Goal: Communication & Community: Answer question/provide support

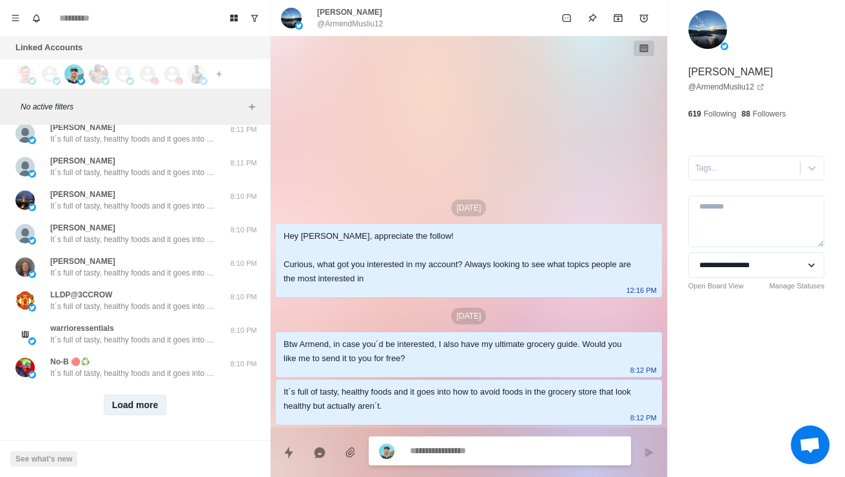
click at [130, 412] on button "Load more" at bounding box center [135, 405] width 63 height 21
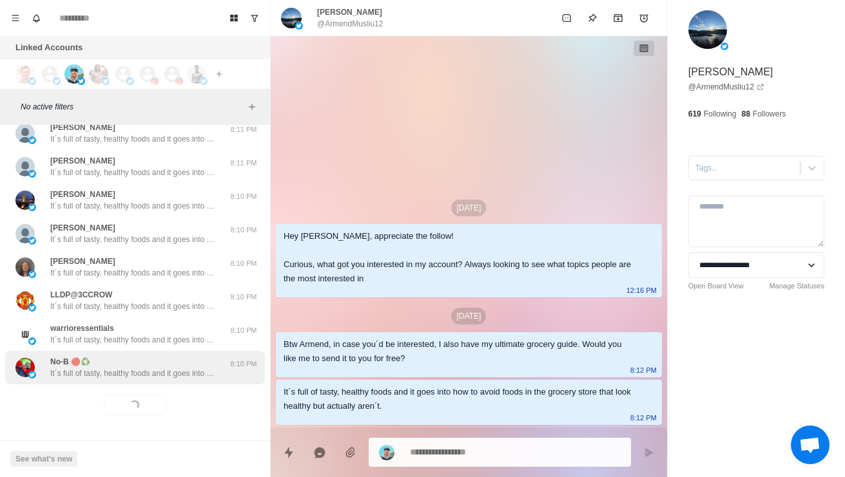
click at [119, 379] on p "It´s full of tasty, healthy foods and it goes into how to avoid foods in the gr…" at bounding box center [134, 374] width 168 height 12
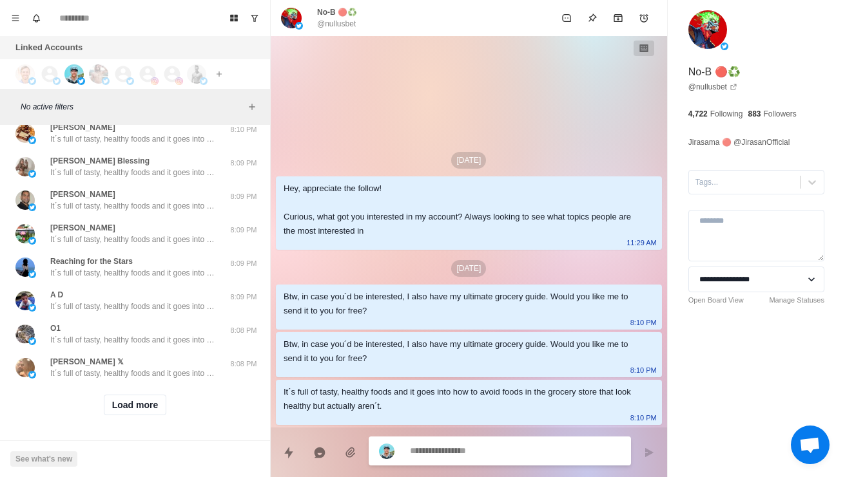
scroll to position [7940, 0]
click at [126, 405] on button "Load more" at bounding box center [135, 405] width 63 height 21
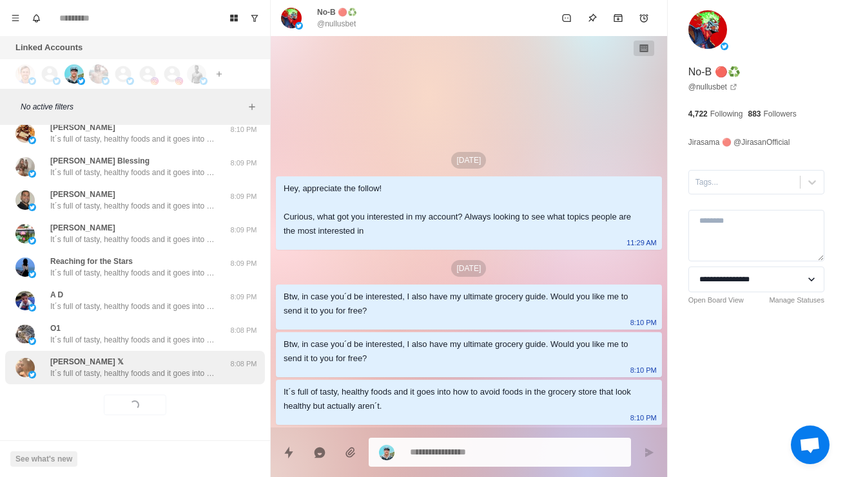
click at [95, 383] on div "[PERSON_NAME] 𝕏 It´s full of tasty, healthy foods and it goes into how to avoid…" at bounding box center [135, 368] width 260 height 34
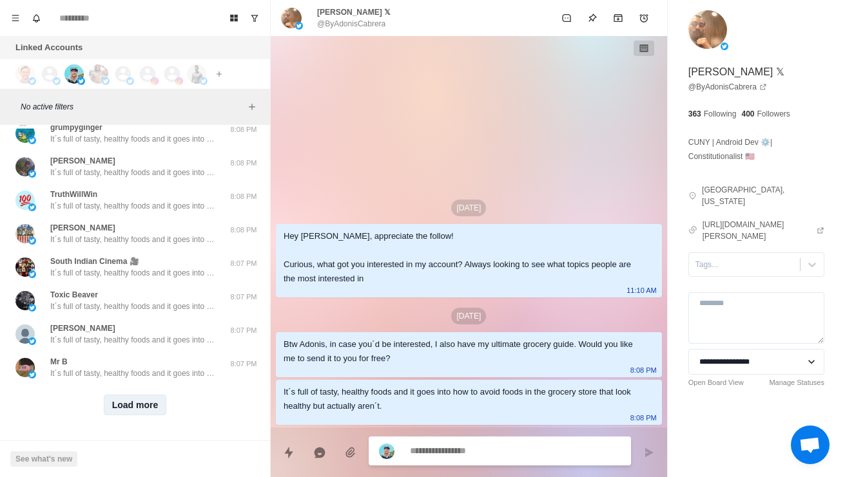
click at [122, 410] on button "Load more" at bounding box center [135, 405] width 63 height 21
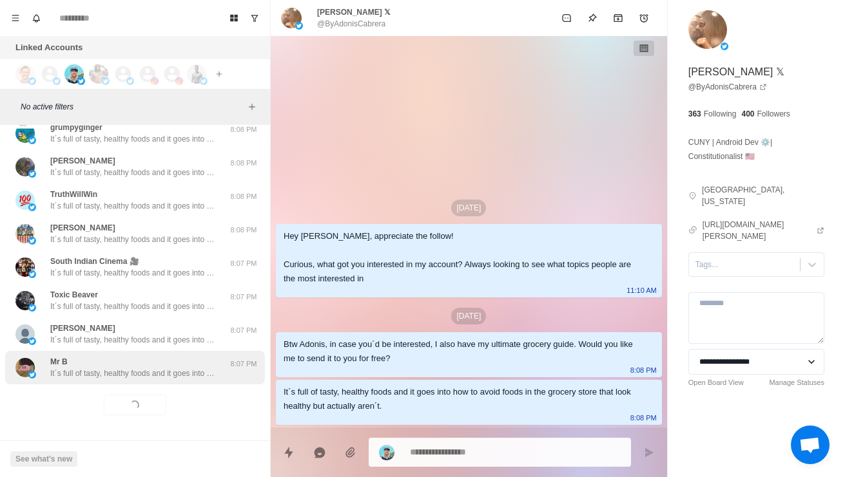
click at [93, 383] on div "Mr B It´s full of tasty, healthy foods and it goes into how to avoid foods in t…" at bounding box center [135, 368] width 260 height 34
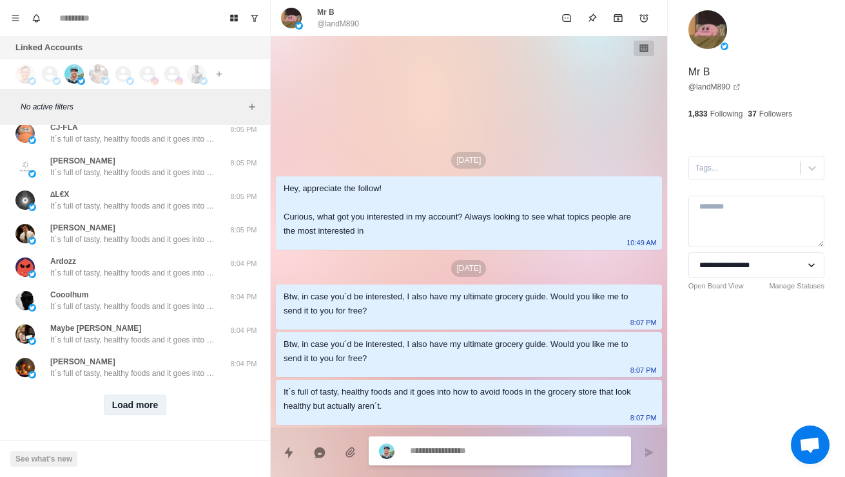
click at [131, 412] on button "Load more" at bounding box center [135, 405] width 63 height 21
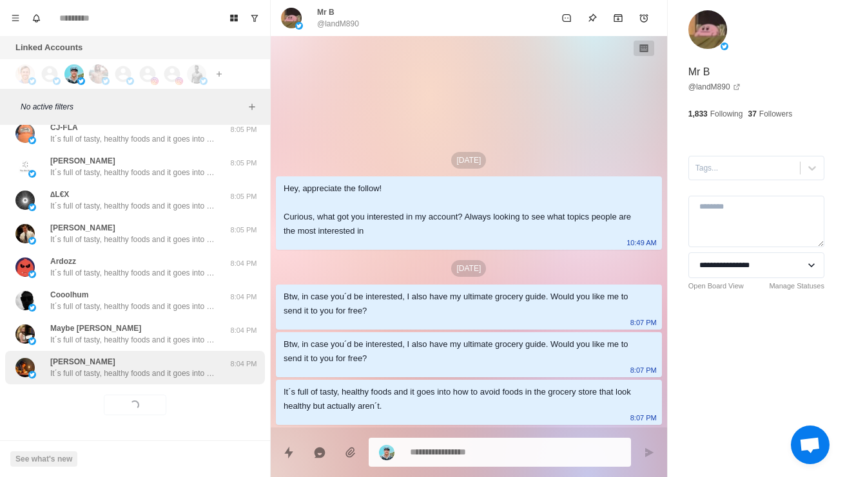
click at [80, 372] on p "It´s full of tasty, healthy foods and it goes into how to avoid foods in the gr…" at bounding box center [134, 374] width 168 height 12
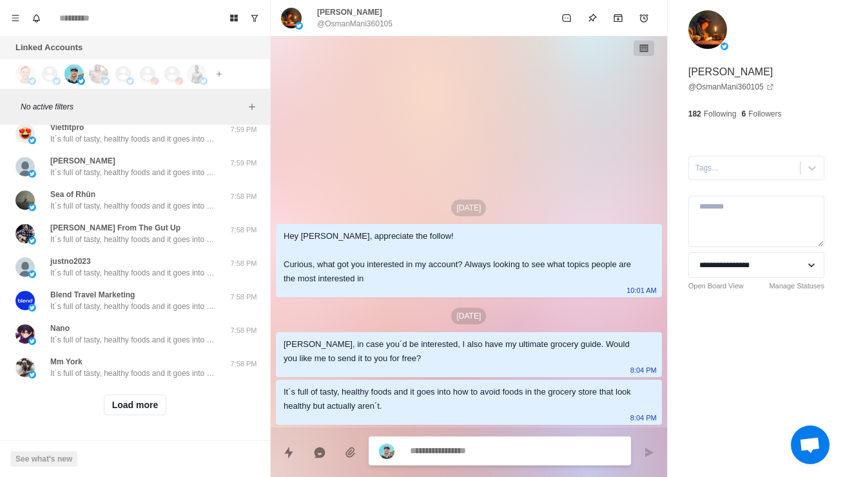
scroll to position [9989, 0]
click at [121, 410] on button "Load more" at bounding box center [135, 405] width 63 height 21
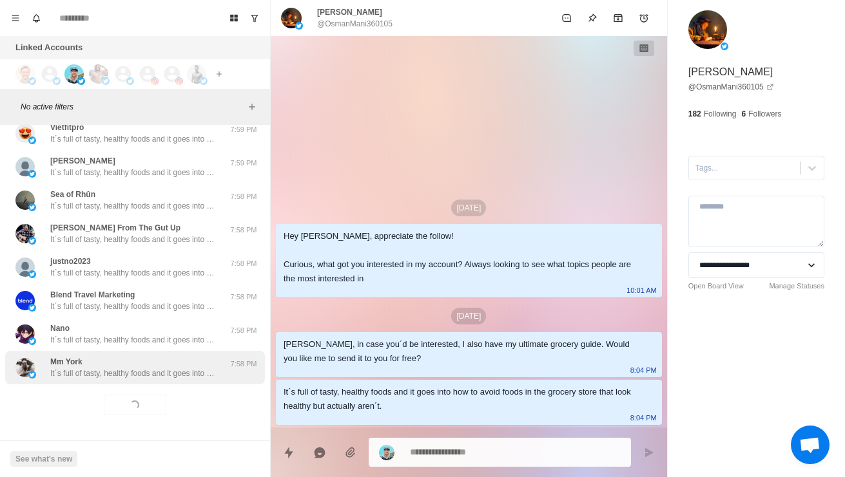
click at [61, 376] on p "It´s full of tasty, healthy foods and it goes into how to avoid foods in the gr…" at bounding box center [134, 374] width 168 height 12
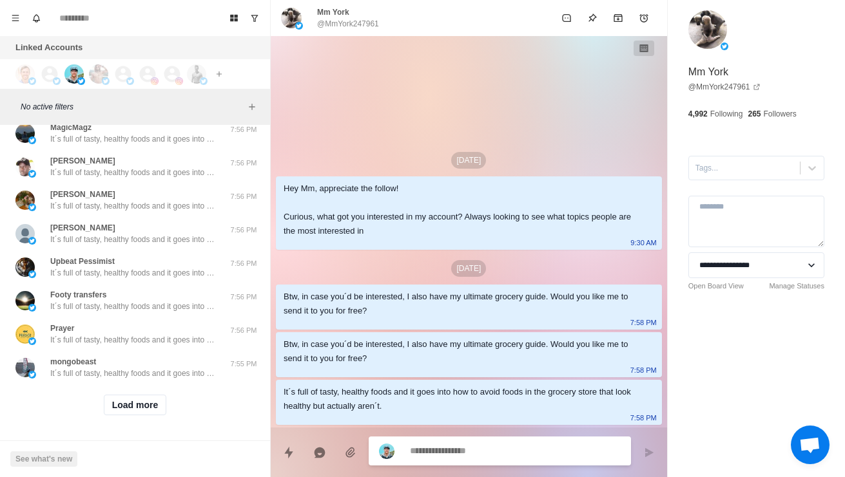
scroll to position [10672, 0]
click at [124, 408] on button "Load more" at bounding box center [135, 405] width 63 height 21
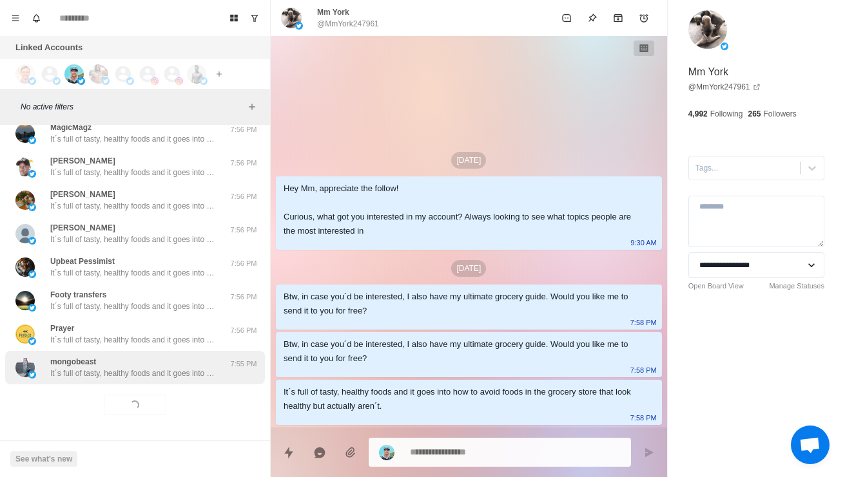
click at [61, 365] on p "mongobeast" at bounding box center [73, 362] width 46 height 12
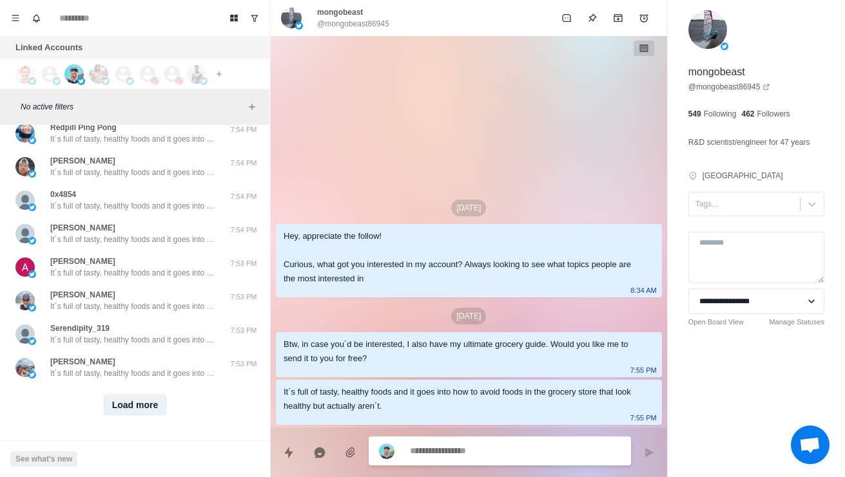
click at [123, 413] on button "Load more" at bounding box center [135, 405] width 63 height 21
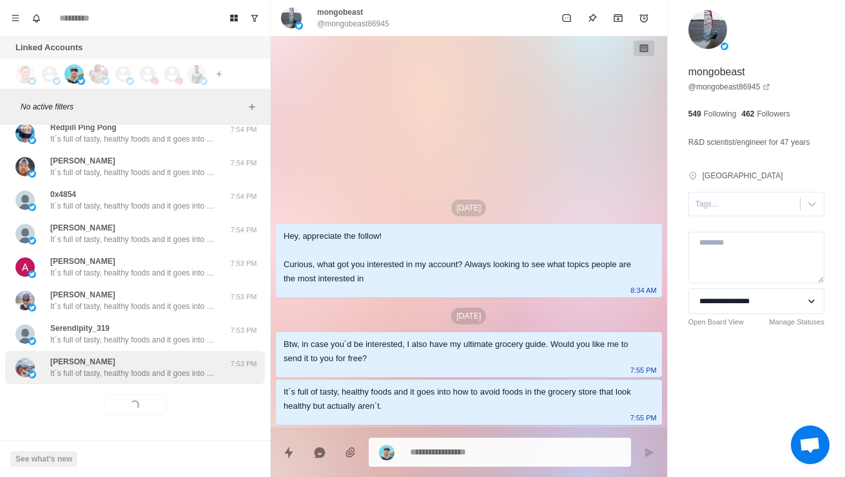
click at [84, 383] on div "[PERSON_NAME] It´s full of tasty, healthy foods and it goes into how to avoid f…" at bounding box center [135, 368] width 260 height 34
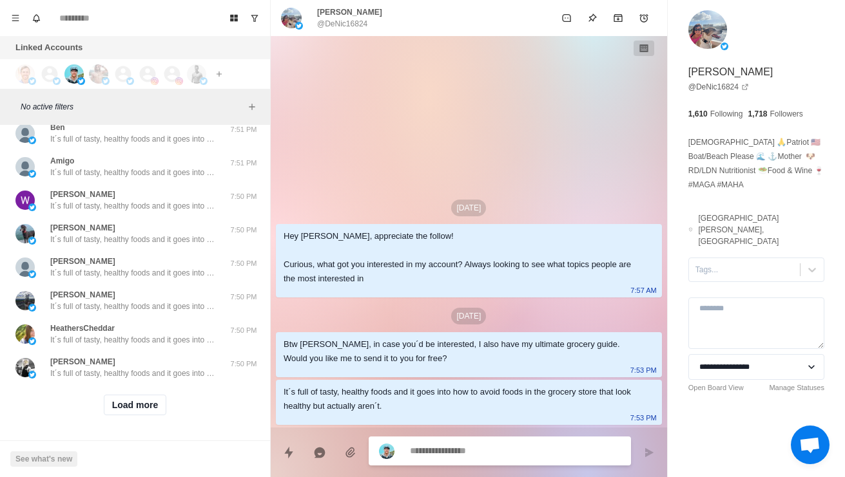
scroll to position [12038, 0]
click at [120, 404] on button "Load more" at bounding box center [135, 405] width 63 height 21
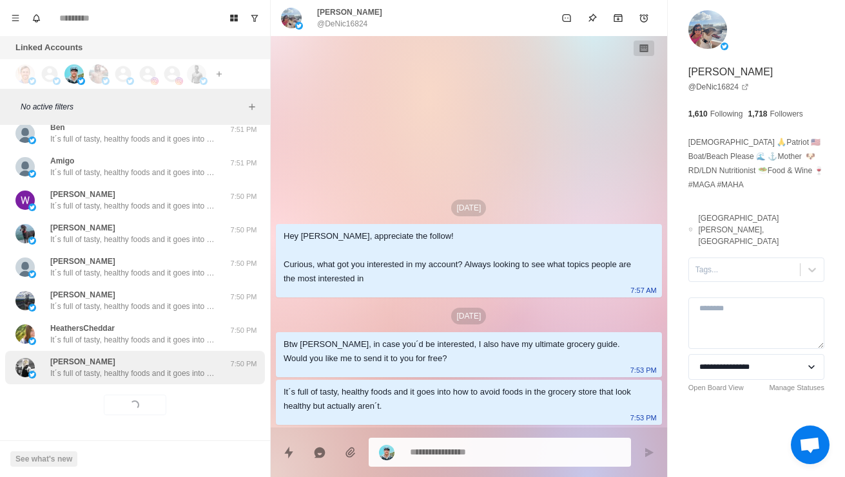
click at [74, 370] on p "It´s full of tasty, healthy foods and it goes into how to avoid foods in the gr…" at bounding box center [134, 374] width 168 height 12
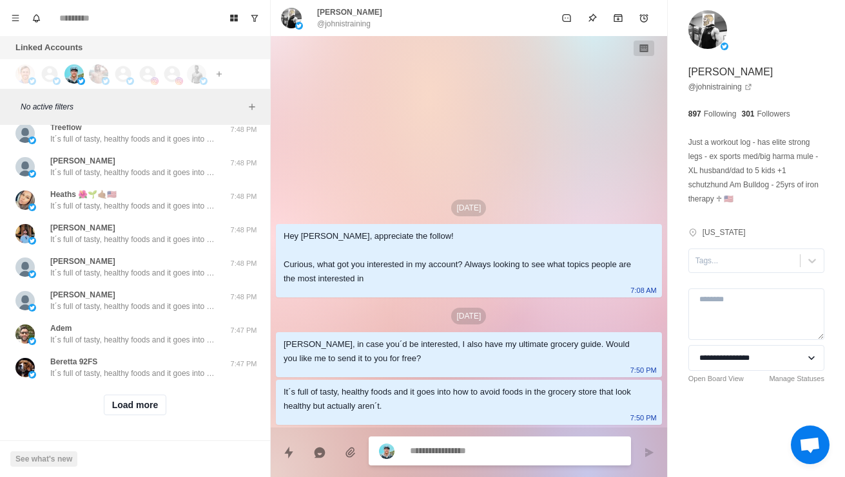
scroll to position [12721, 0]
click at [118, 395] on button "Load more" at bounding box center [135, 405] width 63 height 21
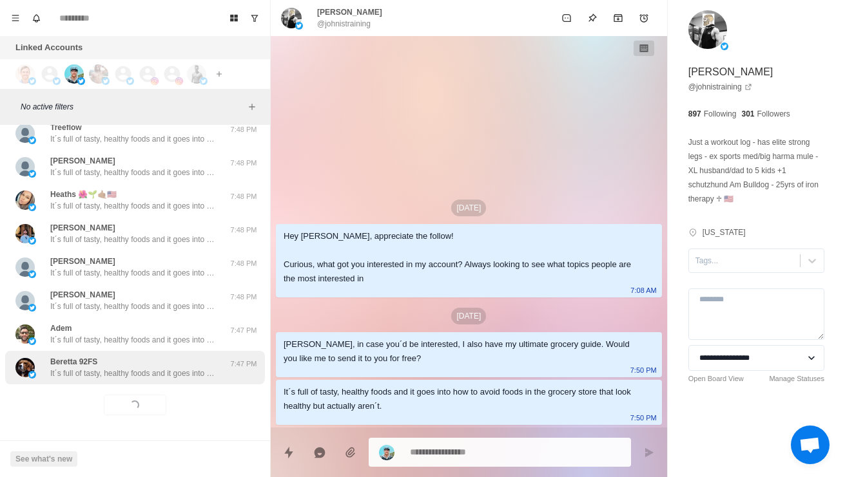
click at [70, 372] on div "Beretta 92FS It´s full of tasty, healthy foods and it goes into how to avoid fo…" at bounding box center [135, 368] width 260 height 34
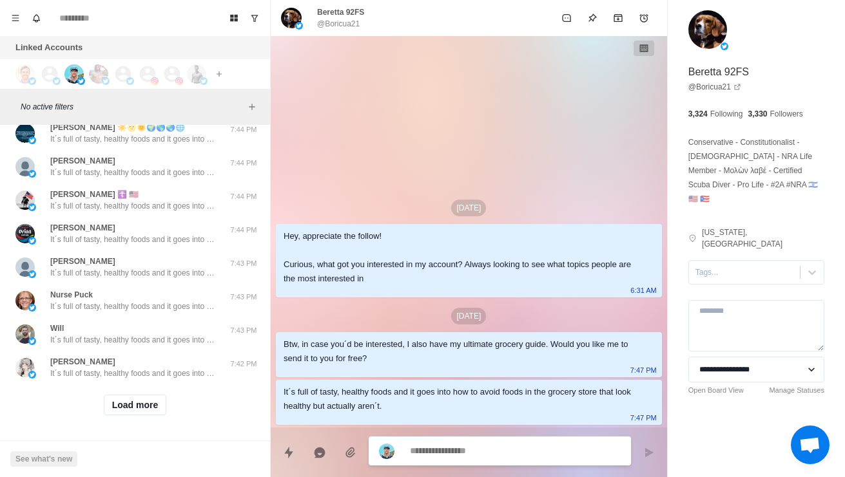
scroll to position [13403, 0]
click at [121, 400] on button "Load more" at bounding box center [135, 405] width 63 height 21
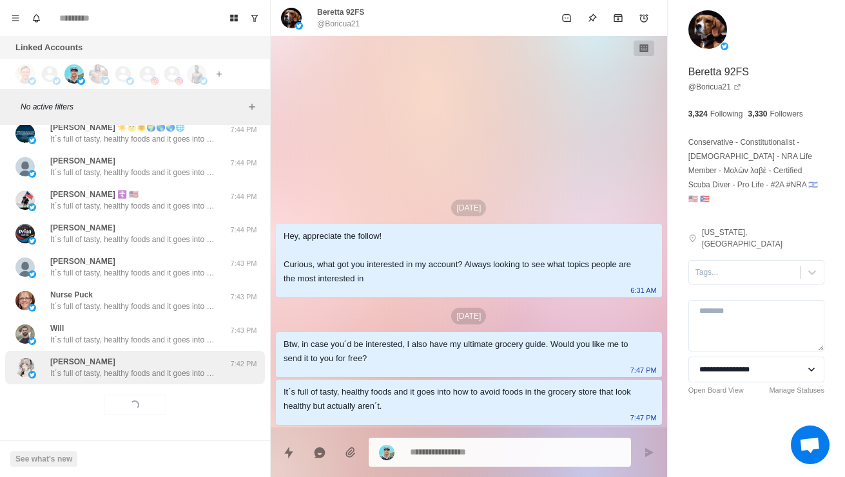
click at [82, 369] on p "It´s full of tasty, healthy foods and it goes into how to avoid foods in the gr…" at bounding box center [134, 374] width 168 height 12
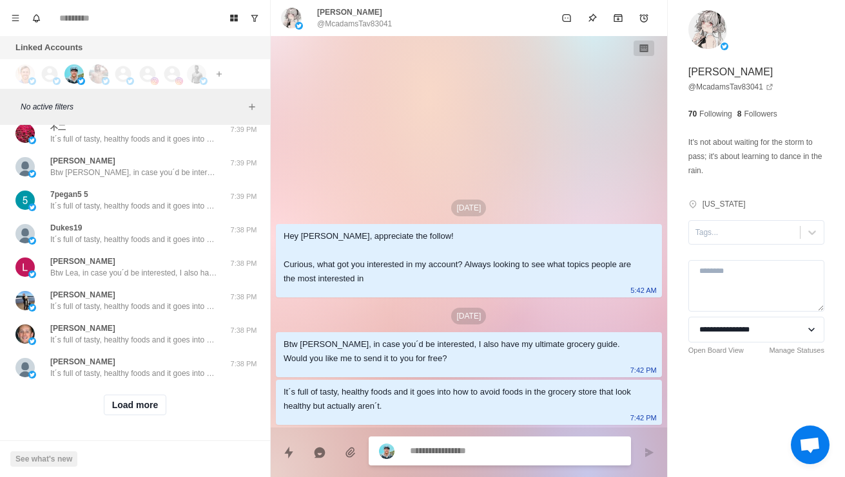
scroll to position [14086, 0]
click at [120, 395] on button "Load more" at bounding box center [135, 405] width 63 height 21
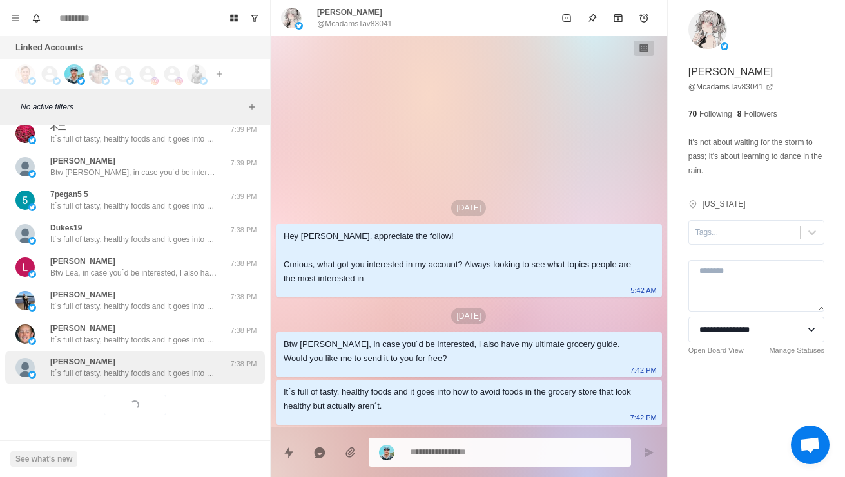
click at [73, 368] on p "It´s full of tasty, healthy foods and it goes into how to avoid foods in the gr…" at bounding box center [134, 374] width 168 height 12
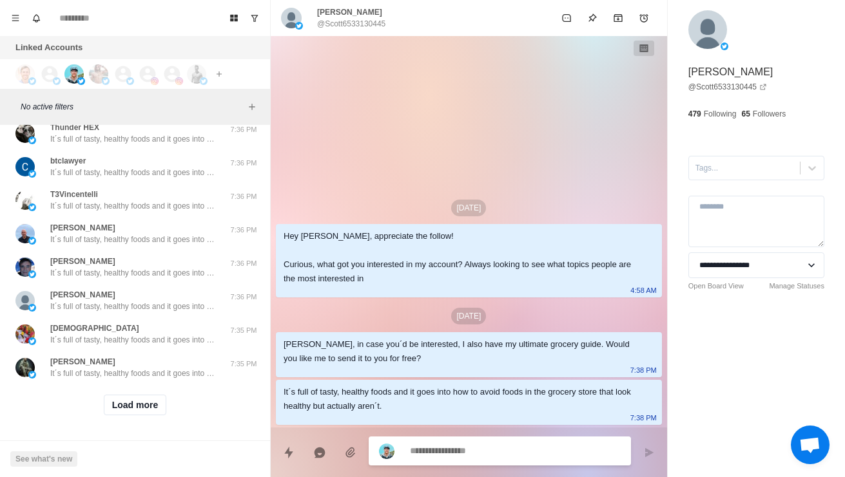
scroll to position [14769, 0]
click at [128, 400] on button "Load more" at bounding box center [135, 405] width 63 height 21
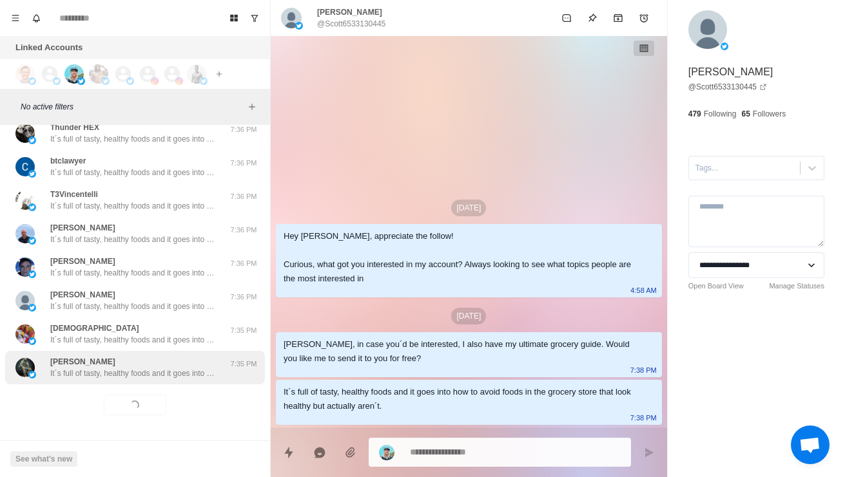
click at [83, 372] on div "[PERSON_NAME] It´s full of tasty, healthy foods and it goes into how to avoid f…" at bounding box center [135, 368] width 260 height 34
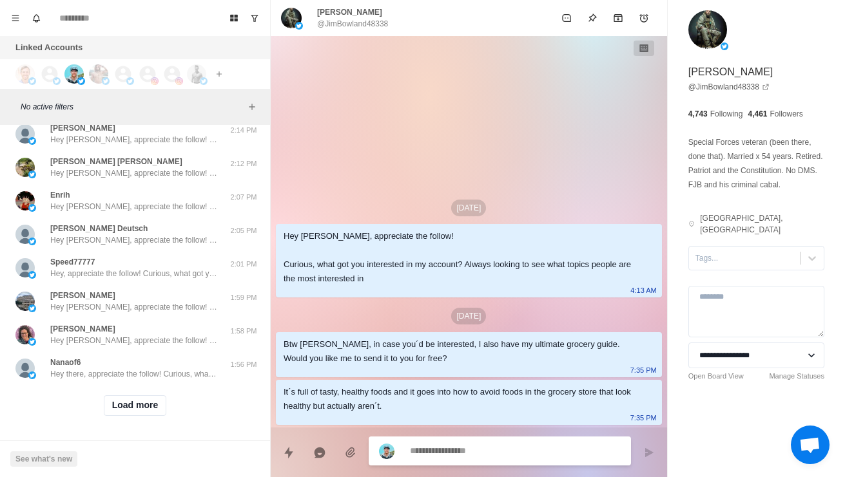
scroll to position [15453, 0]
click at [128, 403] on button "Load more" at bounding box center [135, 406] width 63 height 21
click at [109, 385] on div "Loading... Load more" at bounding box center [135, 405] width 260 height 41
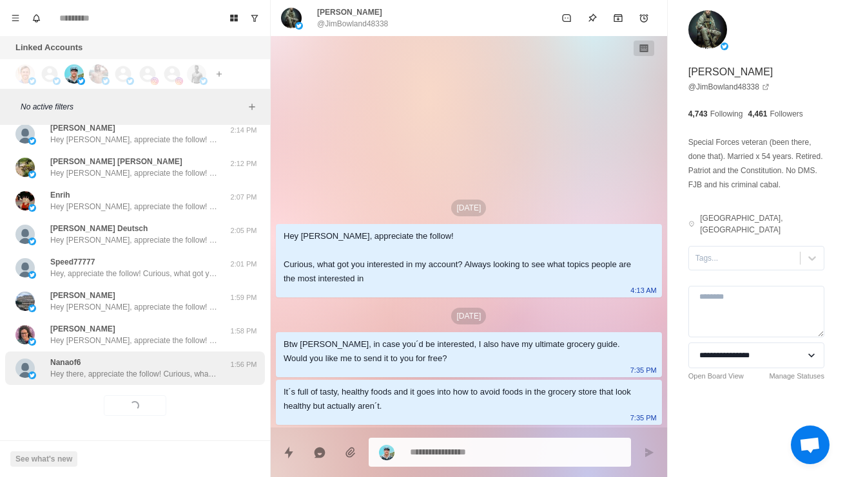
click at [93, 373] on div "Nanaof6 Hey there, appreciate the follow! Curious, what got you interested in m…" at bounding box center [135, 369] width 260 height 34
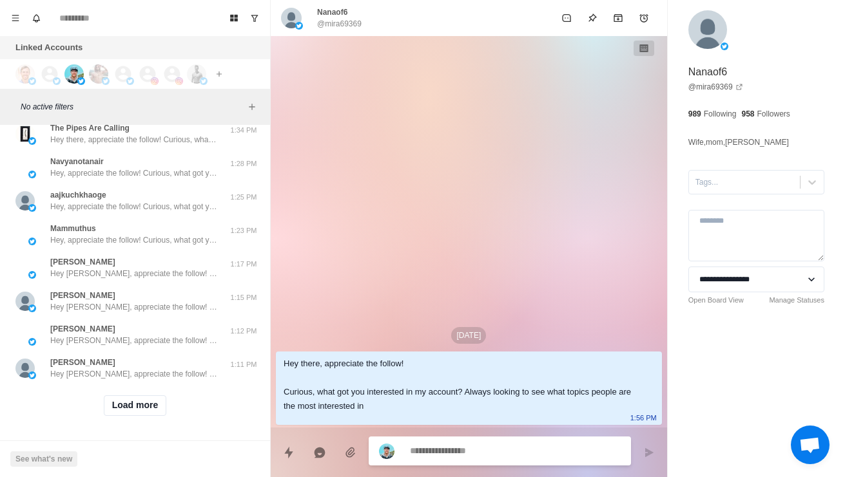
scroll to position [16136, 0]
click at [125, 399] on button "Load more" at bounding box center [135, 406] width 63 height 21
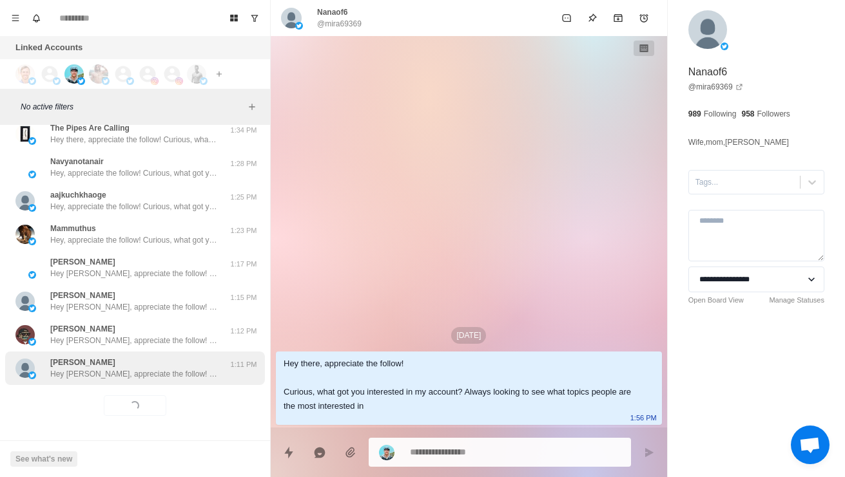
click at [93, 369] on p "Hey [PERSON_NAME], appreciate the follow! Curious, what got you interested in m…" at bounding box center [134, 375] width 168 height 12
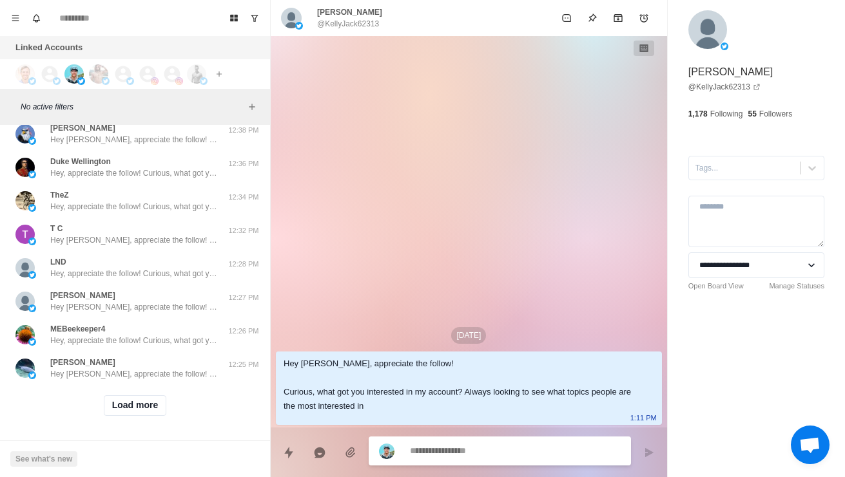
scroll to position [16819, 0]
click at [118, 399] on button "Load more" at bounding box center [135, 406] width 63 height 21
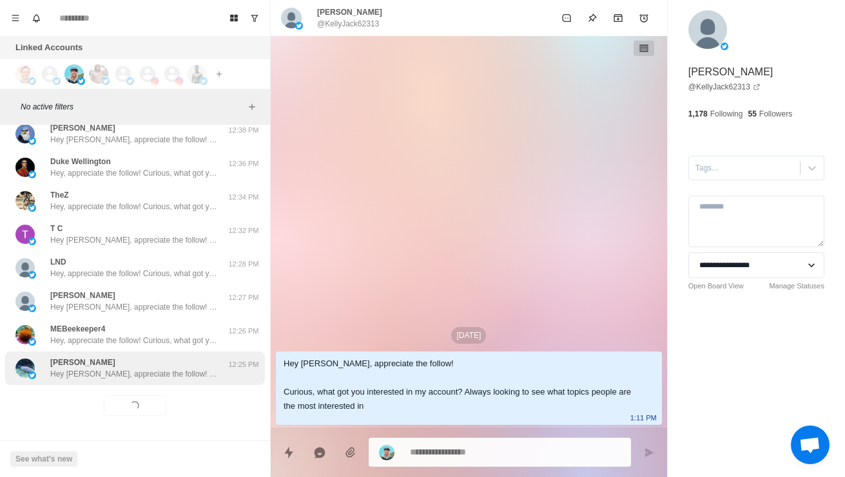
click at [75, 372] on div "[PERSON_NAME] Hey [PERSON_NAME], appreciate the follow! Curious, what got you i…" at bounding box center [135, 369] width 260 height 34
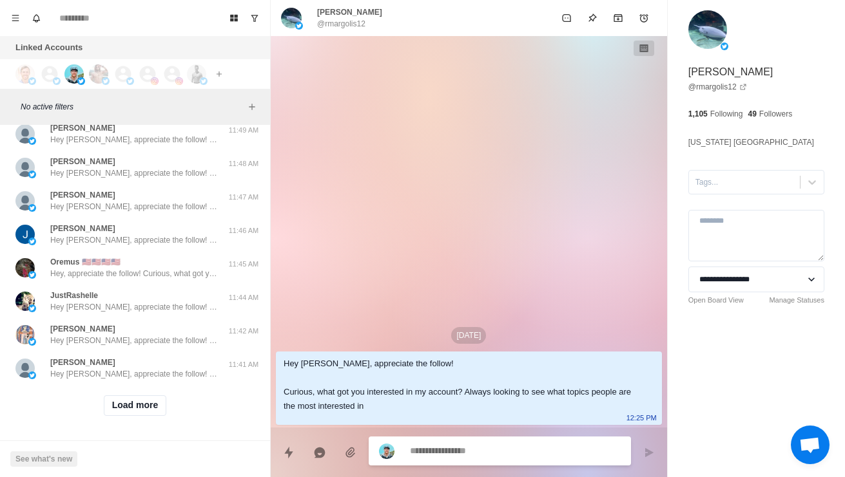
scroll to position [17501, 0]
click at [120, 397] on button "Load more" at bounding box center [135, 406] width 63 height 21
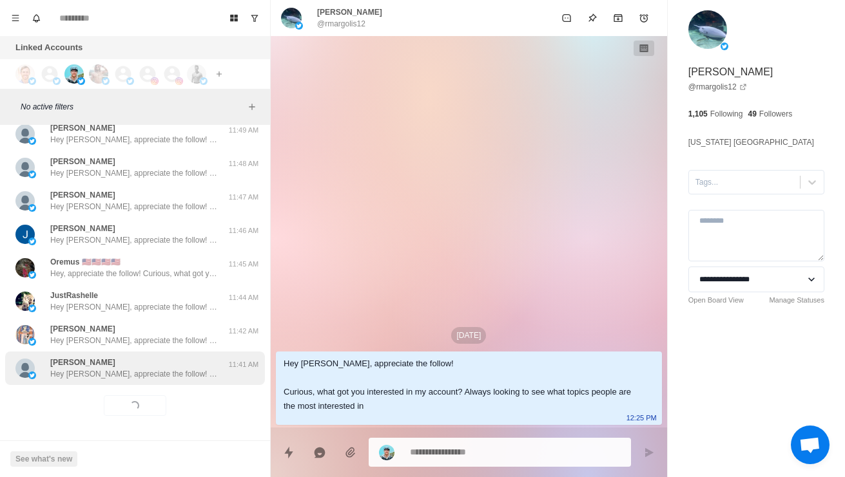
click at [86, 369] on p "Hey [PERSON_NAME], appreciate the follow! Curious, what got you interested in m…" at bounding box center [134, 375] width 168 height 12
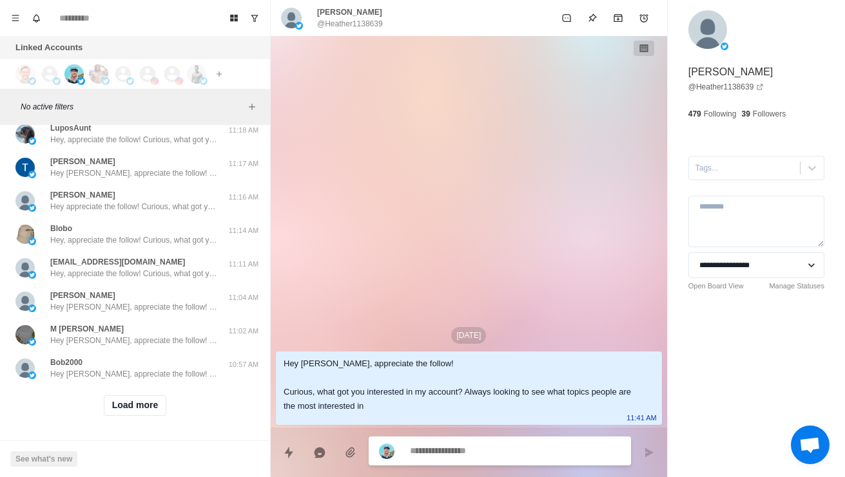
scroll to position [18184, 0]
click at [120, 396] on button "Load more" at bounding box center [135, 406] width 63 height 21
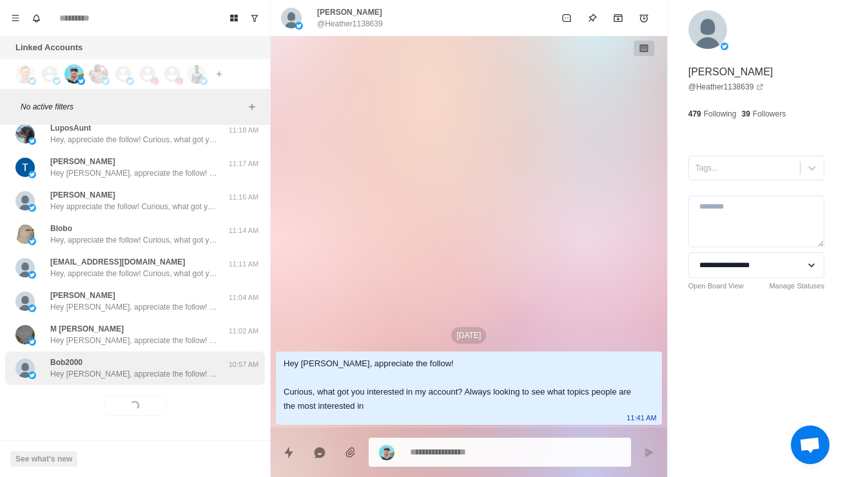
click at [86, 373] on div "Bob2000 Hey [PERSON_NAME], appreciate the follow! Curious, what got you interes…" at bounding box center [135, 369] width 260 height 34
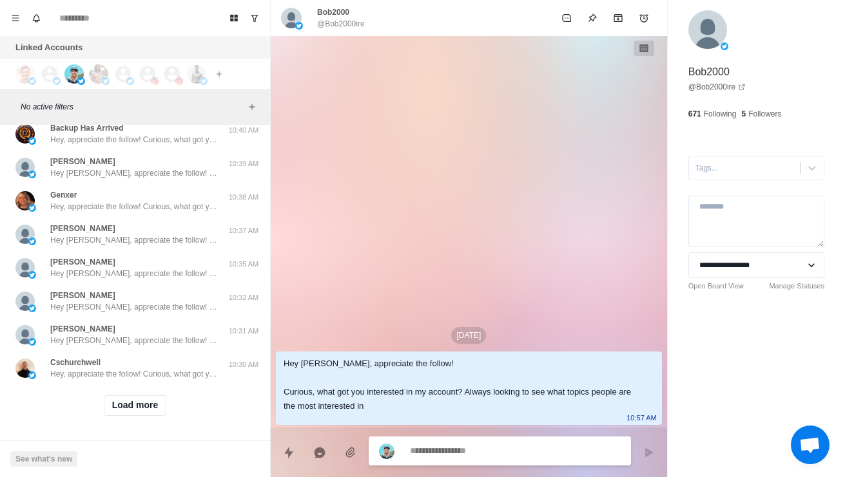
scroll to position [18867, 0]
click at [122, 397] on button "Load more" at bounding box center [135, 406] width 63 height 21
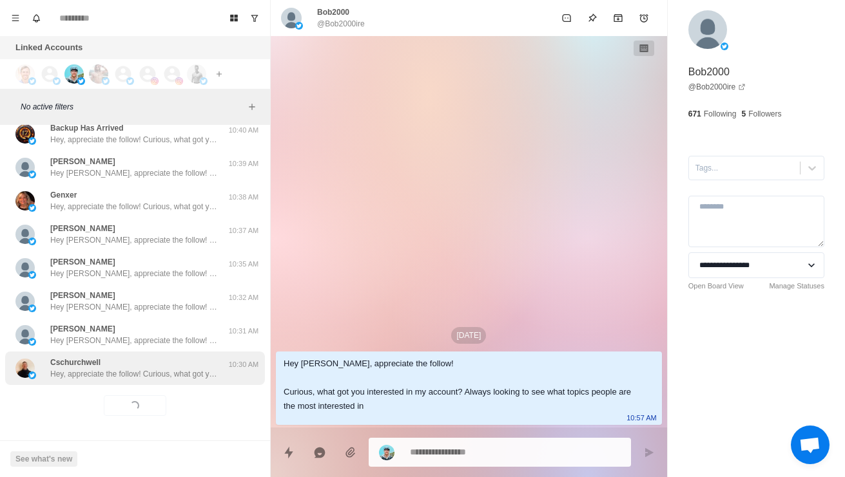
click at [79, 372] on div "Cschurchwell Hey, appreciate the follow! Curious, what got you interested in my…" at bounding box center [135, 369] width 260 height 34
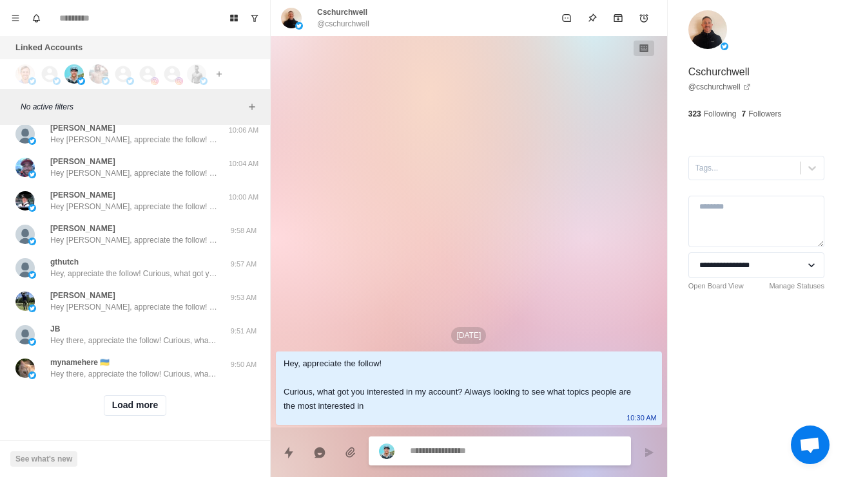
scroll to position [19550, 0]
click at [124, 396] on button "Load more" at bounding box center [135, 406] width 63 height 21
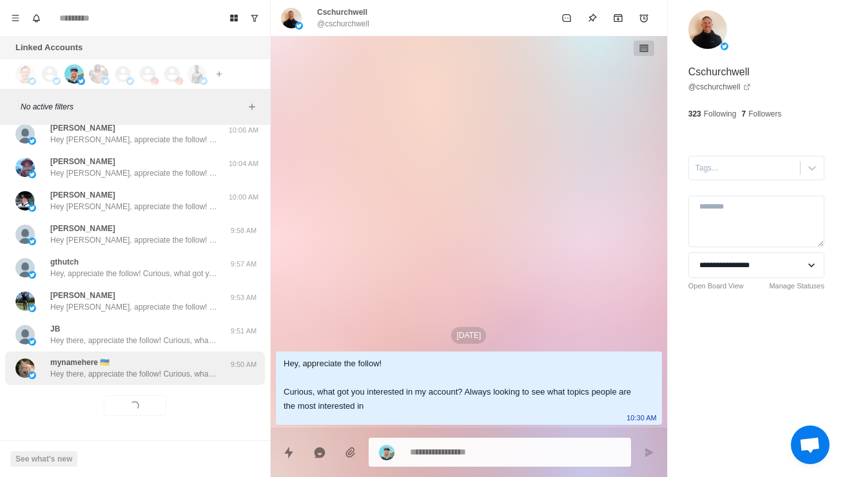
click at [81, 369] on p "Hey there, appreciate the follow! Curious, what got you interested in my accoun…" at bounding box center [134, 375] width 168 height 12
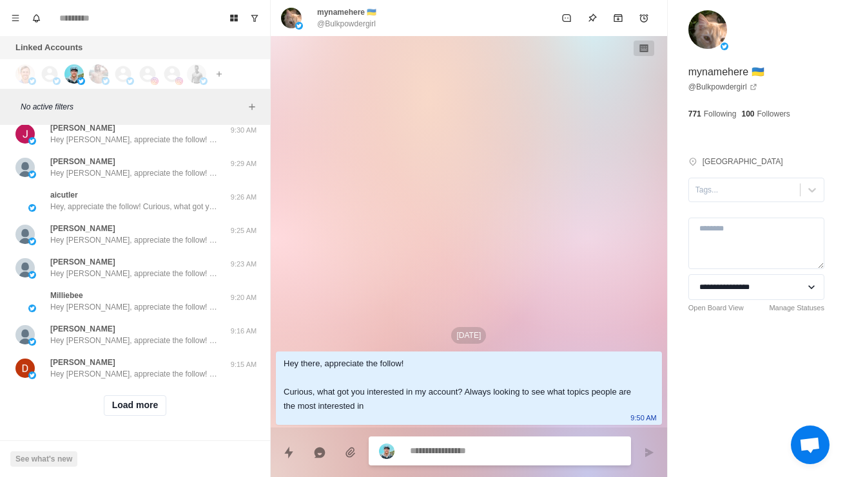
scroll to position [20233, 0]
click at [126, 405] on button "Load more" at bounding box center [135, 406] width 63 height 21
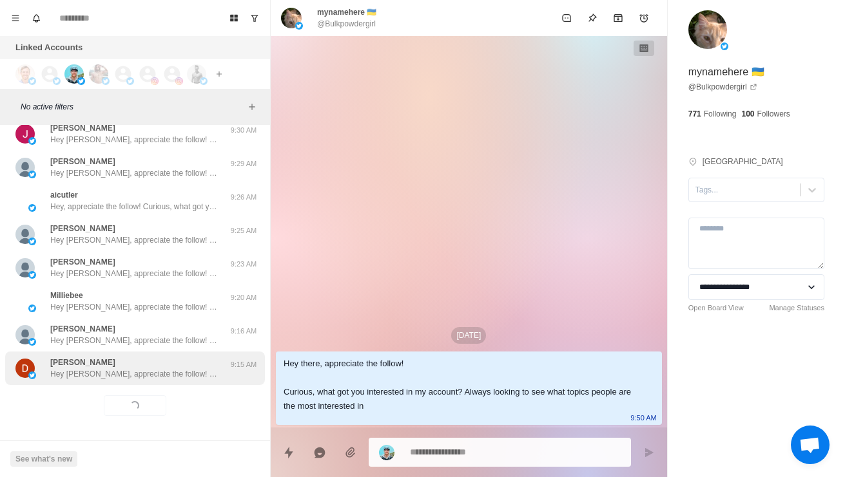
click at [81, 374] on div "[PERSON_NAME] Hey [PERSON_NAME], appreciate the follow! Curious, what got you i…" at bounding box center [135, 369] width 260 height 34
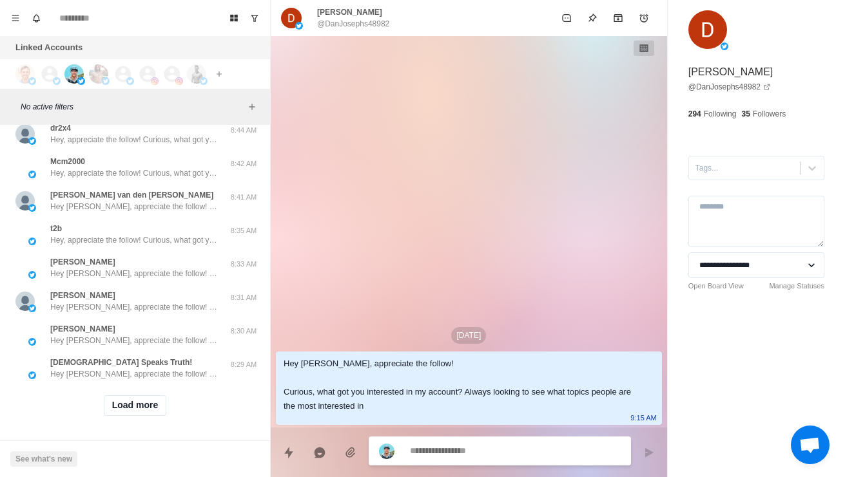
scroll to position [20916, 0]
click at [128, 401] on button "Load more" at bounding box center [135, 406] width 63 height 21
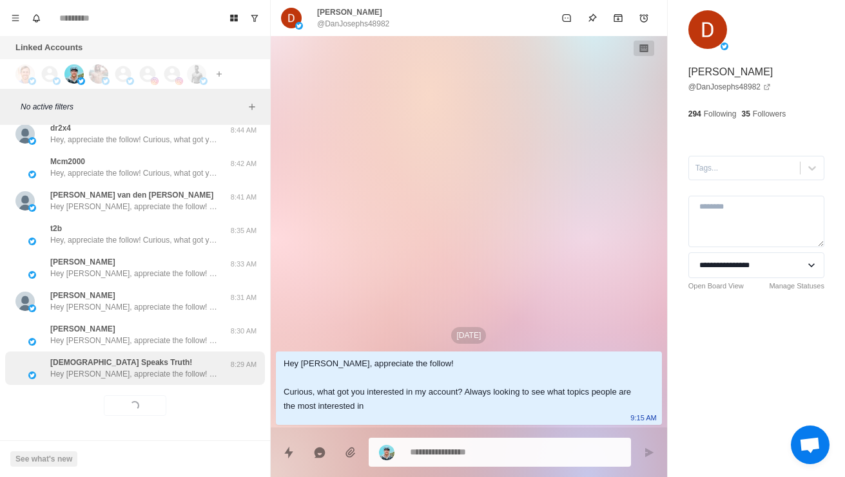
click at [105, 369] on p "Hey [PERSON_NAME], appreciate the follow! Curious, what got you interested in m…" at bounding box center [134, 375] width 168 height 12
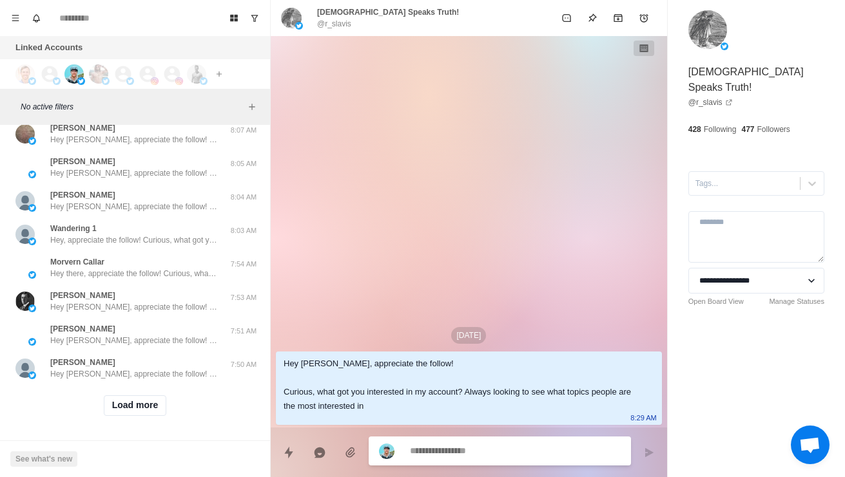
scroll to position [21599, 0]
click at [117, 396] on button "Load more" at bounding box center [135, 406] width 63 height 21
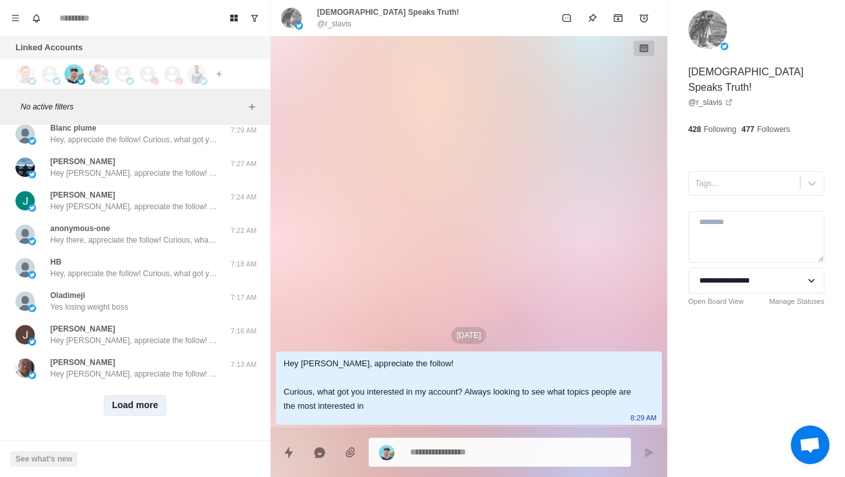
scroll to position [22282, 0]
click at [122, 396] on button "Load more" at bounding box center [135, 406] width 63 height 21
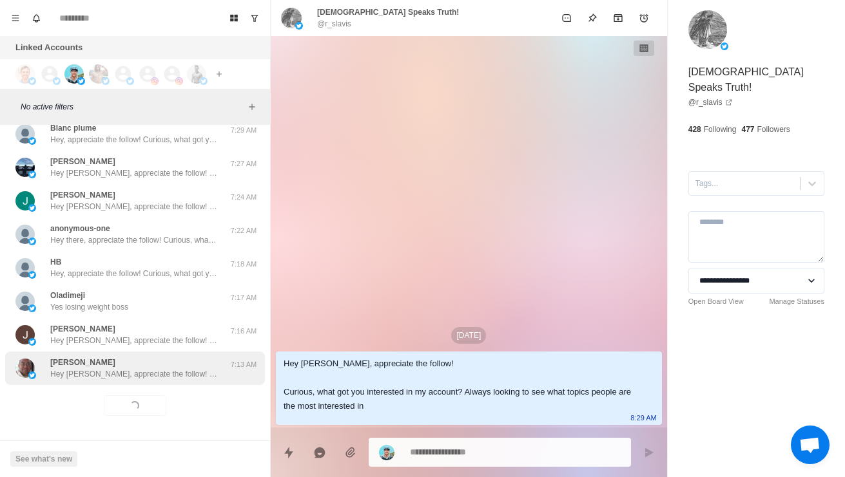
click at [55, 357] on p "[PERSON_NAME]" at bounding box center [82, 363] width 65 height 12
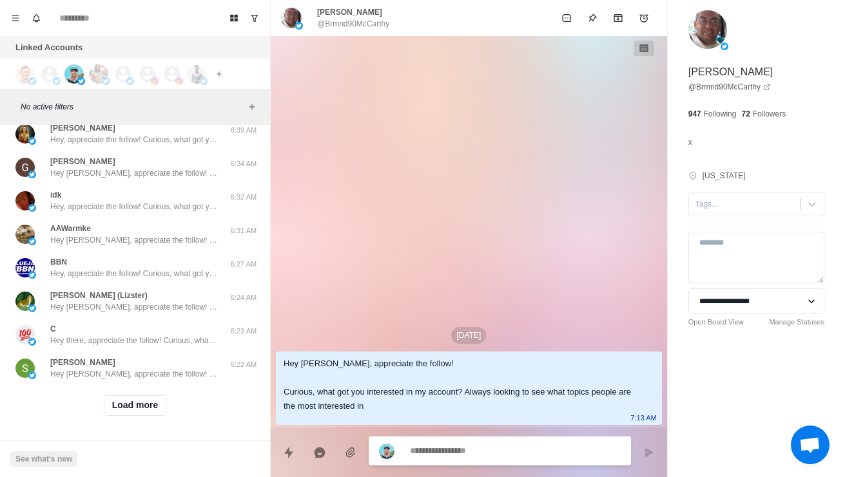
scroll to position [22965, 0]
click at [115, 396] on button "Load more" at bounding box center [135, 406] width 63 height 21
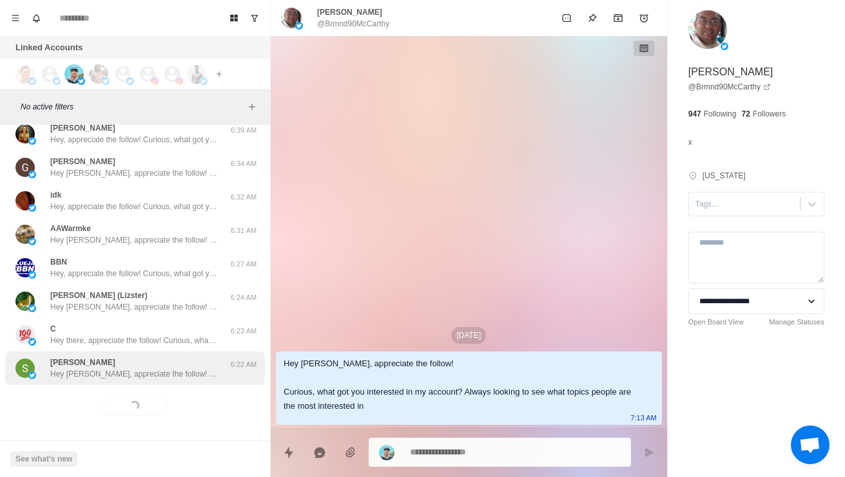
click at [70, 357] on p "[PERSON_NAME]" at bounding box center [82, 363] width 65 height 12
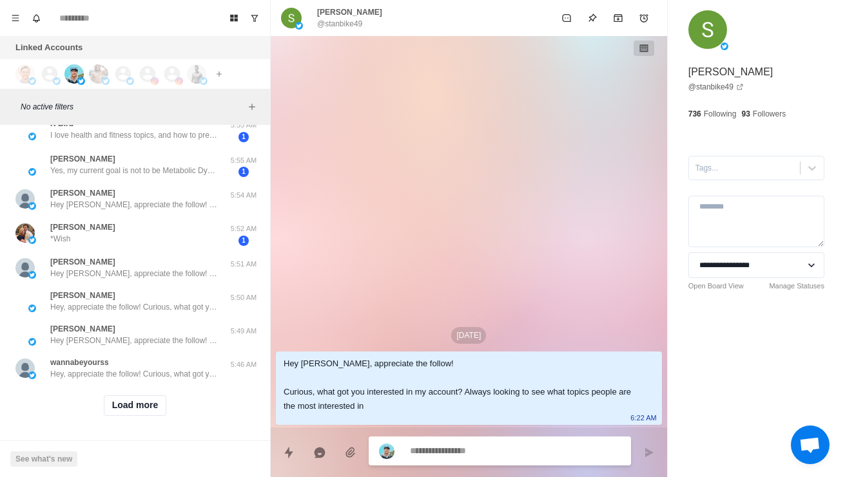
scroll to position [23651, 0]
click at [110, 401] on button "Load more" at bounding box center [135, 406] width 63 height 21
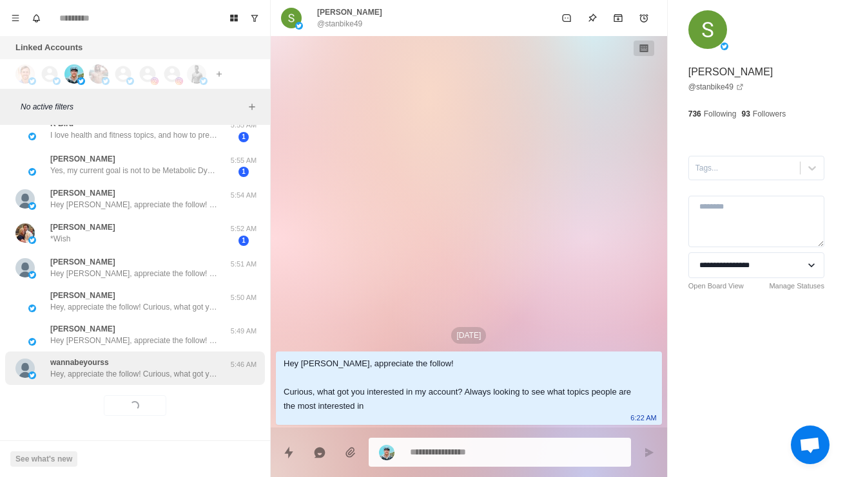
click at [73, 357] on p "wannabeyourss" at bounding box center [79, 363] width 59 height 12
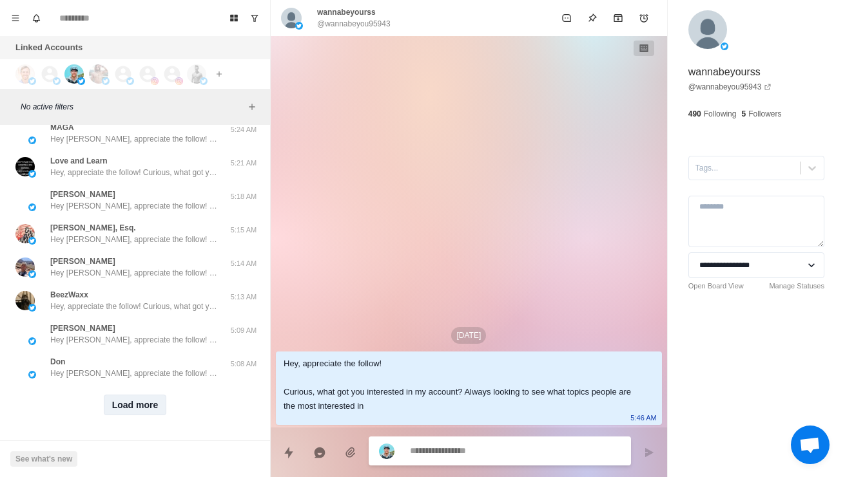
click at [118, 395] on button "Load more" at bounding box center [135, 405] width 63 height 21
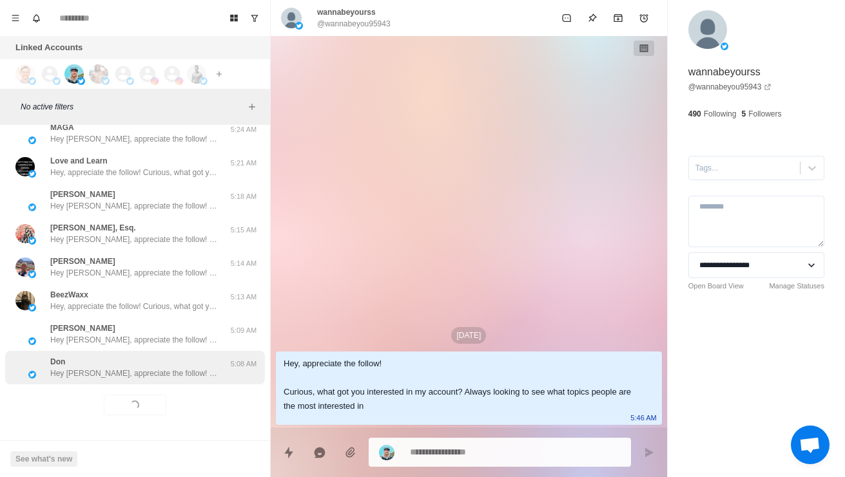
click at [90, 368] on p "Hey [PERSON_NAME], appreciate the follow! Curious, what got you interested in m…" at bounding box center [134, 374] width 168 height 12
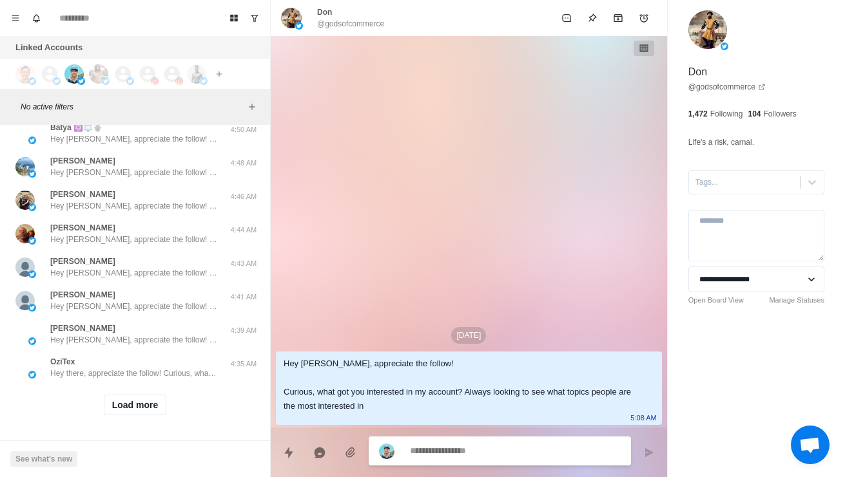
scroll to position [25018, 0]
click at [120, 398] on button "Load more" at bounding box center [135, 405] width 63 height 21
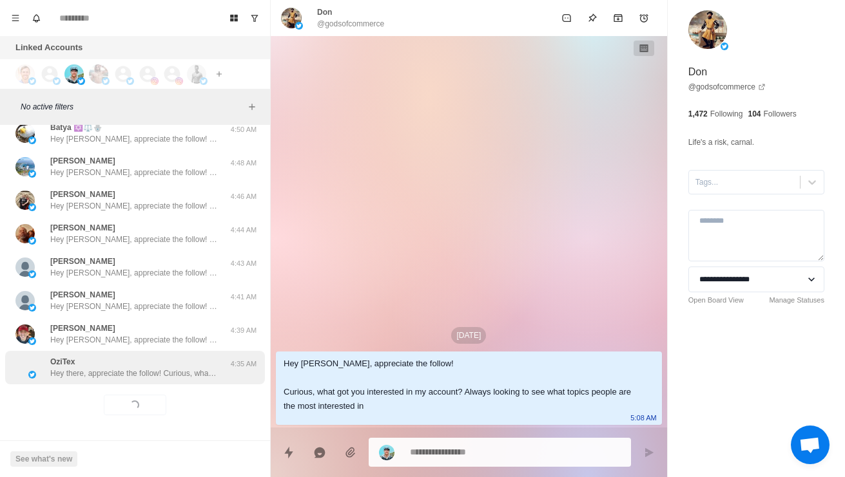
click at [83, 368] on p "Hey there, appreciate the follow! Curious, what got you interested in my accoun…" at bounding box center [134, 374] width 168 height 12
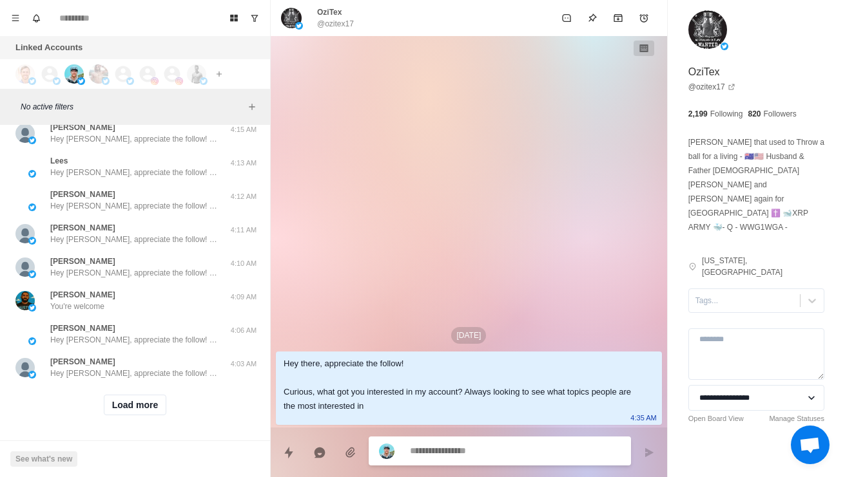
scroll to position [25701, 0]
click at [118, 398] on button "Load more" at bounding box center [135, 405] width 63 height 21
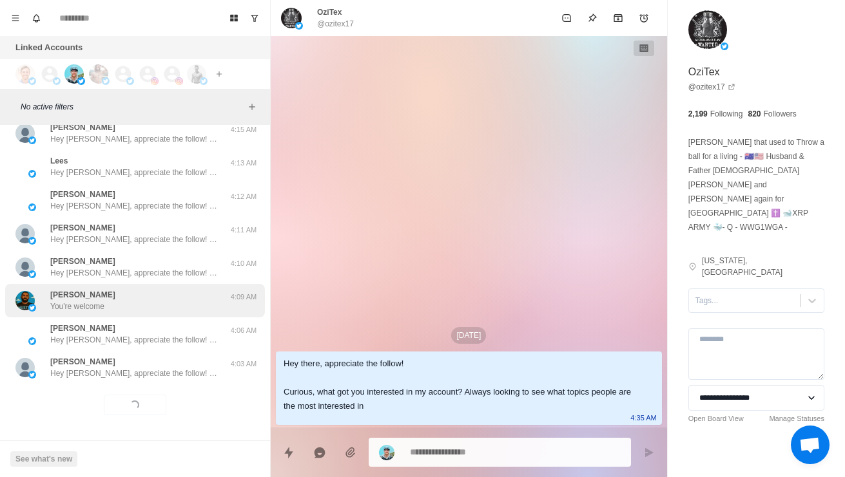
click at [57, 289] on p "[PERSON_NAME]" at bounding box center [82, 295] width 65 height 12
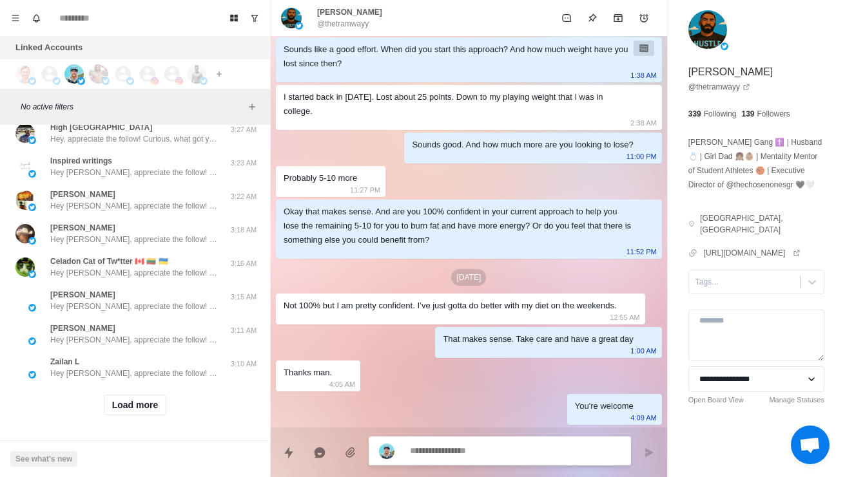
scroll to position [26384, 0]
click at [110, 395] on button "Load more" at bounding box center [135, 405] width 63 height 21
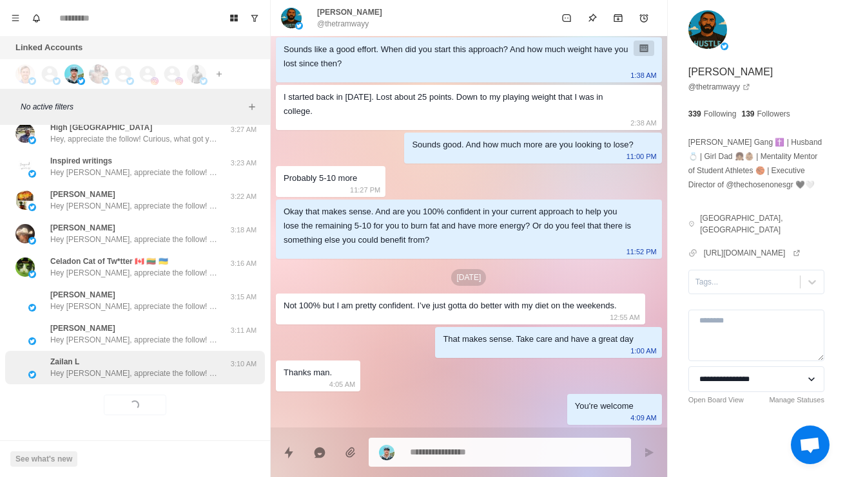
click at [68, 368] on p "Hey [PERSON_NAME], appreciate the follow! Curious, what got you interested in m…" at bounding box center [134, 374] width 168 height 12
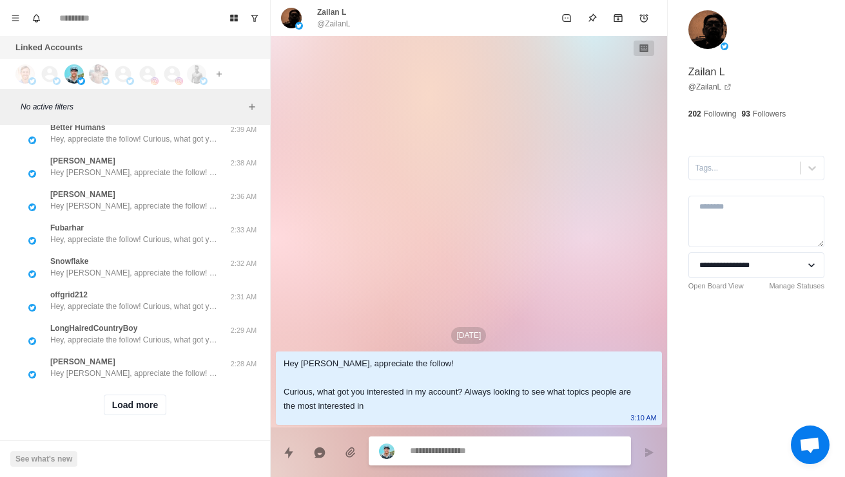
scroll to position [27066, 0]
click at [112, 395] on button "Load more" at bounding box center [135, 405] width 63 height 21
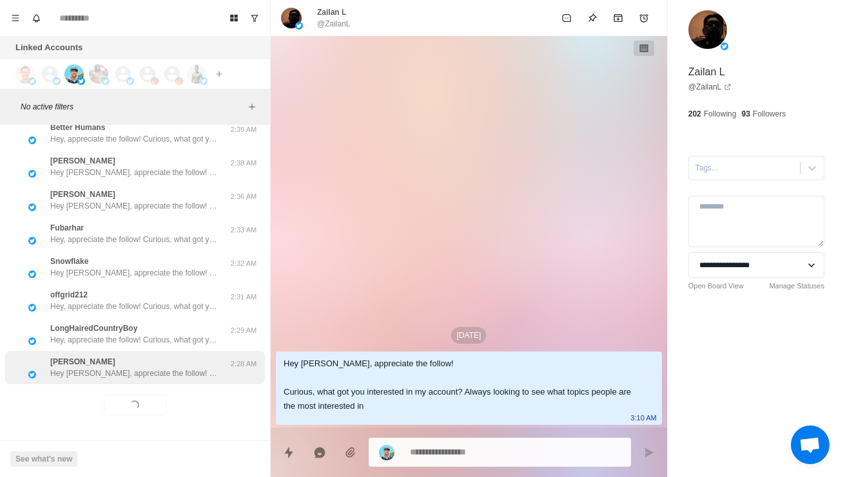
click at [67, 356] on p "[PERSON_NAME]" at bounding box center [82, 362] width 65 height 12
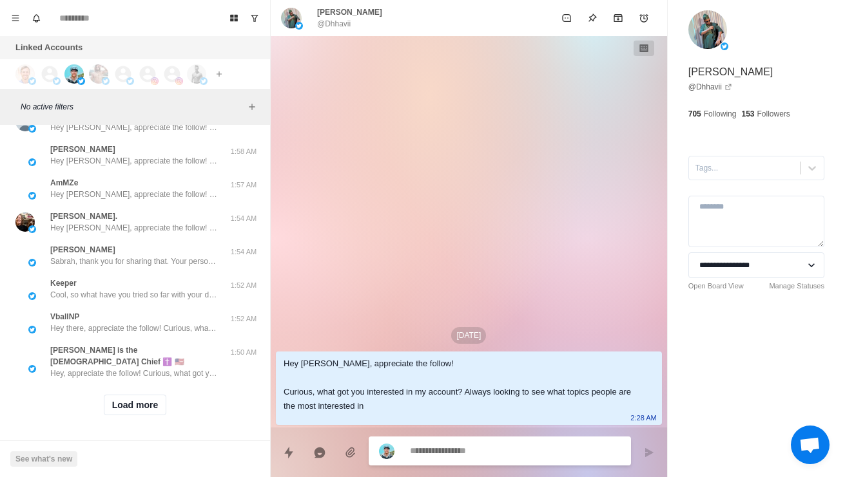
scroll to position [27749, 0]
click at [104, 405] on button "Load more" at bounding box center [135, 405] width 63 height 21
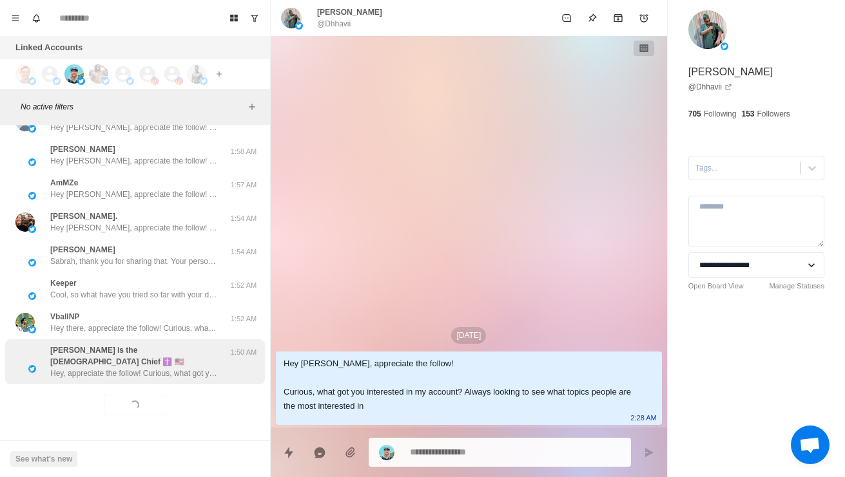
click at [88, 368] on p "Hey, appreciate the follow! Curious, what got you interested in my account? Alw…" at bounding box center [134, 374] width 168 height 12
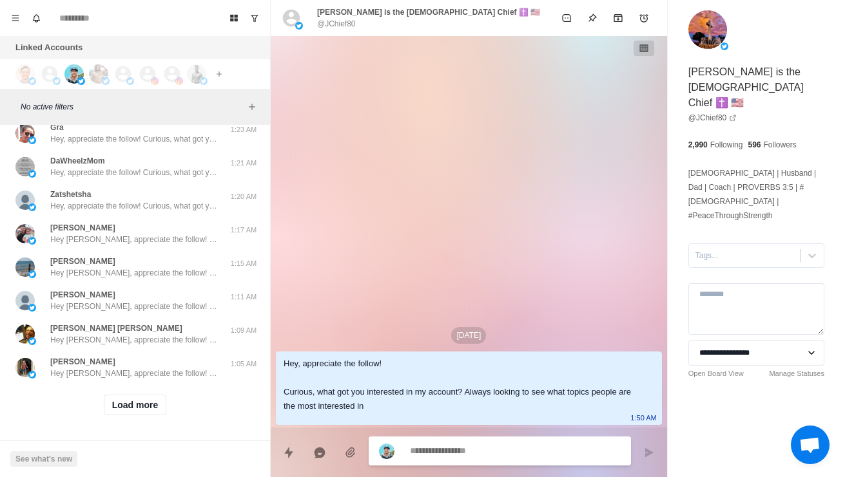
scroll to position [28432, 0]
click at [113, 399] on button "Load more" at bounding box center [135, 405] width 63 height 21
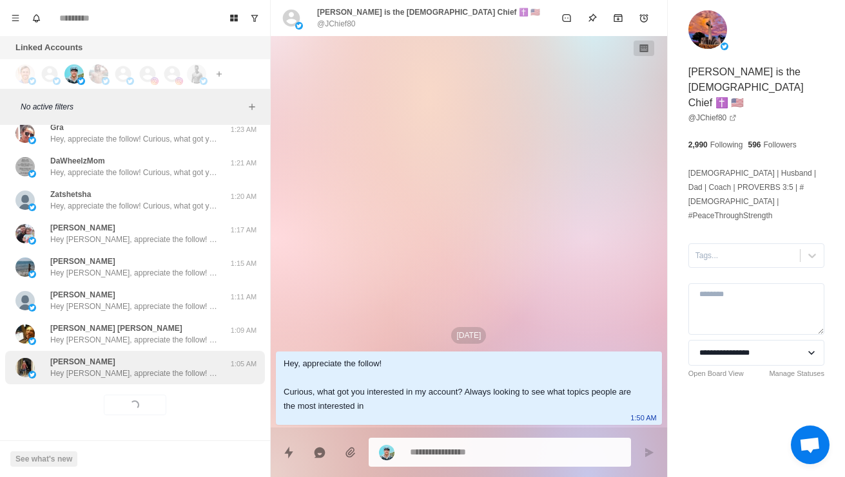
click at [73, 368] on p "Hey [PERSON_NAME], appreciate the follow! Curious, what got you interested in m…" at bounding box center [134, 374] width 168 height 12
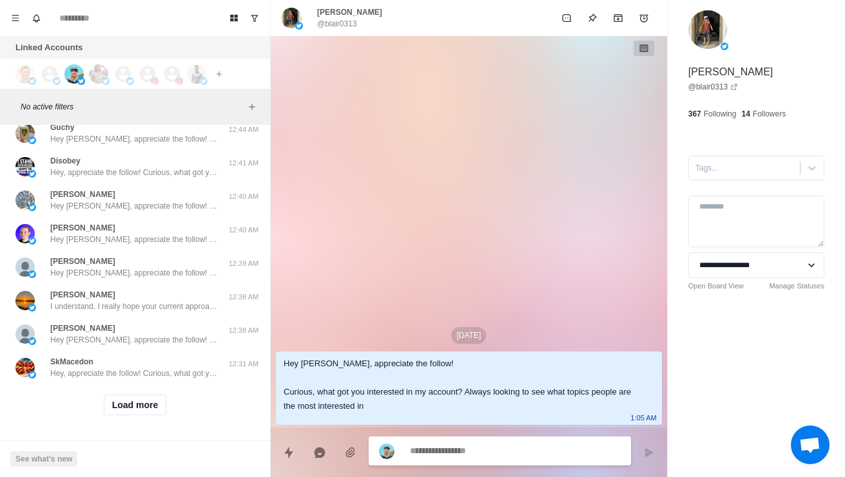
scroll to position [29115, 0]
click at [113, 395] on button "Load more" at bounding box center [135, 405] width 63 height 21
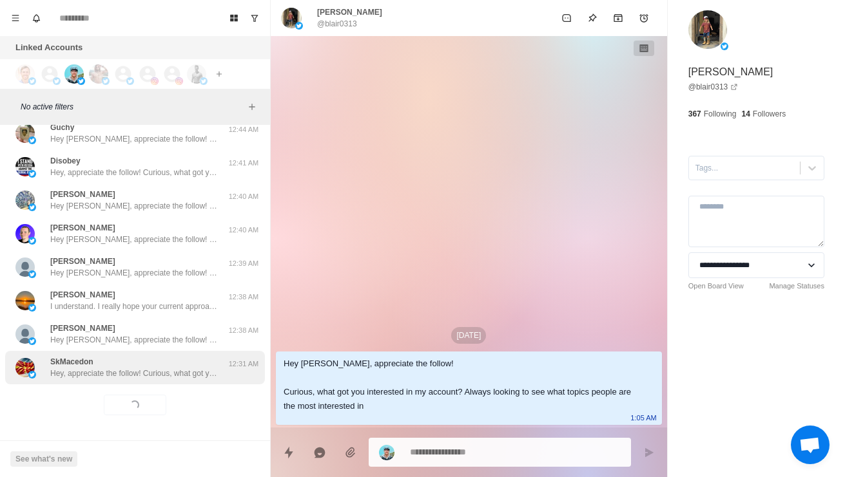
click at [67, 358] on p "SkMacedon" at bounding box center [71, 362] width 43 height 12
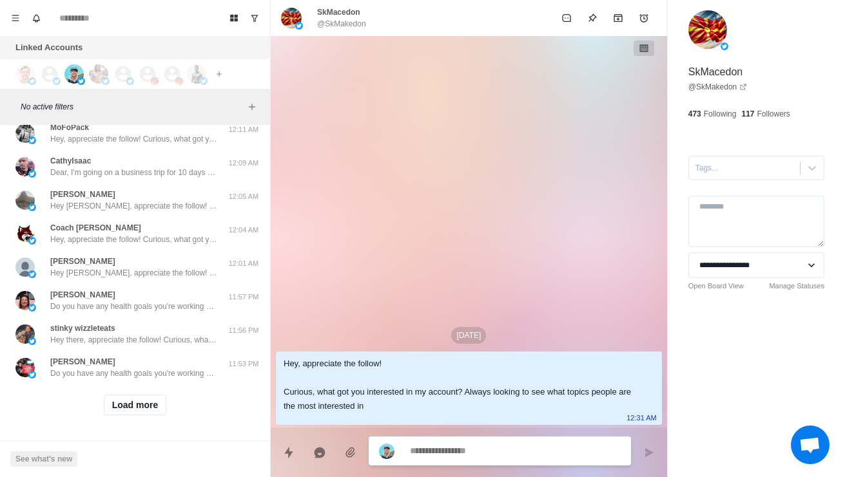
scroll to position [29658, 0]
click at [46, 78] on div "Thea Thank you" at bounding box center [121, 66] width 212 height 23
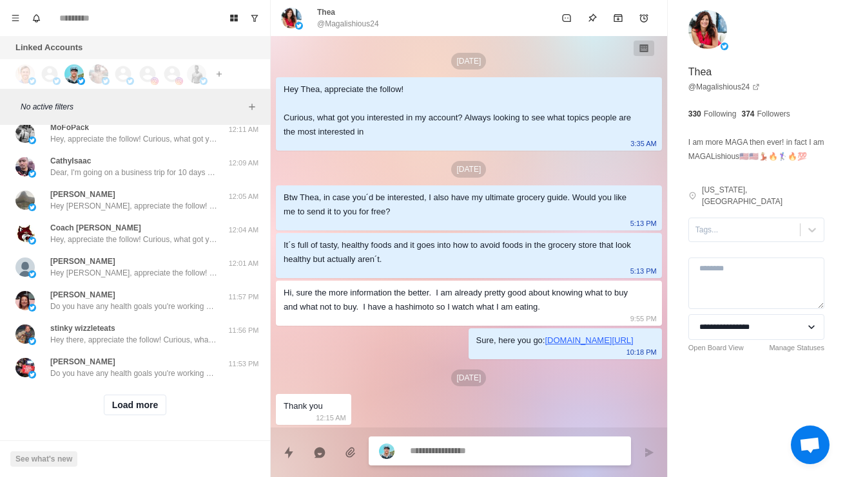
scroll to position [29798, 0]
click at [114, 396] on button "Load more" at bounding box center [135, 405] width 63 height 21
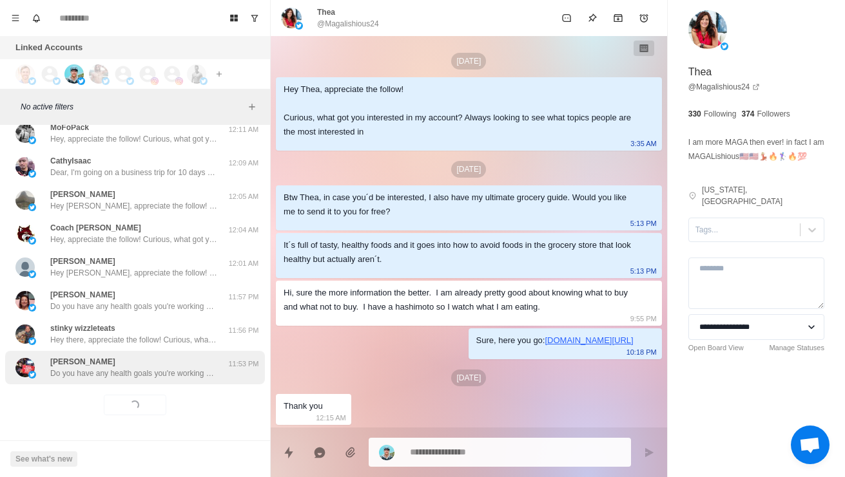
click at [40, 356] on div "[PERSON_NAME] Do you have any health goals you're working on currently? Like lo…" at bounding box center [121, 367] width 212 height 23
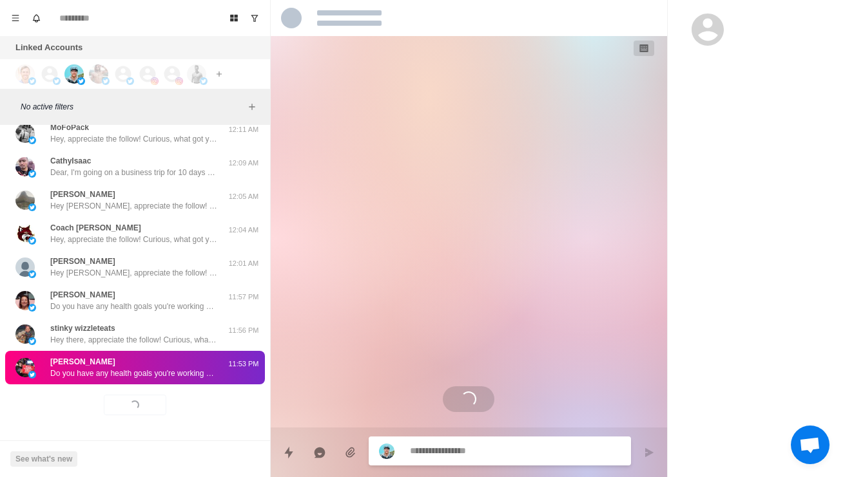
scroll to position [0, 0]
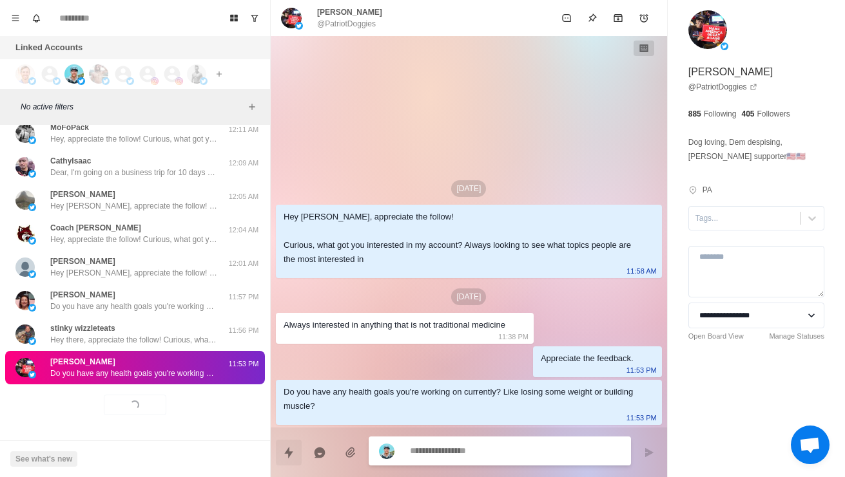
click at [294, 446] on icon "Quick replies" at bounding box center [288, 452] width 13 height 13
type textarea "*"
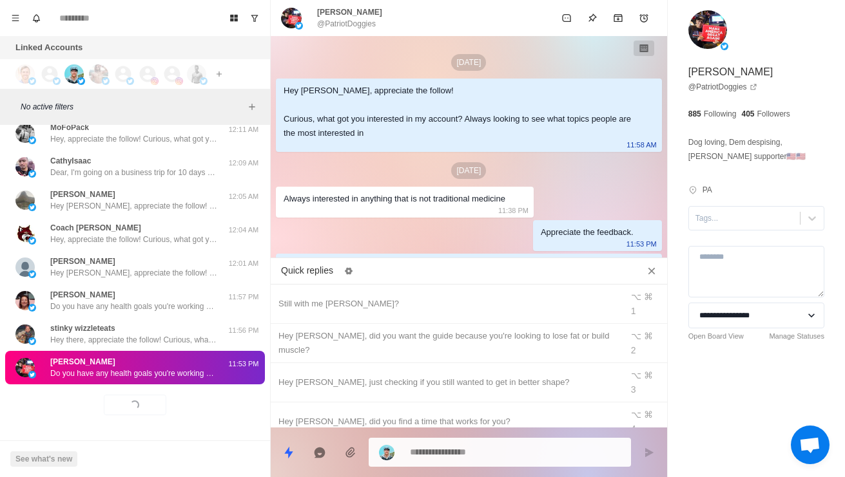
click at [359, 454] on div "[PERSON_NAME]?" at bounding box center [446, 461] width 336 height 14
type textarea "*****"
click at [350, 206] on div "Always interested in anything that is not traditional medicine 11:38 PM" at bounding box center [405, 202] width 258 height 31
click at [649, 455] on button "Send message" at bounding box center [649, 453] width 26 height 26
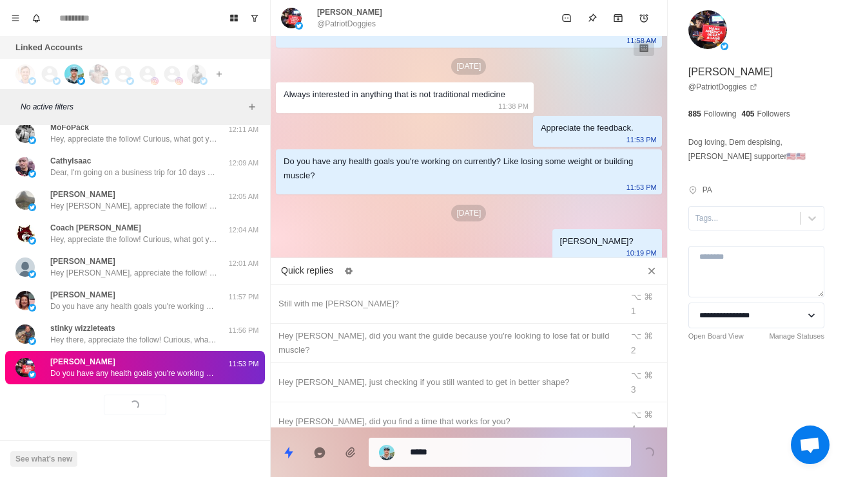
click at [411, 184] on div "[DATE] Hey [PERSON_NAME], appreciate the follow! Curious, what got you interest…" at bounding box center [469, 97] width 396 height 331
click at [668, 244] on div "**********" at bounding box center [755, 199] width 177 height 399
click at [646, 265] on icon "Close quick replies" at bounding box center [651, 271] width 13 height 13
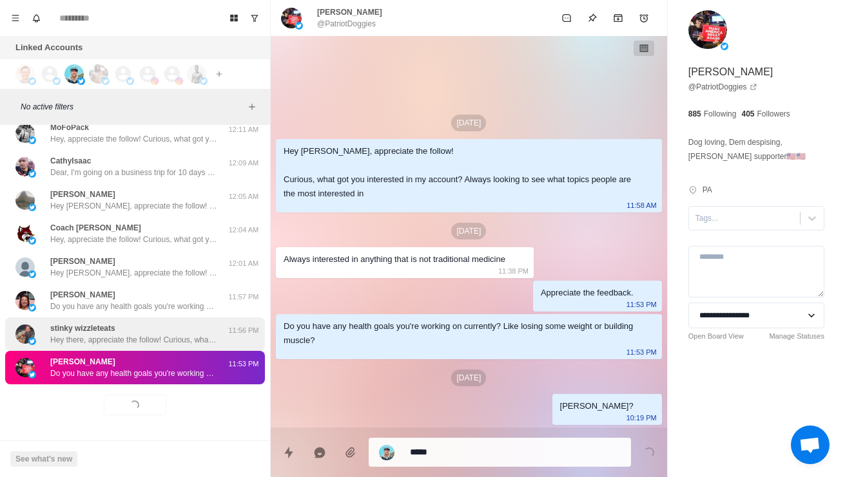
click at [70, 334] on p "Hey there, appreciate the follow! Curious, what got you interested in my accoun…" at bounding box center [134, 340] width 168 height 12
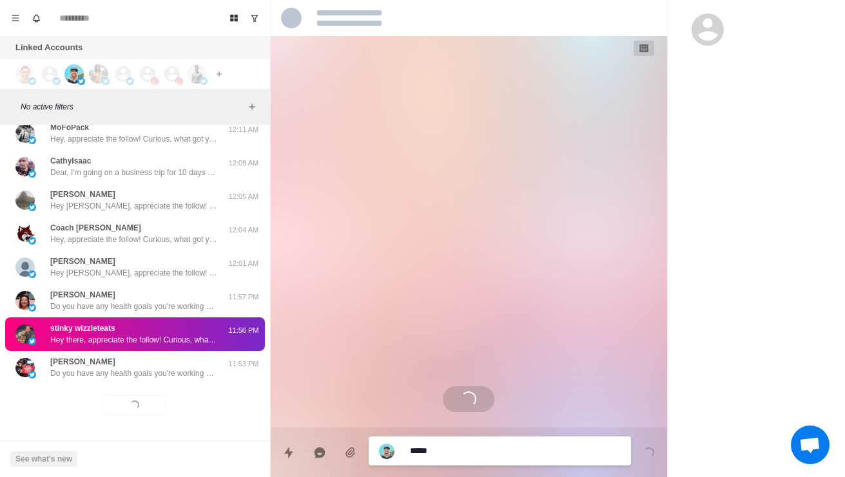
type textarea "*"
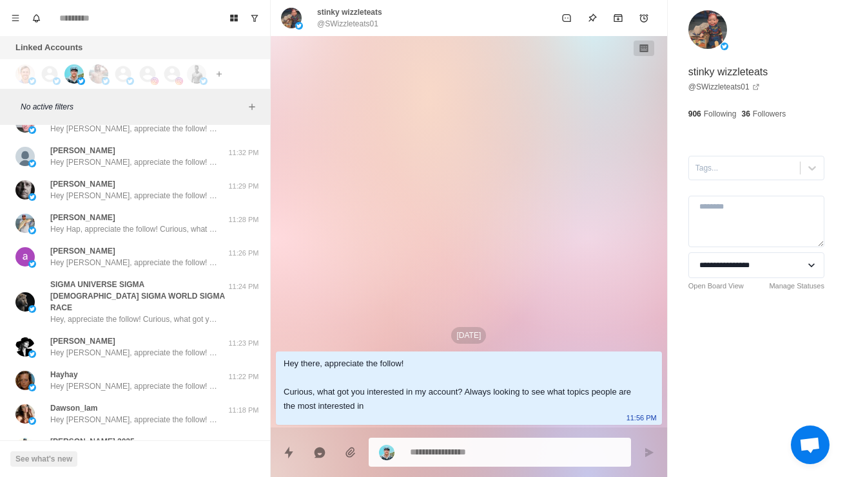
scroll to position [29816, 0]
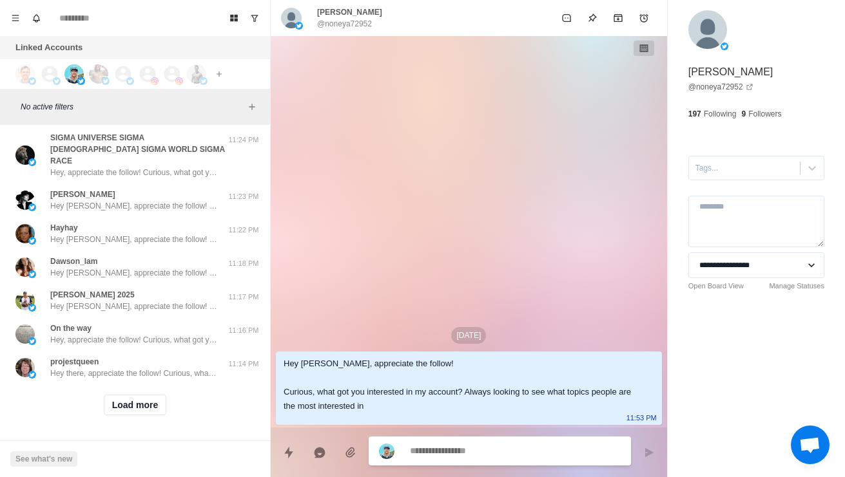
scroll to position [30485, 0]
click at [118, 412] on button "Load more" at bounding box center [135, 405] width 63 height 21
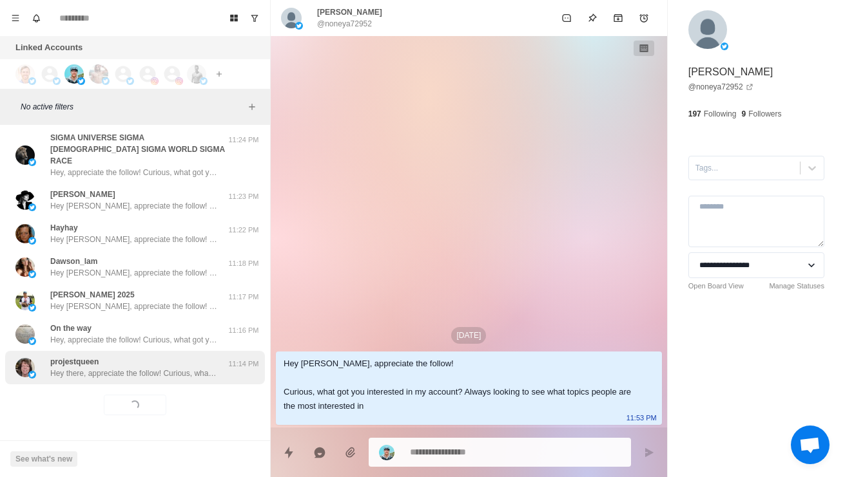
click at [95, 378] on div "projestqueen Hey there, appreciate the follow! Curious, what got you interested…" at bounding box center [135, 368] width 260 height 34
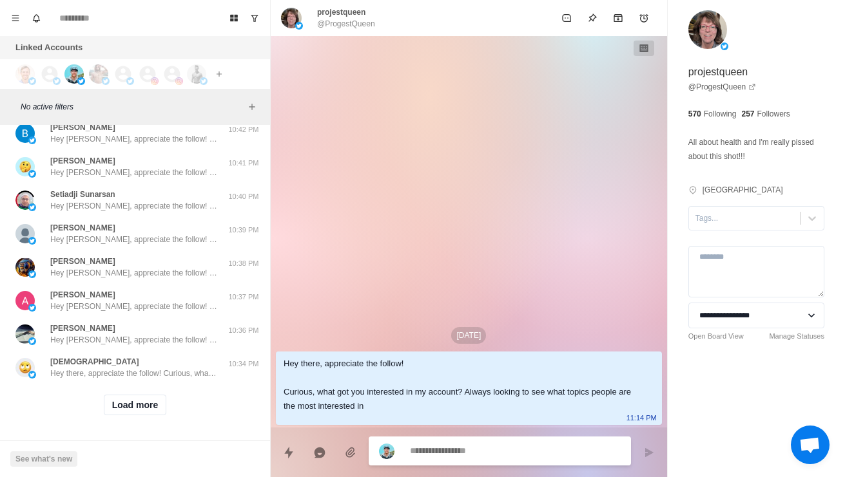
scroll to position [30670, 0]
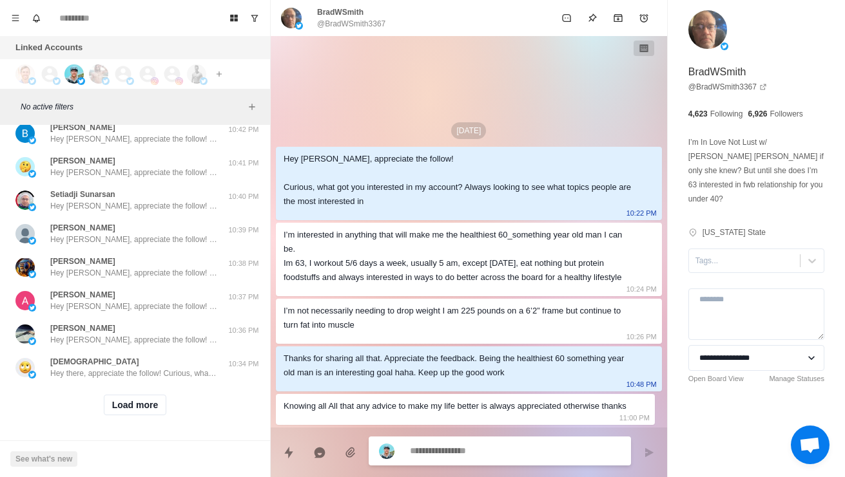
scroll to position [30789, 0]
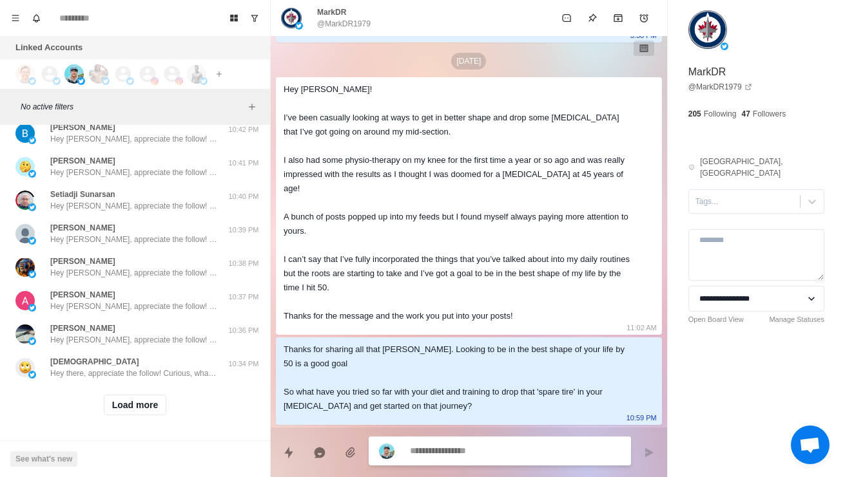
scroll to position [30824, 0]
type textarea "*"
type textarea "**"
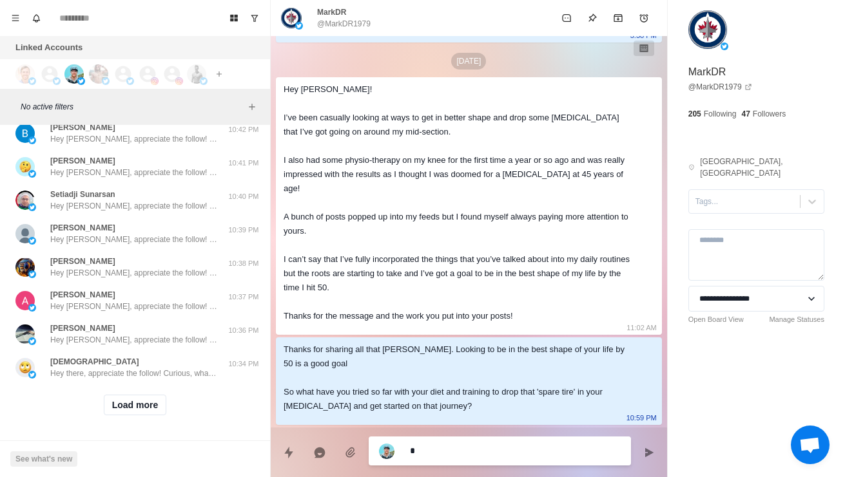
type textarea "*"
type textarea "***"
type textarea "*"
type textarea "****"
type textarea "*"
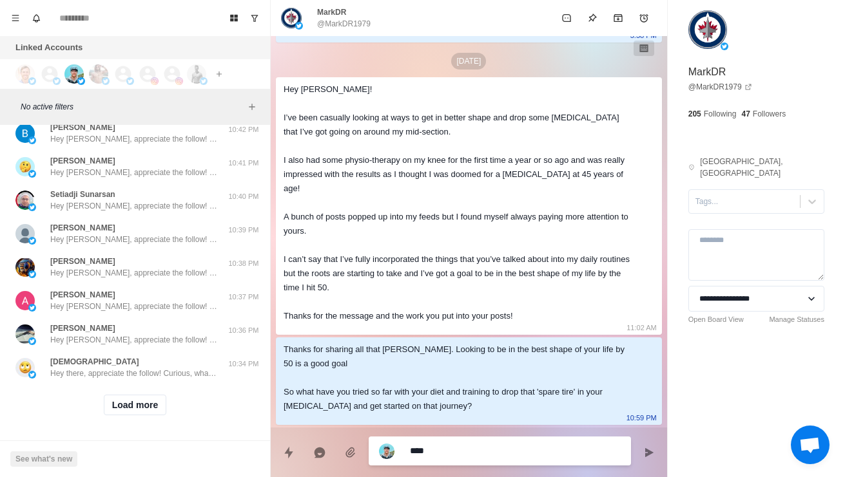
type textarea "*****"
type textarea "*"
type textarea "****"
type textarea "*"
type textarea "*****"
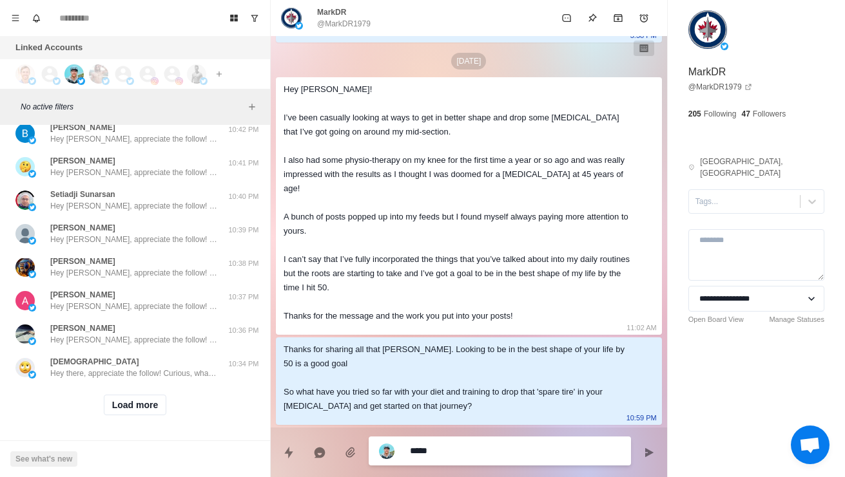
type textarea "*"
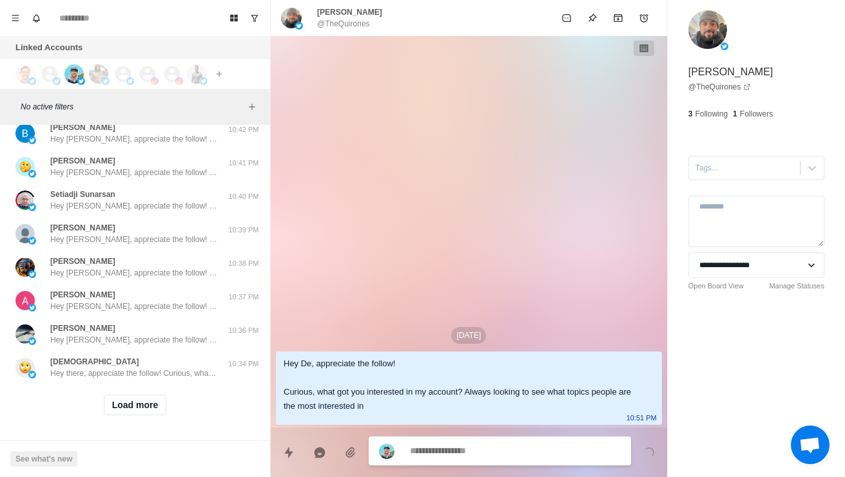
scroll to position [30880, 0]
click at [34, 10] on img at bounding box center [32, 7] width 8 height 8
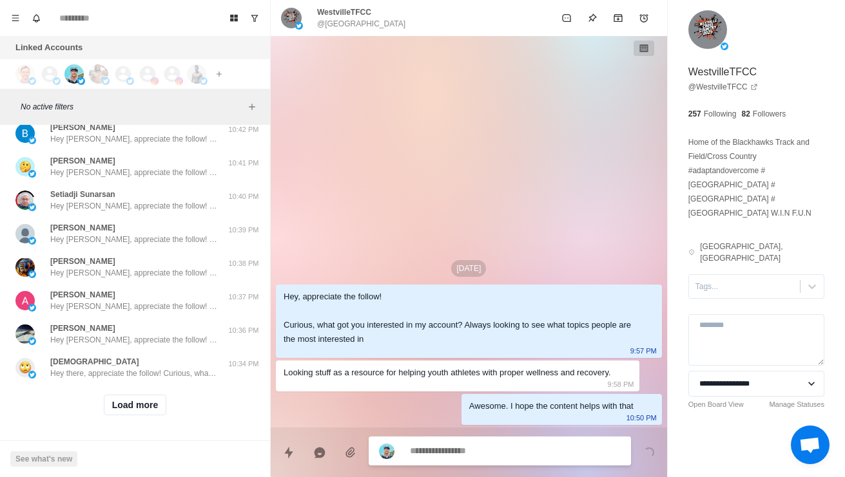
scroll to position [30891, 0]
click at [70, 111] on p "Do you have any health goals you're working on currently? Like losing some weig…" at bounding box center [134, 106] width 168 height 12
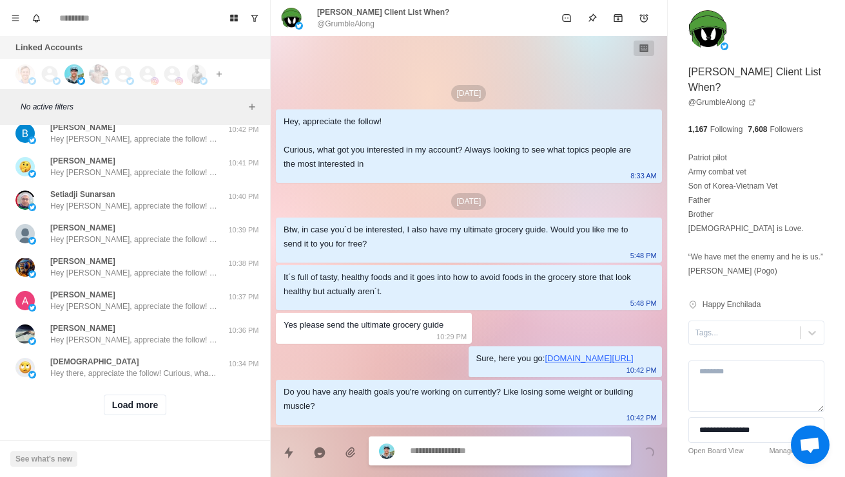
type textarea "*"
type textarea "**********"
type textarea "*"
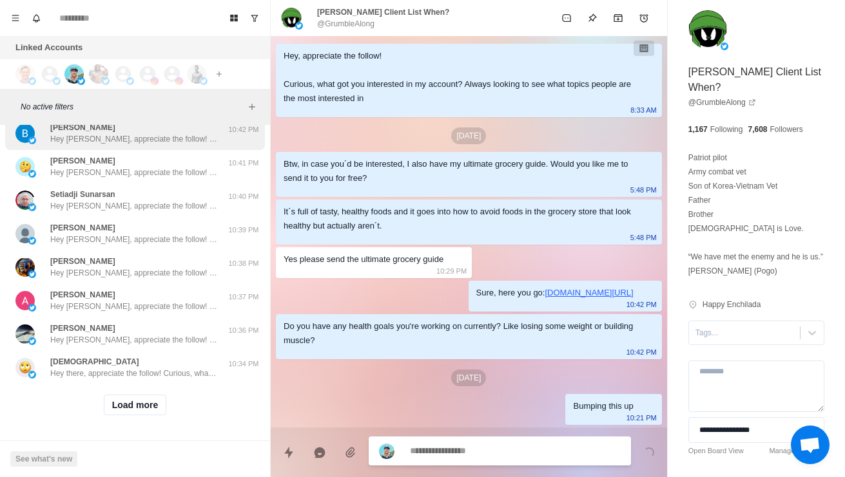
click at [55, 133] on p "[PERSON_NAME]" at bounding box center [82, 128] width 65 height 12
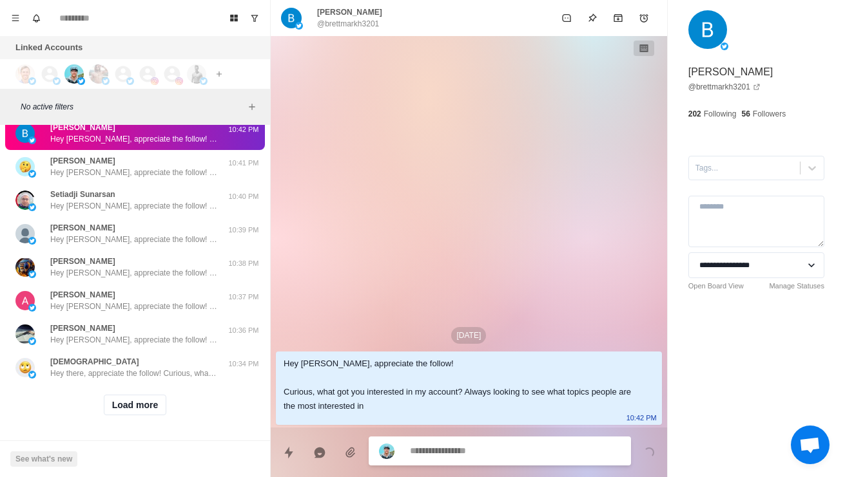
scroll to position [31175, 0]
click at [129, 403] on button "Load more" at bounding box center [135, 405] width 63 height 21
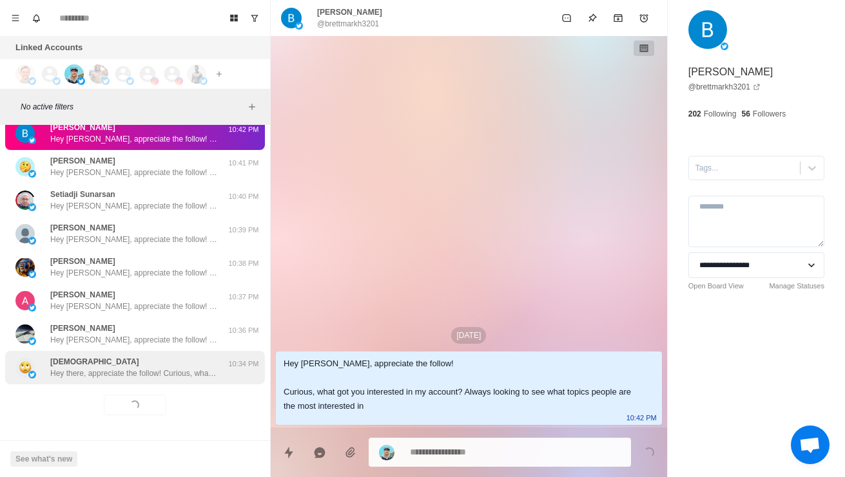
click at [98, 371] on div "[PERSON_NAME] Hey there, appreciate the follow! Curious, what got you intereste…" at bounding box center [135, 368] width 260 height 34
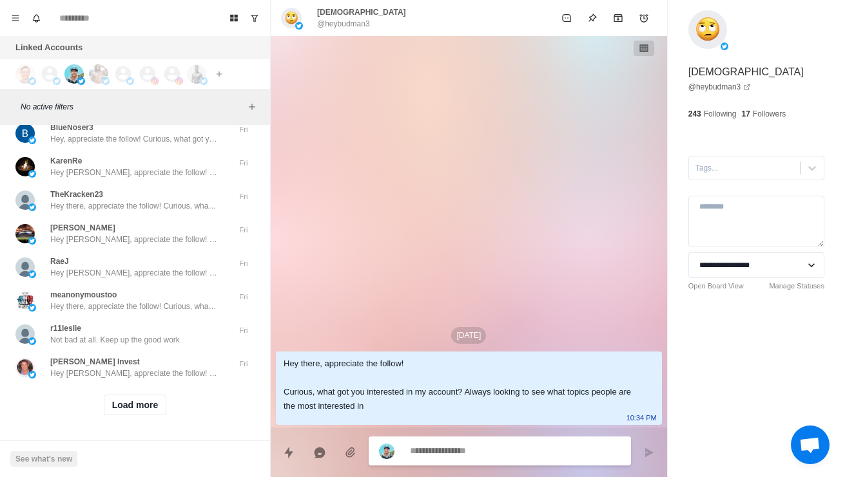
scroll to position [31853, 0]
click at [129, 410] on button "Load more" at bounding box center [135, 405] width 63 height 21
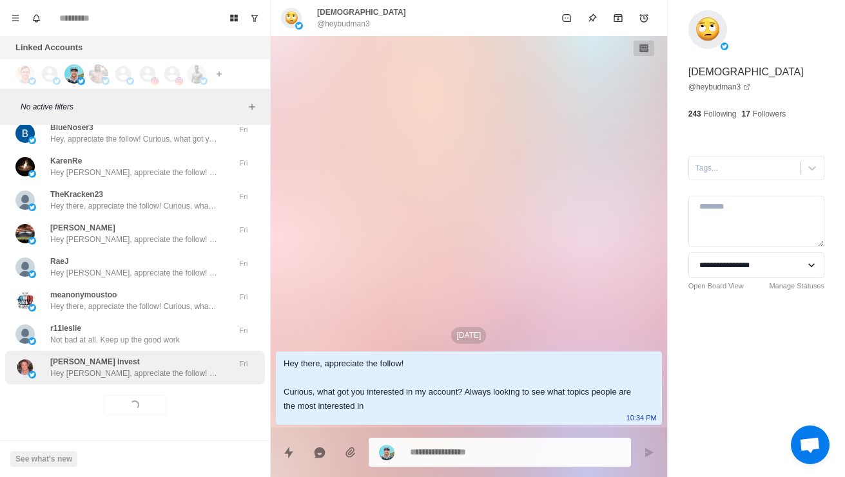
click at [81, 378] on div "[PERSON_NAME] Hey [PERSON_NAME], appreciate the follow! Curious, what got you i…" at bounding box center [135, 368] width 260 height 34
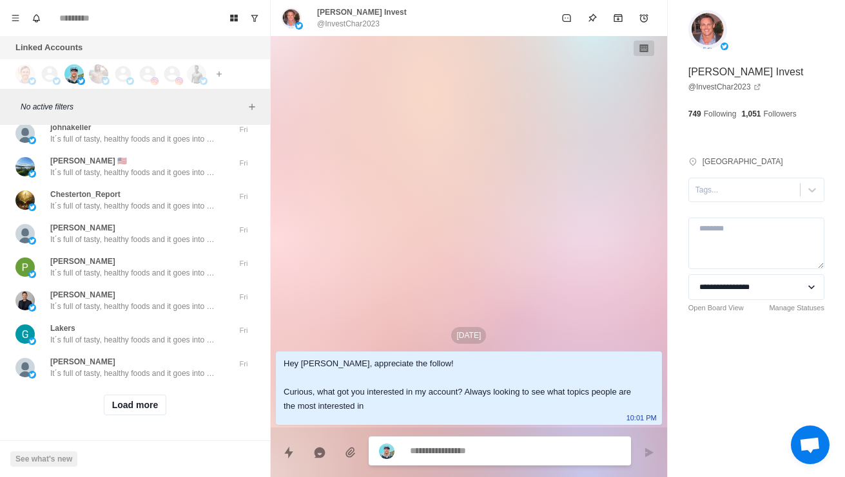
scroll to position [32119, 0]
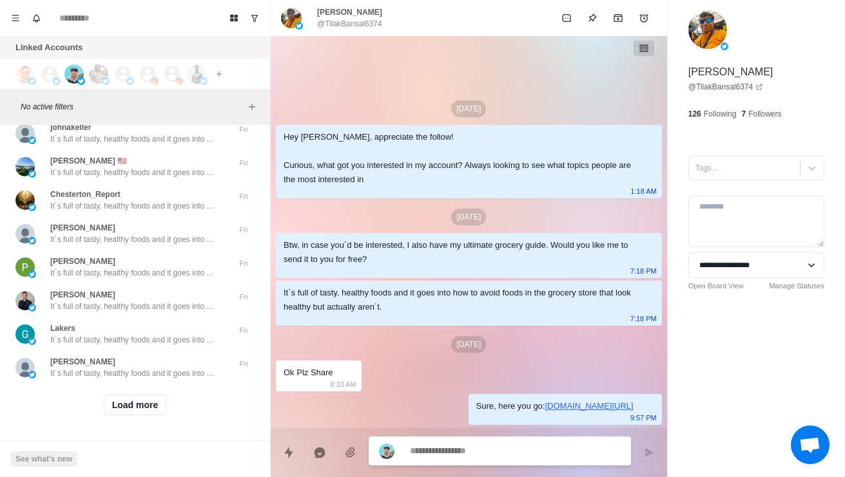
scroll to position [32134, 0]
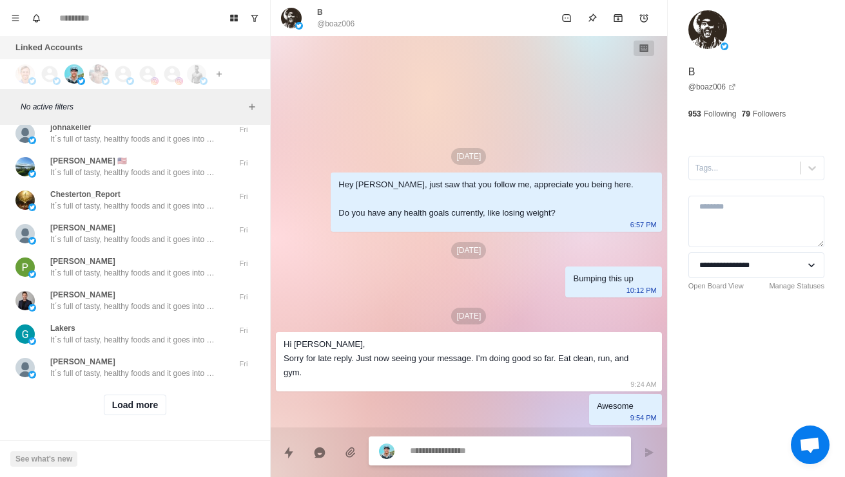
scroll to position [32282, 0]
click at [59, 111] on p "Thanks" at bounding box center [62, 106] width 25 height 12
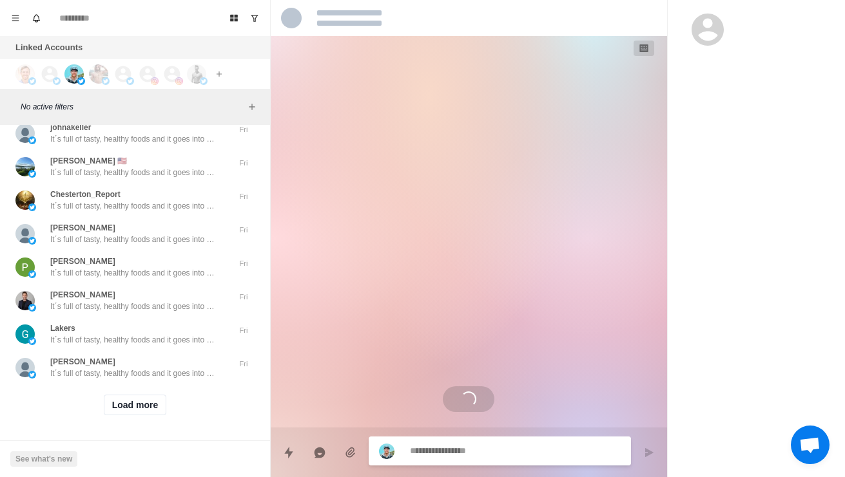
scroll to position [130, 0]
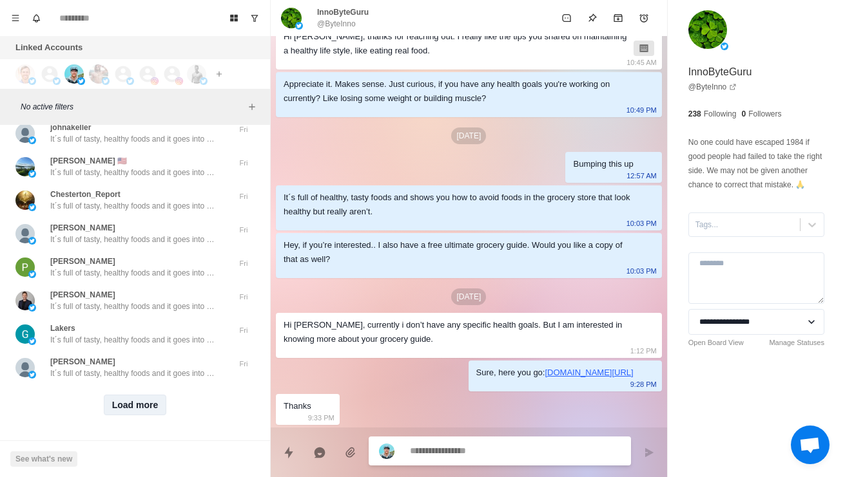
click at [127, 406] on button "Load more" at bounding box center [135, 405] width 63 height 21
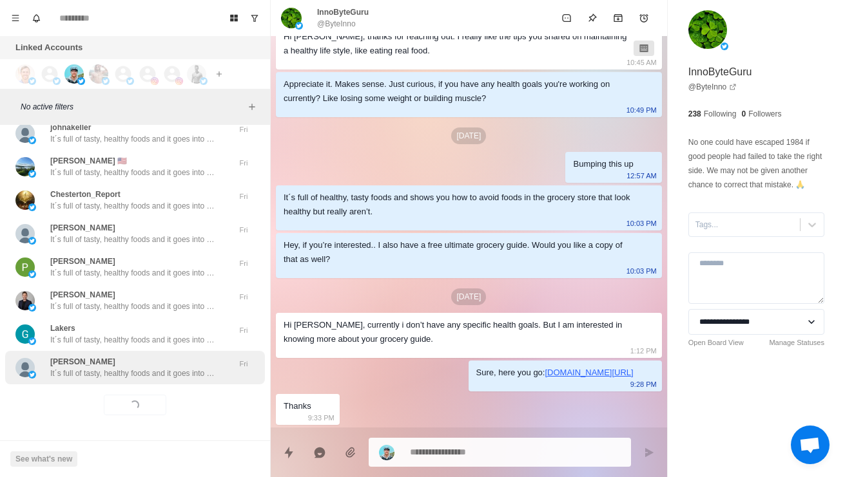
click at [90, 374] on div "[PERSON_NAME] It´s full of tasty, healthy foods and it goes into how to avoid f…" at bounding box center [135, 368] width 260 height 34
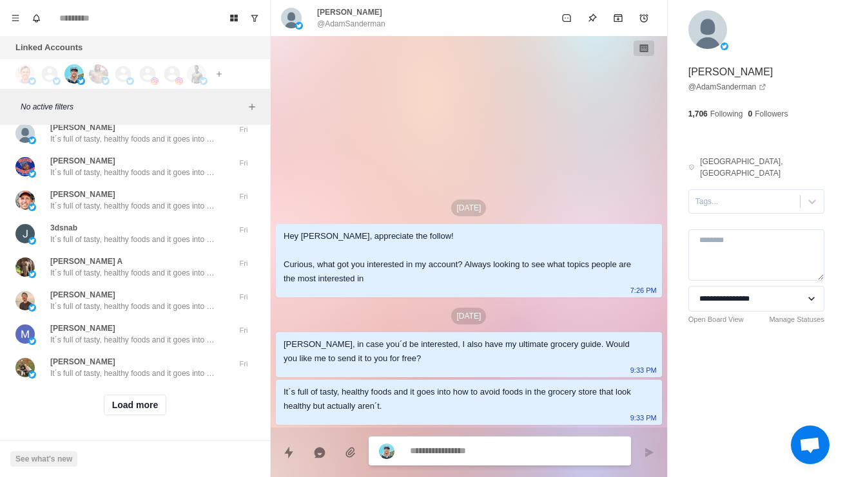
scroll to position [33224, 0]
click at [120, 395] on button "Load more" at bounding box center [135, 405] width 63 height 21
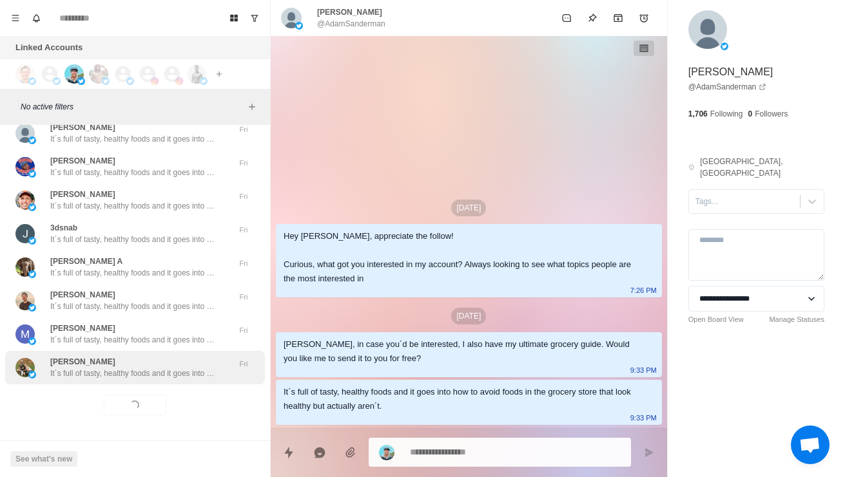
click at [98, 368] on p "It´s full of tasty, healthy foods and it goes into how to avoid foods in the gr…" at bounding box center [134, 374] width 168 height 12
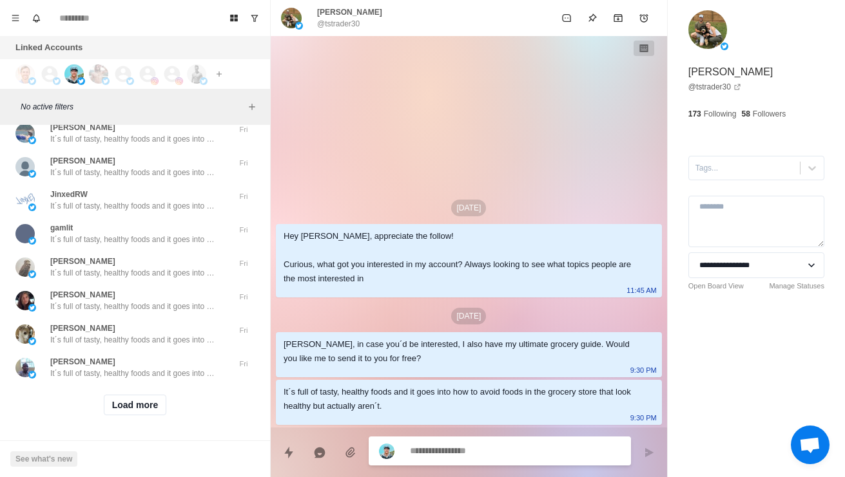
scroll to position [33907, 0]
click at [129, 395] on button "Load more" at bounding box center [135, 405] width 63 height 21
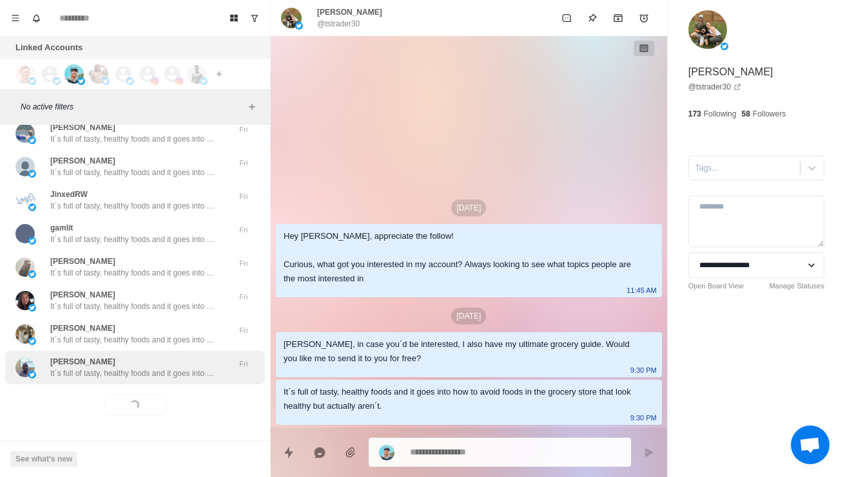
click at [99, 370] on p "It´s full of tasty, healthy foods and it goes into how to avoid foods in the gr…" at bounding box center [134, 374] width 168 height 12
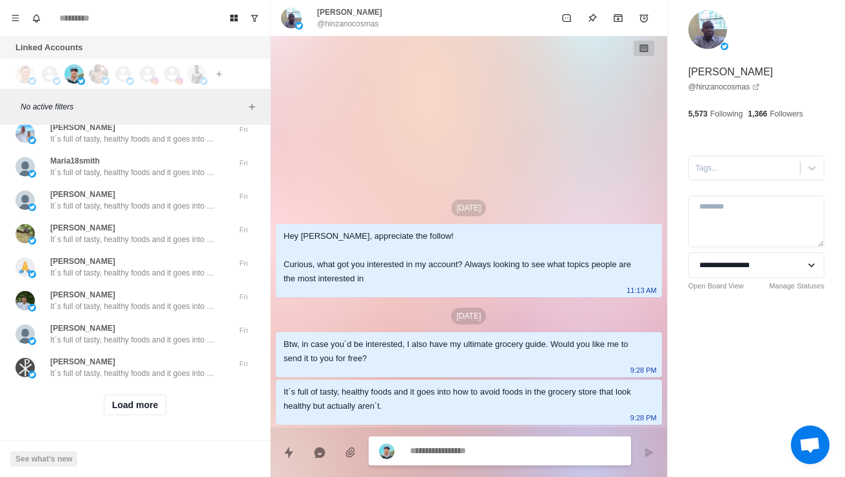
scroll to position [34590, 0]
click at [169, 386] on div "Load more" at bounding box center [135, 405] width 260 height 41
click at [159, 399] on button "Load more" at bounding box center [135, 405] width 63 height 21
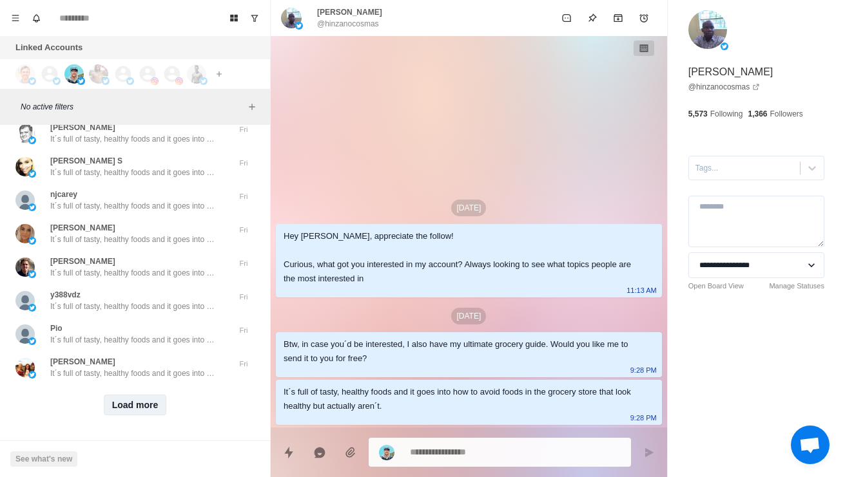
scroll to position [35273, 0]
click at [142, 405] on button "Load more" at bounding box center [135, 405] width 63 height 21
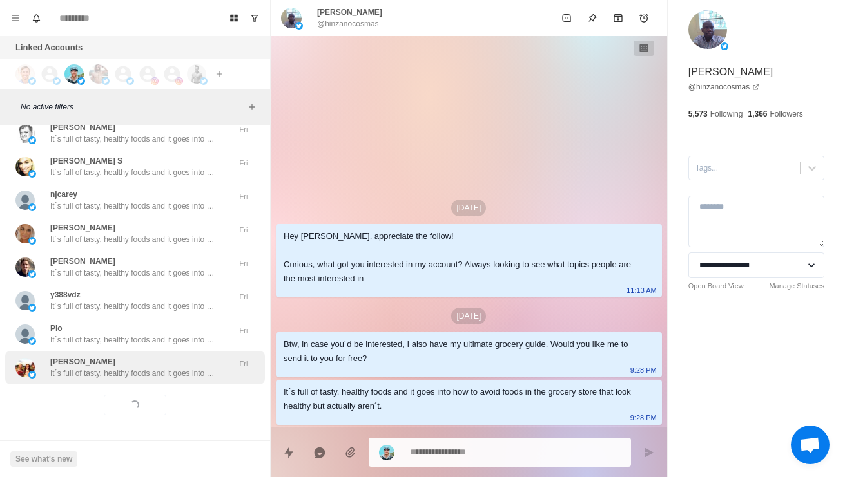
click at [202, 368] on p "It´s full of tasty, healthy foods and it goes into how to avoid foods in the gr…" at bounding box center [134, 374] width 168 height 12
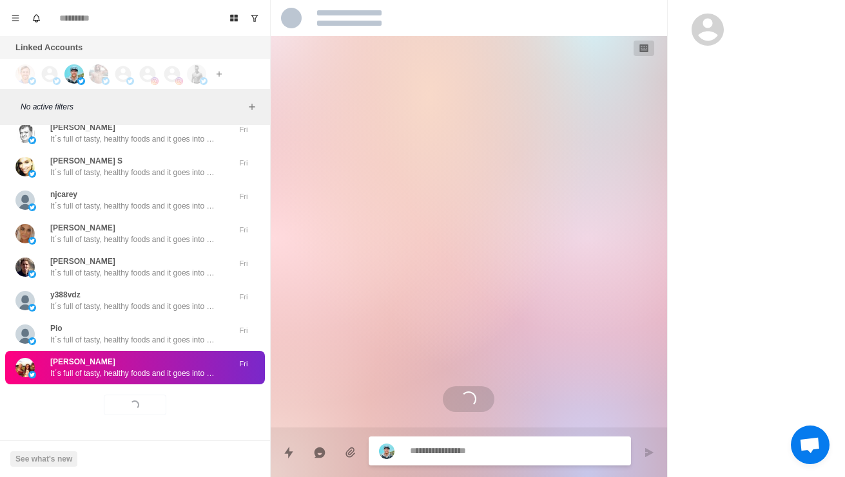
click at [196, 368] on p "It´s full of tasty, healthy foods and it goes into how to avoid foods in the gr…" at bounding box center [134, 374] width 168 height 12
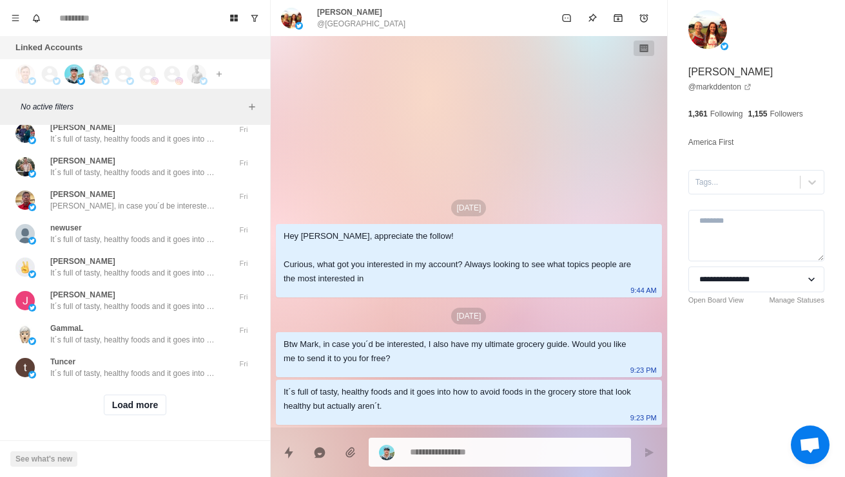
scroll to position [35956, 0]
click at [129, 400] on button "Load more" at bounding box center [135, 405] width 63 height 21
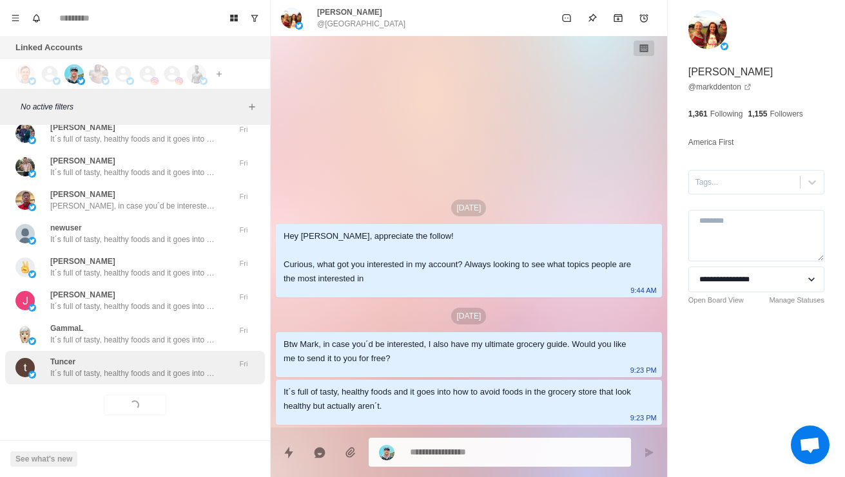
click at [101, 370] on p "It´s full of tasty, healthy foods and it goes into how to avoid foods in the gr…" at bounding box center [134, 374] width 168 height 12
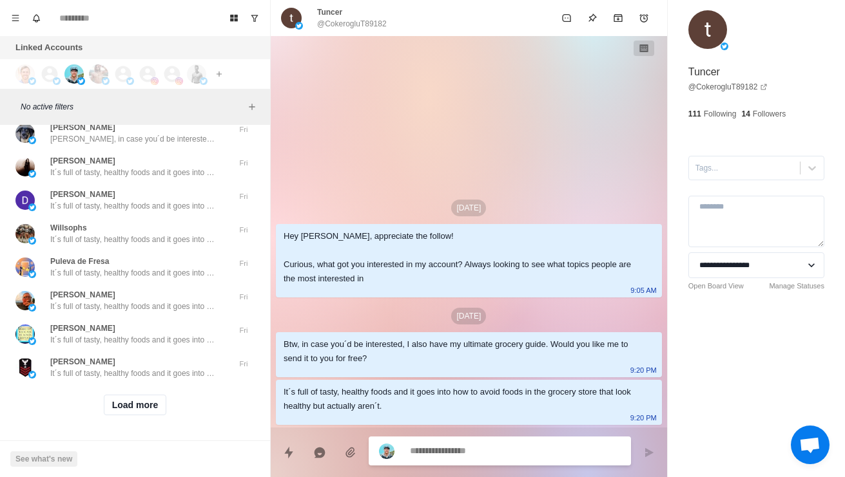
scroll to position [36226, 0]
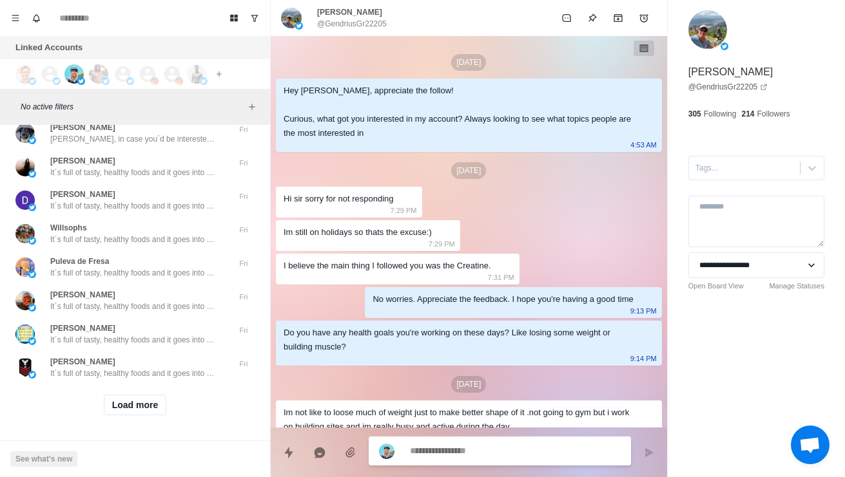
scroll to position [68, 0]
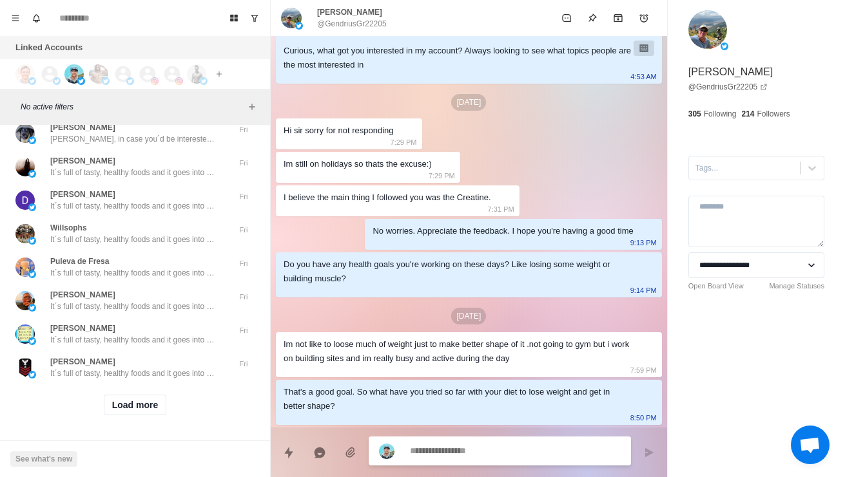
type textarea "*"
type textarea "*********"
click at [645, 448] on icon "Send message" at bounding box center [649, 452] width 8 height 9
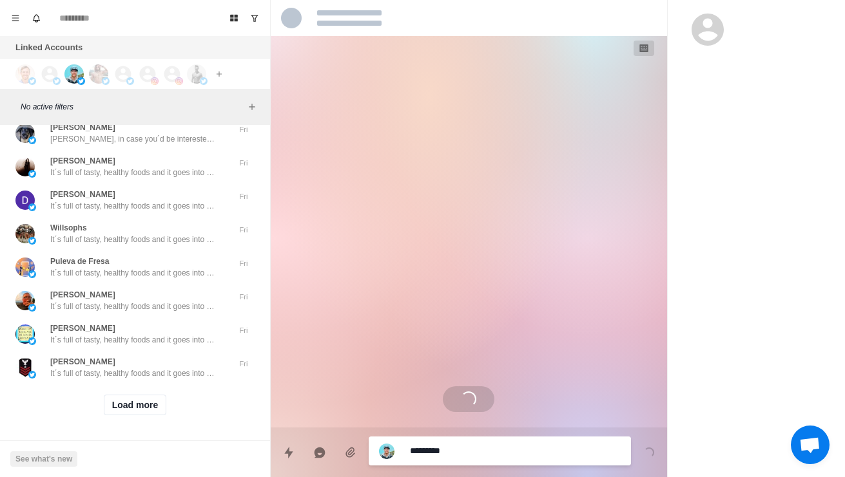
scroll to position [0, 0]
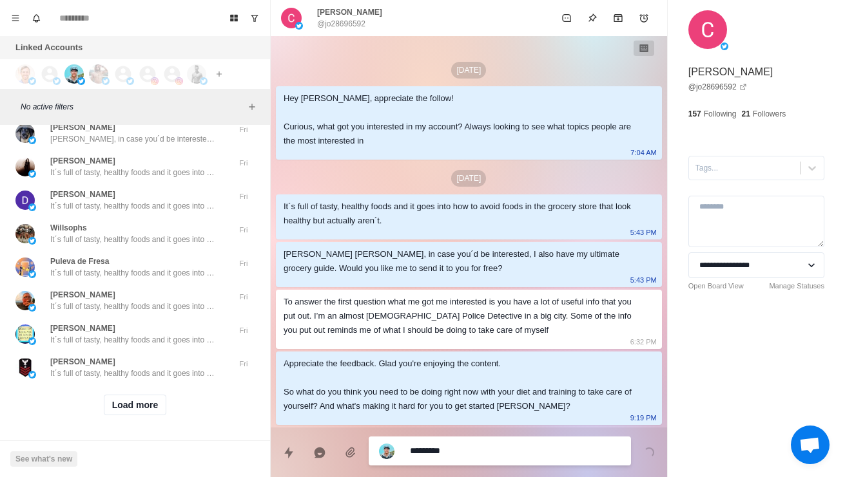
type textarea "*"
type textarea "******"
type textarea "*"
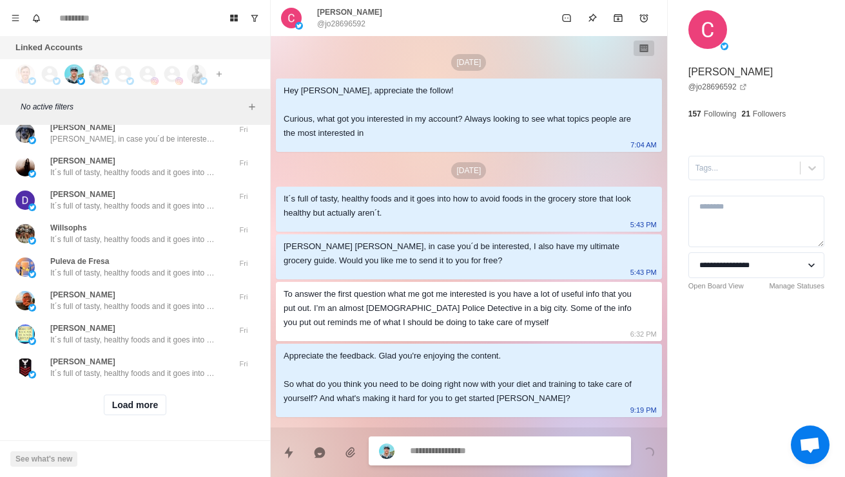
scroll to position [58, 0]
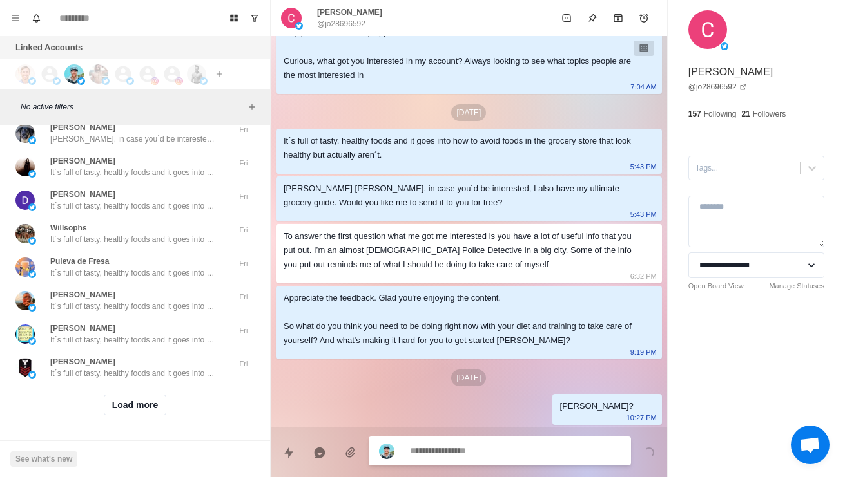
click at [61, 11] on p "It´s full of tasty, healthy foods and it goes into how to avoid foods in the gr…" at bounding box center [134, 5] width 168 height 12
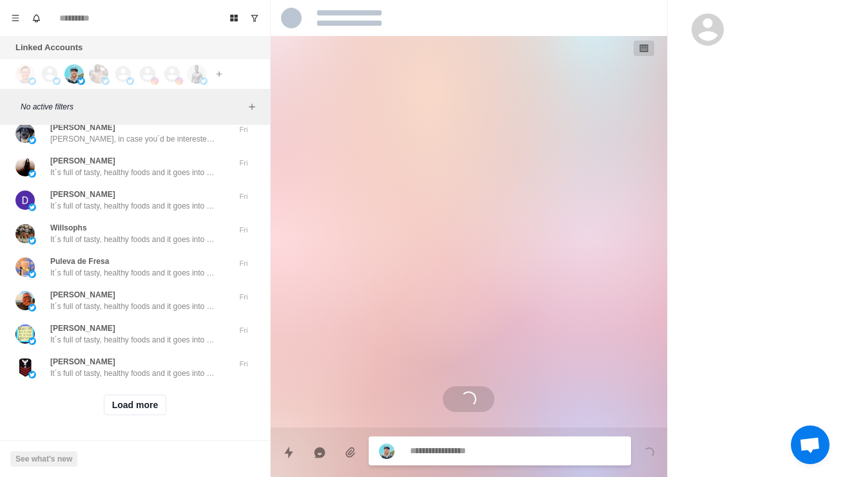
scroll to position [0, 0]
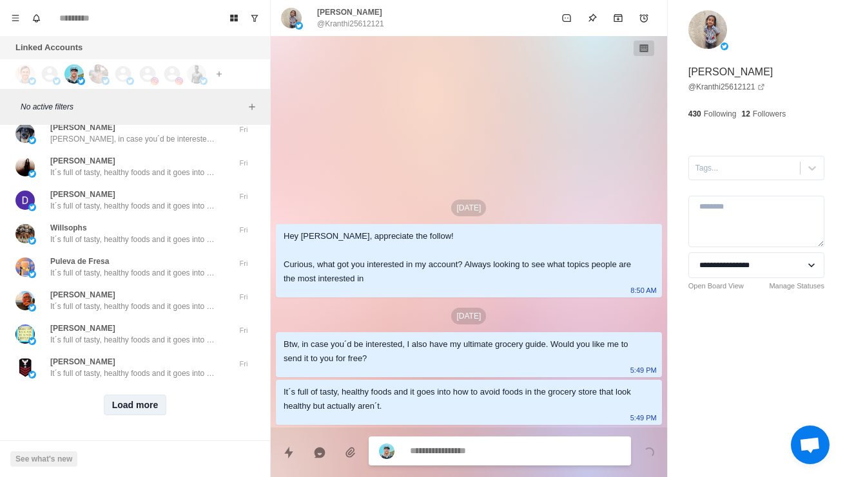
click at [117, 400] on button "Load more" at bounding box center [135, 405] width 63 height 21
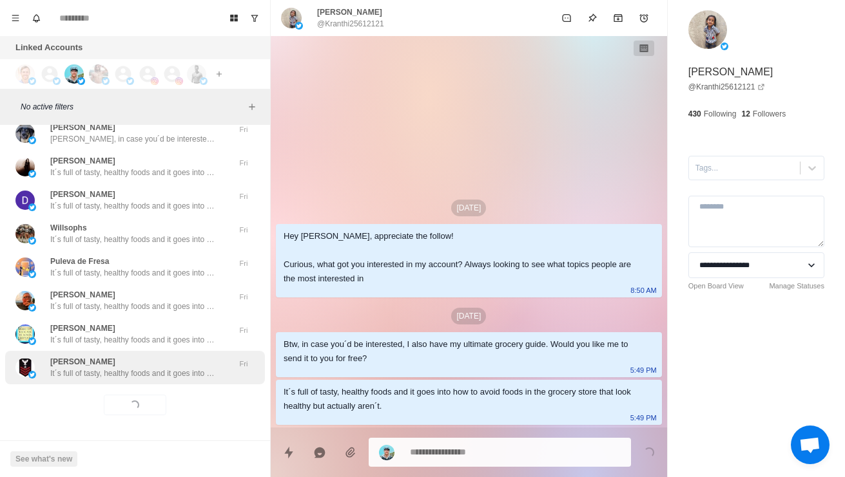
click at [81, 368] on p "It´s full of tasty, healthy foods and it goes into how to avoid foods in the gr…" at bounding box center [134, 374] width 168 height 12
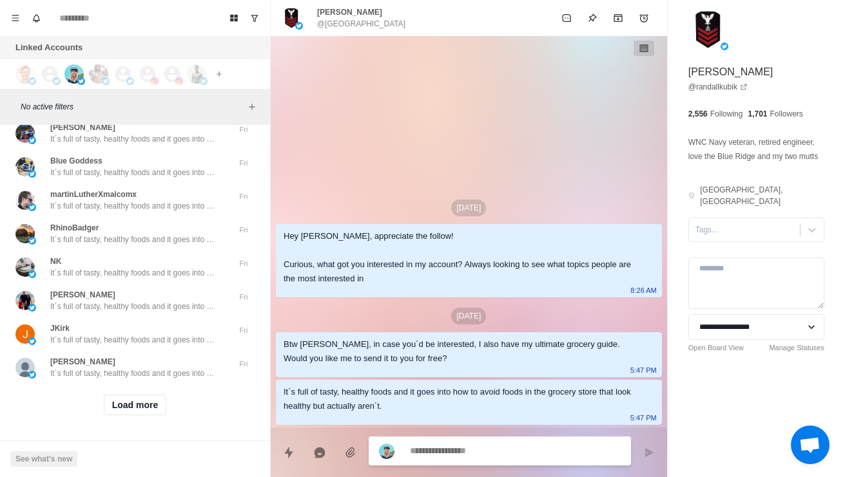
scroll to position [37321, 0]
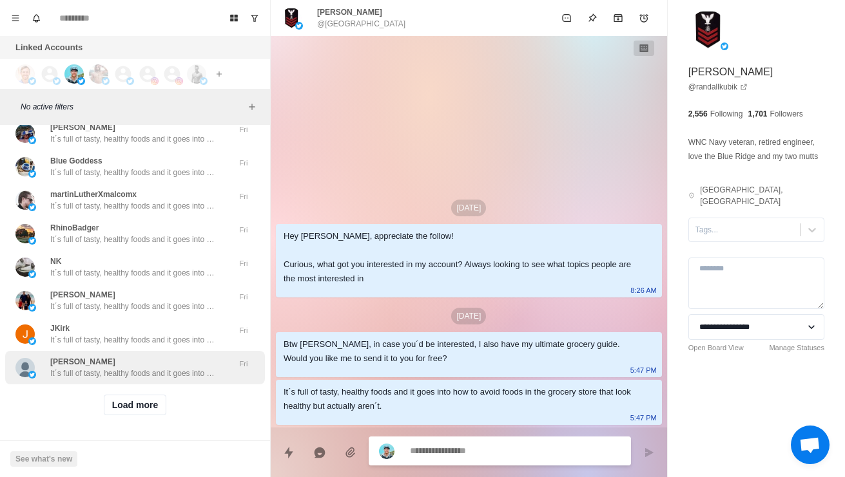
click at [108, 375] on div "[PERSON_NAME] It´s full of tasty, healthy foods and it goes into how to avoid f…" at bounding box center [135, 368] width 260 height 34
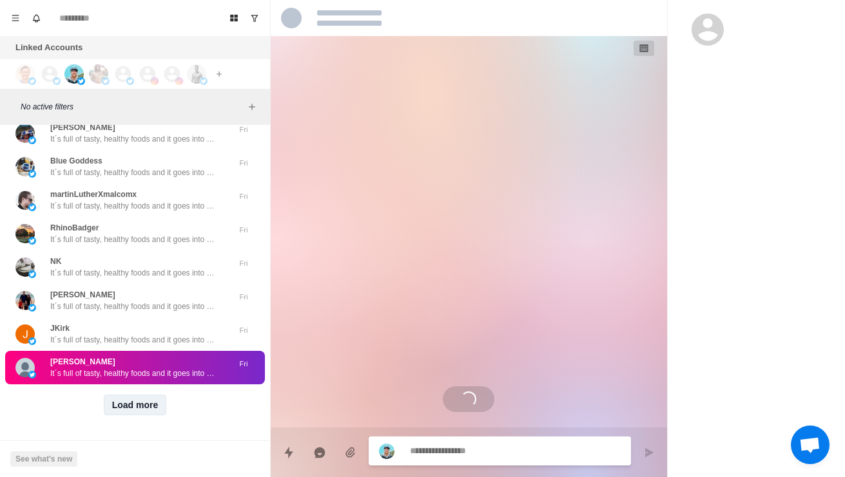
click at [118, 395] on button "Load more" at bounding box center [135, 405] width 63 height 21
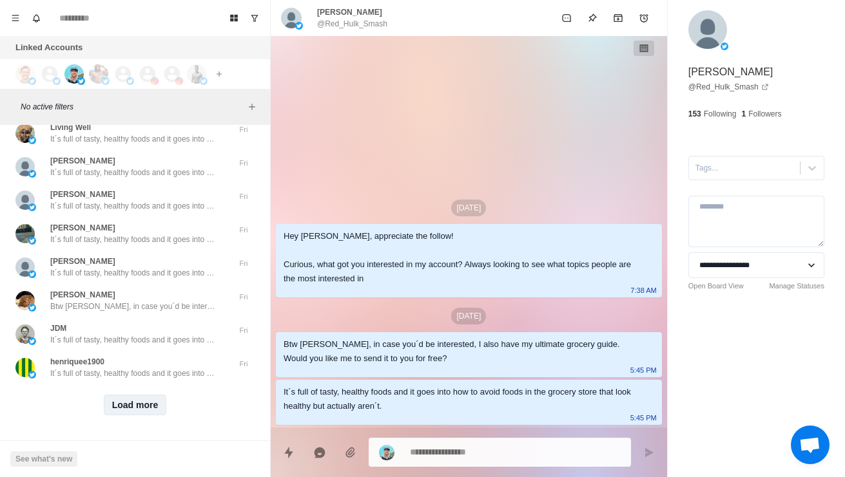
scroll to position [38004, 0]
click at [117, 404] on button "Load more" at bounding box center [135, 405] width 63 height 21
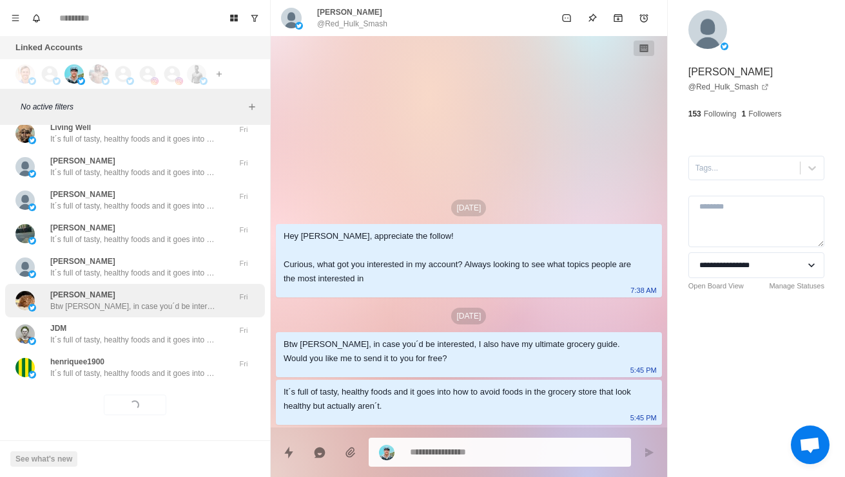
click at [57, 301] on p "Btw [PERSON_NAME], in case you´d be interested, I also have my ultimate grocery…" at bounding box center [134, 307] width 168 height 12
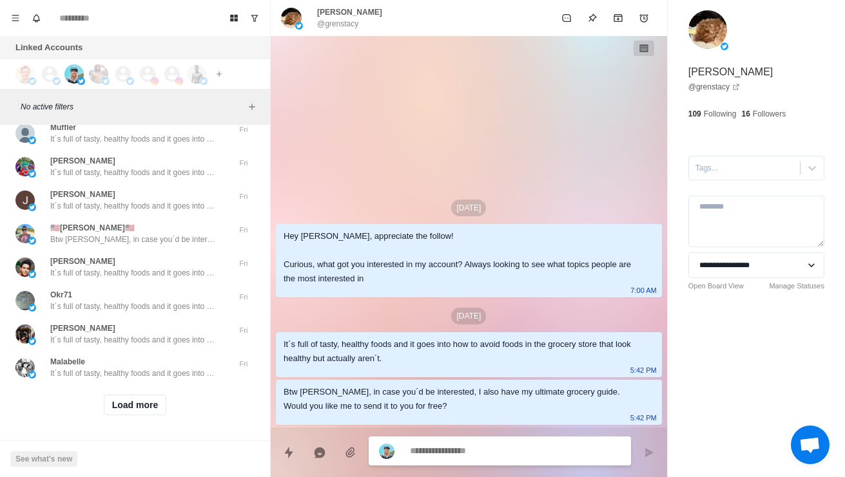
scroll to position [38687, 0]
click at [124, 404] on button "Load more" at bounding box center [135, 405] width 63 height 21
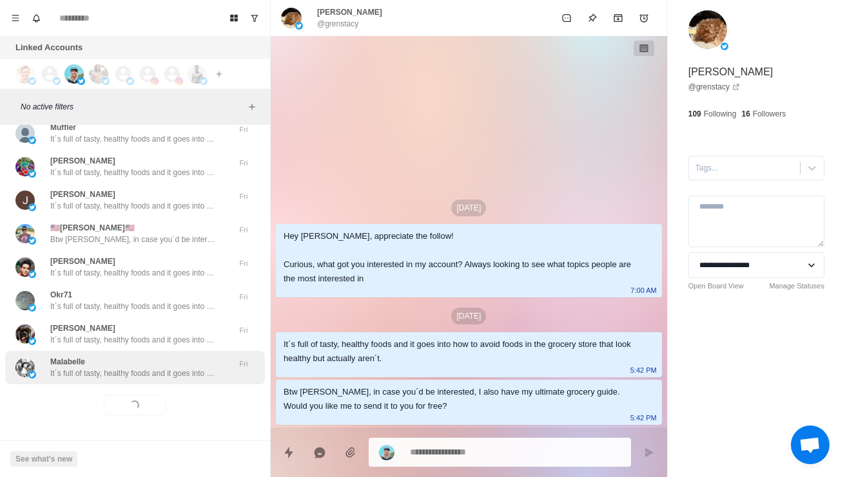
click at [98, 374] on div "Malabelle It´s full of tasty, healthy foods and it goes into how to avoid foods…" at bounding box center [135, 368] width 260 height 34
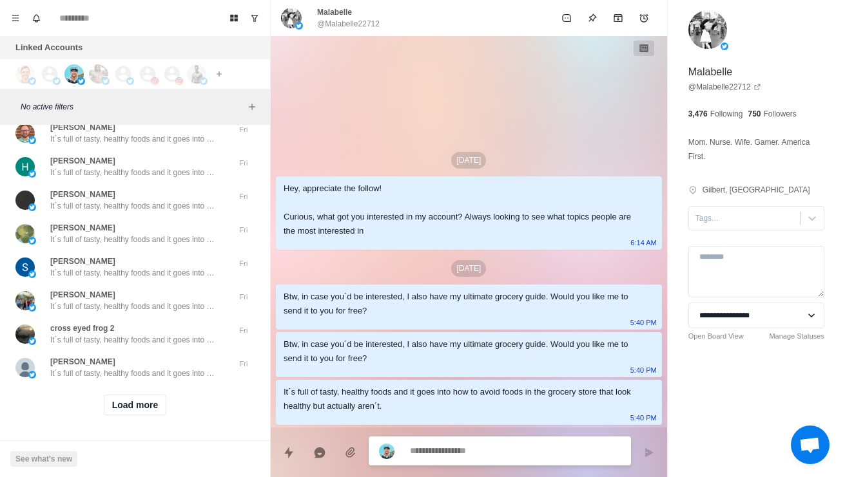
scroll to position [39370, 0]
click at [131, 402] on button "Load more" at bounding box center [135, 405] width 63 height 21
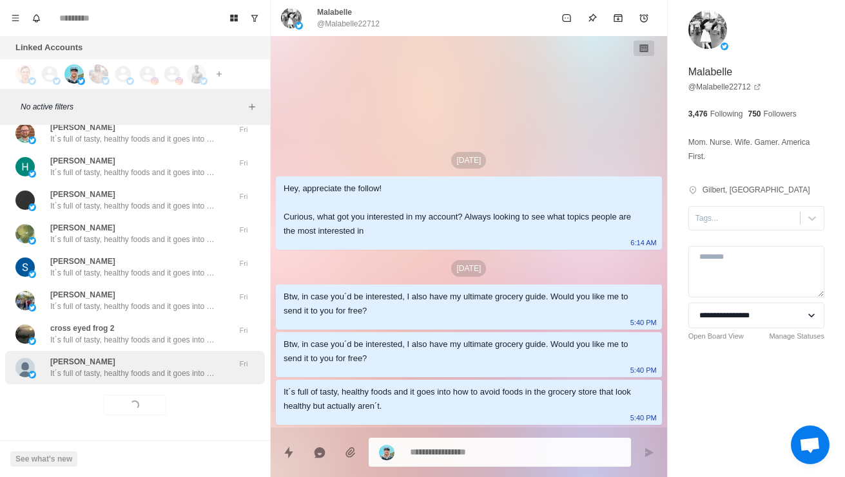
click at [96, 368] on p "It´s full of tasty, healthy foods and it goes into how to avoid foods in the gr…" at bounding box center [134, 374] width 168 height 12
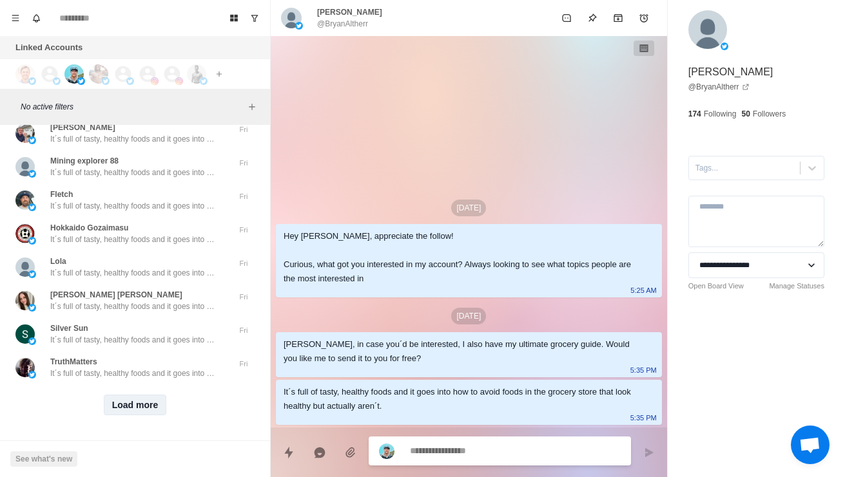
click at [111, 405] on button "Load more" at bounding box center [135, 405] width 63 height 21
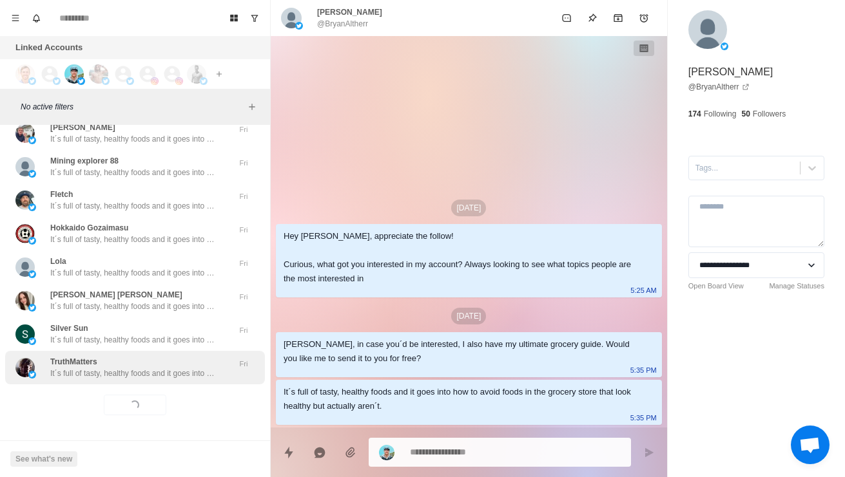
click at [99, 374] on div "TruthMatters It´s full of tasty, healthy foods and it goes into how to avoid fo…" at bounding box center [135, 368] width 260 height 34
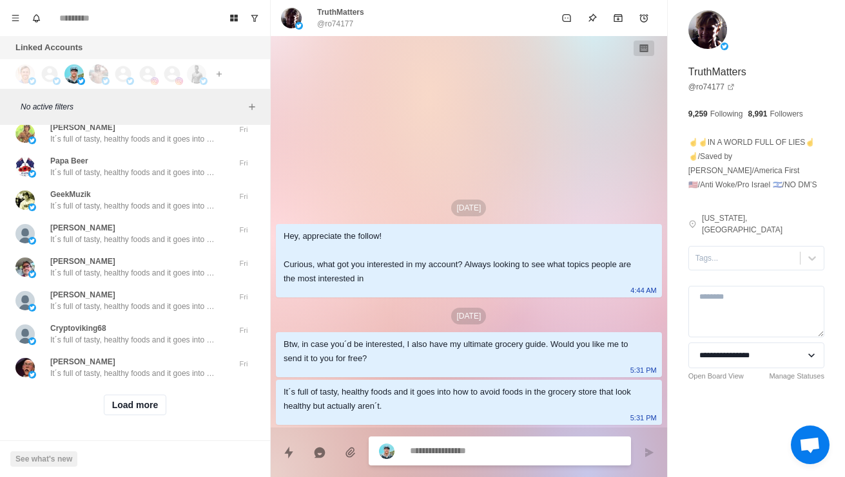
scroll to position [40736, 0]
click at [112, 398] on button "Load more" at bounding box center [135, 405] width 63 height 21
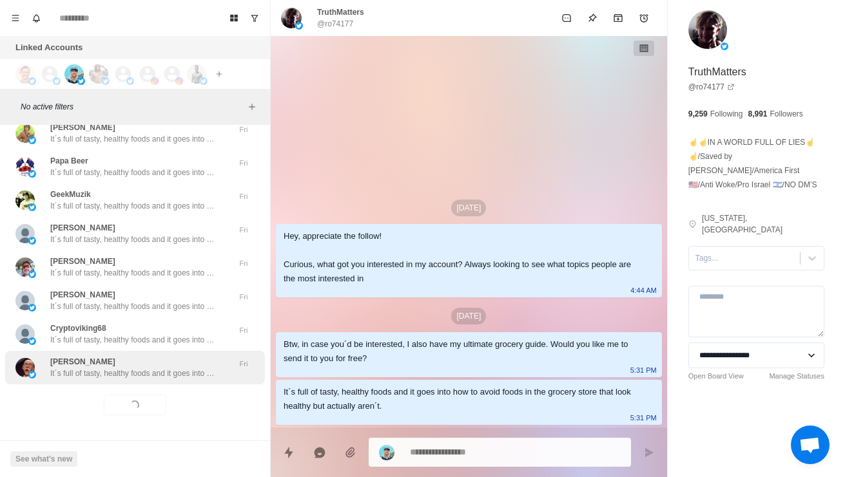
click at [88, 370] on div "[PERSON_NAME] It´s full of tasty, healthy foods and it goes into how to avoid f…" at bounding box center [135, 368] width 260 height 34
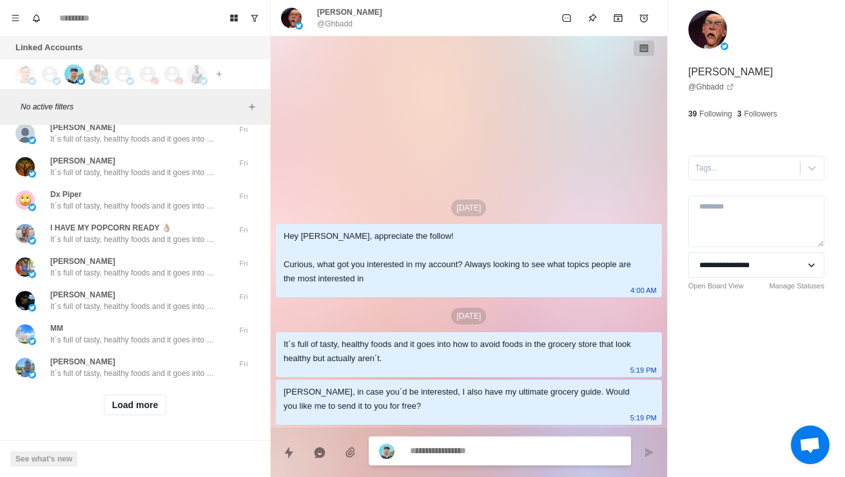
scroll to position [41419, 0]
click at [147, 404] on button "Load more" at bounding box center [135, 405] width 63 height 21
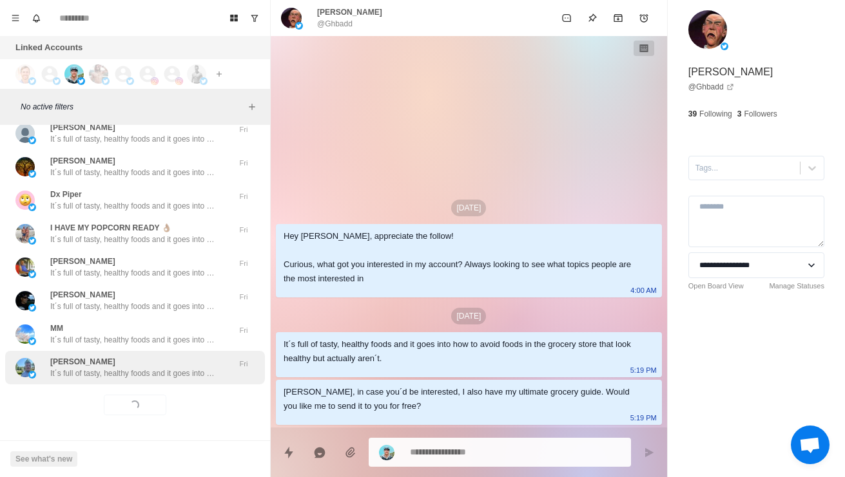
click at [170, 368] on p "It´s full of tasty, healthy foods and it goes into how to avoid foods in the gr…" at bounding box center [134, 374] width 168 height 12
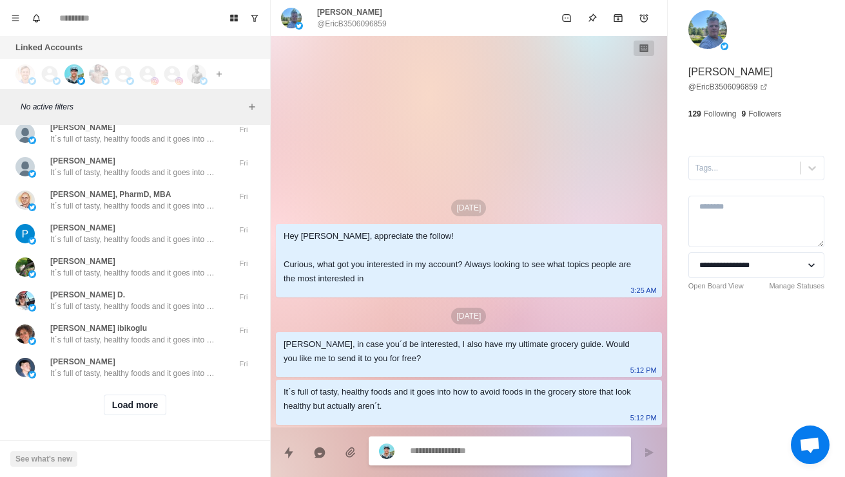
scroll to position [42102, 0]
click at [146, 404] on button "Load more" at bounding box center [135, 405] width 63 height 21
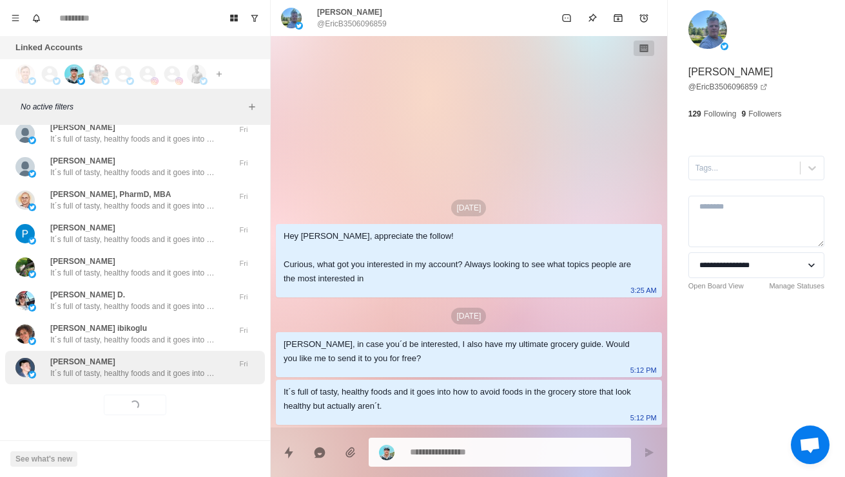
click at [181, 368] on p "It´s full of tasty, healthy foods and it goes into how to avoid foods in the gr…" at bounding box center [134, 374] width 168 height 12
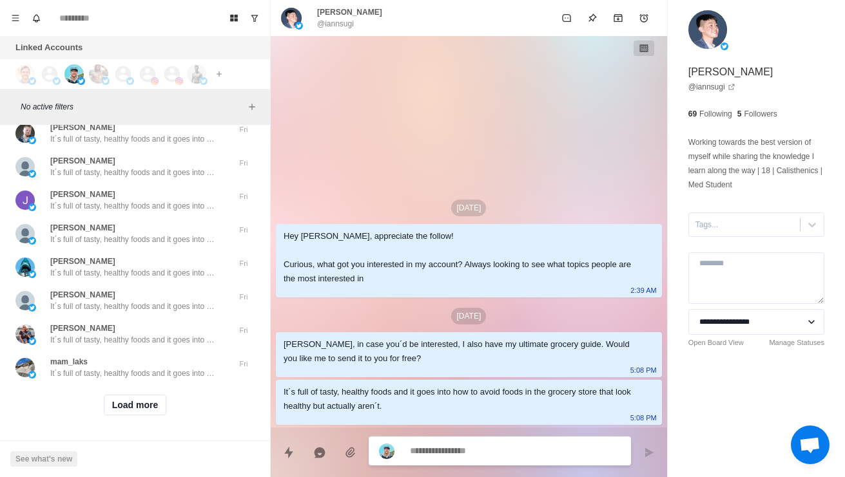
scroll to position [42785, 0]
click at [122, 401] on button "Load more" at bounding box center [135, 405] width 63 height 21
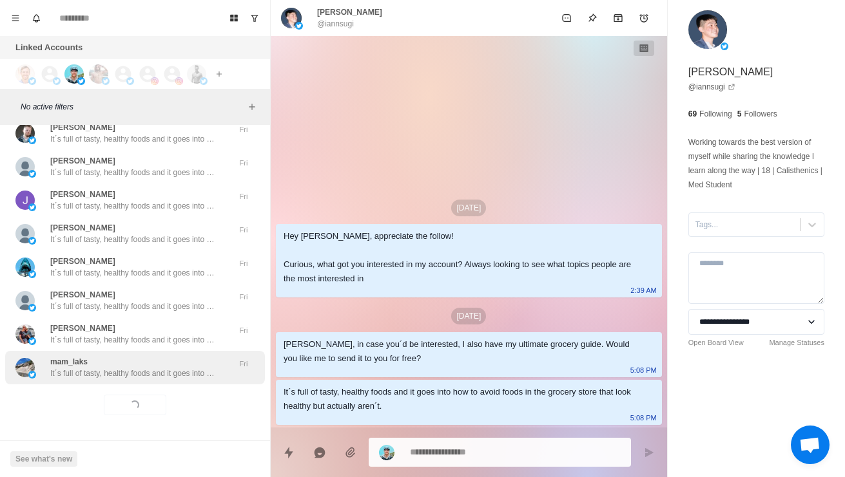
click at [91, 370] on p "It´s full of tasty, healthy foods and it goes into how to avoid foods in the gr…" at bounding box center [134, 374] width 168 height 12
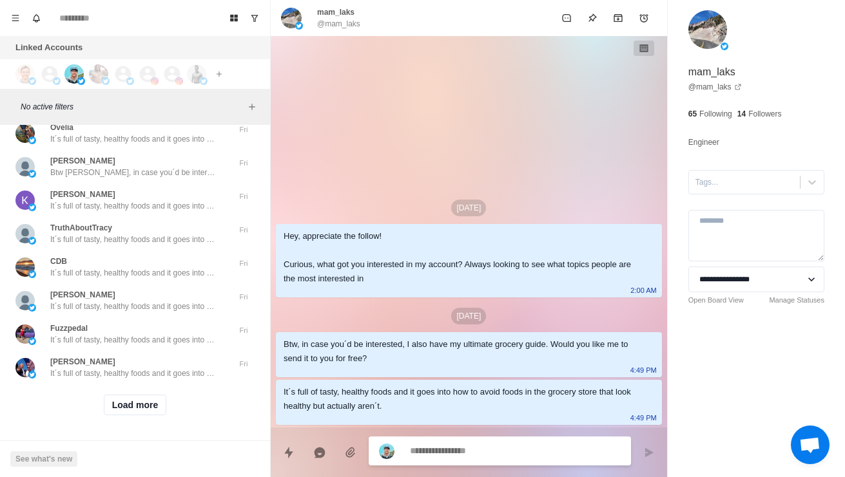
scroll to position [43150, 0]
click at [115, 397] on button "Load more" at bounding box center [135, 405] width 63 height 21
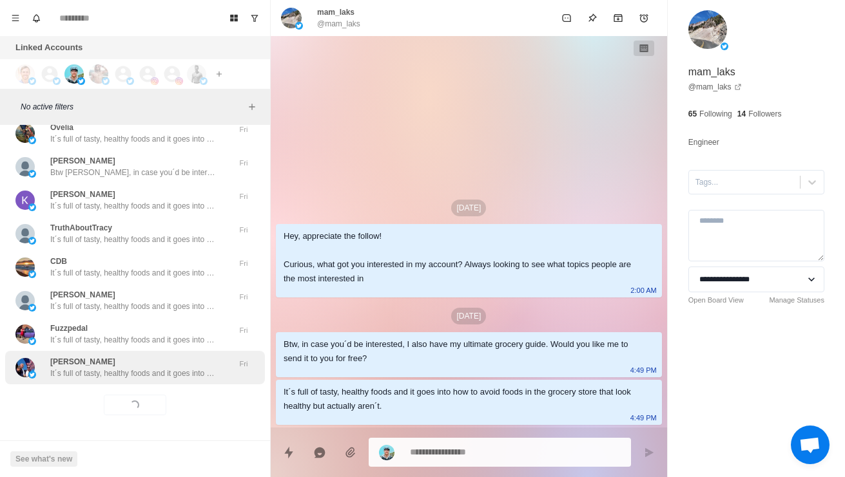
click at [105, 368] on p "It´s full of tasty, healthy foods and it goes into how to avoid foods in the gr…" at bounding box center [134, 374] width 168 height 12
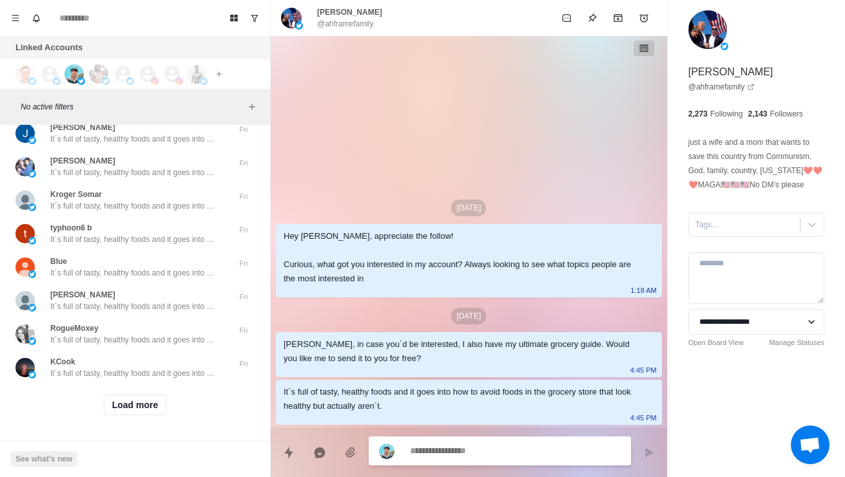
scroll to position [44150, 0]
click at [108, 395] on button "Load more" at bounding box center [135, 405] width 63 height 21
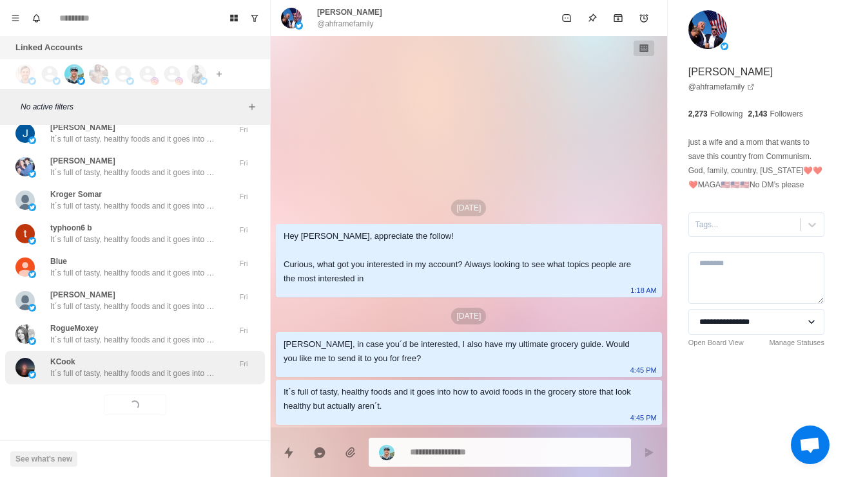
click at [96, 369] on p "It´s full of tasty, healthy foods and it goes into how to avoid foods in the gr…" at bounding box center [134, 374] width 168 height 12
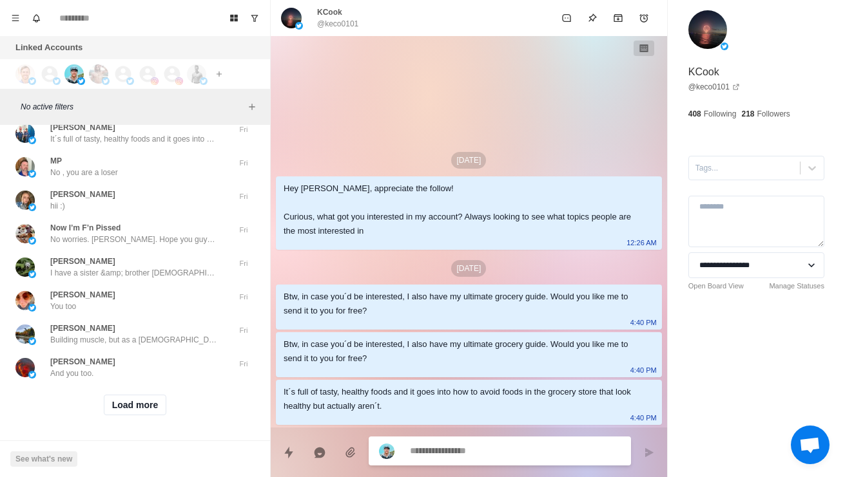
scroll to position [44833, 0]
click at [121, 397] on button "Load more" at bounding box center [135, 405] width 63 height 21
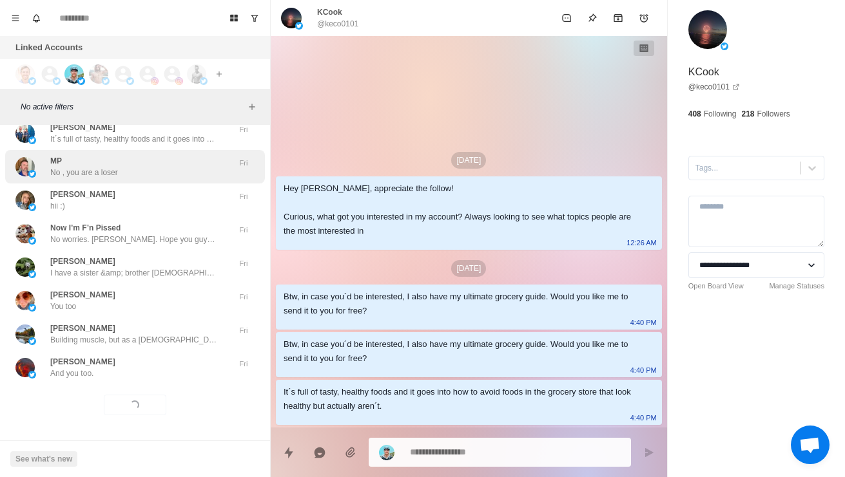
click at [43, 155] on div "MP No , you are a loser" at bounding box center [121, 166] width 212 height 23
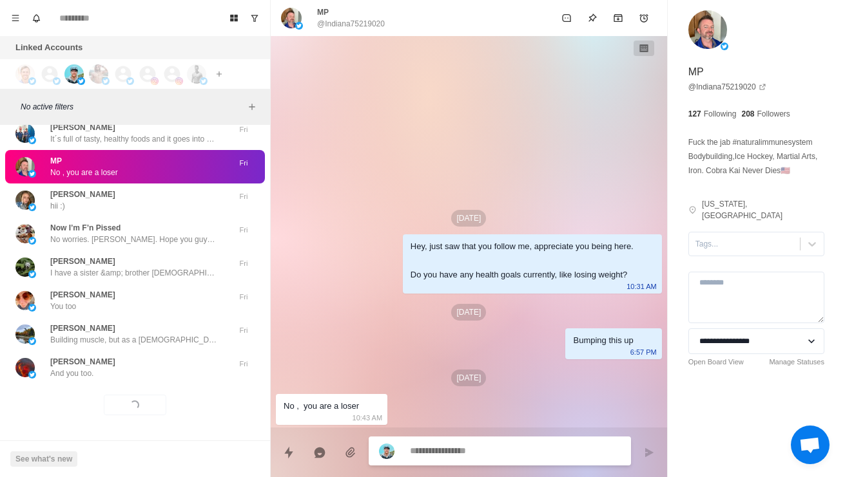
scroll to position [44744, 0]
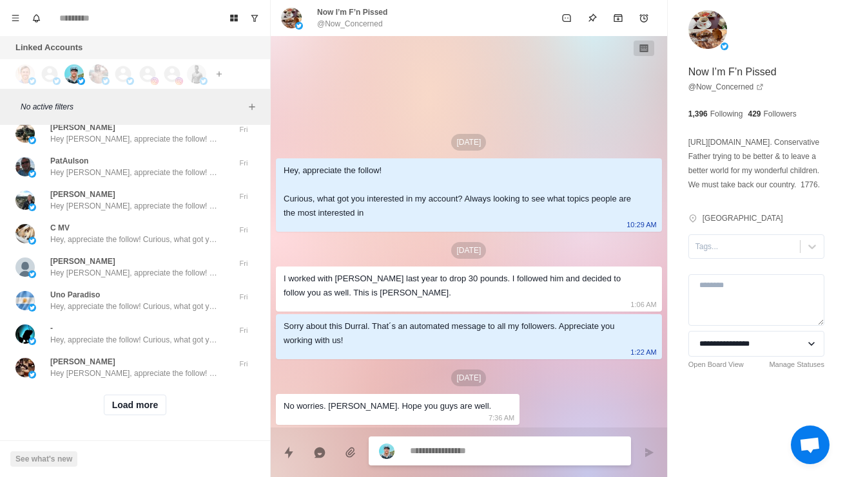
scroll to position [44788, 0]
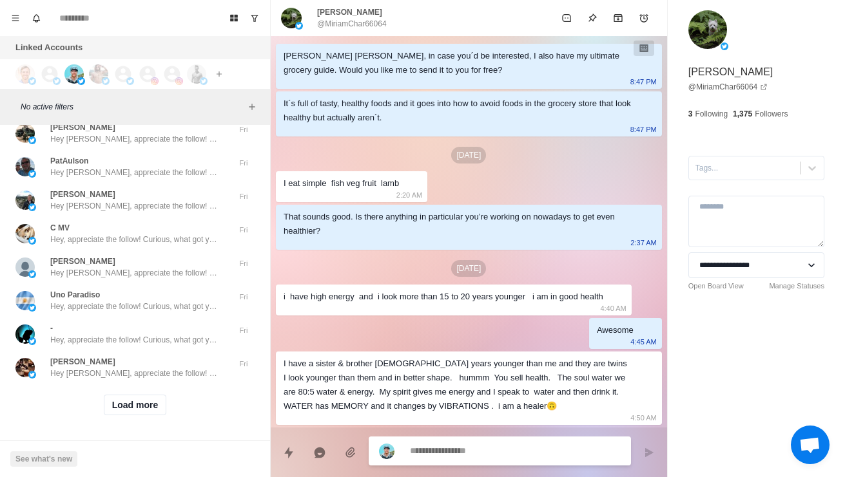
scroll to position [44920, 0]
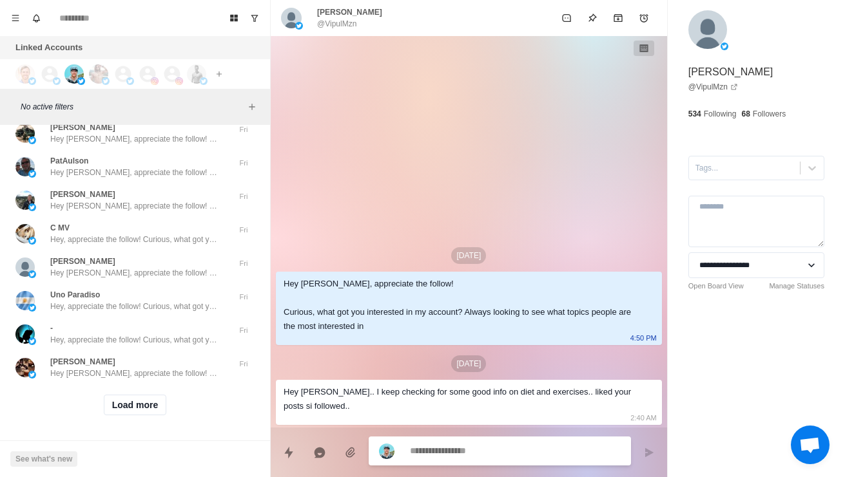
scroll to position [45132, 0]
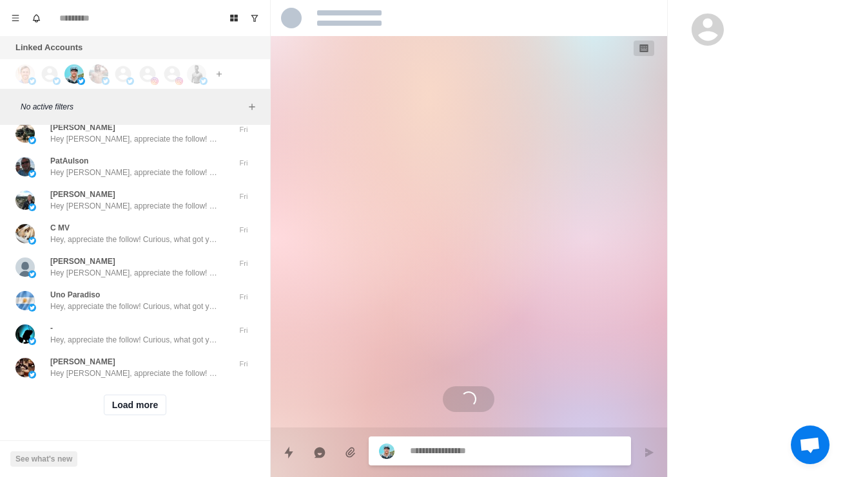
scroll to position [31, 0]
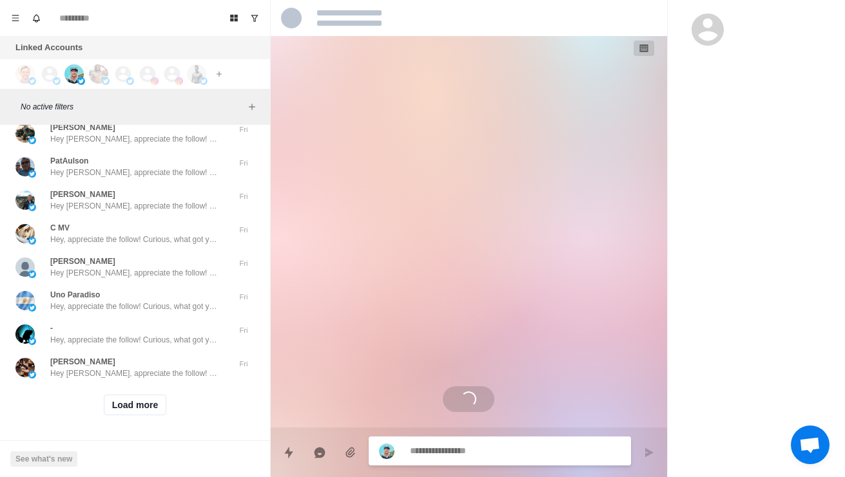
scroll to position [0, 0]
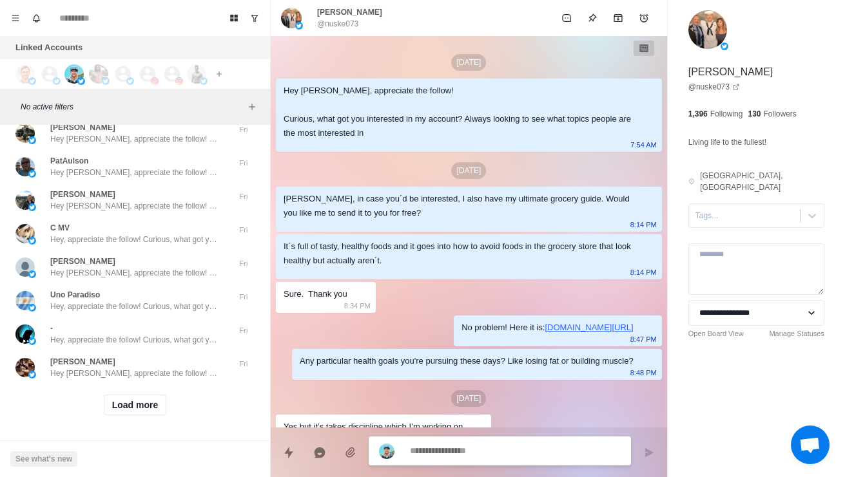
scroll to position [875, 0]
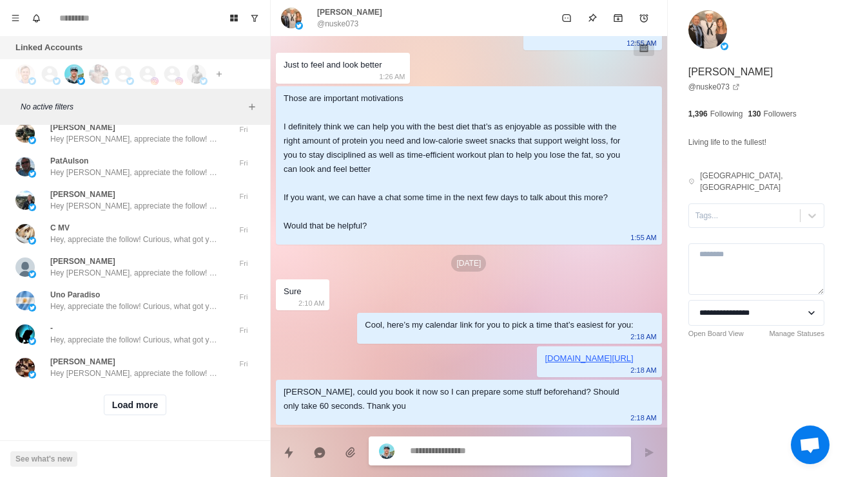
type textarea "*"
type textarea "*********"
type textarea "*"
type textarea "********"
type textarea "*"
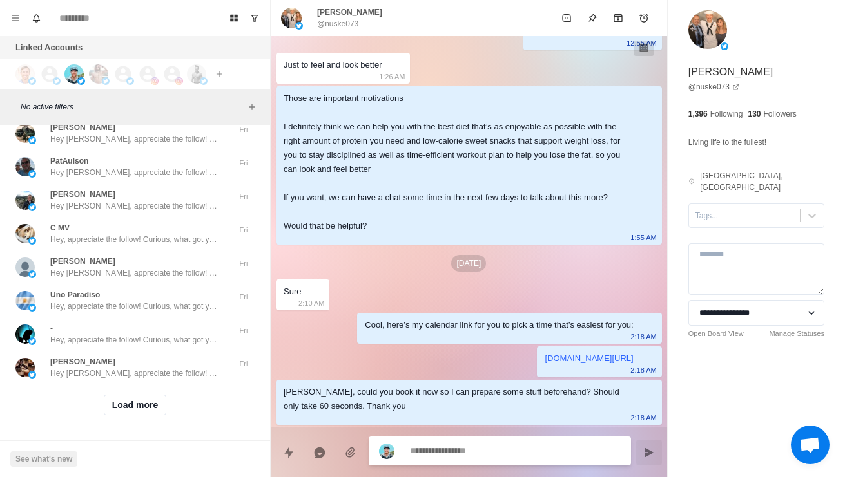
scroll to position [941, 0]
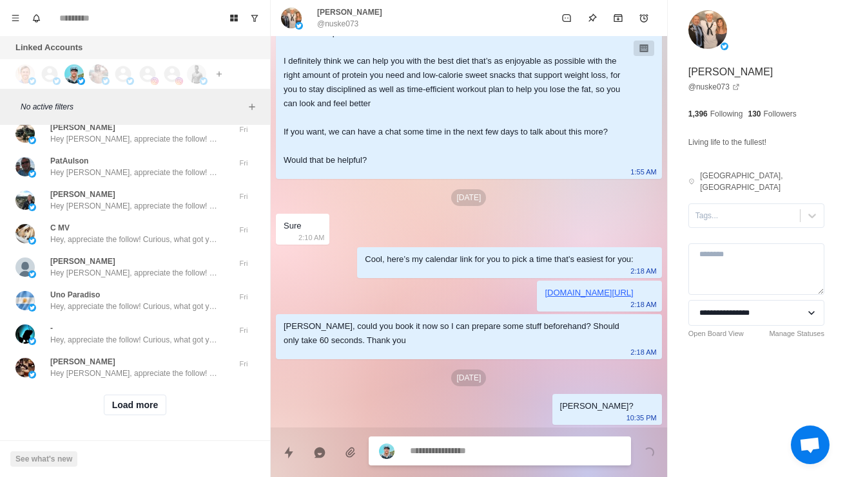
click at [181, 44] on p "Hey [PERSON_NAME], appreciate the follow! Curious, what got you interested in m…" at bounding box center [134, 39] width 168 height 12
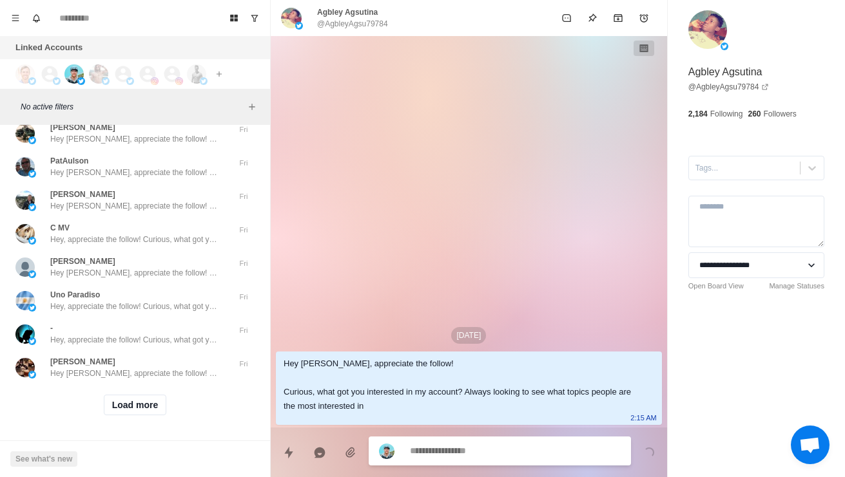
scroll to position [45504, 0]
click at [150, 416] on button "Load more" at bounding box center [135, 405] width 63 height 21
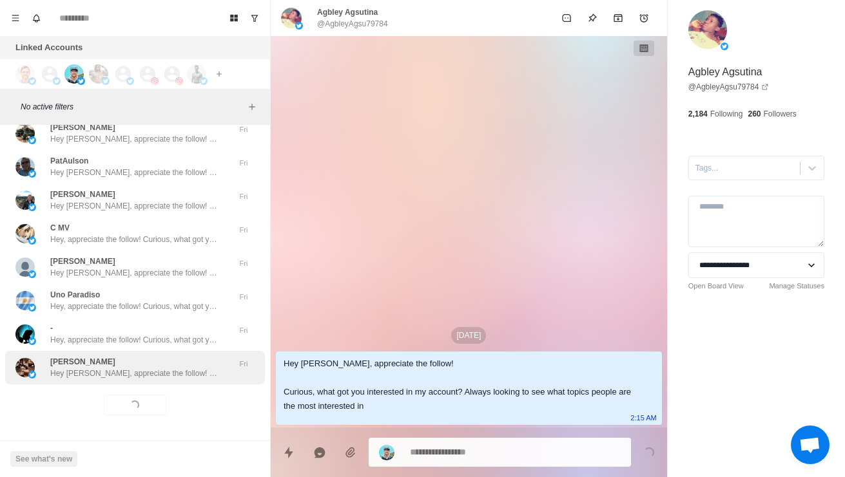
click at [202, 377] on p "Hey [PERSON_NAME], appreciate the follow! Curious, what got you interested in m…" at bounding box center [134, 374] width 168 height 12
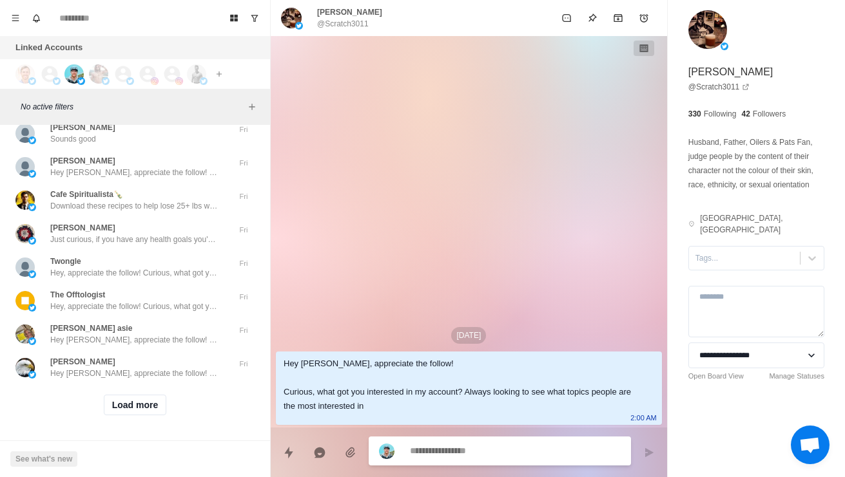
scroll to position [45956, 0]
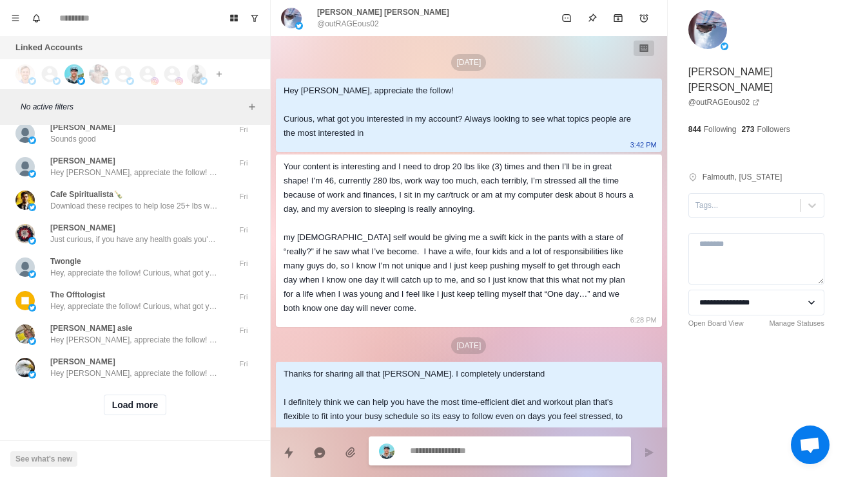
scroll to position [280, 0]
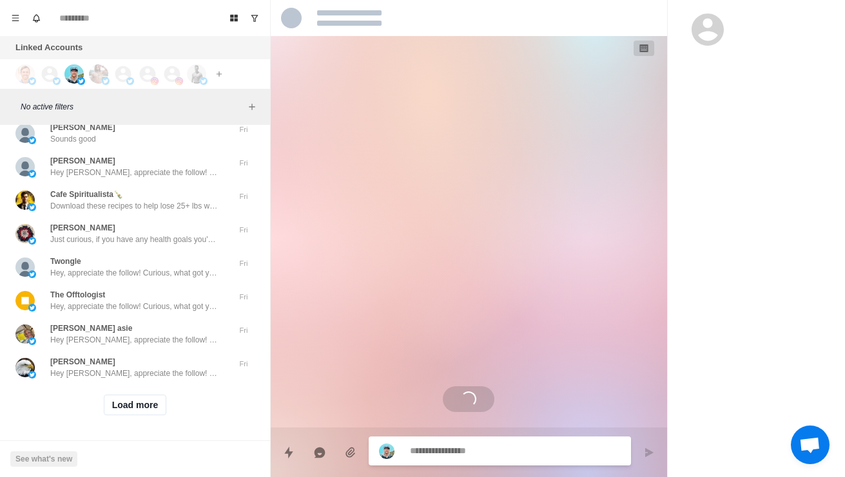
scroll to position [0, 0]
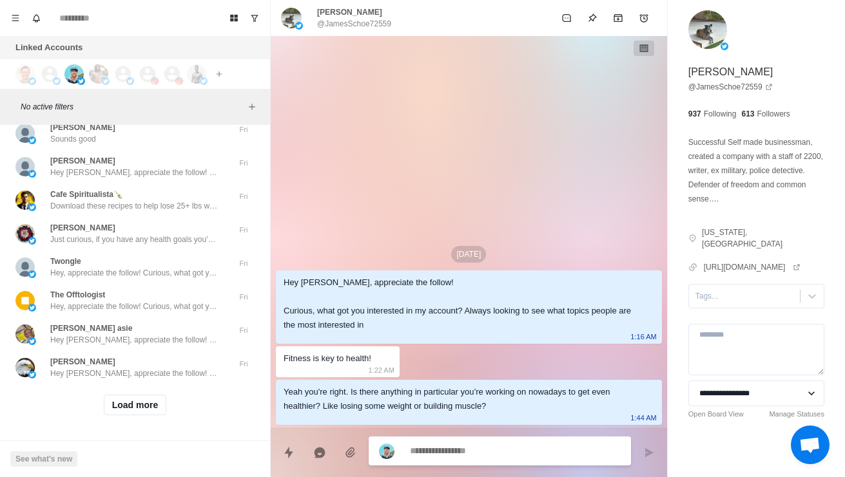
type textarea "*"
type textarea "******"
type textarea "*"
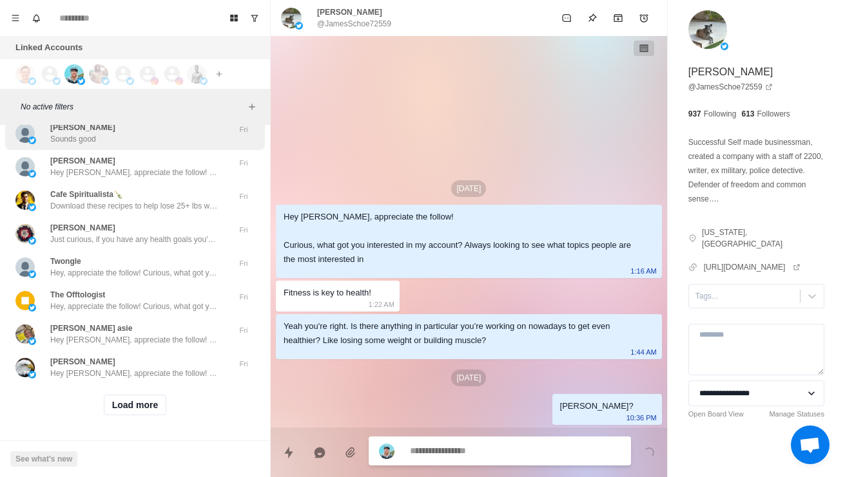
click at [70, 133] on p "[PERSON_NAME]" at bounding box center [82, 128] width 65 height 12
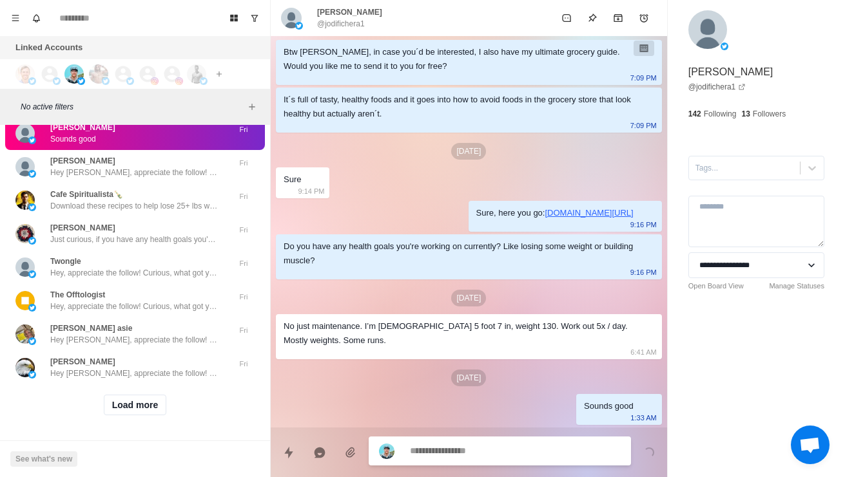
scroll to position [46181, 0]
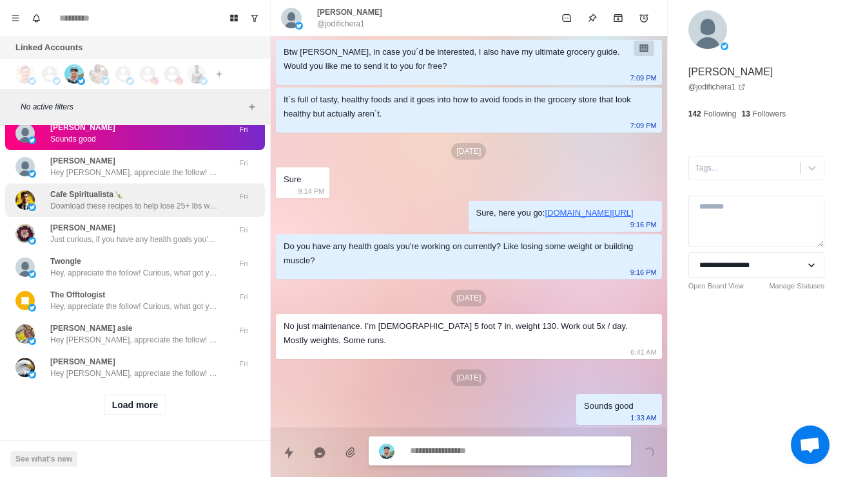
click at [46, 207] on div "Cafe Spiritualista🍾 Download these recipes to help lose 25+ lbs while enjoying …" at bounding box center [121, 200] width 212 height 23
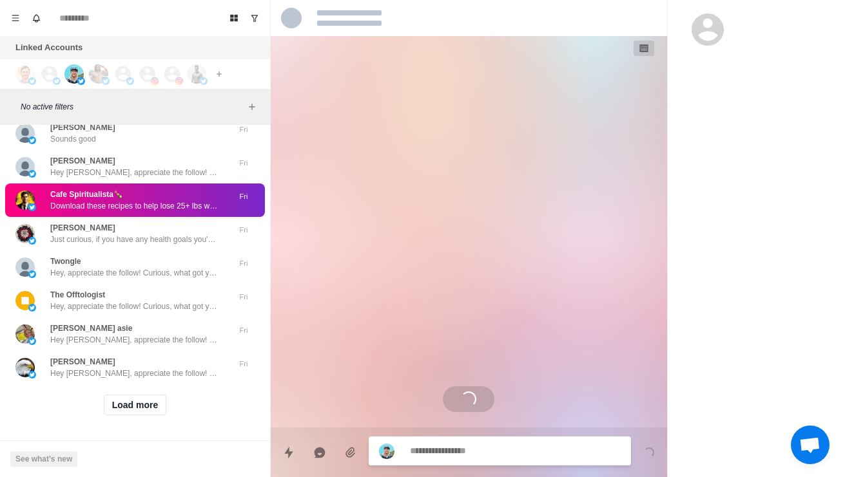
scroll to position [0, 0]
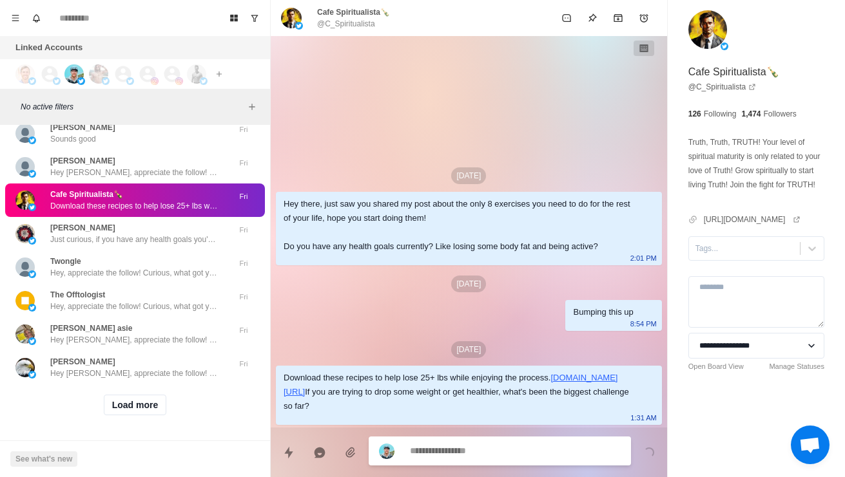
type textarea "*"
type textarea "**********"
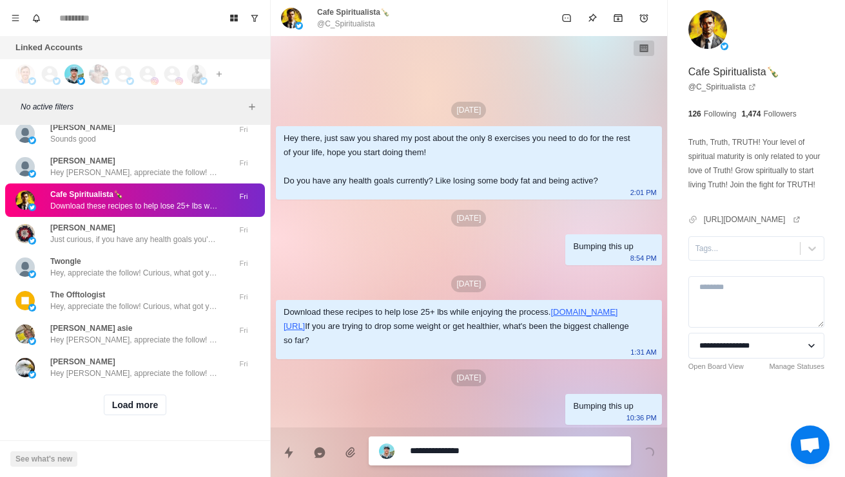
type textarea "*"
click at [115, 406] on button "Load more" at bounding box center [135, 405] width 63 height 21
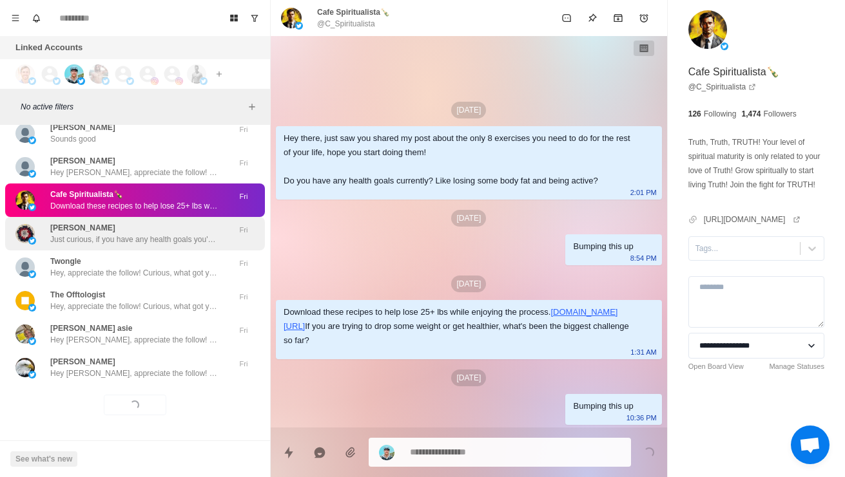
click at [55, 242] on p "Just curious, if you have any health goals you're working on currently? Like lo…" at bounding box center [134, 240] width 168 height 12
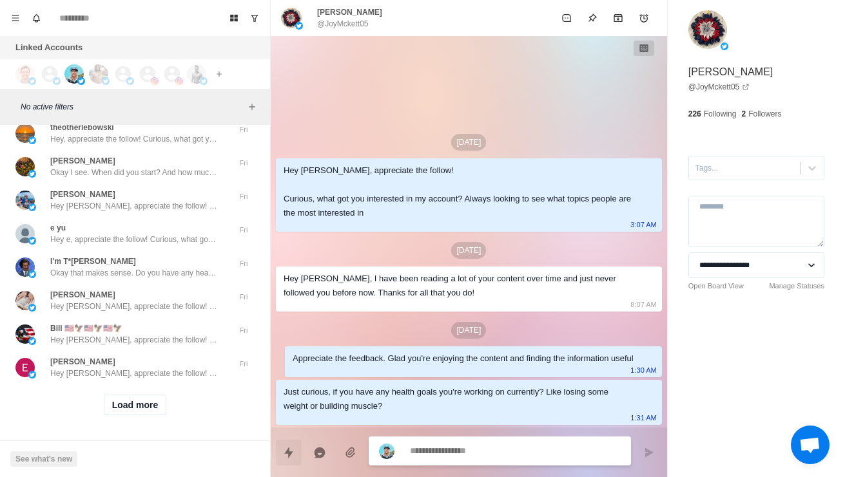
click at [282, 456] on button "Quick replies" at bounding box center [289, 453] width 26 height 26
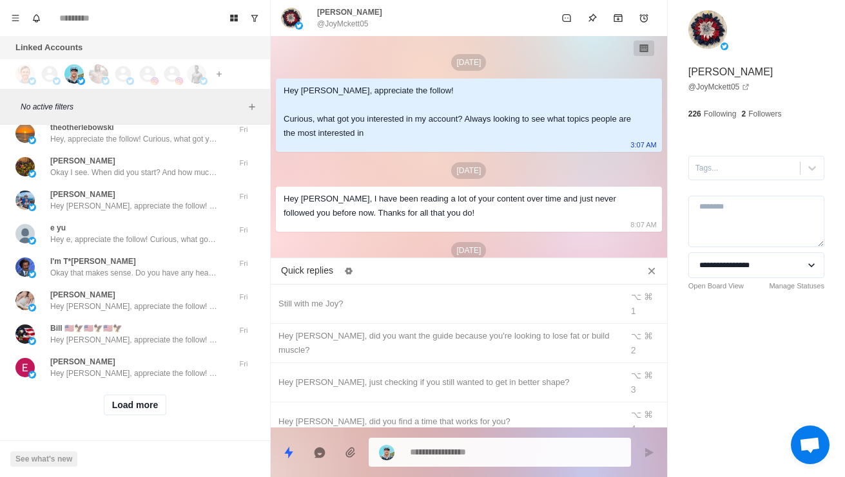
type textarea "*"
click at [405, 442] on div "Joy? ⌥ ⌘ 5" at bounding box center [469, 461] width 396 height 39
type textarea "****"
click at [656, 443] on button "Send message" at bounding box center [649, 453] width 26 height 26
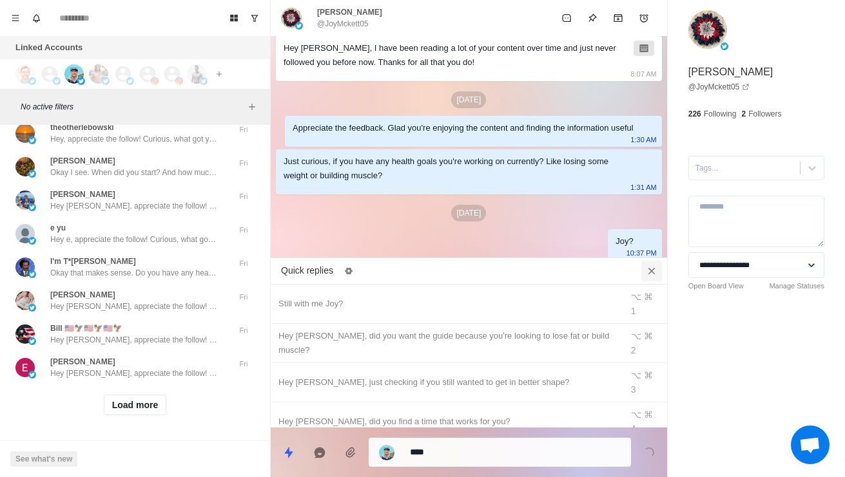
click at [649, 265] on icon "Close quick replies" at bounding box center [651, 271] width 13 height 13
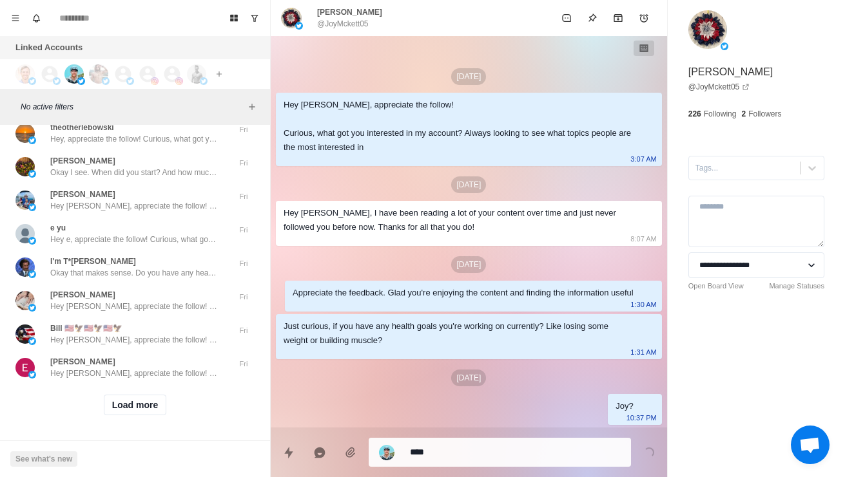
scroll to position [46398, 0]
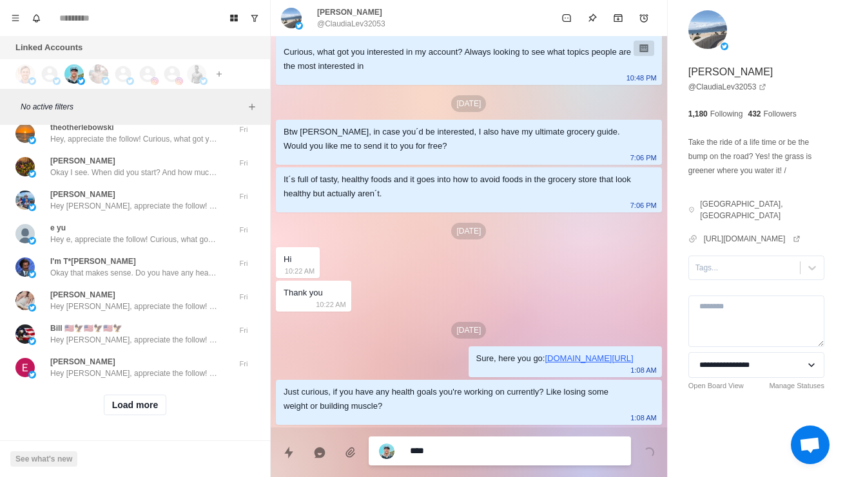
scroll to position [46793, 0]
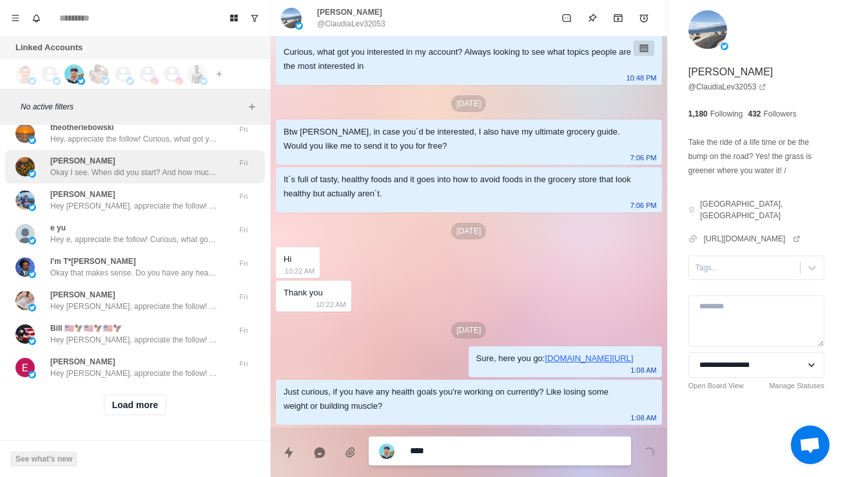
click at [181, 184] on div "[PERSON_NAME] I see. When did you start? And how much weight have you lost sinc…" at bounding box center [135, 167] width 260 height 34
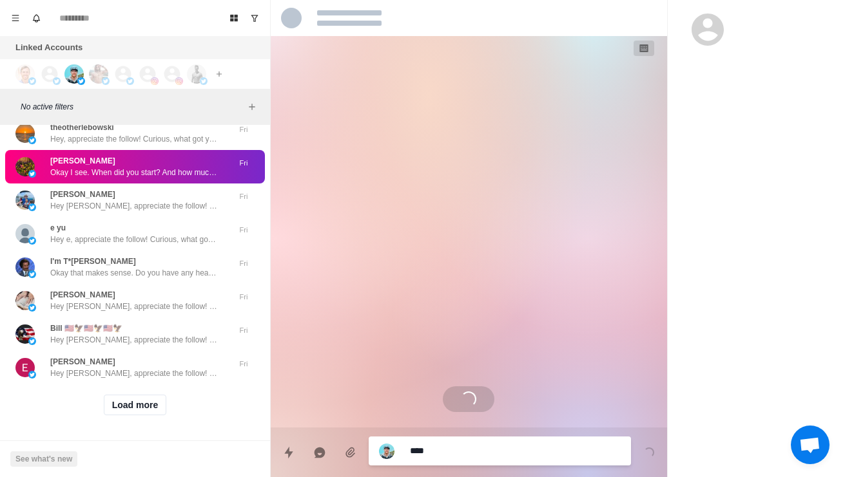
scroll to position [0, 0]
type textarea "*"
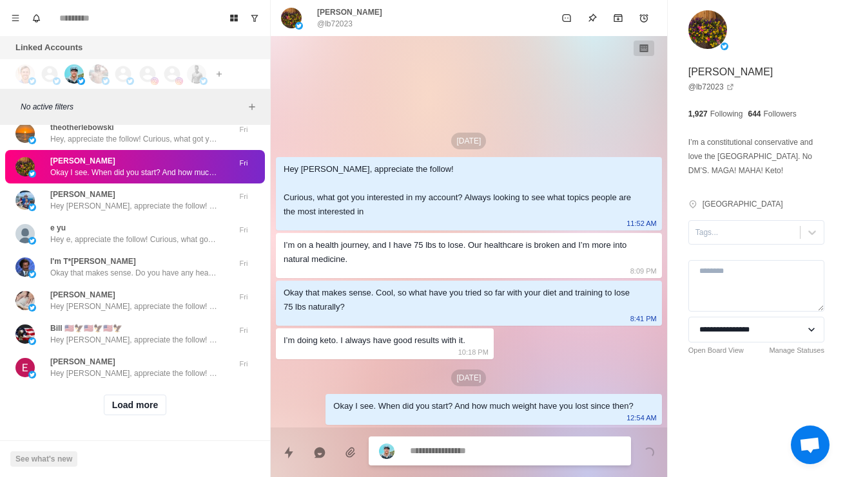
type textarea "*"
type textarea "*****"
click at [642, 445] on button "Send message" at bounding box center [649, 453] width 26 height 26
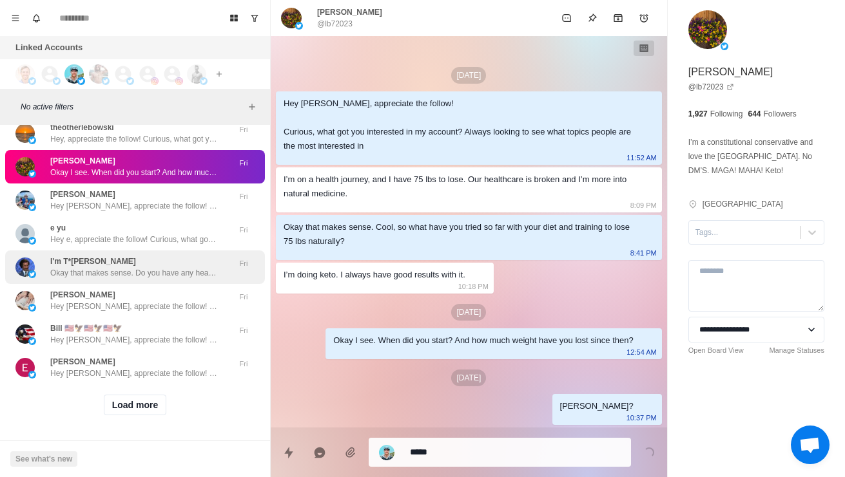
click at [59, 279] on p "Okay that makes sense. Do you have any health goals you're working on currently…" at bounding box center [134, 273] width 168 height 12
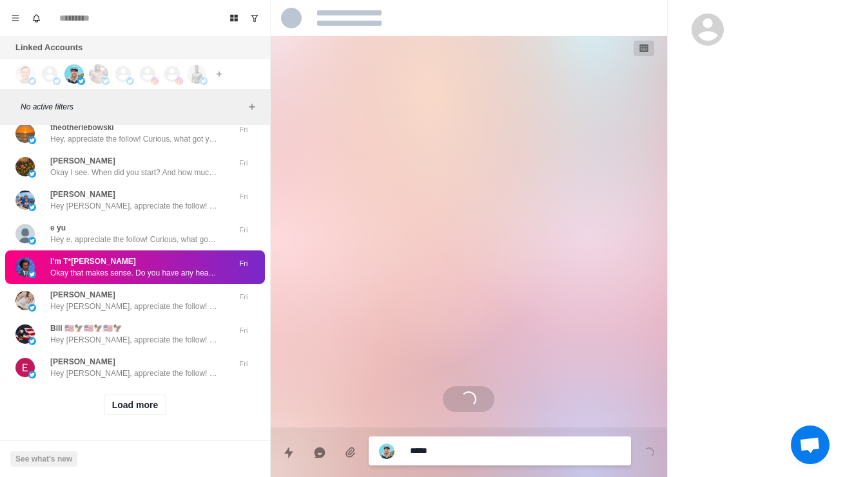
type textarea "*"
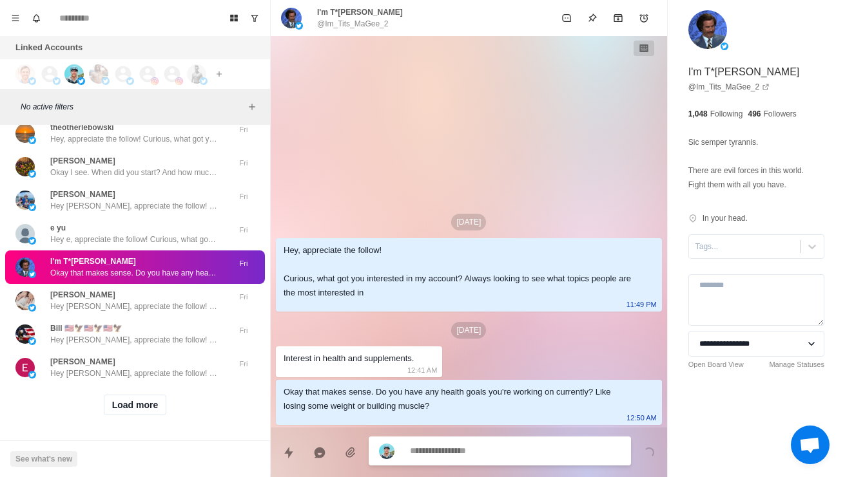
type textarea "*"
type textarea "**********"
type textarea "*"
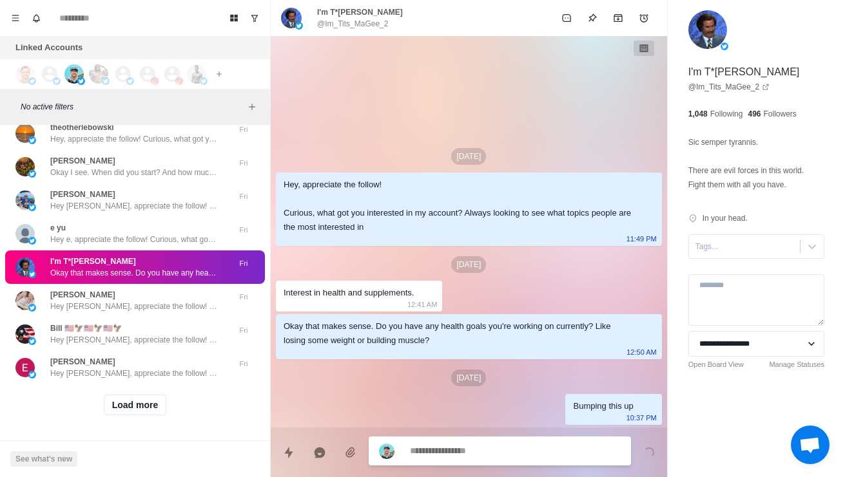
scroll to position [46882, 0]
click at [131, 403] on button "Load more" at bounding box center [135, 405] width 63 height 21
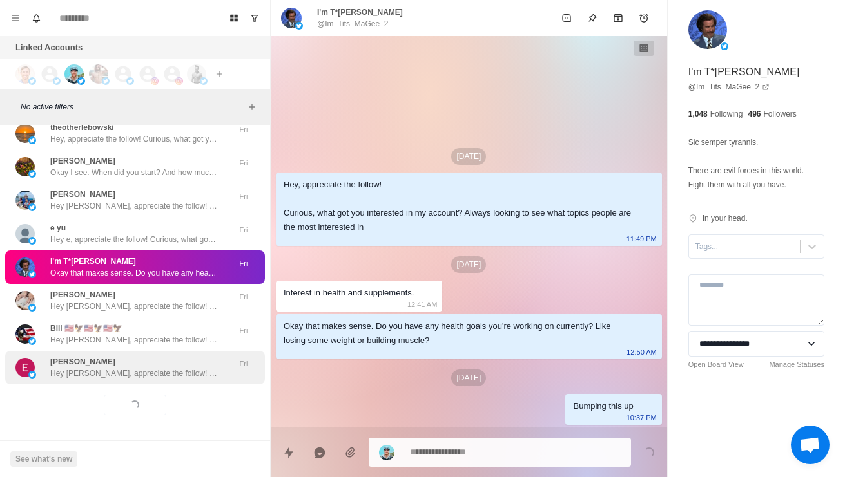
click at [92, 368] on p "Hey [PERSON_NAME], appreciate the follow! Curious, what got you interested in m…" at bounding box center [134, 374] width 168 height 12
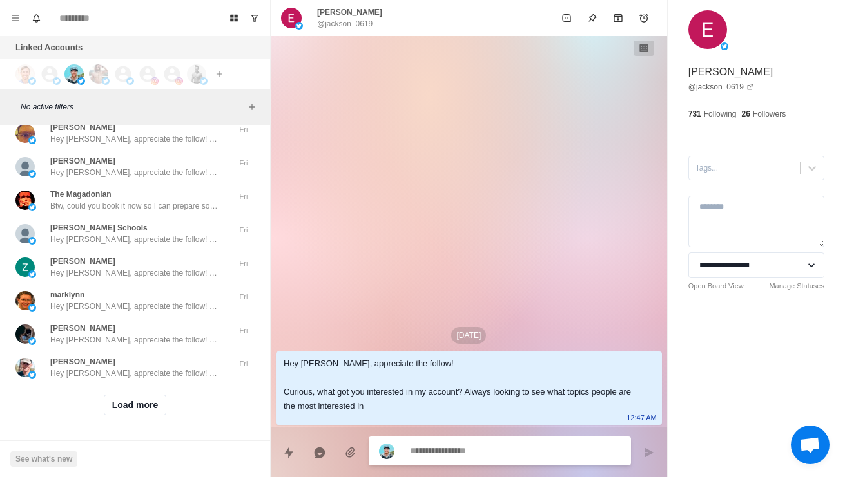
scroll to position [47175, 0]
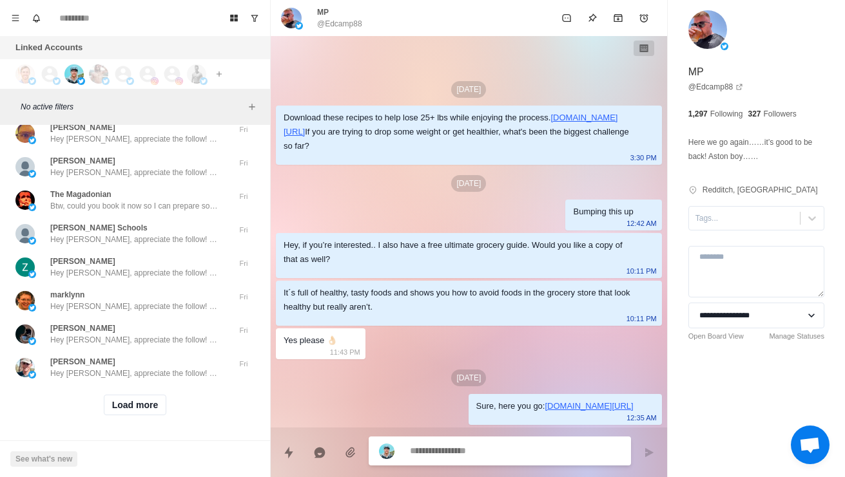
scroll to position [47565, 0]
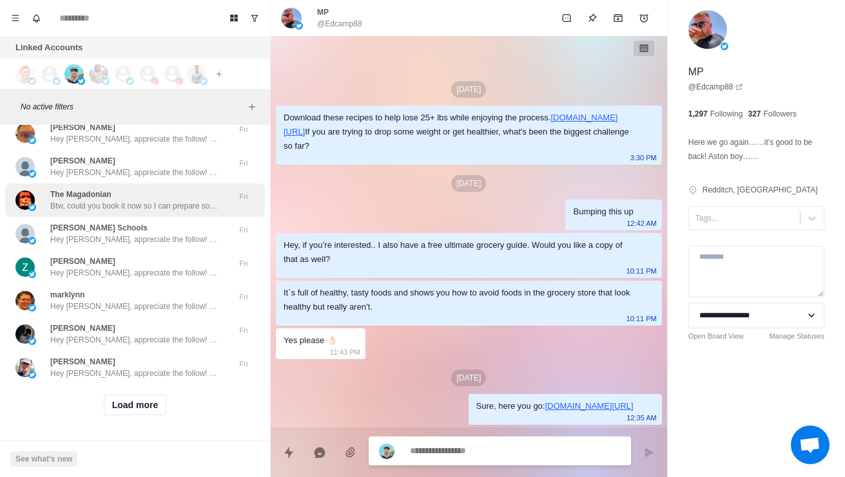
click at [189, 200] on p "Btw, could you book it now so I can prepare some stuff beforehand? Should only …" at bounding box center [134, 206] width 168 height 12
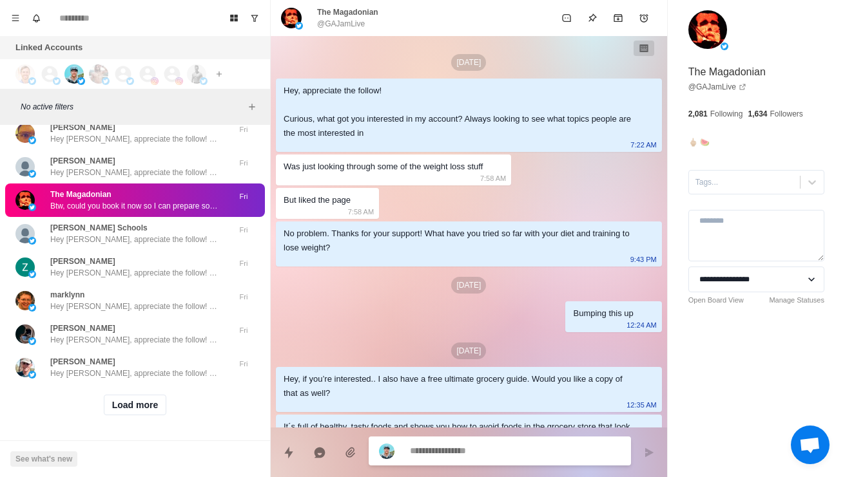
scroll to position [1085, 0]
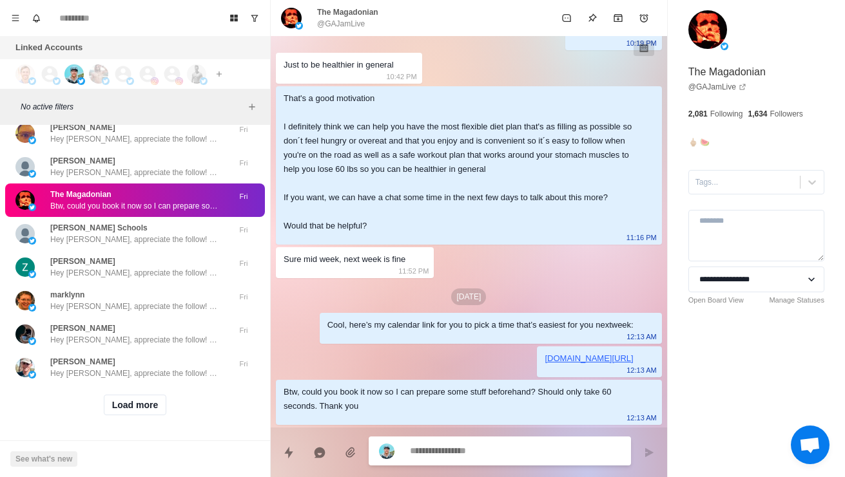
type textarea "*"
type textarea "**********"
type textarea "*"
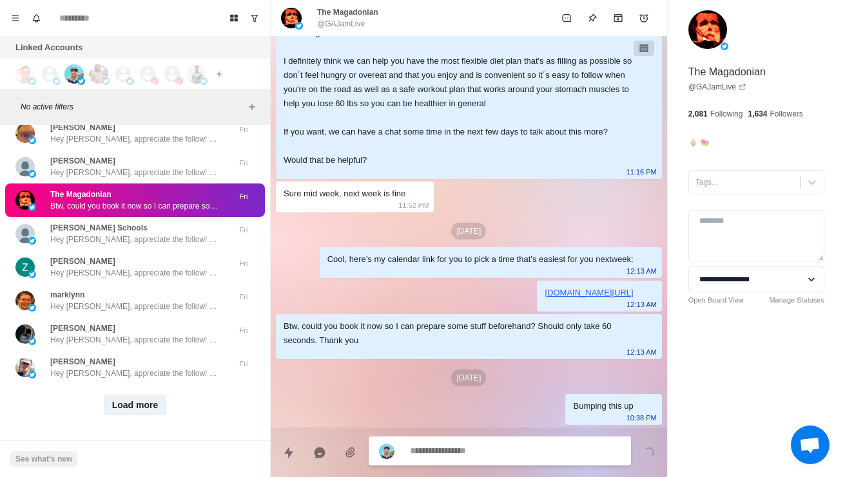
click at [128, 397] on button "Load more" at bounding box center [135, 405] width 63 height 21
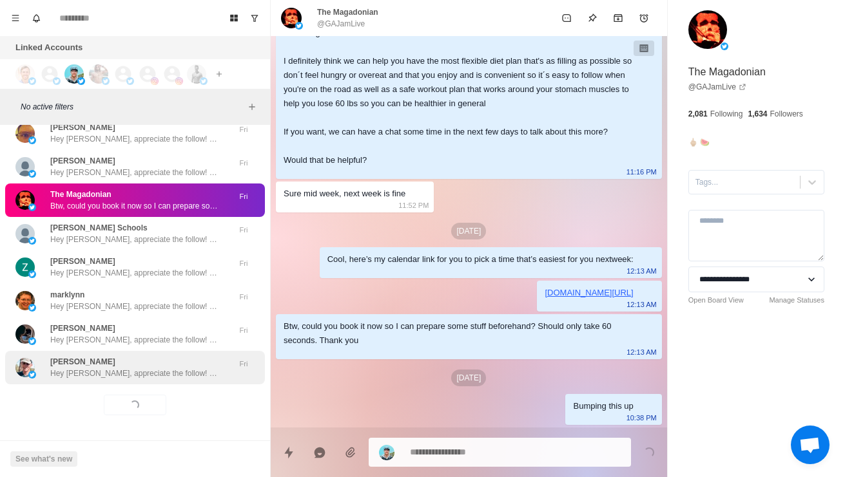
click at [101, 357] on p "[PERSON_NAME]" at bounding box center [82, 362] width 65 height 12
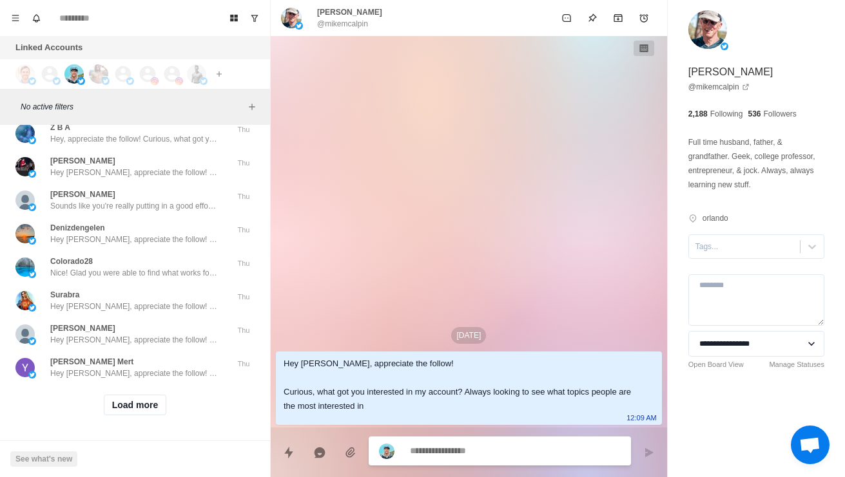
scroll to position [48248, 0]
click at [110, 405] on button "Load more" at bounding box center [135, 405] width 63 height 21
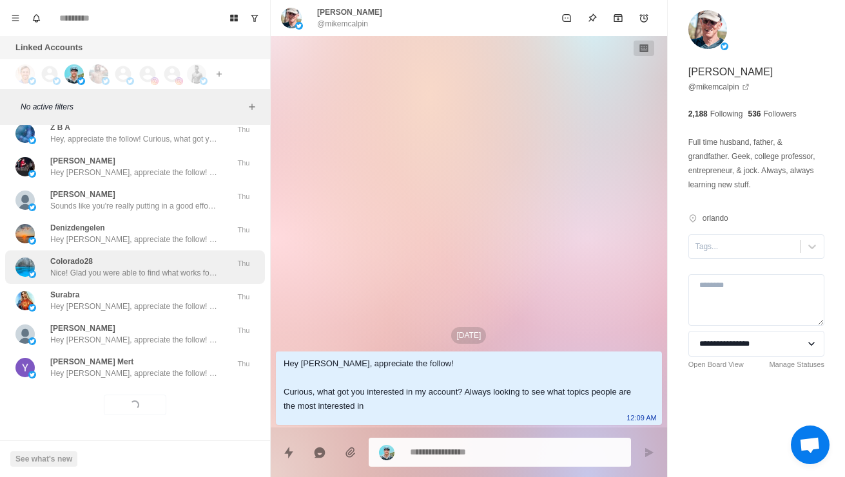
click at [15, 258] on img at bounding box center [24, 267] width 19 height 19
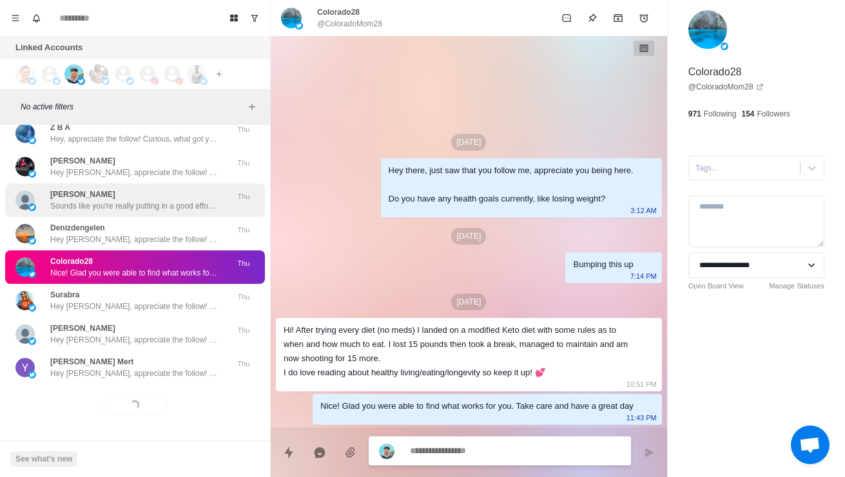
click at [34, 204] on img at bounding box center [32, 208] width 8 height 8
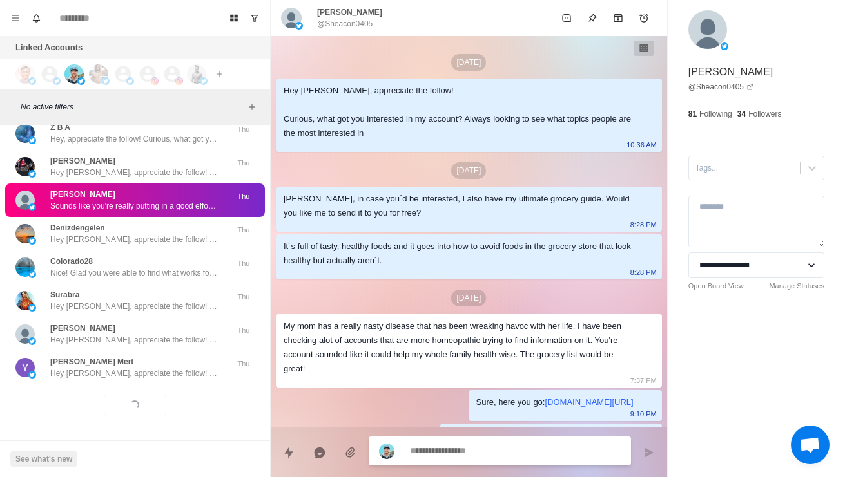
scroll to position [215, 0]
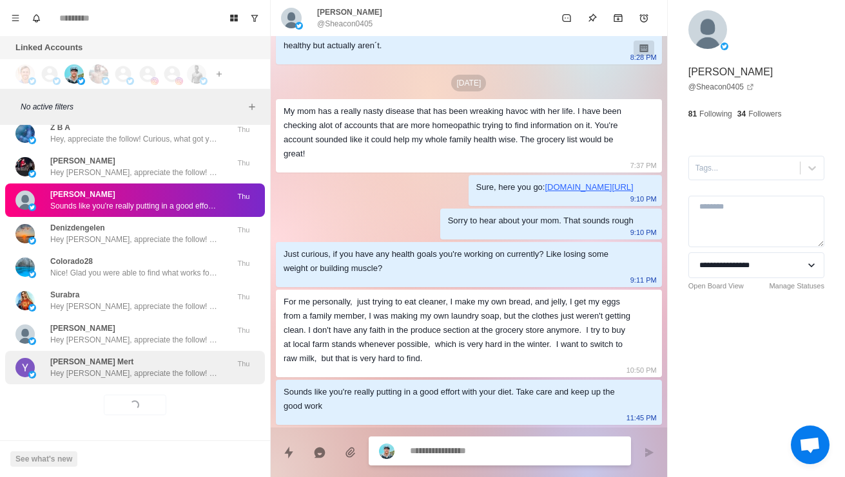
click at [88, 368] on p "Hey [PERSON_NAME], appreciate the follow! Curious, what got you interested in m…" at bounding box center [134, 374] width 168 height 12
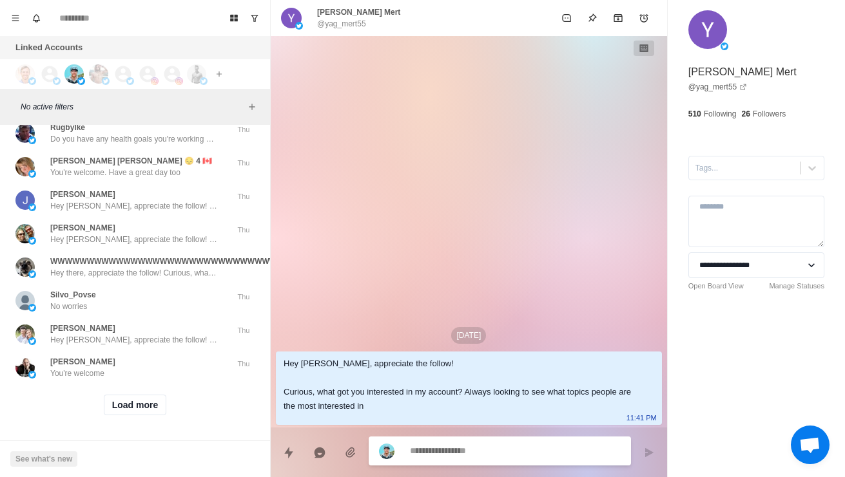
scroll to position [48557, 0]
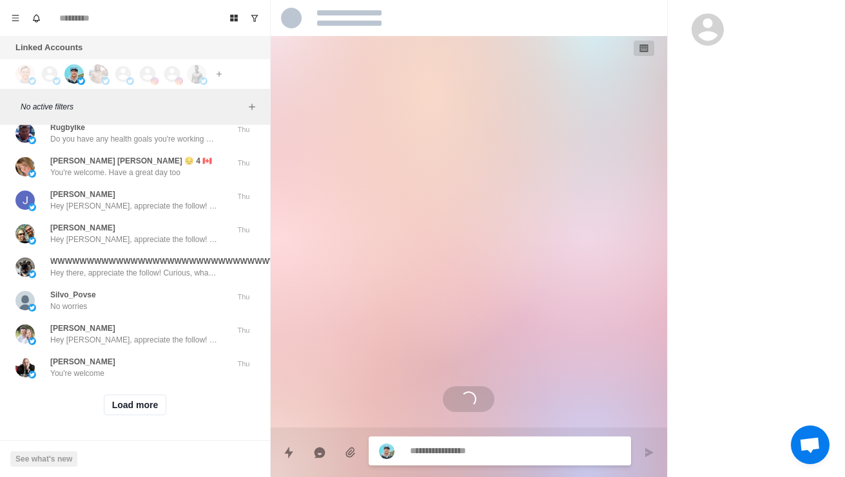
scroll to position [67, 0]
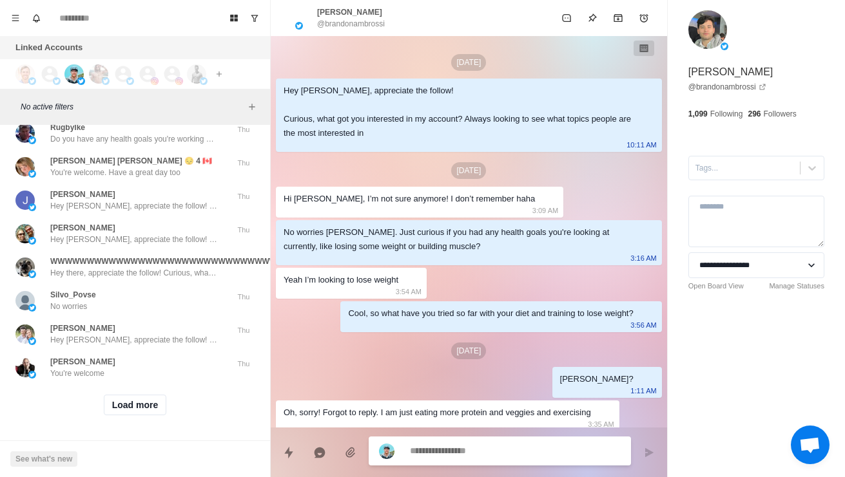
scroll to position [134, 0]
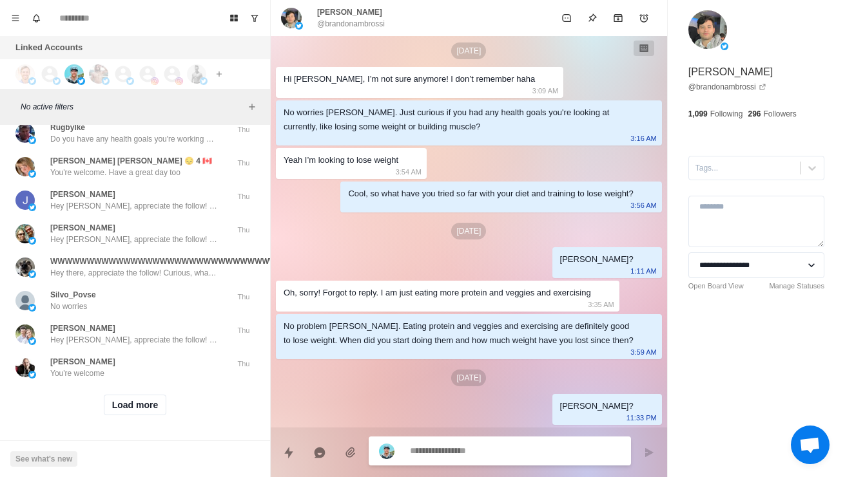
type textarea "*"
type textarea "**"
type textarea "*"
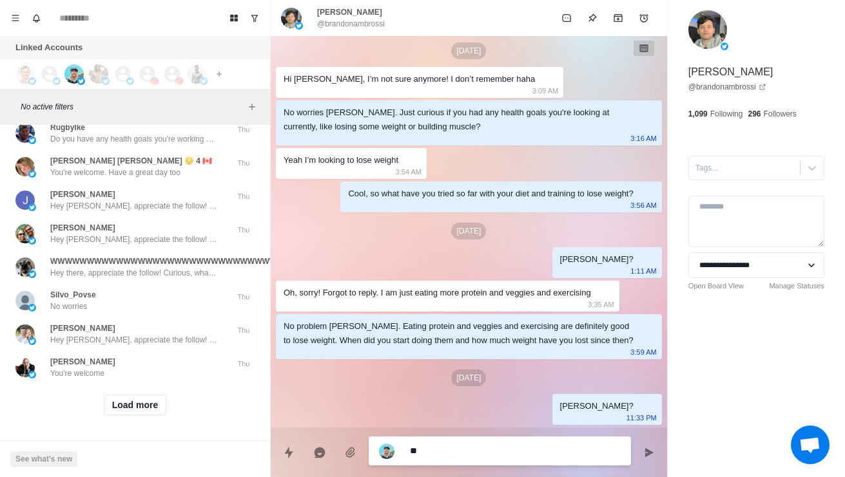
type textarea "***"
type textarea "*"
type textarea "****"
type textarea "*"
type textarea "*****"
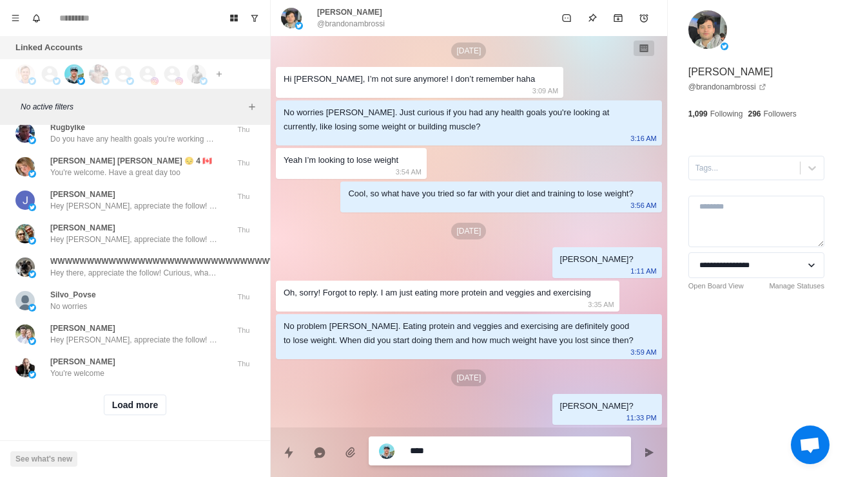
type textarea "*"
type textarea "**********"
type textarea "*"
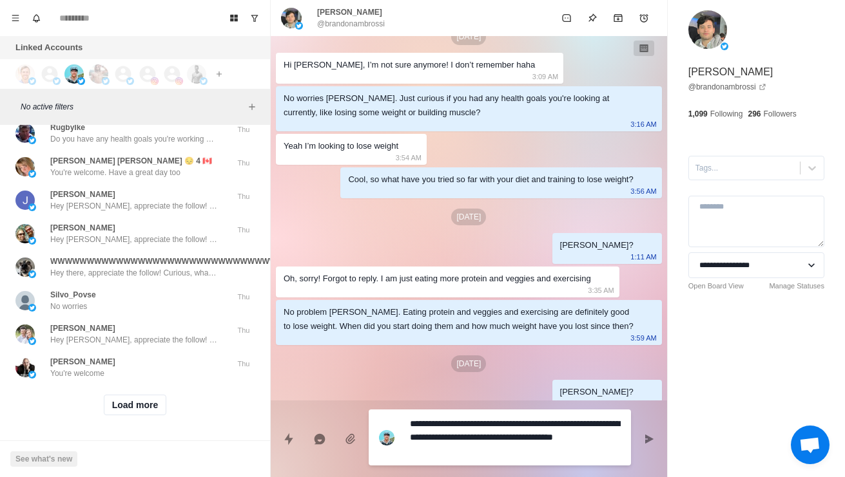
scroll to position [0, 0]
type textarea "**********"
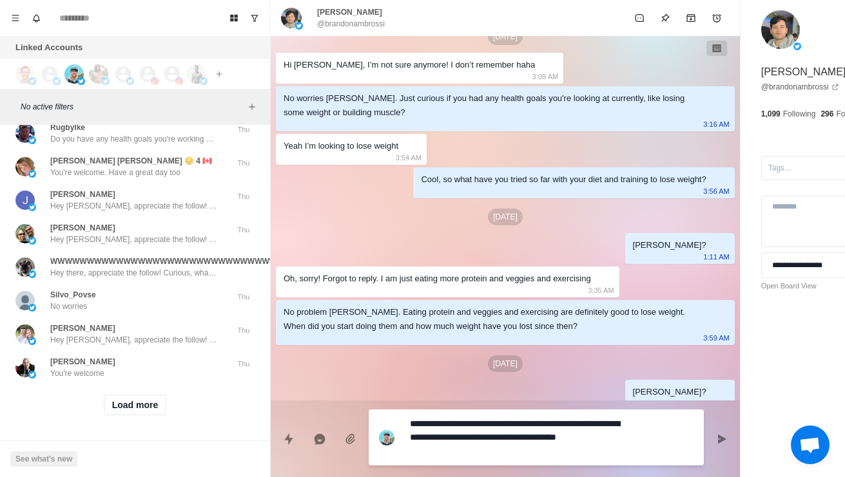
type textarea "*"
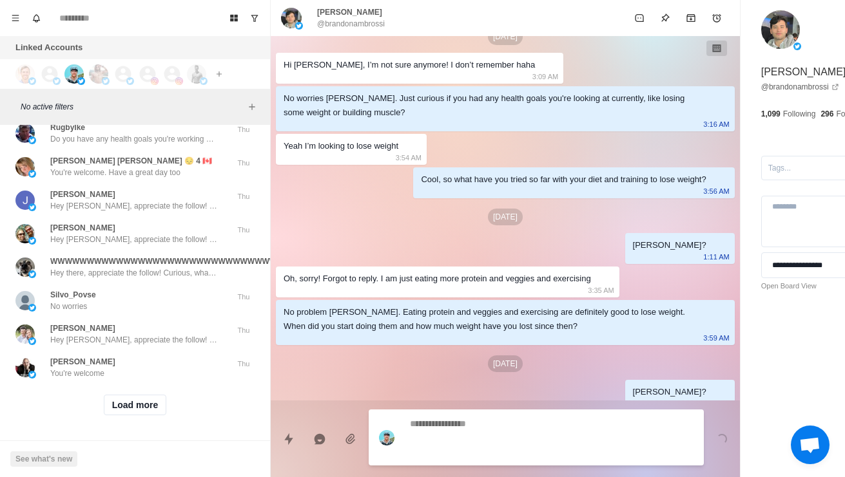
scroll to position [214, 0]
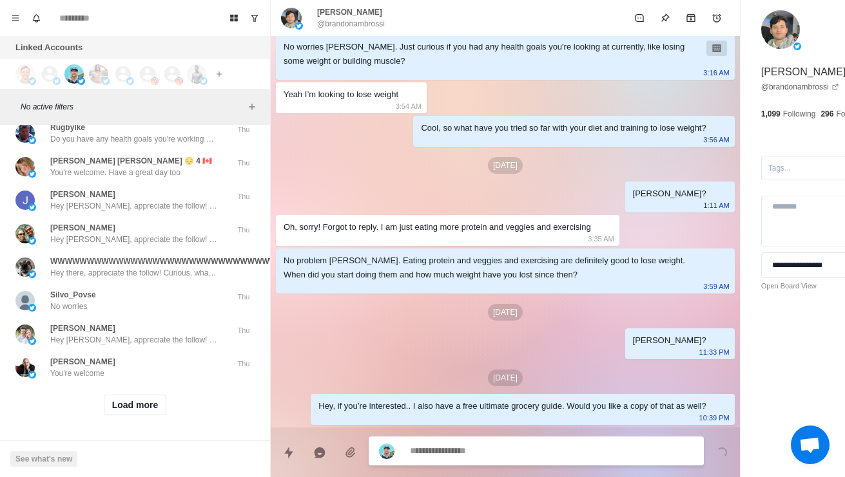
type textarea "*"
type textarea "**"
type textarea "*"
type textarea "***"
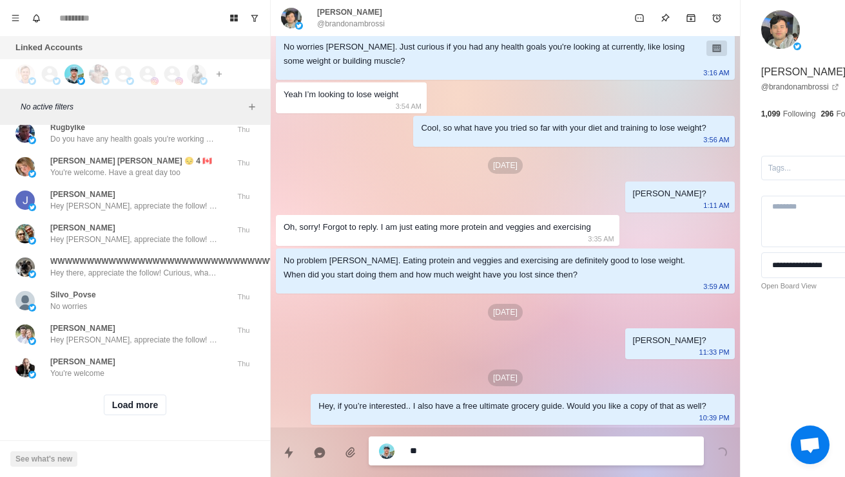
type textarea "*"
type textarea "****"
type textarea "*"
type textarea "**********"
type textarea "*"
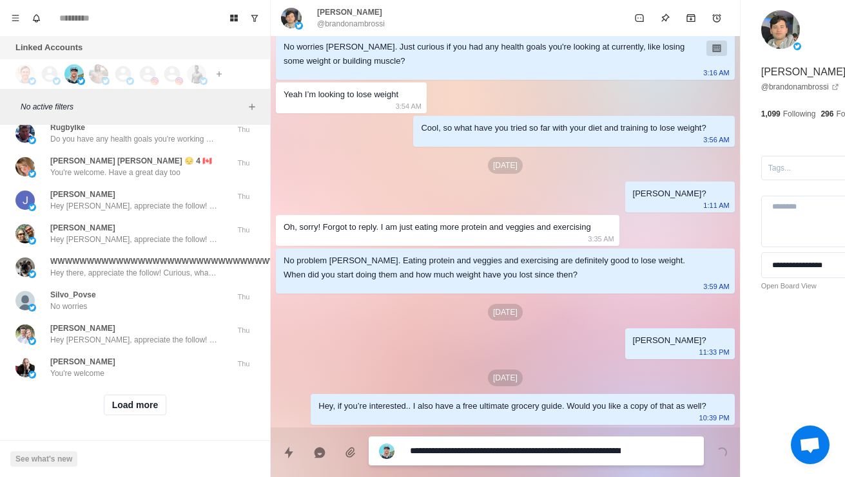
scroll to position [0, 0]
type textarea "**********"
type textarea "*"
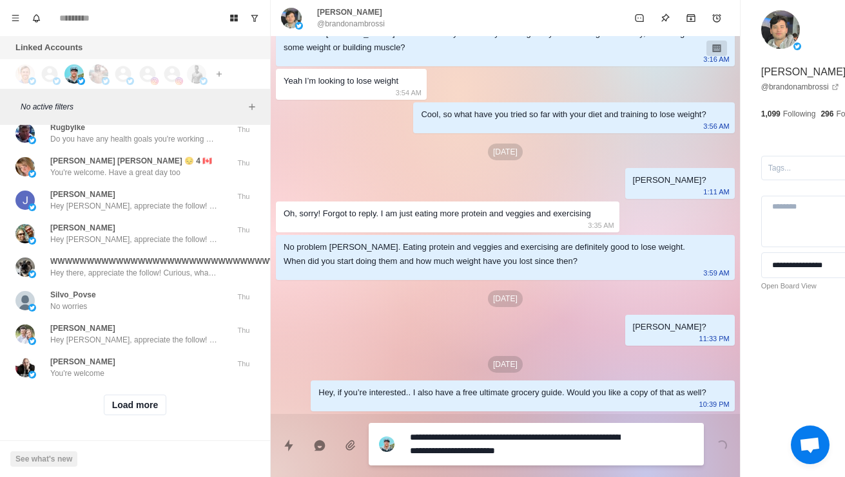
type textarea "*"
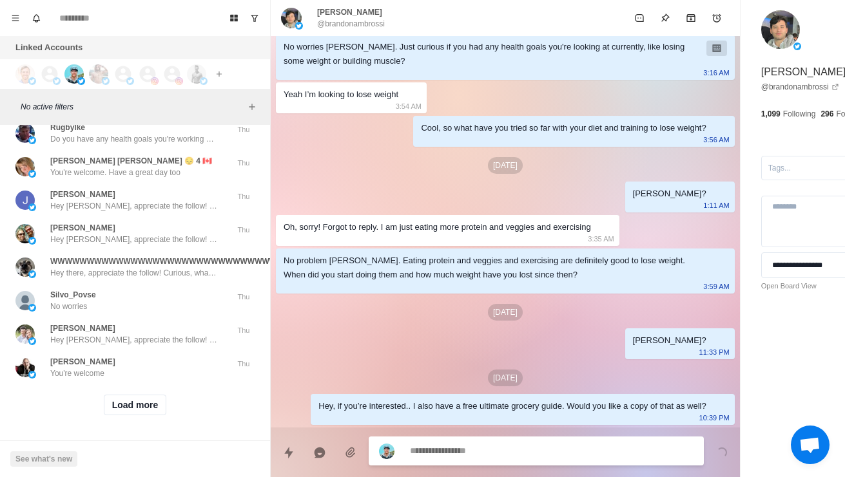
type textarea "*"
type textarea "**"
type textarea "*"
type textarea "***"
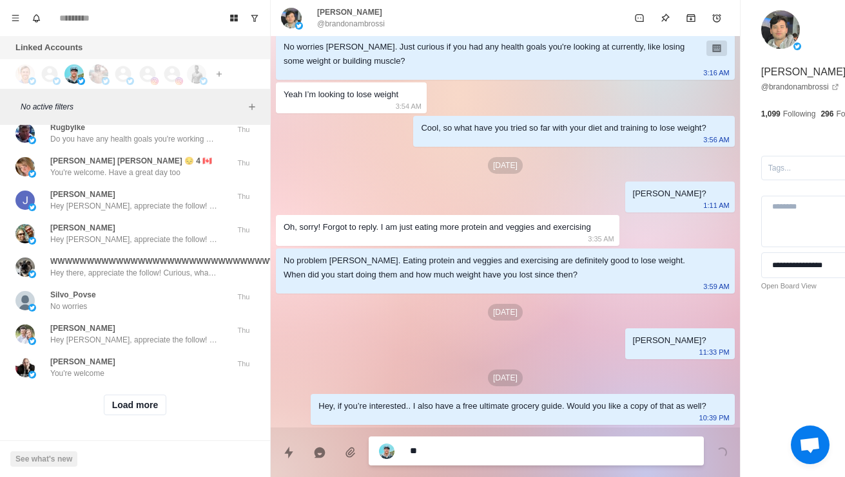
type textarea "*"
type textarea "****"
type textarea "*"
type textarea "*****"
type textarea "*"
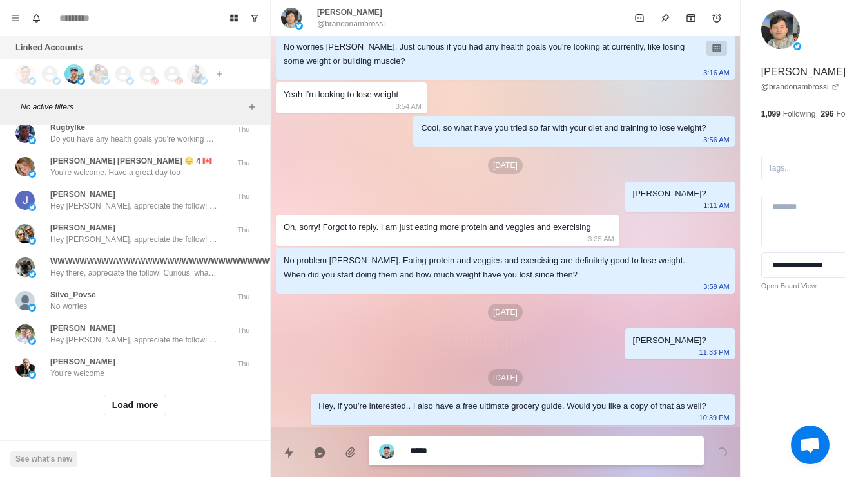
type textarea "**********"
type textarea "*"
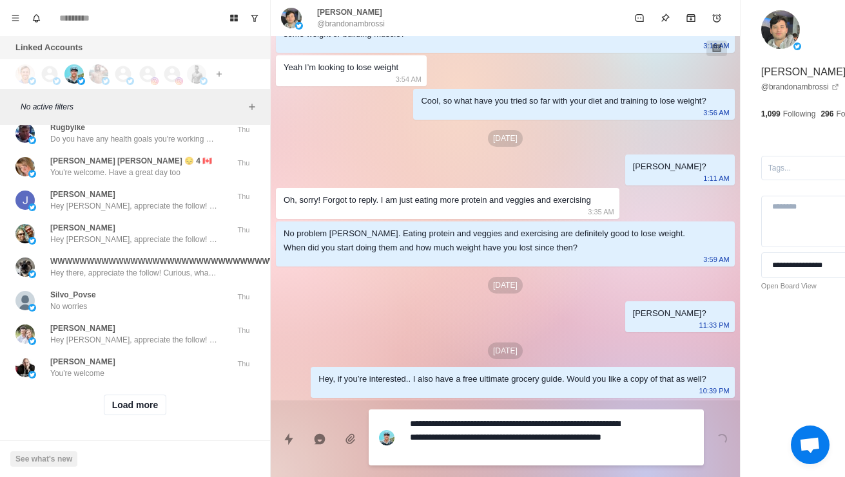
type textarea "**********"
type textarea "*"
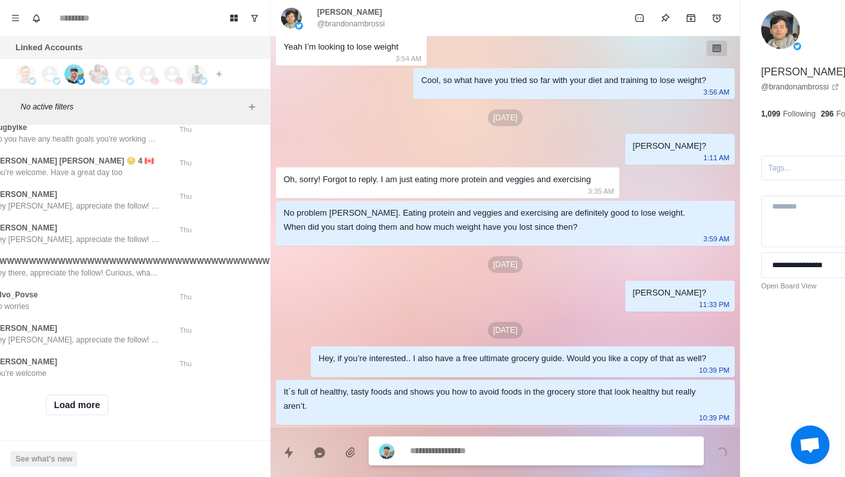
scroll to position [48625, 54]
click at [50, 78] on p "Weight loss is slow but I’m sticking with the plan. My [MEDICAL_DATA] levels ha…" at bounding box center [80, 72] width 168 height 12
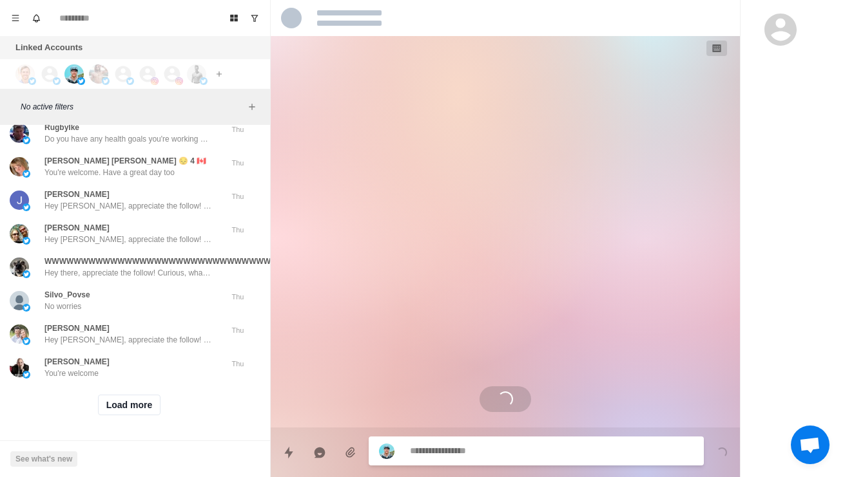
scroll to position [198, 0]
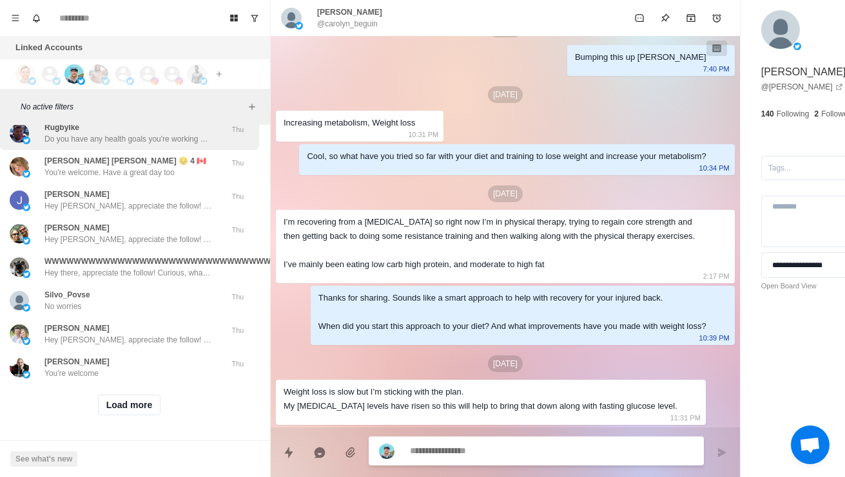
click at [65, 145] on p "Do you have any health goals you're working on currently? Like losing some weig…" at bounding box center [128, 139] width 168 height 12
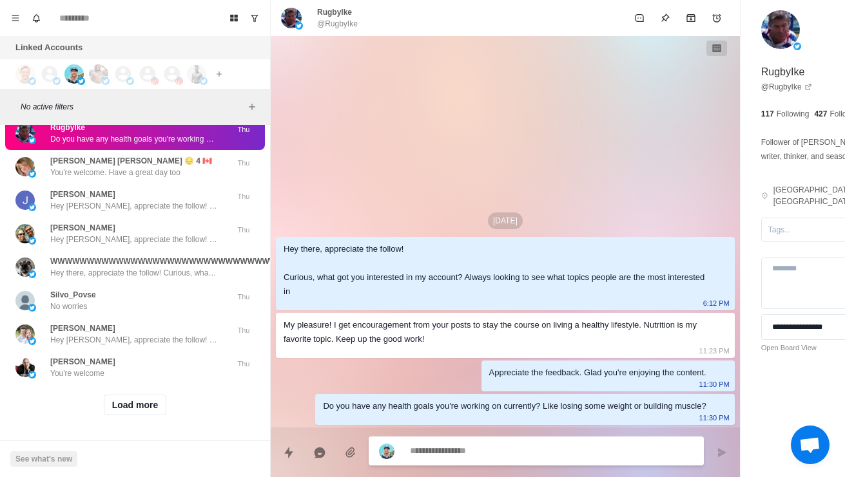
scroll to position [48777, 0]
type textarea "*"
type textarea "**********"
type textarea "*"
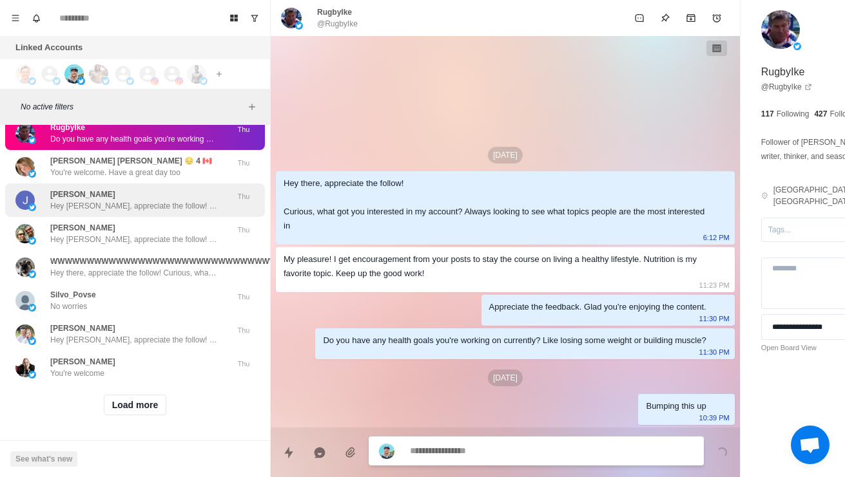
click at [80, 200] on p "[PERSON_NAME]" at bounding box center [82, 195] width 65 height 12
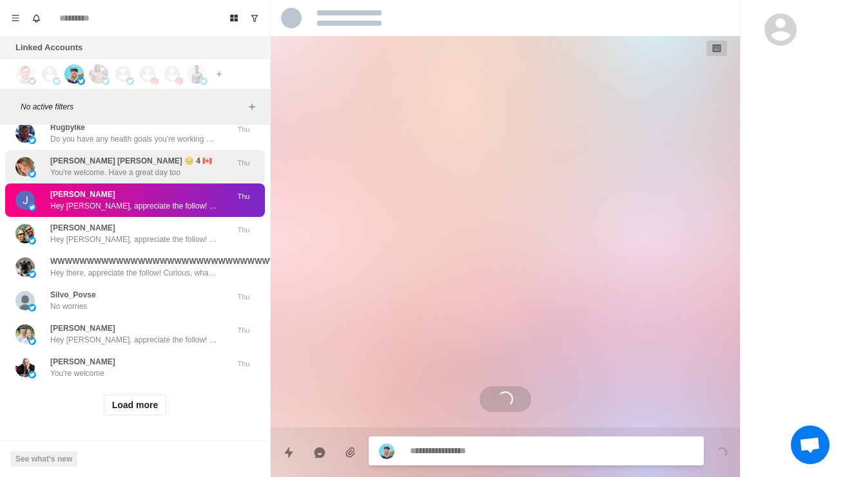
click at [37, 178] on div "[PERSON_NAME] [PERSON_NAME] 😔 4 🇨🇦 You're welcome. Have a great day too" at bounding box center [121, 166] width 212 height 23
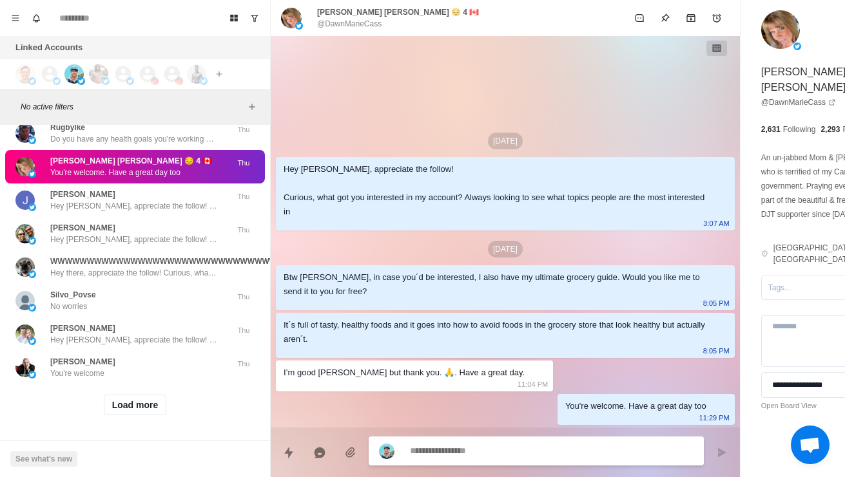
scroll to position [48931, 0]
click at [119, 397] on button "Load more" at bounding box center [135, 405] width 63 height 21
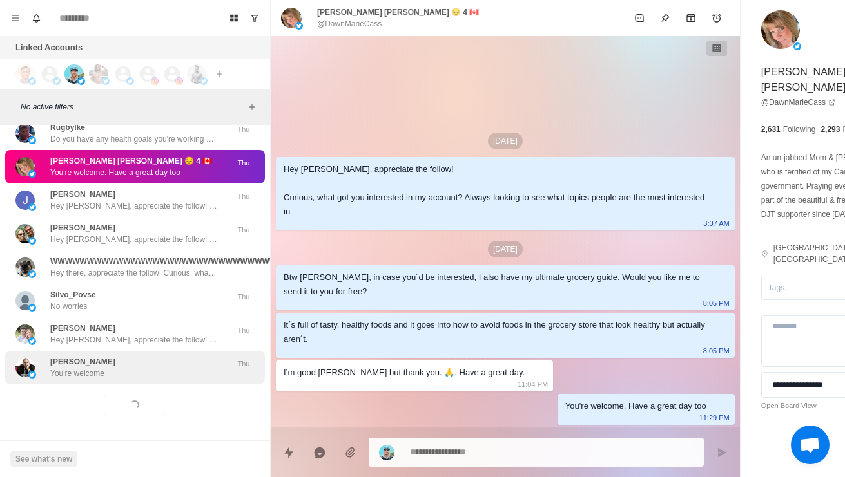
click at [62, 368] on p "You're welcome" at bounding box center [77, 374] width 54 height 12
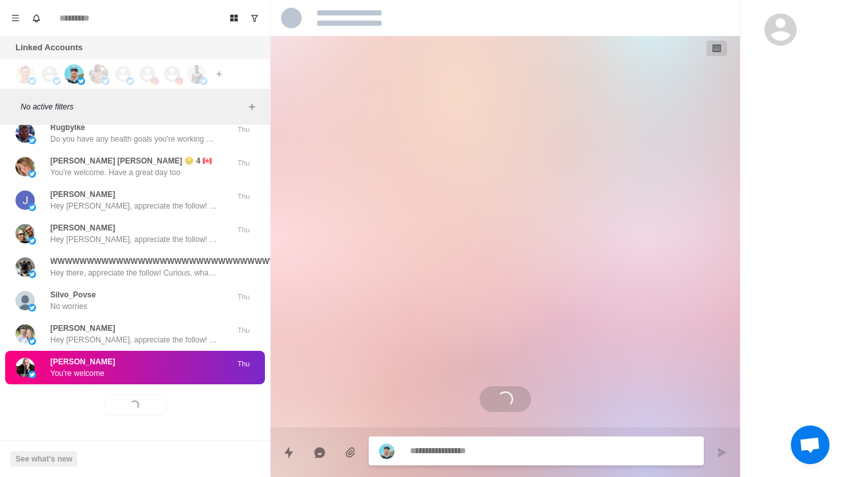
scroll to position [149, 0]
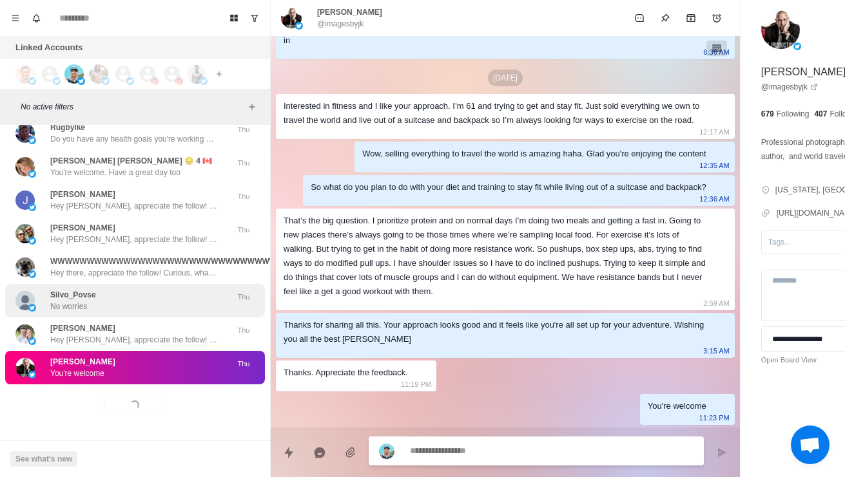
click at [64, 284] on div "Silvo_Povse No worries Thu" at bounding box center [135, 301] width 260 height 34
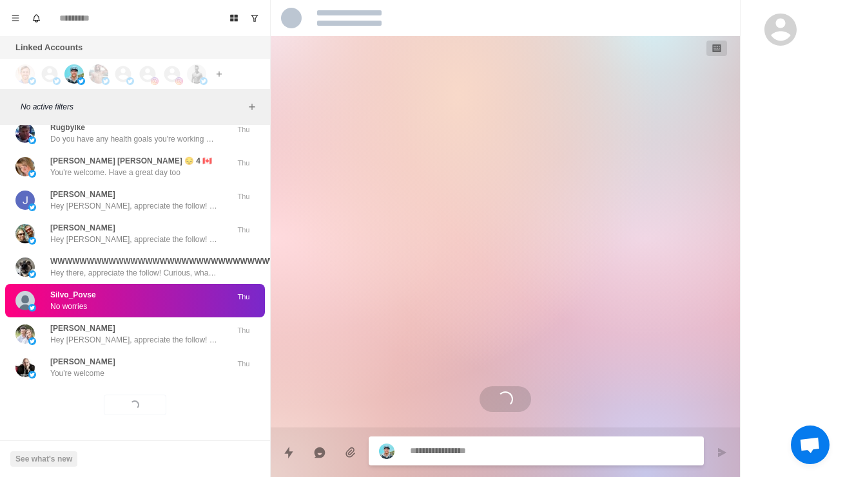
scroll to position [0, 0]
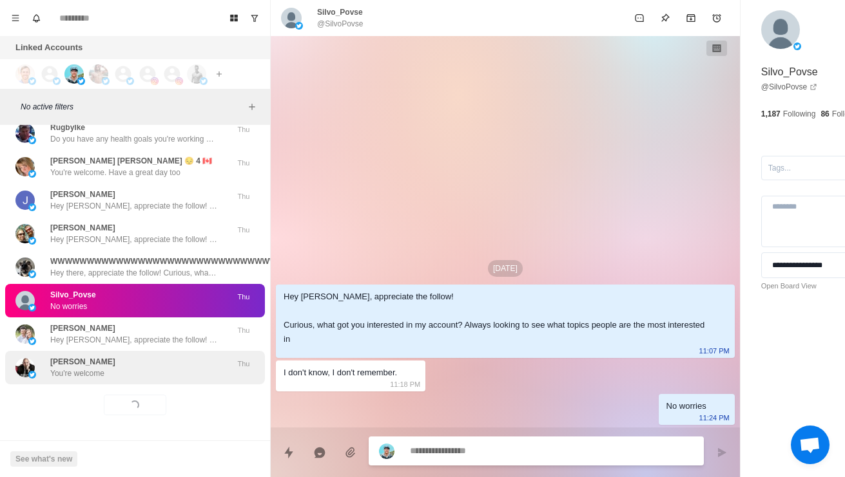
click at [47, 357] on div "[PERSON_NAME] You're welcome" at bounding box center [121, 367] width 212 height 23
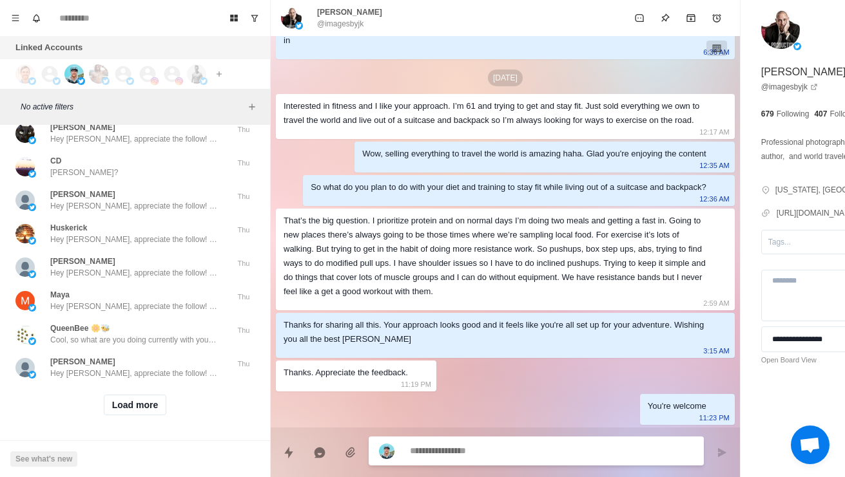
scroll to position [49383, 0]
click at [53, 44] on p "Leela?" at bounding box center [61, 39] width 23 height 12
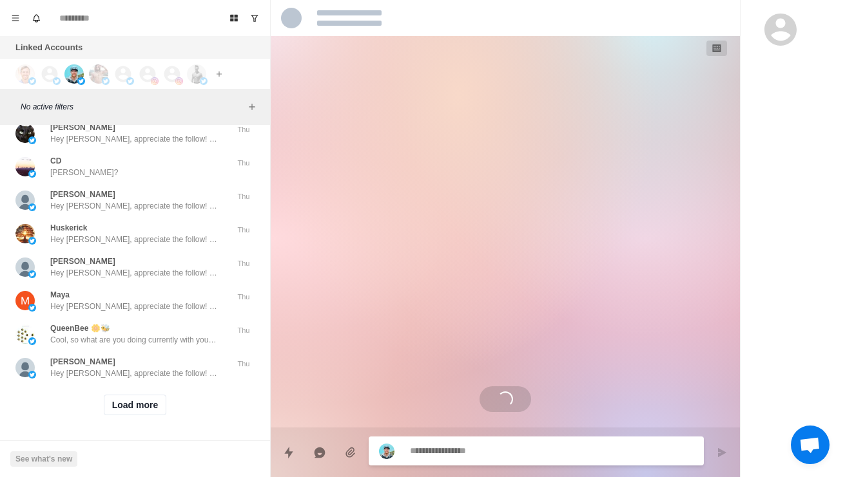
scroll to position [0, 0]
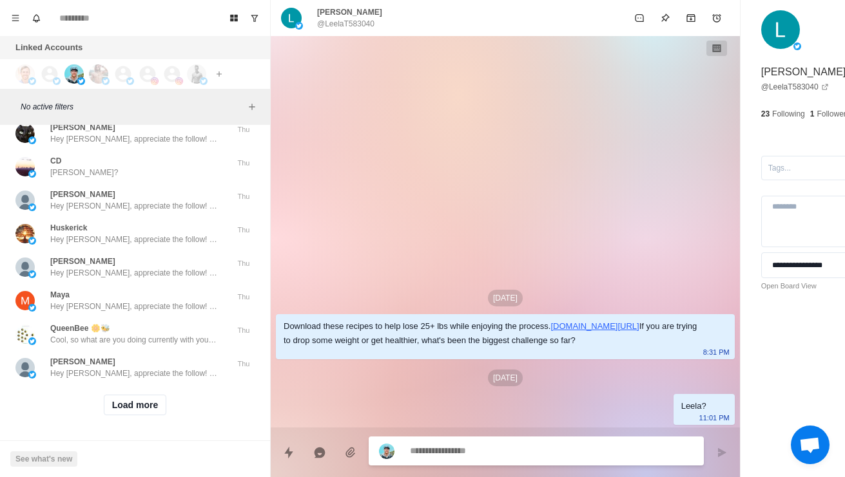
type textarea "*"
type textarea "**"
type textarea "*"
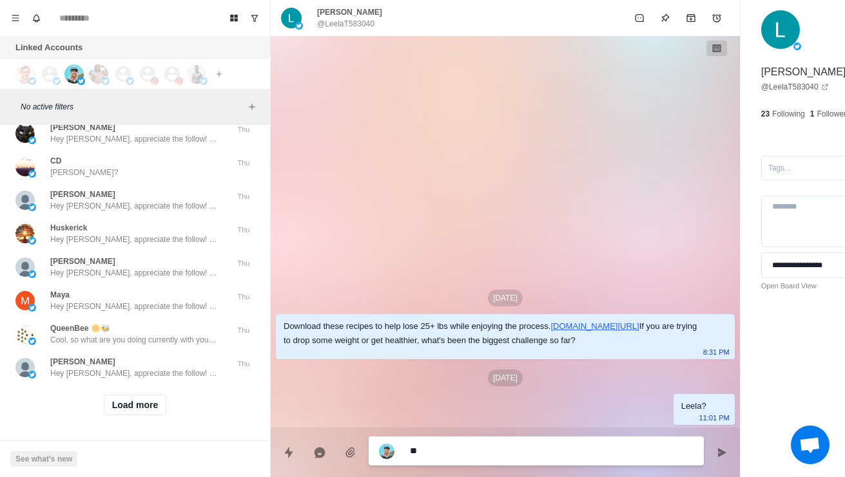
type textarea "***"
type textarea "*"
type textarea "****"
type textarea "*"
type textarea "*****"
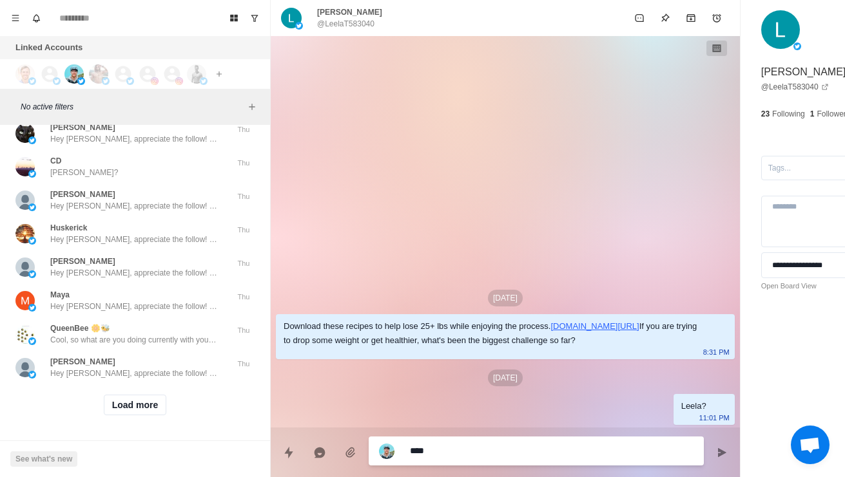
type textarea "*"
type textarea "**********"
type textarea "*"
type textarea "**********"
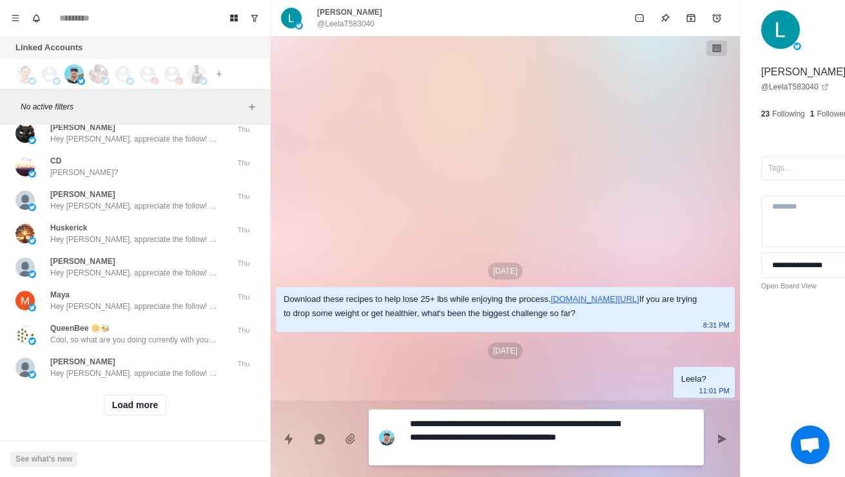
type textarea "*"
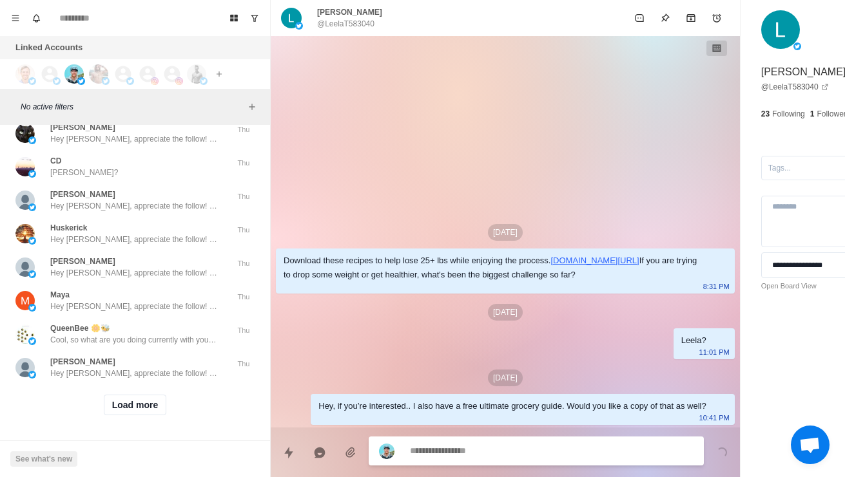
type textarea "*"
type textarea "**"
type textarea "*"
type textarea "***"
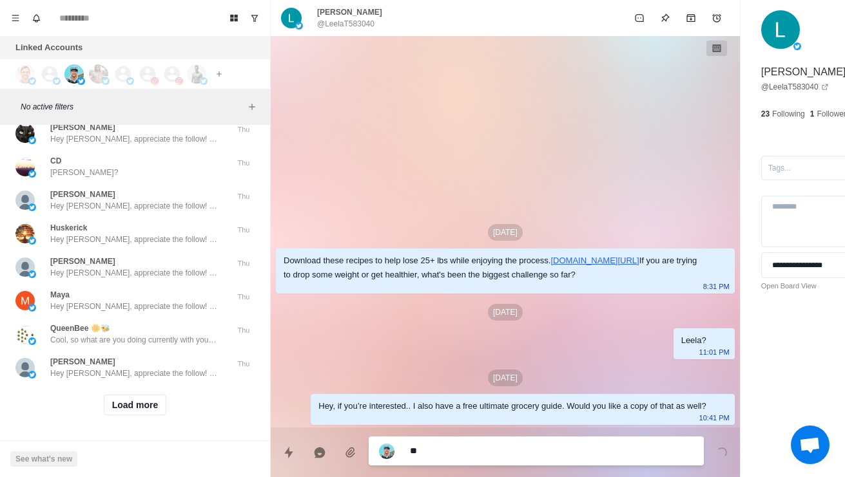
type textarea "*"
type textarea "****"
type textarea "*"
type textarea "*****"
type textarea "*"
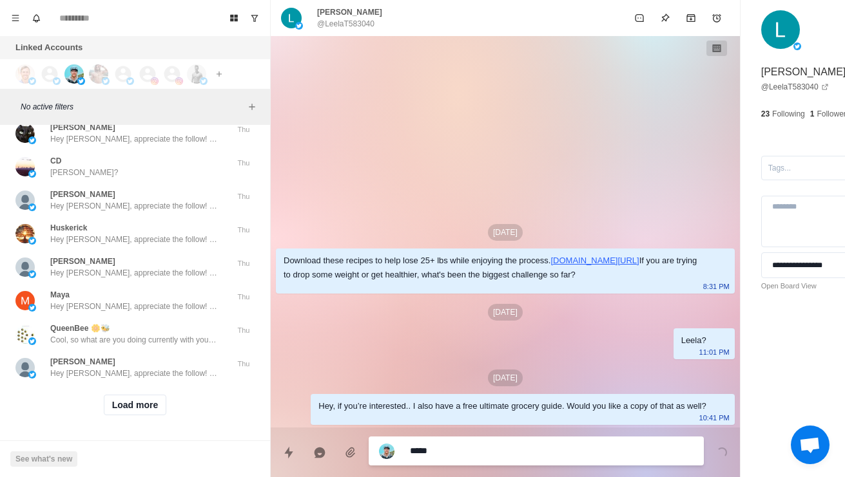
type textarea "**********"
type textarea "*"
type textarea "**********"
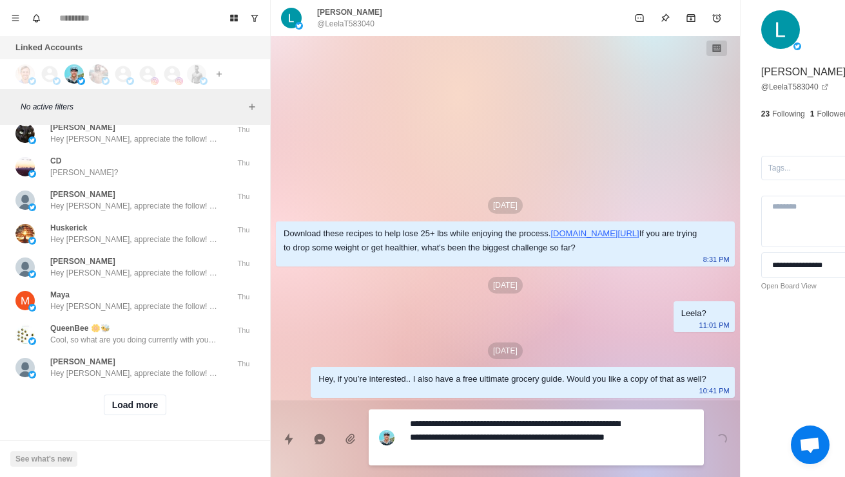
type textarea "*"
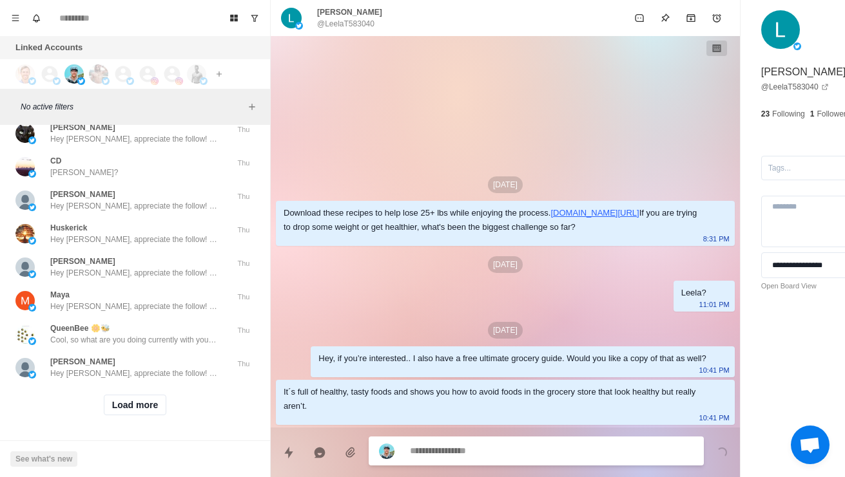
click at [85, 117] on div "[PERSON_NAME] Health [URL][DOMAIN_NAME] Thu" at bounding box center [135, 100] width 260 height 34
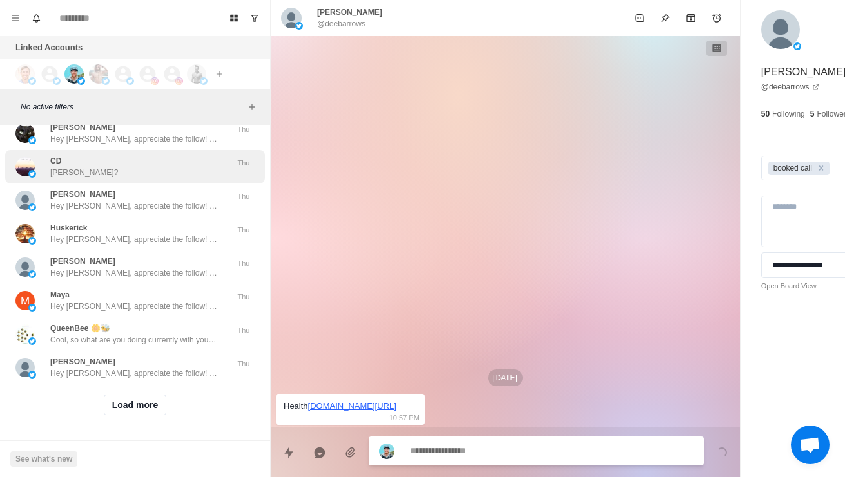
click at [164, 184] on div "CD [PERSON_NAME]? Thu" at bounding box center [135, 167] width 260 height 34
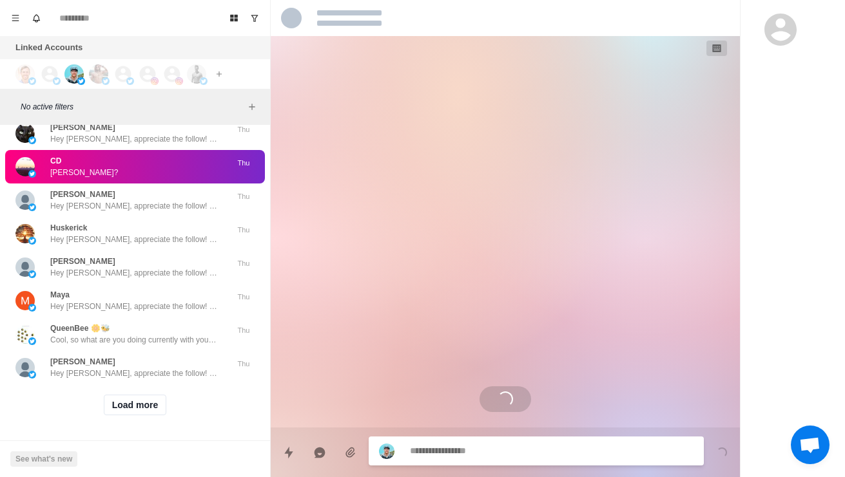
scroll to position [49574, -1]
type textarea "*"
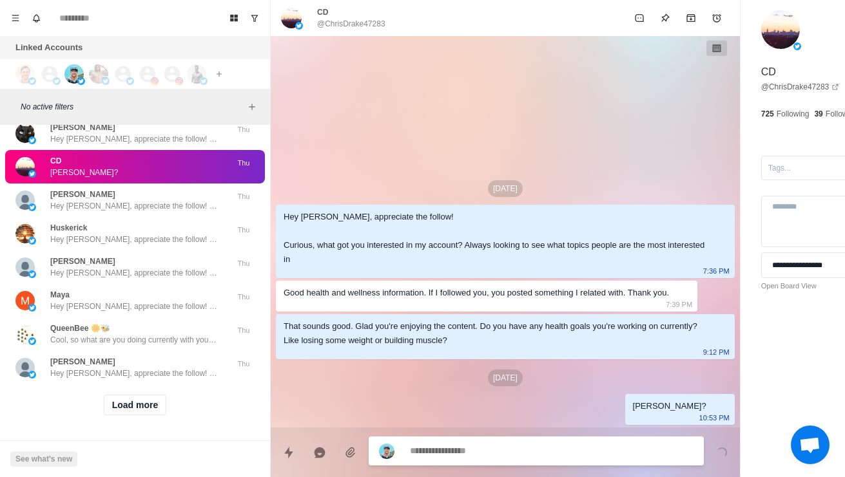
scroll to position [49591, 0]
type textarea "*"
type textarea "**"
type textarea "*"
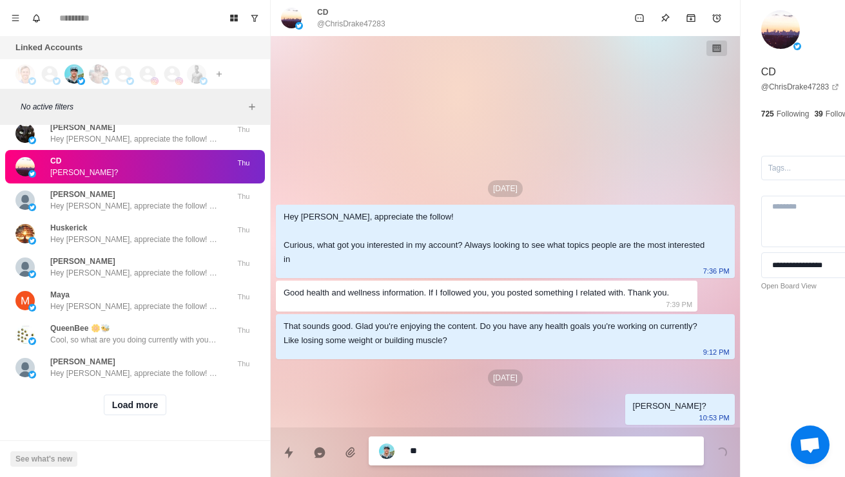
type textarea "*"
type textarea "**"
type textarea "*"
type textarea "***"
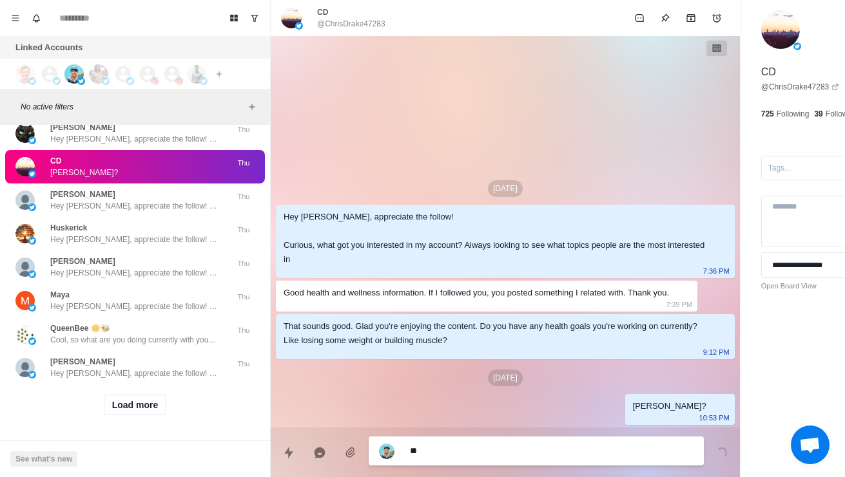
type textarea "*"
type textarea "****"
type textarea "*"
type textarea "*****"
type textarea "*"
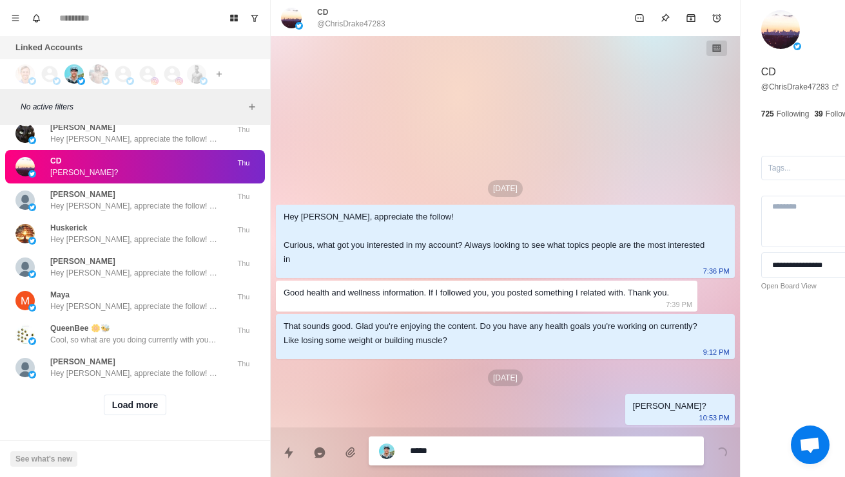
type textarea "**********"
type textarea "*"
type textarea "**********"
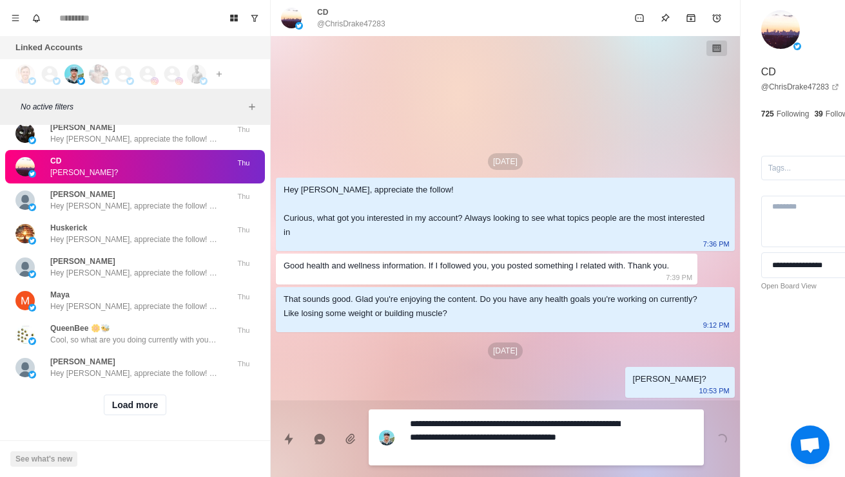
type textarea "*"
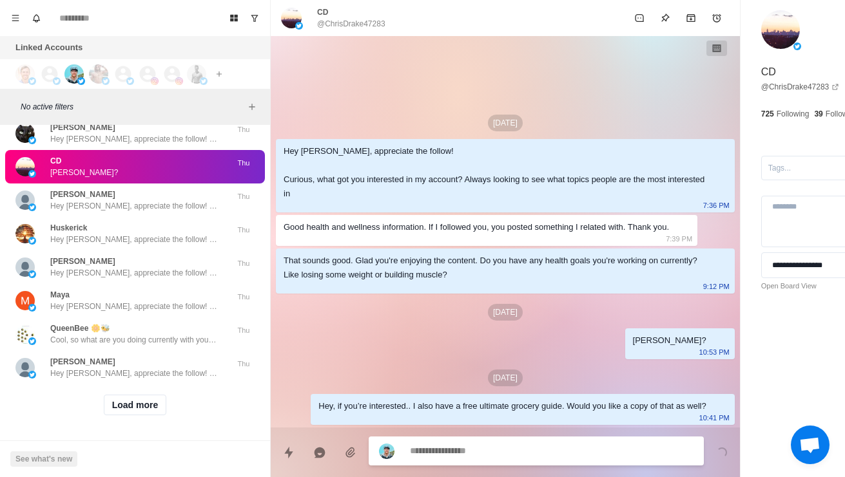
type textarea "*"
type textarea "**"
type textarea "*"
type textarea "***"
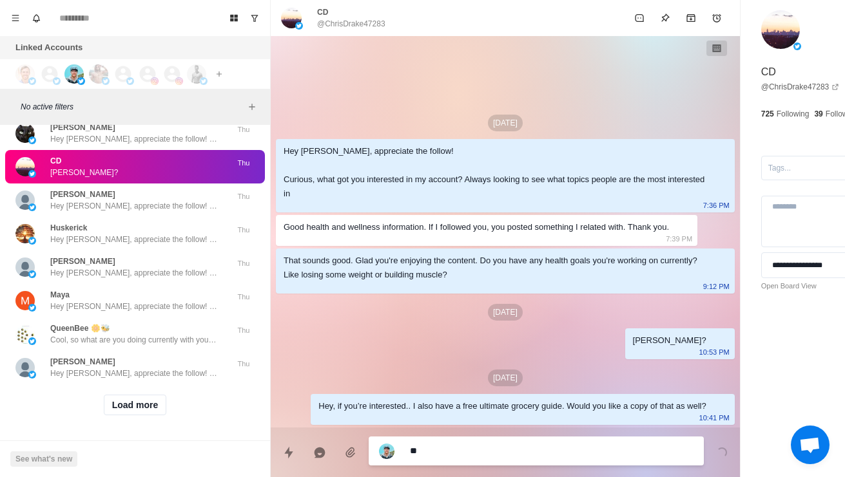
type textarea "*"
type textarea "****"
type textarea "*"
type textarea "*****"
type textarea "*"
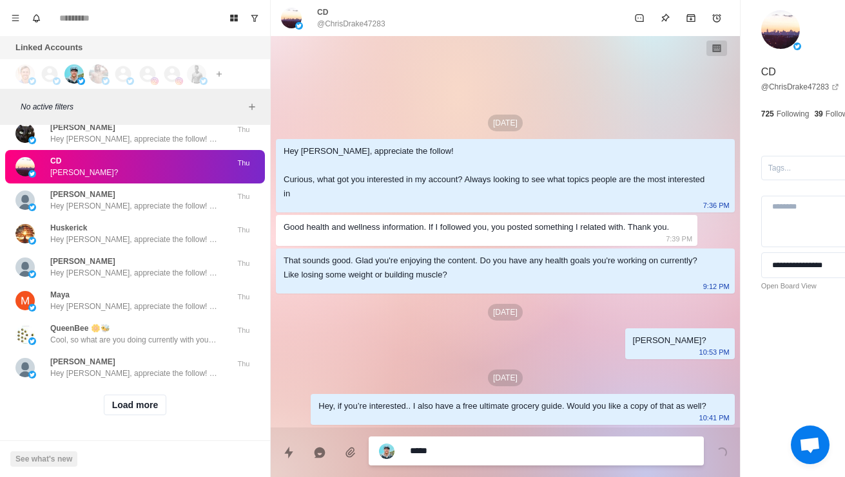
type textarea "**********"
type textarea "*"
type textarea "**********"
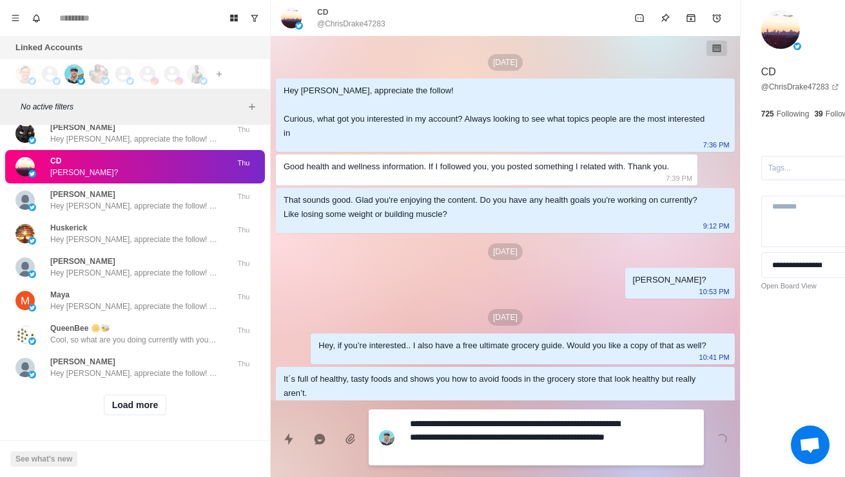
scroll to position [15, 0]
type textarea "*"
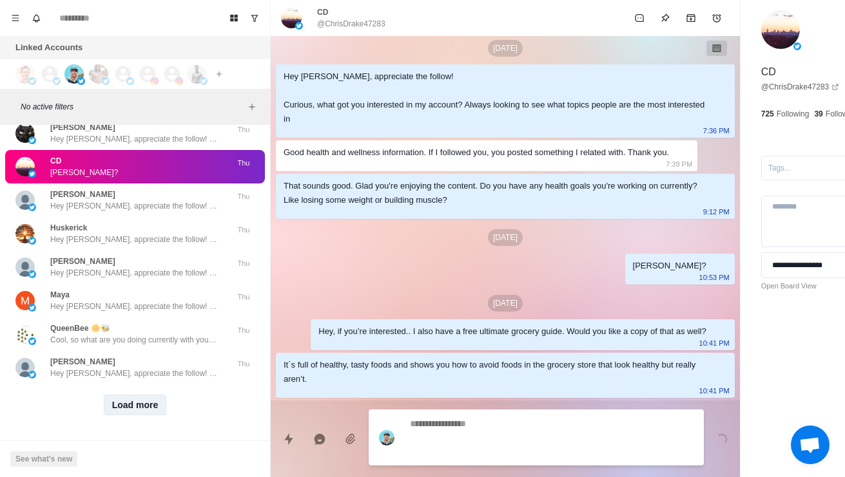
click at [139, 414] on button "Load more" at bounding box center [135, 405] width 63 height 21
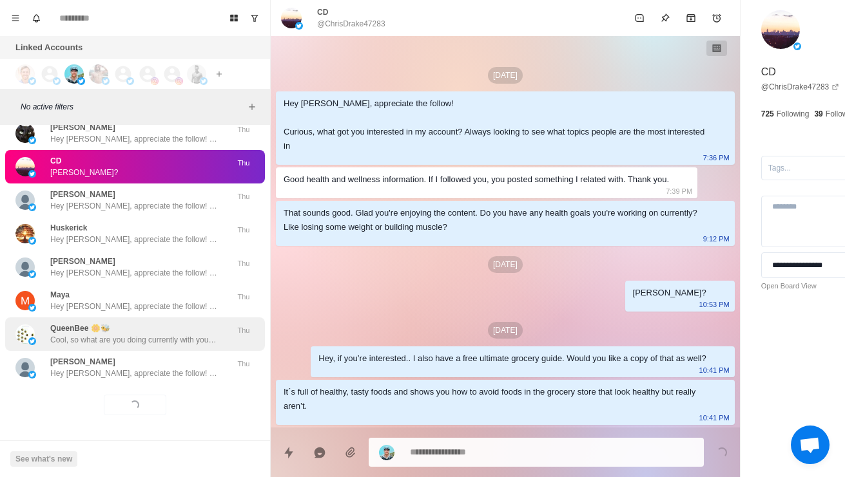
click at [128, 346] on p "Cool, so what are you doing currently with your diet and training to work on bo…" at bounding box center [134, 340] width 168 height 12
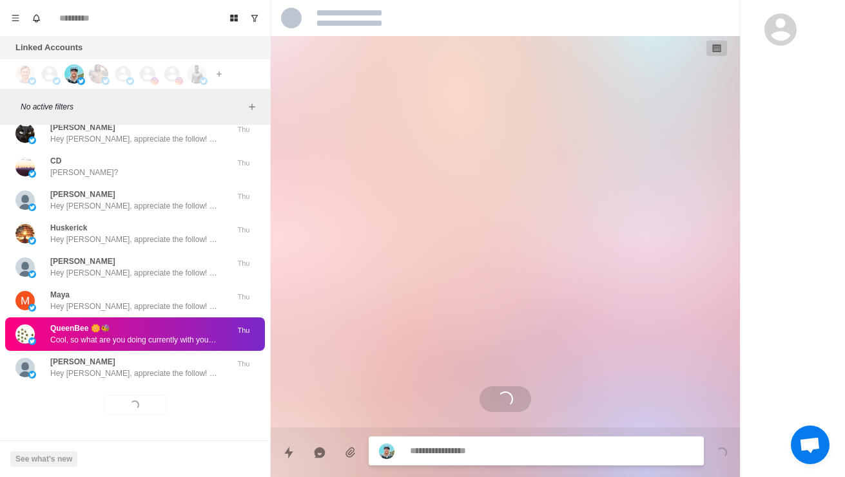
scroll to position [175, 0]
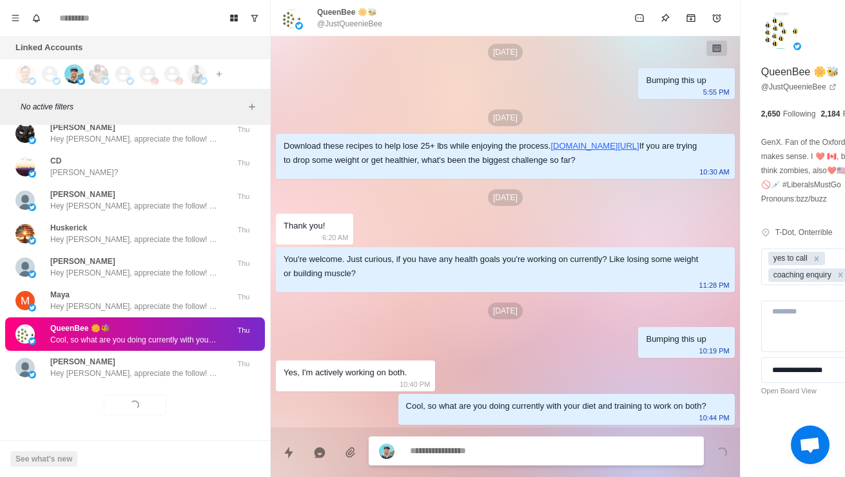
type textarea "*"
type textarea "**********"
type textarea "*"
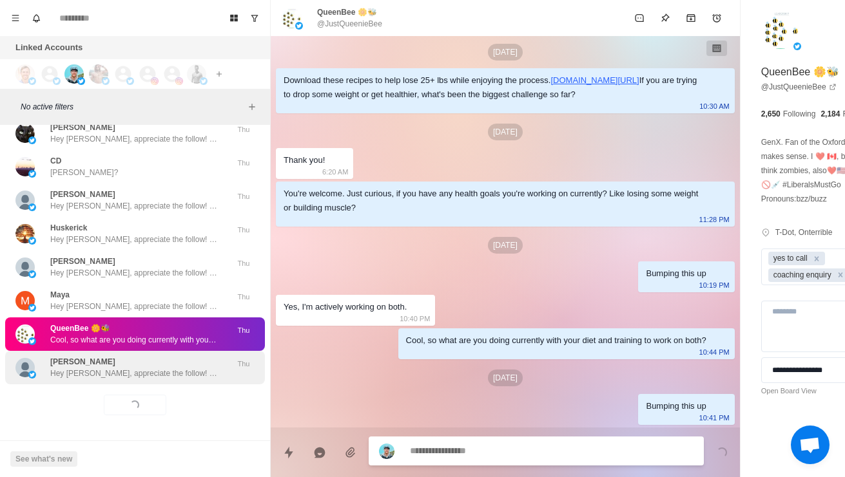
click at [64, 368] on p "[PERSON_NAME]" at bounding box center [82, 362] width 65 height 12
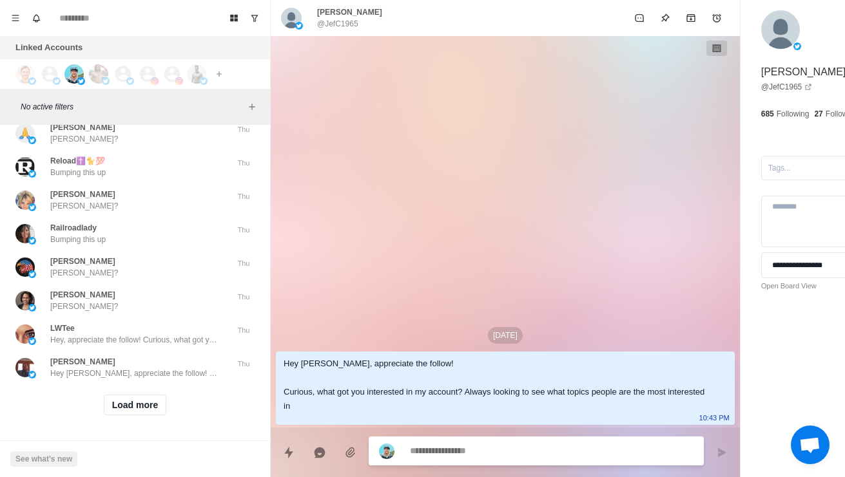
scroll to position [49868, 0]
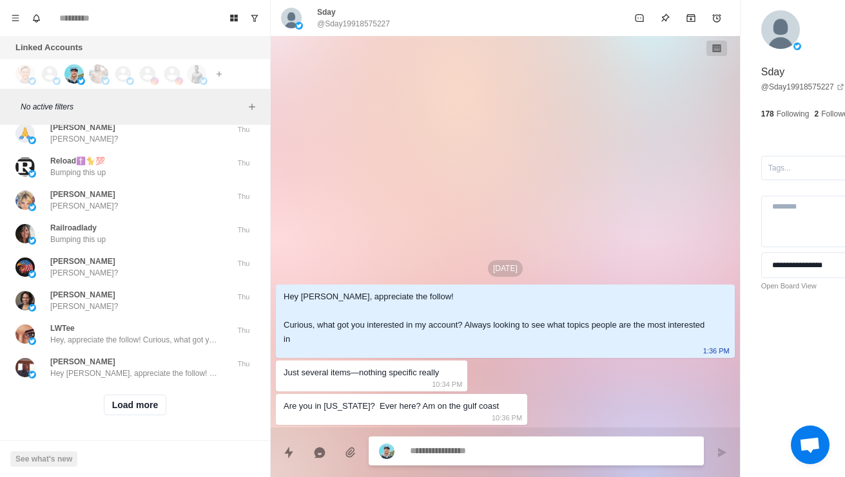
scroll to position [49928, 0]
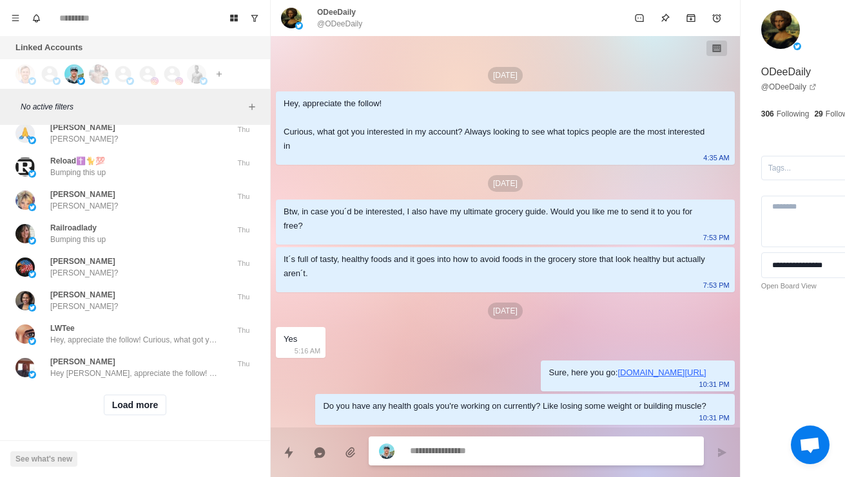
scroll to position [1, 0]
type textarea "*"
type textarea "**********"
type textarea "*"
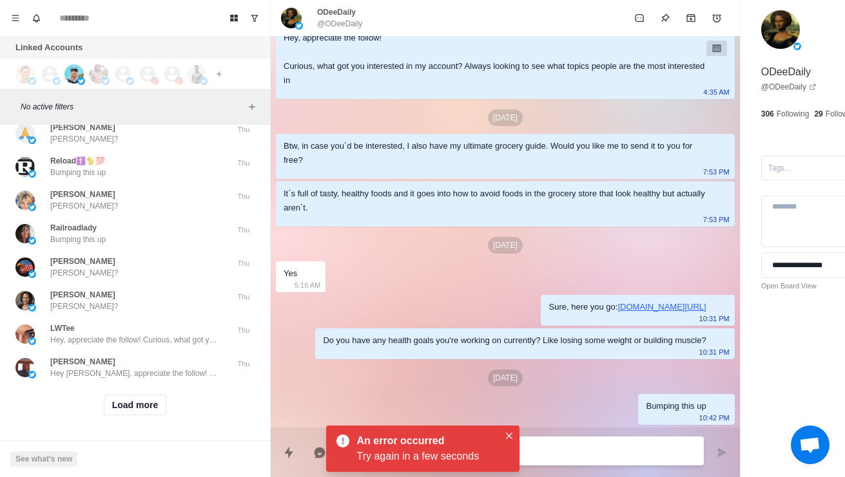
scroll to position [49978, 0]
click at [57, 78] on p "Shay?" at bounding box center [61, 72] width 22 height 12
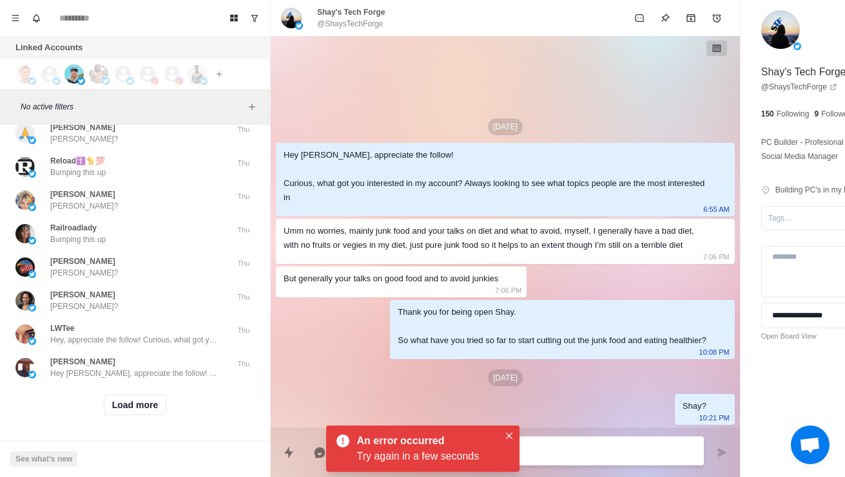
scroll to position [50085, 0]
click at [506, 441] on button "Close" at bounding box center [508, 435] width 15 height 15
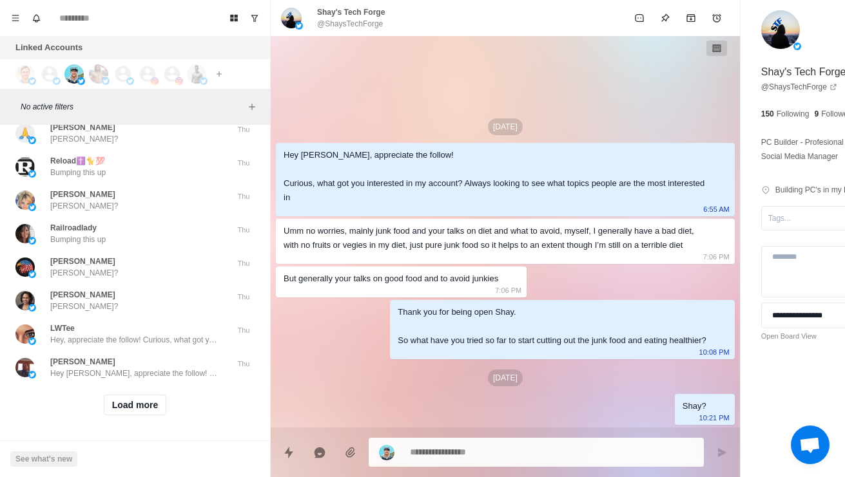
click at [531, 438] on div at bounding box center [536, 452] width 335 height 29
click at [553, 444] on textarea at bounding box center [515, 452] width 211 height 19
type textarea "*"
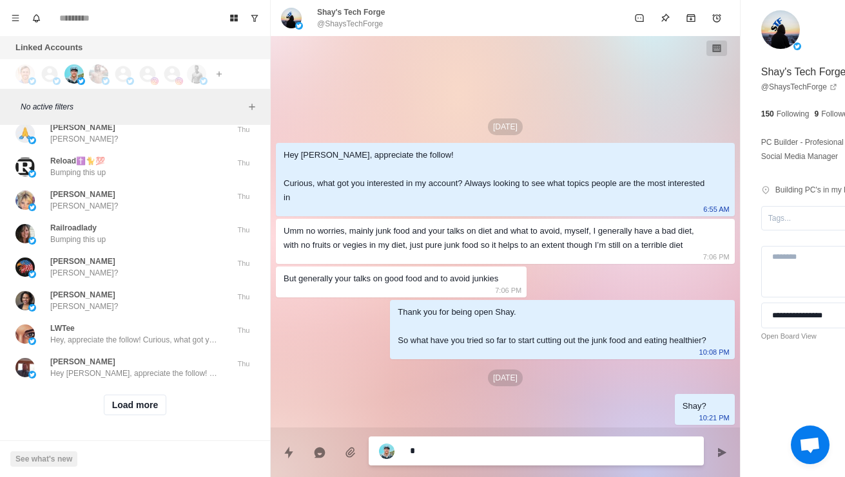
type textarea "**"
type textarea "*"
type textarea "***"
type textarea "*"
type textarea "****"
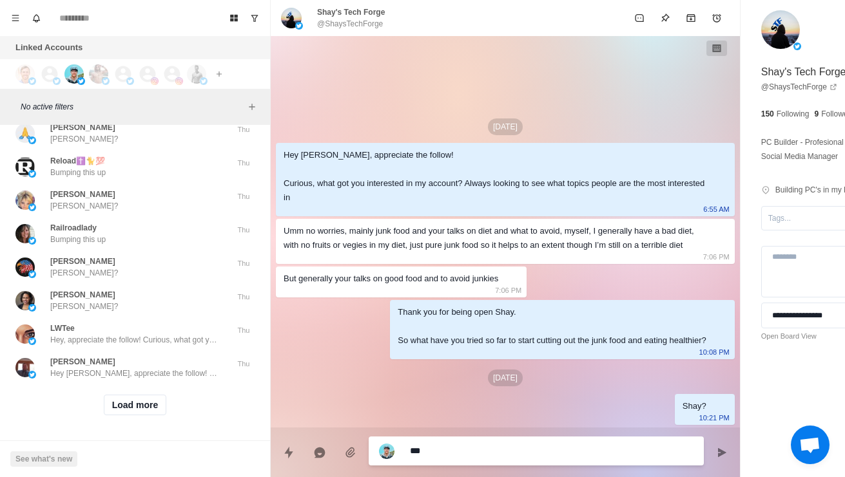
type textarea "*"
type textarea "*****"
type textarea "*"
type textarea "**********"
type textarea "*"
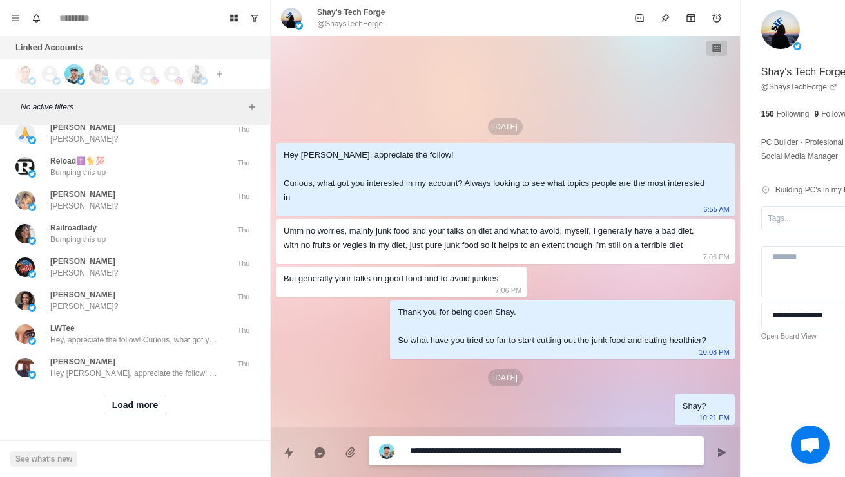
type textarea "**********"
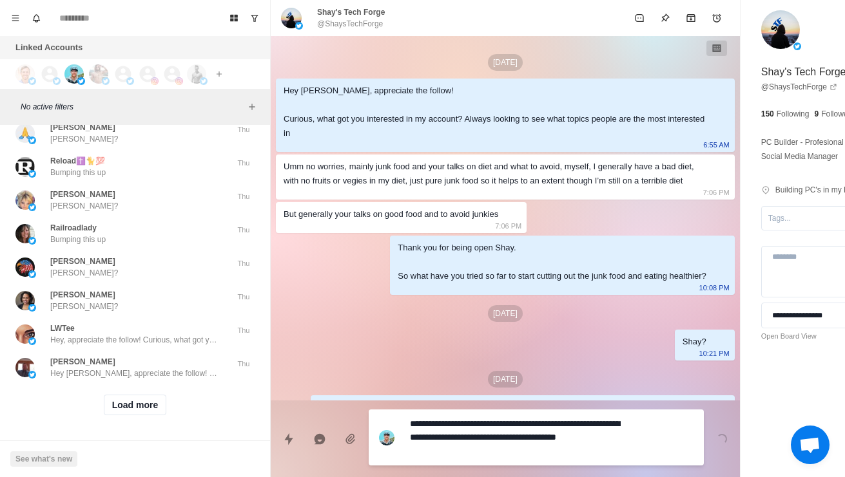
type textarea "*"
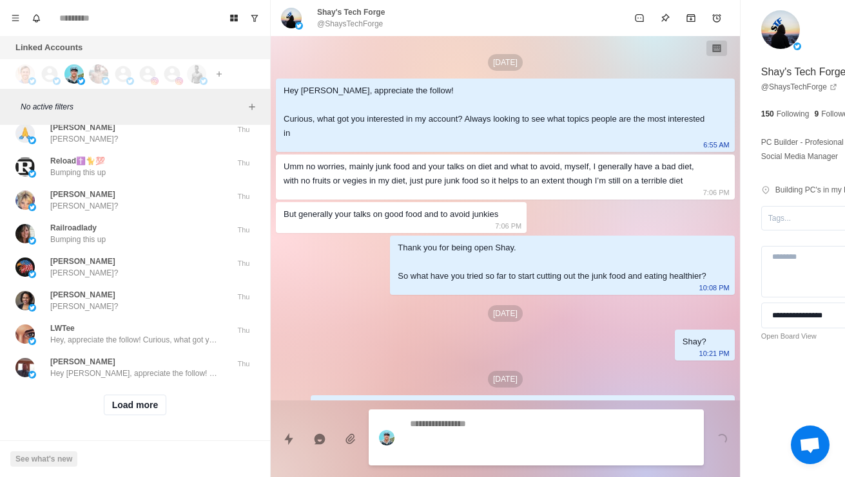
scroll to position [30, 0]
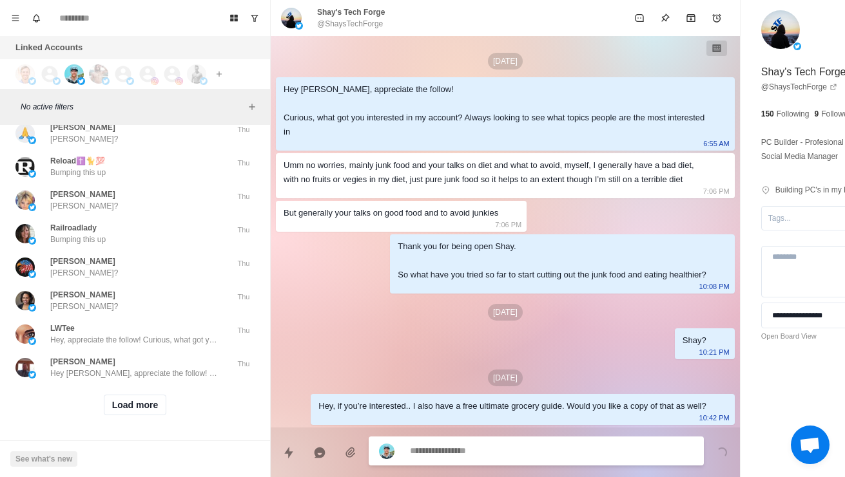
type textarea "*"
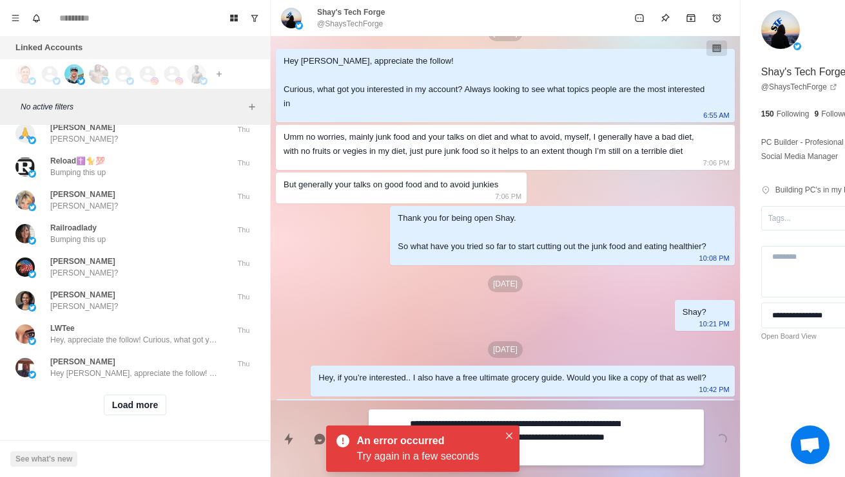
scroll to position [77, 0]
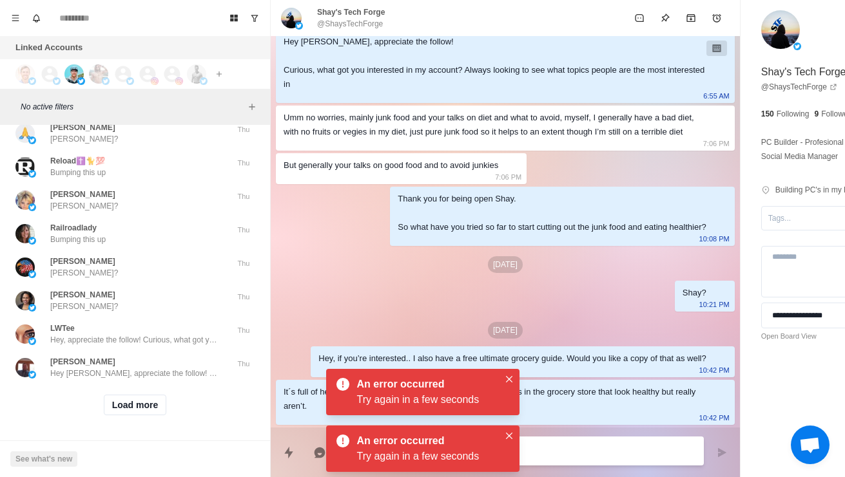
click at [102, 117] on div "Squalling woman Bumping this up Thu" at bounding box center [135, 100] width 260 height 34
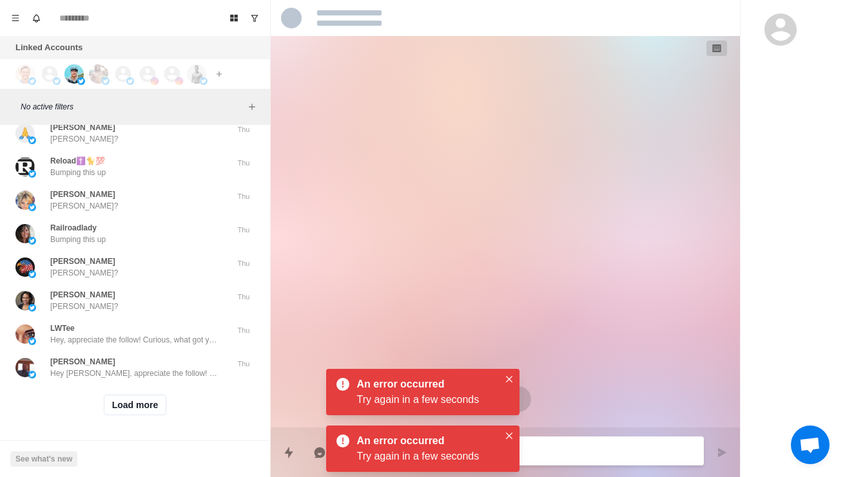
scroll to position [0, 0]
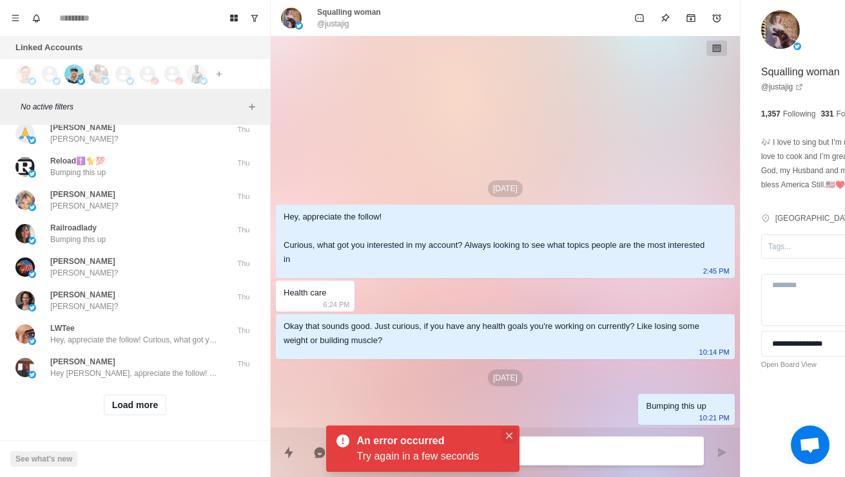
click at [509, 440] on button "Close" at bounding box center [508, 435] width 15 height 15
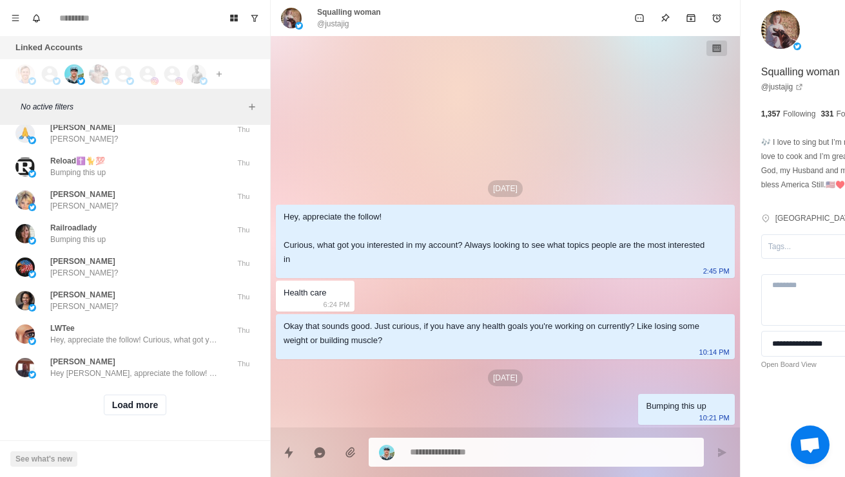
click at [550, 443] on textarea at bounding box center [515, 452] width 211 height 19
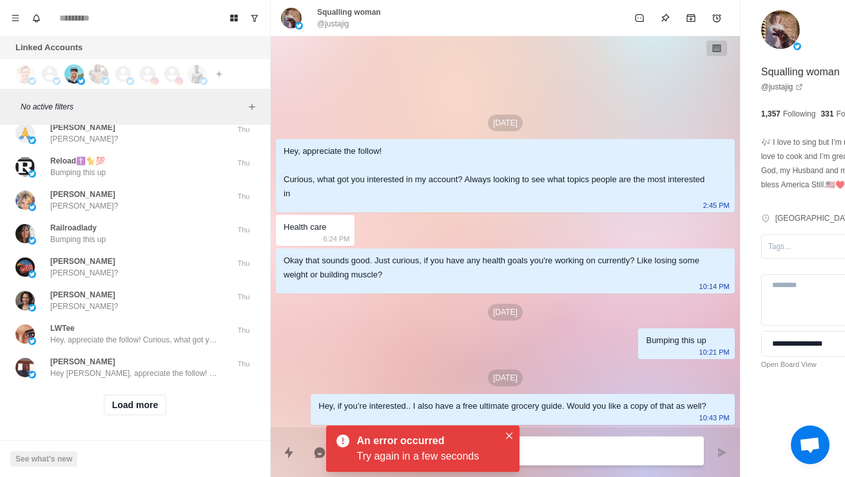
scroll to position [50296, 0]
click at [119, 401] on button "Load more" at bounding box center [135, 405] width 63 height 21
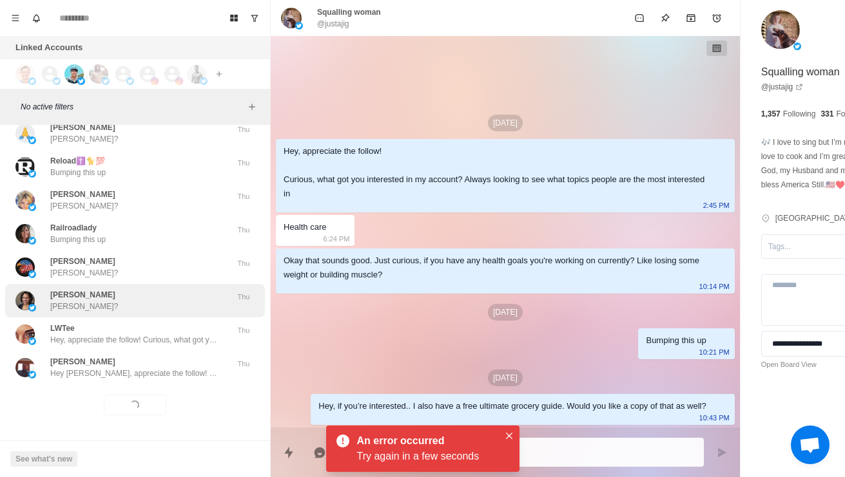
click at [46, 300] on div "[PERSON_NAME] [PERSON_NAME]?" at bounding box center [121, 300] width 212 height 23
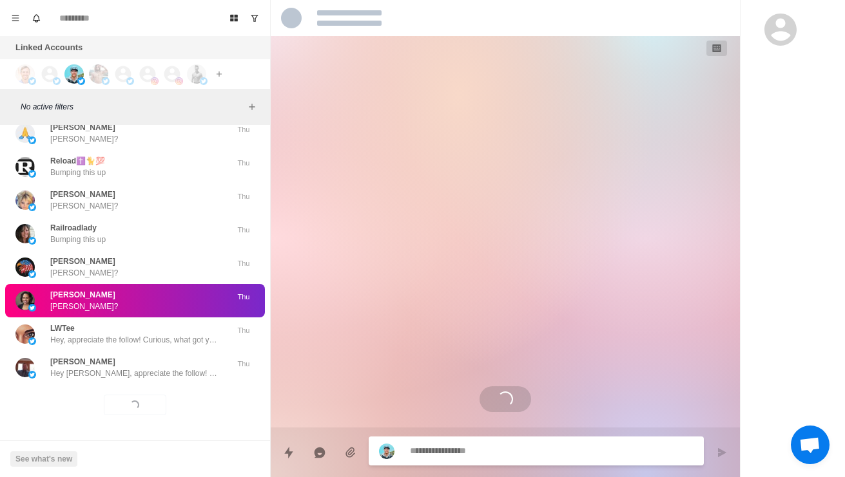
scroll to position [67, 0]
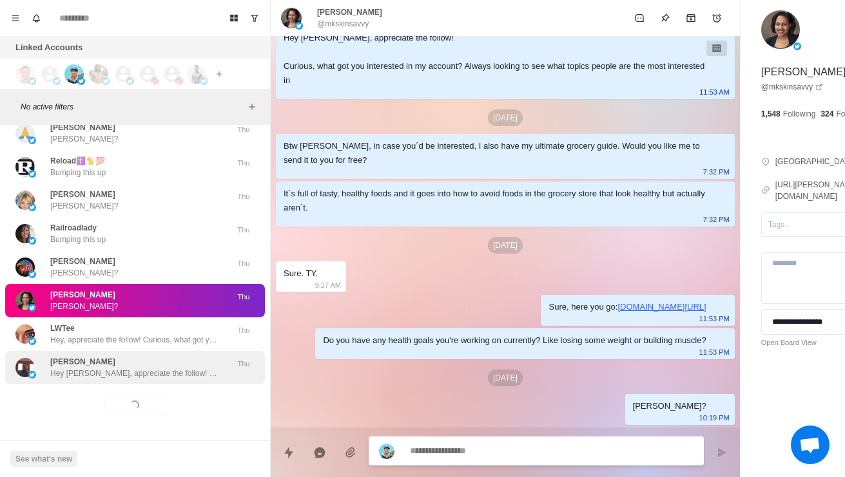
click at [46, 356] on div "[PERSON_NAME] Hey [PERSON_NAME], appreciate the follow! Curious, what got you i…" at bounding box center [121, 367] width 212 height 23
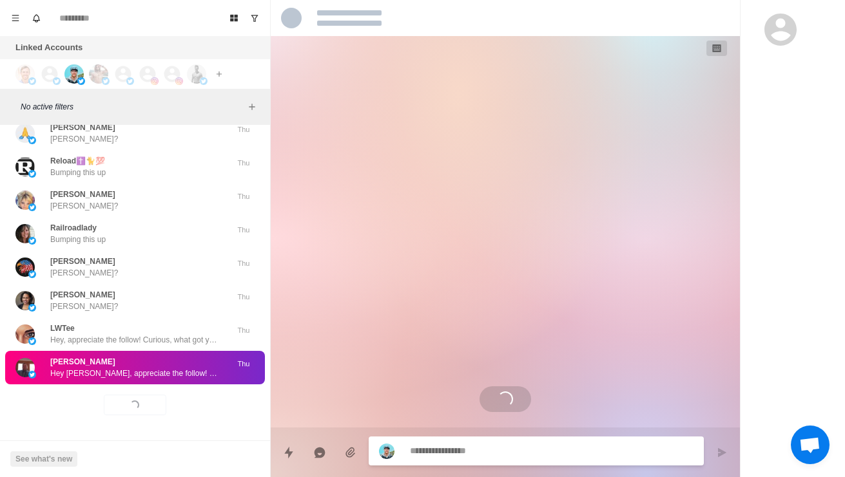
scroll to position [0, 0]
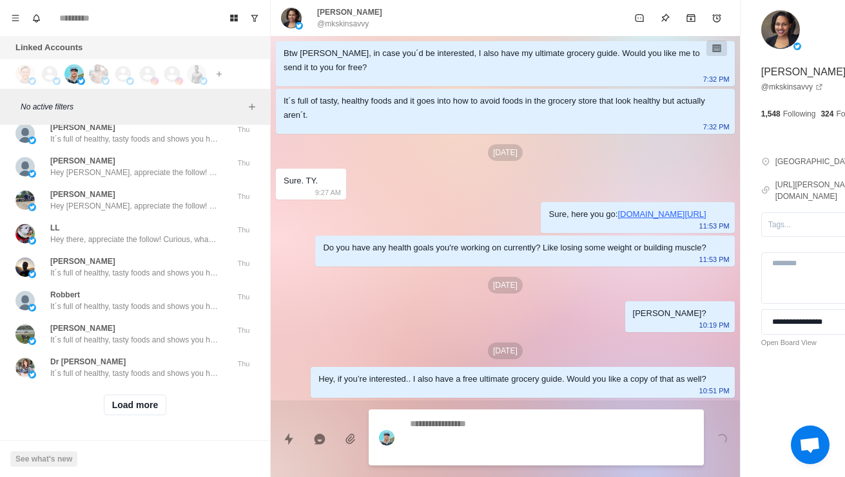
scroll to position [195, 0]
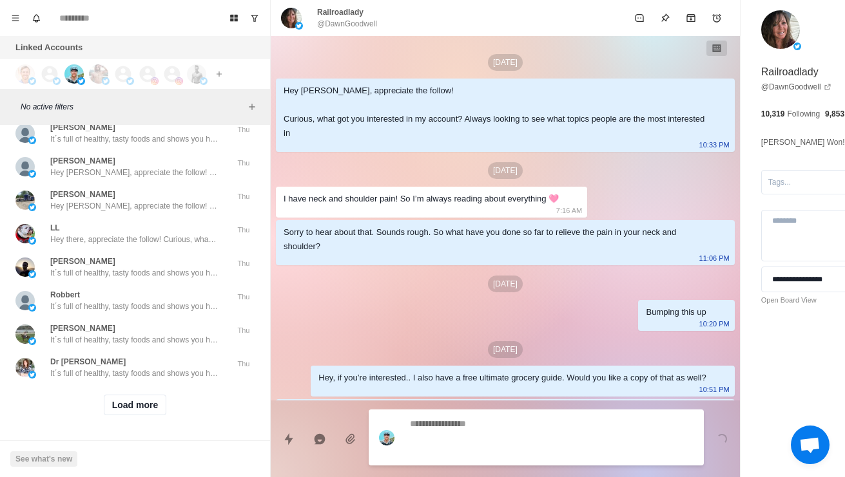
scroll to position [34, 0]
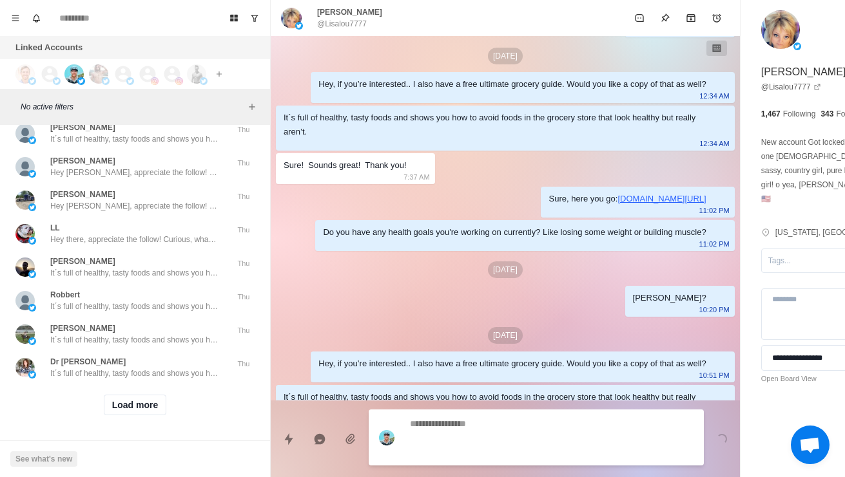
scroll to position [329, 0]
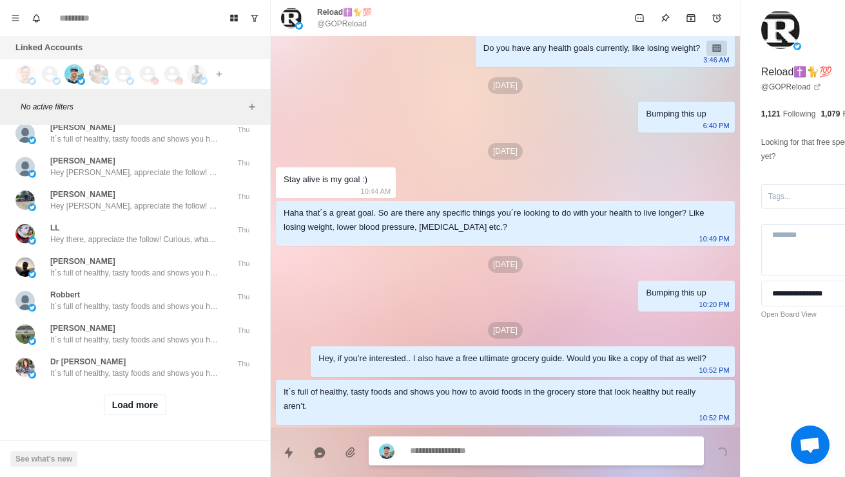
scroll to position [50068, 0]
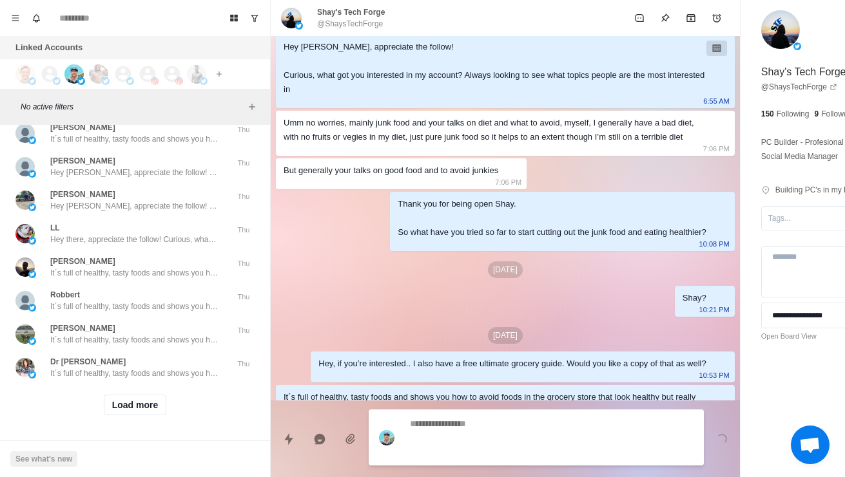
scroll to position [157, 0]
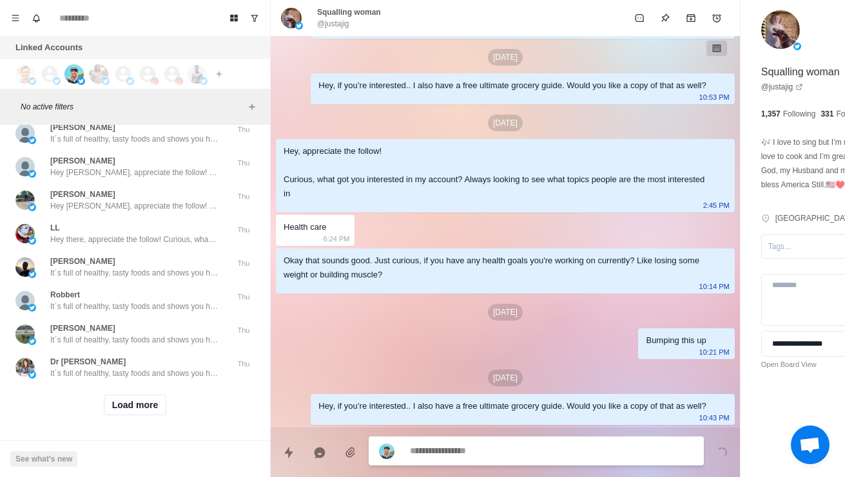
scroll to position [113, 0]
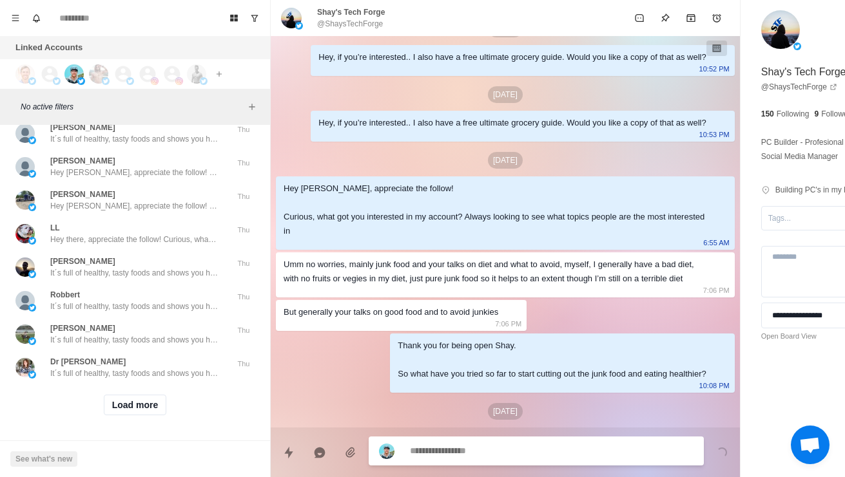
scroll to position [237, 0]
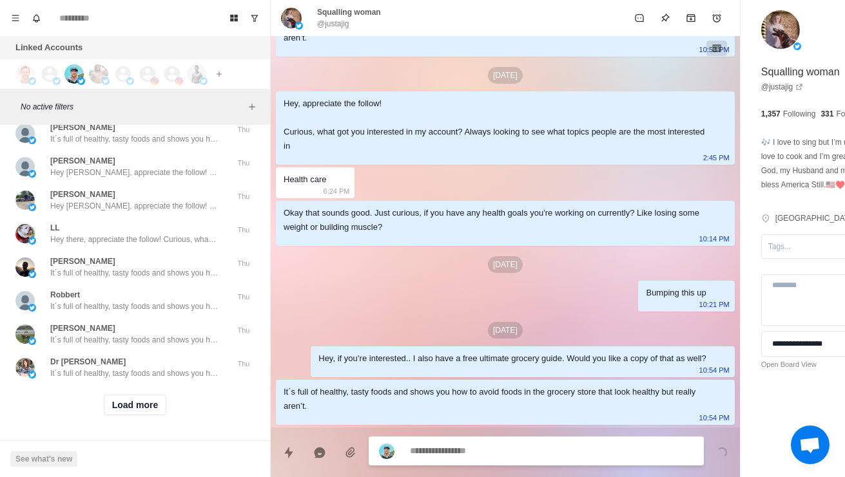
scroll to position [369, 0]
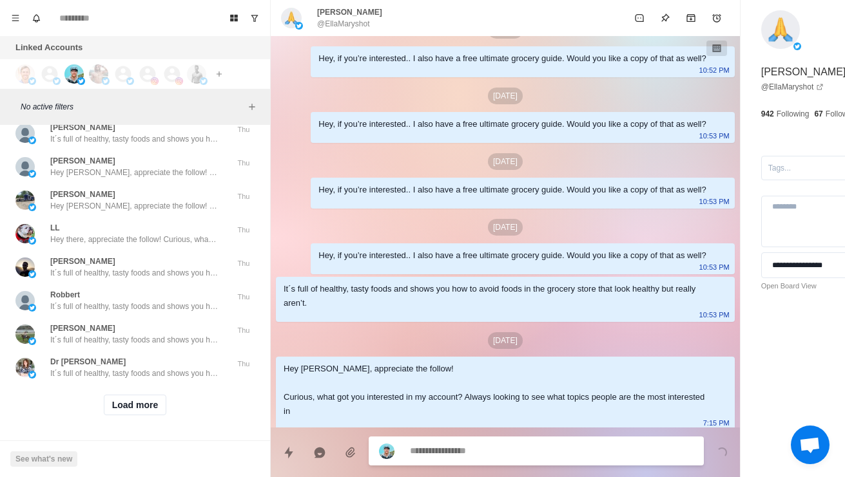
scroll to position [287, 0]
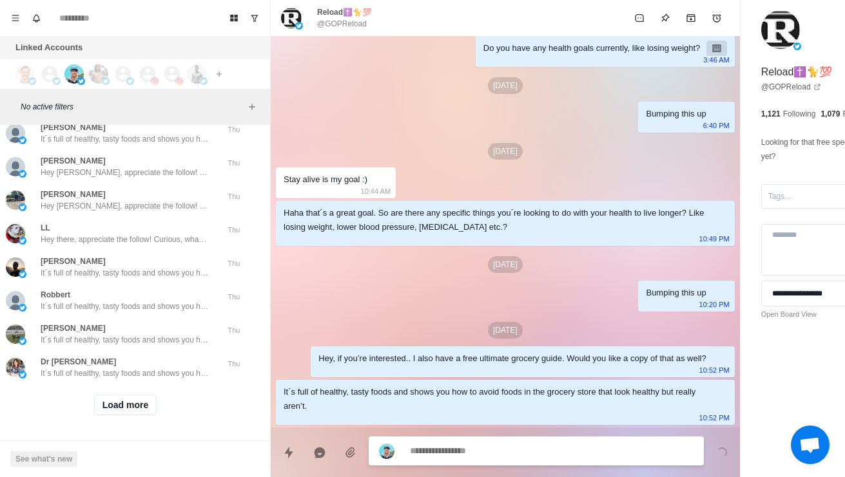
scroll to position [50128, 11]
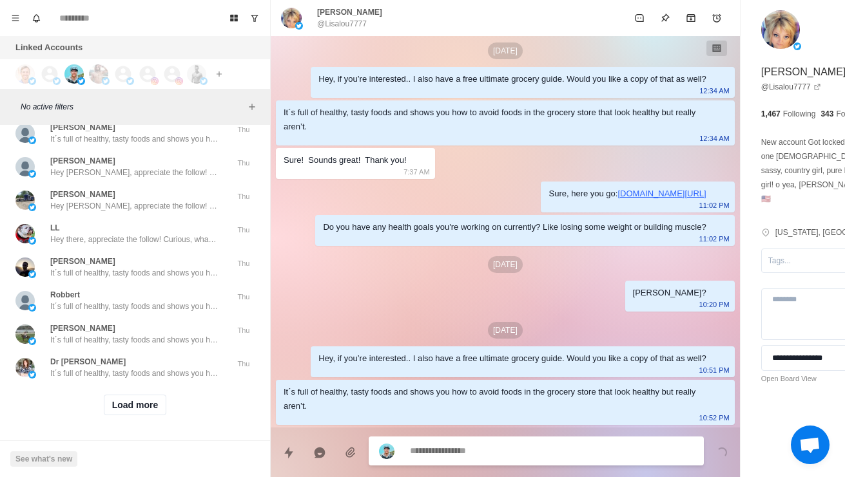
scroll to position [50153, 0]
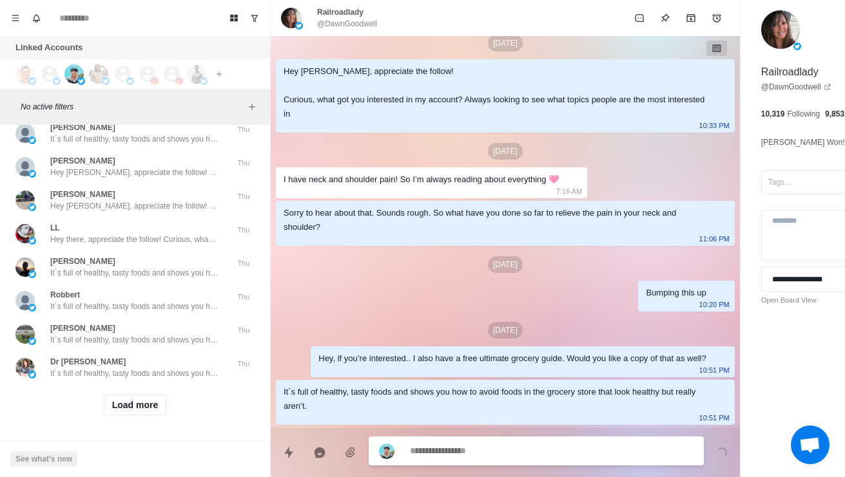
scroll to position [50278, 0]
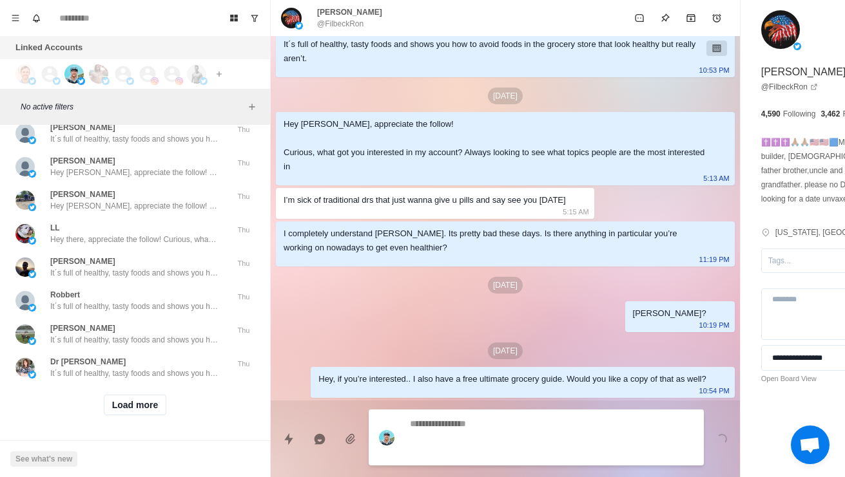
scroll to position [369, 0]
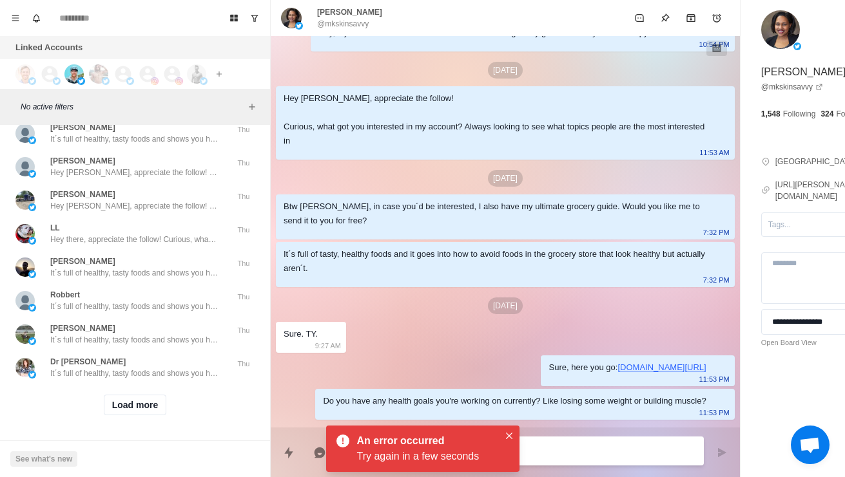
scroll to position [642, 0]
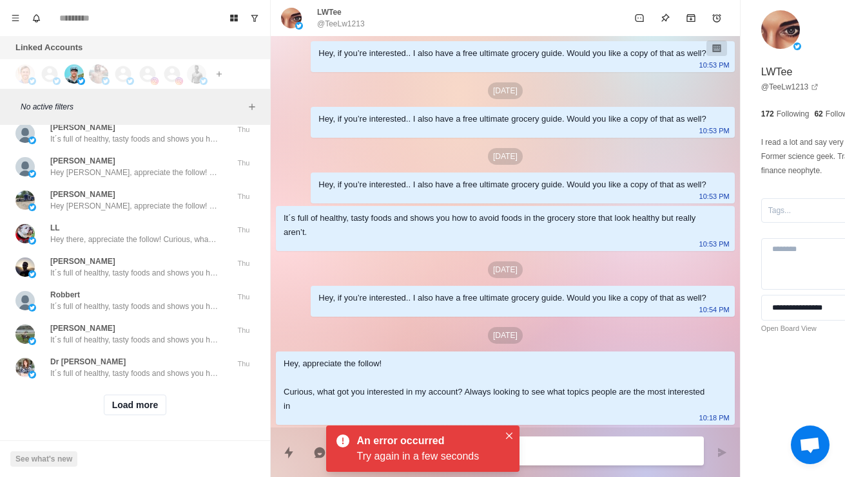
scroll to position [50374, 0]
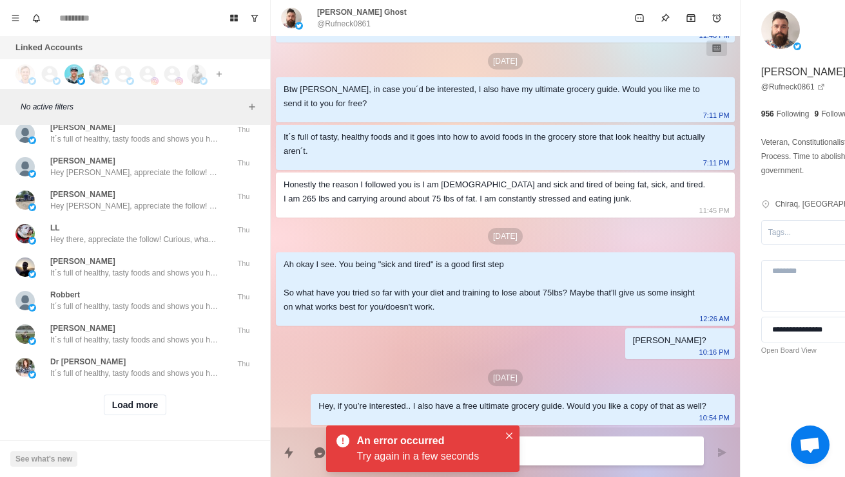
scroll to position [50876, 0]
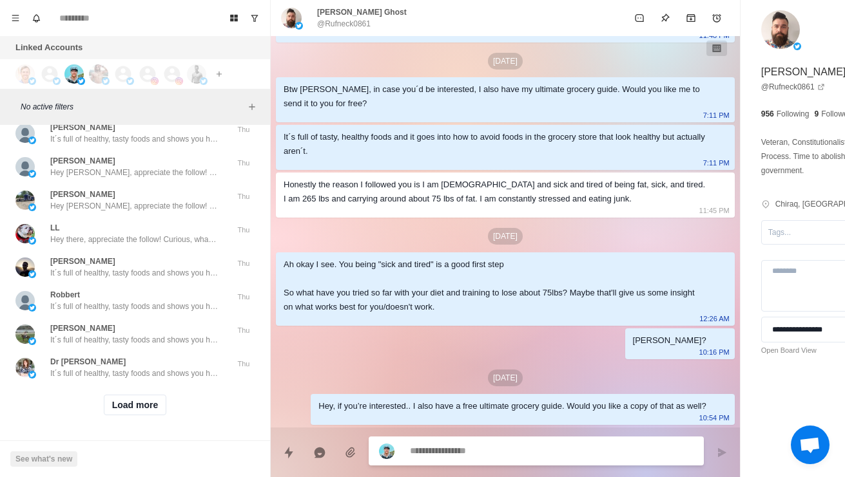
click at [43, 111] on div "ZJames No worries. Appreciate the feedback. Take care and keep up the good work" at bounding box center [121, 99] width 212 height 23
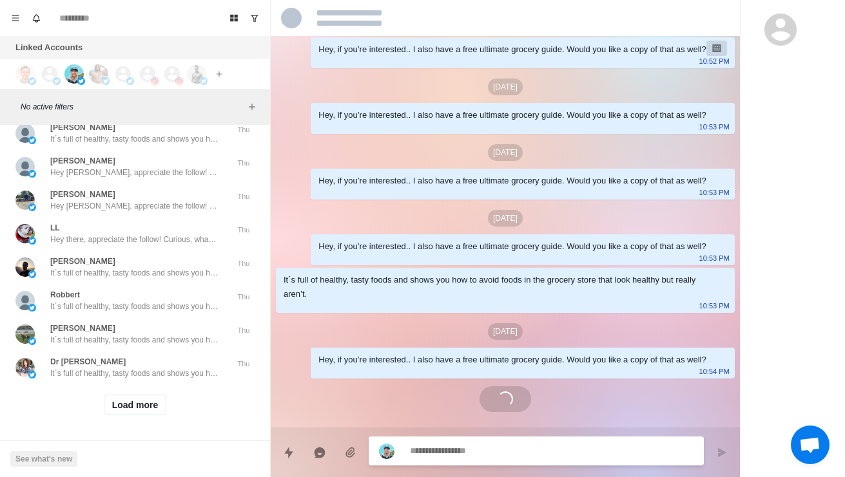
scroll to position [283, 0]
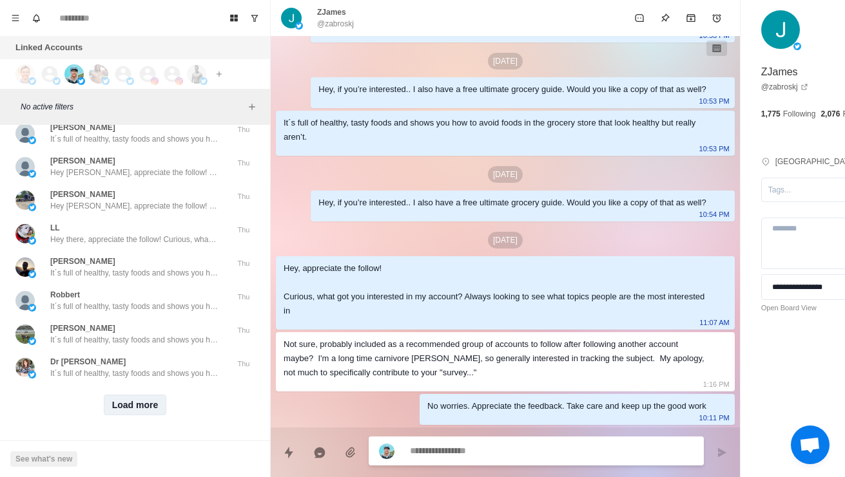
click at [116, 410] on button "Load more" at bounding box center [135, 405] width 63 height 21
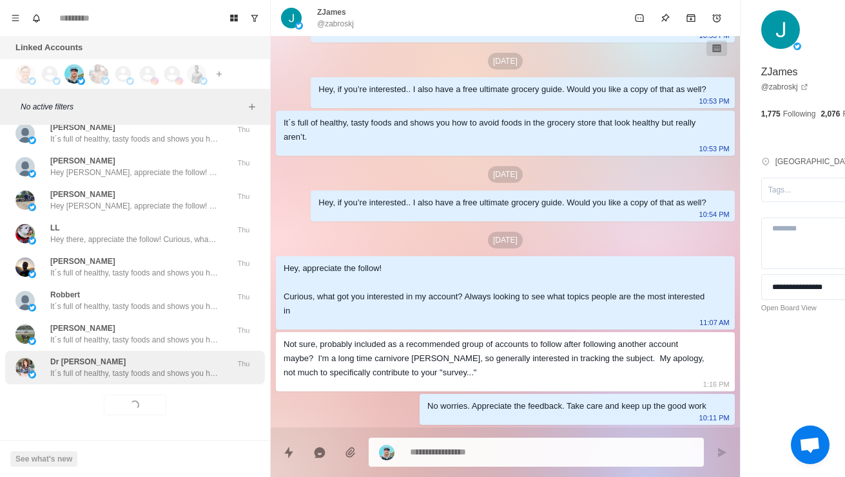
click at [78, 372] on p "It´s full of healthy, tasty foods and shows you how to avoid foods in the groce…" at bounding box center [134, 374] width 168 height 12
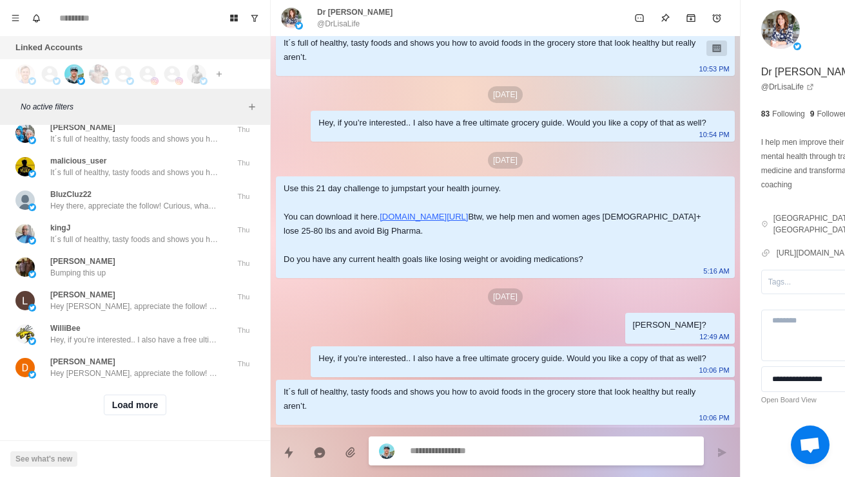
scroll to position [51674, -1]
click at [115, 395] on button "Load more" at bounding box center [135, 405] width 63 height 21
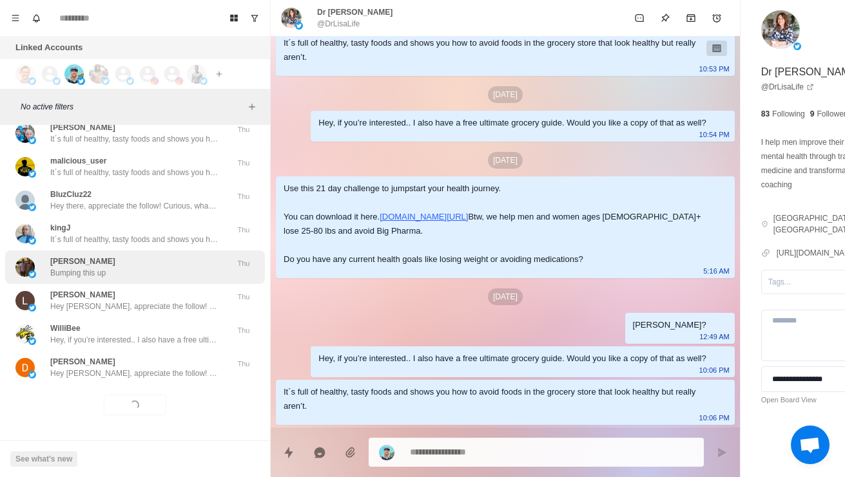
click at [44, 256] on div "[PERSON_NAME] Bumping this up" at bounding box center [121, 267] width 212 height 23
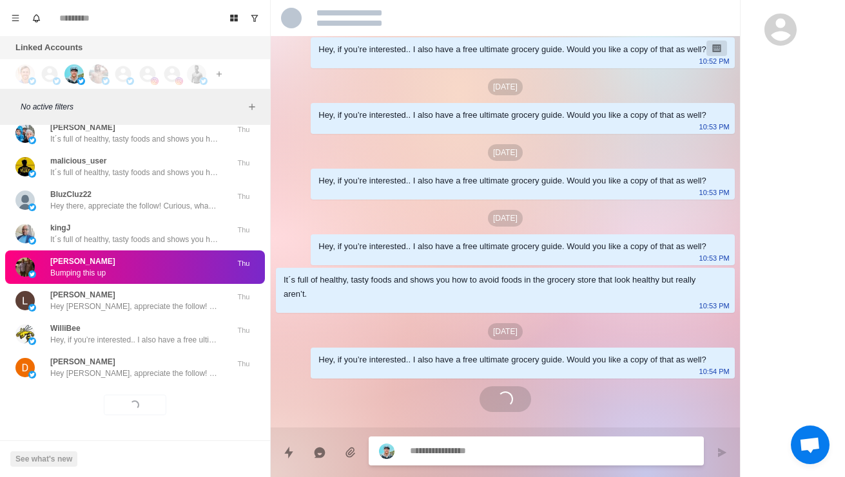
scroll to position [112, 0]
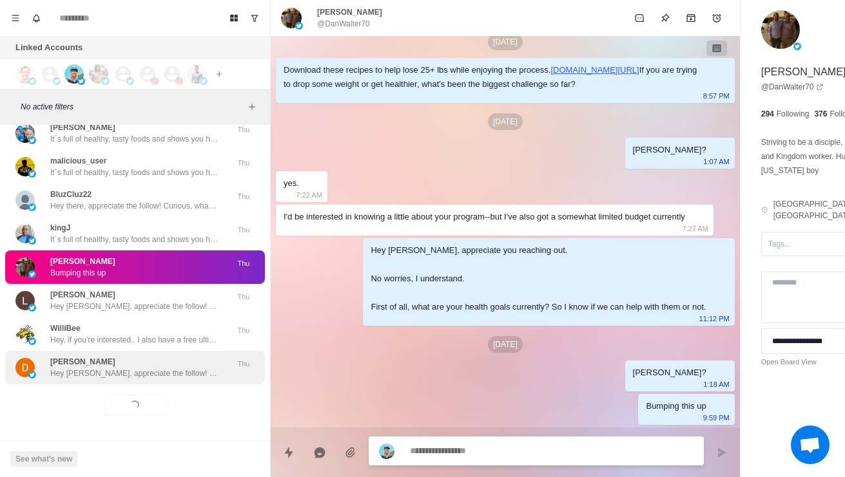
click at [106, 356] on div "[PERSON_NAME], appreciate the follow! Curious, what got you interested in my ac…" at bounding box center [134, 367] width 168 height 23
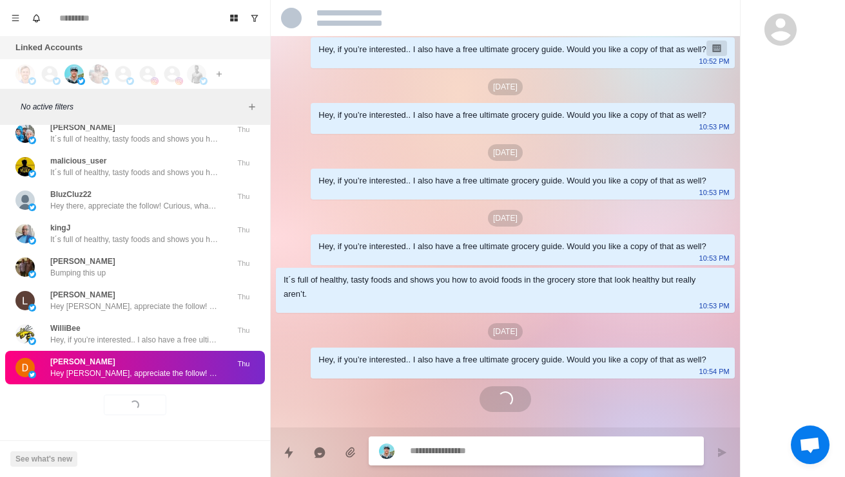
scroll to position [174, 0]
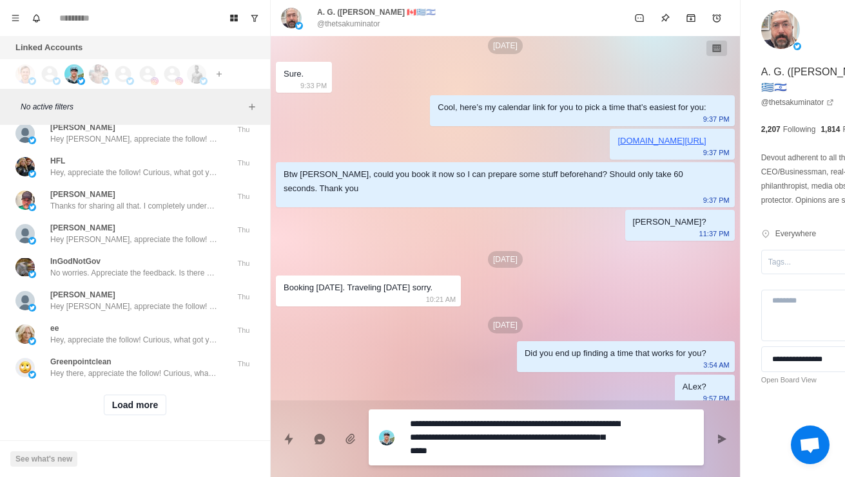
scroll to position [2493, 0]
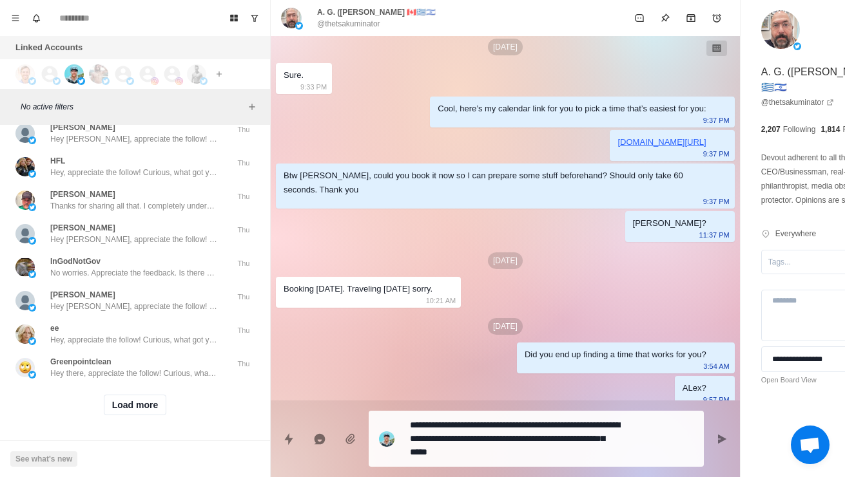
drag, startPoint x: 431, startPoint y: 97, endPoint x: 465, endPoint y: 104, distance: 34.9
drag, startPoint x: 433, startPoint y: 99, endPoint x: 597, endPoint y: 130, distance: 167.3
copy div "help you have the best diet and workout routine that is as time efficient and e…"
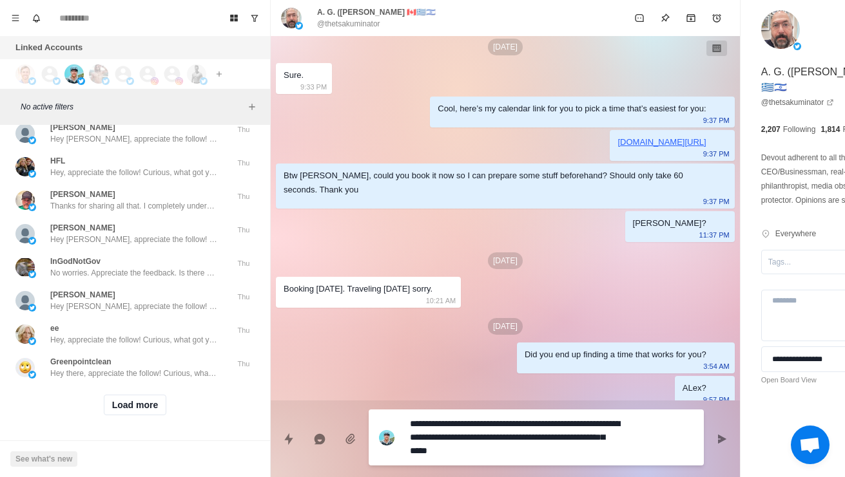
click at [535, 439] on textarea "**********" at bounding box center [515, 438] width 211 height 46
drag, startPoint x: 535, startPoint y: 441, endPoint x: 437, endPoint y: 428, distance: 98.8
click at [437, 428] on textarea "**********" at bounding box center [515, 438] width 211 height 46
paste textarea "**********"
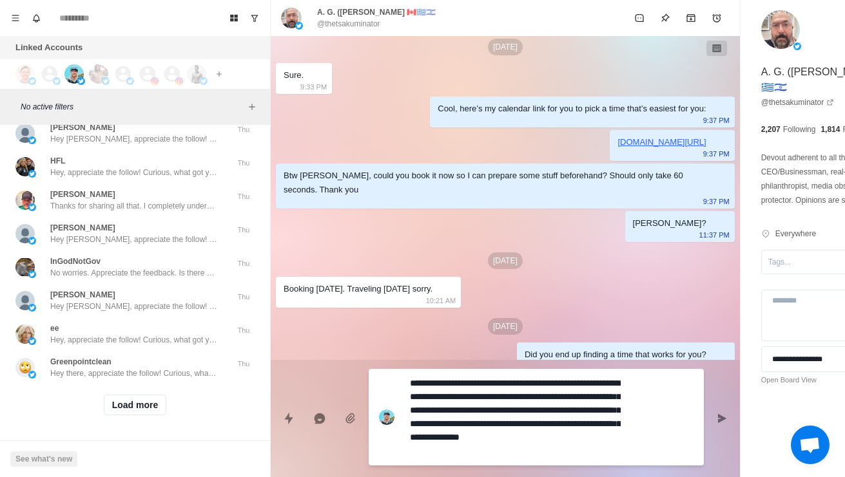
click at [526, 376] on textarea "**********" at bounding box center [515, 417] width 211 height 86
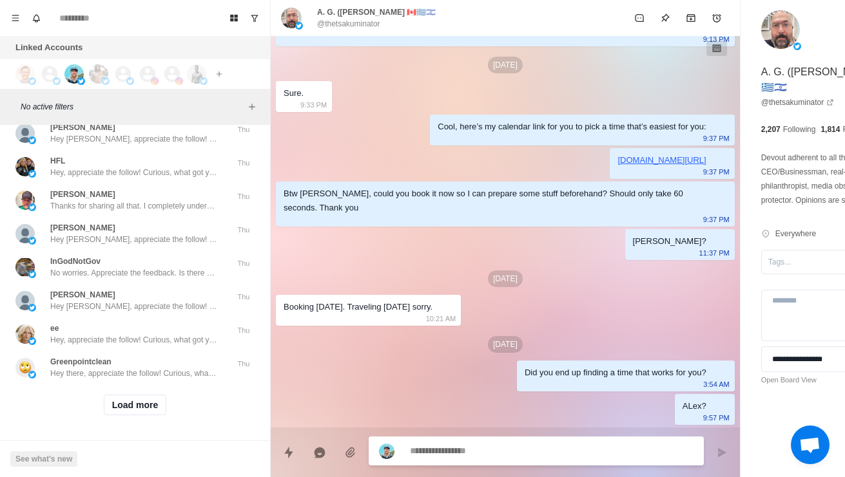
scroll to position [51799, 0]
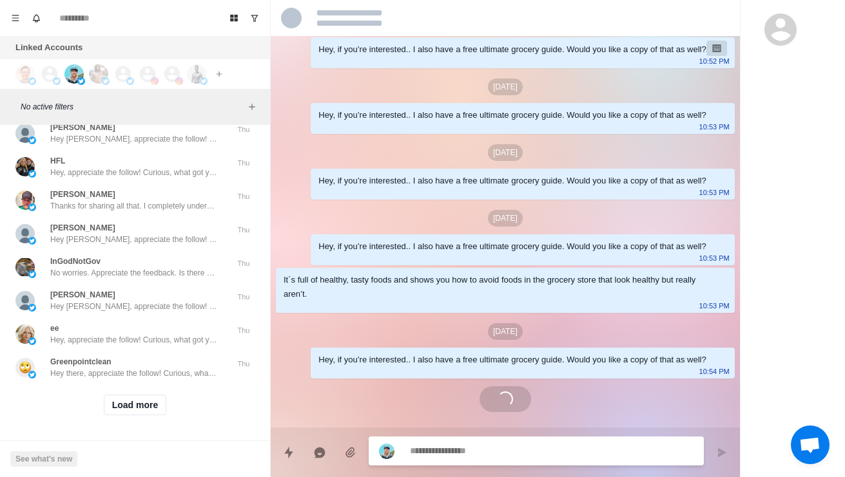
scroll to position [792, 0]
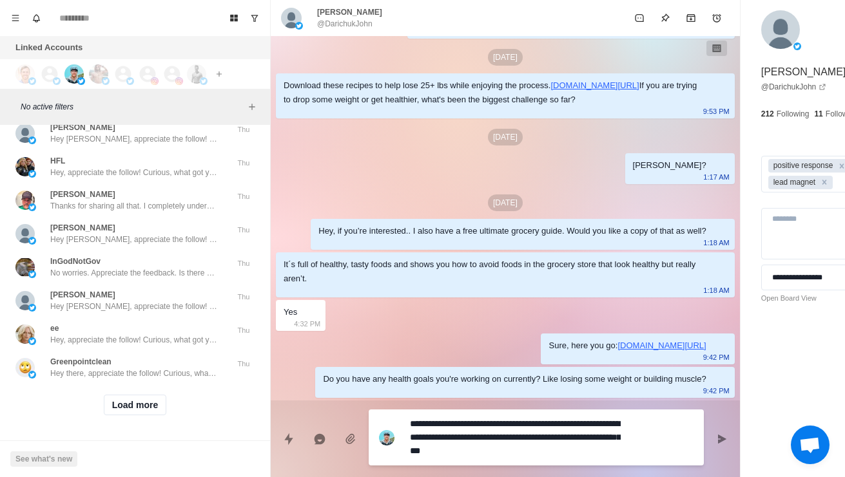
drag, startPoint x: 575, startPoint y: 448, endPoint x: 453, endPoint y: 424, distance: 124.1
click at [453, 424] on textarea "**********" at bounding box center [515, 438] width 211 height 46
paste textarea "**********"
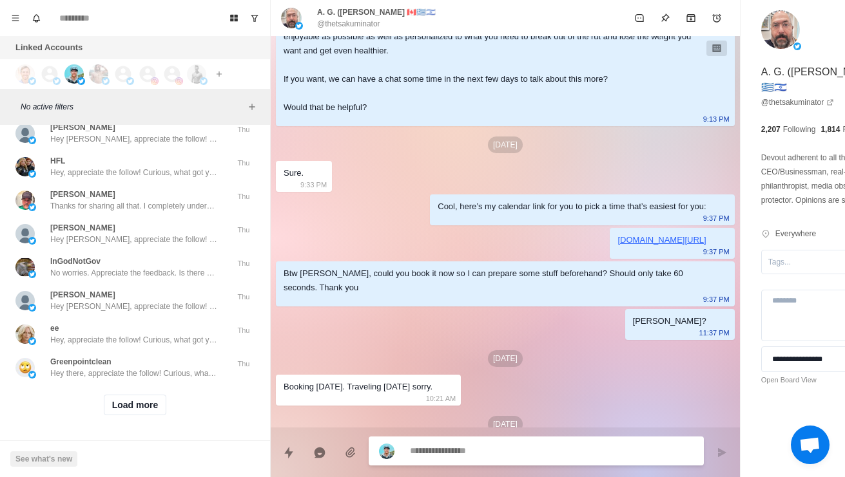
scroll to position [2407, 0]
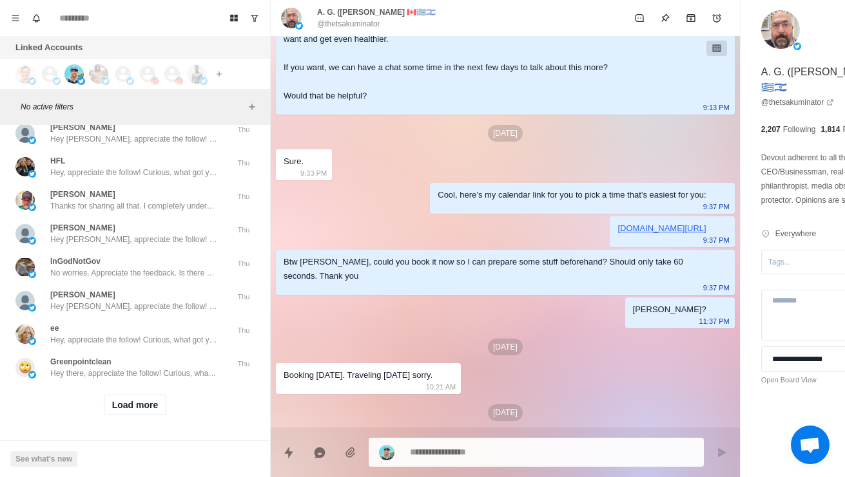
drag, startPoint x: 466, startPoint y: 184, endPoint x: 470, endPoint y: 191, distance: 7.2
click at [476, 103] on div "I understand. I definitely think we can help you have the best diet and workout…" at bounding box center [494, 53] width 423 height 99
drag, startPoint x: 467, startPoint y: 189, endPoint x: 600, endPoint y: 213, distance: 135.0
click at [600, 103] on div "I understand. I definitely think we can help you have the best diet and workout…" at bounding box center [494, 53] width 423 height 99
copy div "have the best diet and workout routine that is as time efficient and enjoyable …"
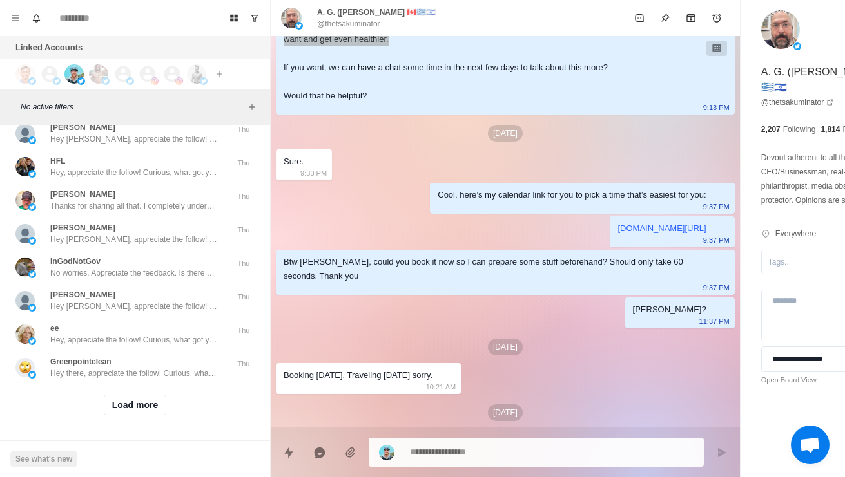
scroll to position [51682, 0]
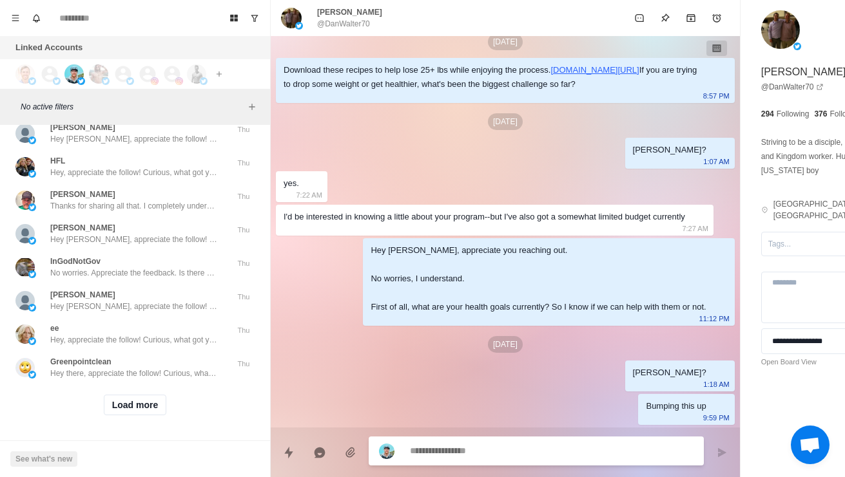
scroll to position [51848, 0]
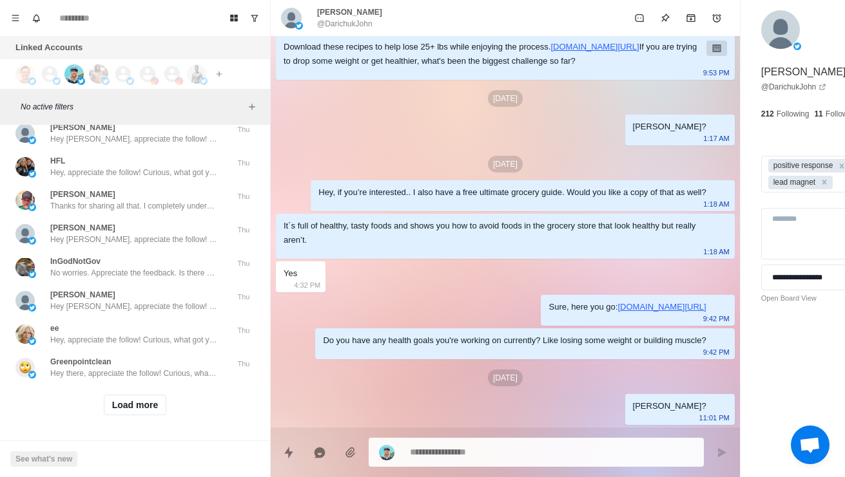
scroll to position [792, 0]
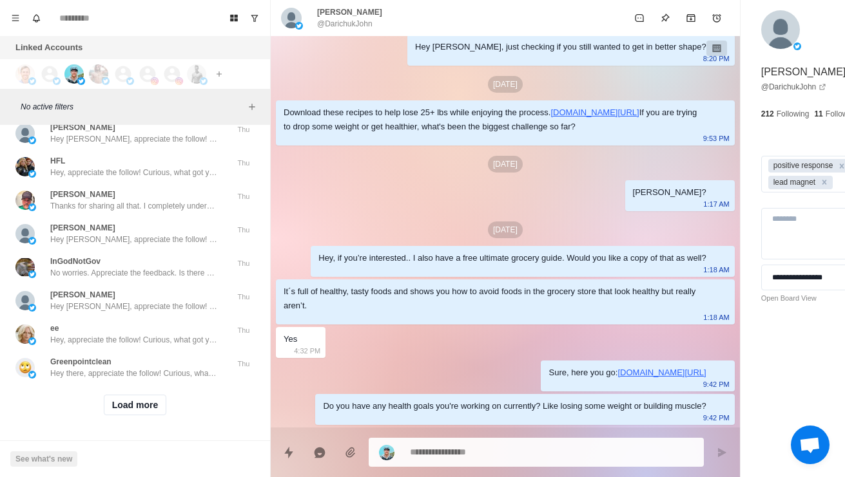
click at [485, 449] on textarea at bounding box center [515, 452] width 211 height 19
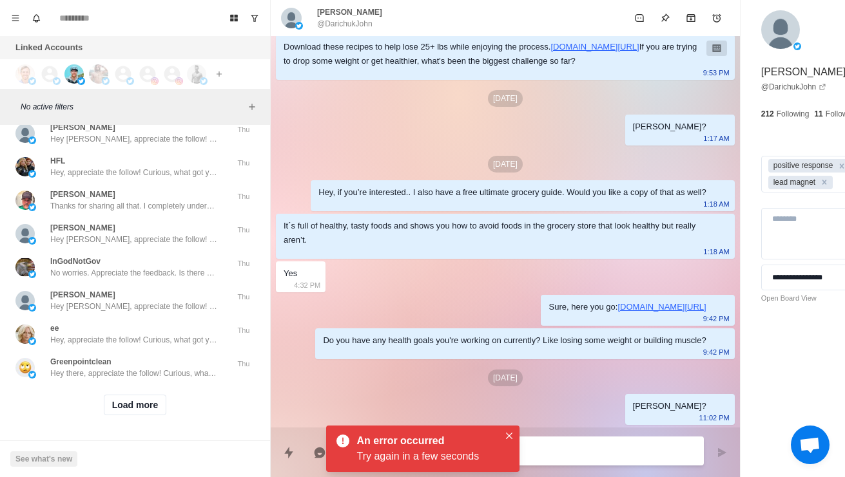
scroll to position [52000, 0]
click at [61, 50] on div "TheRealGenX Hey, appreciate the follow! Curious, what got you interested in my …" at bounding box center [135, 33] width 260 height 34
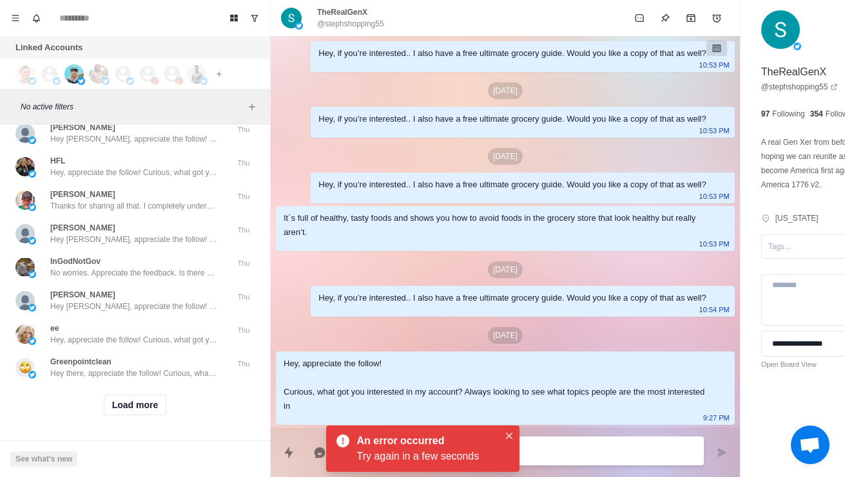
scroll to position [51892, 0]
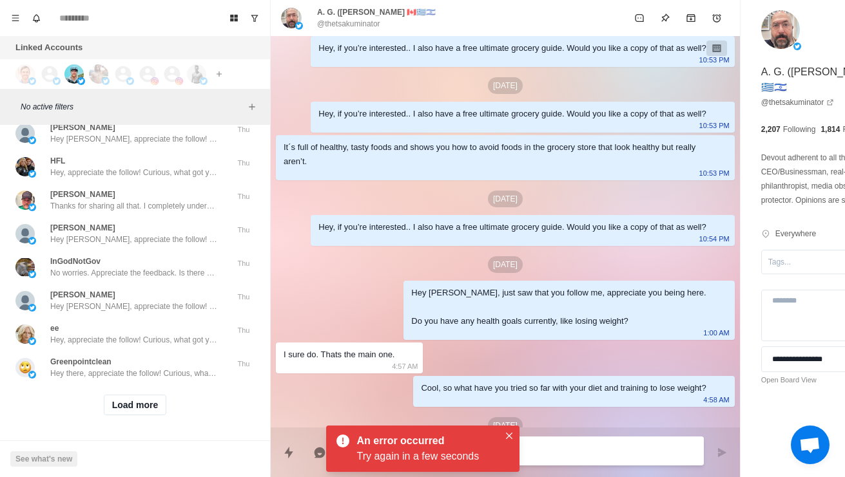
scroll to position [2659, 0]
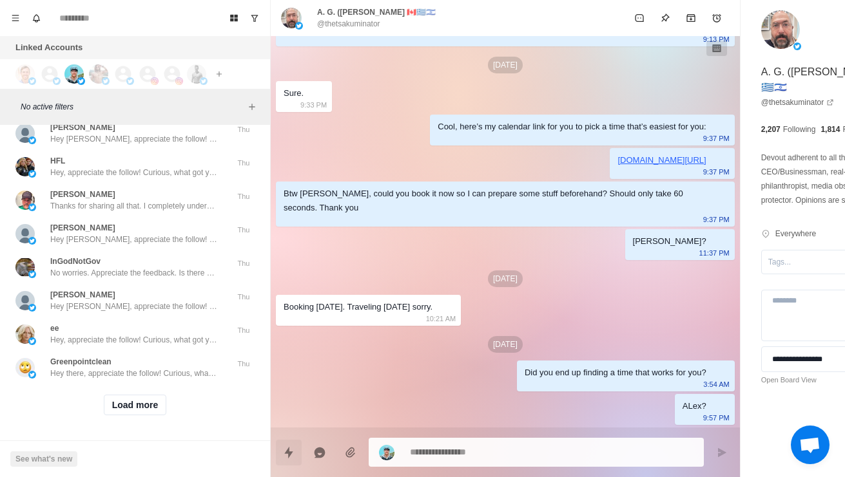
click at [288, 448] on icon "Quick replies" at bounding box center [288, 452] width 13 height 13
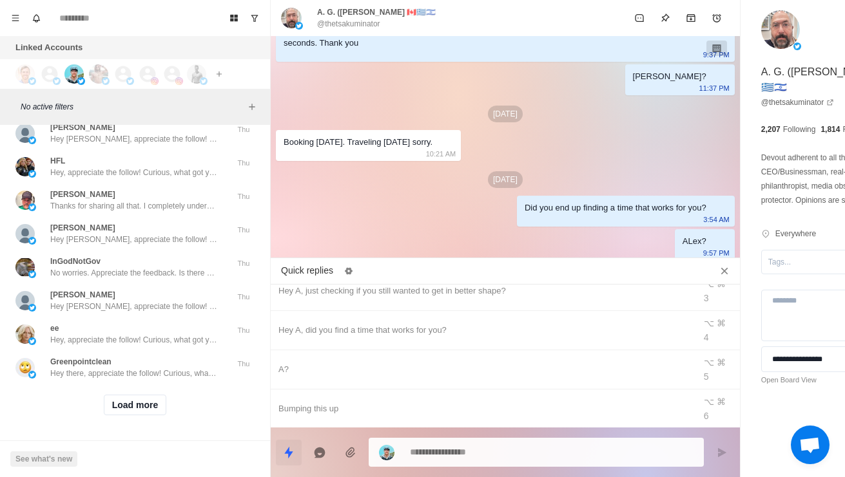
scroll to position [91, 0]
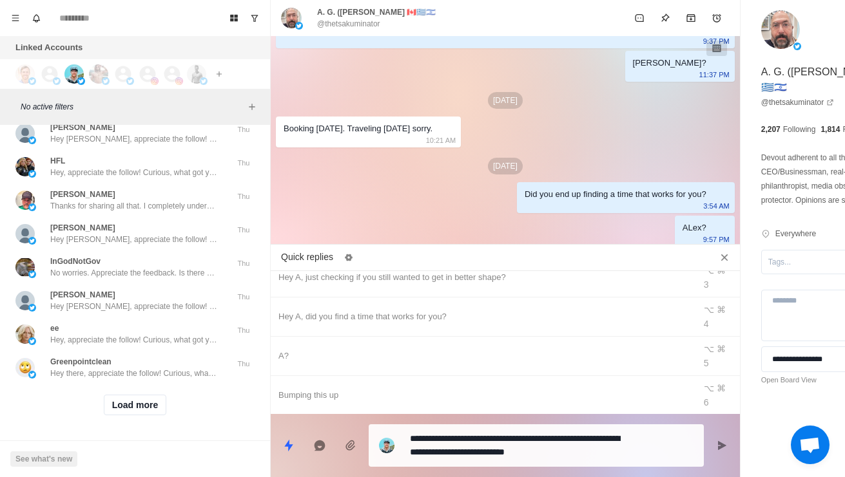
click at [480, 442] on textarea "**********" at bounding box center [515, 446] width 211 height 32
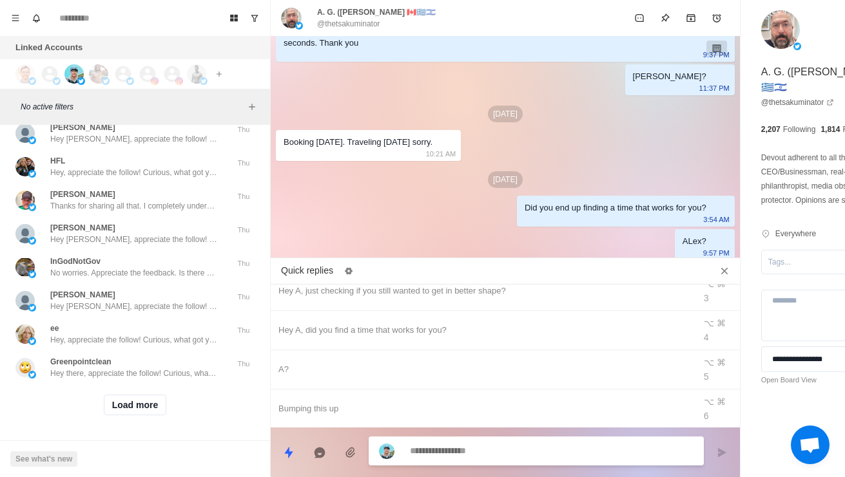
click at [515, 62] on div "Btw [PERSON_NAME], could you book it now so I can prepare some stuff beforehand…" at bounding box center [505, 39] width 459 height 45
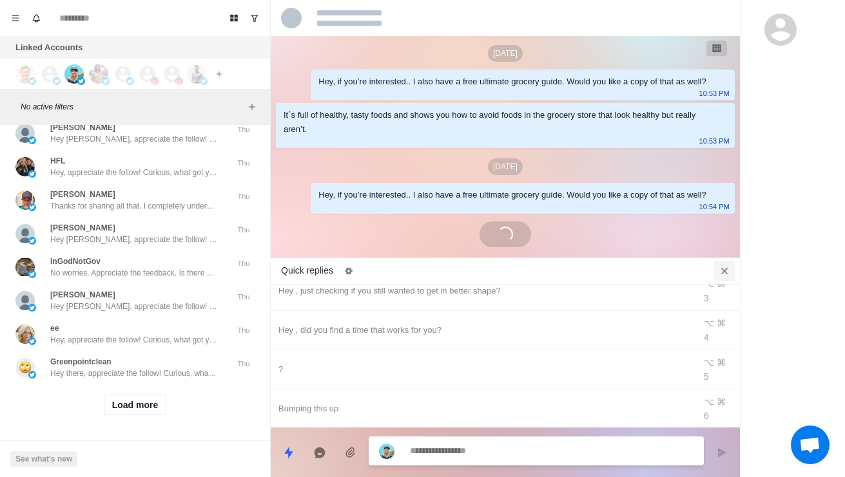
click at [720, 267] on icon "Close quick replies" at bounding box center [723, 270] width 7 height 7
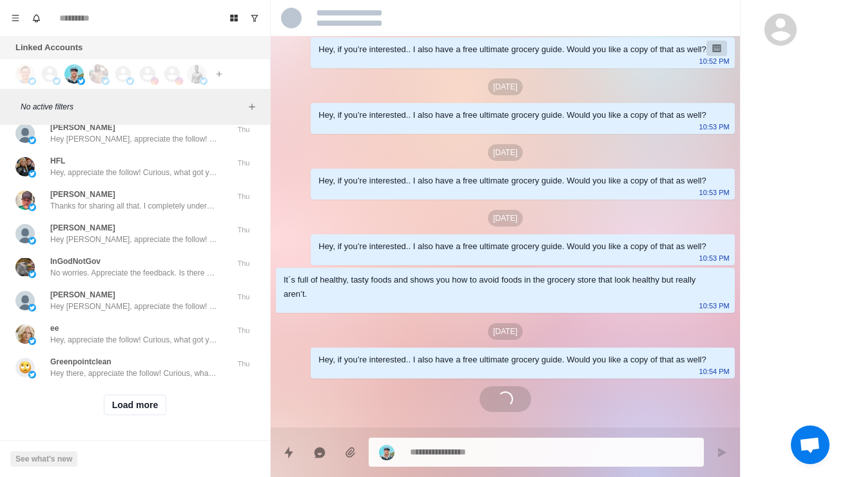
scroll to position [322, 0]
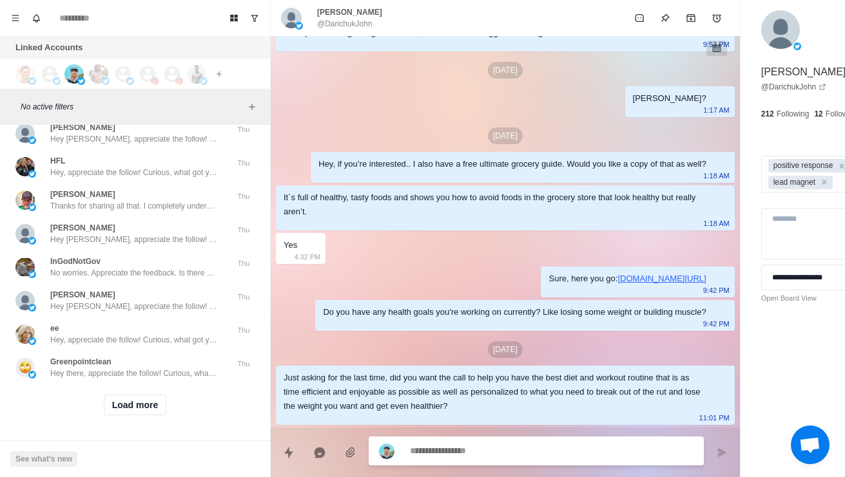
scroll to position [901, 0]
click at [502, 442] on textarea at bounding box center [515, 451] width 211 height 19
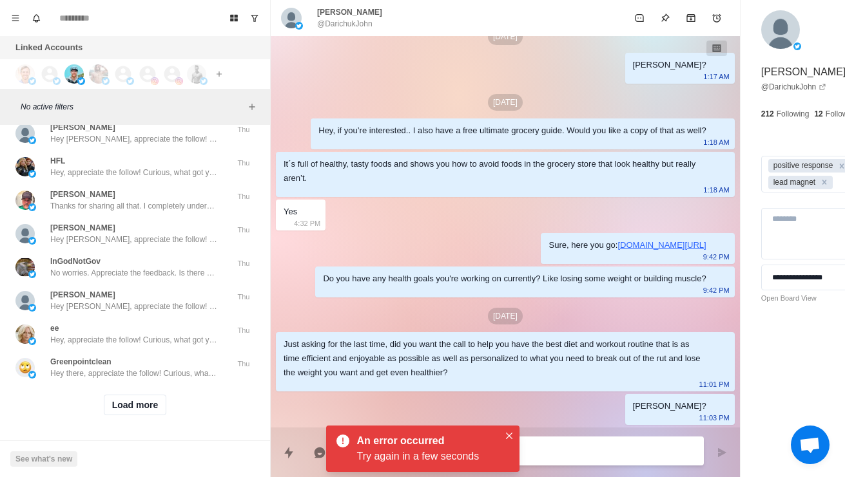
scroll to position [52340, 0]
click at [125, 412] on button "Load more" at bounding box center [135, 405] width 63 height 21
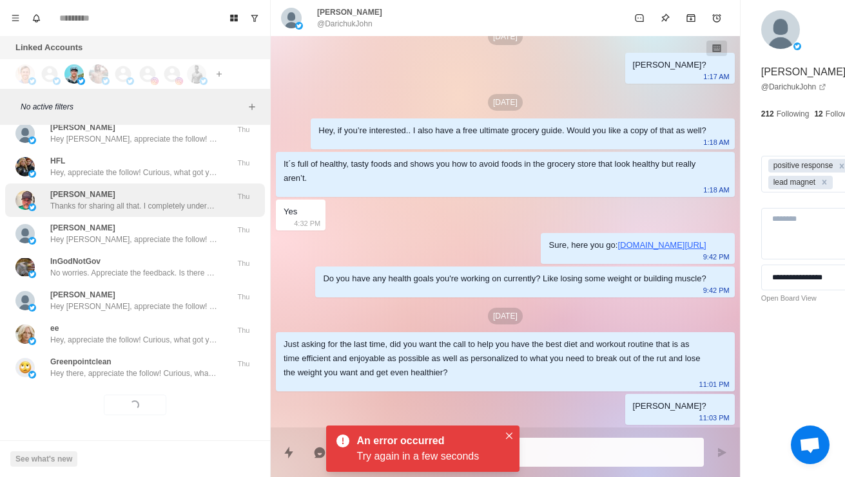
click at [43, 207] on div "[PERSON_NAME] Thanks for sharing all that. I completely understand that stoppin…" at bounding box center [121, 200] width 212 height 23
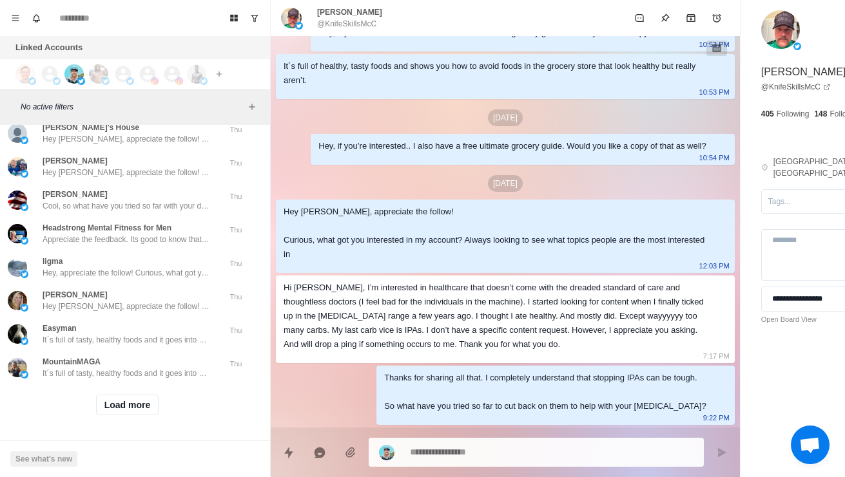
scroll to position [52700, 6]
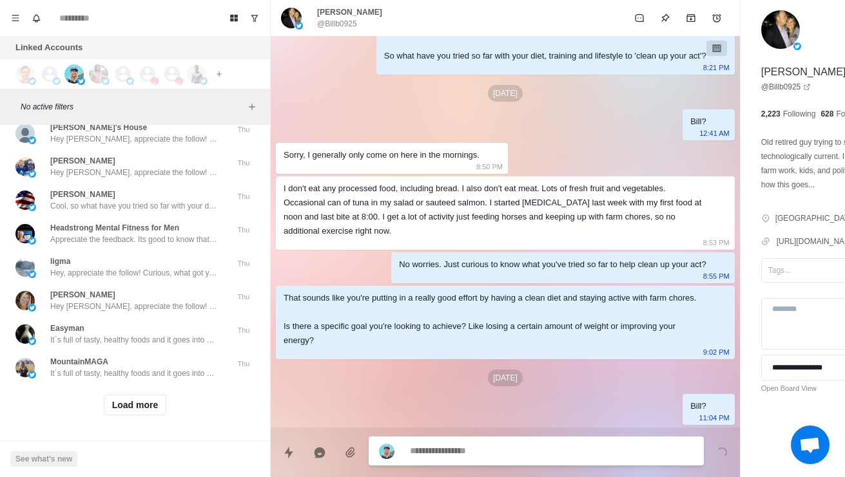
scroll to position [648, 0]
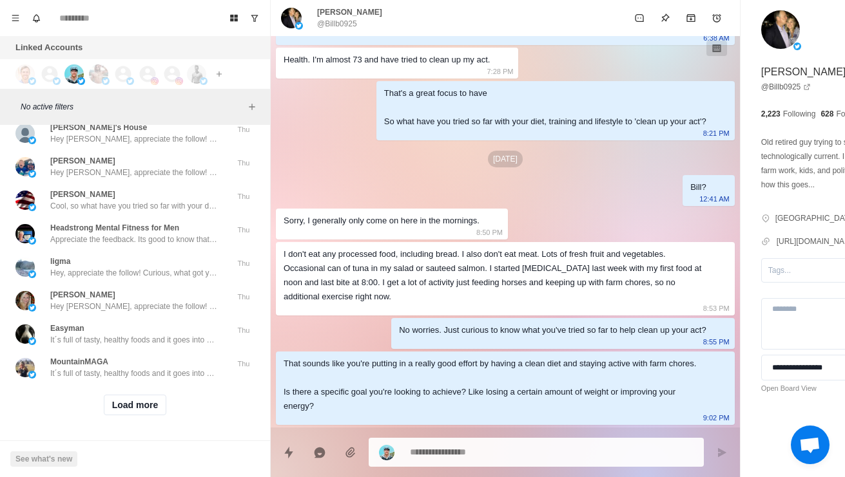
click at [131, 416] on div "Load more" at bounding box center [135, 405] width 260 height 41
click at [115, 416] on button "Load more" at bounding box center [135, 405] width 63 height 21
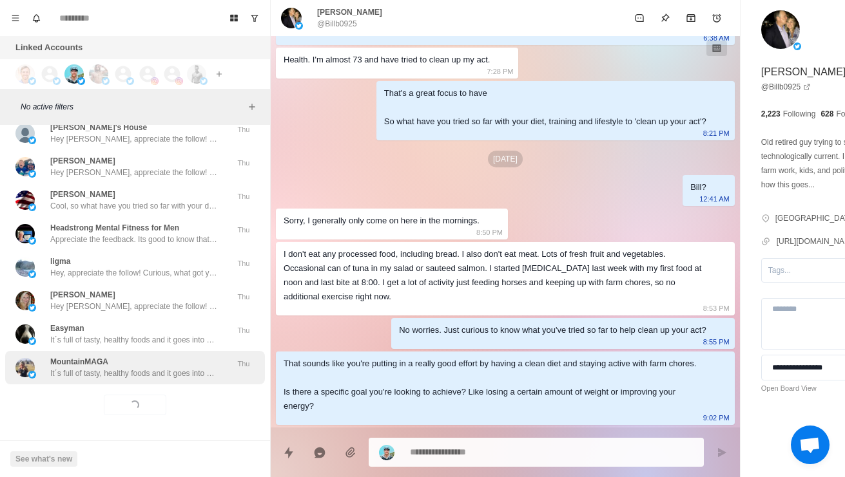
click at [76, 379] on p "It´s full of tasty, healthy foods and it goes into how to avoid foods in the gr…" at bounding box center [134, 374] width 168 height 12
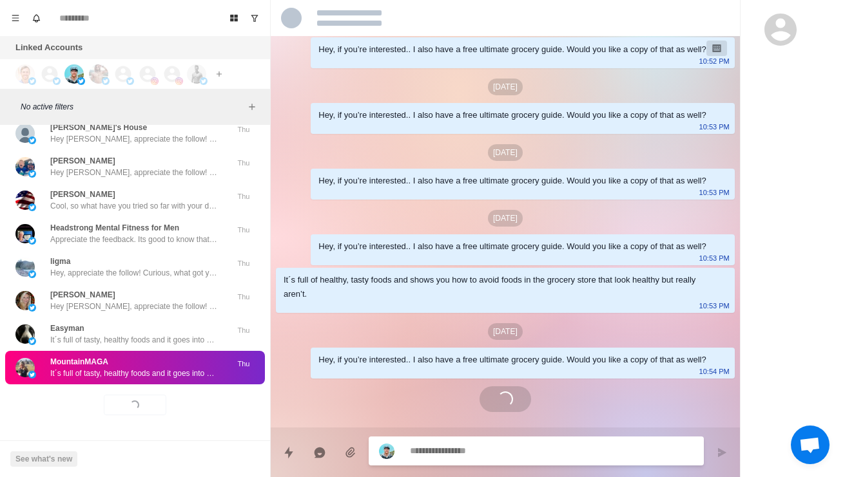
scroll to position [302, 0]
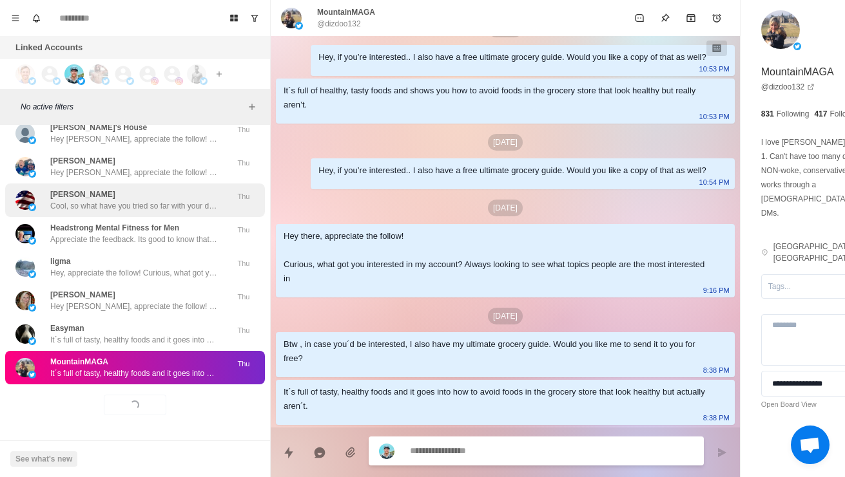
click at [46, 212] on div "[PERSON_NAME] Cool, so what have you tried so far with your diet and training t…" at bounding box center [121, 200] width 212 height 23
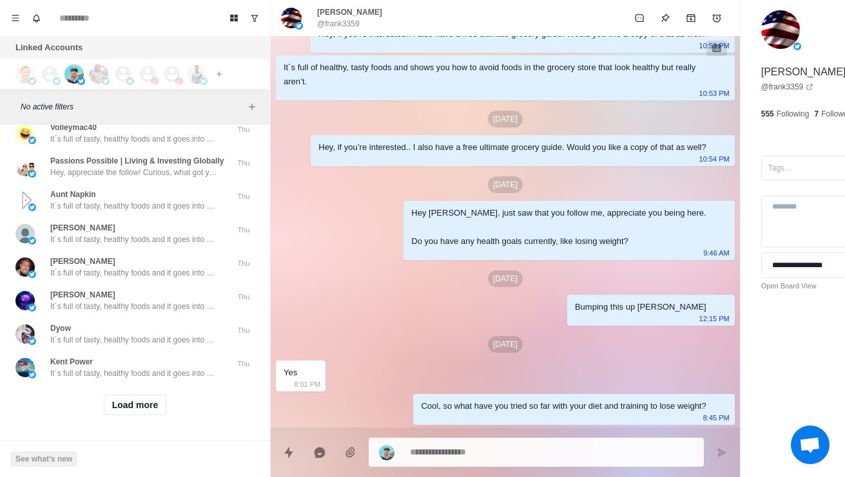
scroll to position [53734, 0]
click at [148, 395] on button "Load more" at bounding box center [135, 405] width 63 height 21
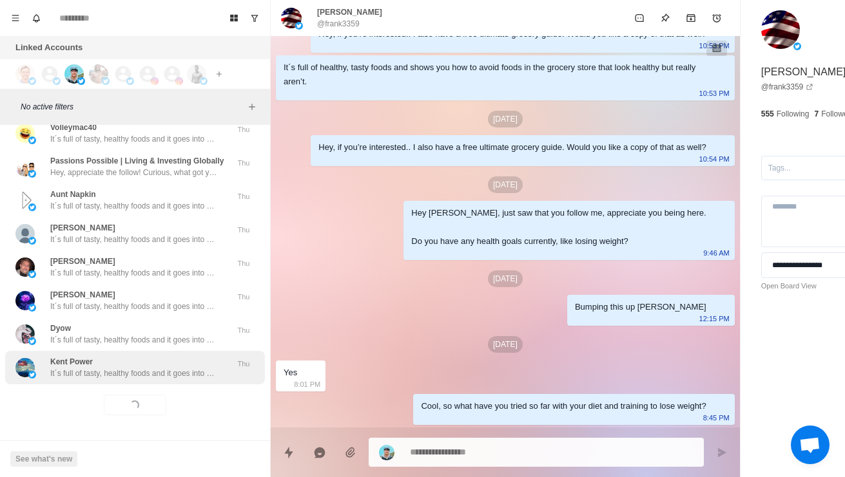
click at [167, 371] on div "Kent Power It´s full of tasty, healthy foods and it goes into how to avoid food…" at bounding box center [135, 368] width 260 height 34
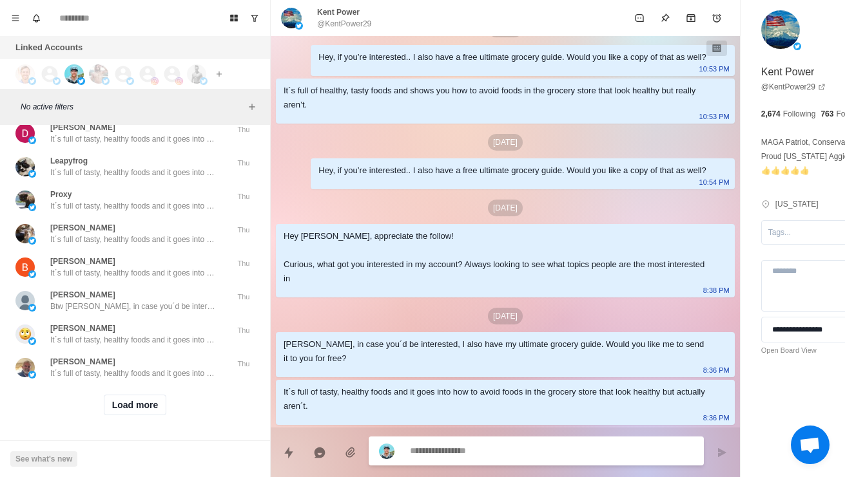
scroll to position [54417, 0]
click at [146, 395] on button "Load more" at bounding box center [135, 405] width 63 height 21
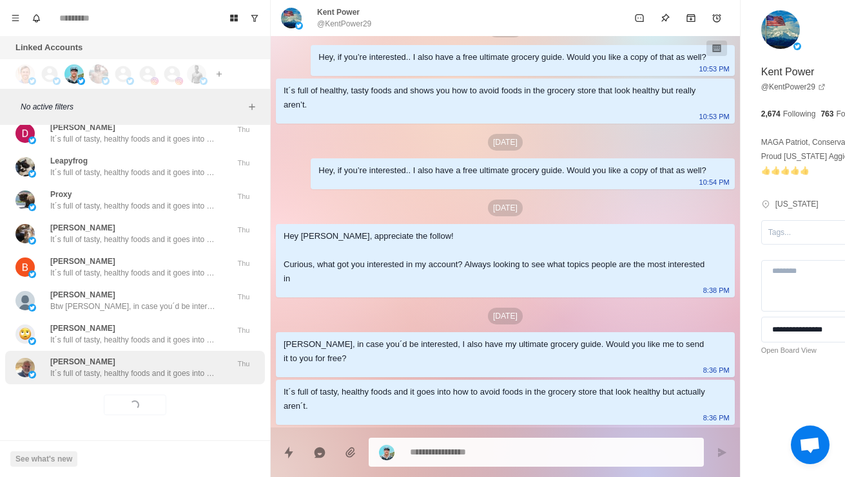
click at [160, 372] on div "[PERSON_NAME] It´s full of tasty, healthy foods and it goes into how to avoid f…" at bounding box center [135, 368] width 260 height 34
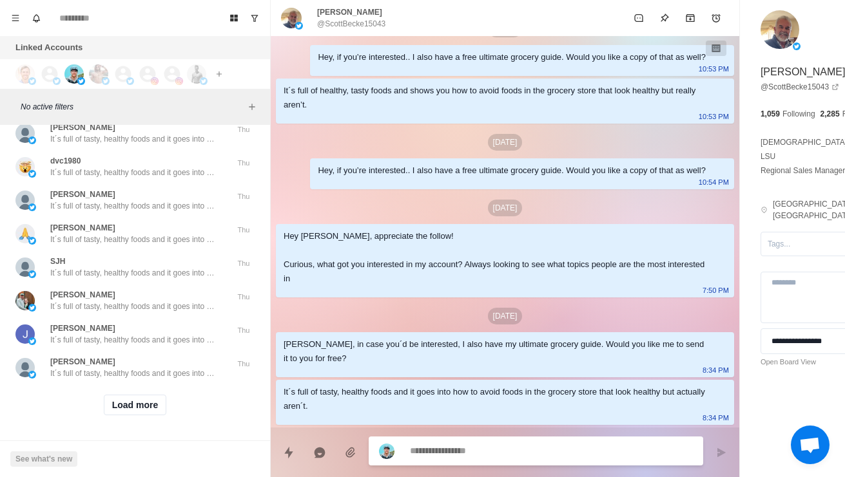
scroll to position [55100, 0]
click at [144, 398] on button "Load more" at bounding box center [135, 405] width 63 height 21
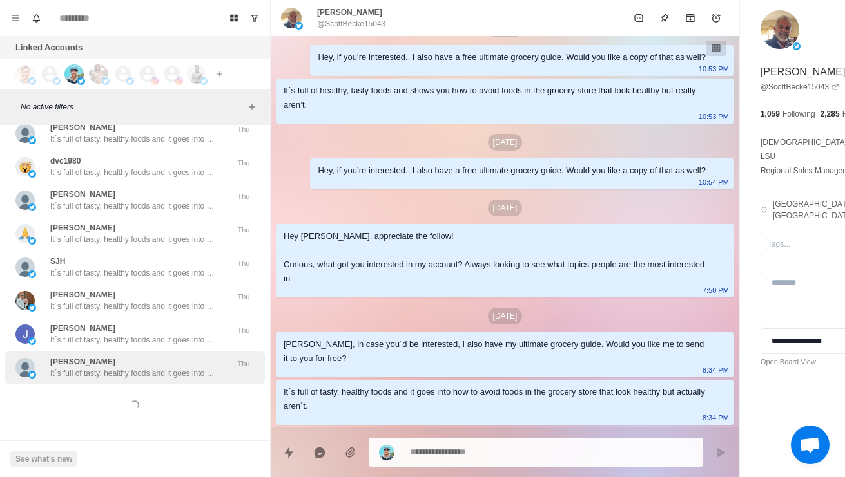
click at [56, 368] on p "It´s full of tasty, healthy foods and it goes into how to avoid foods in the gr…" at bounding box center [134, 374] width 168 height 12
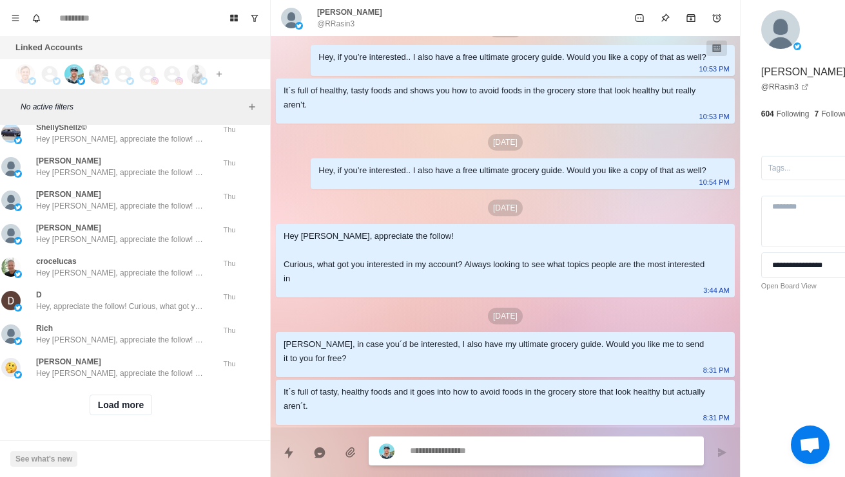
scroll to position [55783, 14]
click at [108, 403] on button "Load more" at bounding box center [121, 405] width 63 height 21
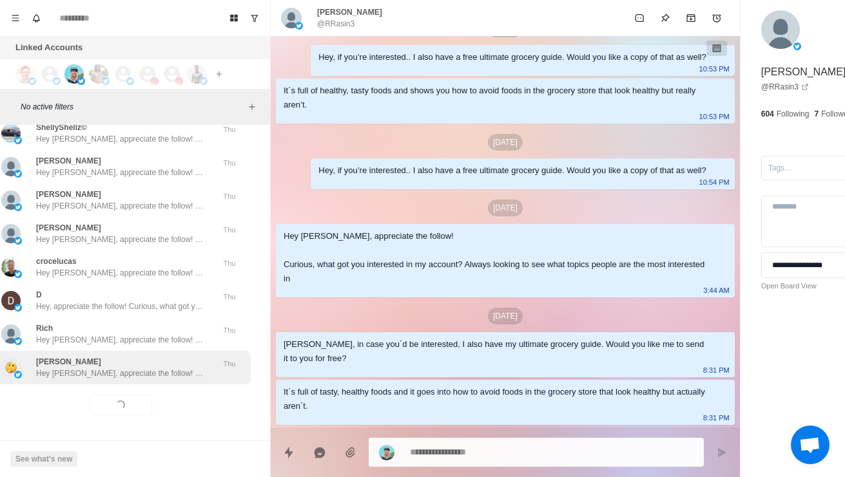
click at [67, 372] on div "[PERSON_NAME] Hey [PERSON_NAME], appreciate the follow! Curious, what got you i…" at bounding box center [121, 368] width 260 height 34
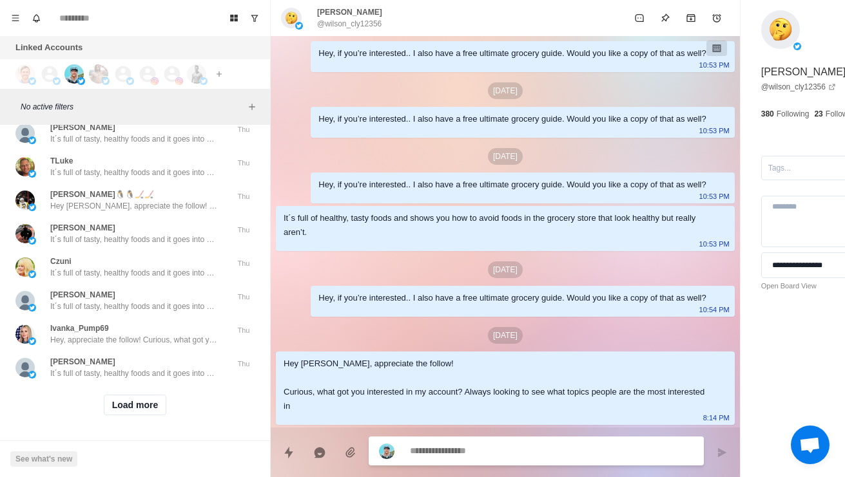
scroll to position [56452, 1]
click at [126, 416] on button "Load more" at bounding box center [134, 405] width 63 height 21
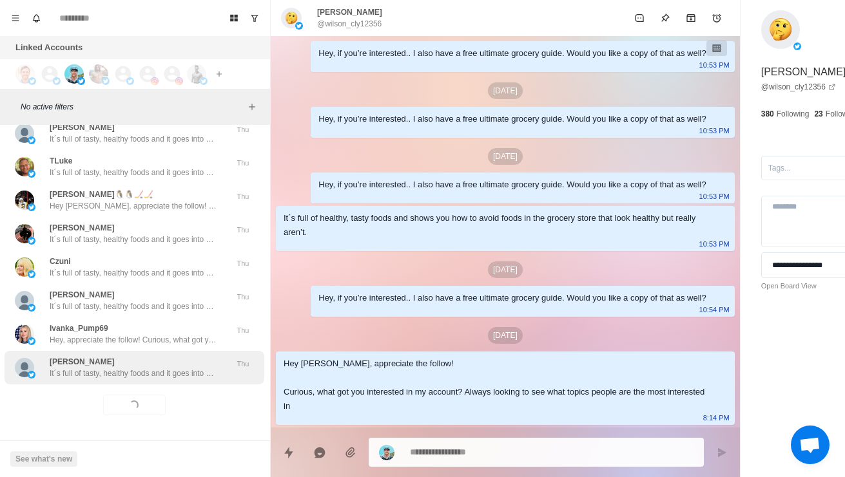
click at [65, 379] on p "It´s full of tasty, healthy foods and it goes into how to avoid foods in the gr…" at bounding box center [134, 374] width 168 height 12
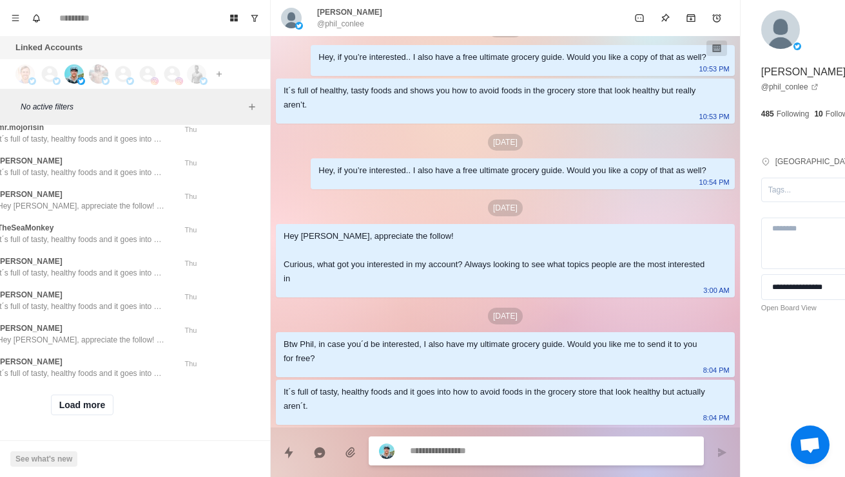
scroll to position [57149, 53]
click at [84, 401] on button "Load more" at bounding box center [82, 405] width 63 height 21
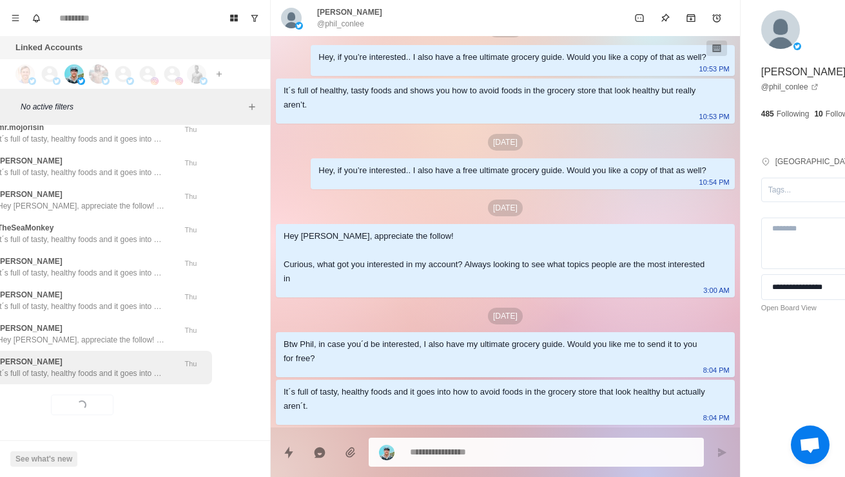
click at [48, 369] on p "It´s full of tasty, healthy foods and it goes into how to avoid foods in the gr…" at bounding box center [81, 374] width 168 height 12
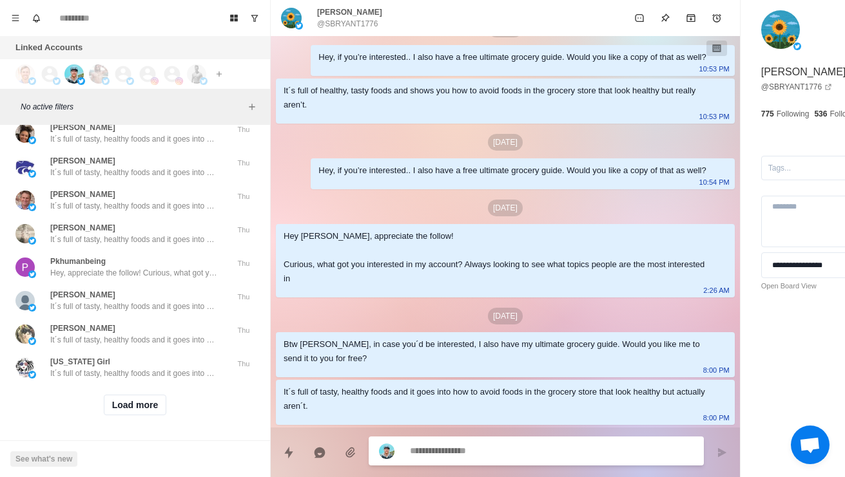
scroll to position [57831, 0]
click at [157, 398] on button "Load more" at bounding box center [135, 405] width 63 height 21
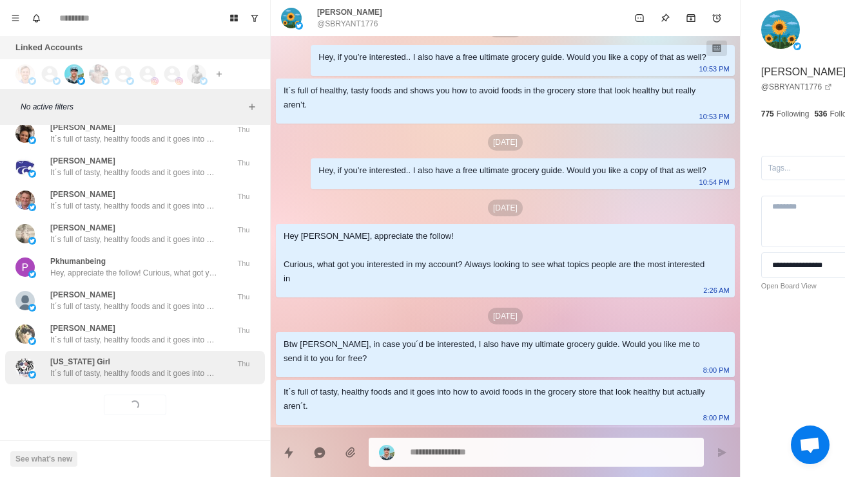
click at [76, 370] on div "[US_STATE] Girl It´s full of tasty, healthy foods and it goes into how to avoid…" at bounding box center [135, 368] width 260 height 34
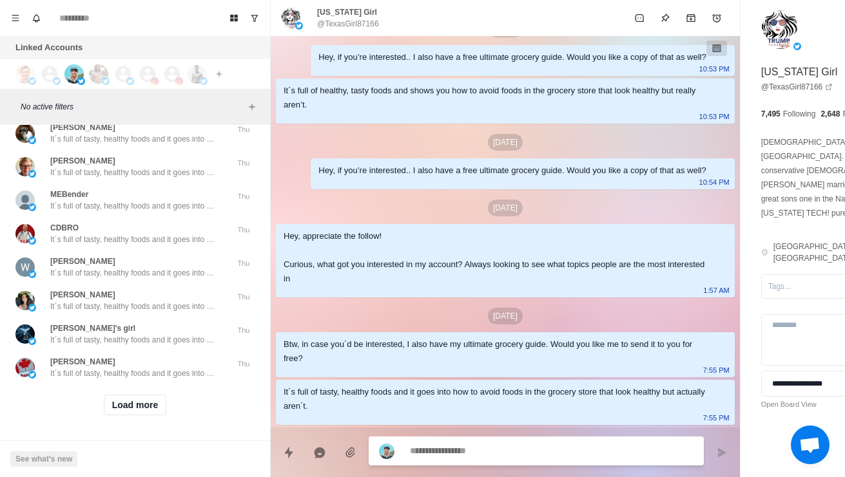
scroll to position [58514, 0]
click at [124, 396] on button "Load more" at bounding box center [135, 405] width 63 height 21
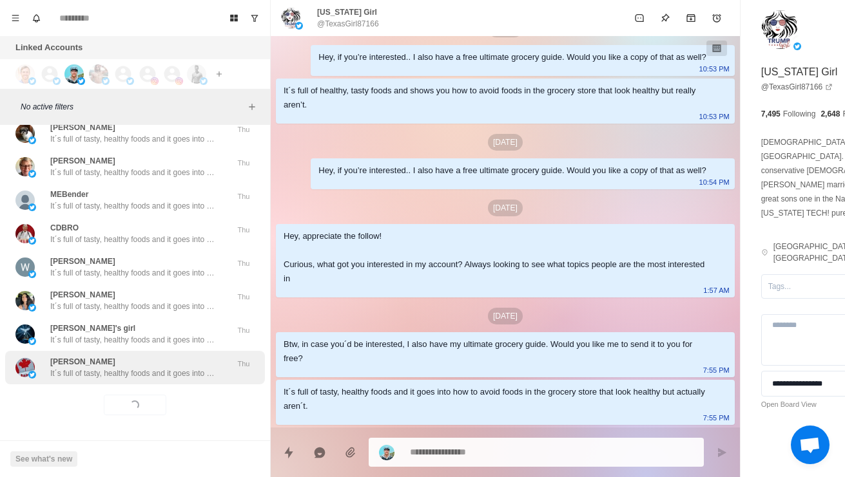
click at [92, 372] on div "[PERSON_NAME] It´s full of tasty, healthy foods and it goes into how to avoid f…" at bounding box center [135, 368] width 260 height 34
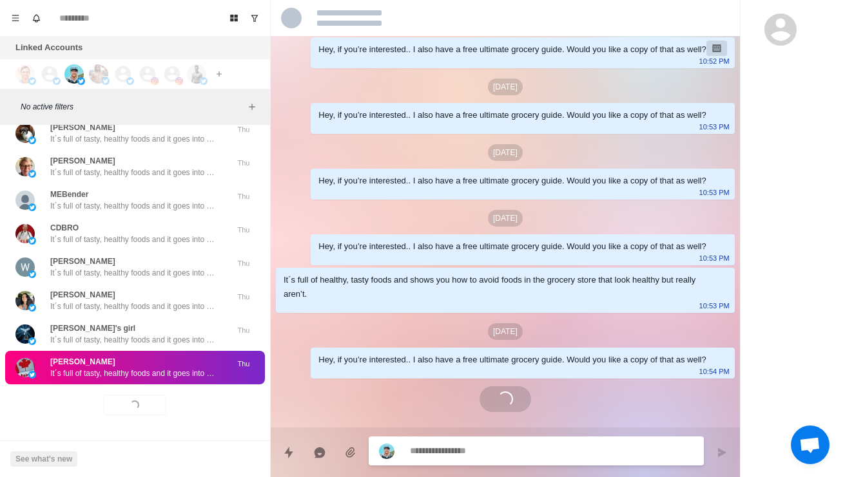
scroll to position [112, 0]
click at [110, 369] on p "It´s full of tasty, healthy foods and it goes into how to avoid foods in the gr…" at bounding box center [134, 374] width 168 height 12
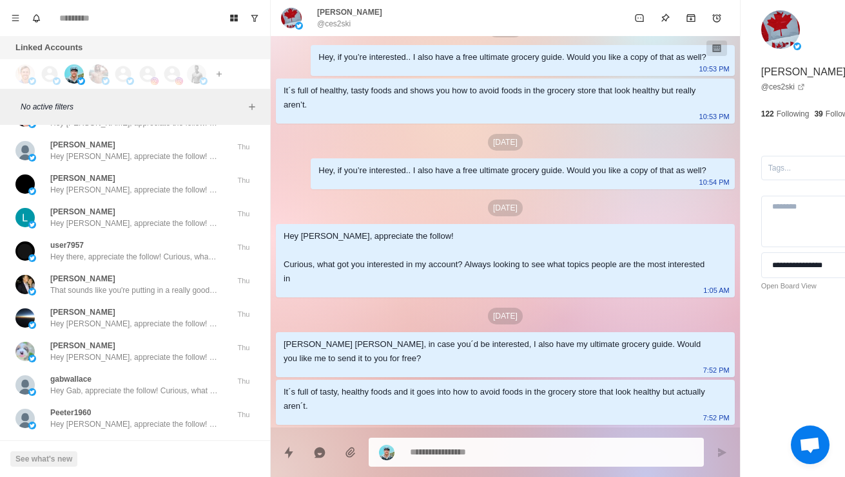
scroll to position [51747, 0]
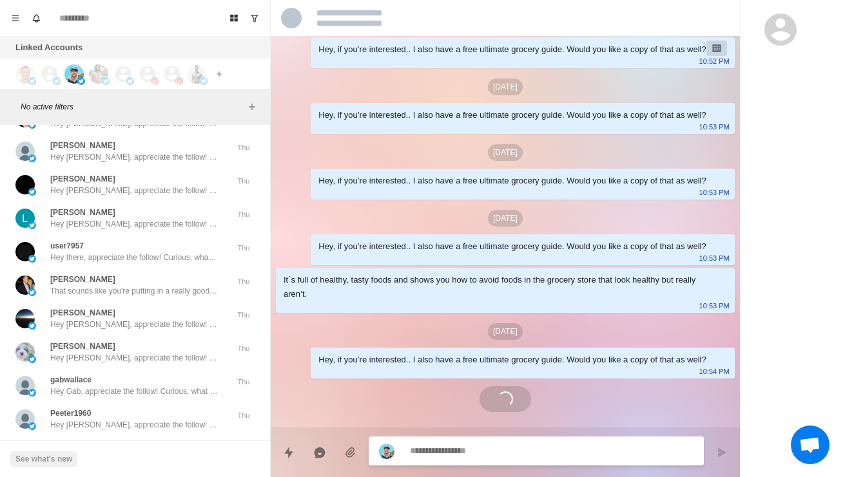
scroll to position [553, 0]
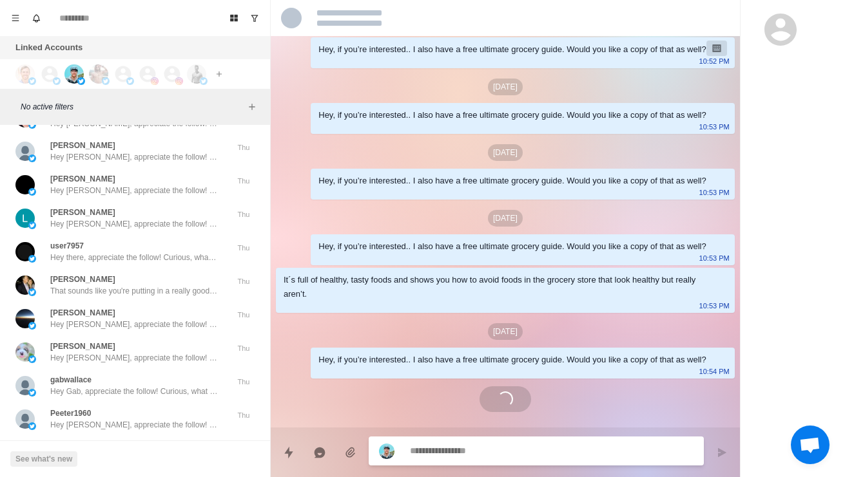
scroll to position [174, 0]
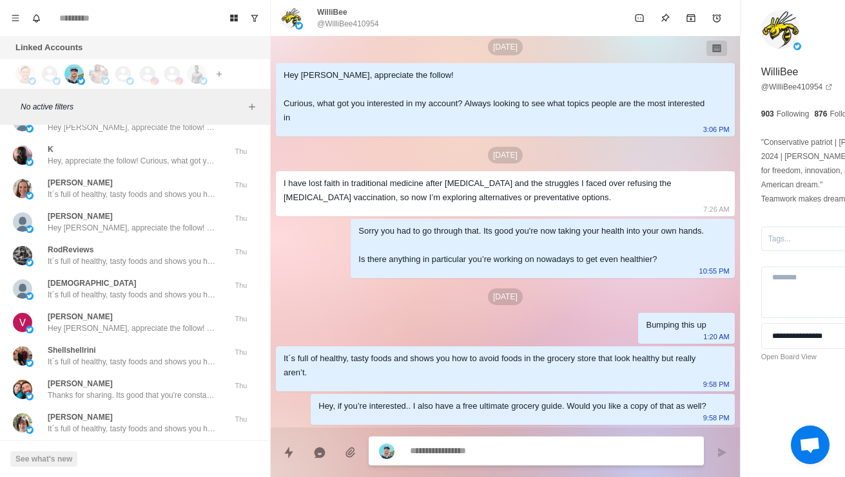
scroll to position [50352, 10]
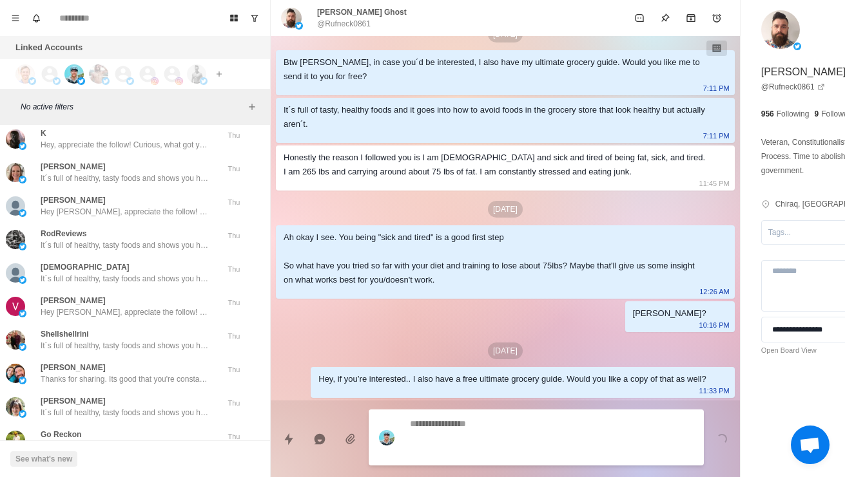
scroll to position [633, 0]
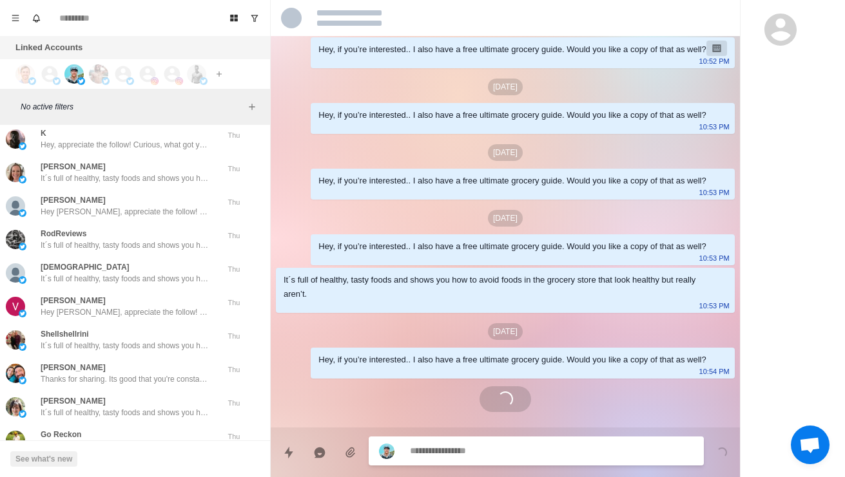
scroll to position [112, 0]
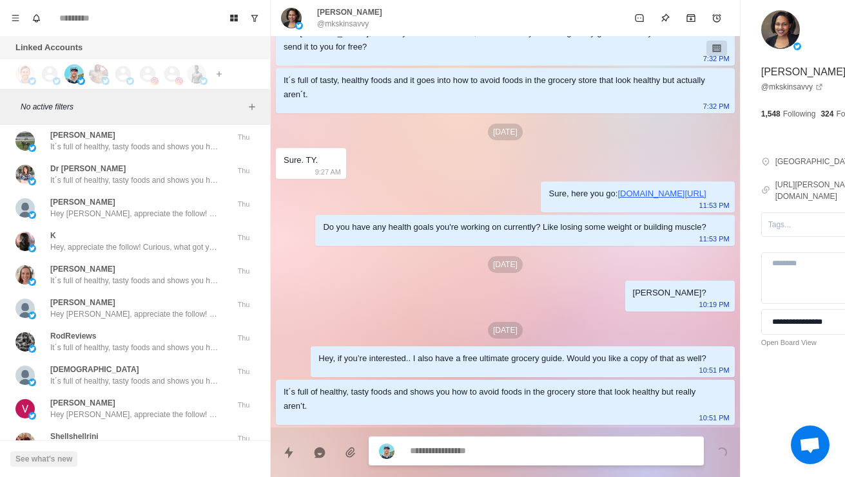
scroll to position [50249, 0]
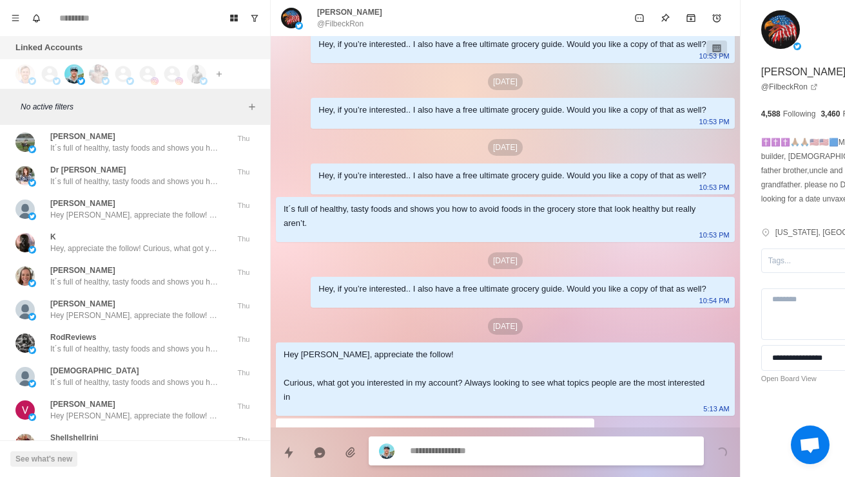
scroll to position [401, 0]
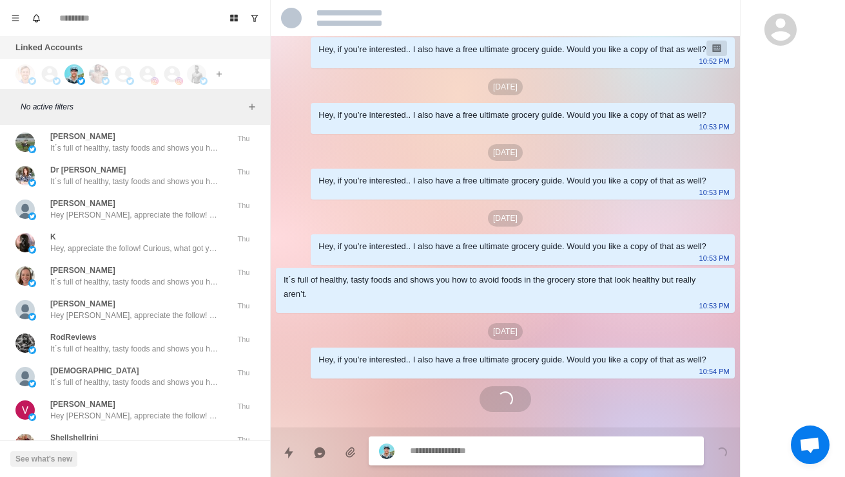
scroll to position [481, 0]
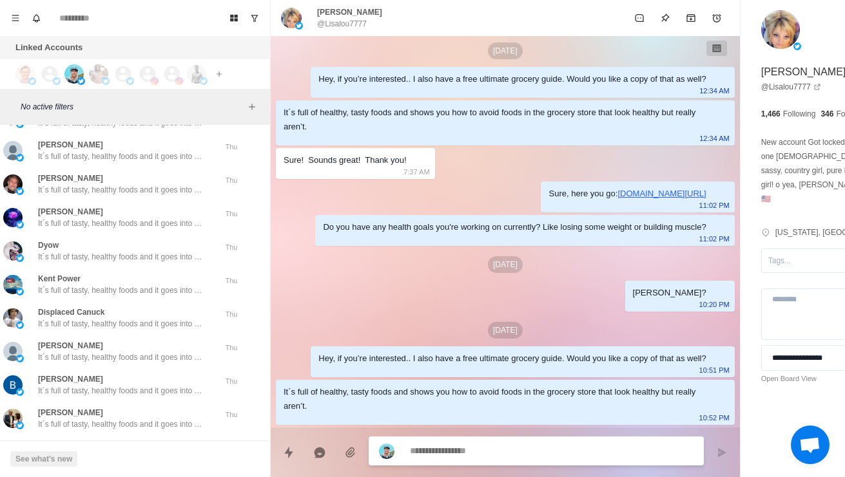
scroll to position [52821, 12]
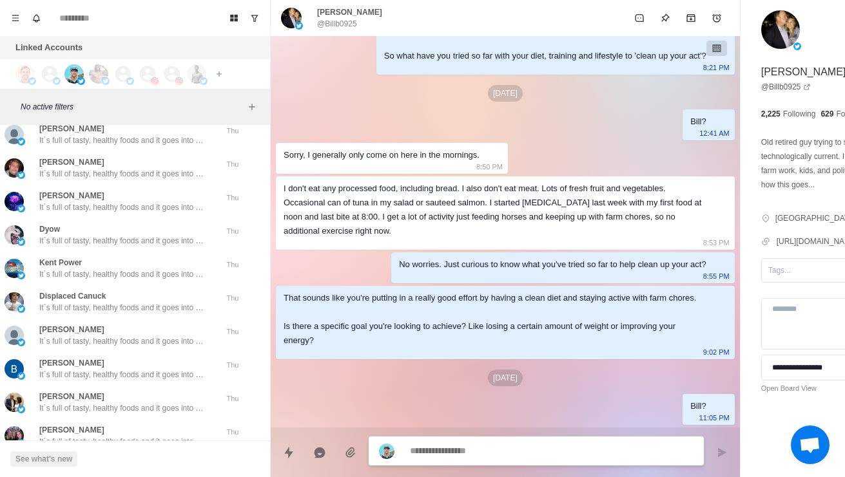
scroll to position [52836, 10]
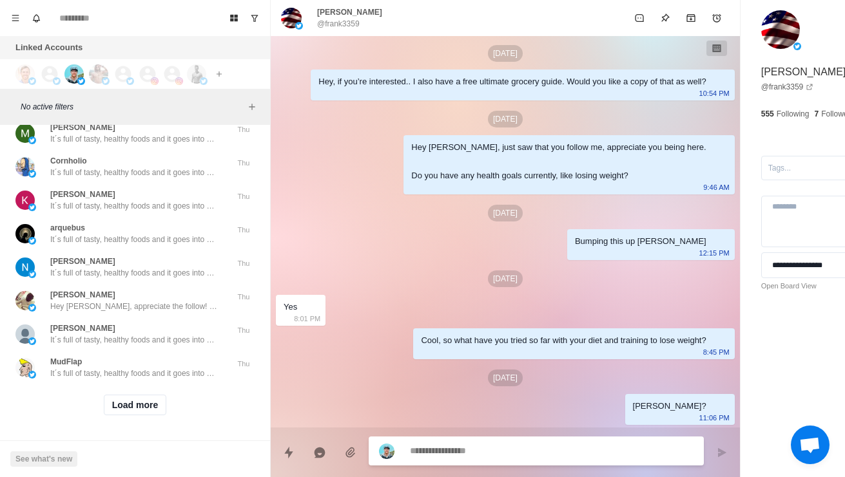
scroll to position [59197, 0]
click at [149, 404] on button "Load more" at bounding box center [135, 405] width 63 height 21
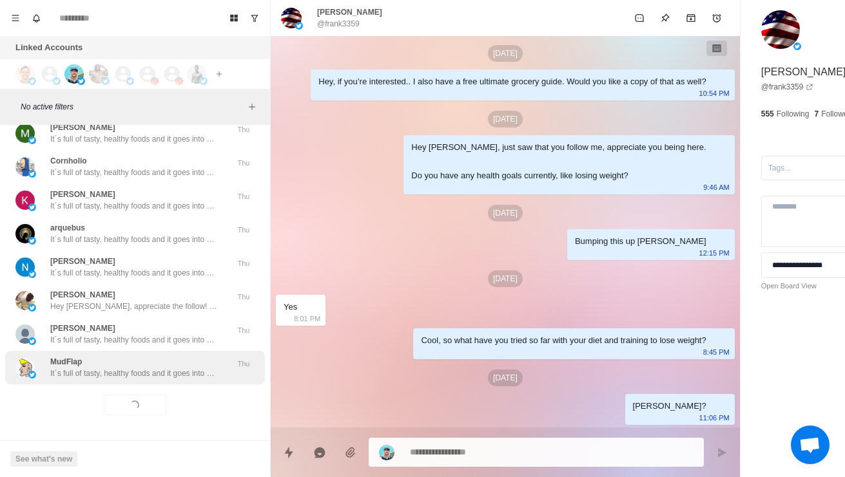
click at [64, 356] on p "MudFlap" at bounding box center [66, 362] width 32 height 12
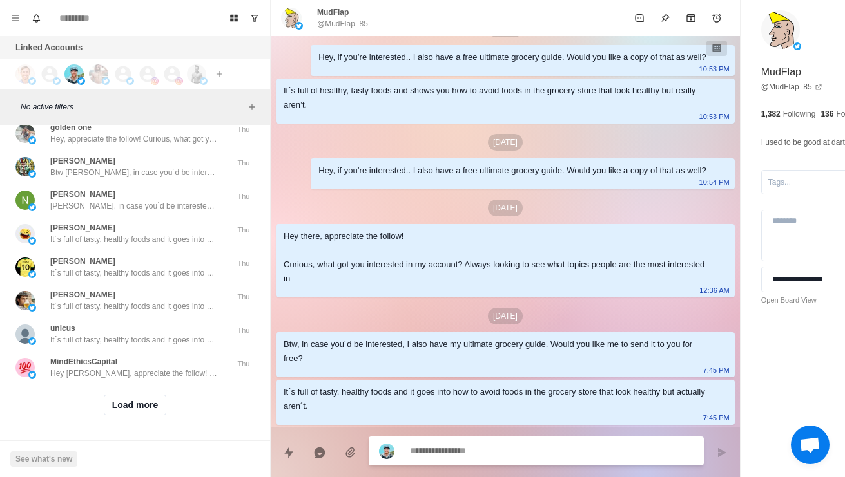
scroll to position [59880, -1]
click at [122, 403] on button "Load more" at bounding box center [135, 405] width 63 height 21
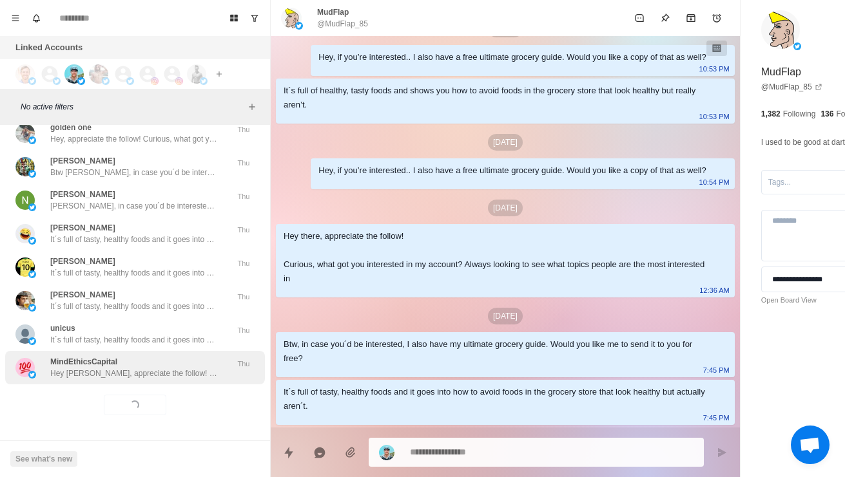
click at [186, 370] on p "Hey [PERSON_NAME], appreciate the follow! Curious, what got you interested in m…" at bounding box center [134, 374] width 168 height 12
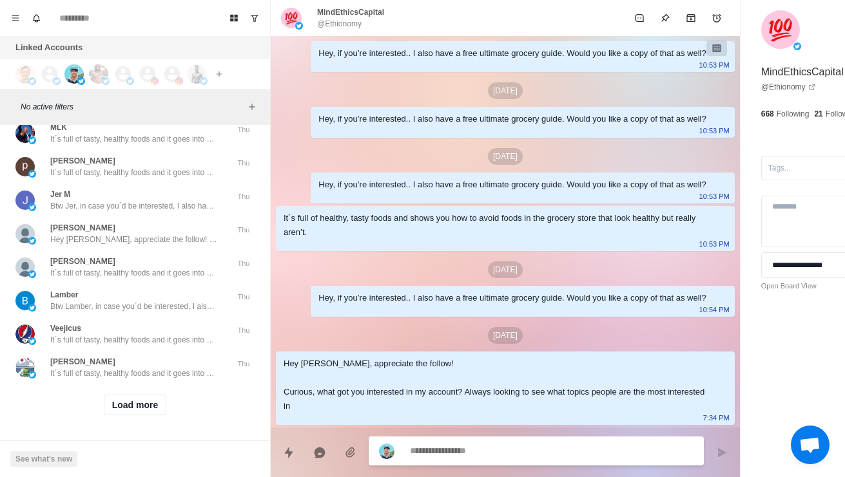
scroll to position [60563, 0]
click at [153, 405] on button "Load more" at bounding box center [135, 405] width 63 height 21
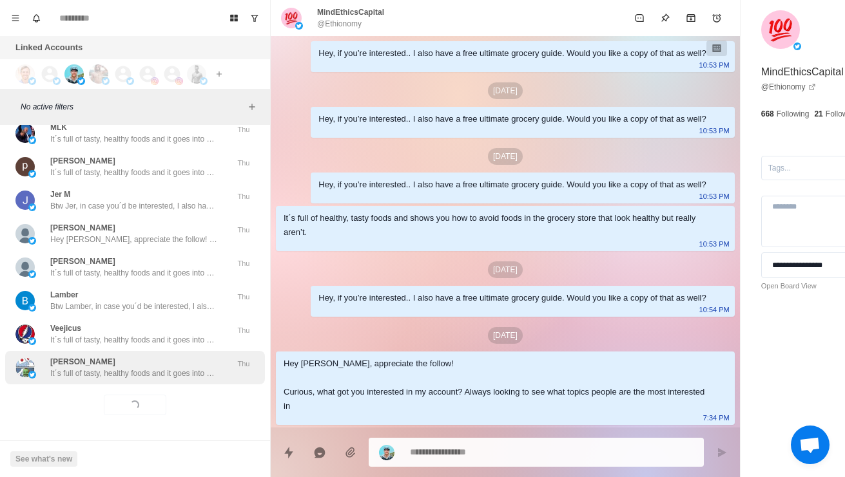
click at [172, 369] on p "It´s full of tasty, healthy foods and it goes into how to avoid foods in the gr…" at bounding box center [134, 374] width 168 height 12
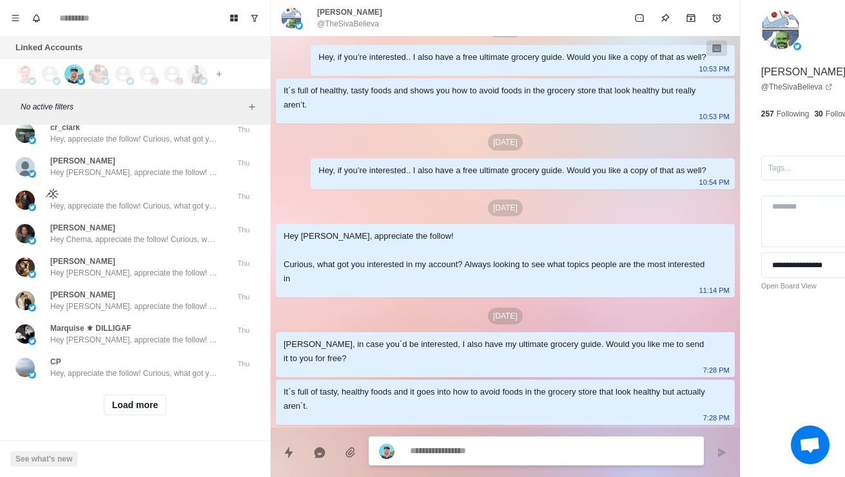
scroll to position [61246, 0]
click at [153, 397] on button "Load more" at bounding box center [135, 405] width 63 height 21
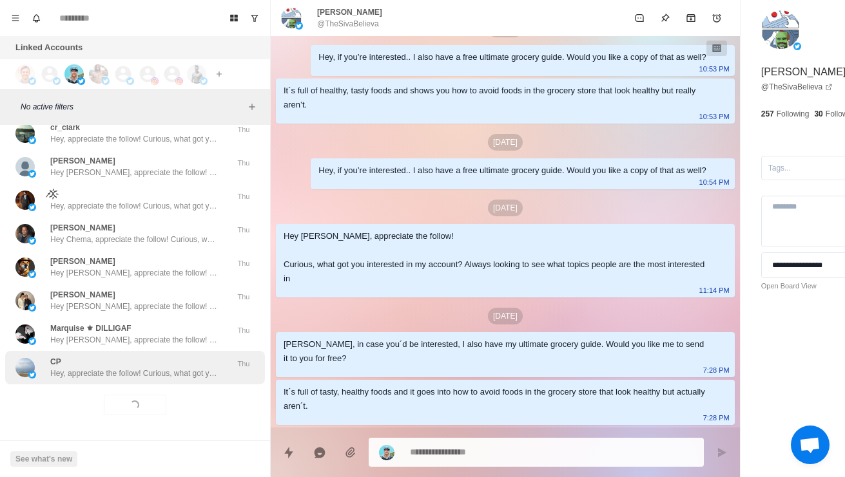
click at [182, 368] on p "Hey, appreciate the follow! Curious, what got you interested in my account? Alw…" at bounding box center [134, 374] width 168 height 12
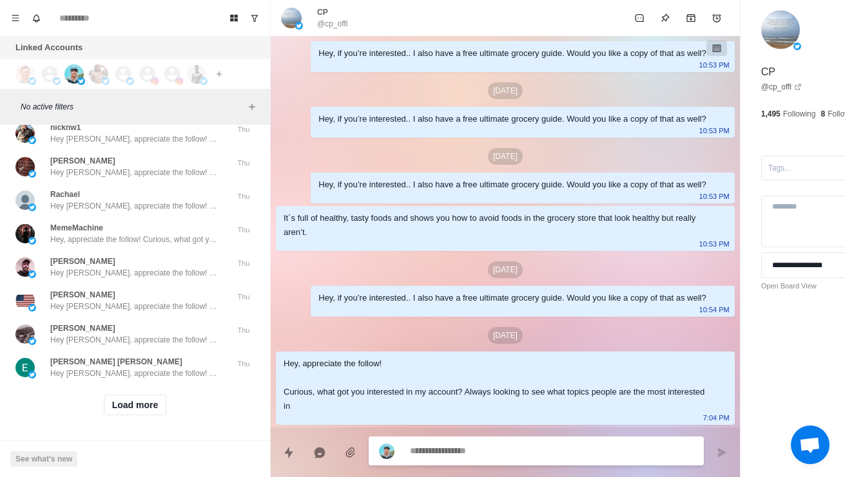
scroll to position [61929, 0]
click at [115, 395] on button "Load more" at bounding box center [135, 405] width 63 height 21
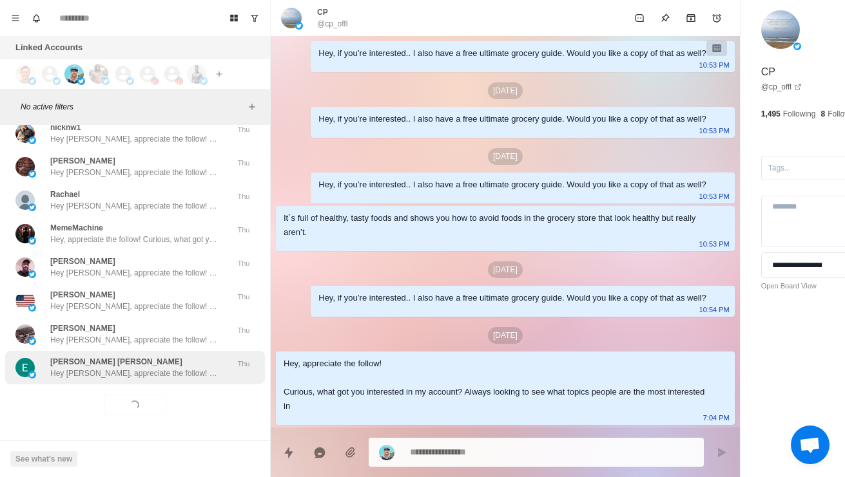
click at [80, 370] on p "Hey [PERSON_NAME], appreciate the follow! Curious, what got you interested in m…" at bounding box center [134, 374] width 168 height 12
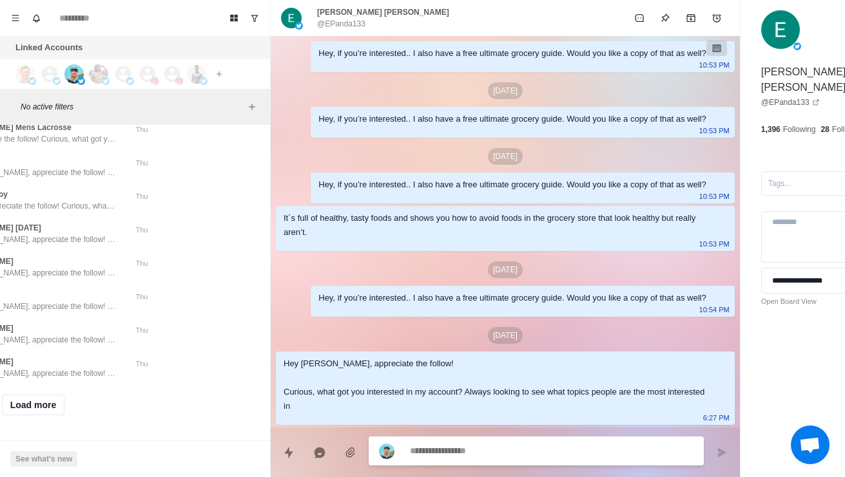
scroll to position [62612, 102]
click at [34, 395] on button "Load more" at bounding box center [33, 405] width 63 height 21
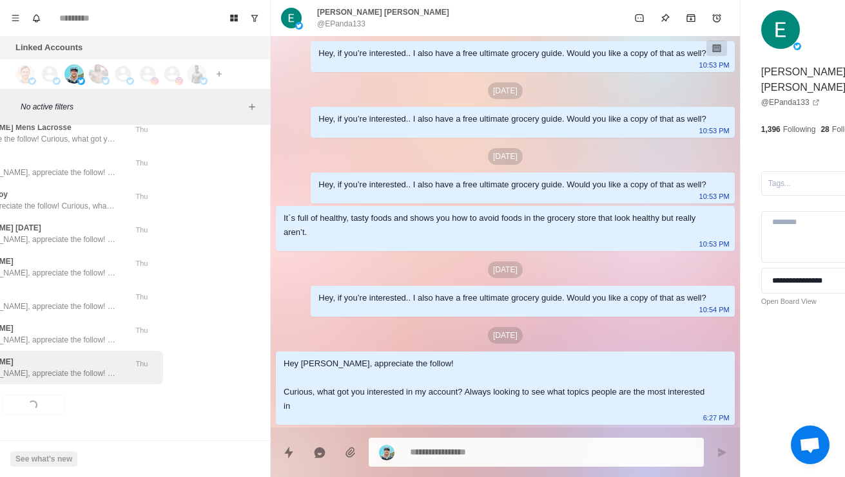
click at [46, 368] on p "Hey [PERSON_NAME], appreciate the follow! Curious, what got you interested in m…" at bounding box center [32, 374] width 168 height 12
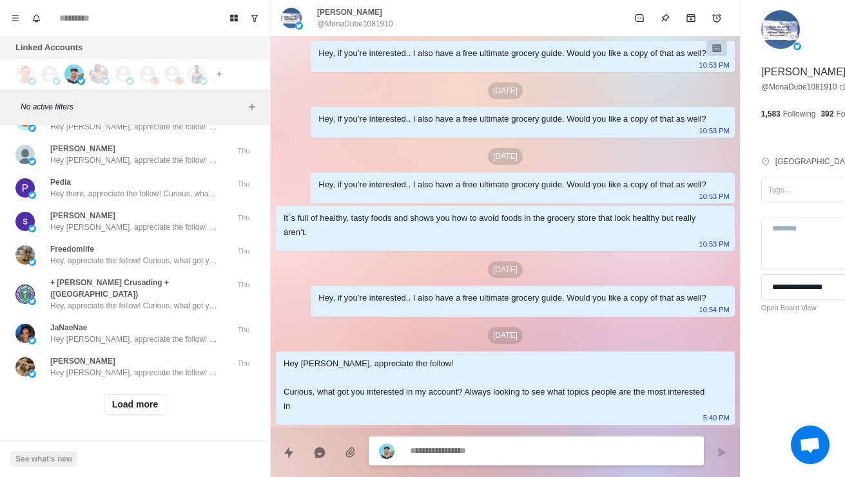
scroll to position [63295, 0]
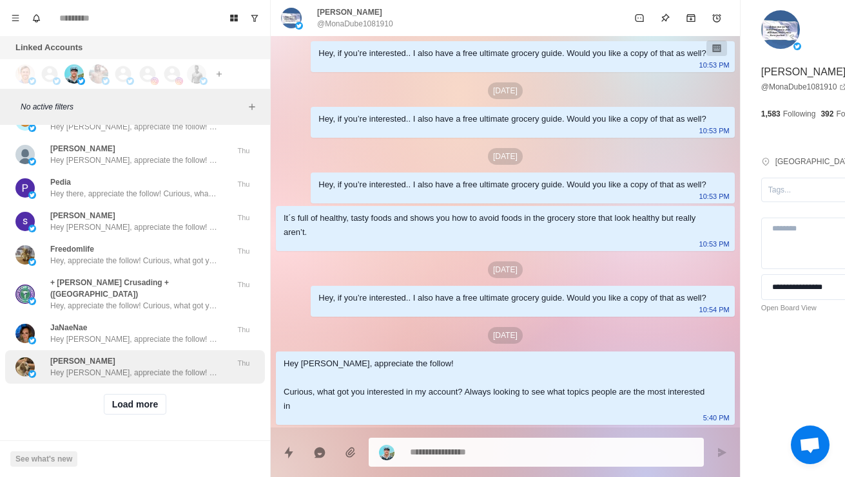
click at [177, 367] on p "Hey [PERSON_NAME], appreciate the follow! Curious, what got you interested in m…" at bounding box center [134, 373] width 168 height 12
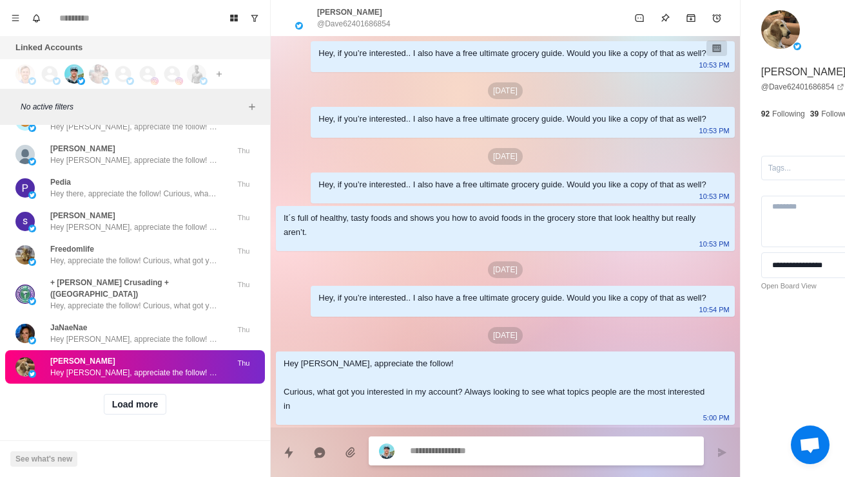
scroll to position [174, 0]
click at [133, 398] on button "Load more" at bounding box center [135, 404] width 63 height 21
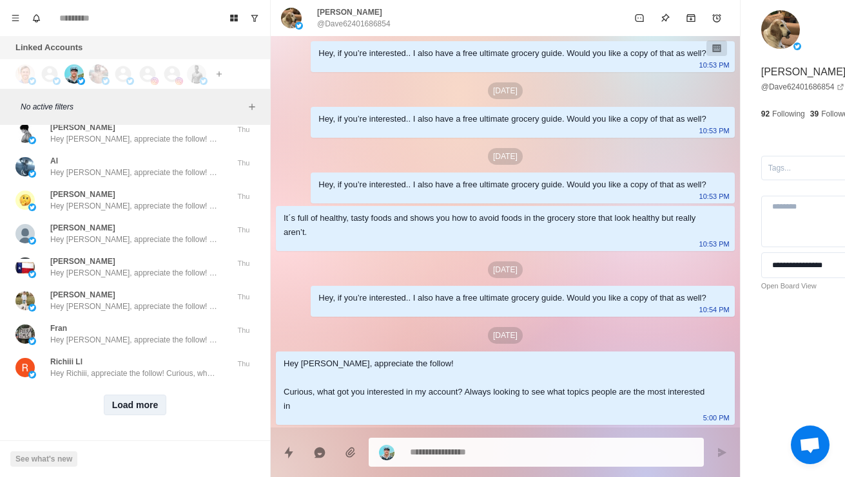
scroll to position [63977, 0]
click at [122, 403] on button "Load more" at bounding box center [135, 405] width 63 height 21
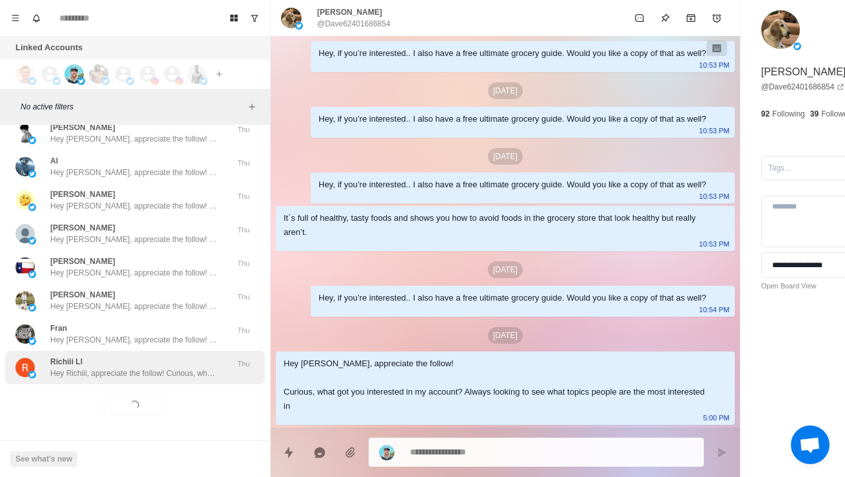
click at [87, 371] on div "Richiii Ll Hey Richiii, appreciate the follow! Curious, what got you interested…" at bounding box center [135, 368] width 260 height 34
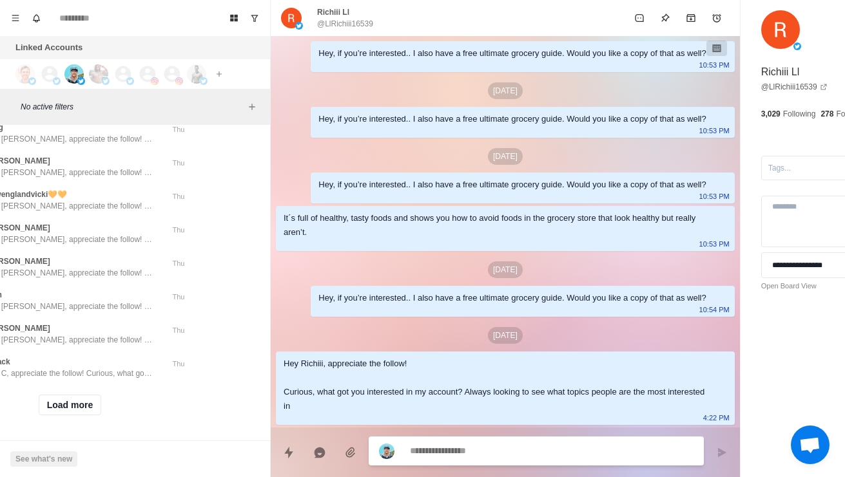
scroll to position [64660, 65]
click at [117, 369] on p "Hey C, appreciate the follow! Curious, what got you interested in my account? A…" at bounding box center [69, 374] width 168 height 12
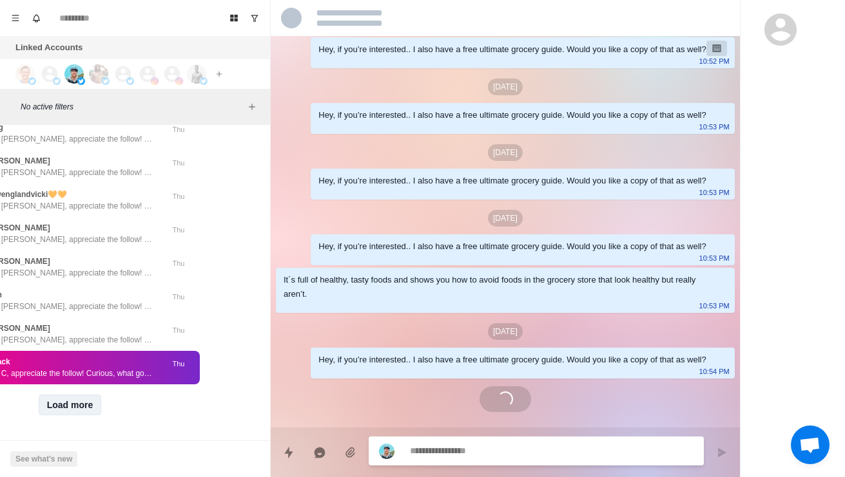
click at [85, 398] on button "Load more" at bounding box center [70, 405] width 63 height 21
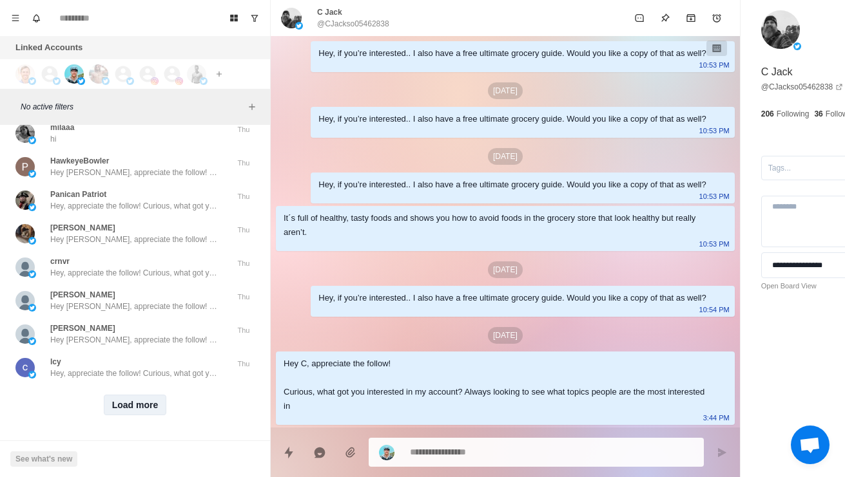
scroll to position [65343, 0]
click at [124, 395] on button "Load more" at bounding box center [135, 405] width 63 height 21
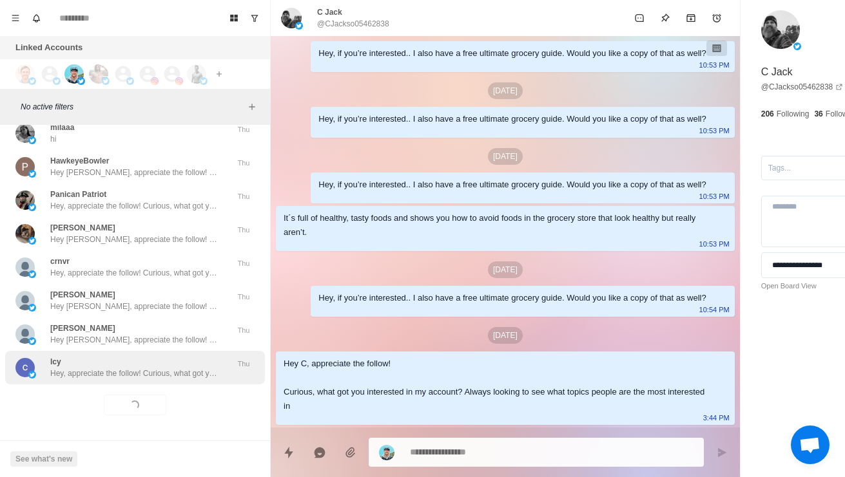
click at [88, 368] on p "Hey, appreciate the follow! Curious, what got you interested in my account? Alw…" at bounding box center [134, 374] width 168 height 12
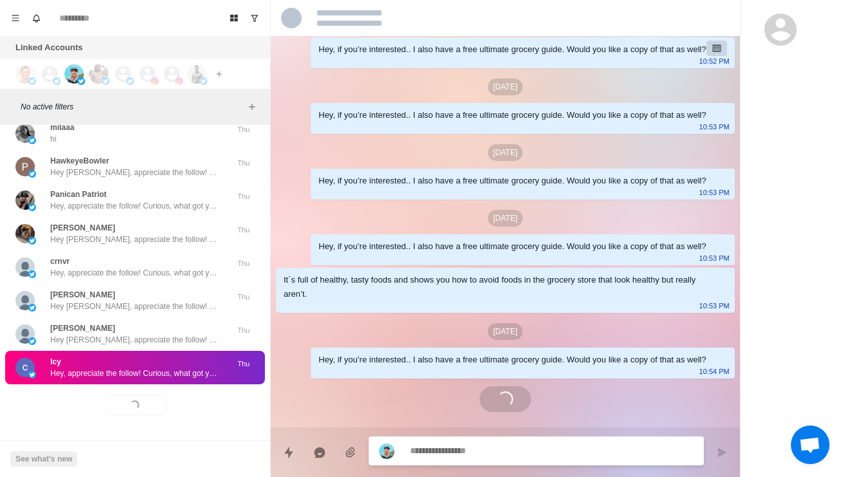
click at [98, 368] on p "Hey, appreciate the follow! Curious, what got you interested in my account? Alw…" at bounding box center [134, 374] width 168 height 12
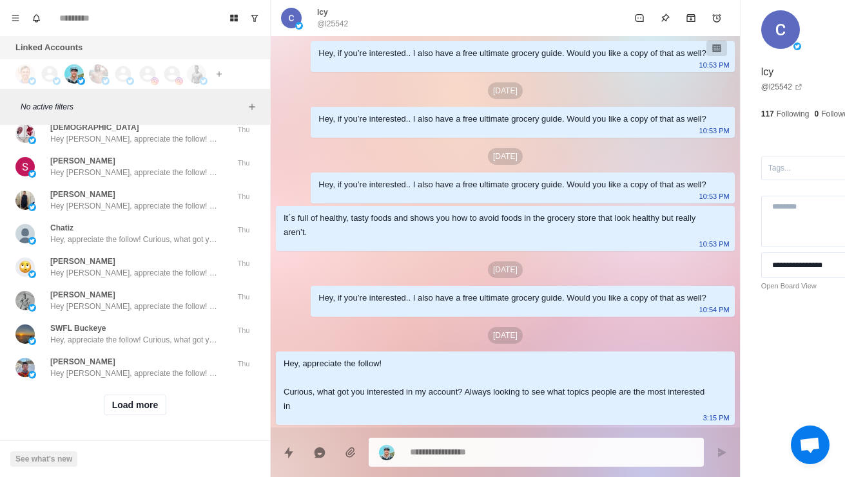
scroll to position [65999, 0]
click at [130, 416] on button "Load more" at bounding box center [135, 405] width 63 height 21
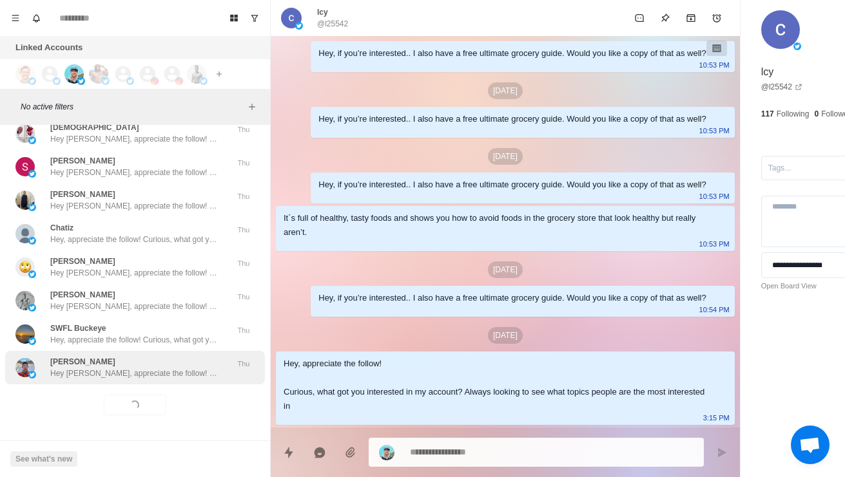
click at [102, 385] on div "[PERSON_NAME] Hey [PERSON_NAME], appreciate the follow! Curious, what got you i…" at bounding box center [135, 368] width 260 height 34
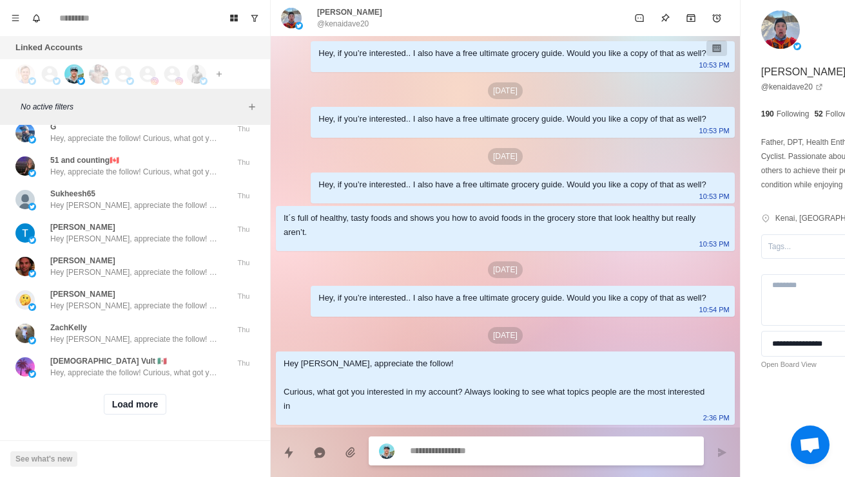
scroll to position [66607, -1]
click at [147, 405] on button "Load more" at bounding box center [135, 404] width 63 height 21
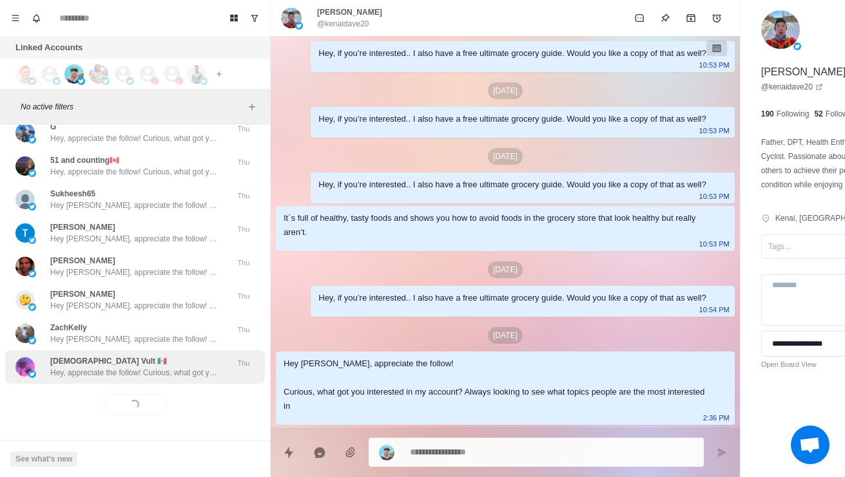
click at [171, 368] on p "Hey, appreciate the follow! Curious, what got you interested in my account? Alw…" at bounding box center [134, 373] width 168 height 12
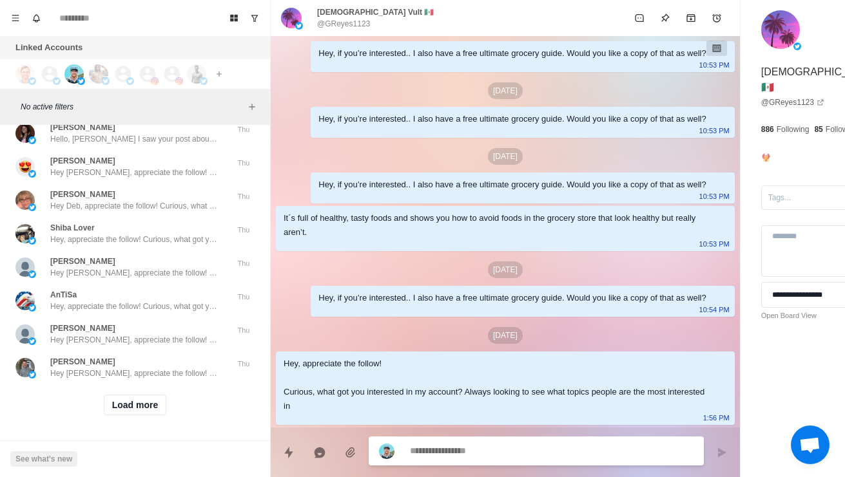
scroll to position [67392, 0]
click at [139, 404] on button "Load more" at bounding box center [135, 405] width 63 height 21
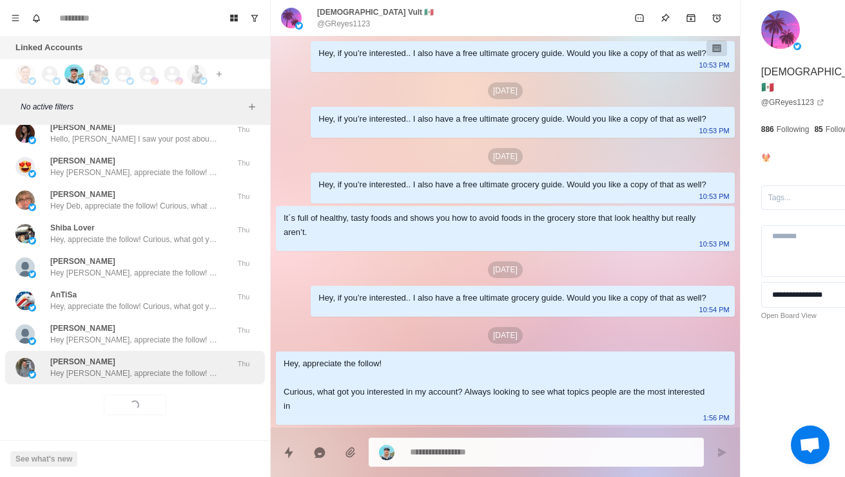
click at [194, 368] on p "Hey [PERSON_NAME], appreciate the follow! Curious, what got you interested in m…" at bounding box center [134, 374] width 168 height 12
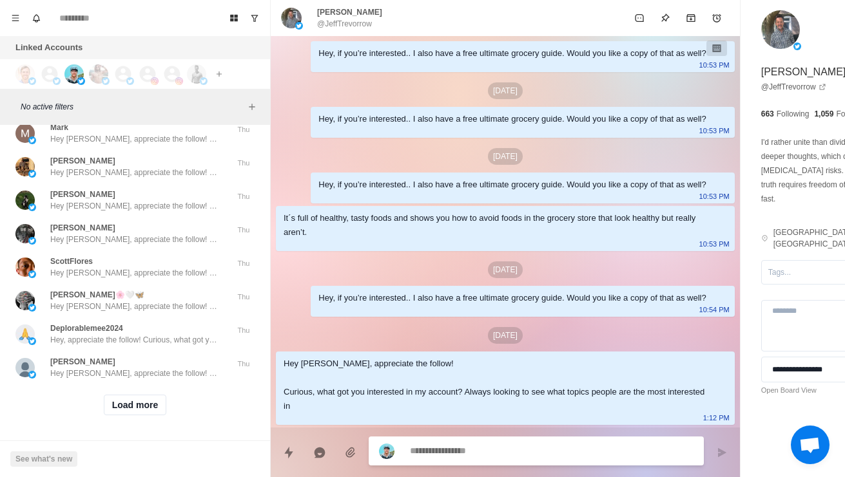
scroll to position [68075, 0]
click at [133, 406] on button "Load more" at bounding box center [135, 405] width 63 height 21
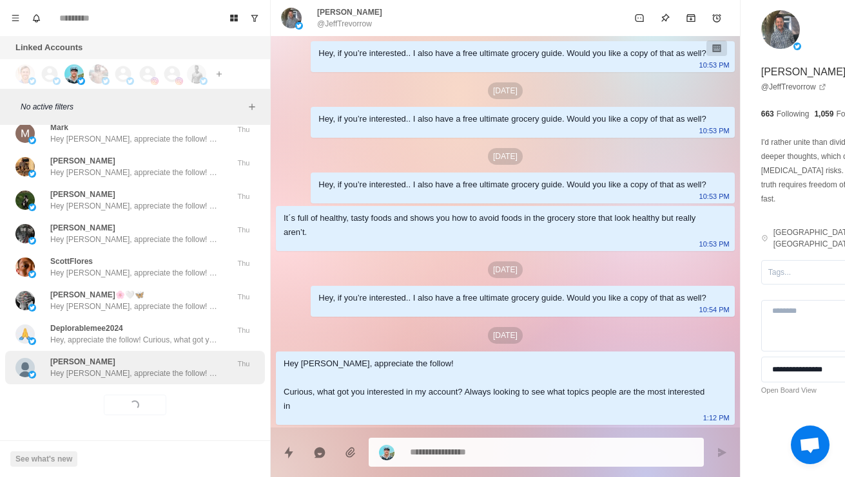
click at [138, 375] on div "[PERSON_NAME] Hey [PERSON_NAME], appreciate the follow! Curious, what got you i…" at bounding box center [135, 368] width 260 height 34
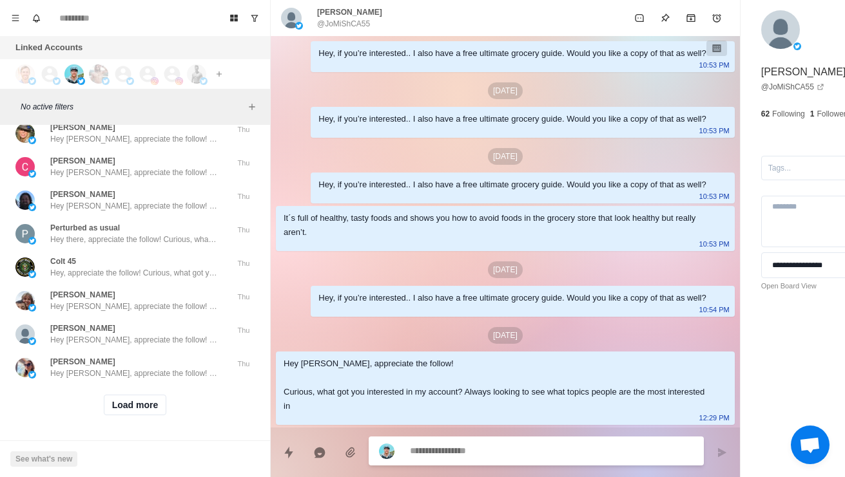
scroll to position [68758, 0]
click at [124, 399] on button "Load more" at bounding box center [135, 405] width 63 height 21
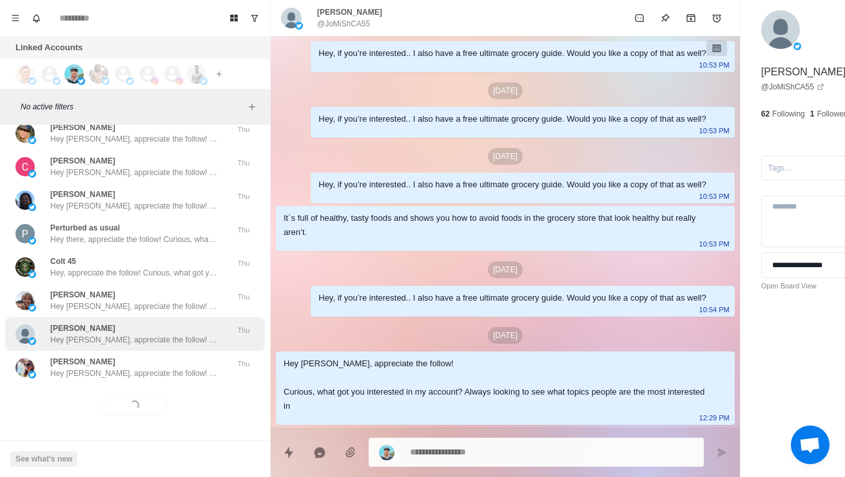
click at [196, 334] on p "Hey [PERSON_NAME], appreciate the follow! Curious, what got you interested in m…" at bounding box center [134, 340] width 168 height 12
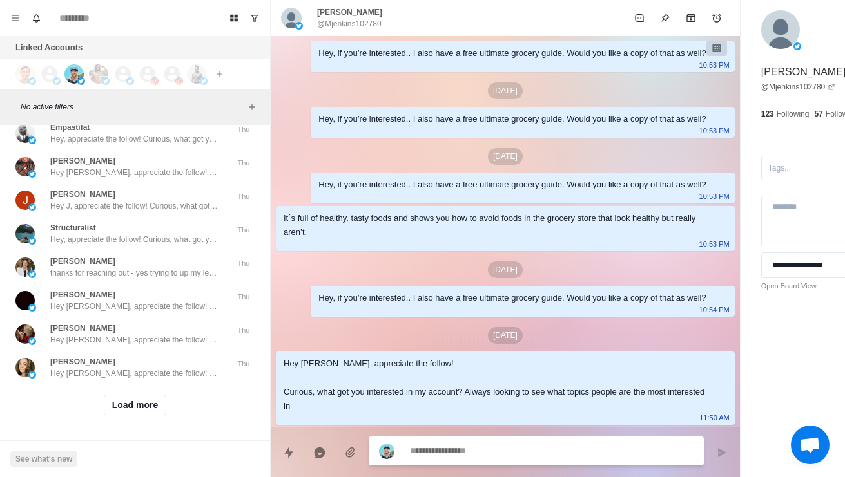
scroll to position [69441, 0]
click at [134, 400] on button "Load more" at bounding box center [135, 405] width 63 height 21
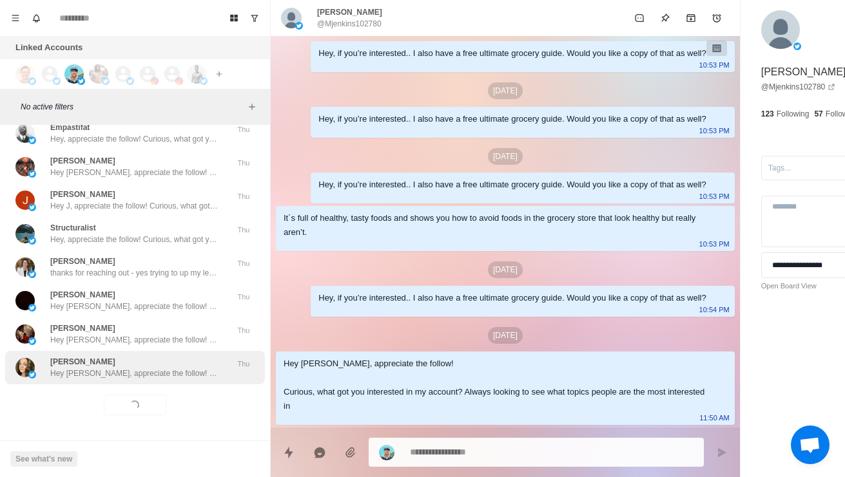
click at [179, 368] on p "Hey [PERSON_NAME], appreciate the follow! Curious, what got you interested in m…" at bounding box center [134, 374] width 168 height 12
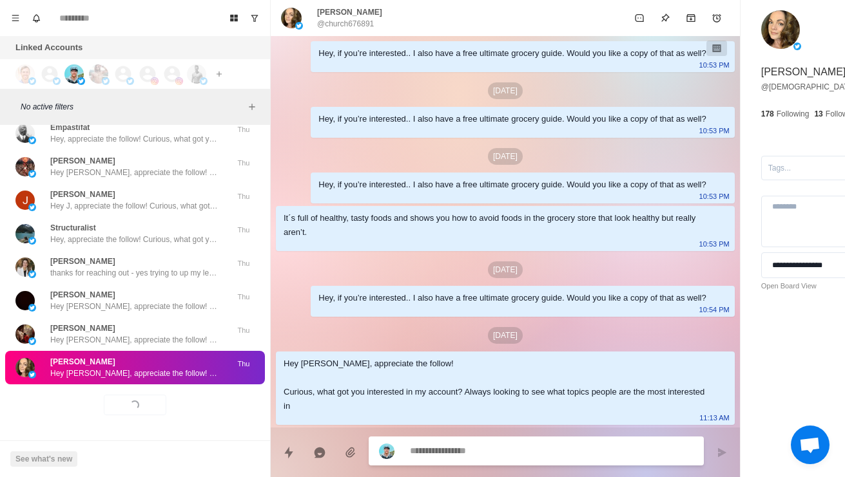
scroll to position [174, 0]
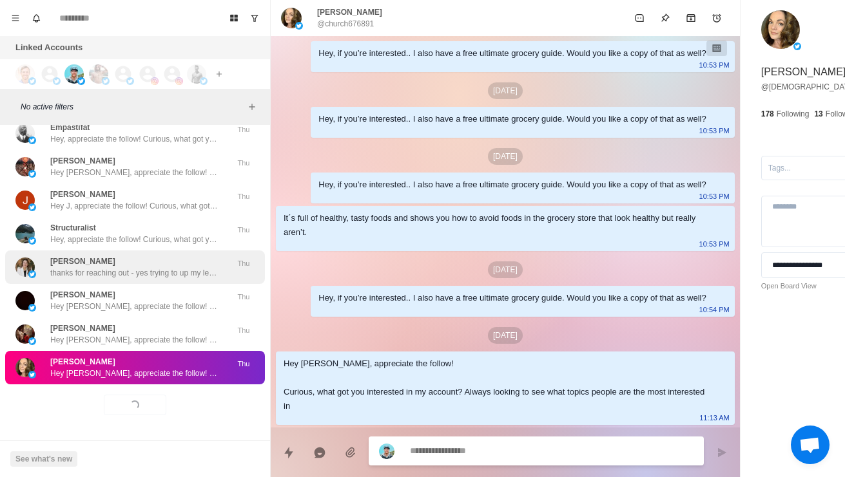
click at [91, 256] on p "[PERSON_NAME]" at bounding box center [82, 262] width 65 height 12
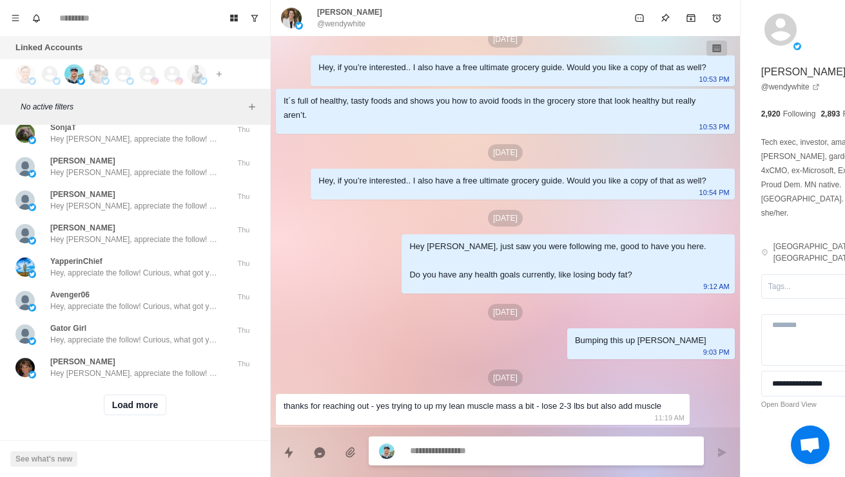
scroll to position [70123, 0]
click at [136, 404] on button "Load more" at bounding box center [135, 405] width 63 height 21
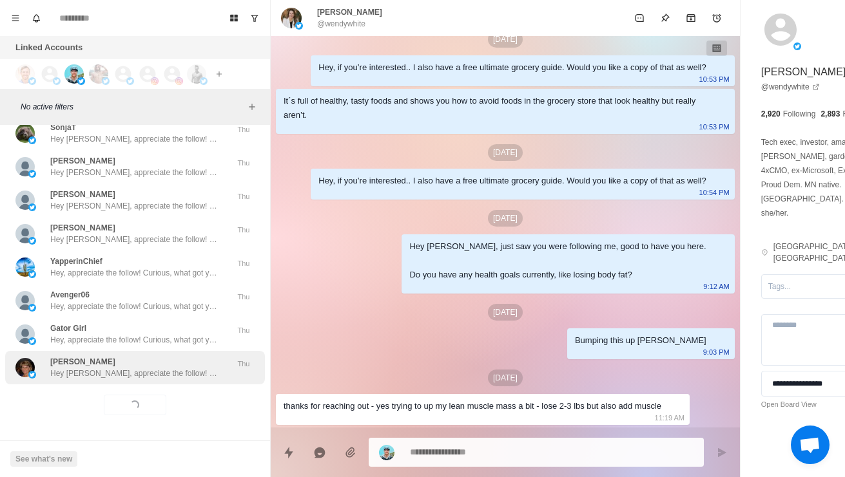
click at [158, 368] on p "Hey [PERSON_NAME], appreciate the follow! Curious, what got you interested in m…" at bounding box center [134, 374] width 168 height 12
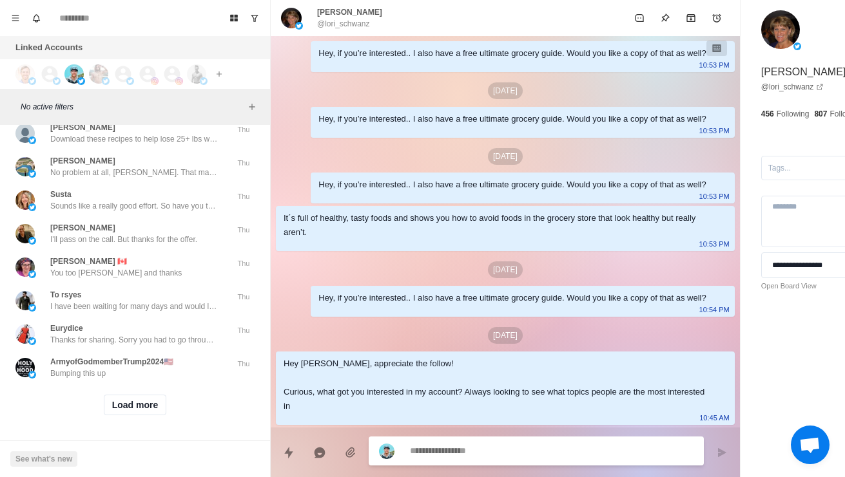
scroll to position [70643, 0]
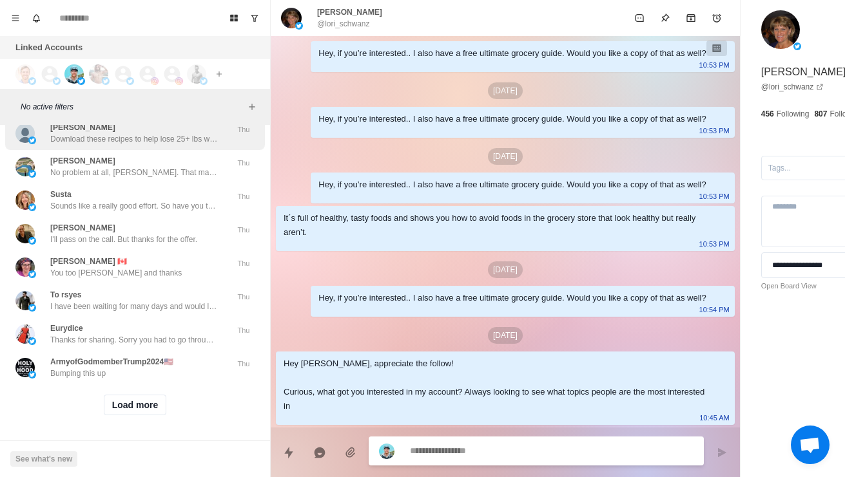
click at [166, 145] on div "[PERSON_NAME] Download these recipes to help lose 25+ lbs while enjoying the pr…" at bounding box center [134, 133] width 168 height 23
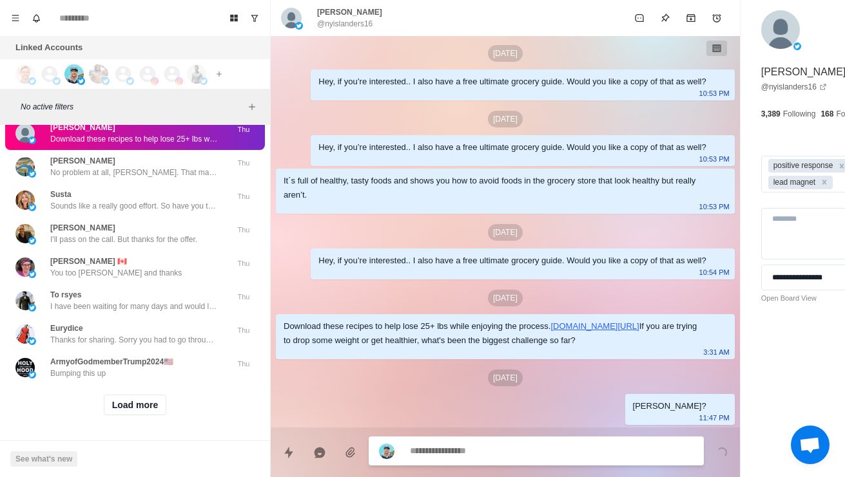
scroll to position [70708, 0]
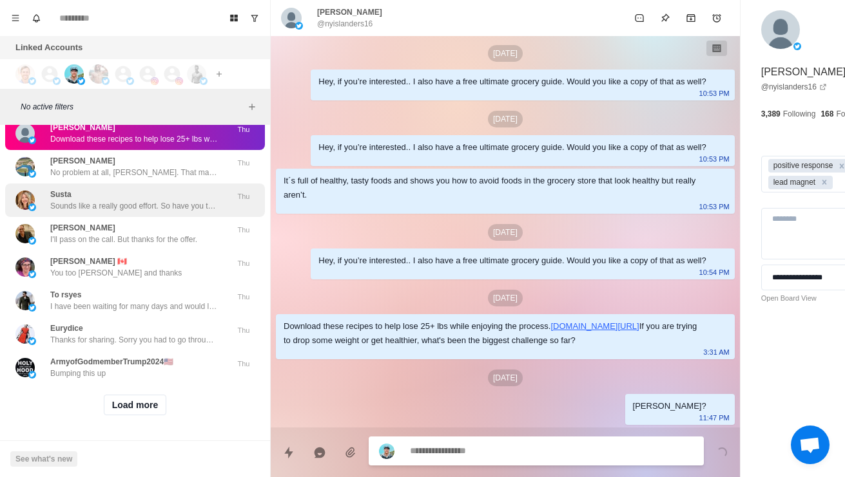
click at [175, 212] on p "Sounds like a really good effort. So have you tried anything else to figure out…" at bounding box center [134, 206] width 168 height 12
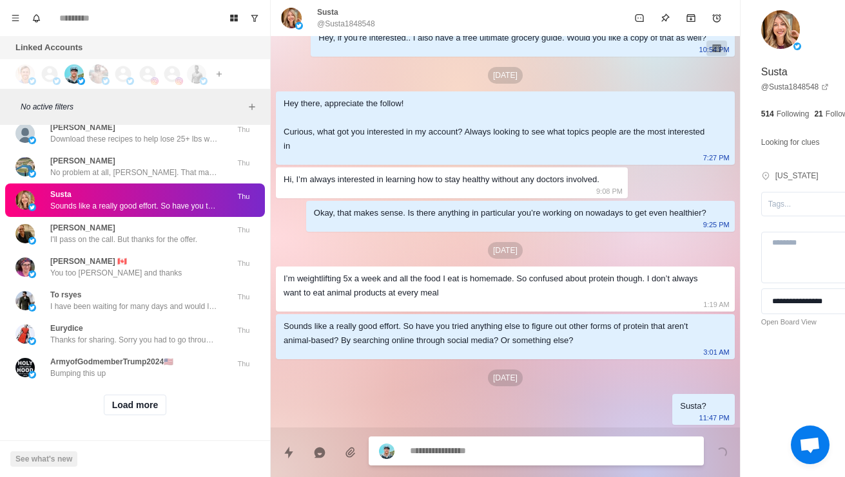
scroll to position [463, 0]
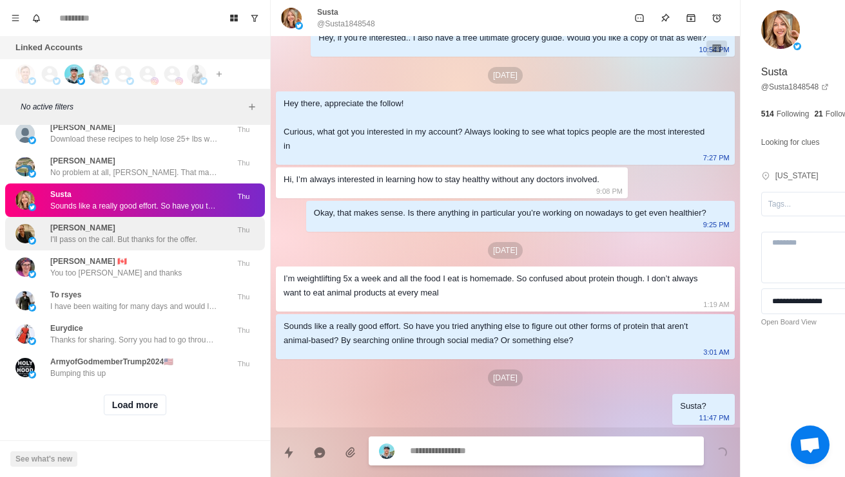
click at [191, 245] on div "[PERSON_NAME] W I'll pass on the call. But thanks for the offer." at bounding box center [123, 233] width 147 height 23
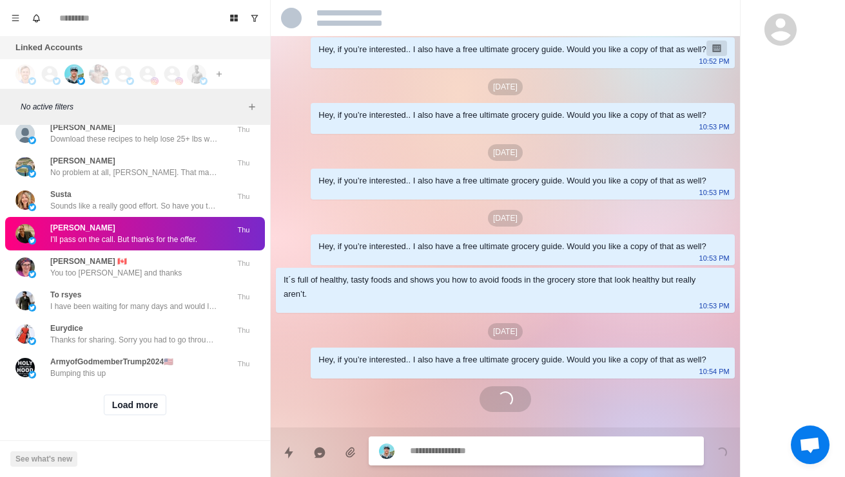
scroll to position [70806, 0]
click at [149, 395] on button "Load more" at bounding box center [135, 405] width 63 height 21
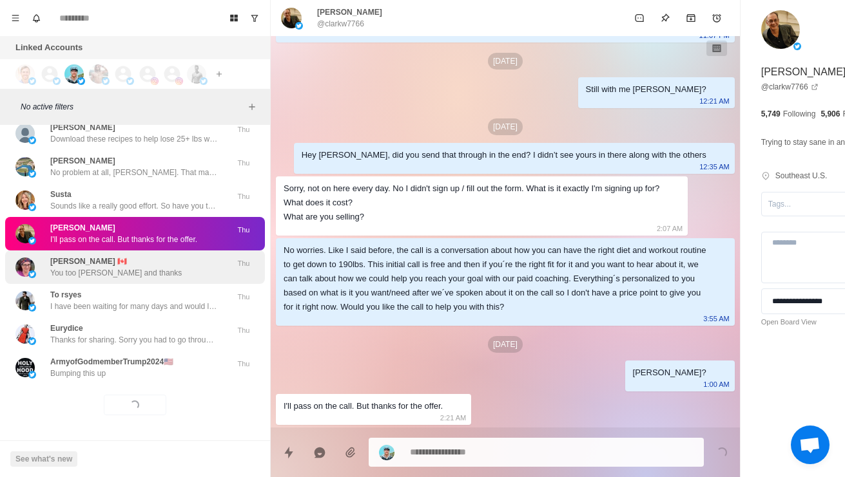
click at [187, 269] on div "[PERSON_NAME] 🇨🇦 You too [PERSON_NAME] and thanks [PERSON_NAME]" at bounding box center [135, 268] width 260 height 34
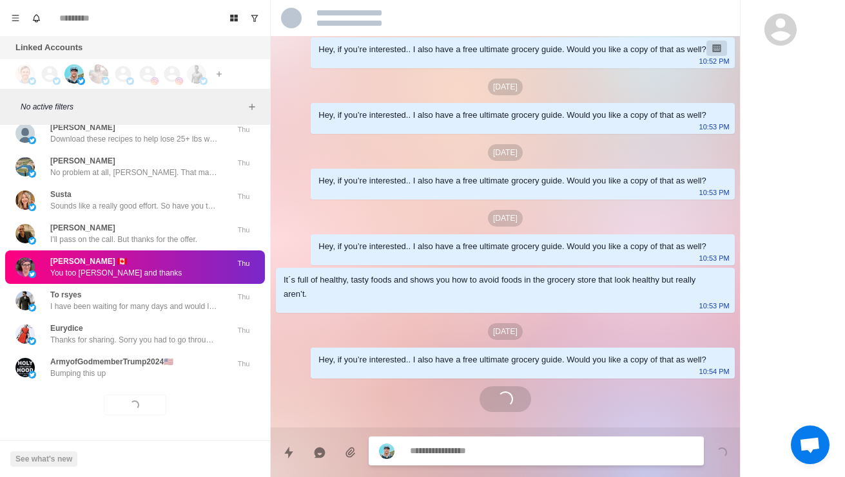
scroll to position [906, 0]
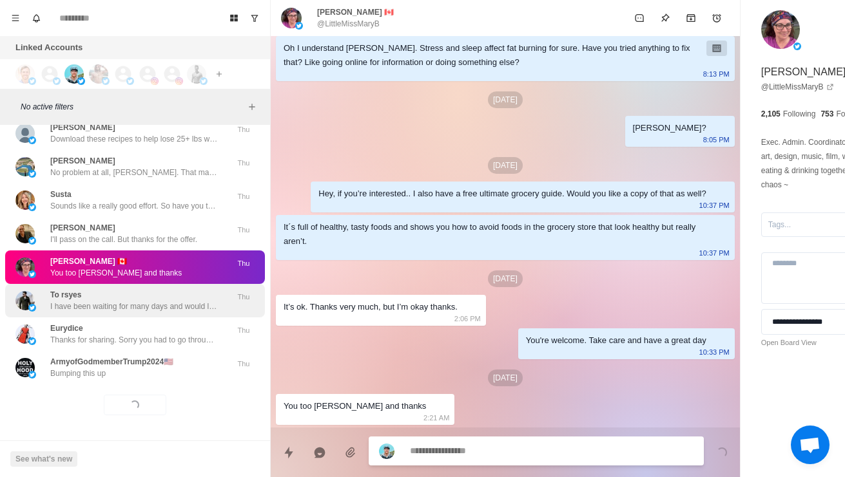
click at [177, 302] on div "To rsyes I have been waiting for many days and would like to hear your opinion.…" at bounding box center [135, 301] width 260 height 34
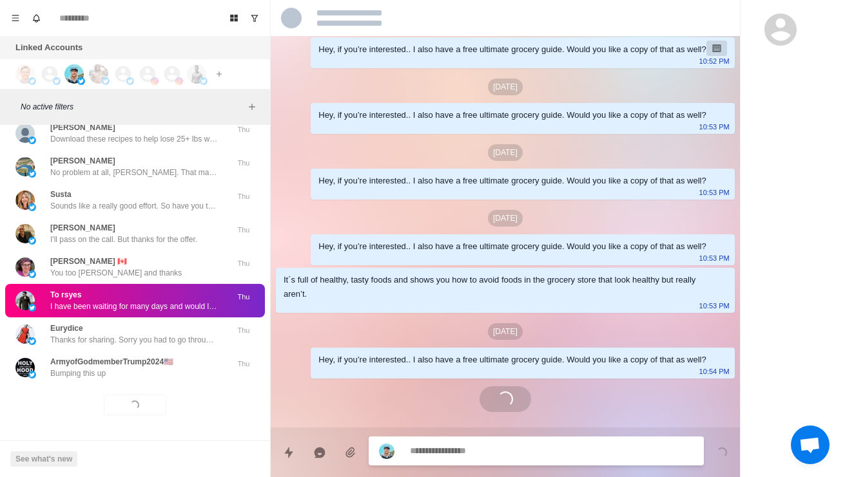
scroll to position [240, 0]
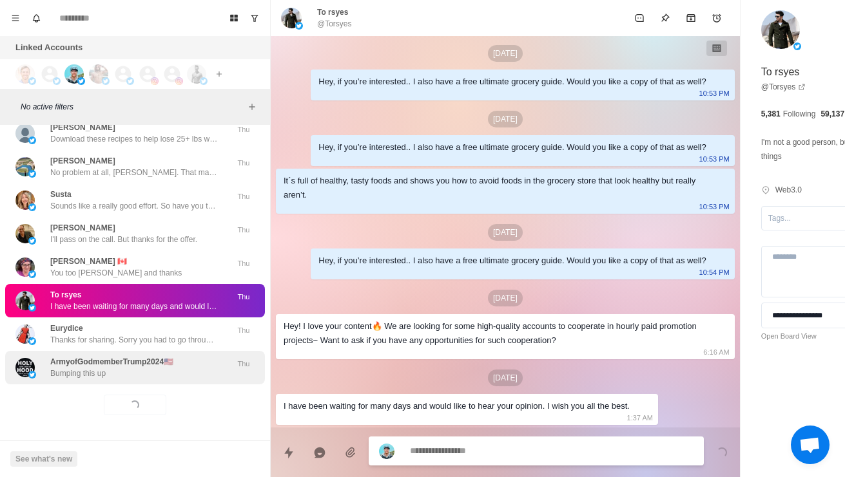
click at [156, 372] on div "ArmyofGodmemberTrump2024🇺🇸 Bumping this up Thu" at bounding box center [135, 368] width 260 height 34
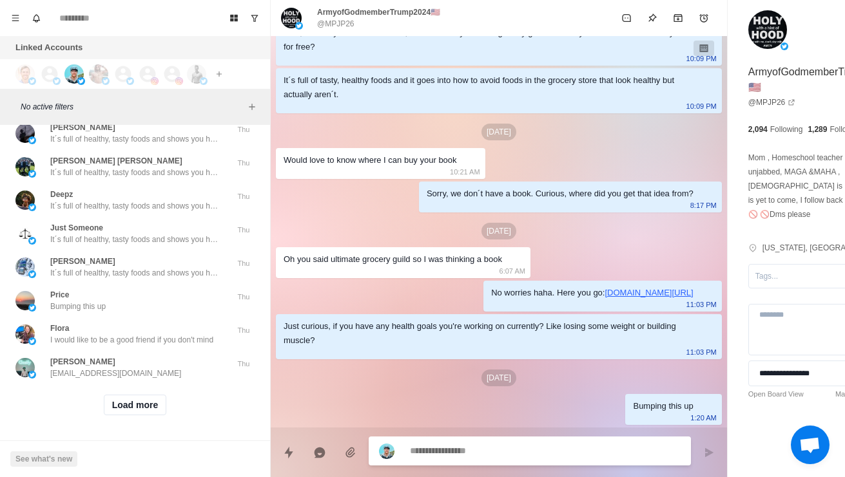
scroll to position [70918, 0]
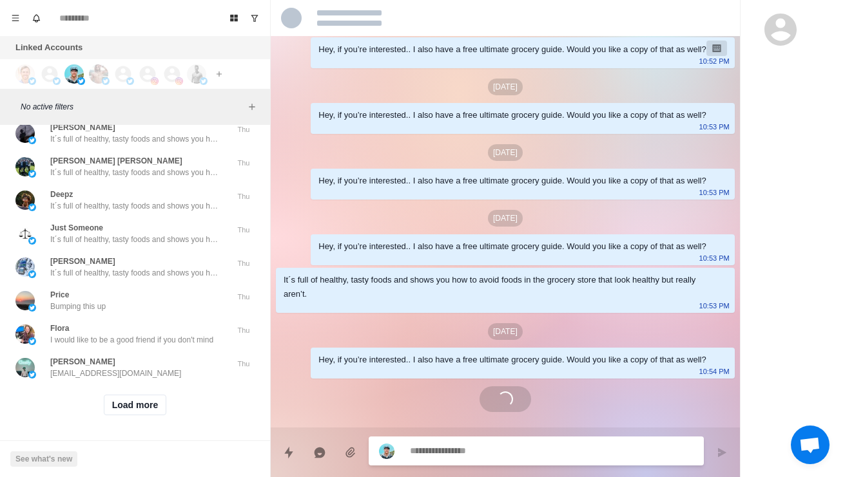
scroll to position [514, 0]
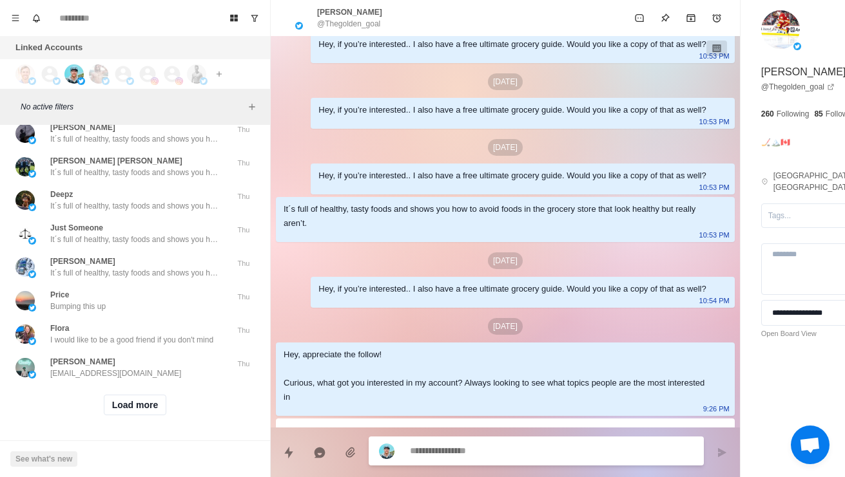
scroll to position [941, 0]
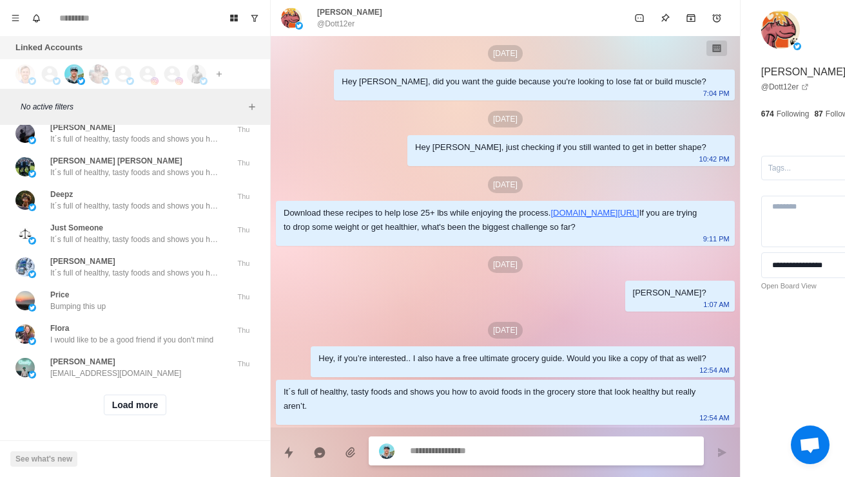
scroll to position [71185, -1]
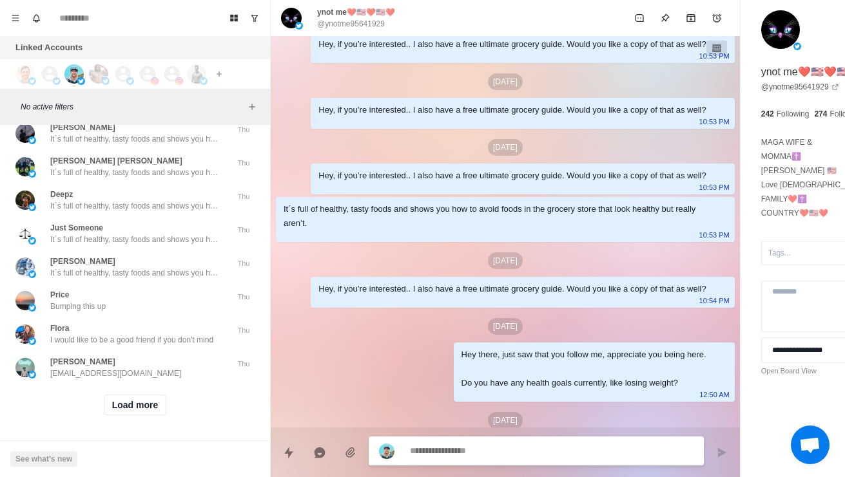
scroll to position [778, 0]
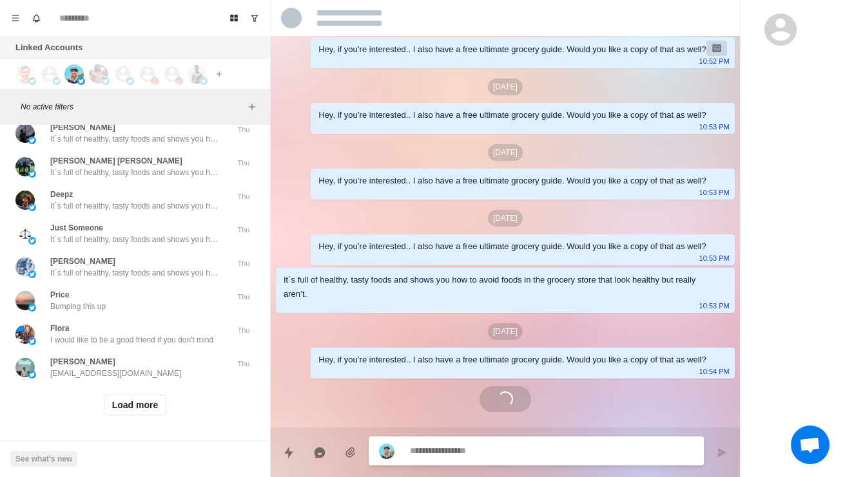
scroll to position [1435, 0]
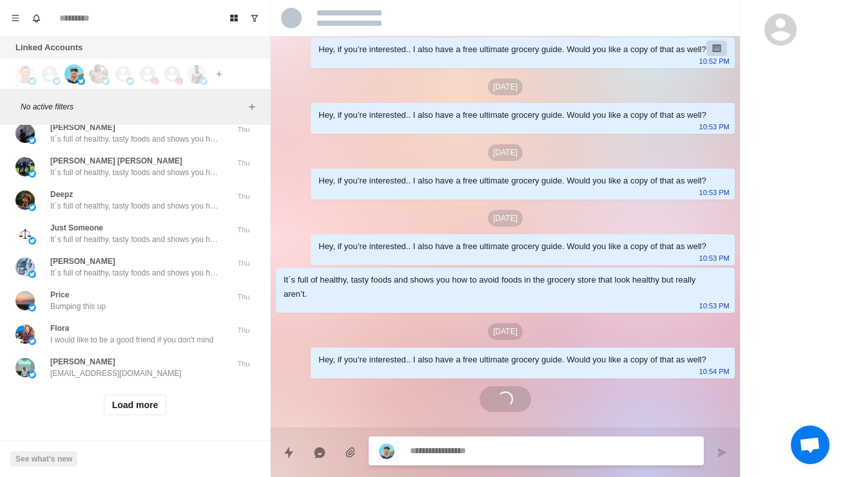
scroll to position [112, 0]
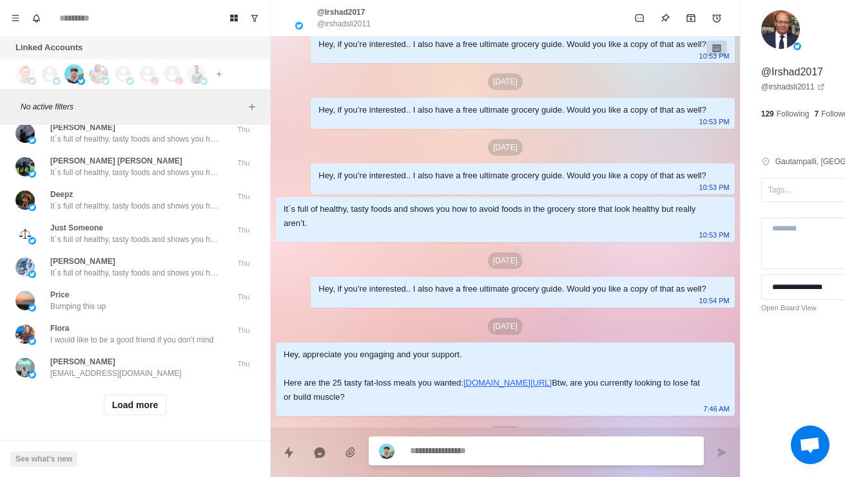
scroll to position [1435, 0]
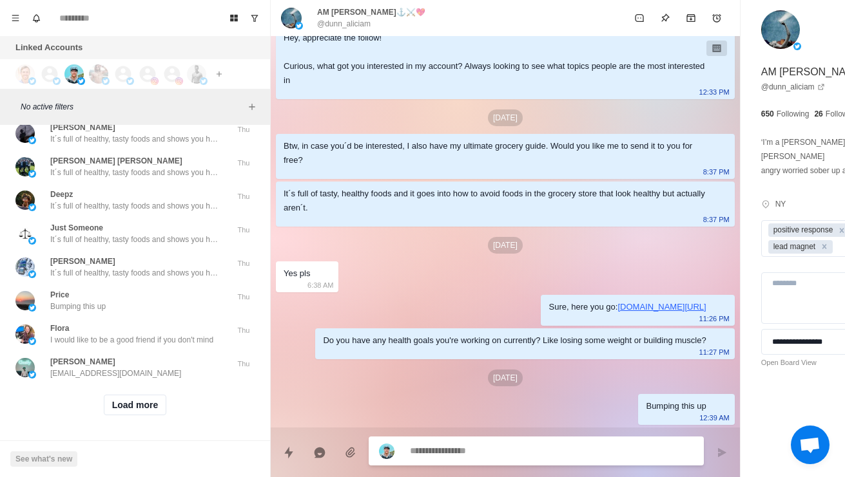
scroll to position [514, 0]
click at [73, 11] on p "Bumping this up" at bounding box center [77, 5] width 55 height 12
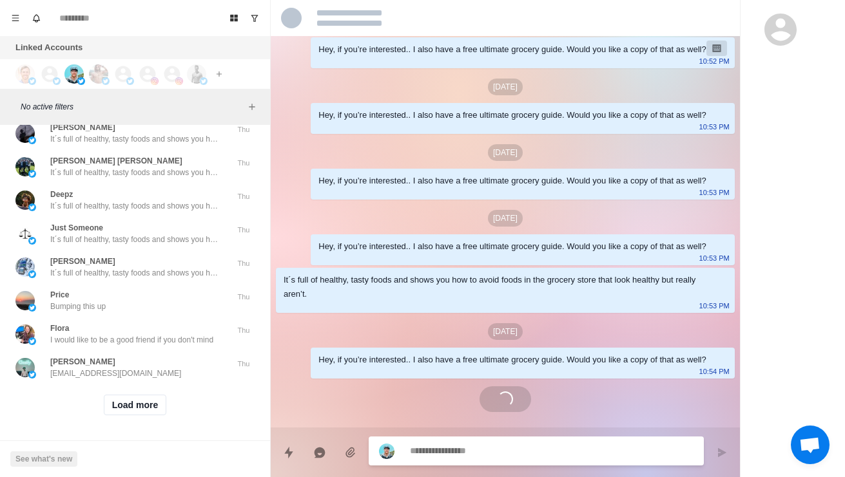
scroll to position [528, 0]
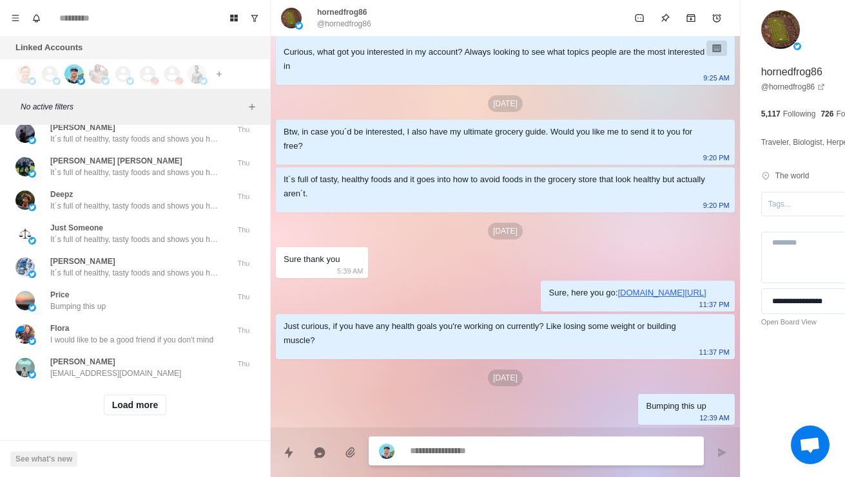
click at [83, 50] on div "[PERSON_NAME] [PERSON_NAME]? Thu" at bounding box center [135, 33] width 260 height 34
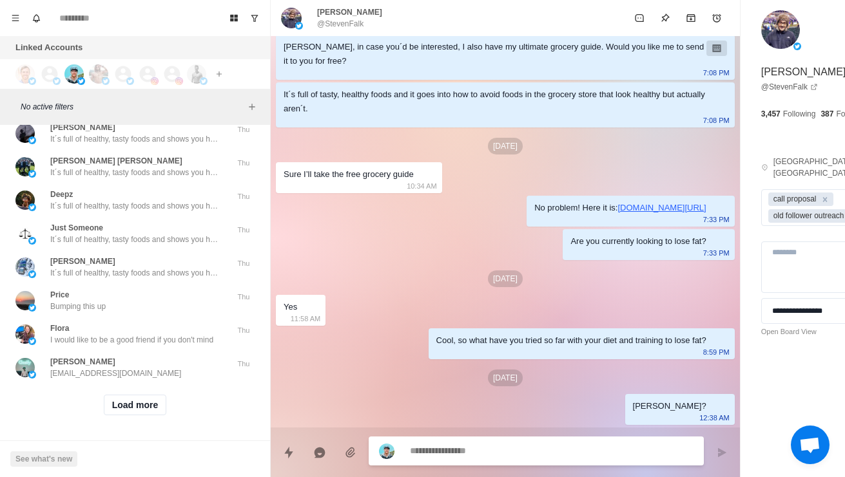
scroll to position [71489, 0]
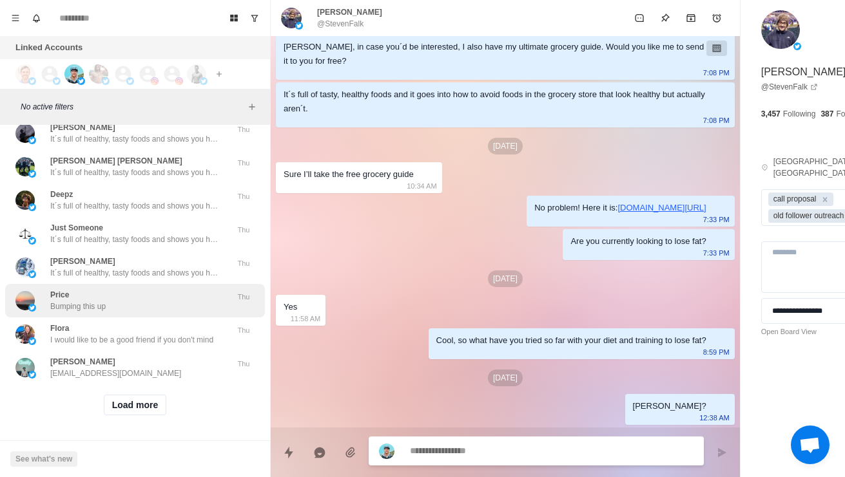
click at [73, 301] on p "Bumping this up" at bounding box center [77, 307] width 55 height 12
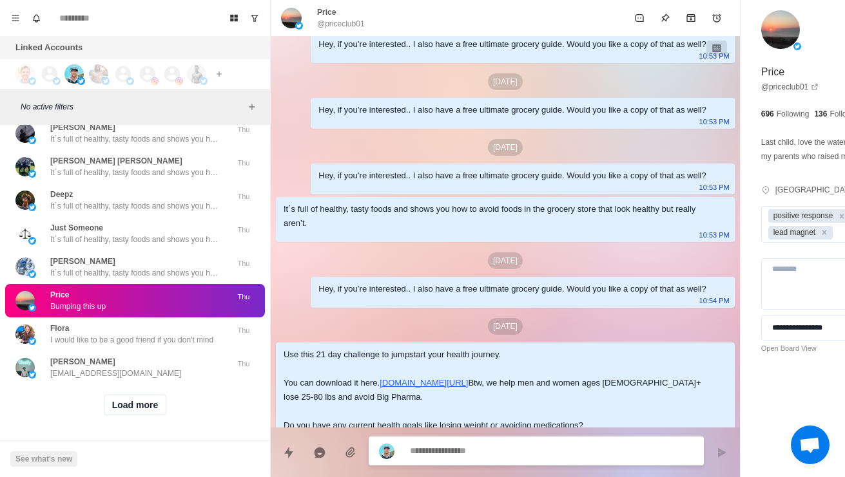
scroll to position [1005, 0]
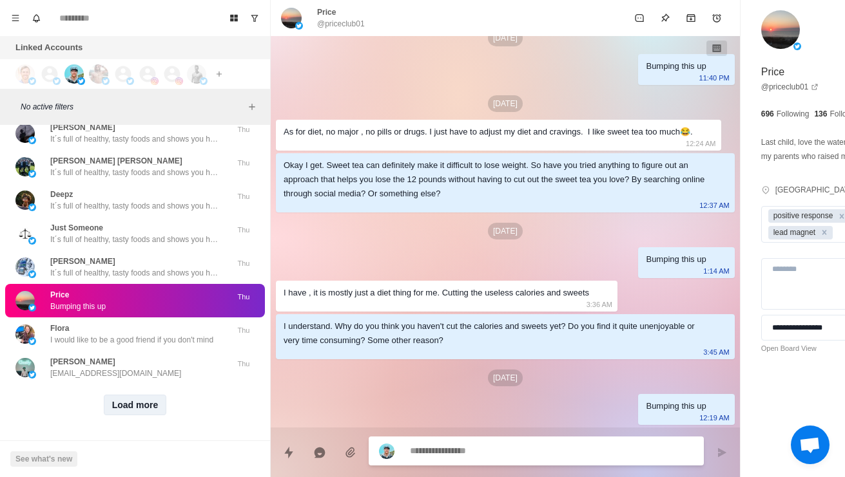
click at [132, 397] on button "Load more" at bounding box center [135, 405] width 63 height 21
click at [602, 443] on textarea at bounding box center [515, 452] width 211 height 19
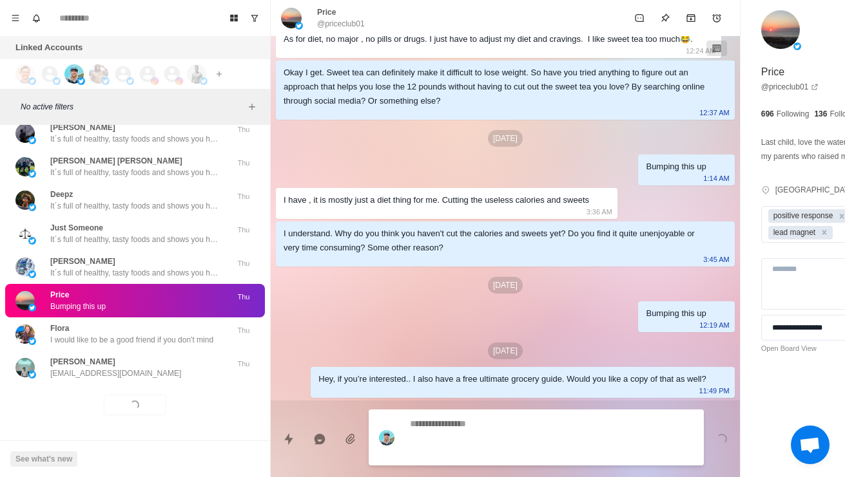
scroll to position [1133, 0]
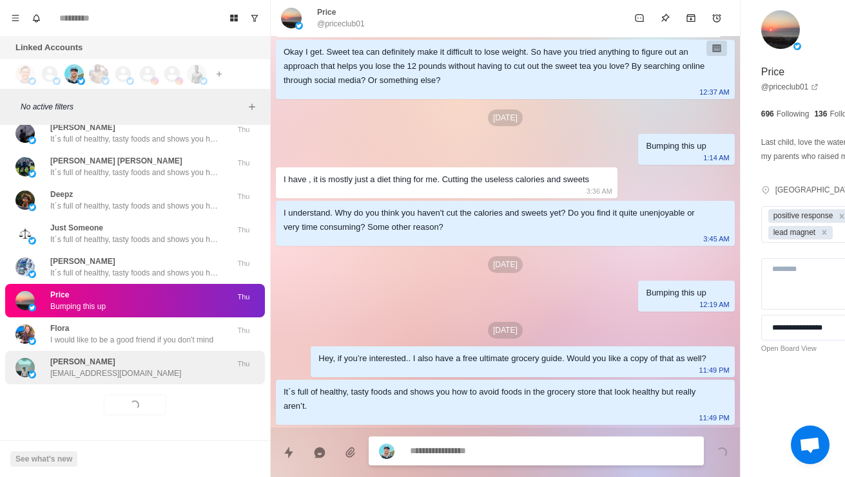
click at [80, 356] on p "[PERSON_NAME]" at bounding box center [82, 362] width 65 height 12
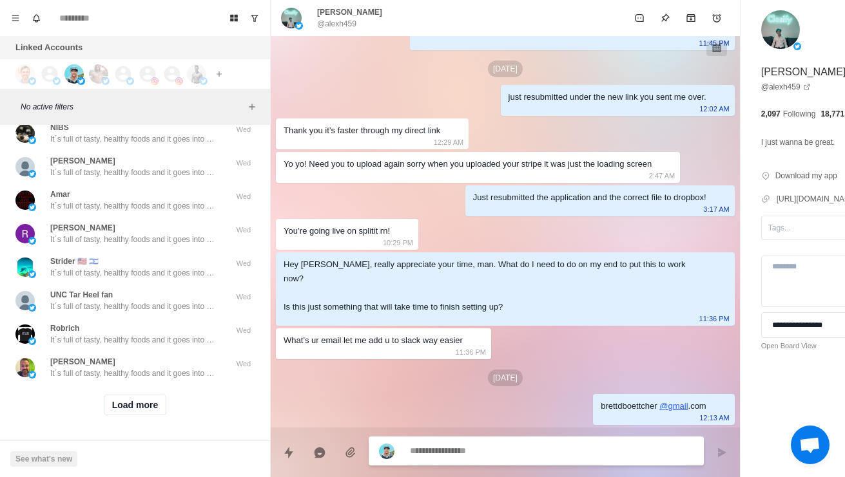
scroll to position [71786, 0]
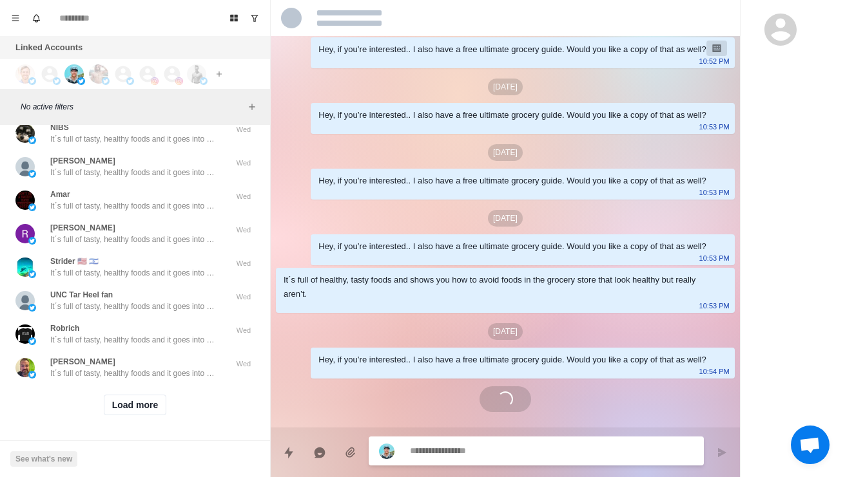
scroll to position [1443, 0]
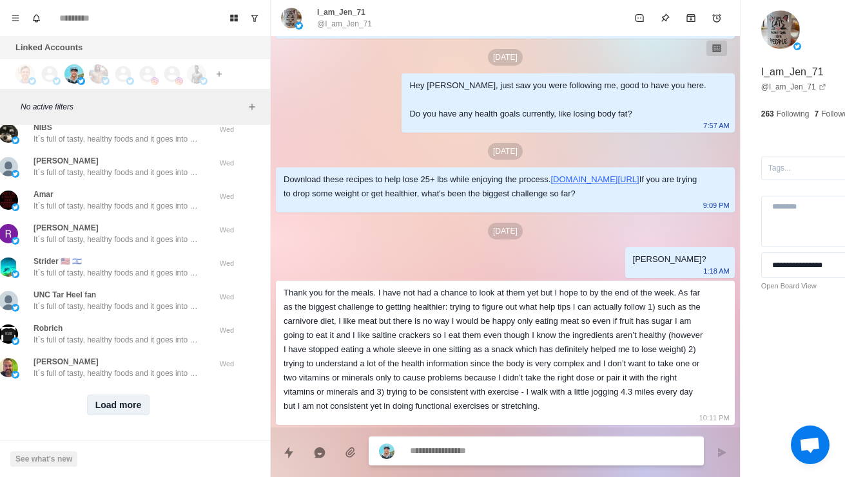
click at [109, 405] on button "Load more" at bounding box center [118, 405] width 63 height 21
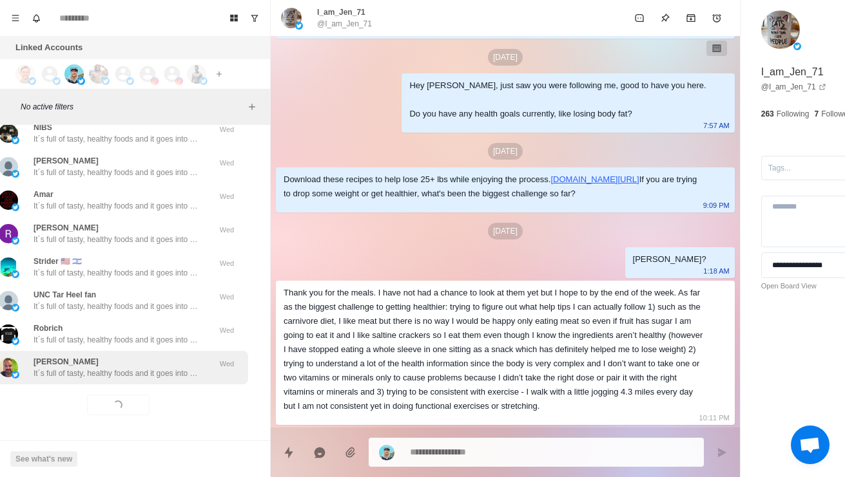
click at [84, 372] on div "[PERSON_NAME] It´s full of tasty, healthy foods and it goes into how to avoid f…" at bounding box center [118, 368] width 260 height 34
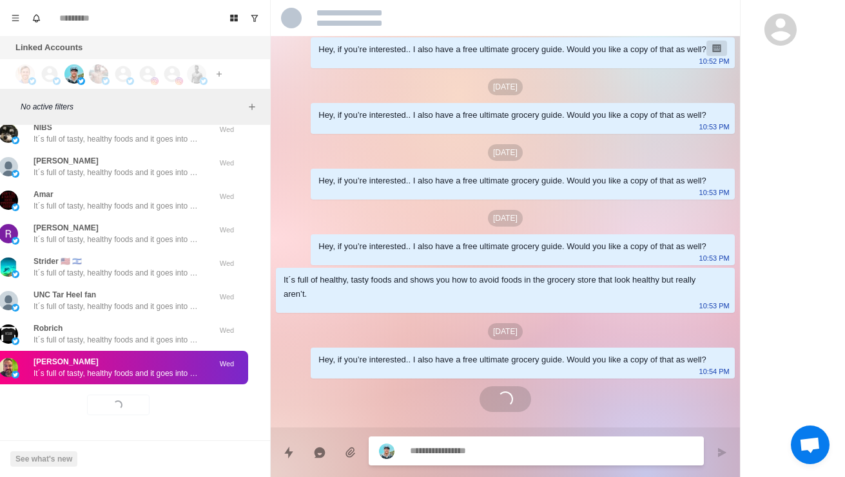
scroll to position [302, 0]
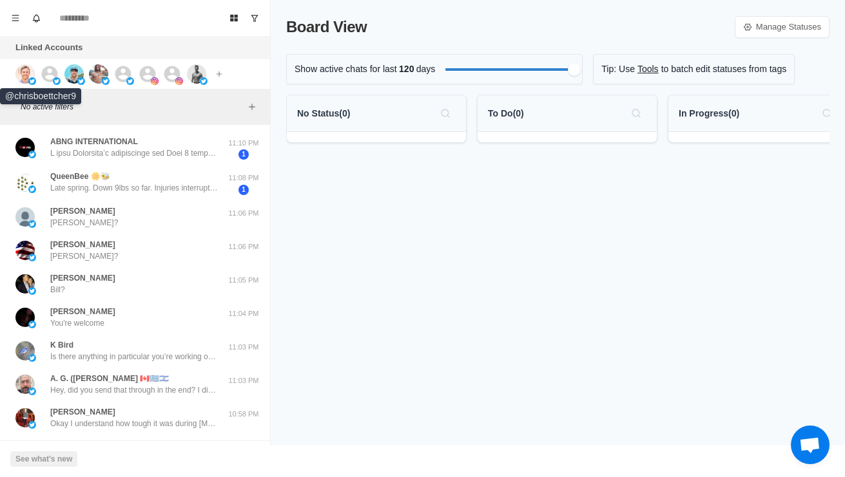
click at [23, 73] on img at bounding box center [24, 73] width 19 height 19
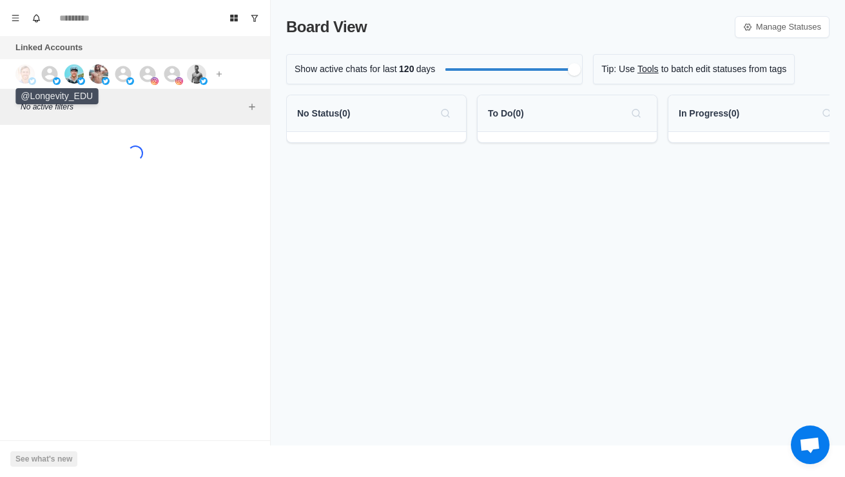
click at [61, 77] on div at bounding box center [57, 73] width 35 height 19
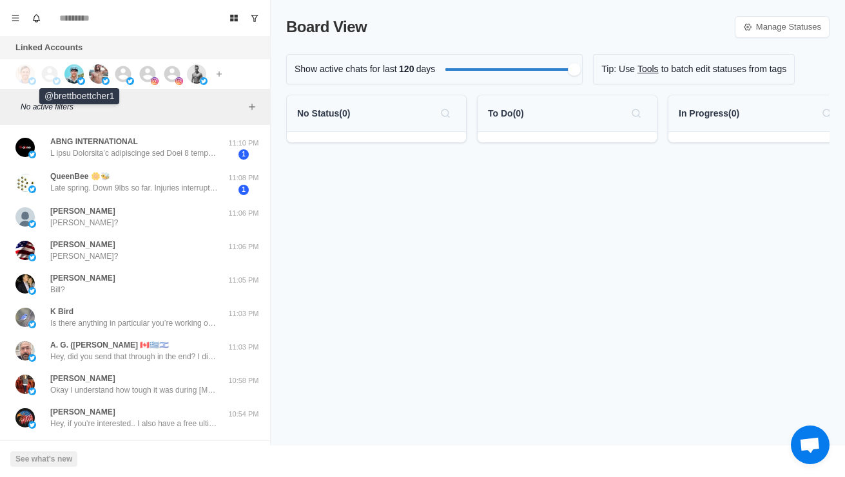
click at [77, 77] on img at bounding box center [73, 73] width 19 height 19
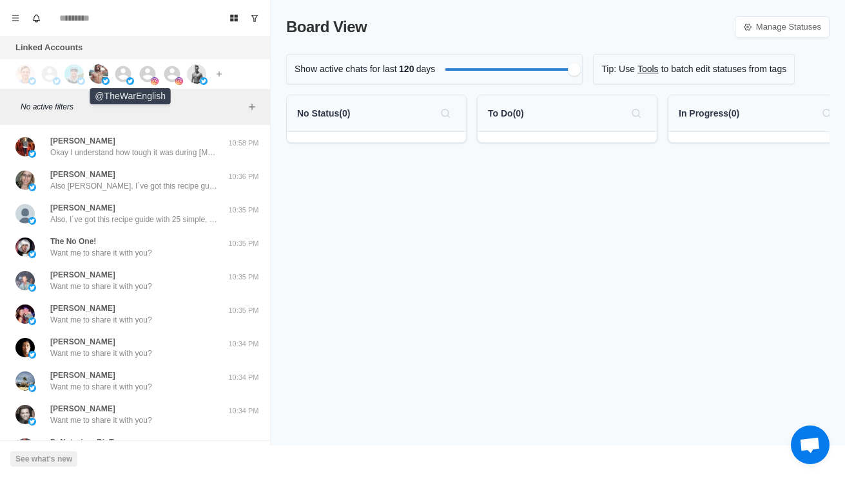
click at [125, 73] on icon at bounding box center [123, 74] width 16 height 16
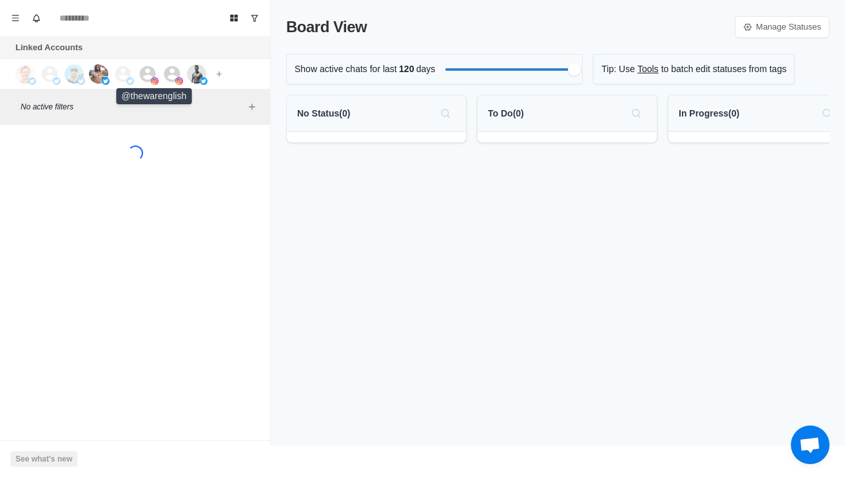
click at [150, 72] on icon at bounding box center [148, 74] width 16 height 16
click at [181, 72] on icon at bounding box center [171, 73] width 19 height 19
click at [197, 72] on img at bounding box center [196, 73] width 19 height 19
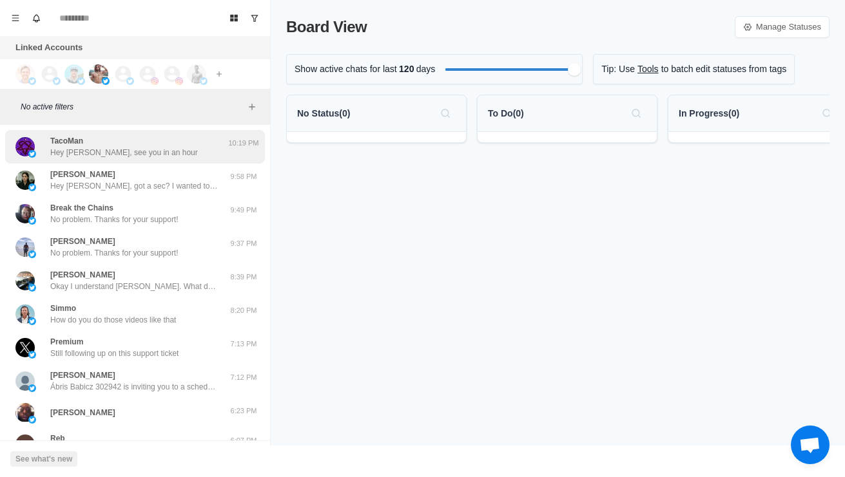
click at [55, 157] on p "Hey Kevin, see you in an hour" at bounding box center [124, 153] width 148 height 12
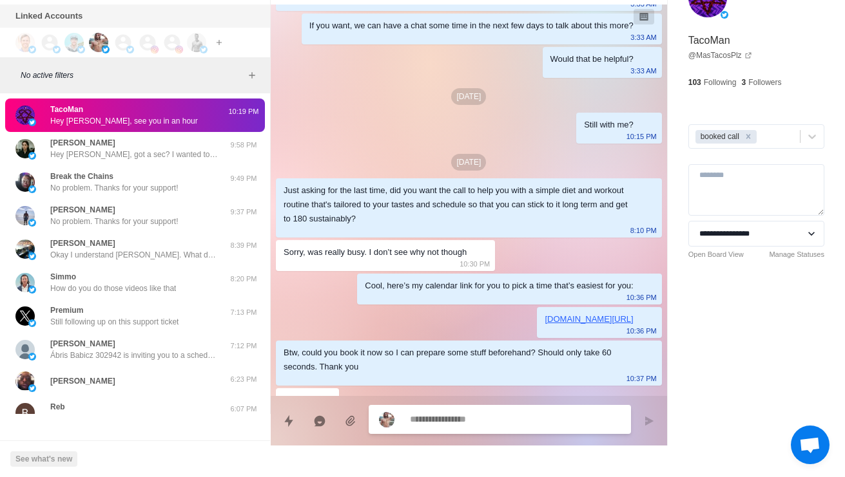
scroll to position [1167, 0]
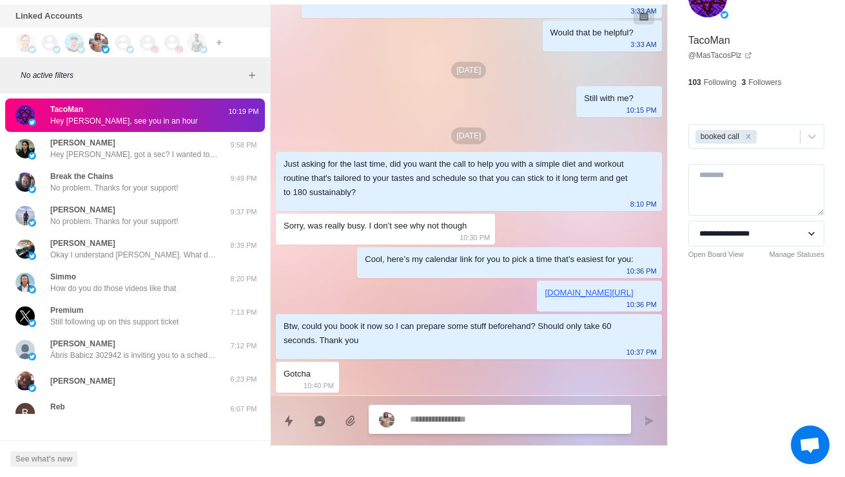
click at [814, 41] on div "**********" at bounding box center [755, 142] width 177 height 349
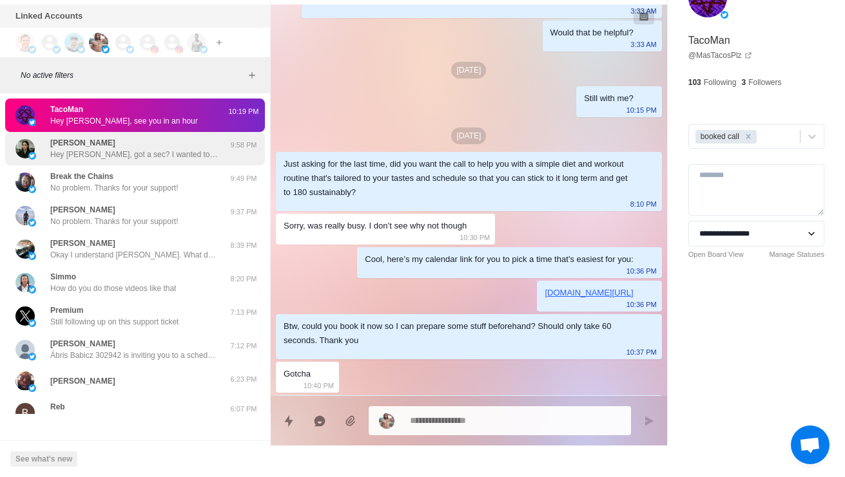
click at [57, 149] on p "Hey Ábris, got a sec? I wanted to ask something." at bounding box center [134, 155] width 168 height 12
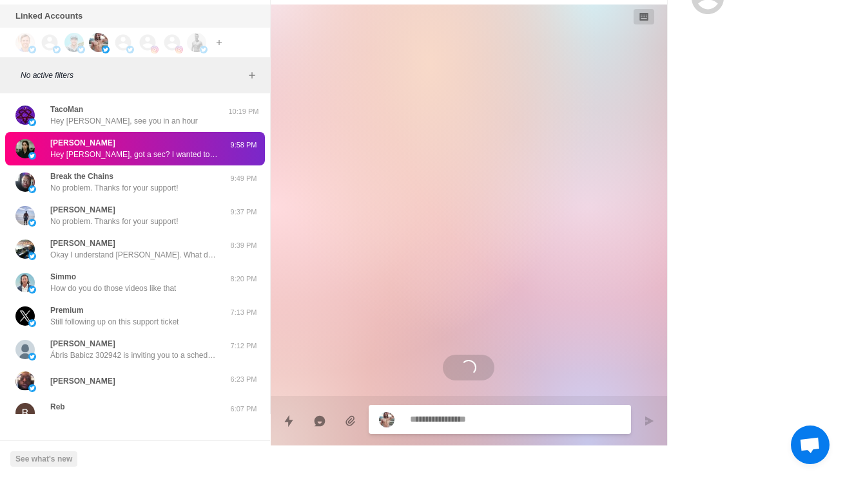
scroll to position [0, 0]
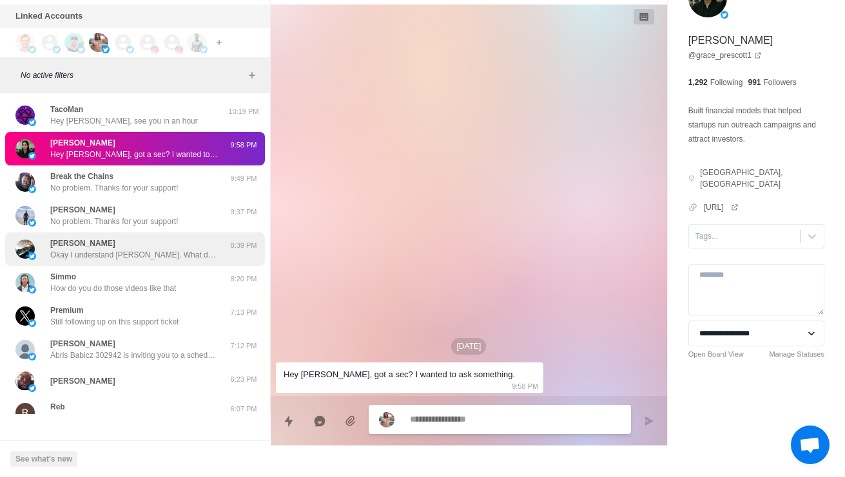
click at [75, 249] on p "Okay I understand Marc. What do you think makes it hard for you to stay consist…" at bounding box center [134, 255] width 168 height 12
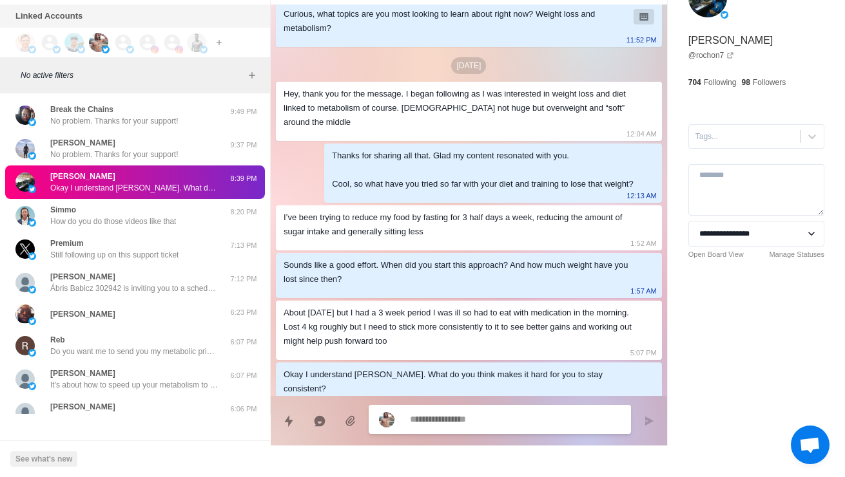
scroll to position [67, 0]
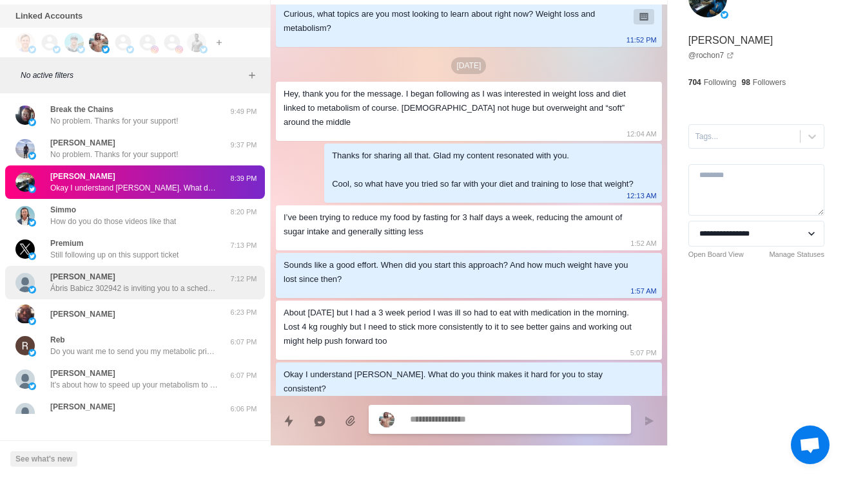
click at [50, 292] on div "Marie Ábris Babicz 302942 is inviting you to a scheduled Zoom meeting. Topic: J…" at bounding box center [135, 283] width 260 height 34
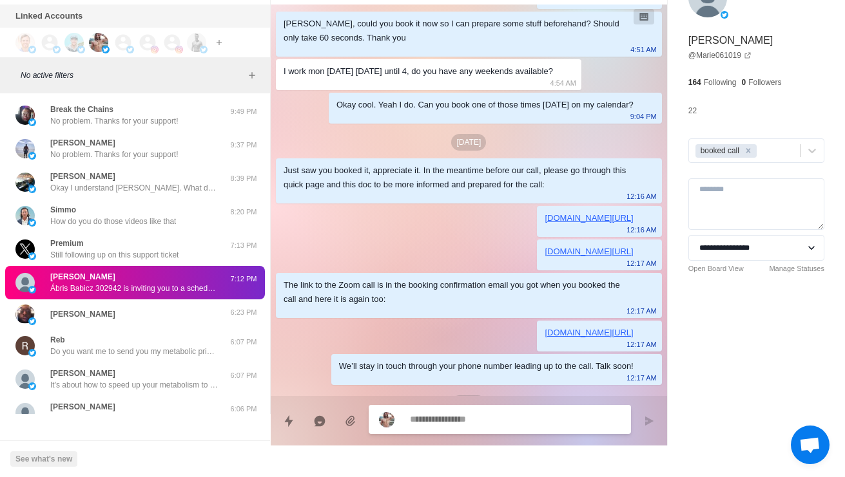
scroll to position [955, 0]
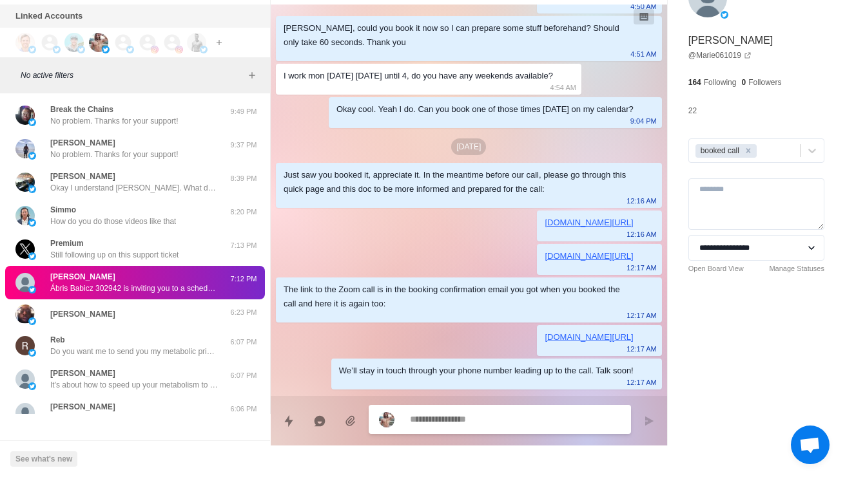
click at [657, 208] on div "Just saw you booked it, appreciate it. In the meantime before our call, please …" at bounding box center [469, 185] width 386 height 45
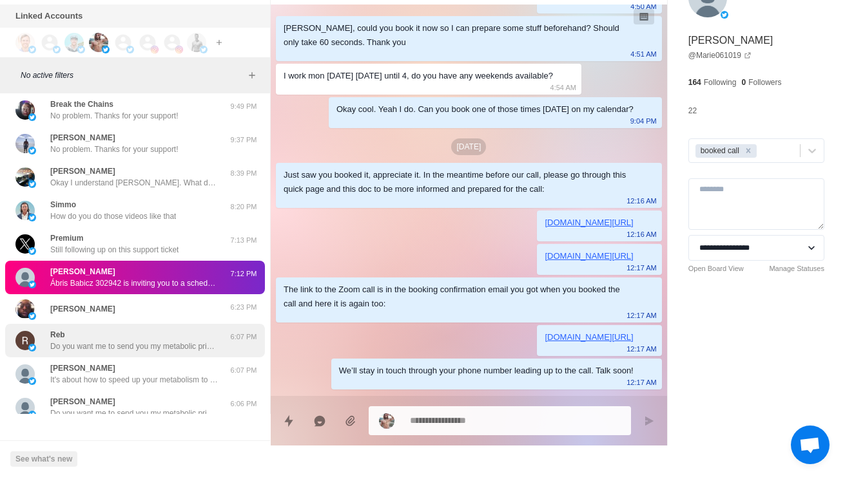
click at [63, 341] on p "Do you want me to send you my metabolic priming blueprint?" at bounding box center [134, 347] width 168 height 12
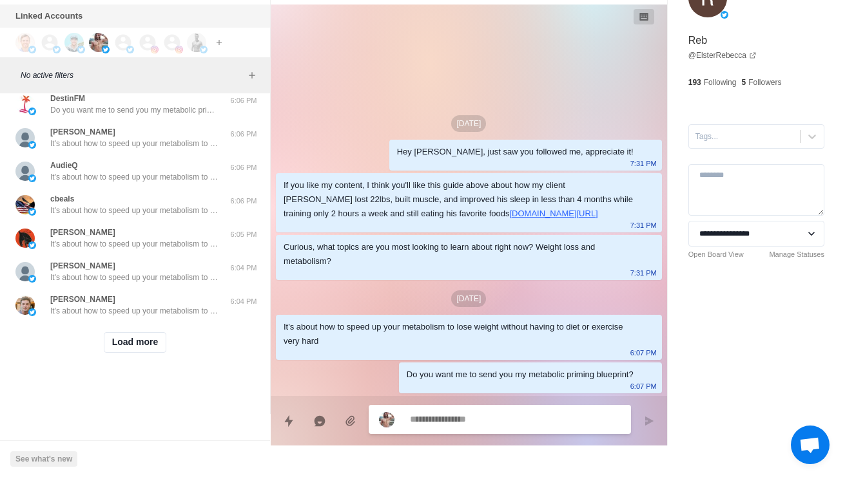
scroll to position [455, 0]
click at [129, 350] on div "Load more" at bounding box center [135, 342] width 260 height 41
click at [117, 343] on button "Load more" at bounding box center [135, 342] width 63 height 21
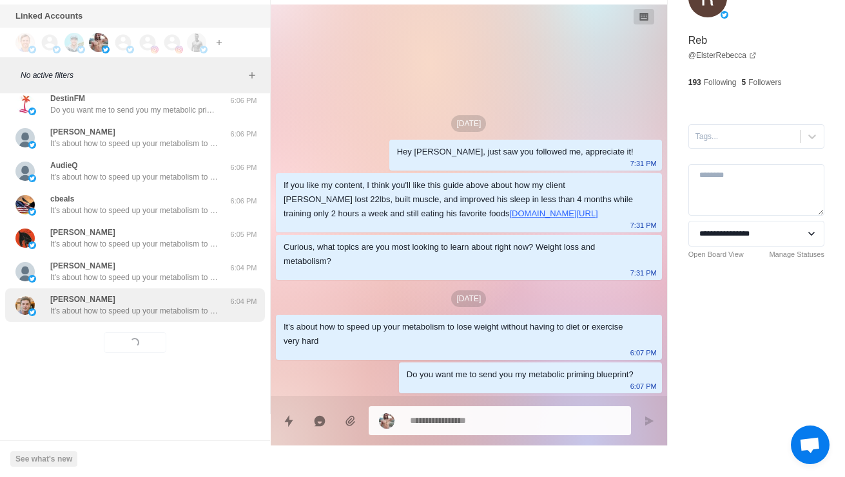
click at [75, 305] on p "It's about how to speed up your metabolism to lose weight without having to die…" at bounding box center [134, 311] width 168 height 12
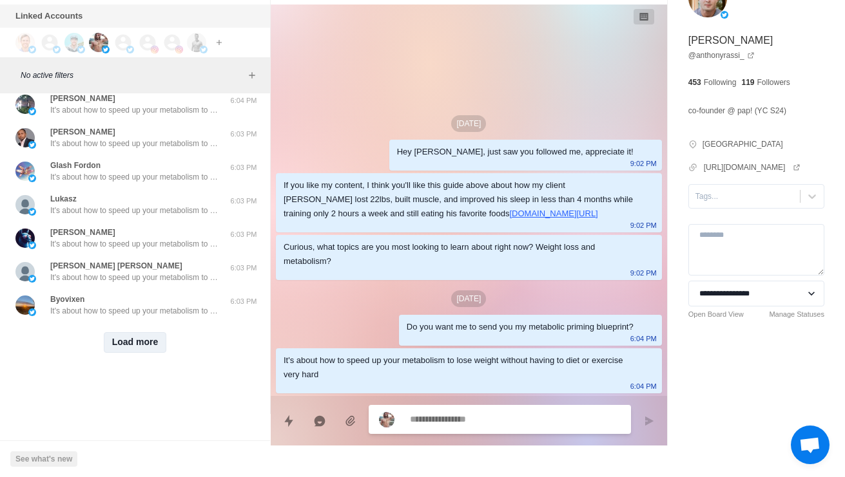
click at [129, 342] on button "Load more" at bounding box center [135, 342] width 63 height 21
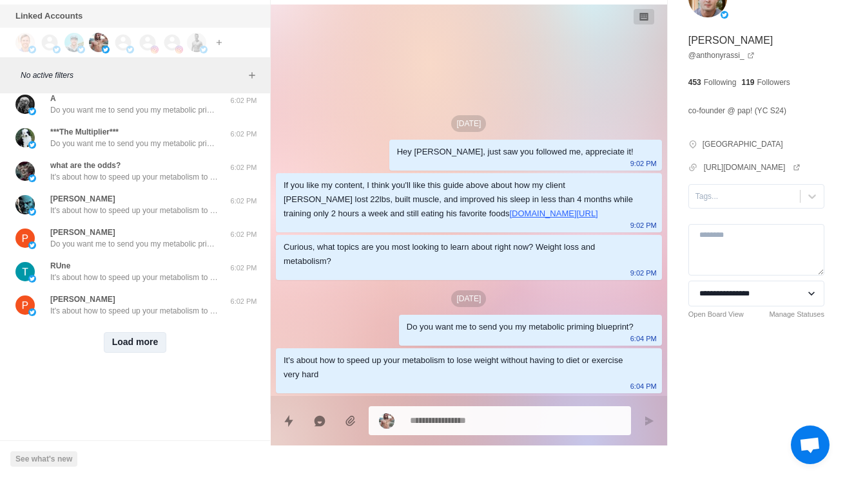
scroll to position [1821, 0]
click at [135, 333] on button "Load more" at bounding box center [135, 342] width 63 height 21
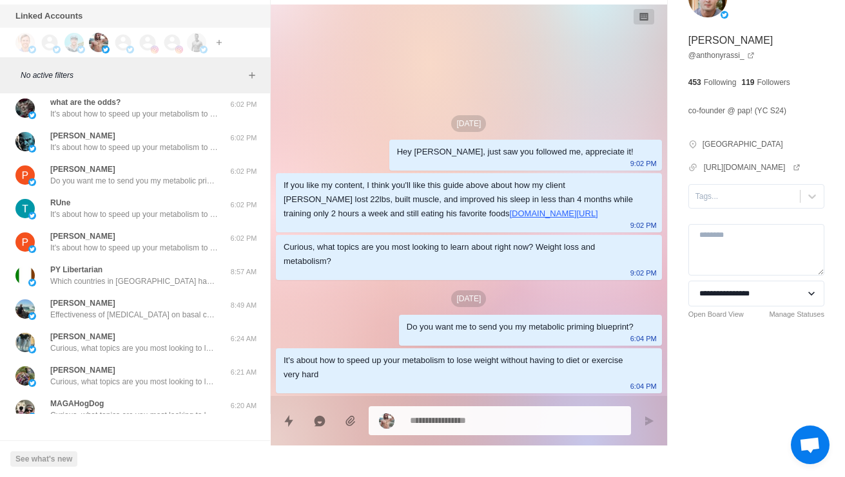
scroll to position [1848, 0]
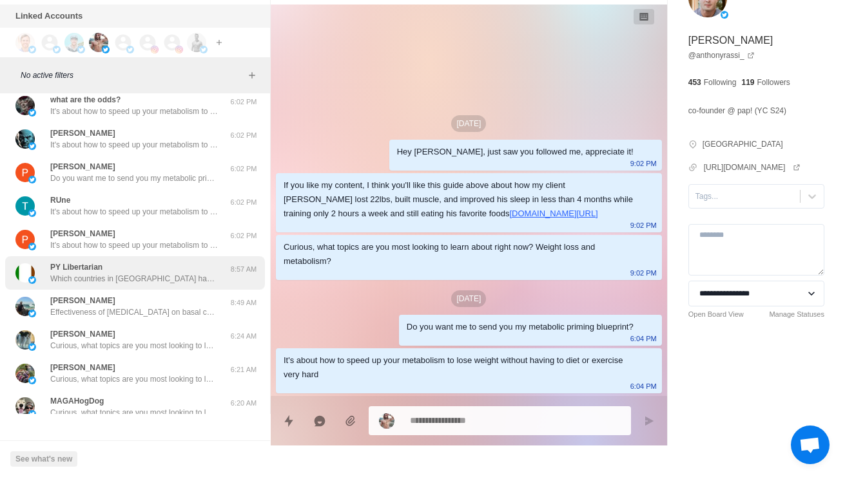
click at [48, 285] on div "PY Libertarian Which countries in Eastern Europe have the best women?" at bounding box center [121, 273] width 212 height 23
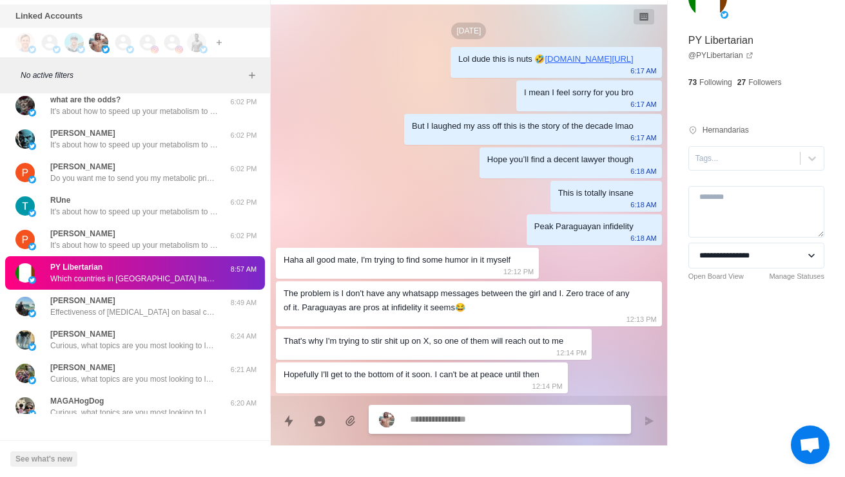
scroll to position [865, 0]
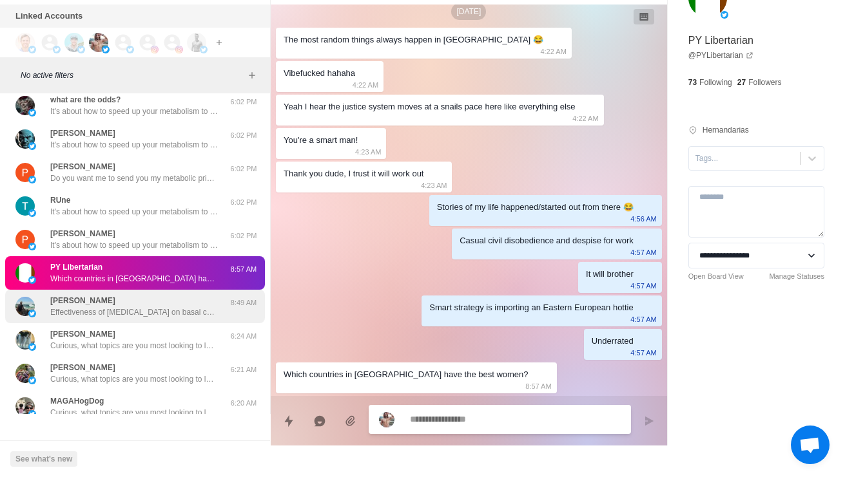
click at [50, 323] on div "John Dilsaver Effectiveness of ivermectin on basal cell rumors 8:49 AM" at bounding box center [135, 307] width 260 height 34
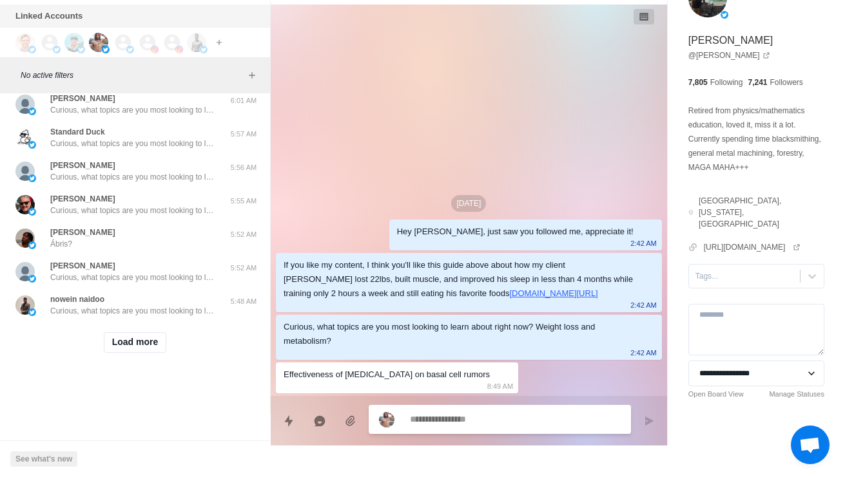
scroll to position [2475, 0]
click at [115, 353] on button "Load more" at bounding box center [135, 342] width 63 height 21
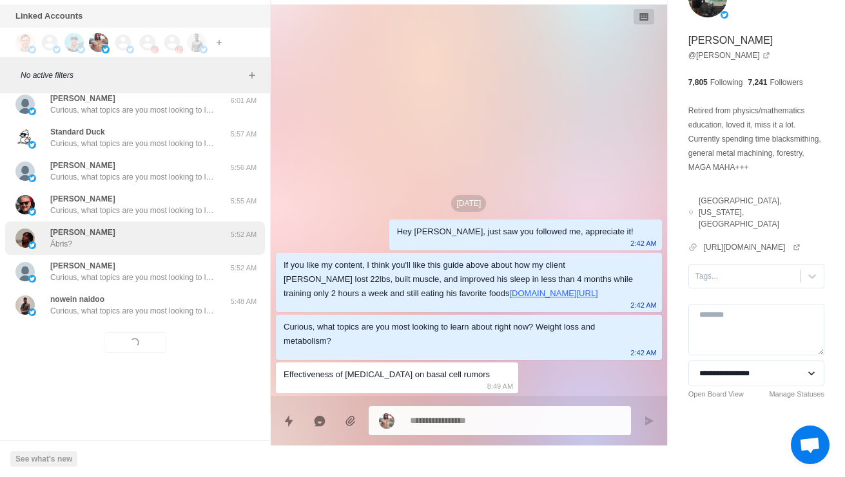
click at [32, 248] on img at bounding box center [24, 238] width 19 height 19
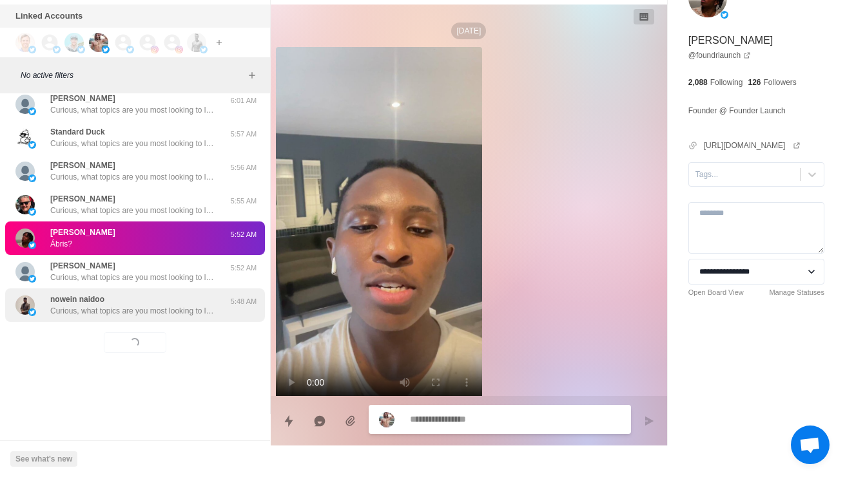
click at [75, 317] on p "Curious, what topics are you most looking to learn about right now? Weight loss…" at bounding box center [134, 311] width 168 height 12
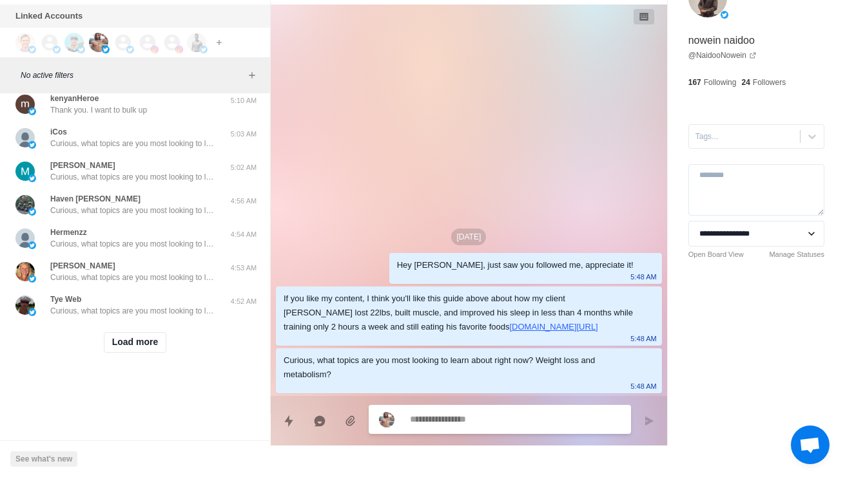
scroll to position [3186, 0]
click at [112, 342] on button "Load more" at bounding box center [135, 342] width 63 height 21
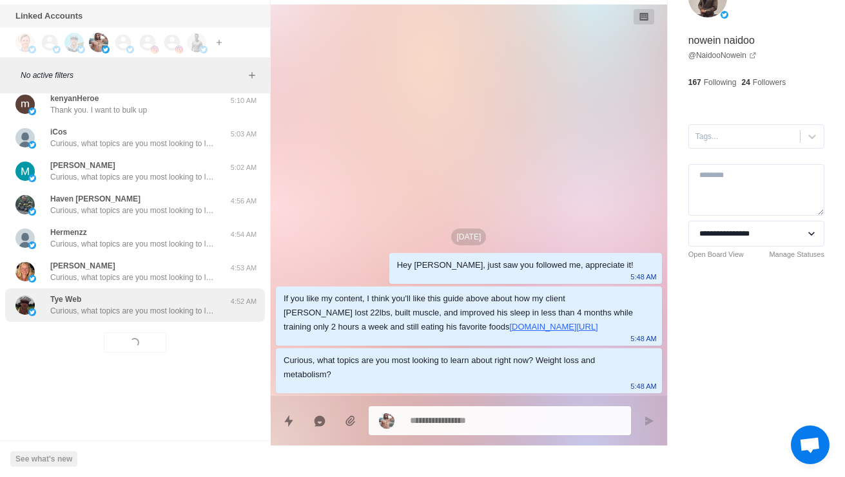
click at [58, 305] on p "Curious, what topics are you most looking to learn about right now? Weight loss…" at bounding box center [134, 311] width 168 height 12
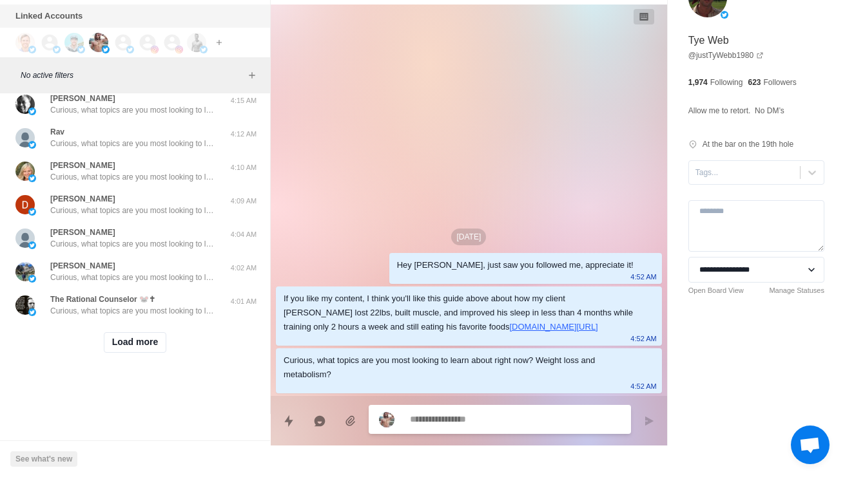
scroll to position [3815, 0]
click at [129, 353] on button "Load more" at bounding box center [135, 342] width 63 height 21
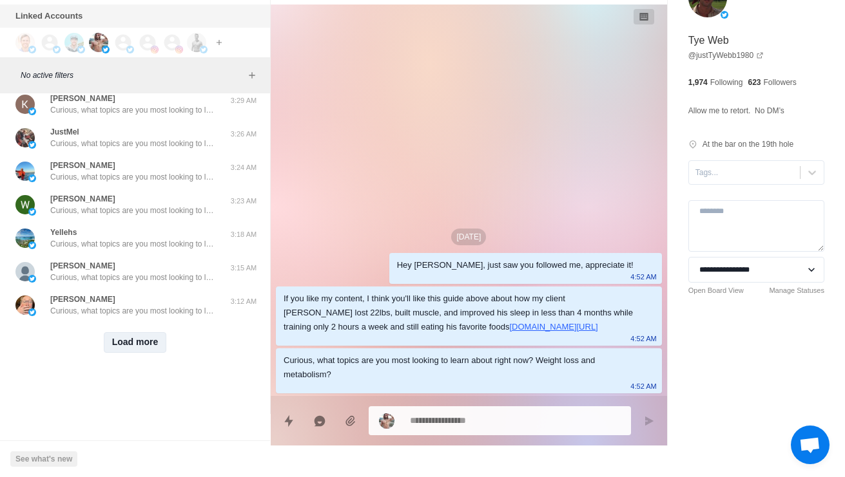
scroll to position [4552, 0]
click at [120, 342] on button "Load more" at bounding box center [135, 342] width 63 height 21
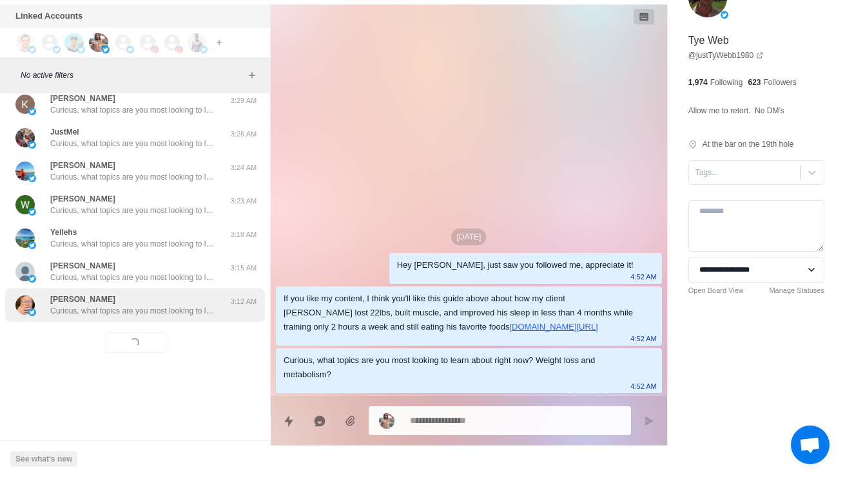
click at [80, 308] on div "Terry L Pisel Curious, what topics are you most looking to learn about right no…" at bounding box center [135, 306] width 260 height 34
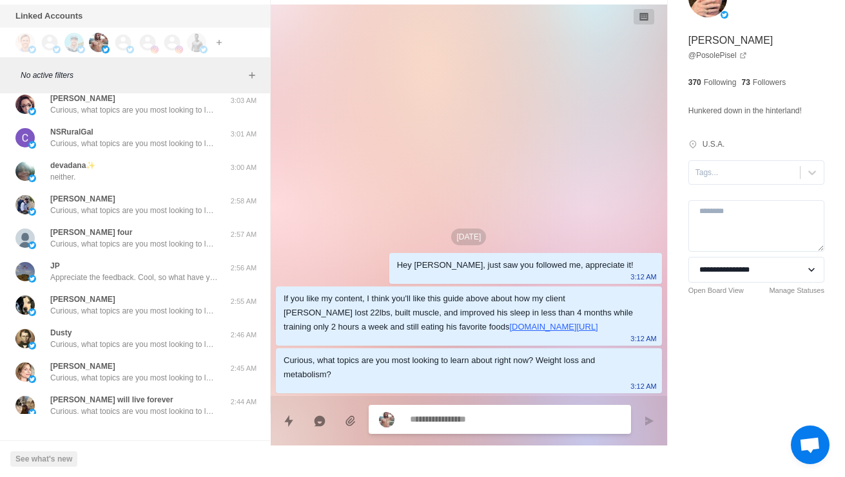
scroll to position [4804, 0]
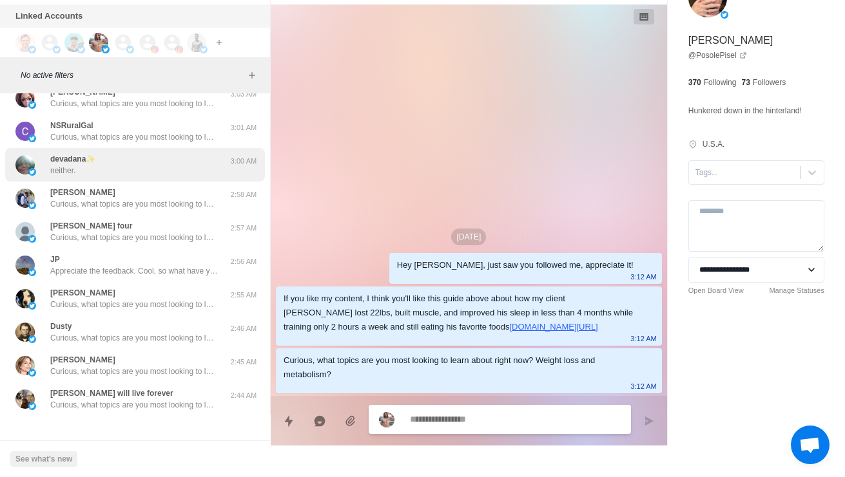
click at [50, 177] on div "devadana✨ neither." at bounding box center [121, 164] width 212 height 23
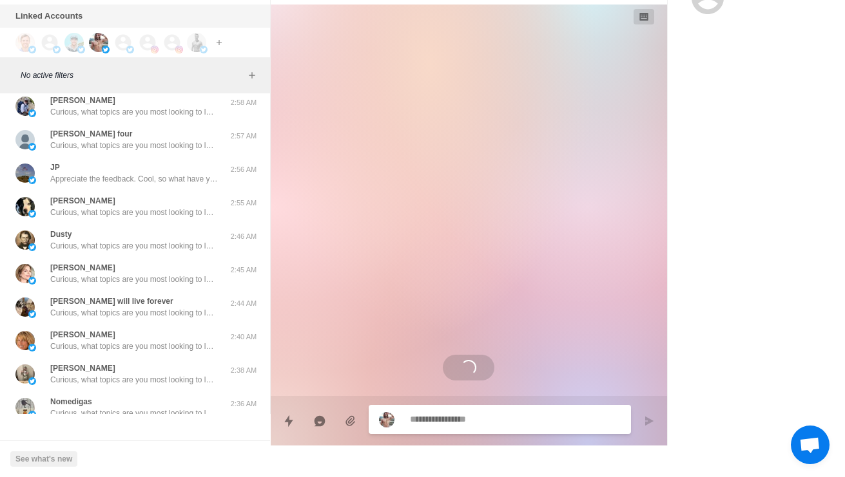
scroll to position [4903, 0]
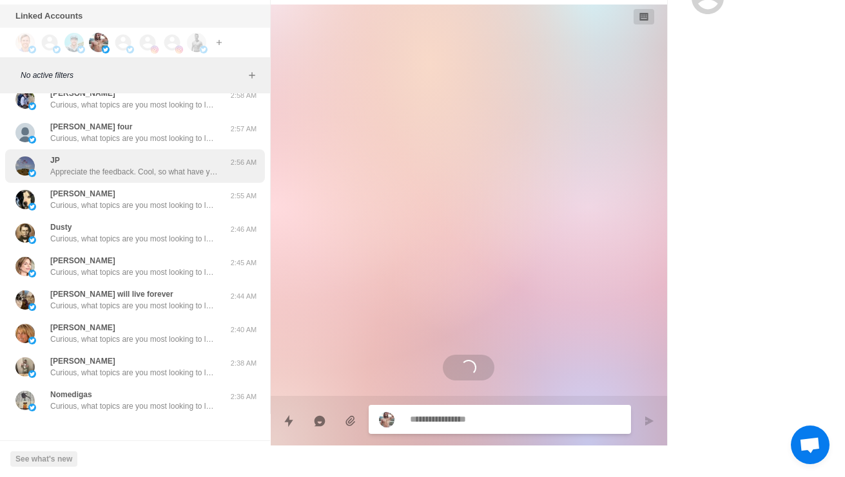
click at [52, 178] on p "Appreciate the feedback. Cool, so what have you tried so far with your diet and…" at bounding box center [134, 172] width 168 height 12
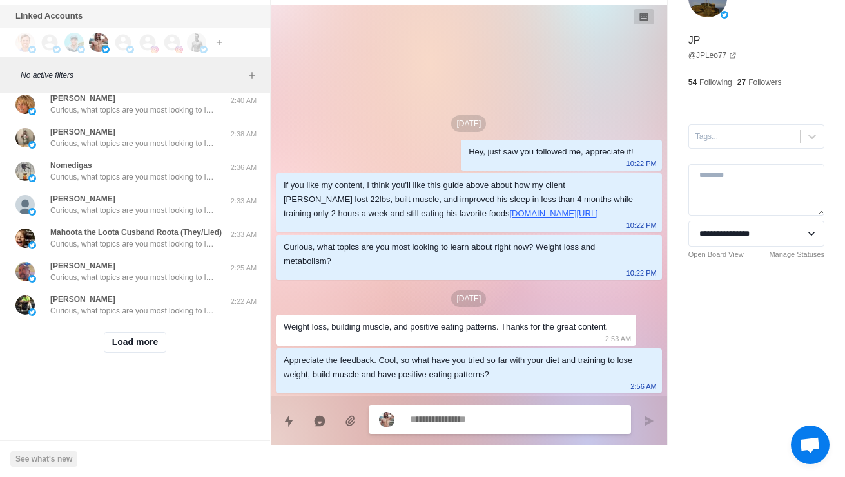
scroll to position [5242, 0]
click at [138, 346] on button "Load more" at bounding box center [135, 342] width 63 height 21
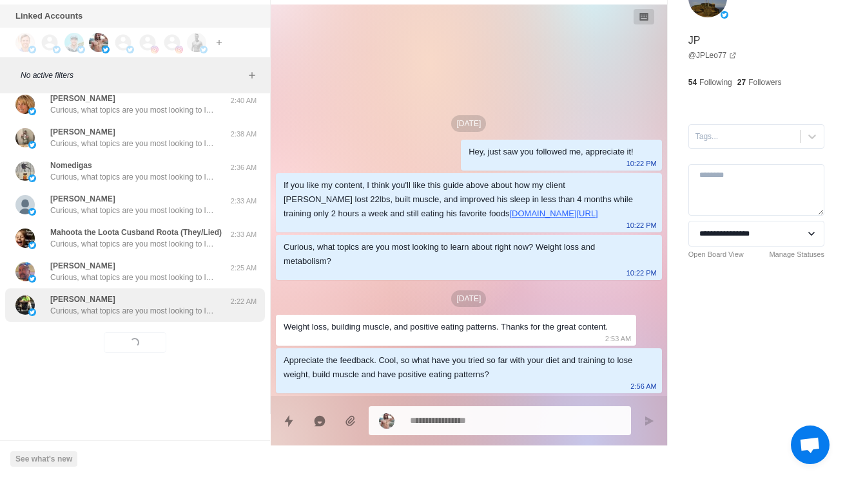
click at [66, 307] on p "Curious, what topics are you most looking to learn about right now? Weight loss…" at bounding box center [134, 311] width 168 height 12
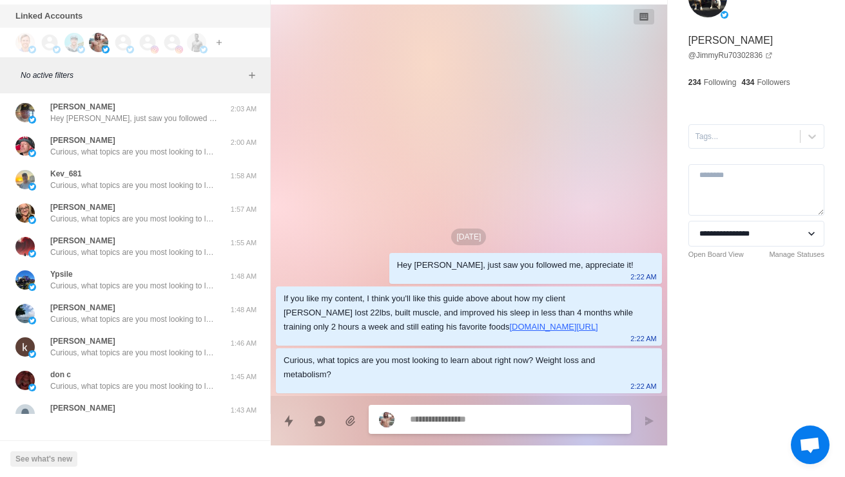
scroll to position [5529, 0]
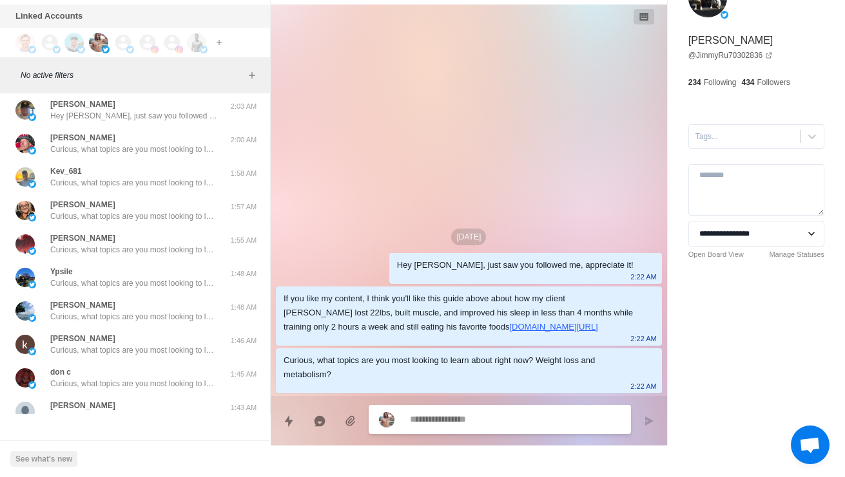
click at [56, 93] on div "Brave Kumquat Curious, what topics are you most looking to learn about right no…" at bounding box center [135, 77] width 260 height 34
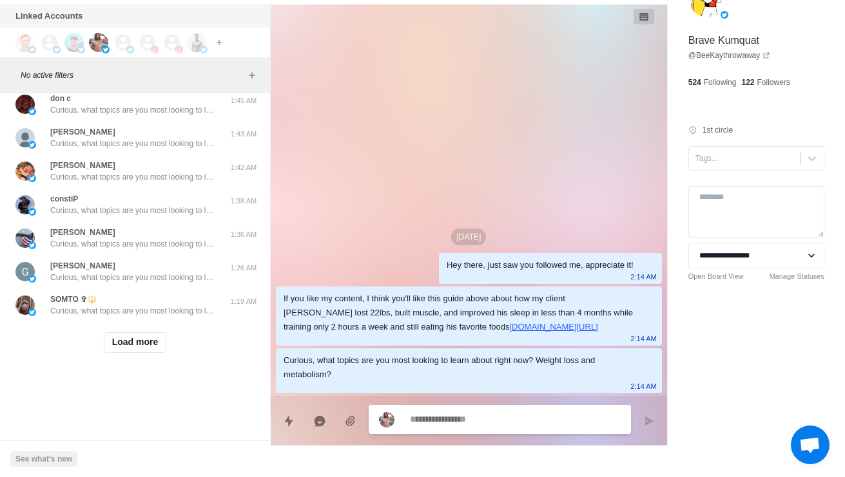
scroll to position [5930, 0]
click at [125, 341] on button "Load more" at bounding box center [135, 342] width 63 height 21
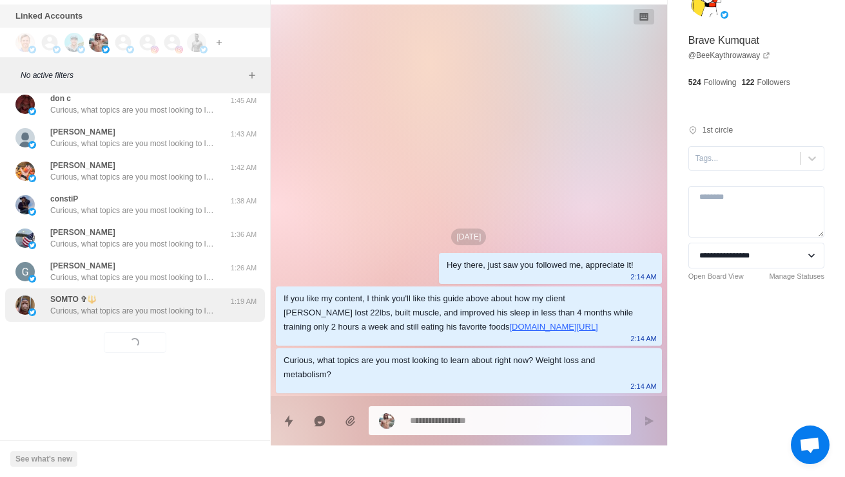
click at [82, 308] on div "SOMTO ✞🔱 Curious, what topics are you most looking to learn about right now? We…" at bounding box center [135, 306] width 260 height 34
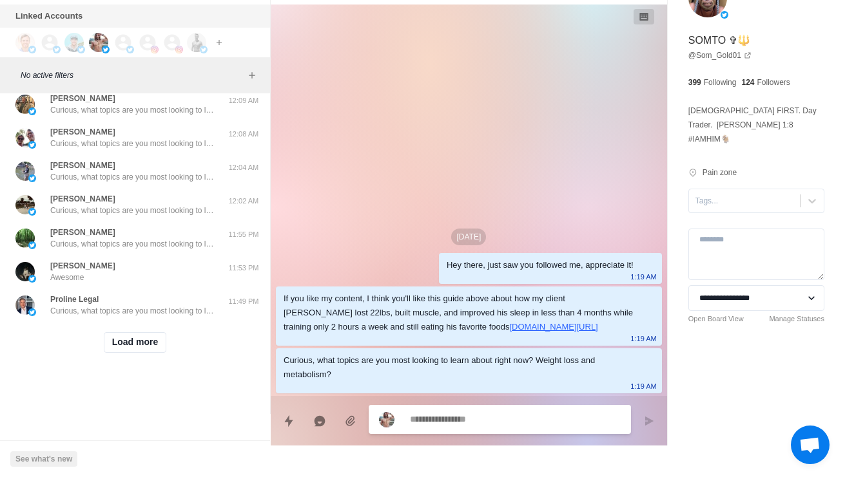
scroll to position [6612, 0]
click at [121, 338] on button "Load more" at bounding box center [135, 342] width 63 height 21
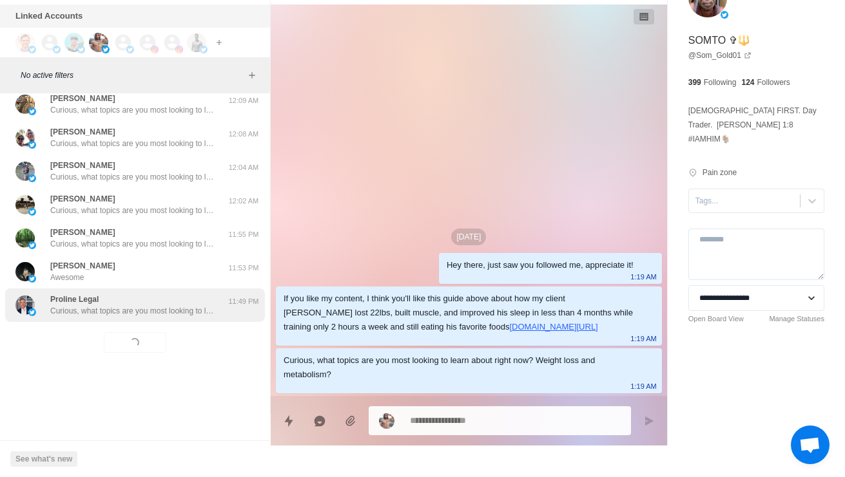
click at [90, 306] on p "Curious, what topics are you most looking to learn about right now? Weight loss…" at bounding box center [134, 311] width 168 height 12
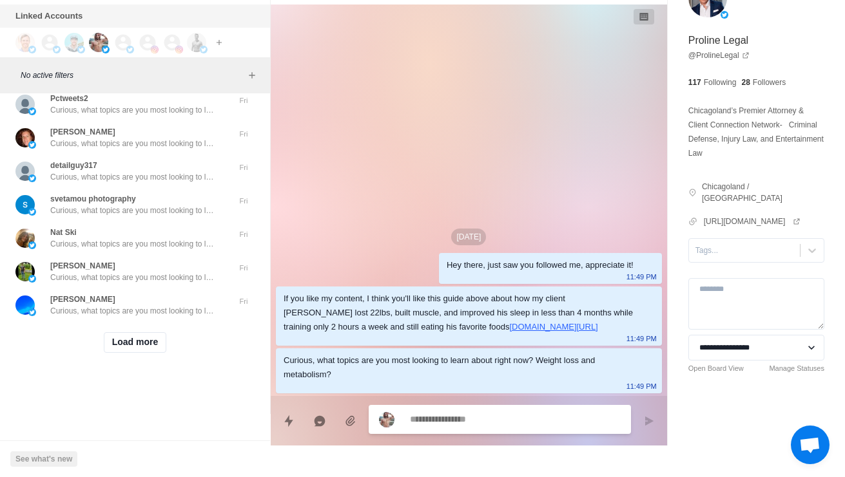
scroll to position [7295, 0]
click at [116, 343] on button "Load more" at bounding box center [135, 342] width 63 height 21
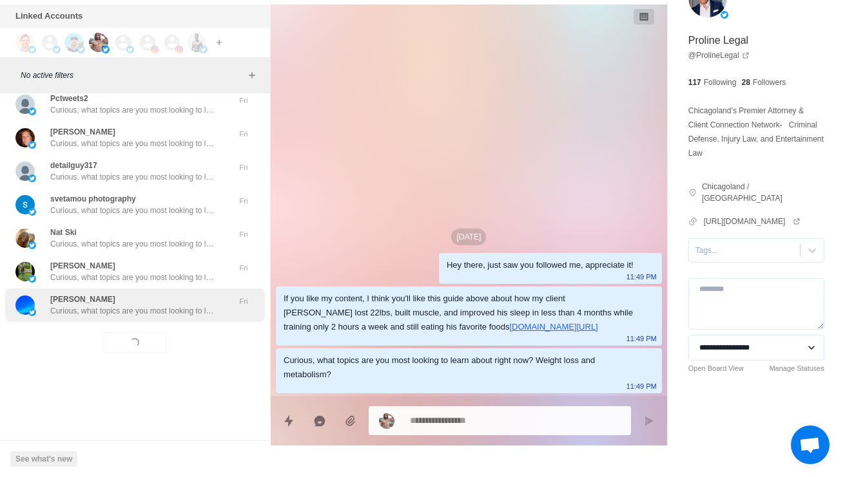
click at [62, 305] on p "Curious, what topics are you most looking to learn about right now? Weight loss…" at bounding box center [134, 311] width 168 height 12
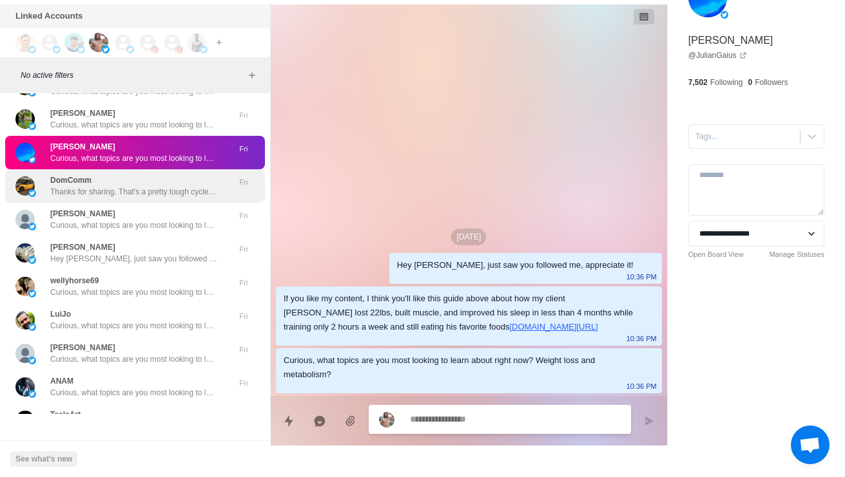
click at [75, 198] on p "Thanks for sharing. That's a pretty tough cycle to get stuck in for that long. …" at bounding box center [134, 192] width 168 height 12
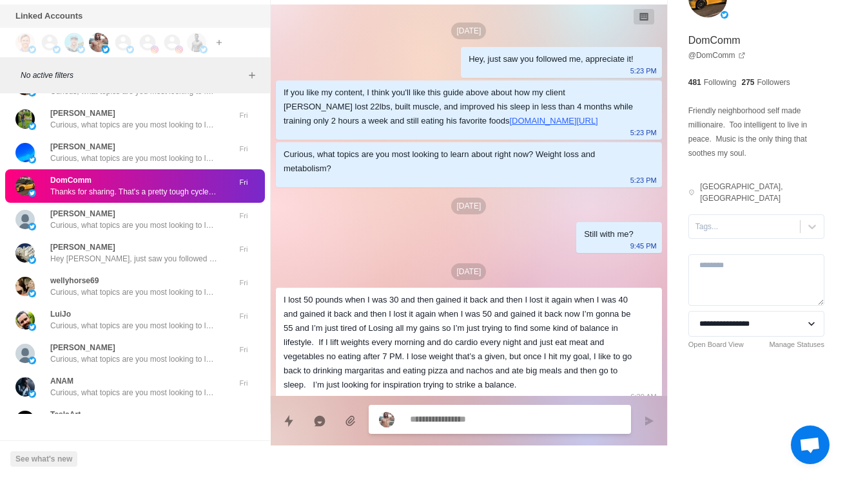
scroll to position [86, 0]
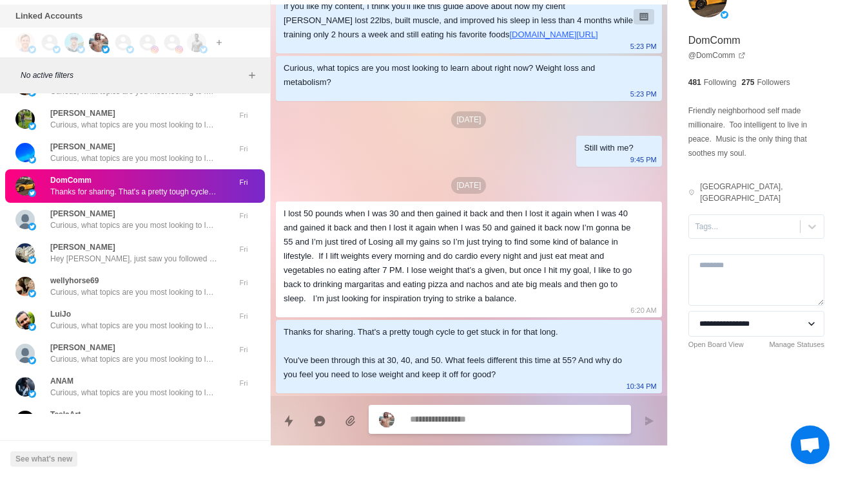
type textarea "*"
type textarea "**"
type textarea "*"
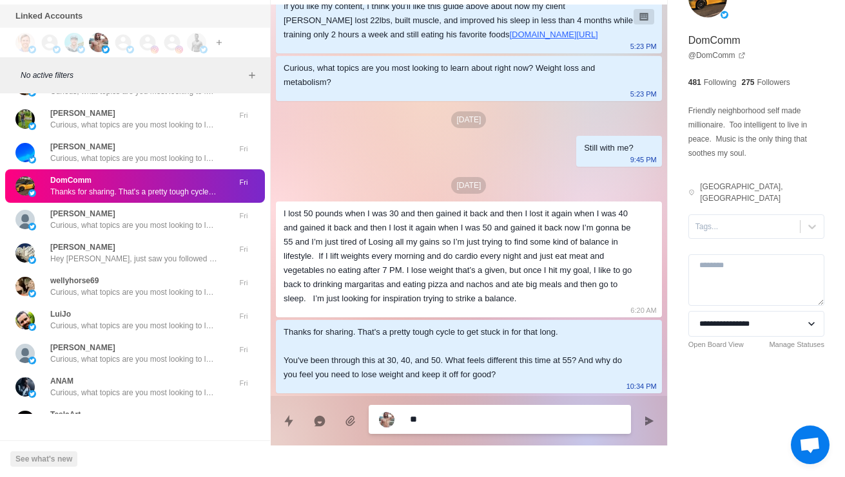
type textarea "***"
type textarea "*"
type textarea "****"
type textarea "*"
type textarea "***"
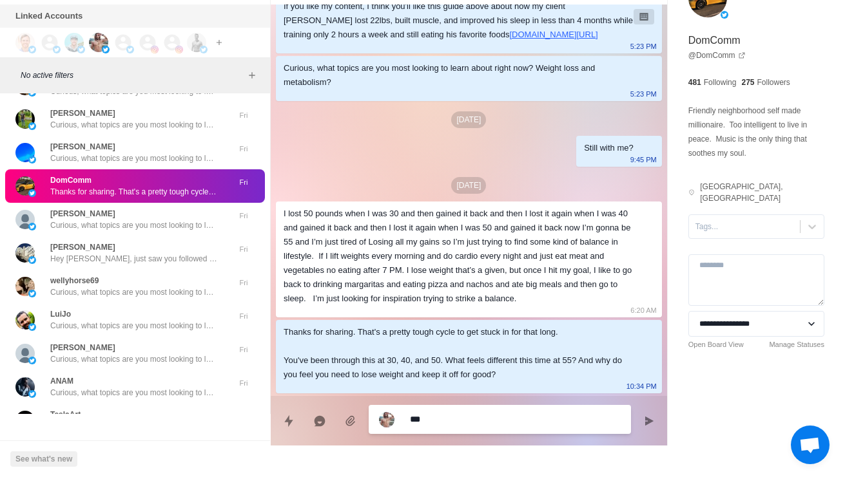
type textarea "*"
type textarea "**"
type textarea "*"
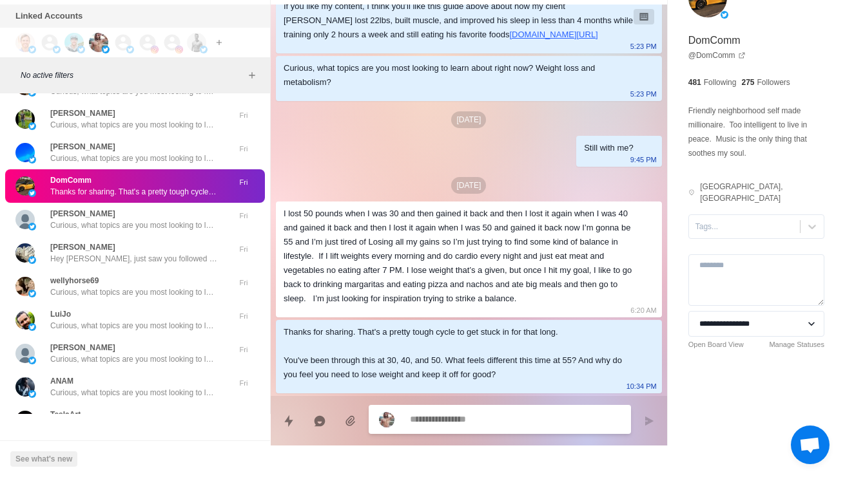
type textarea "*"
type textarea "**"
type textarea "*"
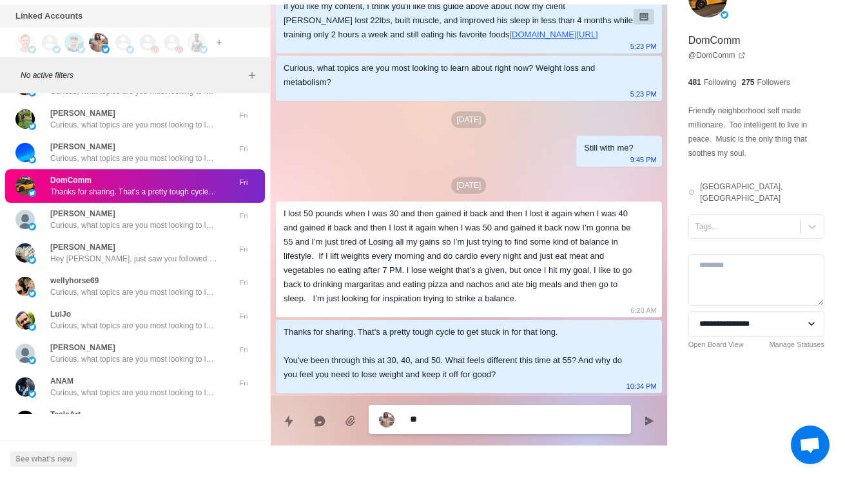
type textarea "***"
type textarea "*"
type textarea "**********"
type textarea "*"
type textarea "**********"
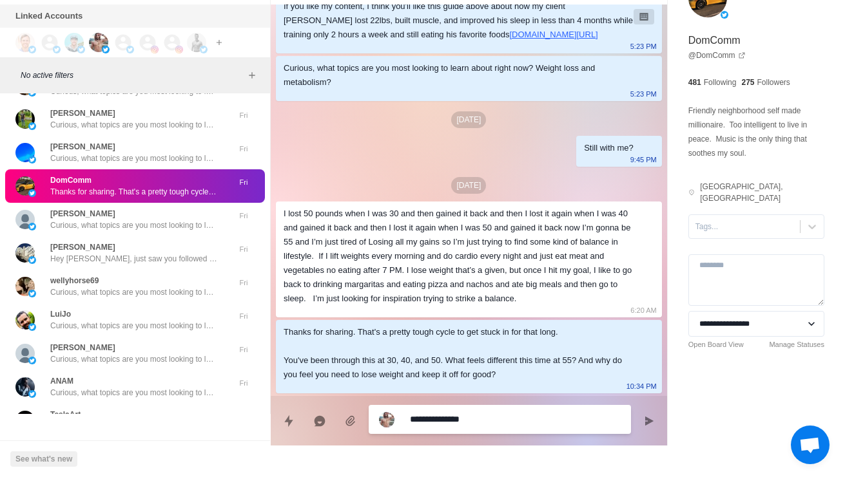
type textarea "*"
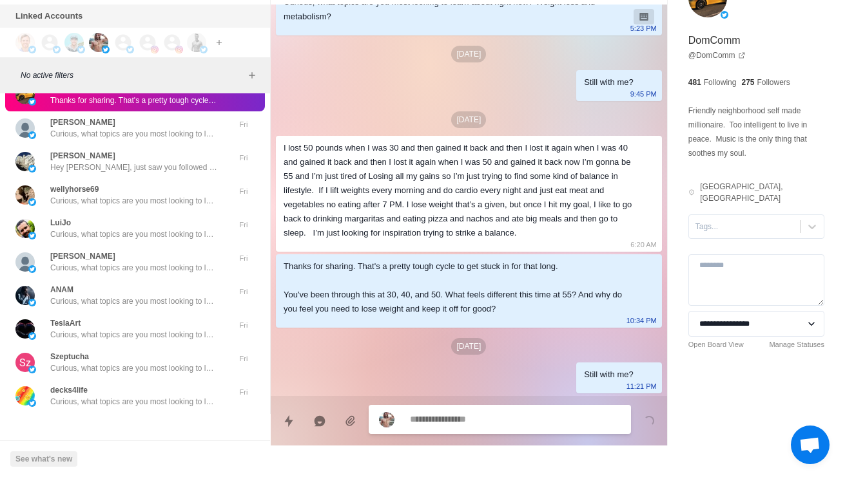
scroll to position [7387, 0]
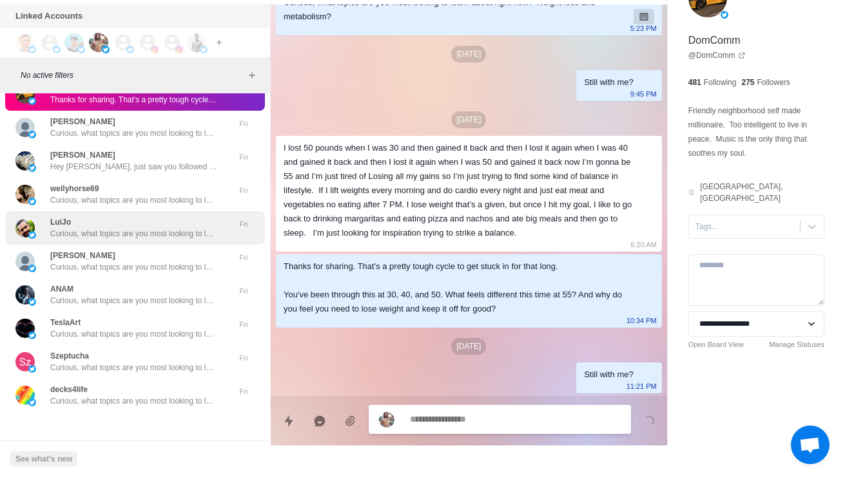
click at [66, 245] on div "LuiJo Curious, what topics are you most looking to learn about right now? Weigh…" at bounding box center [135, 228] width 260 height 34
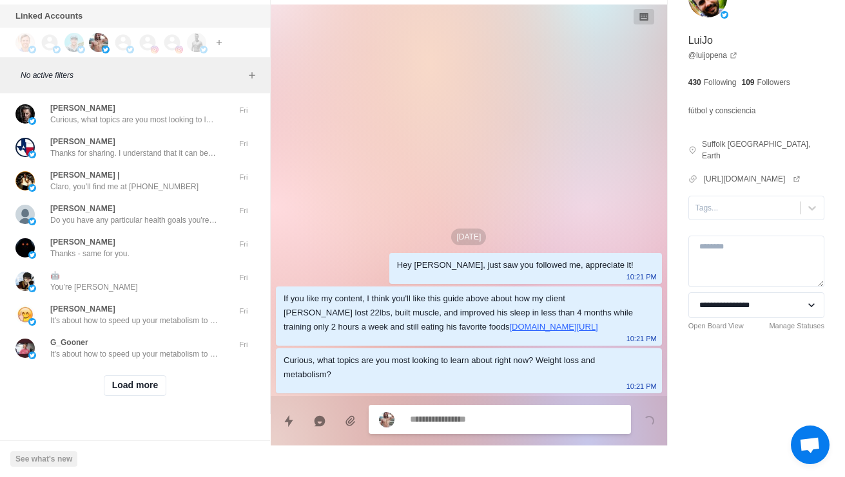
scroll to position [7773, 0]
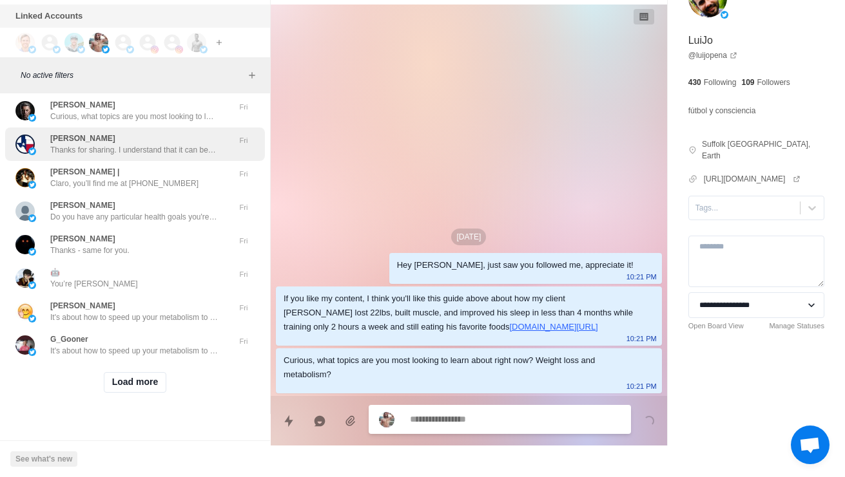
click at [59, 156] on p "Thanks for sharing. I understand that it can be quite difficult to shop for hea…" at bounding box center [134, 150] width 168 height 12
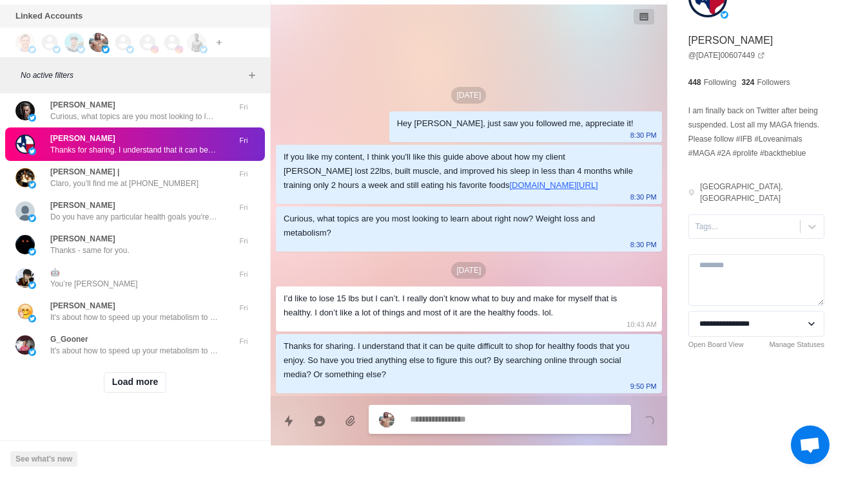
type textarea "*"
type textarea "**********"
type textarea "*"
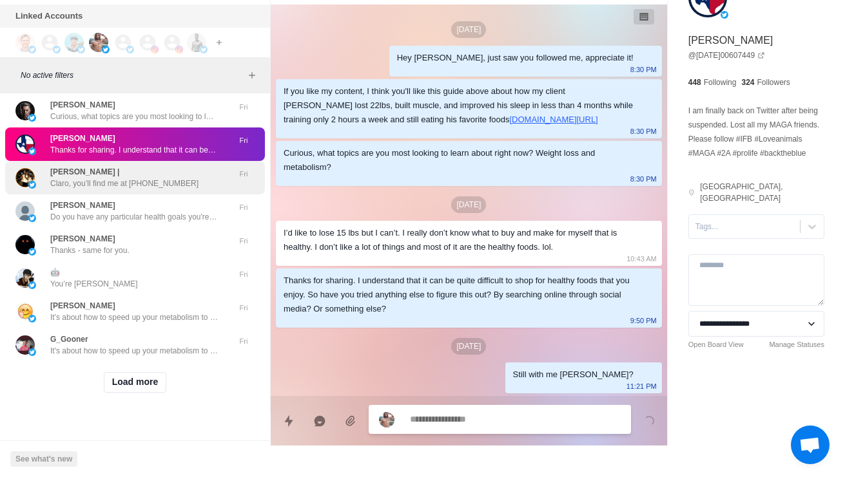
click at [51, 189] on p "Claro, you’ll find me at +46723376576" at bounding box center [124, 184] width 148 height 12
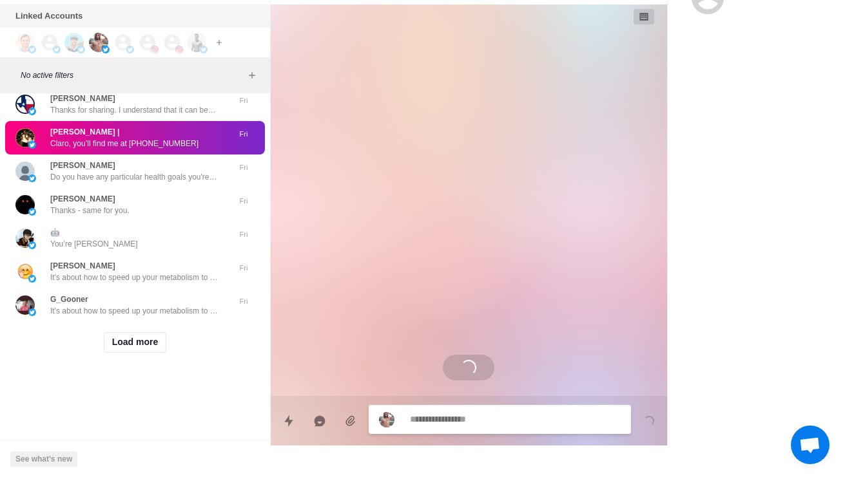
scroll to position [917, 0]
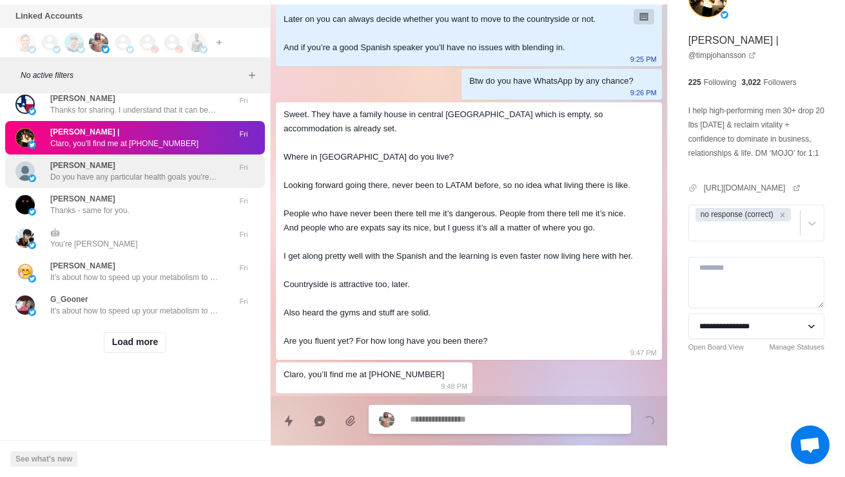
click at [63, 183] on p "Do you have any particular health goals you're pursuing these days? Like losing…" at bounding box center [134, 177] width 168 height 12
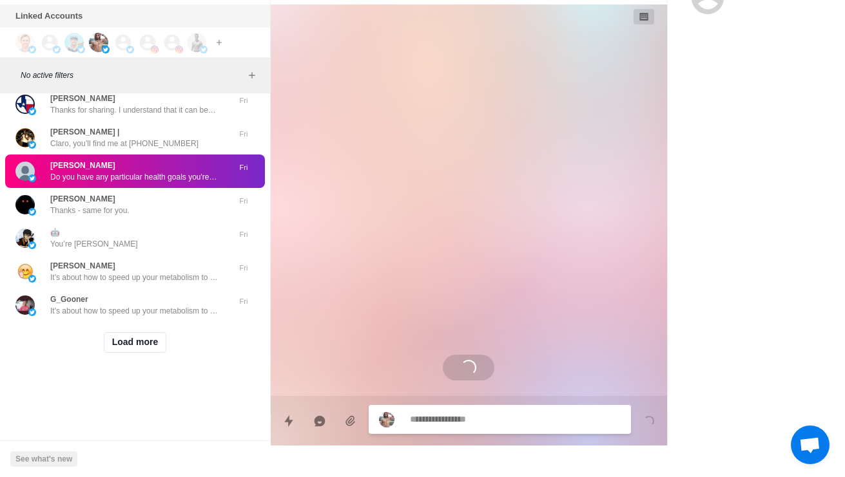
scroll to position [54, 0]
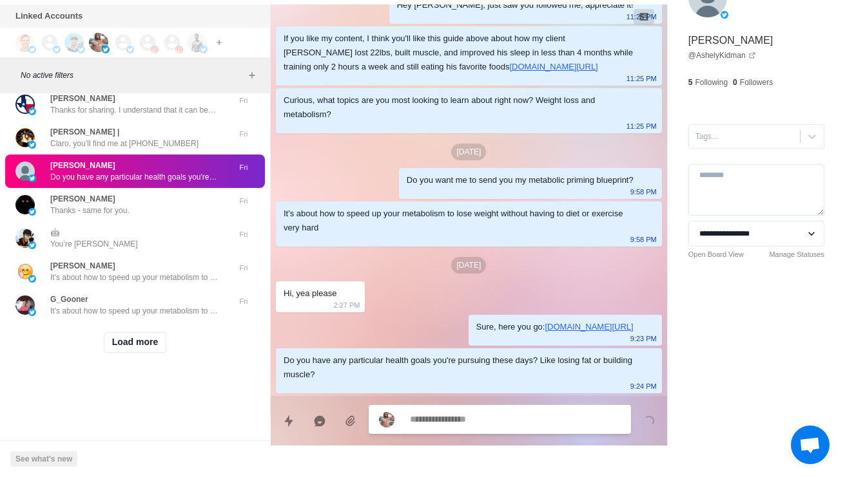
type textarea "*"
type textarea "**********"
type textarea "*"
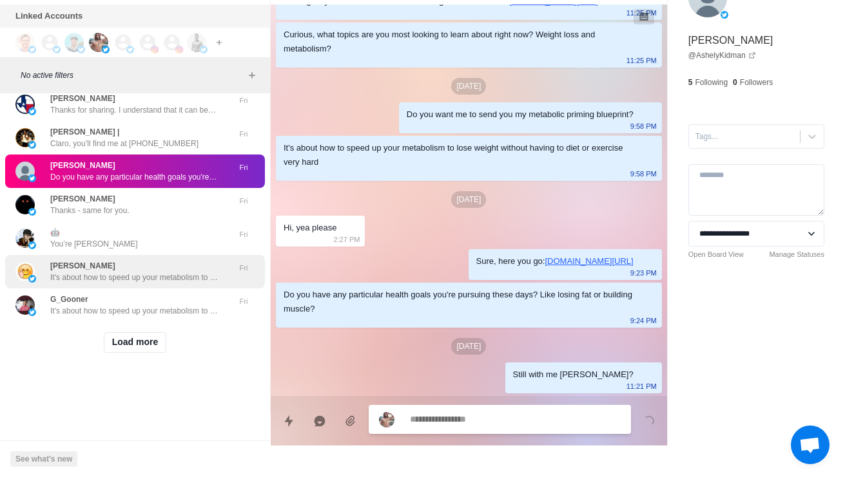
click at [65, 283] on p "It's about how to speed up your metabolism to lose weight without having to die…" at bounding box center [134, 278] width 168 height 12
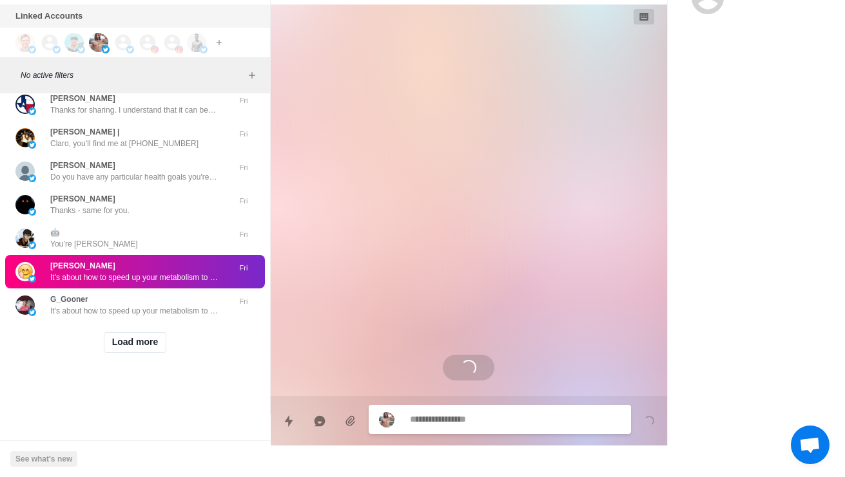
scroll to position [7978, 0]
click at [128, 341] on button "Load more" at bounding box center [135, 342] width 63 height 21
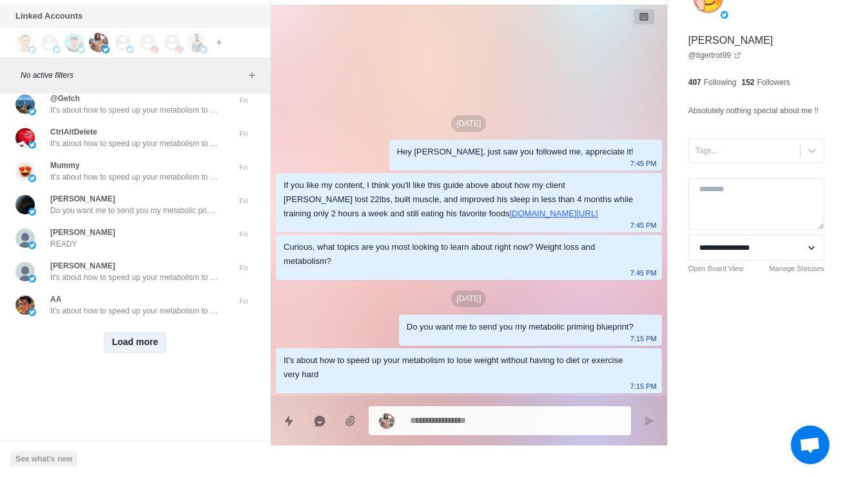
scroll to position [8661, 0]
click at [112, 343] on button "Load more" at bounding box center [135, 342] width 63 height 21
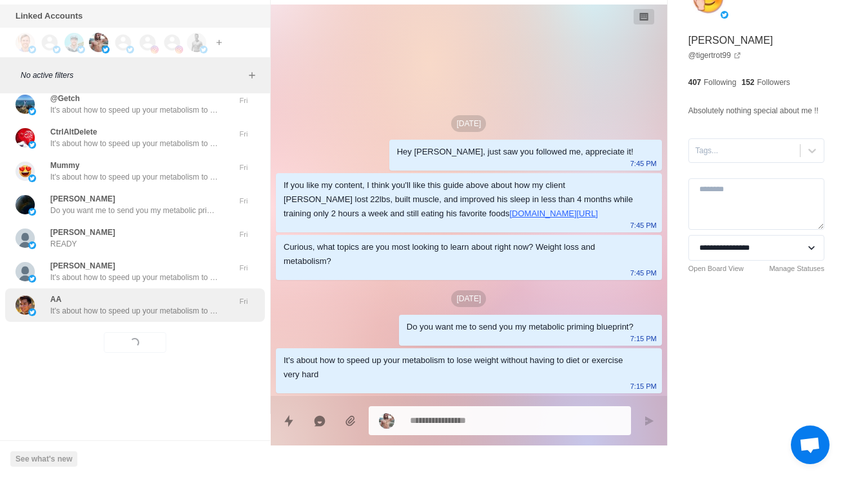
click at [74, 309] on div "AA It's about how to speed up your metabolism to lose weight without having to …" at bounding box center [135, 306] width 260 height 34
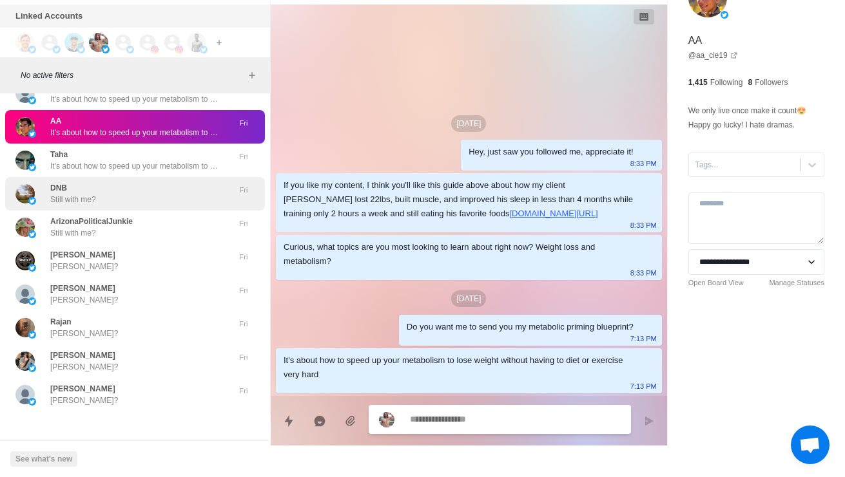
click at [70, 206] on div "DNB Still with me?" at bounding box center [73, 193] width 46 height 23
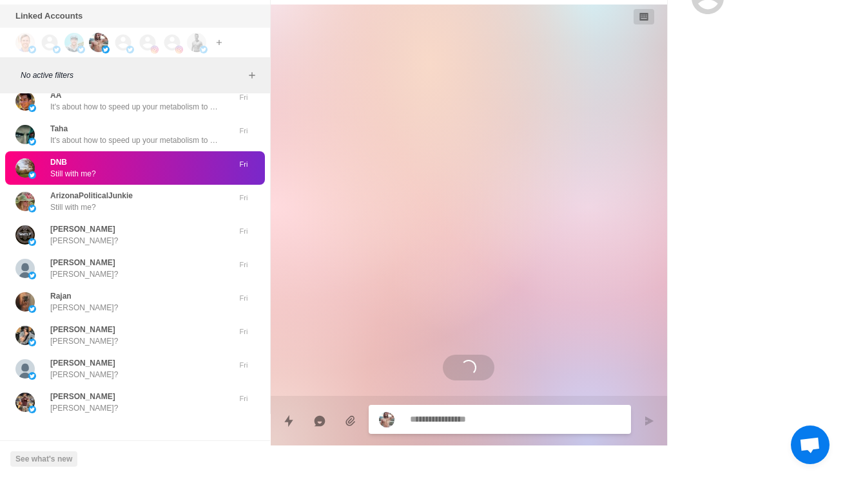
scroll to position [8689, 0]
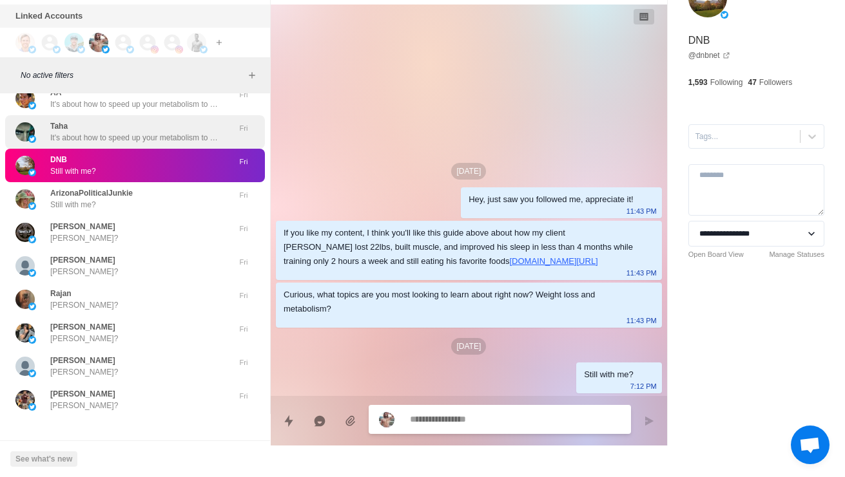
click at [53, 132] on p "Taha" at bounding box center [58, 126] width 17 height 12
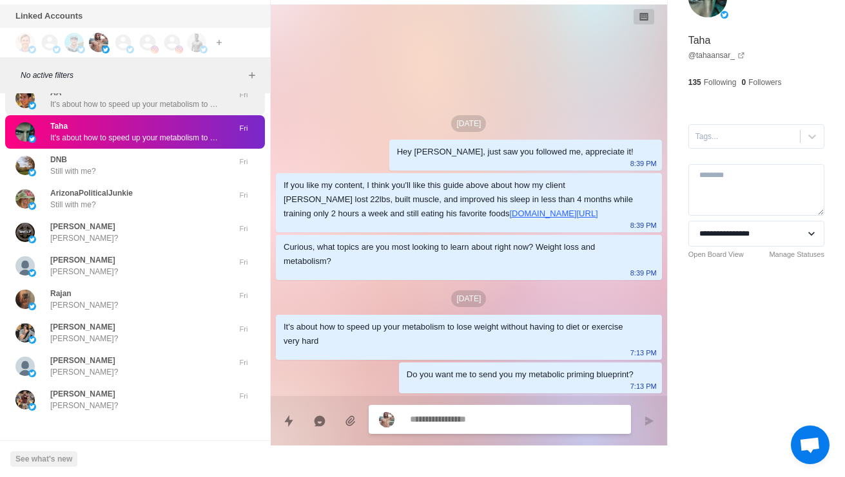
click at [59, 110] on p "It's about how to speed up your metabolism to lose weight without having to die…" at bounding box center [134, 105] width 168 height 12
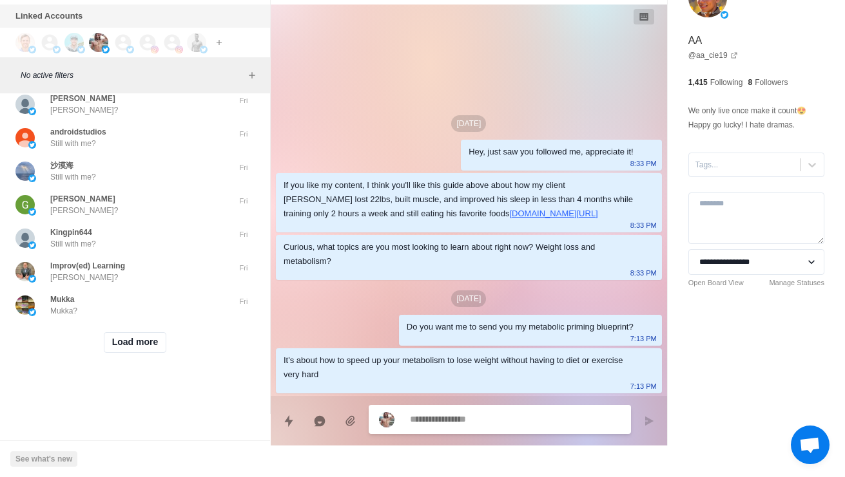
scroll to position [9344, 0]
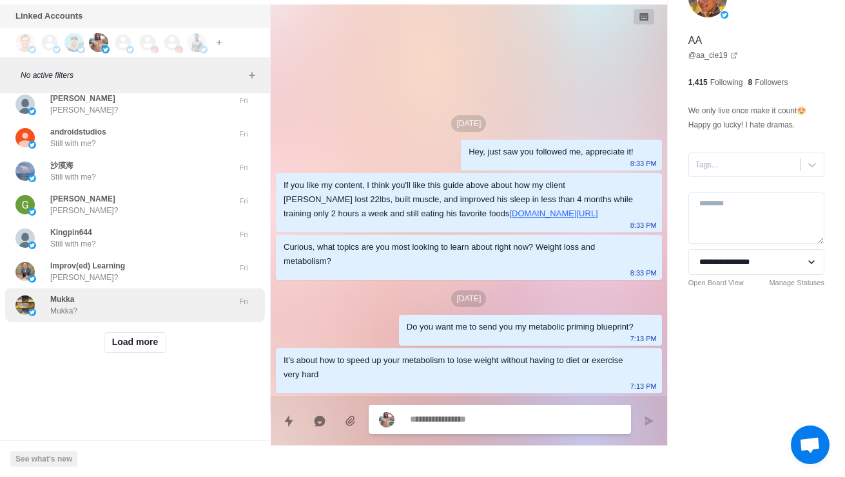
click at [60, 305] on p "Mukka?" at bounding box center [63, 311] width 27 height 12
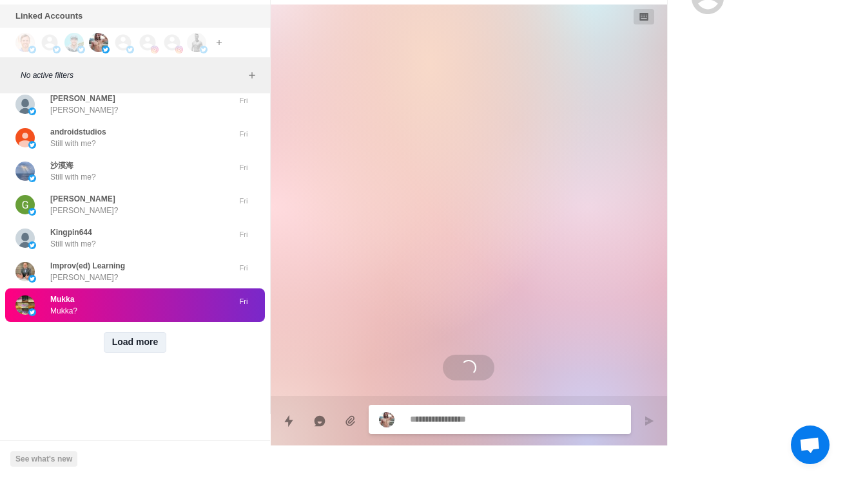
click at [113, 333] on button "Load more" at bounding box center [135, 342] width 63 height 21
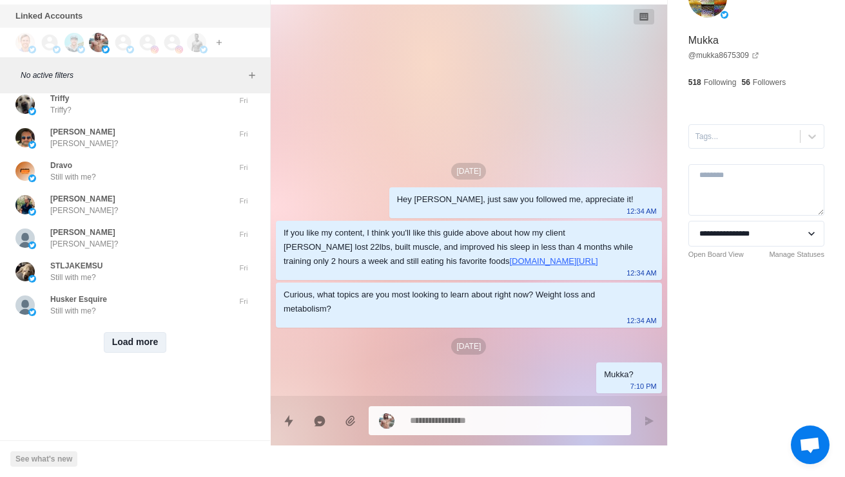
scroll to position [10027, 0]
click at [108, 342] on button "Load more" at bounding box center [135, 342] width 63 height 21
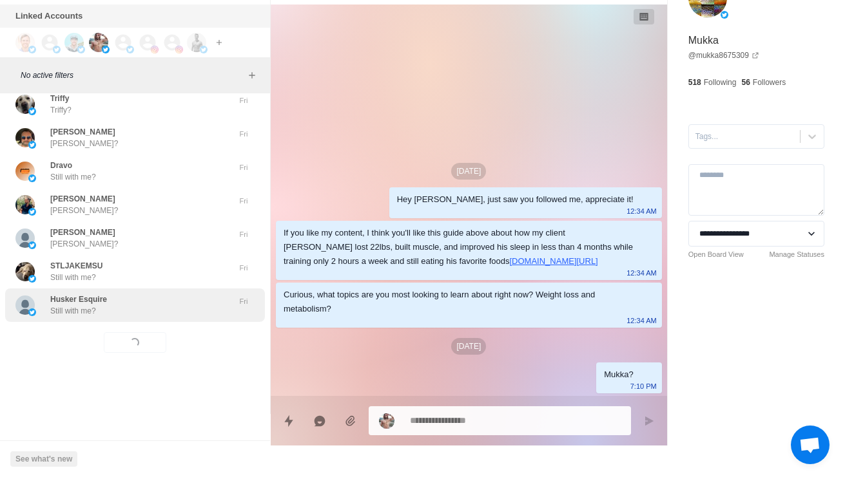
click at [53, 305] on p "Still with me?" at bounding box center [73, 311] width 46 height 12
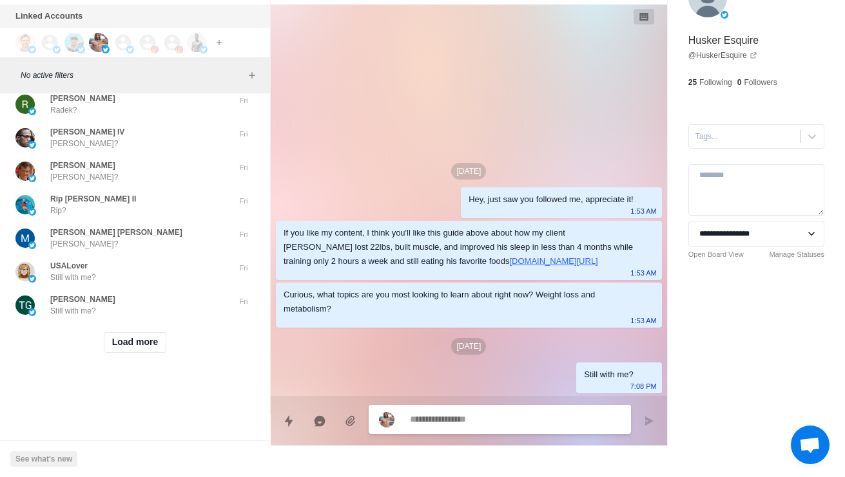
scroll to position [10710, 0]
click at [126, 339] on button "Load more" at bounding box center [135, 342] width 63 height 21
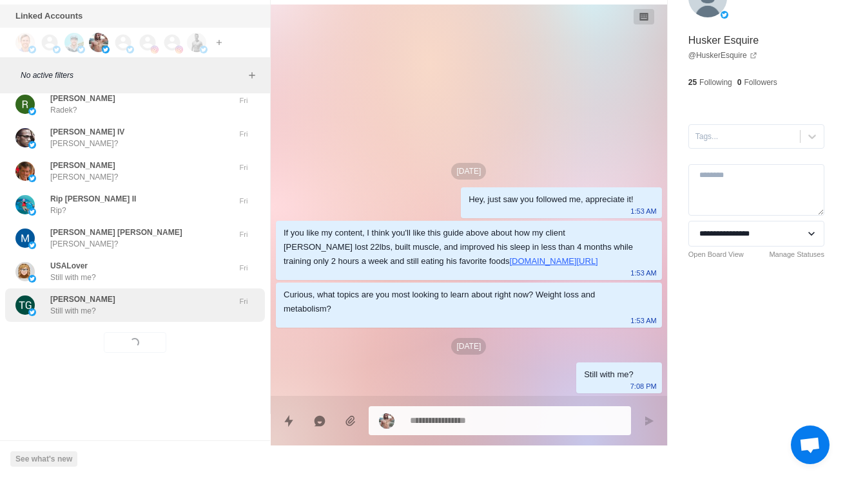
click at [85, 311] on div "TG Neason Still with me? Fri" at bounding box center [135, 306] width 260 height 34
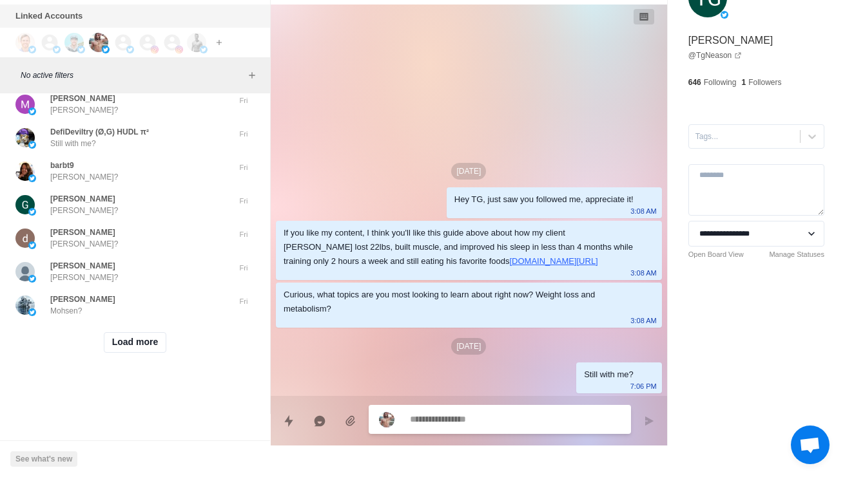
scroll to position [11393, 0]
click at [134, 339] on button "Load more" at bounding box center [135, 342] width 63 height 21
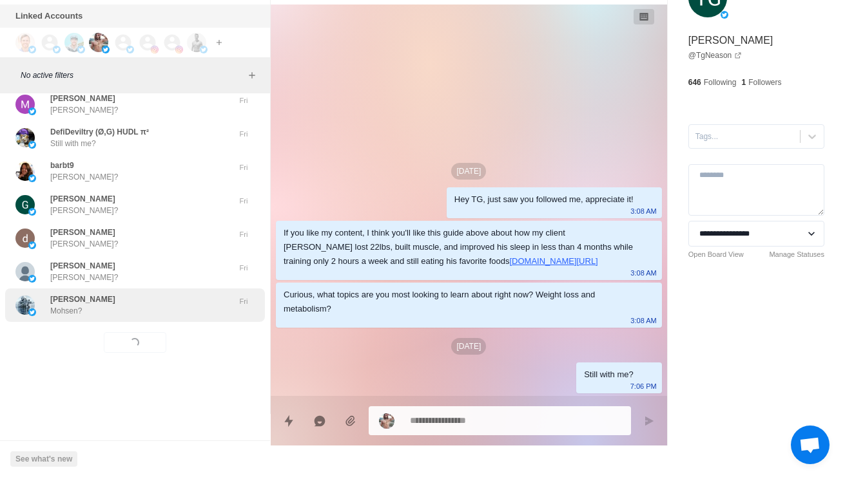
click at [82, 305] on p "Mohsen?" at bounding box center [66, 311] width 32 height 12
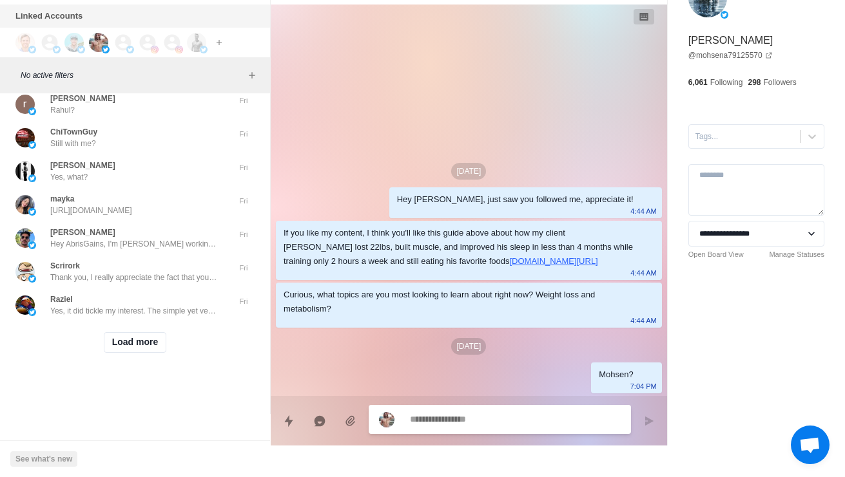
scroll to position [12087, 0]
click at [119, 341] on button "Load more" at bounding box center [135, 342] width 63 height 21
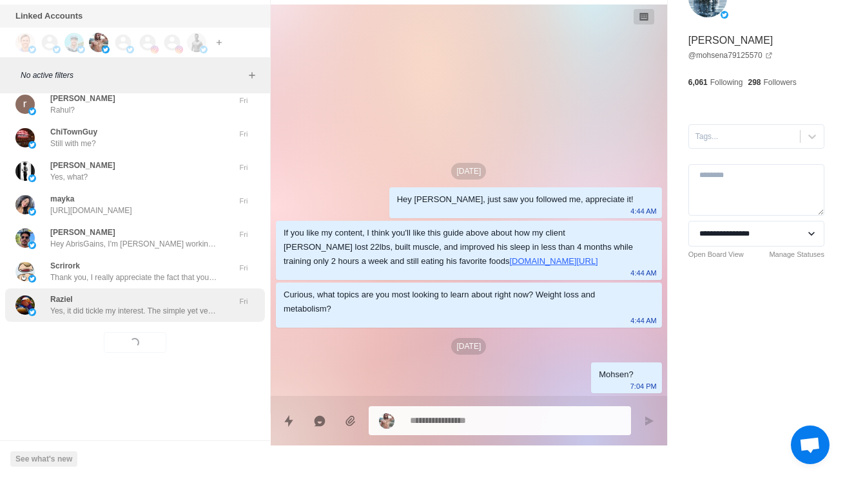
click at [50, 307] on div "Raziel Yes, it did tickle my interest. The simple yet very productive lifestyle…" at bounding box center [135, 306] width 260 height 34
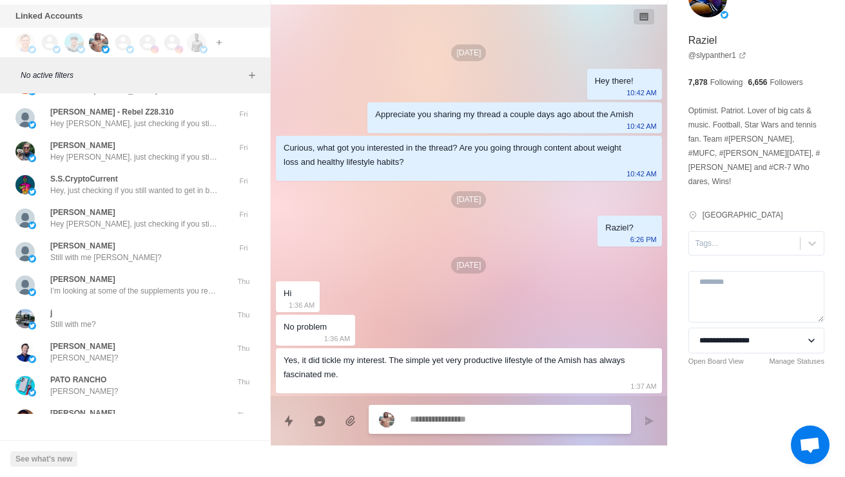
scroll to position [12194, 0]
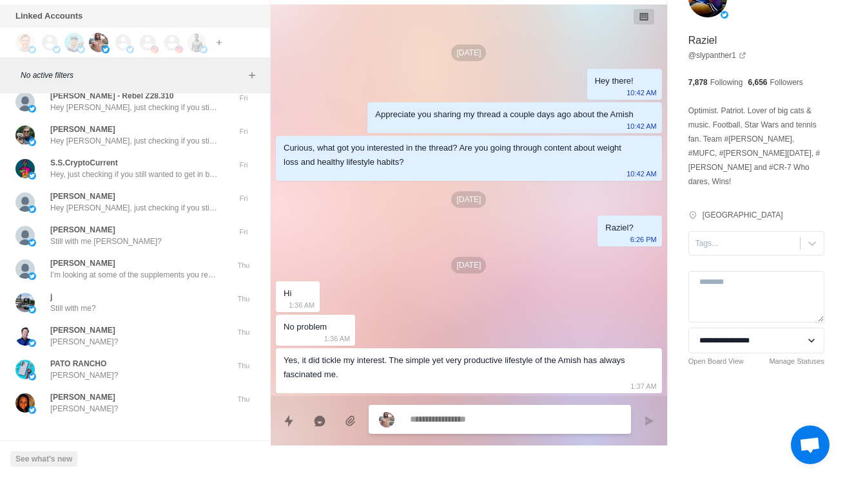
click at [32, 78] on img at bounding box center [24, 68] width 19 height 19
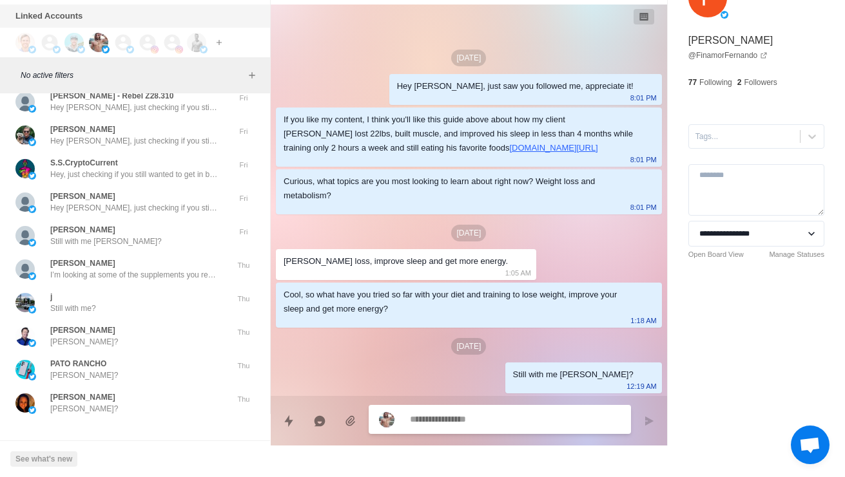
type textarea "*"
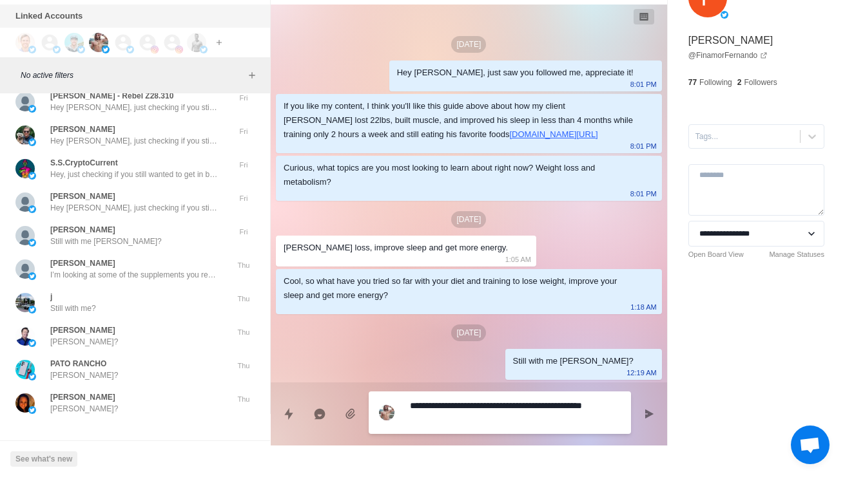
type textarea "**********"
type textarea "*"
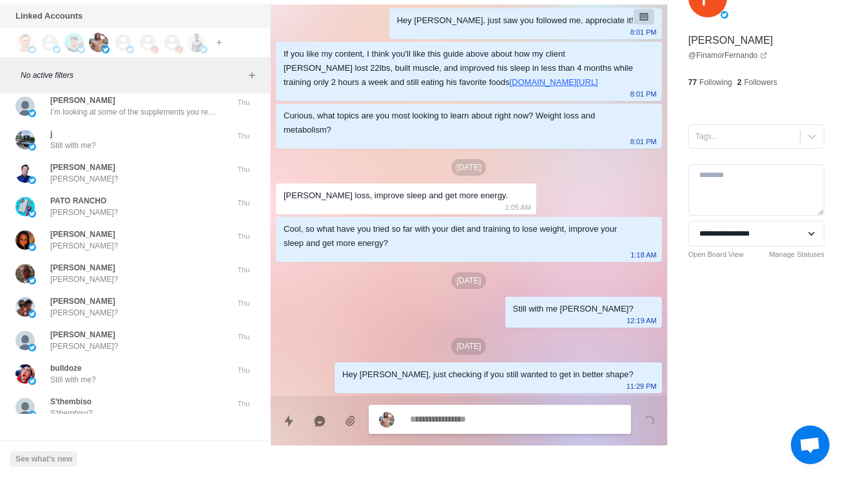
scroll to position [12359, 0]
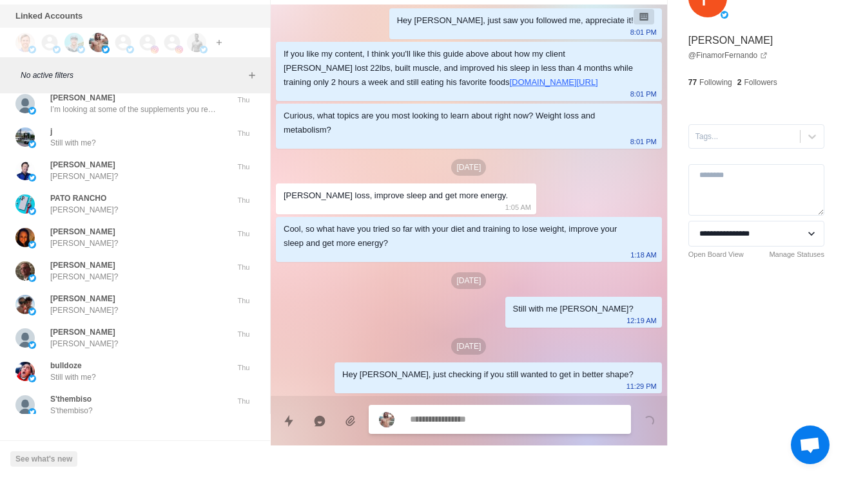
click at [47, 82] on div "Randolph Yu Still with me Randolph?" at bounding box center [121, 70] width 212 height 23
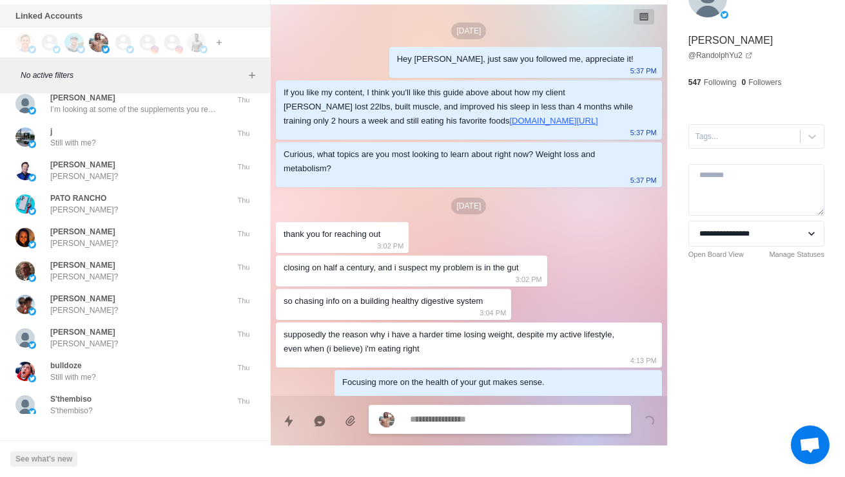
scroll to position [102, 0]
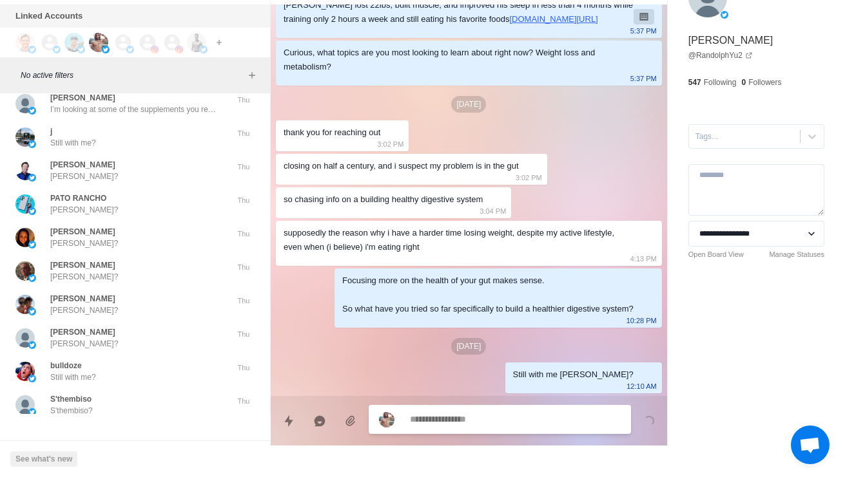
type textarea "*"
type textarea "**********"
type textarea "*"
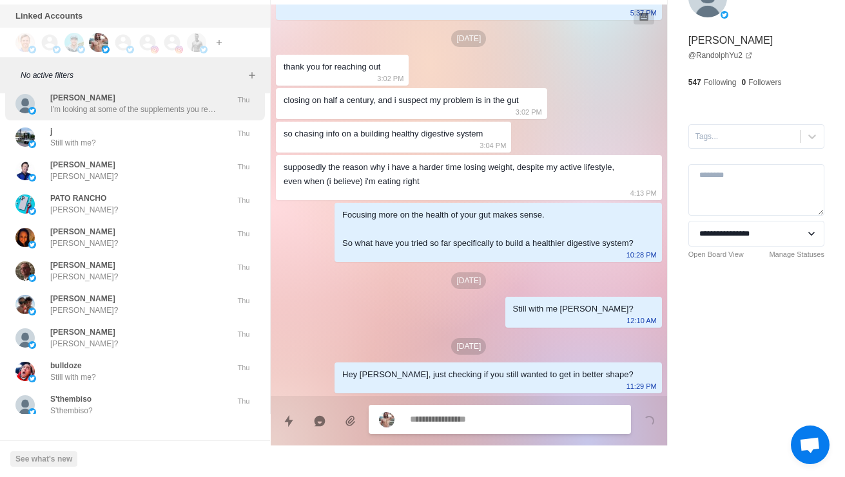
click at [53, 115] on p "I’m looking at some of the supplements you recommend for increasing metabolism.…" at bounding box center [134, 110] width 168 height 12
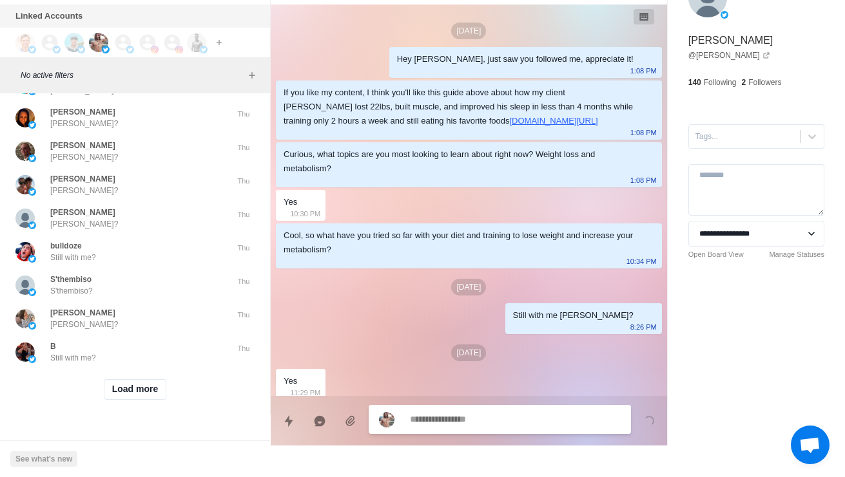
scroll to position [54, 0]
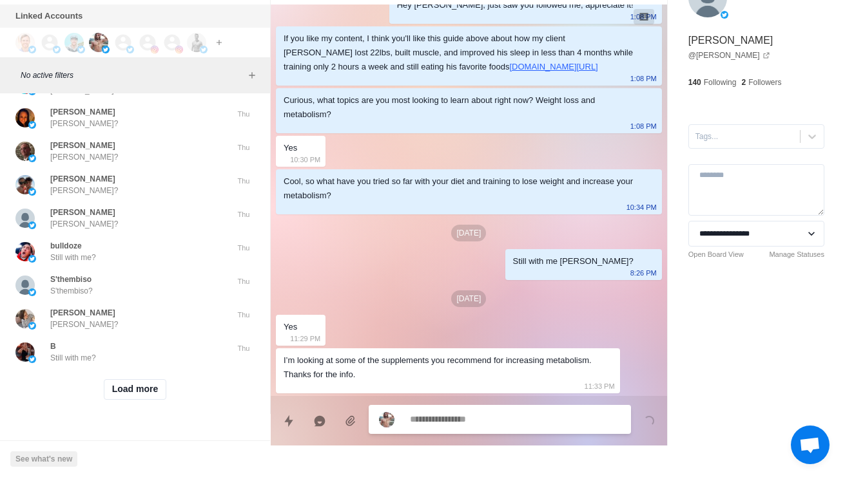
click at [53, 29] on p "Still with me?" at bounding box center [73, 23] width 46 height 12
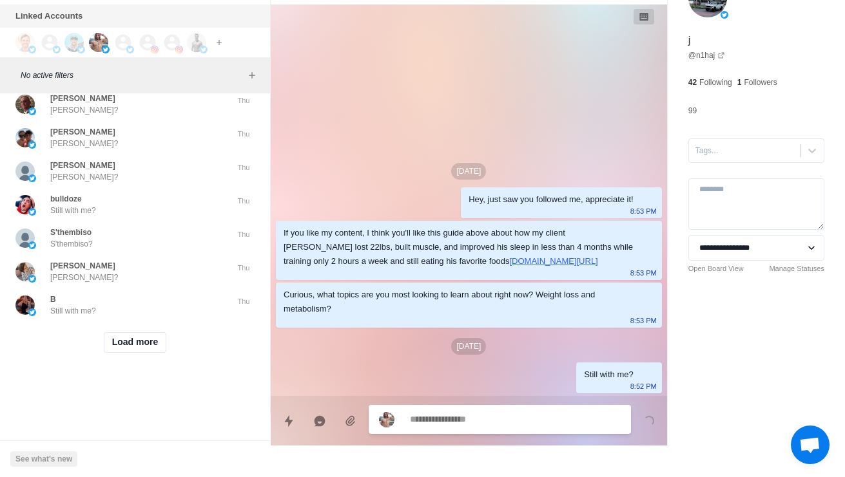
scroll to position [12770, 0]
click at [119, 334] on button "Load more" at bounding box center [135, 342] width 63 height 21
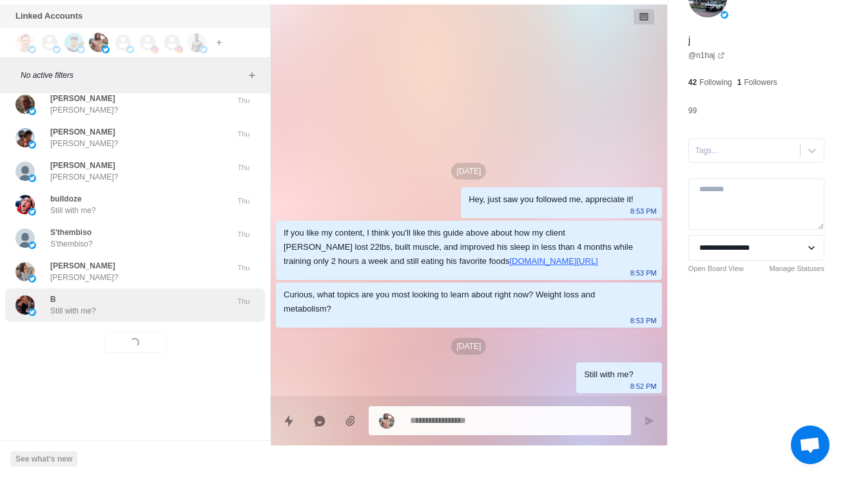
click at [72, 309] on div "B Still with me? Thu" at bounding box center [135, 306] width 260 height 34
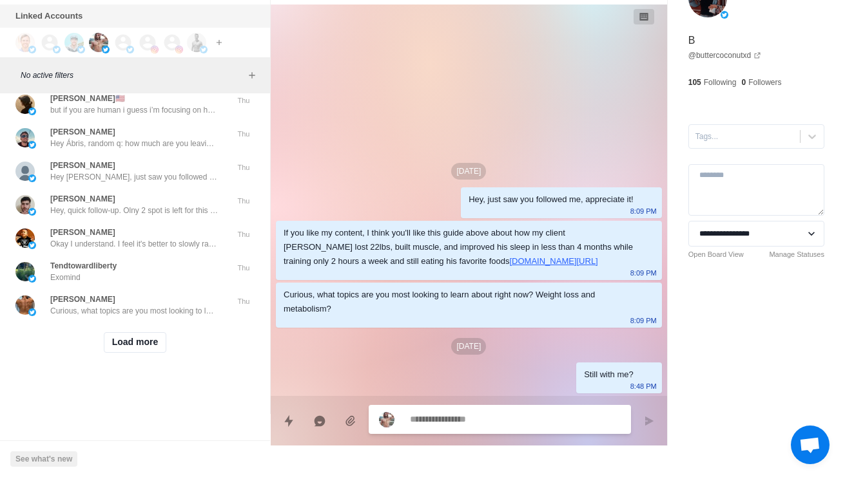
scroll to position [13309, 0]
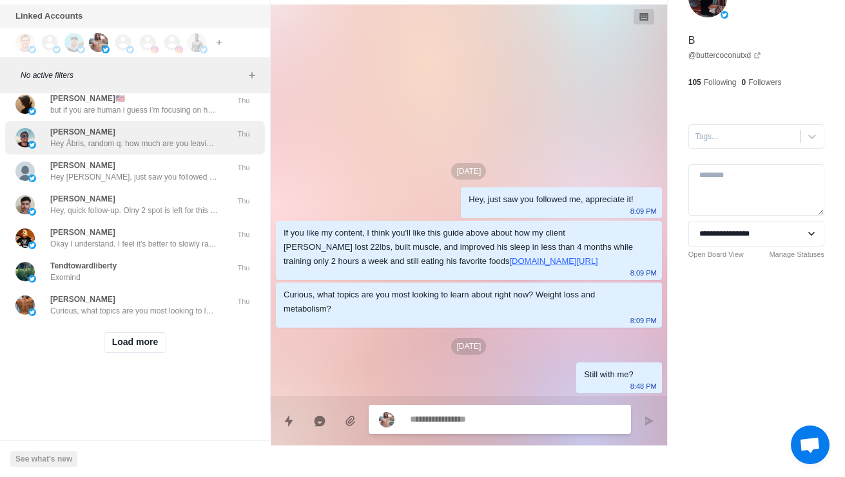
click at [48, 149] on div "Douglas Beckett Hey Ábris, random q: how much are you leaving on the table from…" at bounding box center [121, 137] width 212 height 23
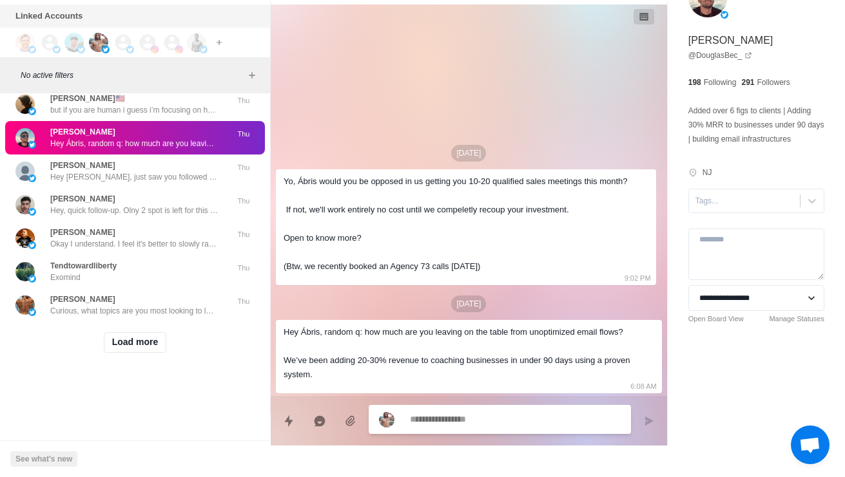
scroll to position [13399, 0]
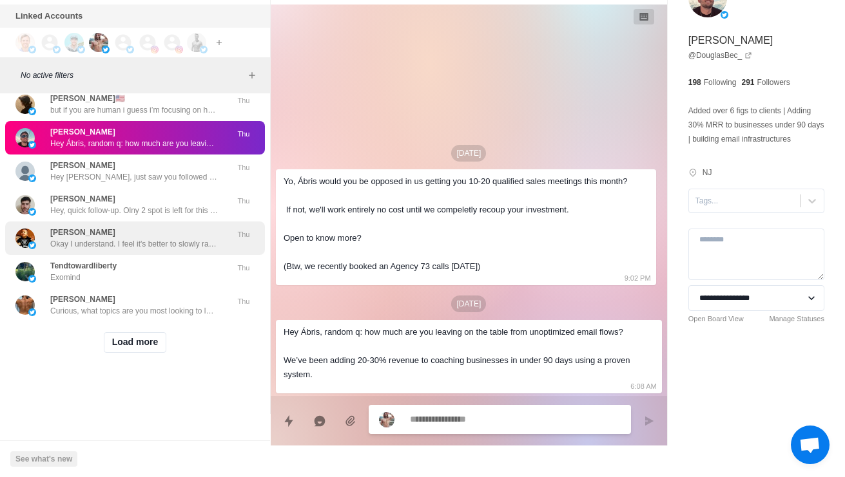
click at [56, 250] on p "Okay I understand. I feel it's better to slowly ramp up your weight training du…" at bounding box center [134, 244] width 168 height 12
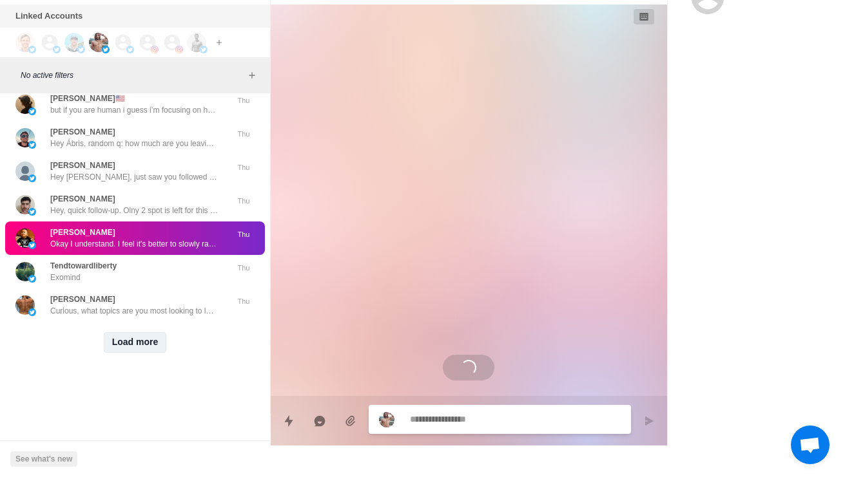
click at [131, 353] on button "Load more" at bounding box center [135, 342] width 63 height 21
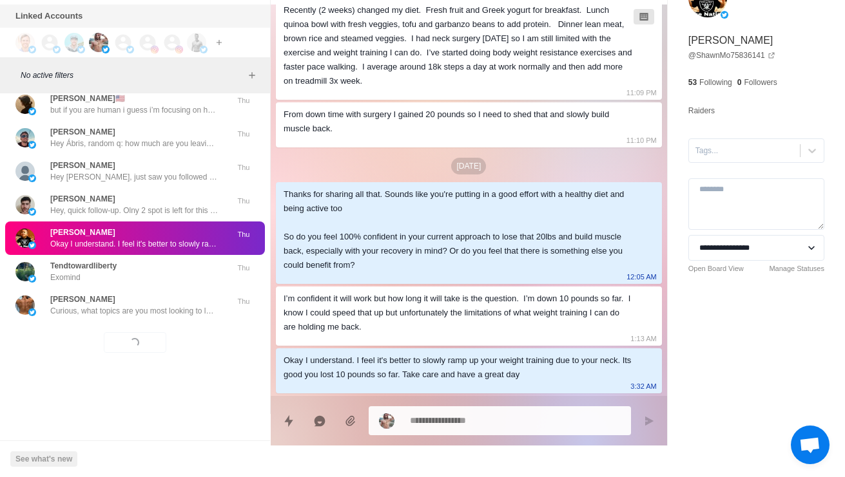
click at [538, 412] on textarea at bounding box center [515, 421] width 211 height 19
type textarea "*"
type textarea "**********"
type textarea "*"
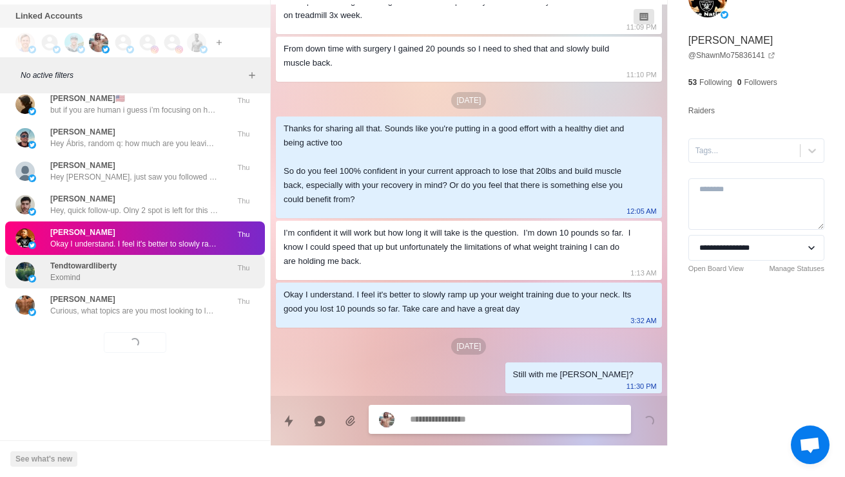
click at [85, 283] on div "Tendtowardliberty Exomind" at bounding box center [83, 271] width 66 height 23
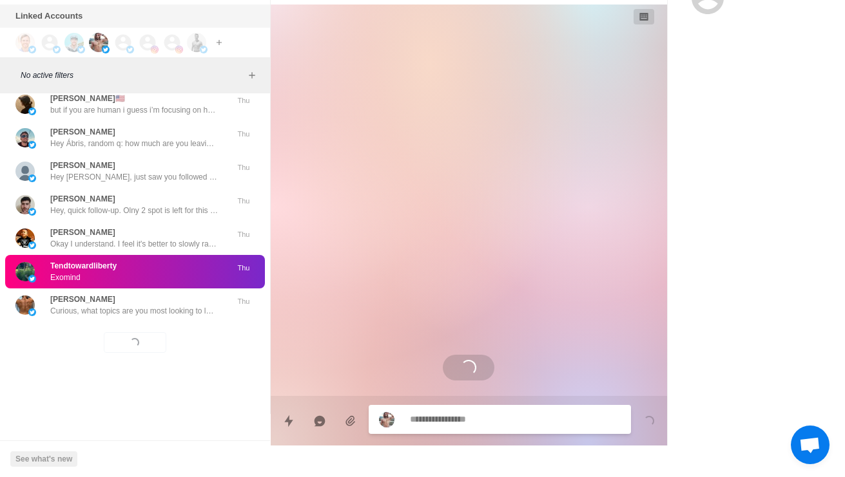
scroll to position [0, 0]
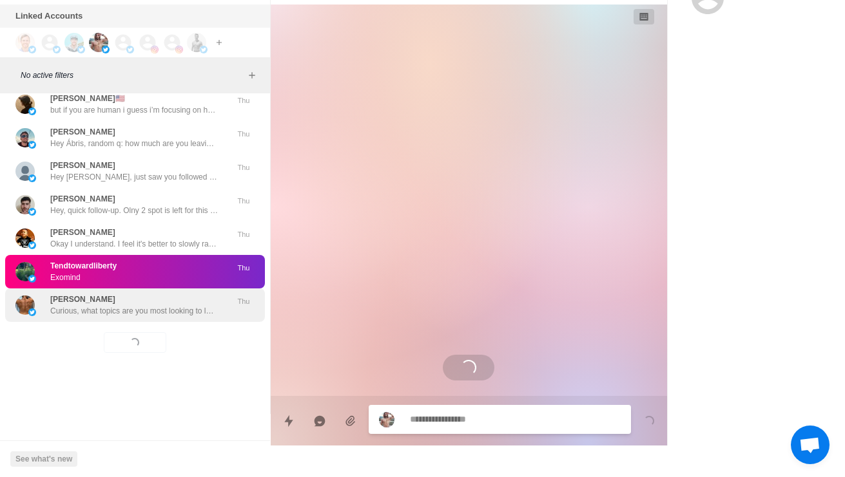
click at [77, 317] on p "Curious, what topics are you most looking to learn about right now? Weight loss…" at bounding box center [134, 311] width 168 height 12
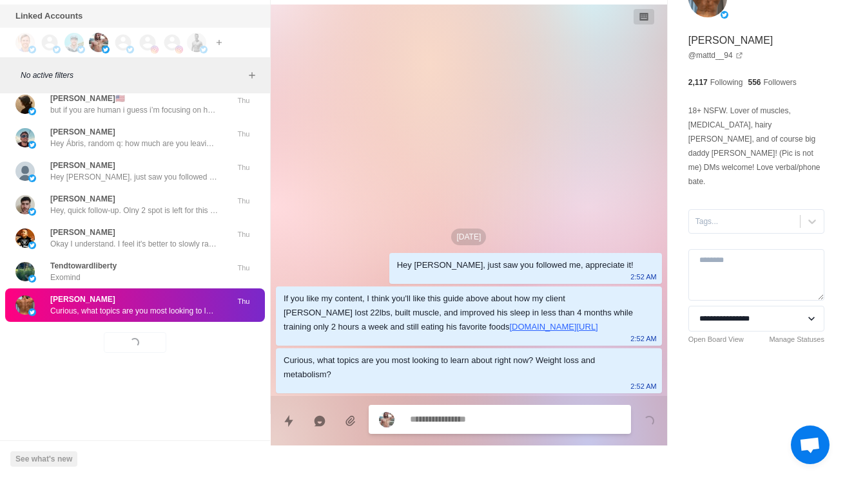
scroll to position [13263, 0]
click at [48, 15] on div "Manuel Escobio Manuel?" at bounding box center [121, 3] width 212 height 23
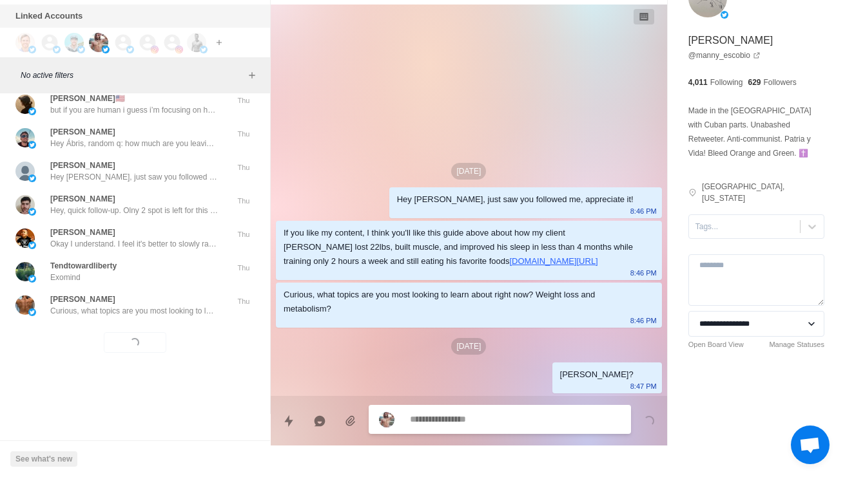
click at [54, 54] on div "Mia Ábris Babicz | The Demi Cycle Protocol 🧬 Hello, I’m Mia. I enjoy meeting in…" at bounding box center [135, 38] width 260 height 34
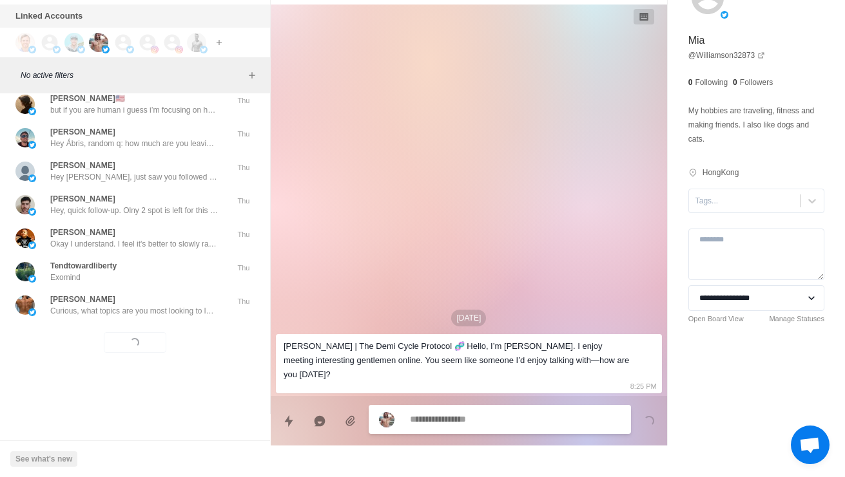
scroll to position [13453, 0]
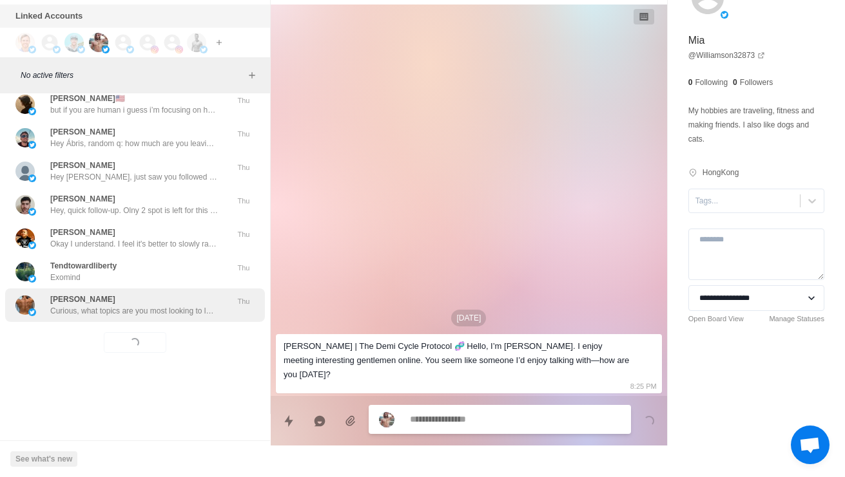
click at [66, 306] on p "Curious, what topics are you most looking to learn about right now? Weight loss…" at bounding box center [134, 311] width 168 height 12
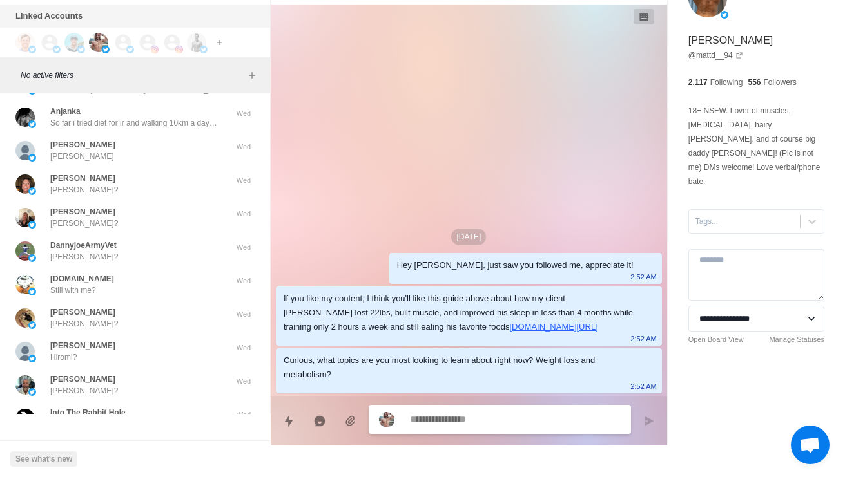
scroll to position [13688, 0]
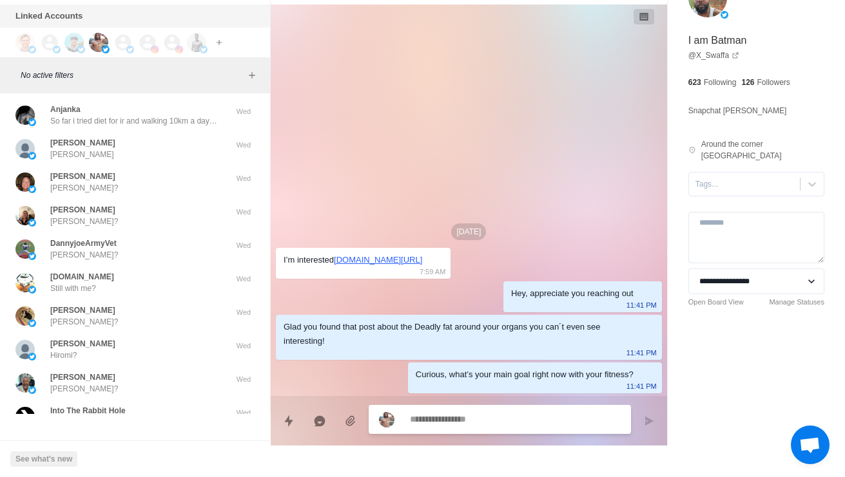
type textarea "*"
type textarea "**"
type textarea "*"
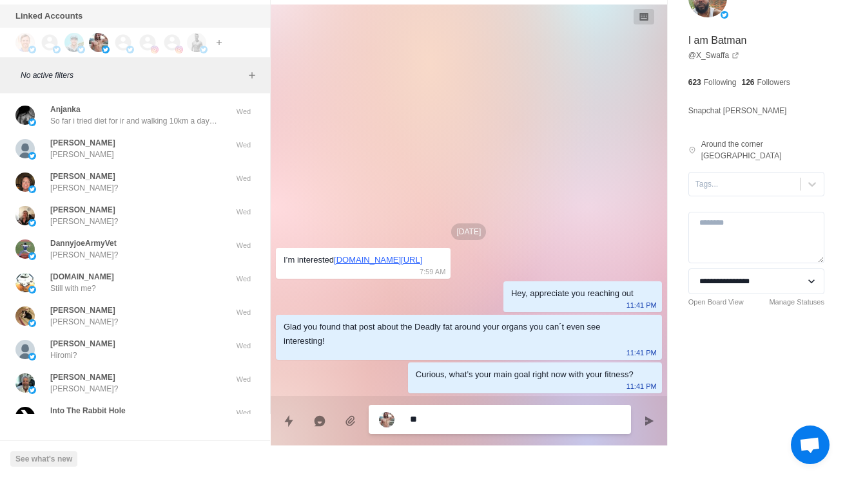
type textarea "***"
type textarea "*"
type textarea "**********"
type textarea "*"
type textarea "**********"
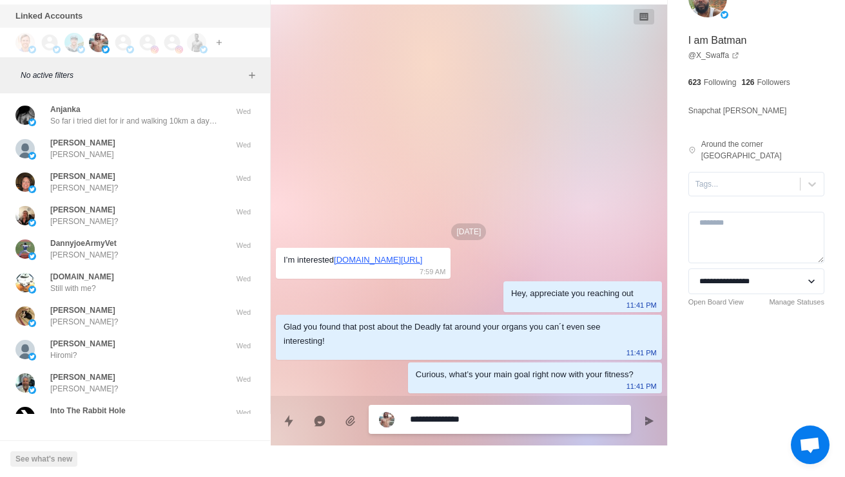
type textarea "*"
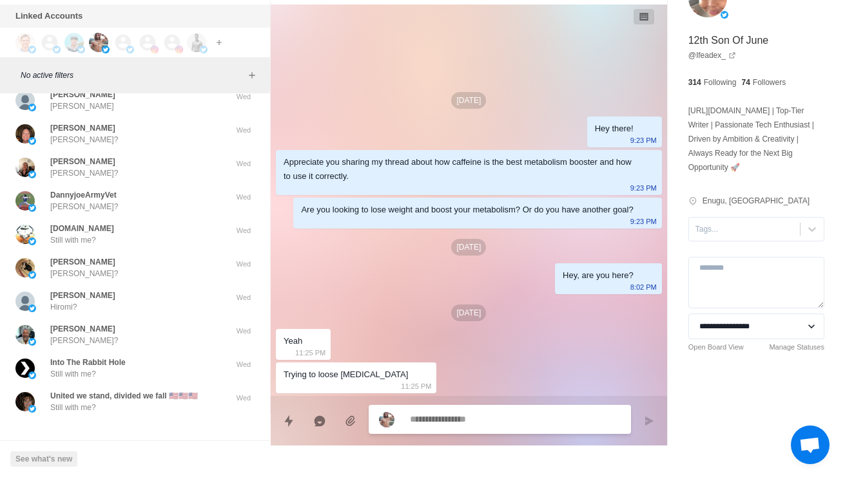
scroll to position [13736, 0]
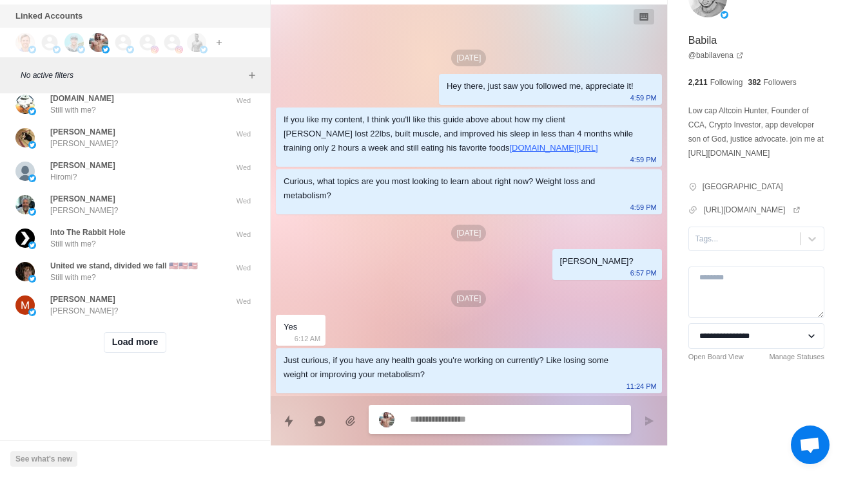
scroll to position [14028, 0]
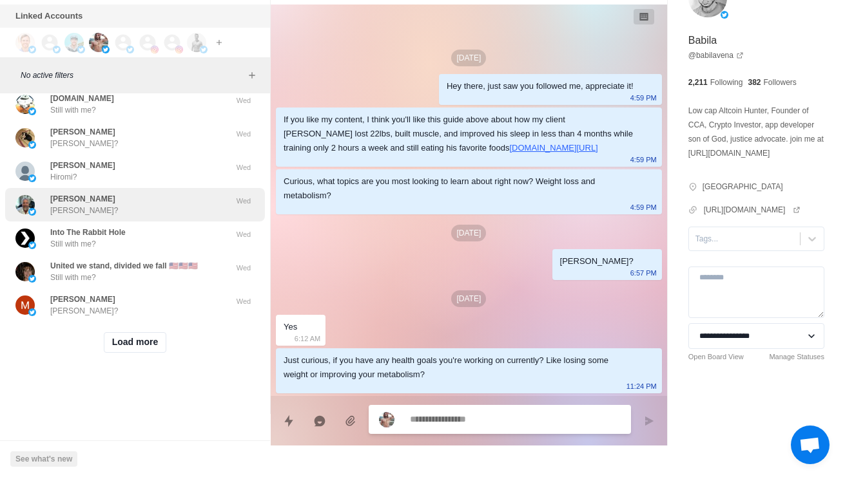
click at [44, 222] on div "Michael Drawe Michael? Wed" at bounding box center [135, 205] width 260 height 34
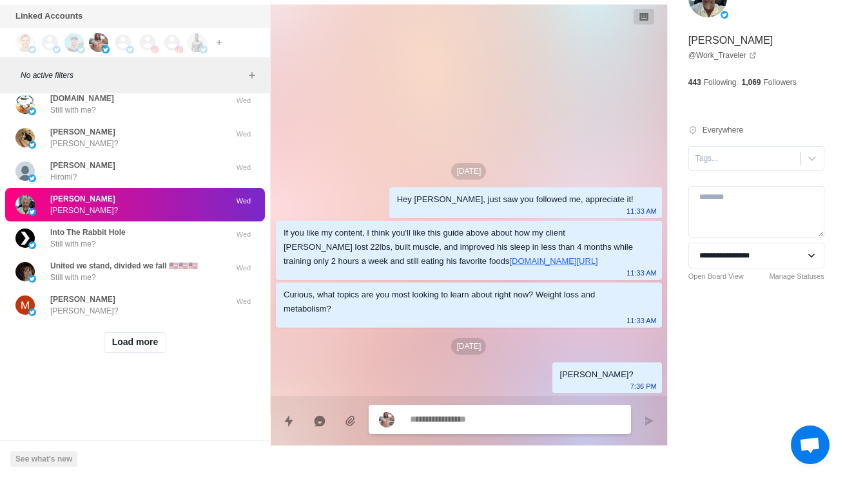
scroll to position [14136, 0]
click at [106, 336] on button "Load more" at bounding box center [135, 342] width 63 height 21
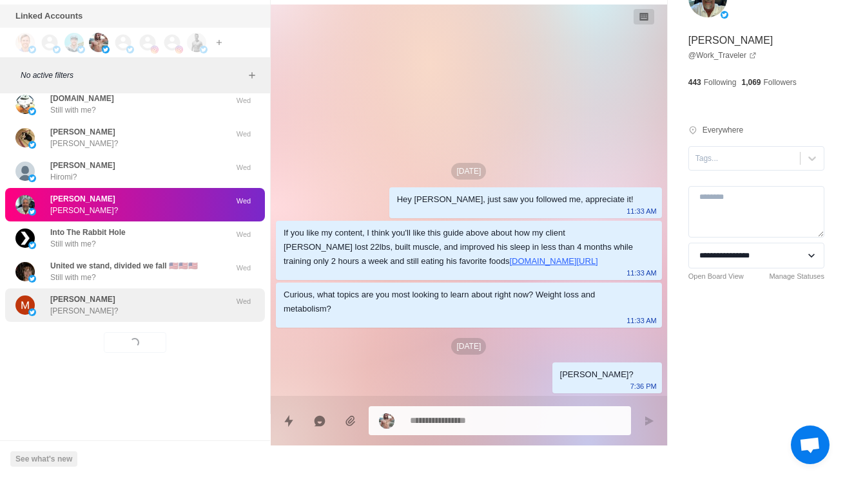
click at [68, 312] on div "Michael Ancarana Michael? Wed" at bounding box center [135, 306] width 260 height 34
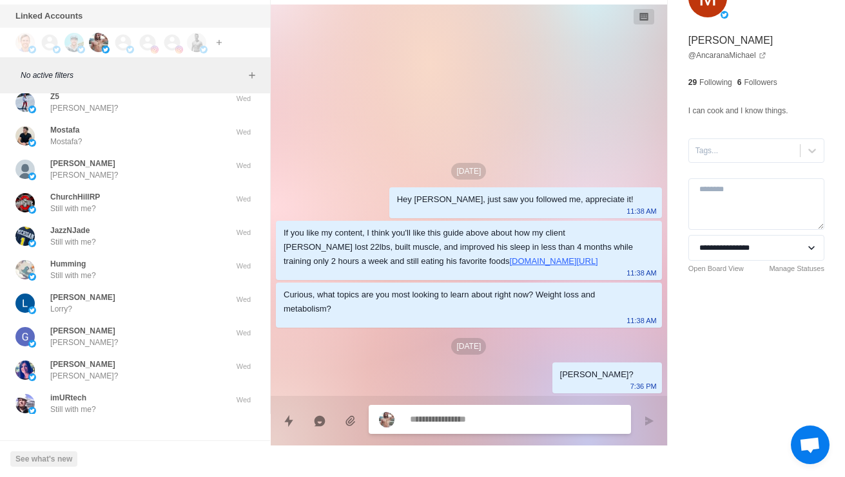
type textarea "*"
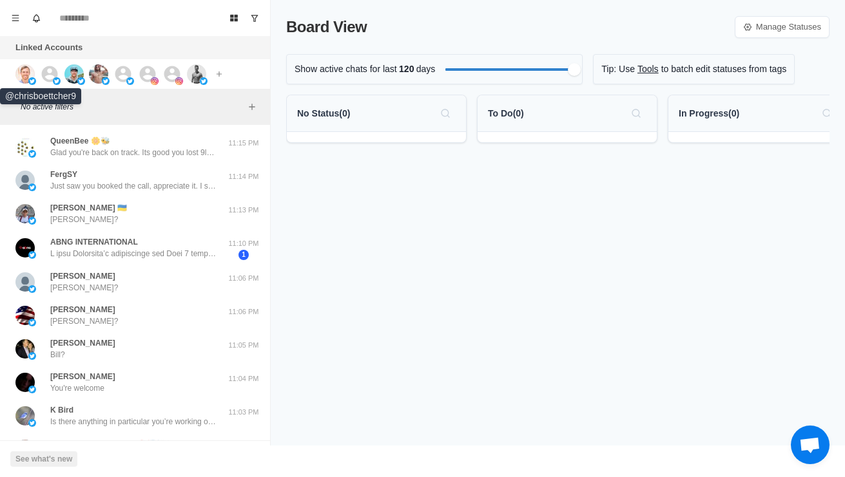
click at [23, 77] on img at bounding box center [24, 73] width 19 height 19
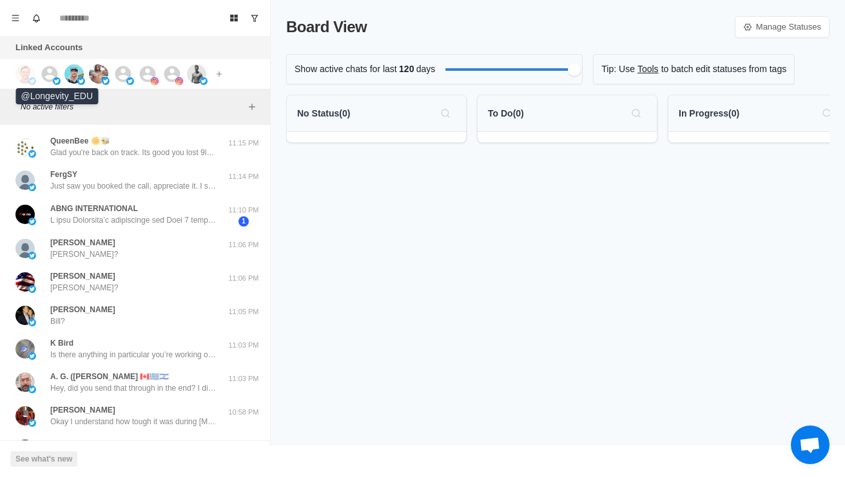
click at [59, 78] on img at bounding box center [57, 81] width 8 height 8
click at [79, 75] on img at bounding box center [73, 73] width 19 height 19
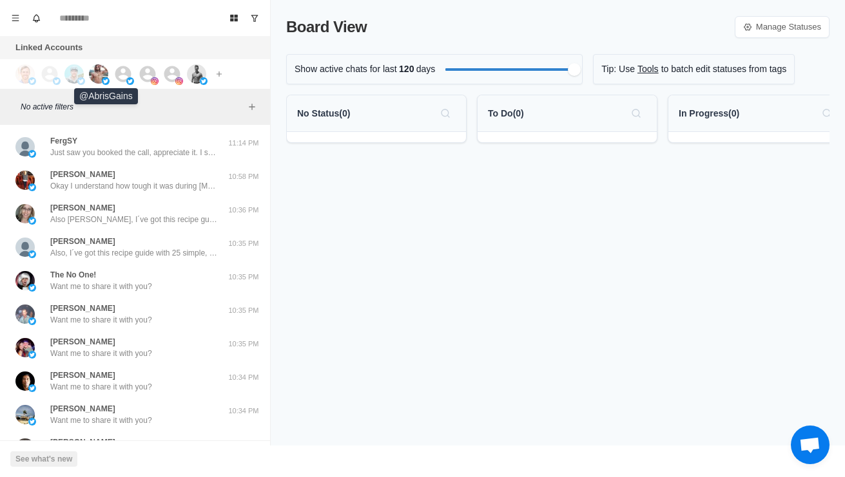
click at [97, 75] on img at bounding box center [98, 73] width 19 height 19
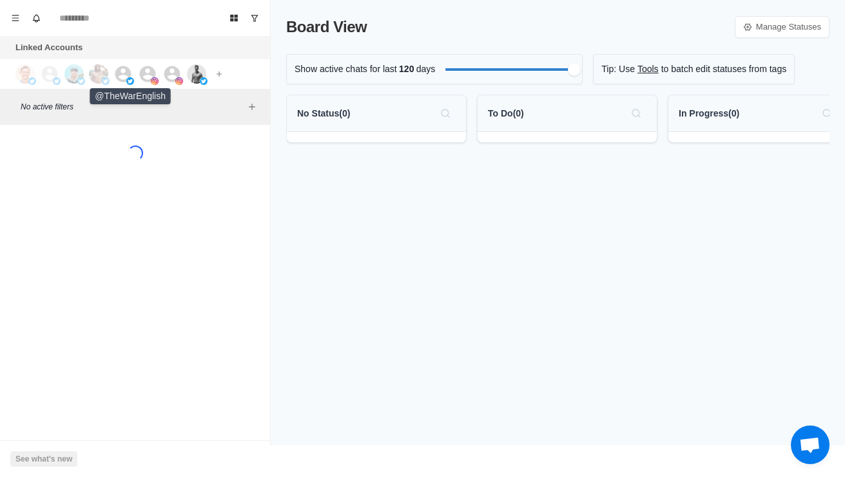
click at [127, 82] on img at bounding box center [130, 81] width 8 height 8
click at [151, 81] on img at bounding box center [155, 81] width 8 height 8
click at [177, 79] on img at bounding box center [179, 81] width 8 height 8
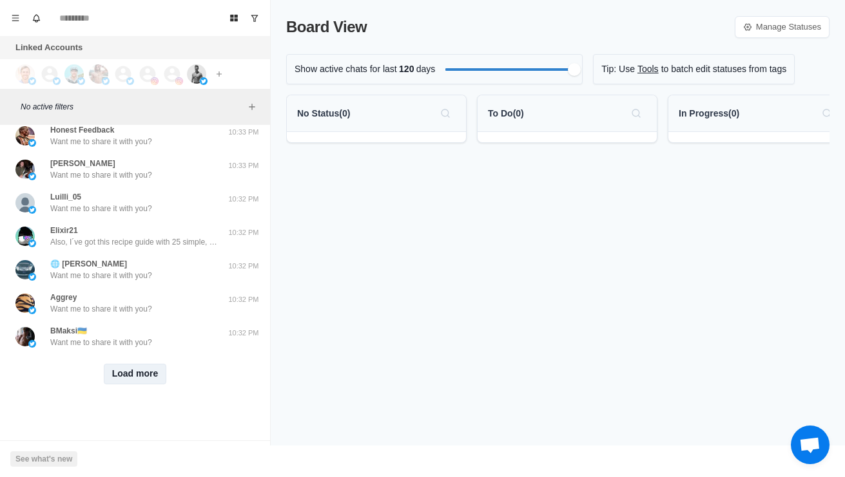
click at [137, 381] on button "Load more" at bounding box center [135, 374] width 63 height 21
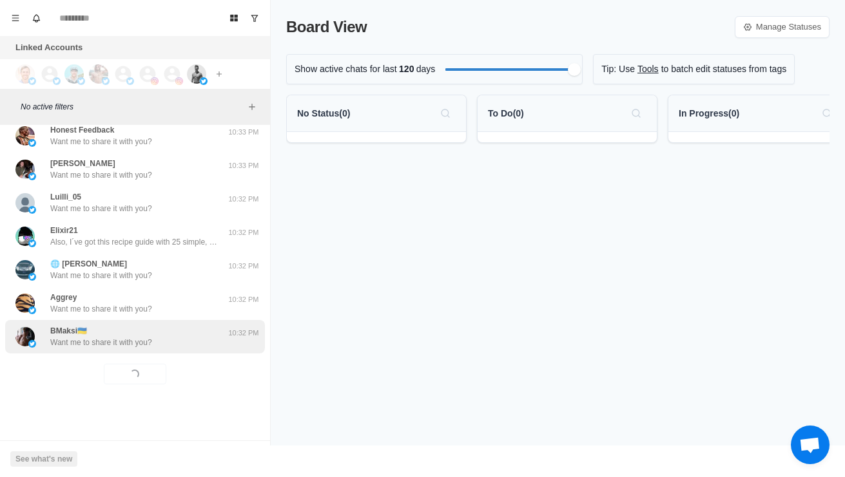
click at [171, 349] on div "BMaksi🇺🇦 Want me to share it with you? 10:32 PM" at bounding box center [135, 337] width 260 height 34
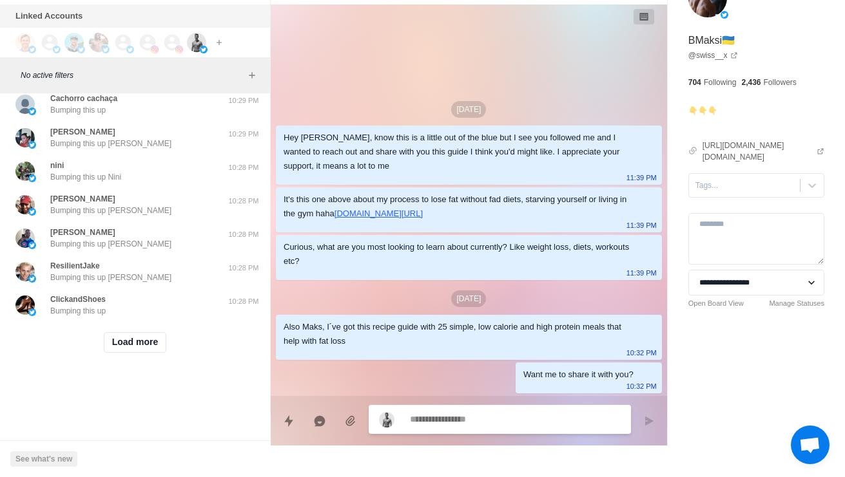
scroll to position [1142, 0]
click at [125, 340] on button "Load more" at bounding box center [135, 342] width 63 height 21
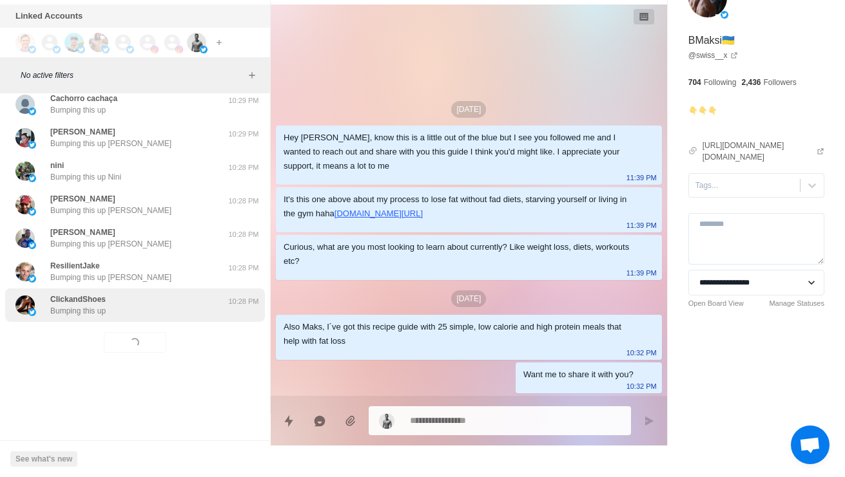
click at [68, 305] on p "Bumping this up" at bounding box center [77, 311] width 55 height 12
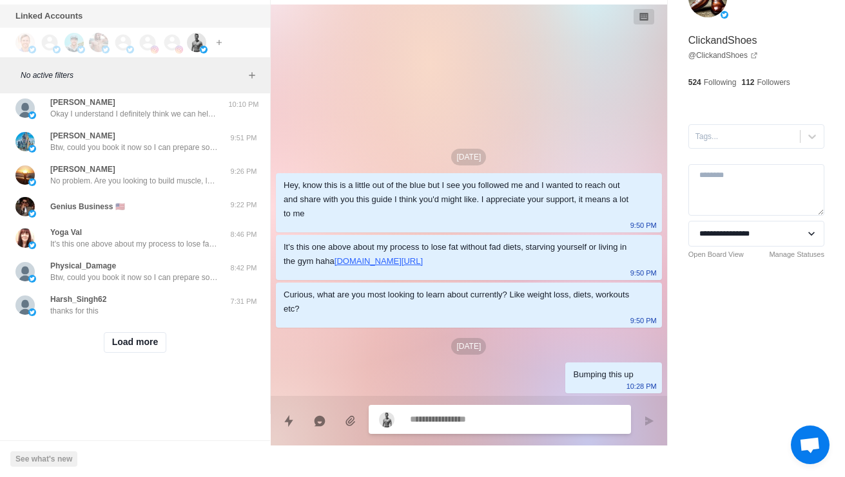
scroll to position [1821, 0]
click at [119, 342] on button "Load more" at bounding box center [135, 342] width 63 height 21
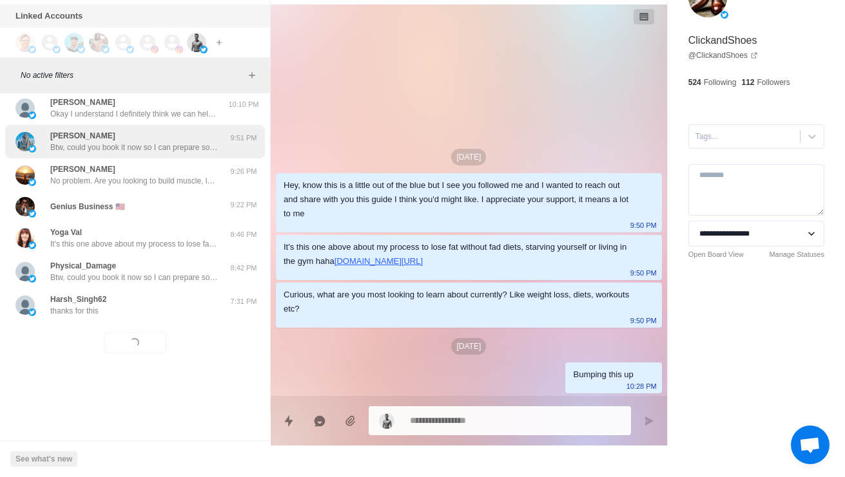
click at [54, 143] on div "Hagmann Btw, could you book it now so I can prepare some stuff beforehand? Shou…" at bounding box center [135, 142] width 260 height 34
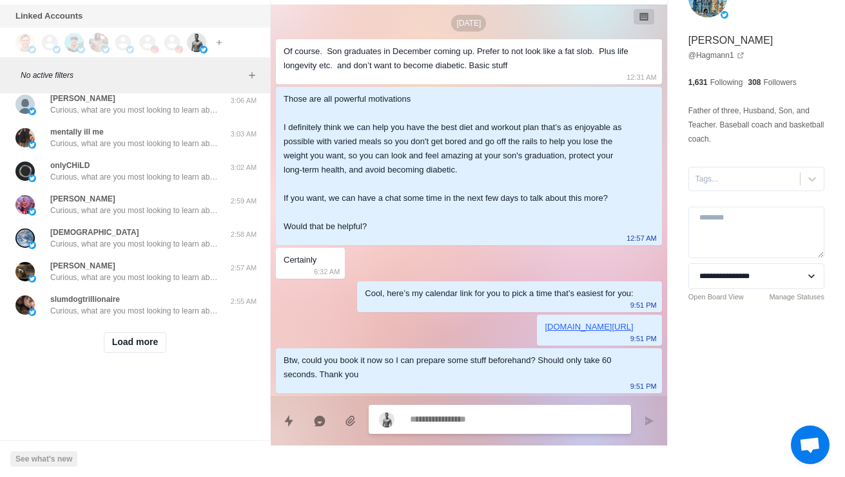
scroll to position [2468, 0]
click at [128, 353] on button "Load more" at bounding box center [135, 342] width 63 height 21
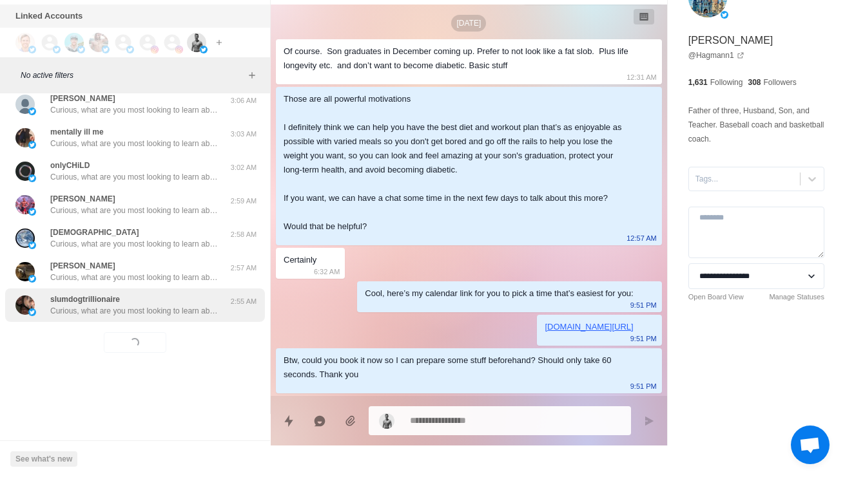
click at [94, 317] on p "Curious, what are you most looking to learn about currently? Like weight loss, …" at bounding box center [134, 311] width 168 height 12
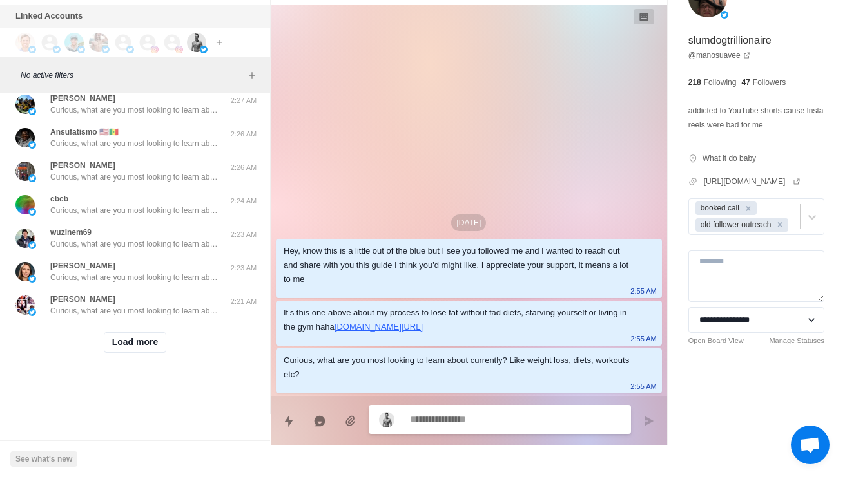
scroll to position [3186, 0]
click at [150, 340] on button "Load more" at bounding box center [135, 342] width 63 height 21
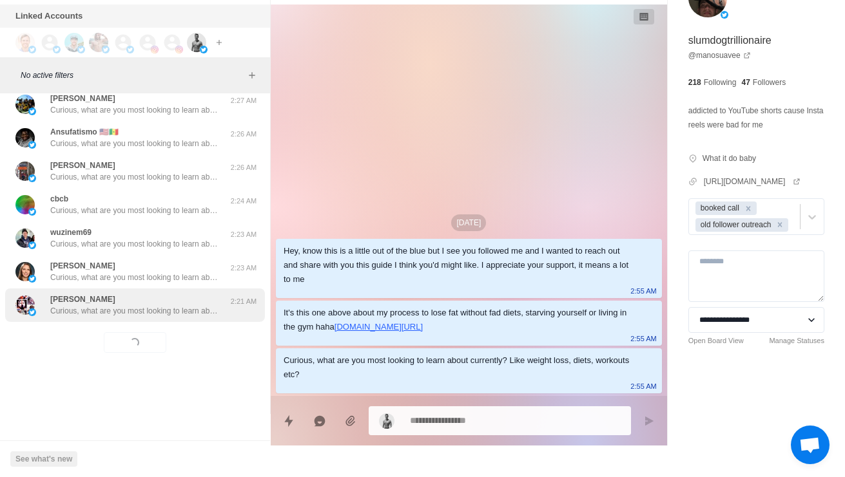
click at [189, 305] on p "Curious, what are you most looking to learn about currently? Like weight loss, …" at bounding box center [134, 311] width 168 height 12
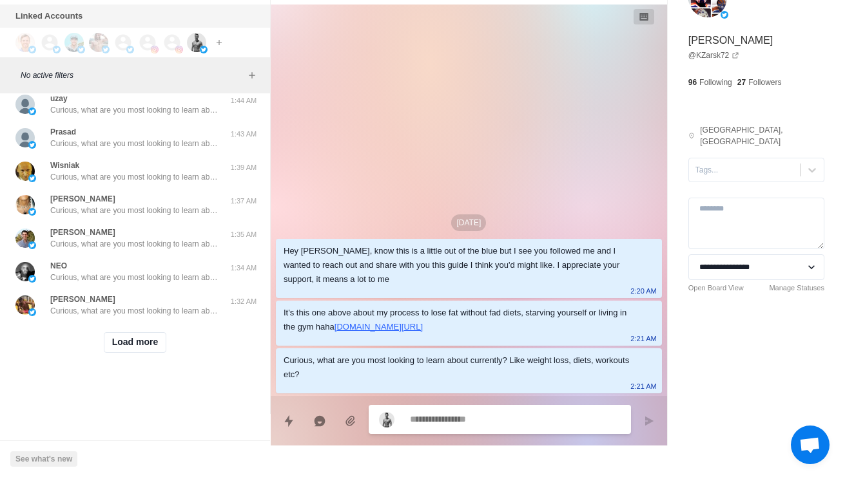
scroll to position [3869, 0]
click at [119, 341] on button "Load more" at bounding box center [135, 342] width 63 height 21
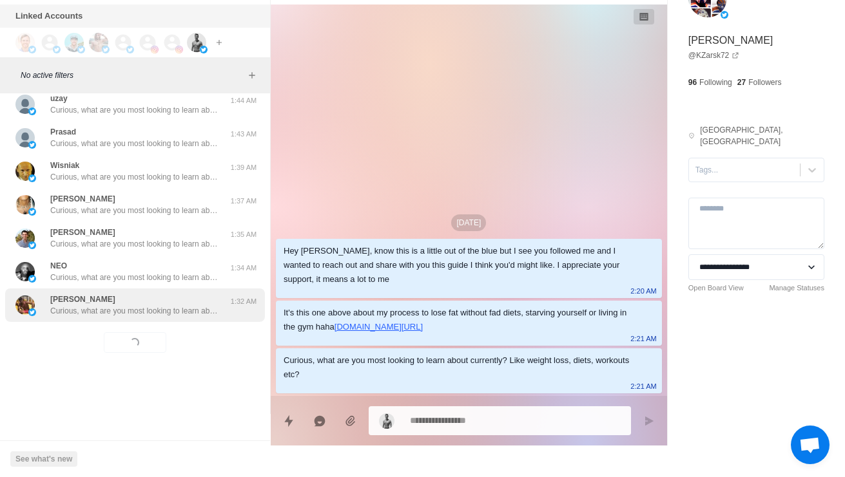
click at [53, 305] on p "Curious, what are you most looking to learn about currently? Like weight loss, …" at bounding box center [134, 311] width 168 height 12
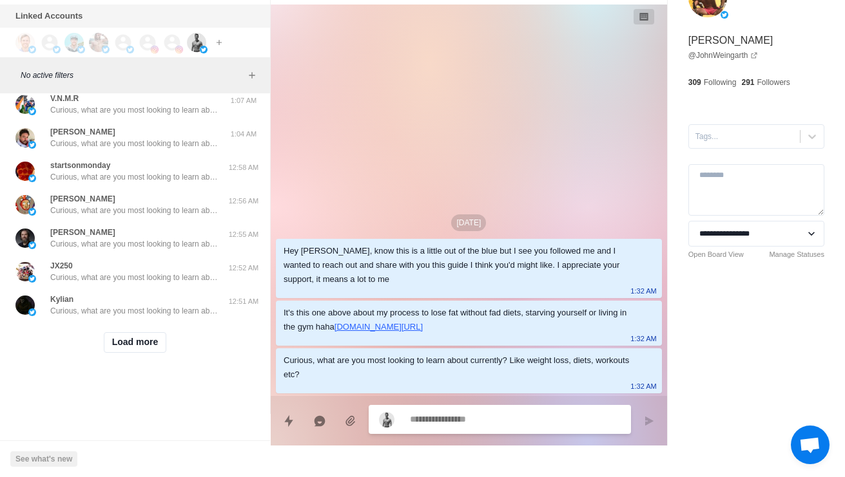
scroll to position [4501, 0]
click at [123, 353] on button "Load more" at bounding box center [135, 342] width 63 height 21
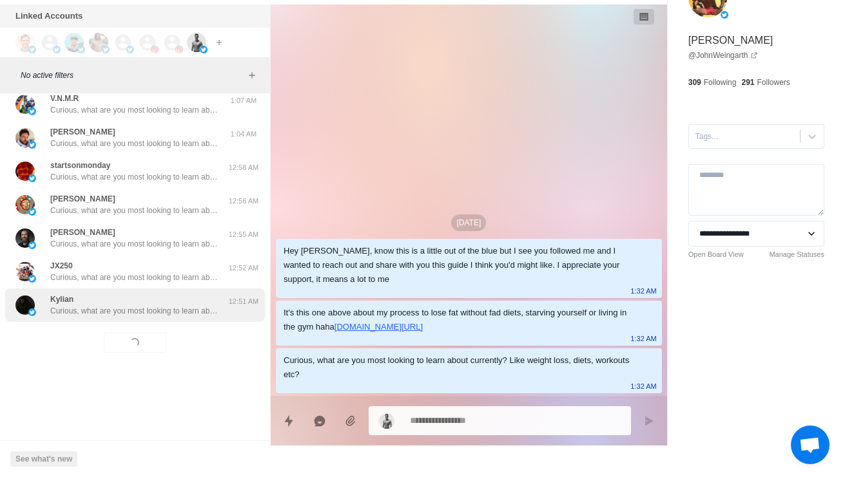
click at [86, 322] on div "Kylian Curious, what are you most looking to learn about currently? Like weight…" at bounding box center [135, 306] width 260 height 34
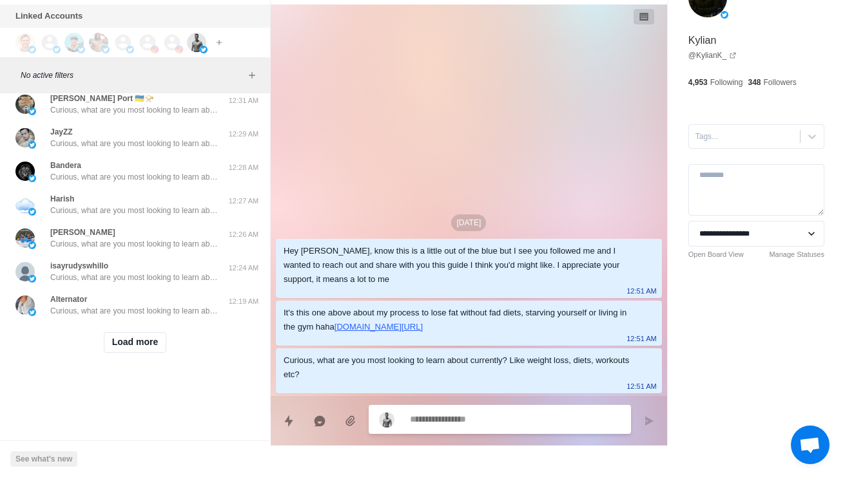
scroll to position [5235, 0]
click at [124, 341] on button "Load more" at bounding box center [135, 342] width 63 height 21
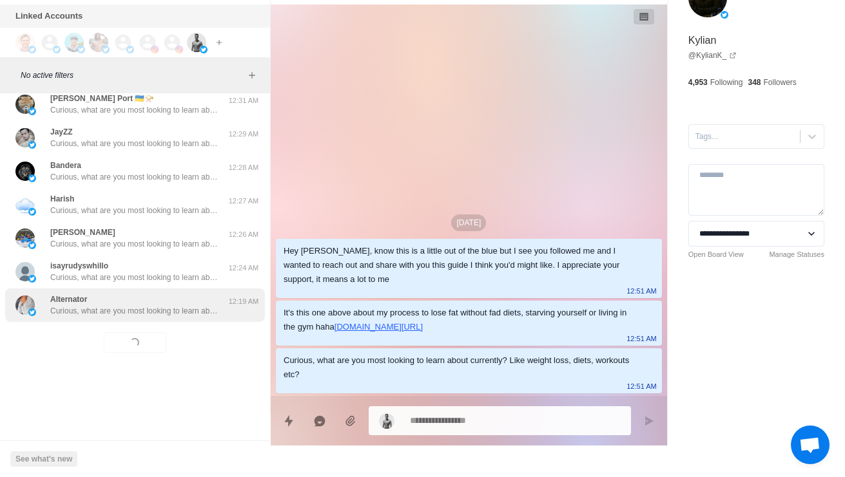
click at [79, 305] on p "Curious, what are you most looking to learn about currently? Like weight loss, …" at bounding box center [134, 311] width 168 height 12
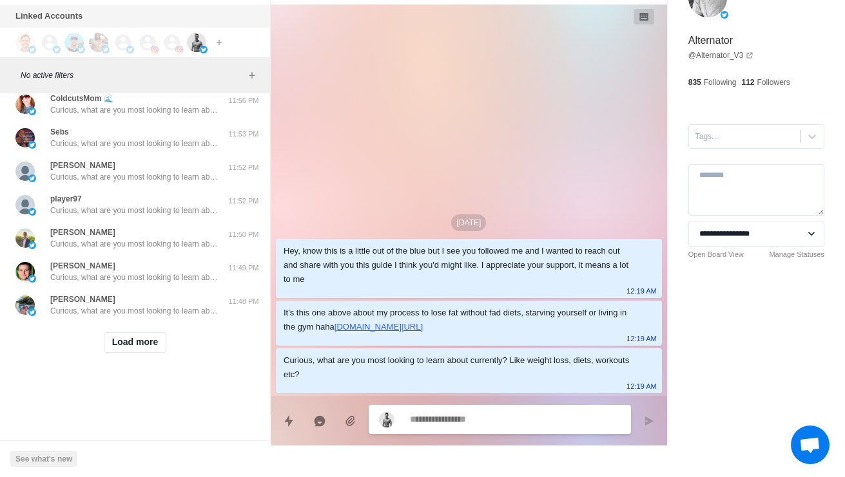
scroll to position [5918, 0]
click at [120, 343] on button "Load more" at bounding box center [135, 342] width 63 height 21
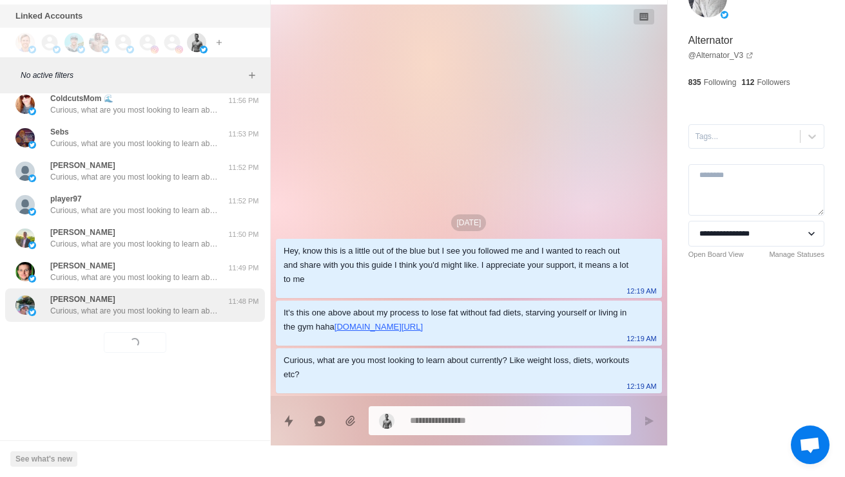
click at [57, 310] on div "Adrian Curious, what are you most looking to learn about currently? Like weight…" at bounding box center [135, 306] width 260 height 34
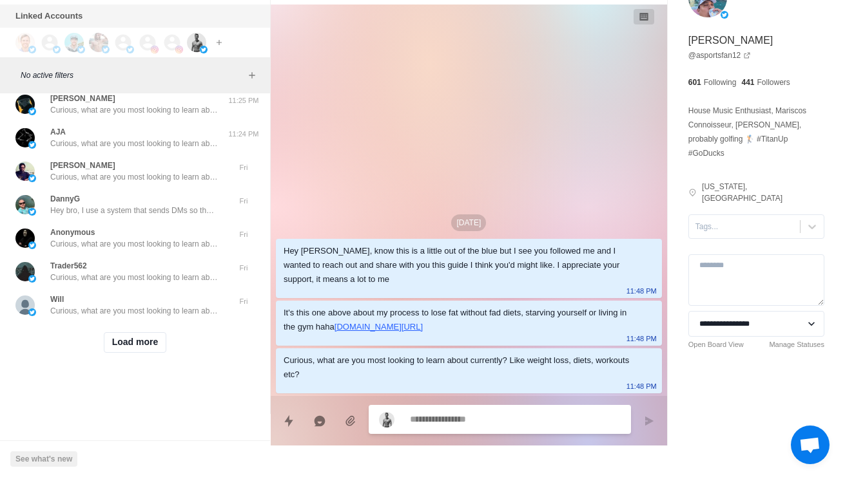
scroll to position [6582, 0]
click at [121, 353] on button "Load more" at bounding box center [135, 342] width 63 height 21
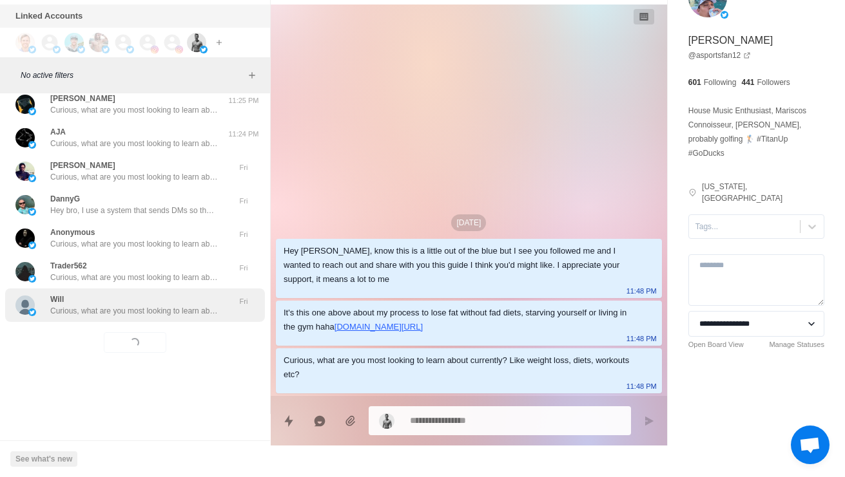
click at [66, 322] on div "Will Curious, what are you most looking to learn about currently? Like weight l…" at bounding box center [135, 306] width 260 height 34
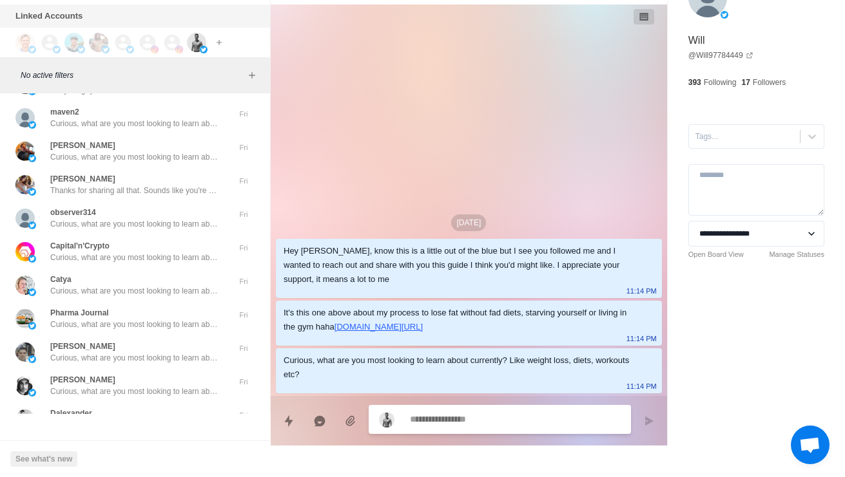
scroll to position [6964, 0]
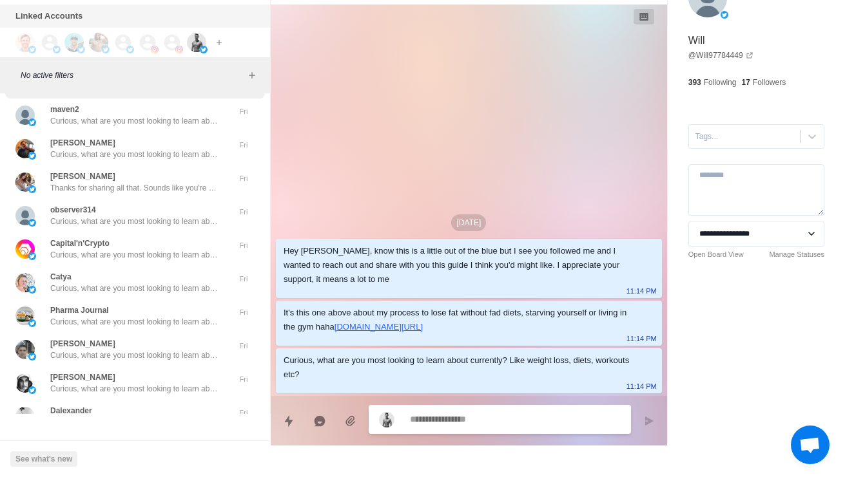
click at [50, 93] on div "Lucas Haas Tell your guys to send me staff" at bounding box center [121, 81] width 212 height 23
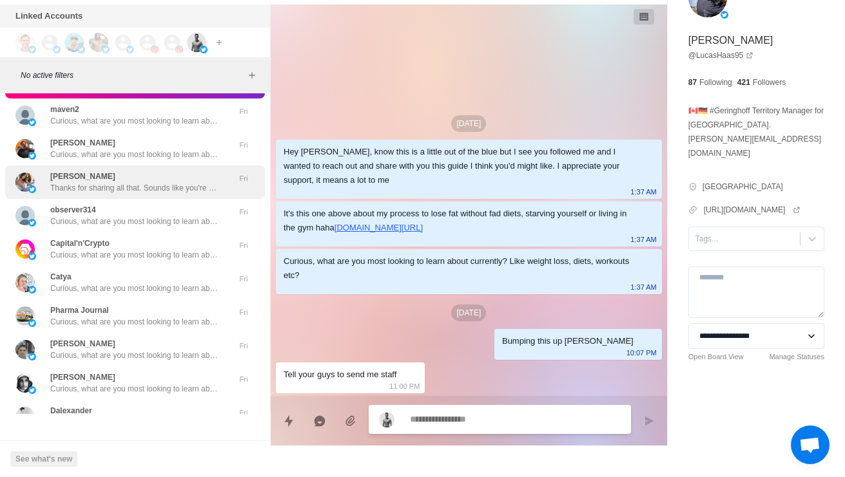
click at [55, 194] on p "Thanks for sharing all that. Sounds like you're quite self aware. I understand …" at bounding box center [134, 188] width 168 height 12
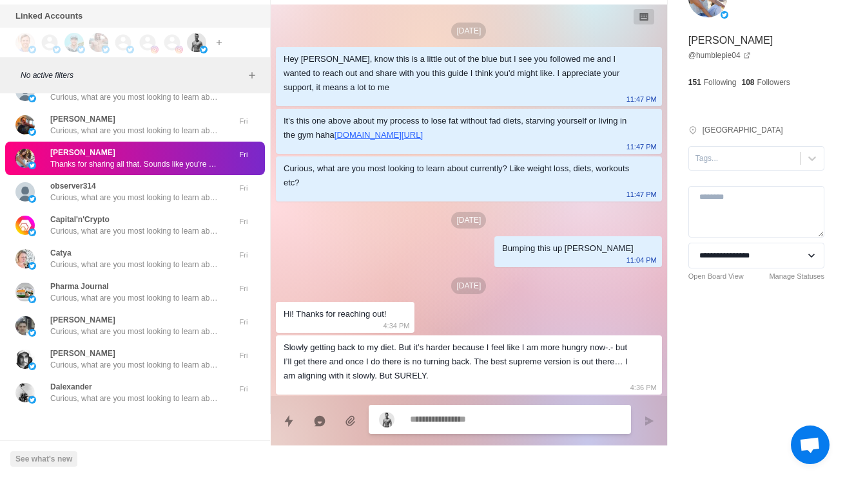
scroll to position [276, 0]
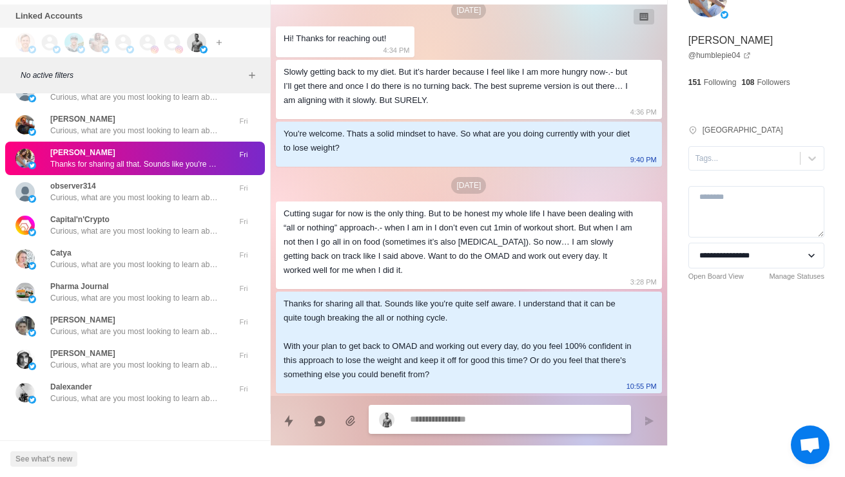
type textarea "*"
type textarea "**********"
type textarea "*"
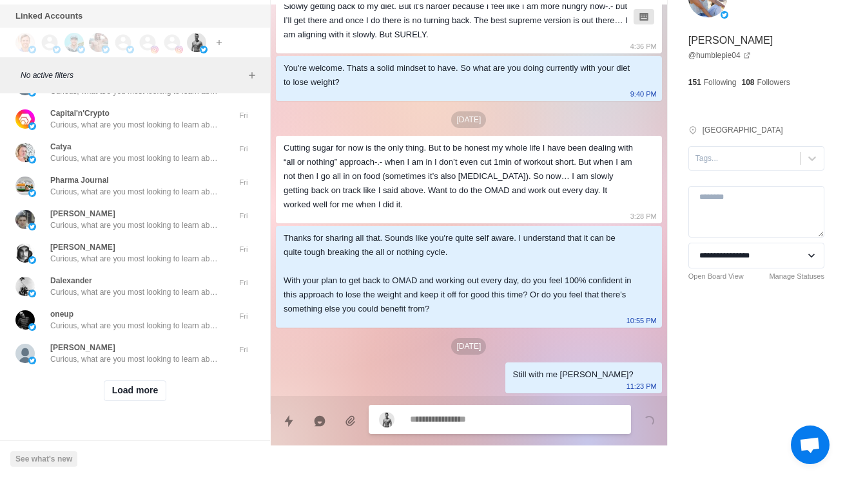
scroll to position [7104, 0]
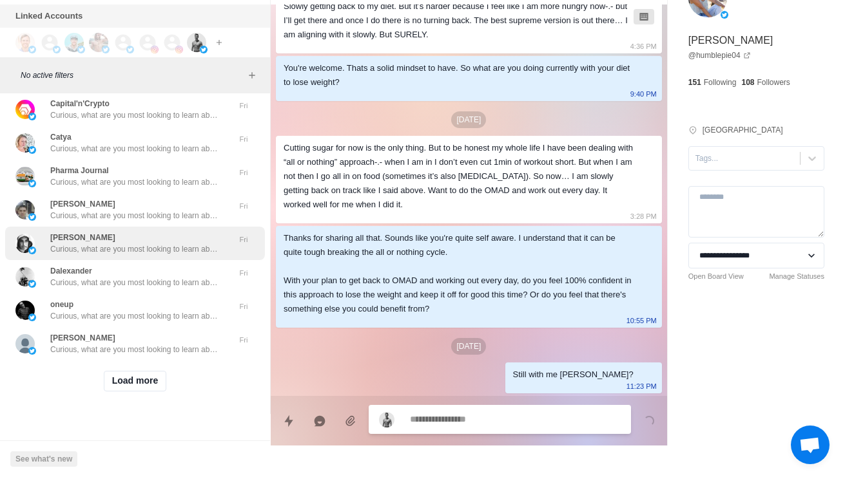
click at [61, 255] on p "Curious, what are you most looking to learn about currently? Like weight loss, …" at bounding box center [134, 250] width 168 height 12
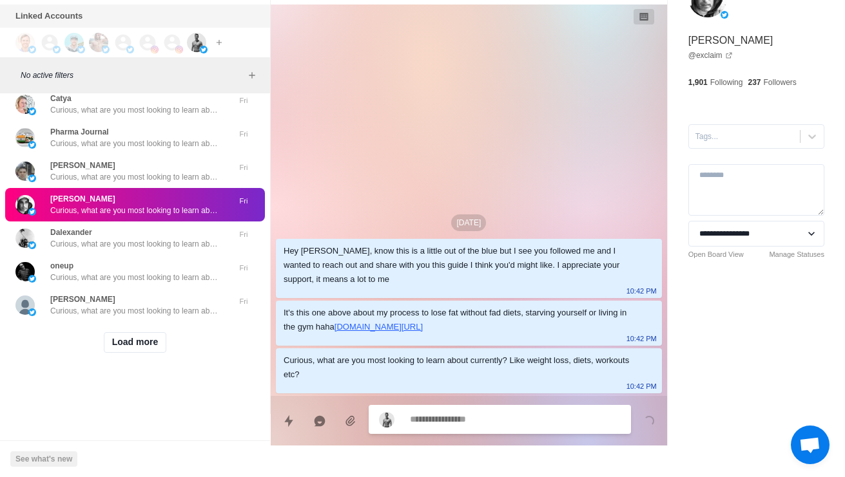
scroll to position [7284, 0]
click at [116, 341] on button "Load more" at bounding box center [135, 342] width 63 height 21
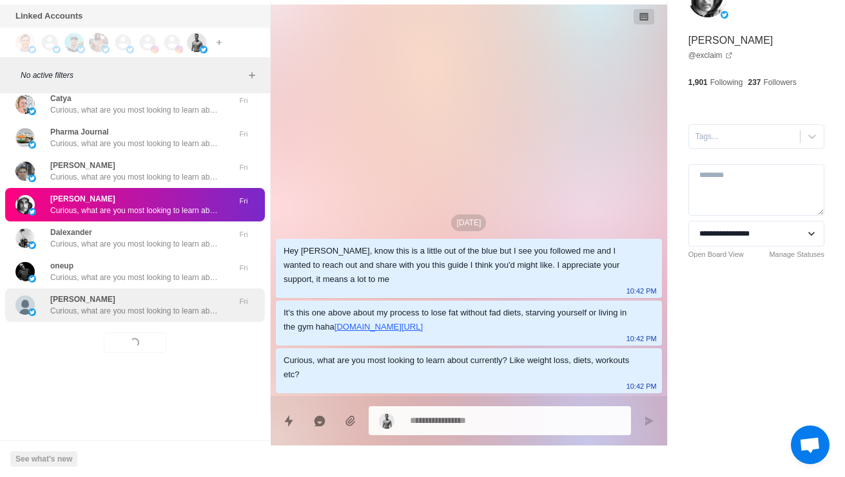
click at [79, 305] on p "Curious, what are you most looking to learn about currently? Like weight loss, …" at bounding box center [134, 311] width 168 height 12
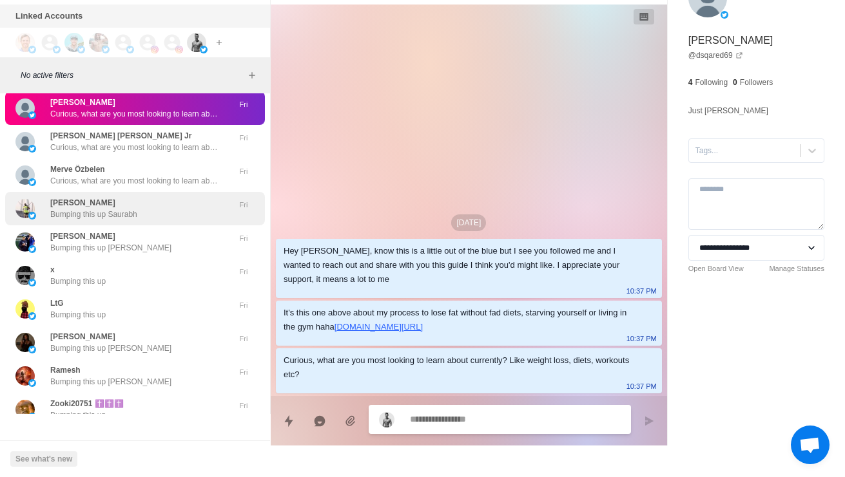
click at [68, 220] on p "Bumping this up Saurabh" at bounding box center [93, 215] width 87 height 12
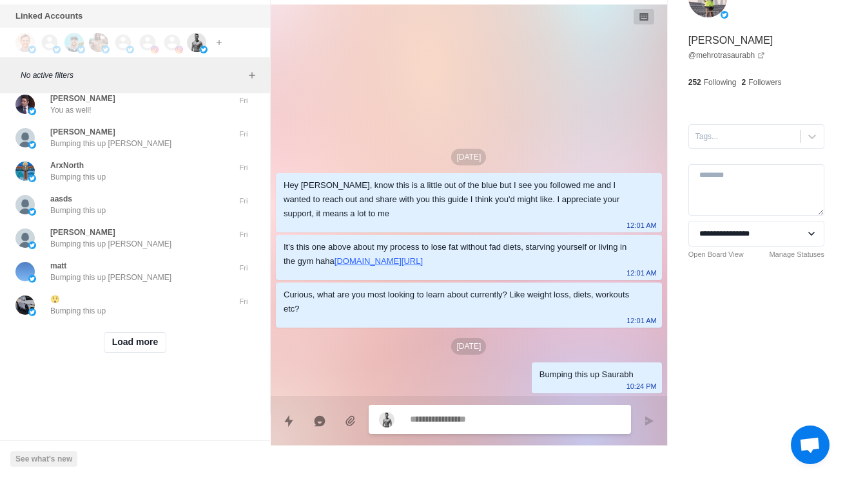
scroll to position [7967, 0]
click at [125, 340] on button "Load more" at bounding box center [135, 342] width 63 height 21
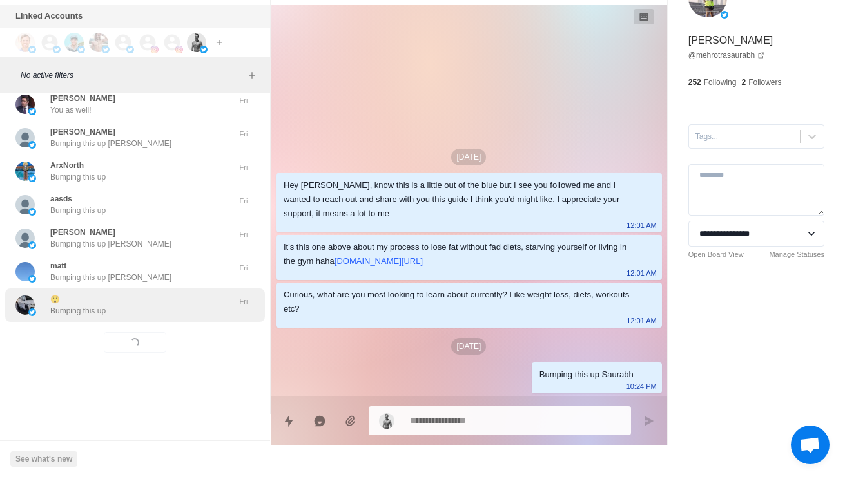
click at [82, 309] on div "😲 Bumping this up Fri" at bounding box center [135, 306] width 260 height 34
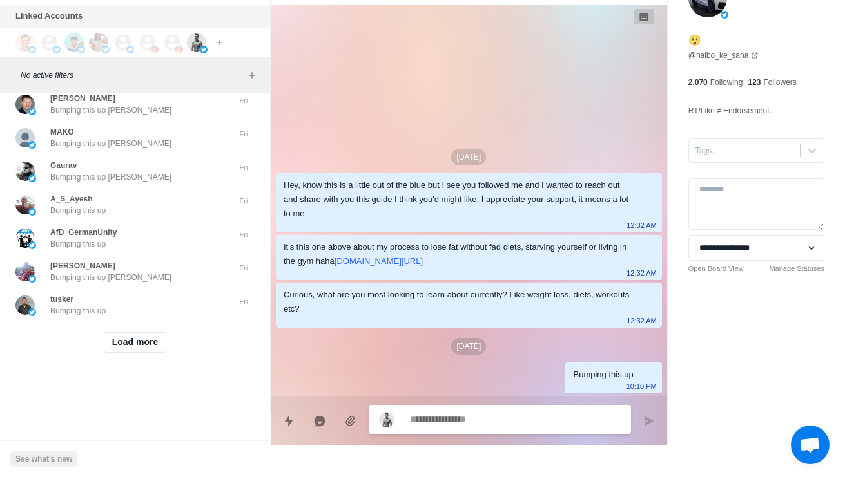
scroll to position [8650, 0]
click at [122, 340] on button "Load more" at bounding box center [135, 342] width 63 height 21
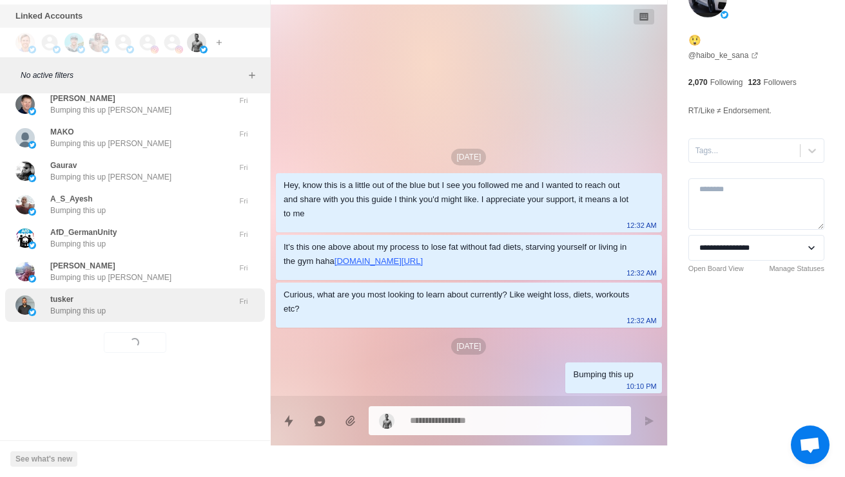
click at [50, 305] on p "Bumping this up" at bounding box center [77, 311] width 55 height 12
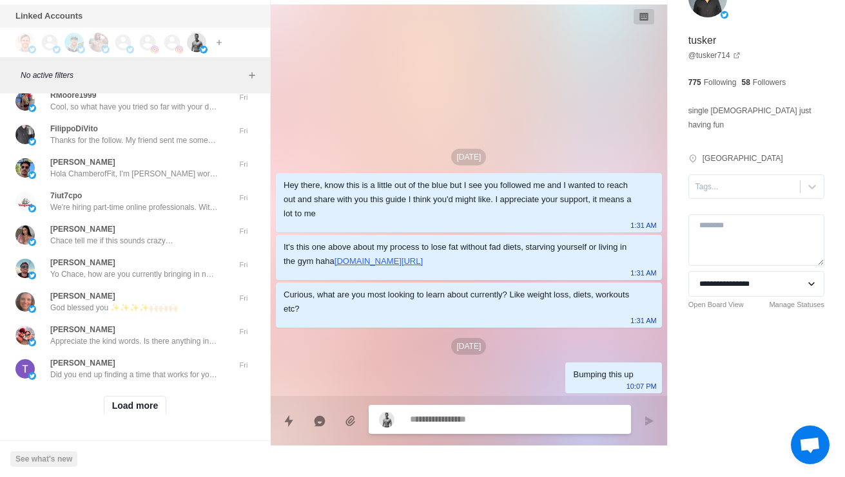
scroll to position [9090, 0]
click at [188, 112] on p "Cool, so what have you tried so far with your diet and training to lose fat and…" at bounding box center [134, 107] width 168 height 12
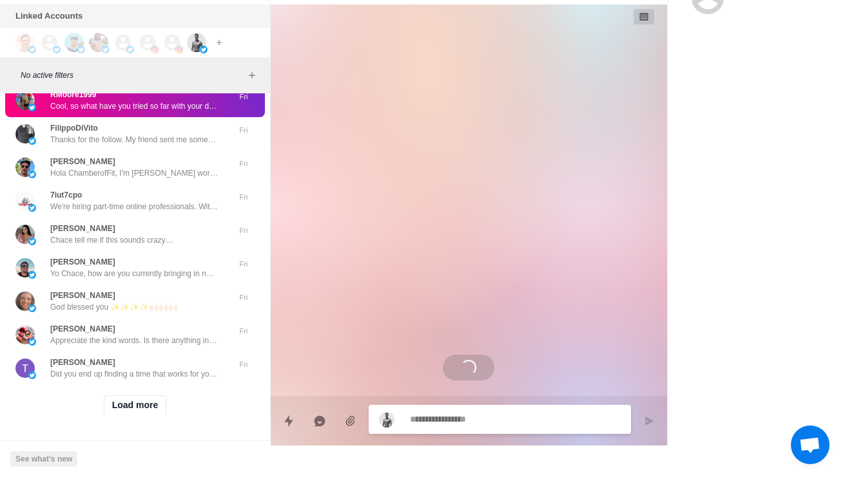
scroll to position [14, 0]
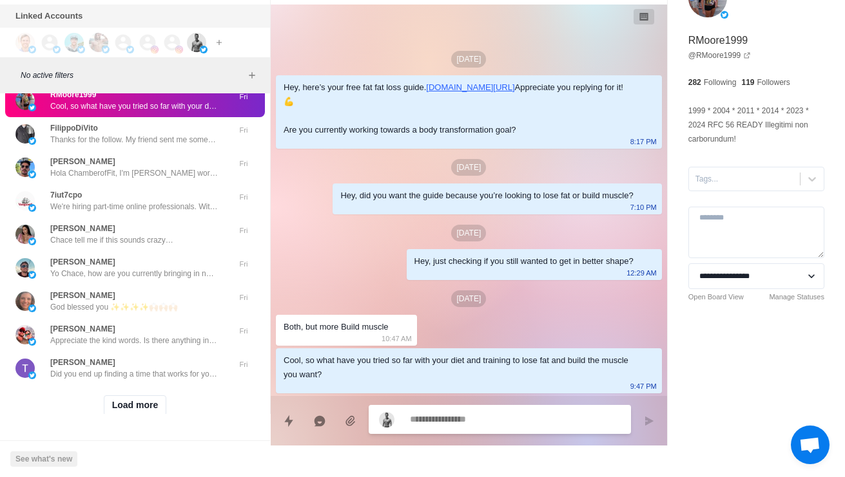
type textarea "*"
type textarea "**"
type textarea "*"
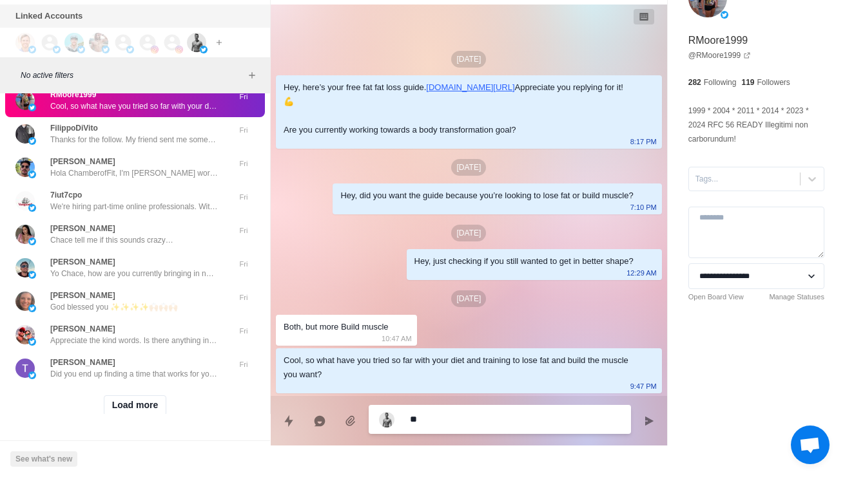
type textarea "***"
type textarea "*"
type textarea "**********"
type textarea "*"
type textarea "**********"
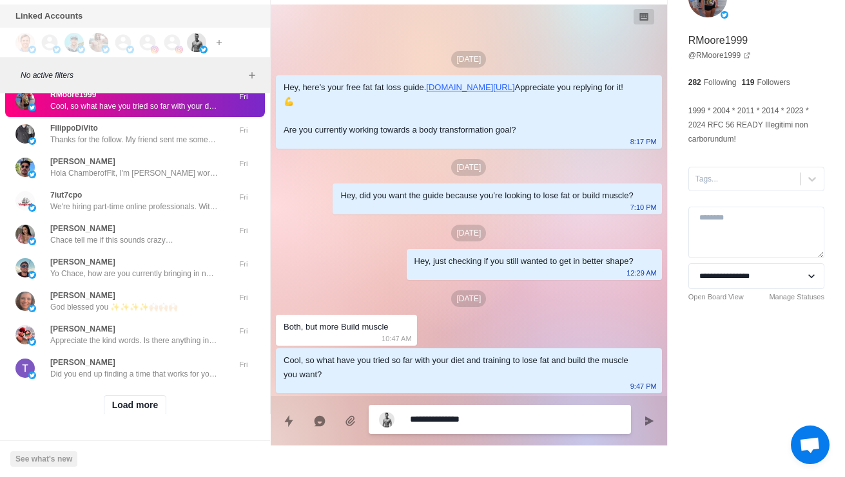
type textarea "*"
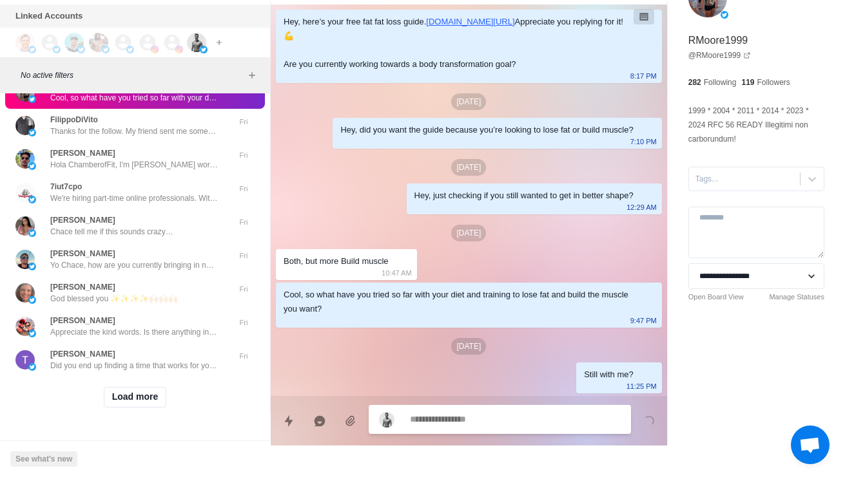
scroll to position [9098, 0]
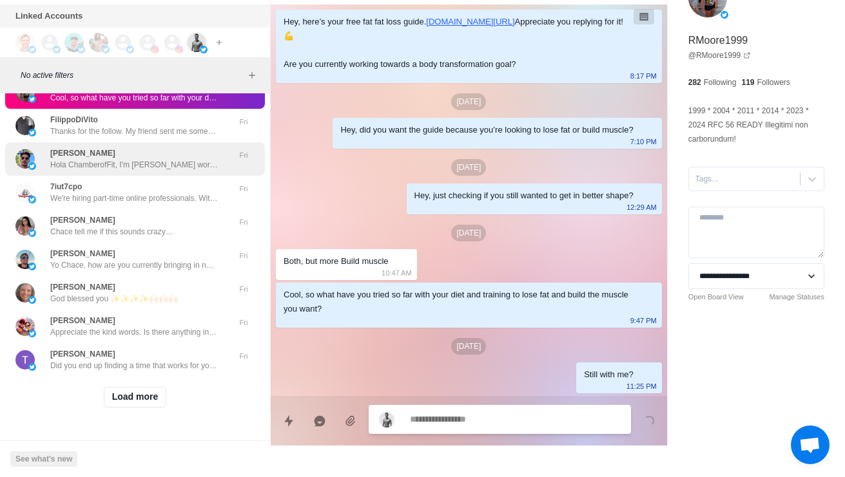
click at [60, 176] on div "Benjamin T Hola ChamberofFit, I'm Benjamin T working on a listing piece called …" at bounding box center [135, 159] width 260 height 34
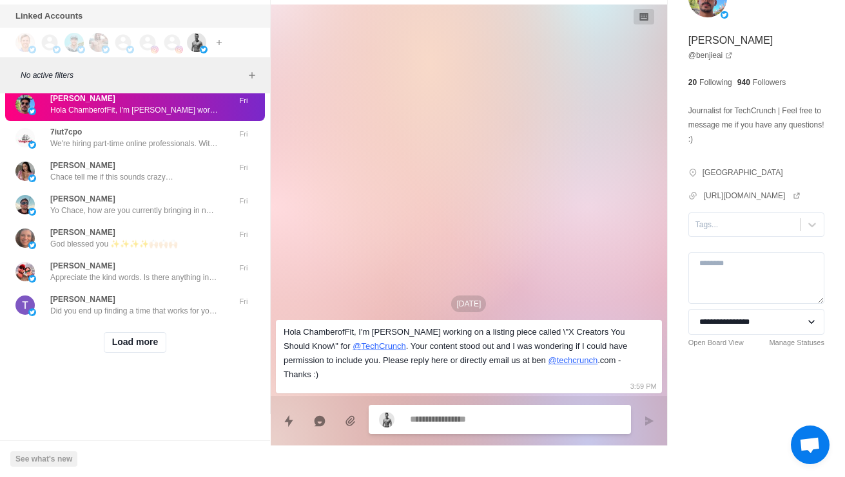
scroll to position [9289, 0]
click at [120, 353] on button "Load more" at bounding box center [135, 342] width 63 height 21
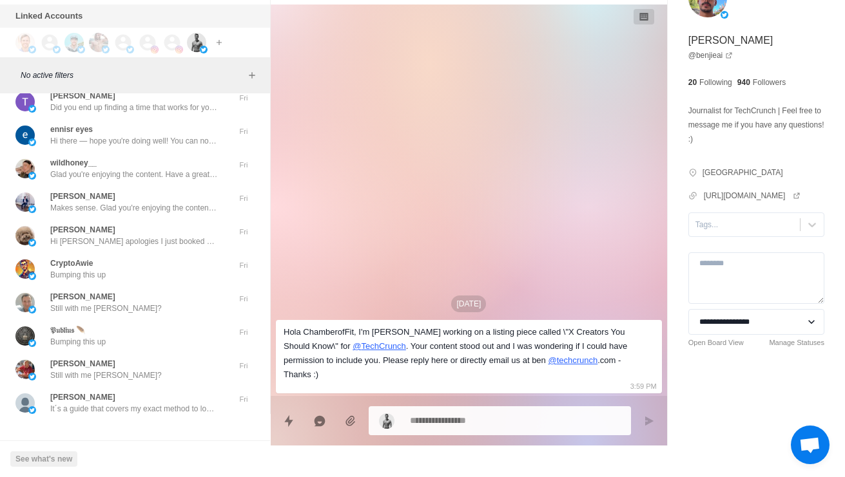
scroll to position [9361, 0]
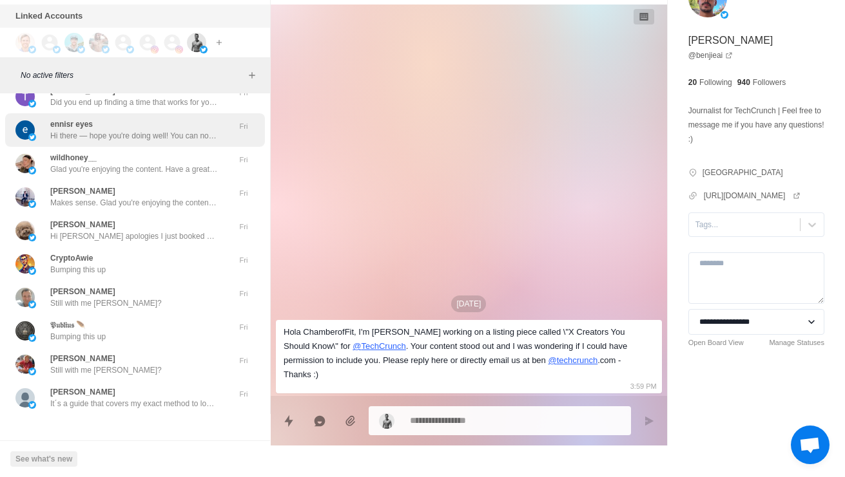
click at [34, 141] on img at bounding box center [32, 137] width 8 height 8
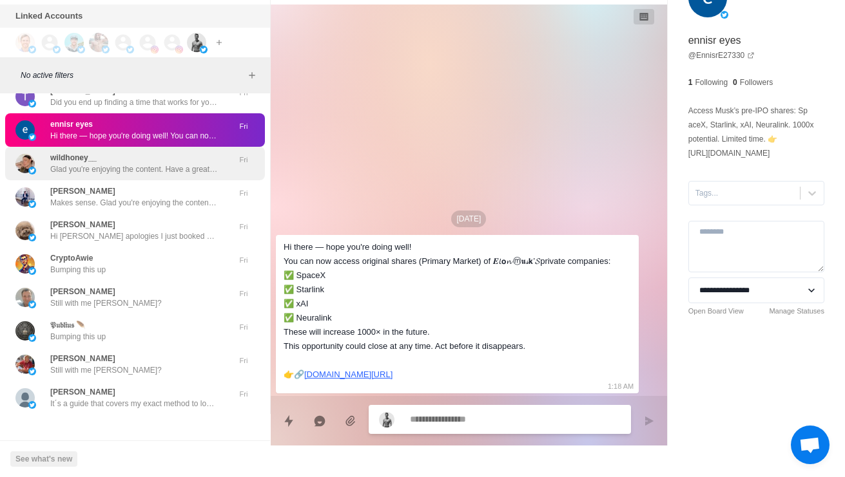
click at [49, 175] on div "wildhoney__ Glad you're enjoying the content. Have a great day" at bounding box center [121, 163] width 212 height 23
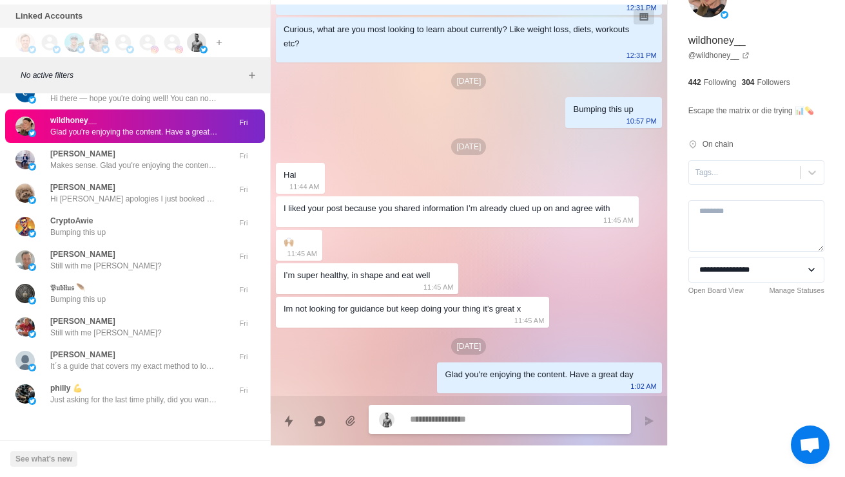
scroll to position [9403, 0]
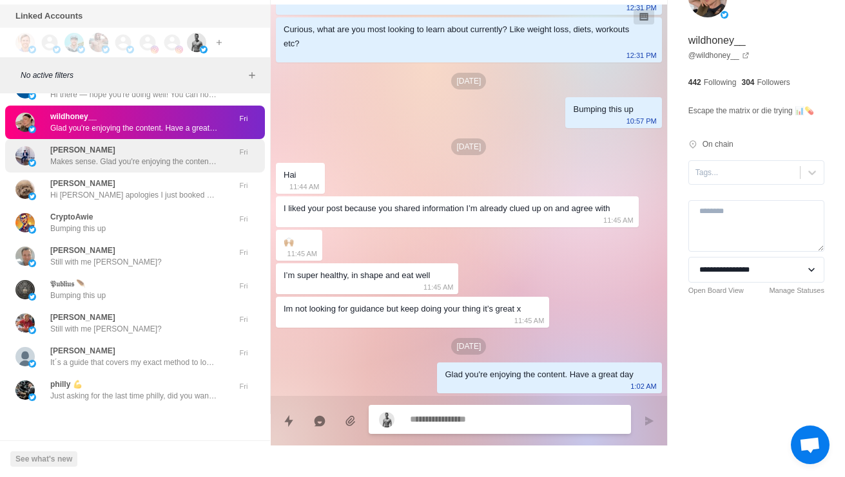
click at [49, 168] on div "Seth Windle Makes sense. Glad you're enjoying the content. Have a great day" at bounding box center [121, 155] width 212 height 23
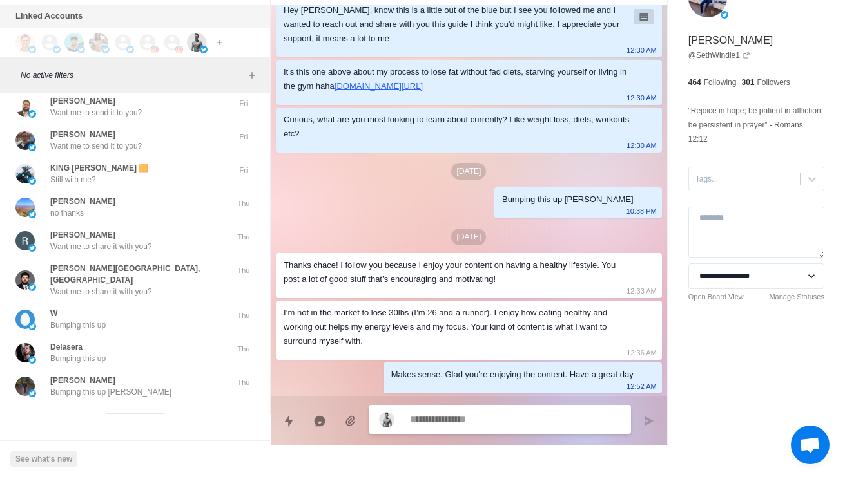
scroll to position [9751, 0]
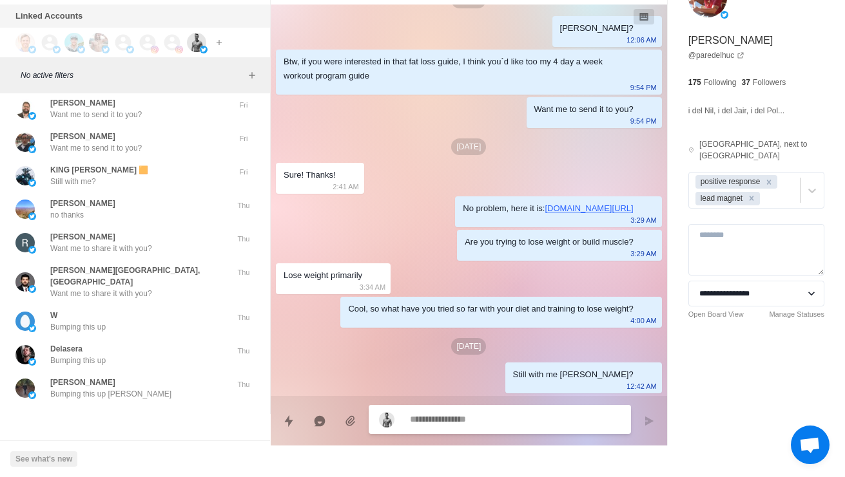
scroll to position [9751, 0]
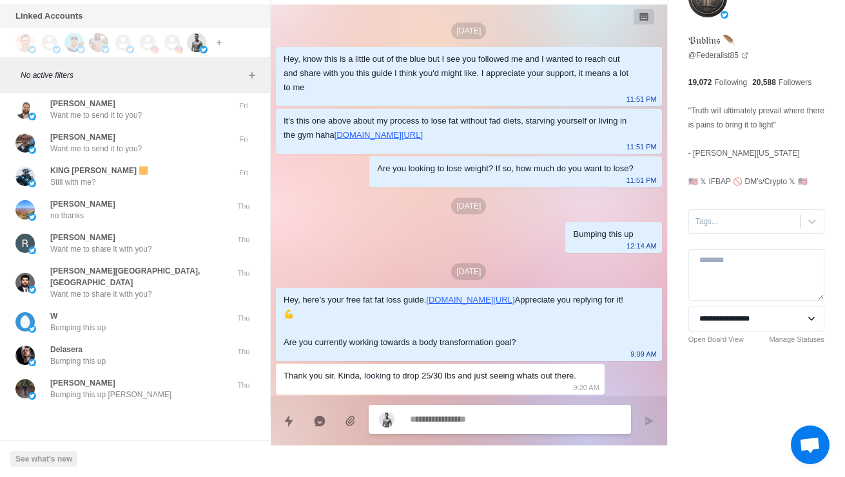
scroll to position [369, 0]
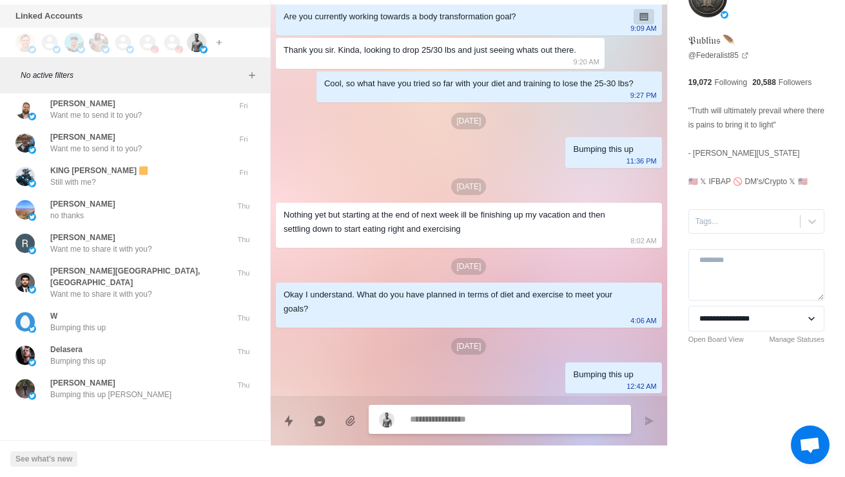
click at [542, 419] on textarea at bounding box center [515, 419] width 211 height 19
type textarea "*"
type textarea "**"
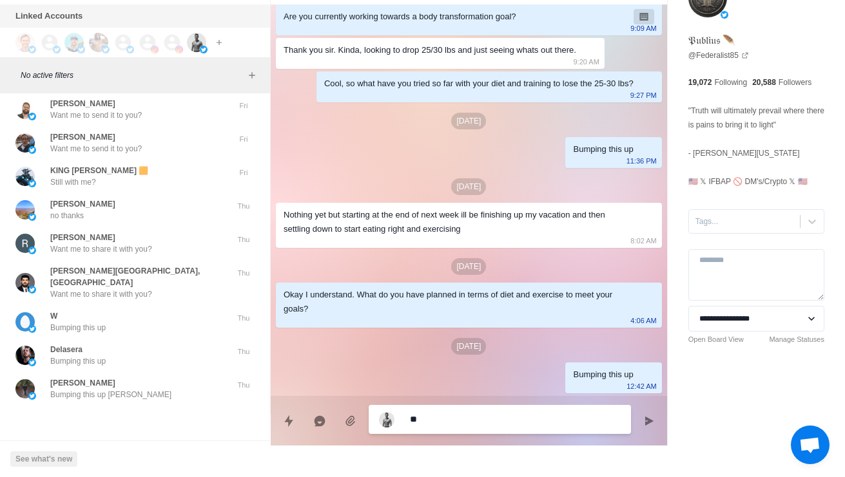
type textarea "*"
type textarea "***"
type textarea "*"
type textarea "****"
type textarea "*"
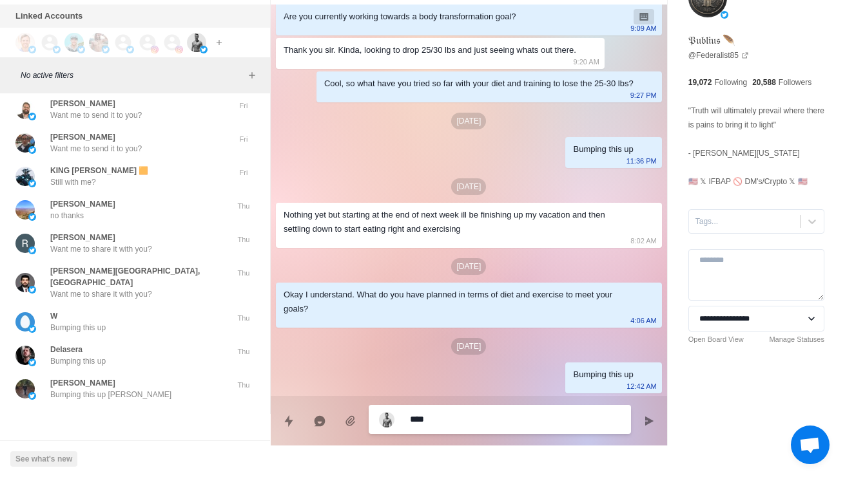
type textarea "**********"
type textarea "*"
type textarea "**********"
type textarea "*"
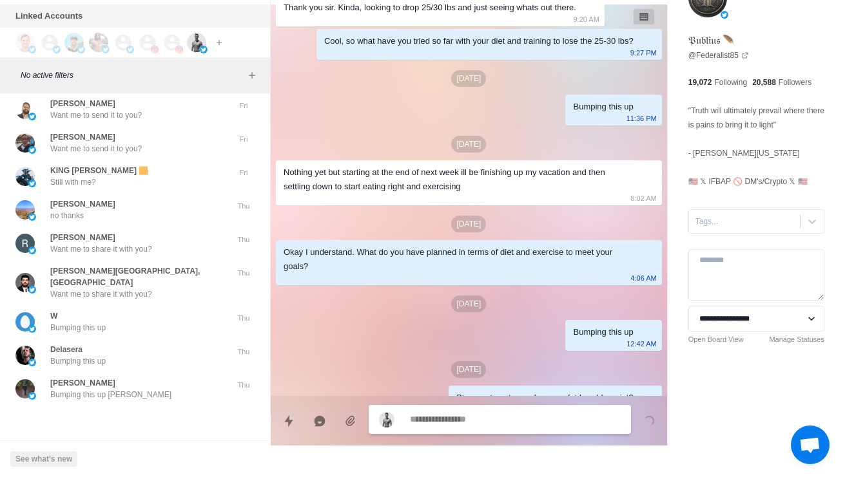
scroll to position [434, 0]
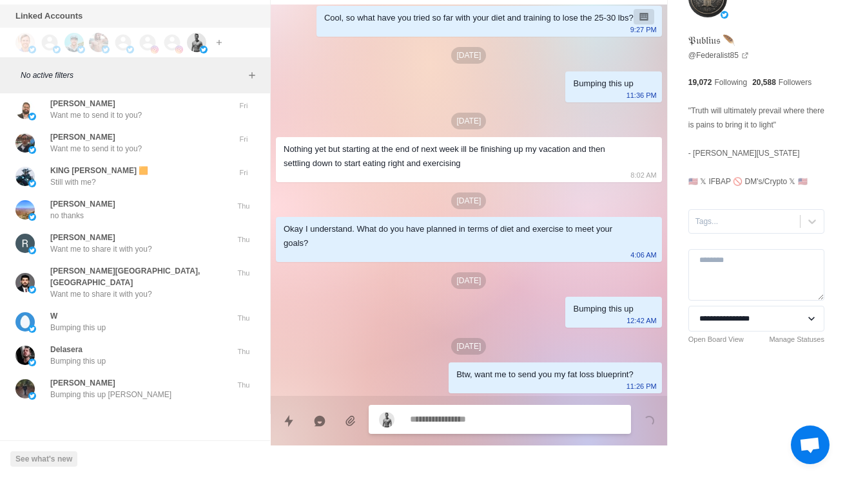
type textarea "*"
type textarea "**"
type textarea "*"
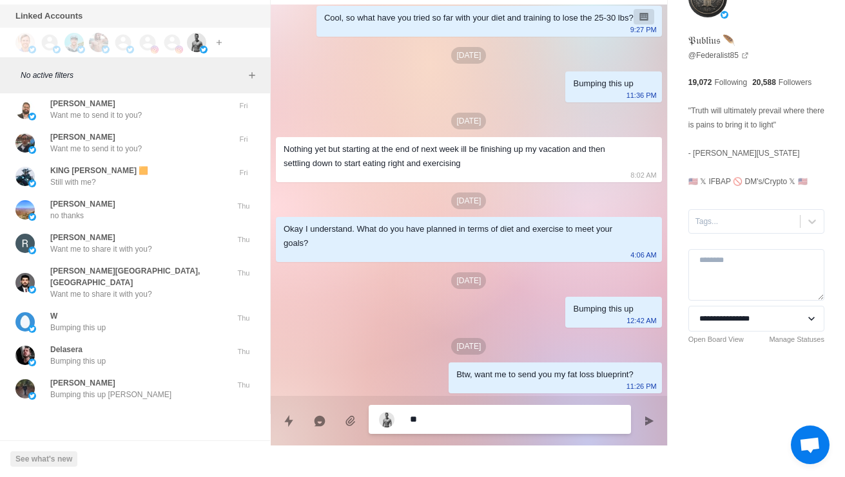
type textarea "***"
type textarea "*"
type textarea "****"
type textarea "*"
type textarea "**********"
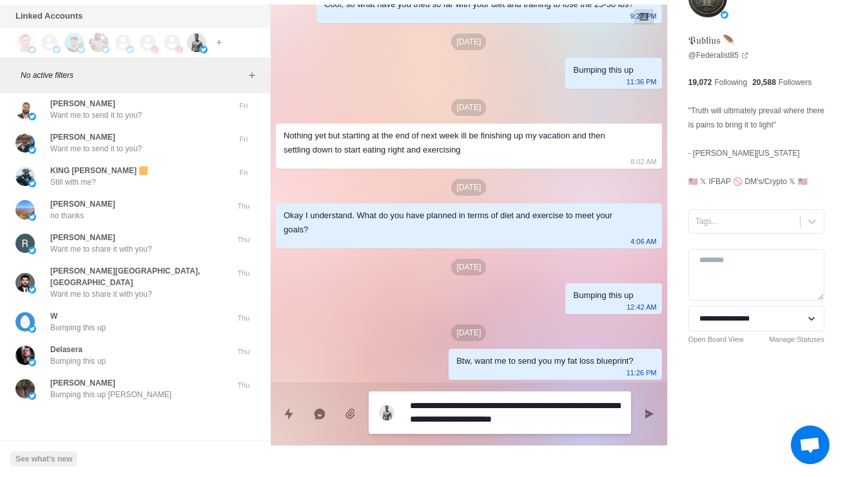
type textarea "*"
type textarea "**********"
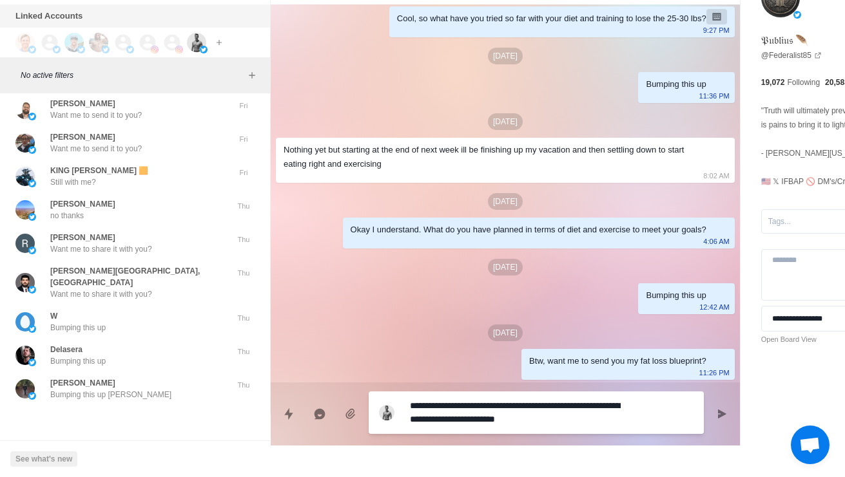
type textarea "*"
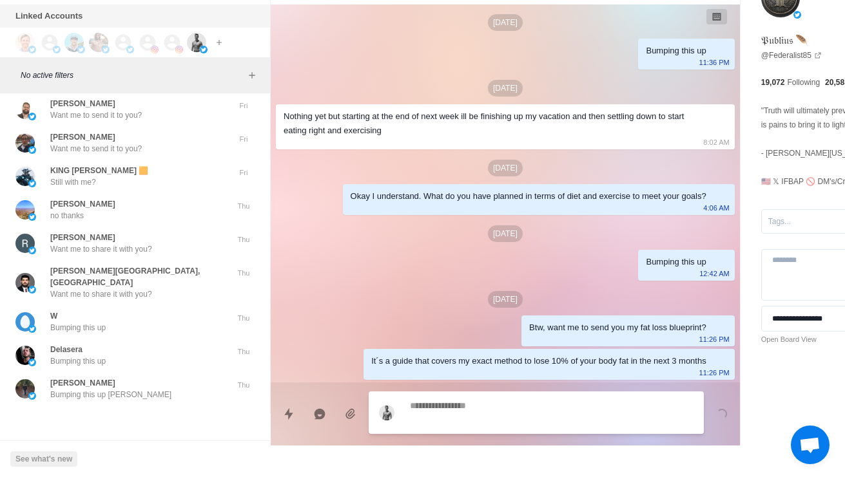
scroll to position [482, 0]
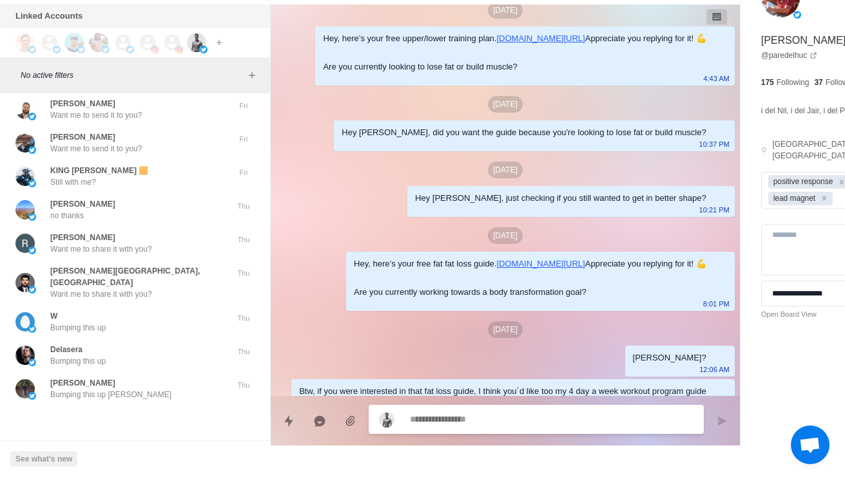
scroll to position [1024, 0]
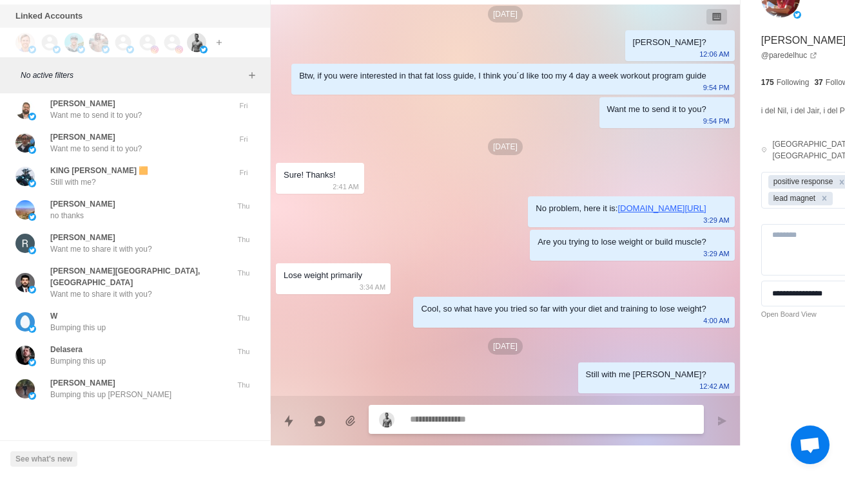
click at [13, 26] on div "Scott Lundholm It´s a guide that covers my exact method to lose 10% of your bod…" at bounding box center [135, 9] width 260 height 34
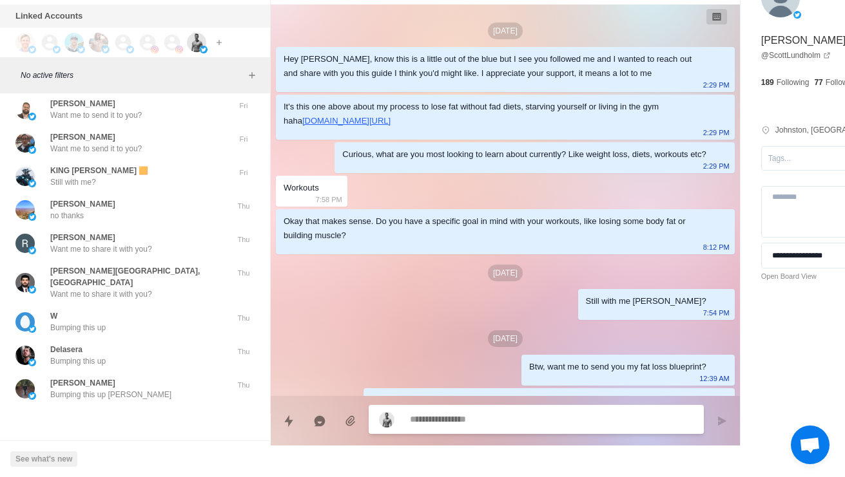
scroll to position [68, 0]
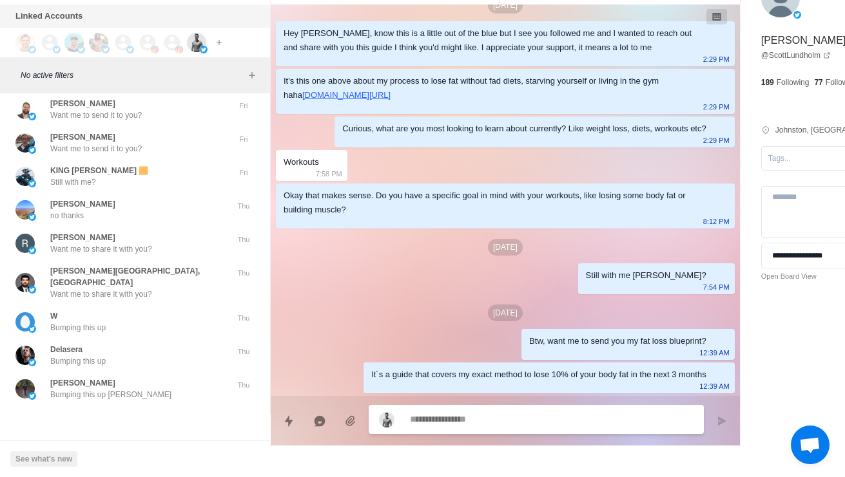
click at [46, 88] on div "mmhawks Want me to send it to you?" at bounding box center [121, 75] width 212 height 23
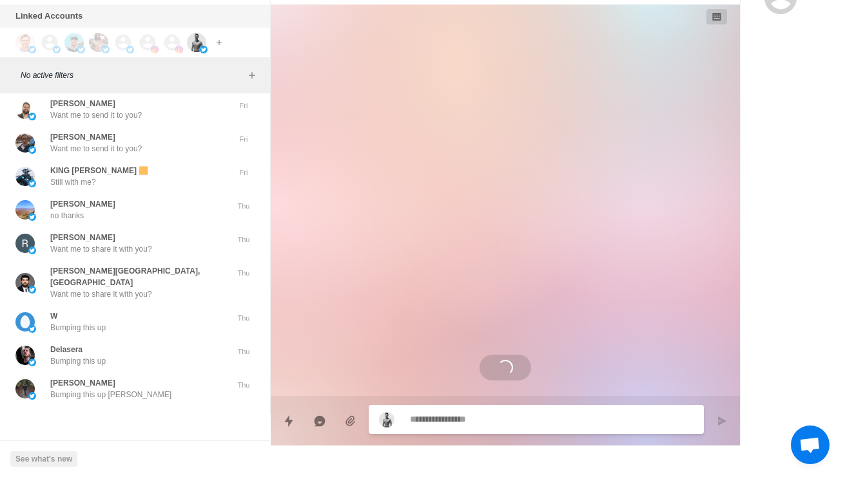
scroll to position [124, 0]
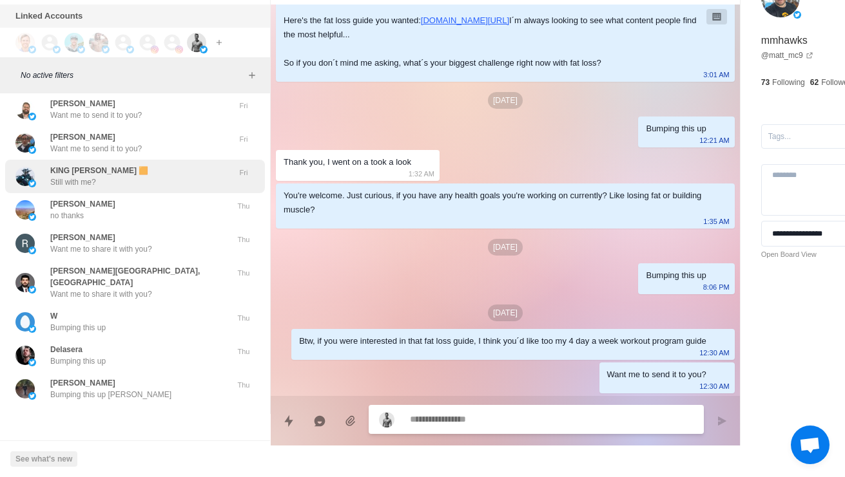
click at [55, 188] on p "Still with me?" at bounding box center [73, 183] width 46 height 12
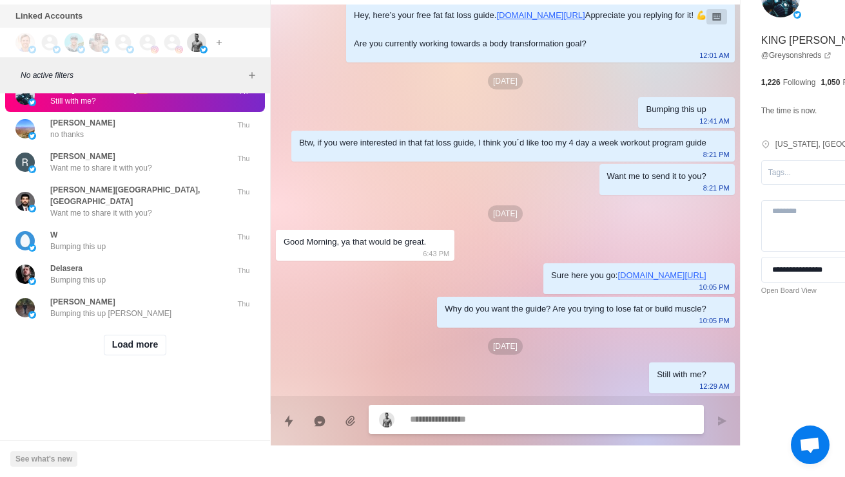
scroll to position [9835, 0]
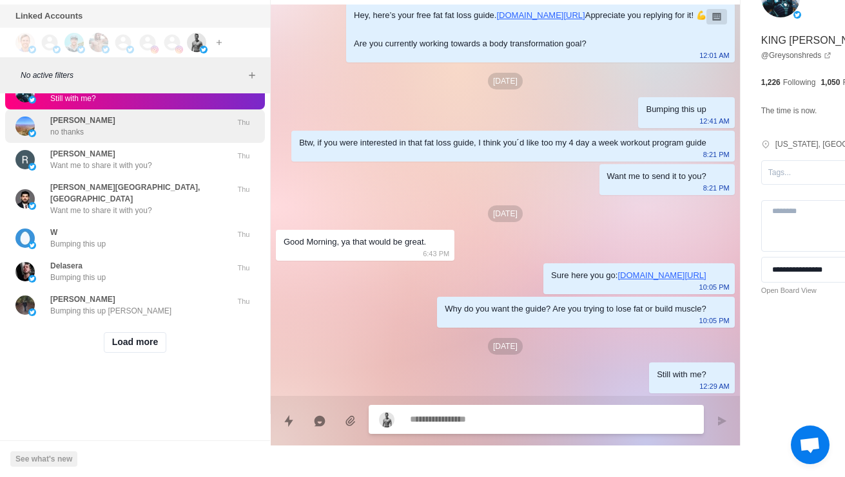
click at [48, 138] on div "William Bennet no thanks" at bounding box center [121, 126] width 212 height 23
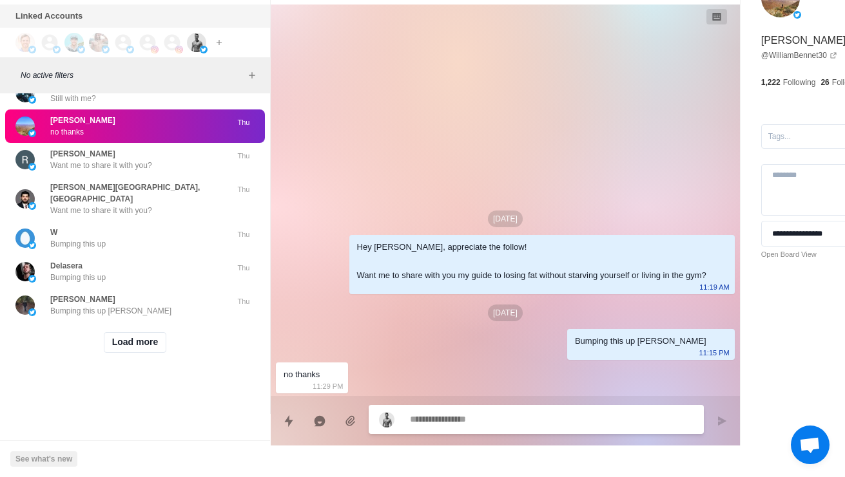
scroll to position [10015, 0]
click at [109, 343] on button "Load more" at bounding box center [135, 342] width 63 height 21
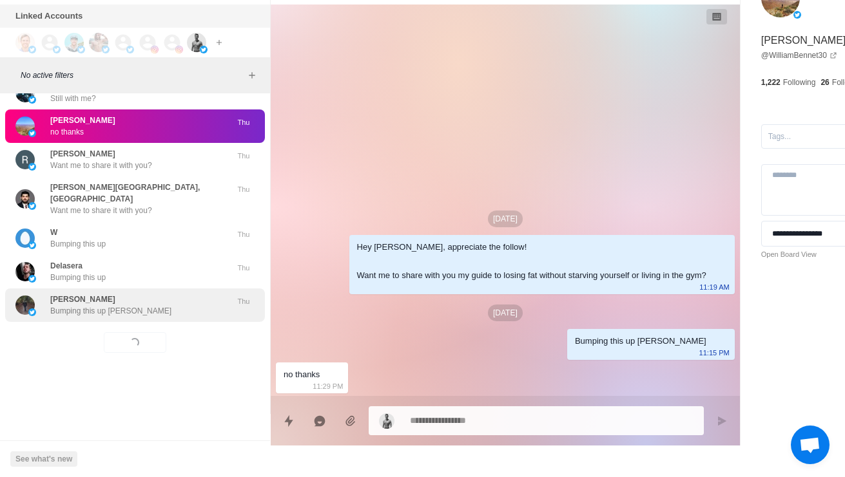
click at [56, 311] on div "Danny A Bumping this up Danny Thu" at bounding box center [135, 306] width 260 height 34
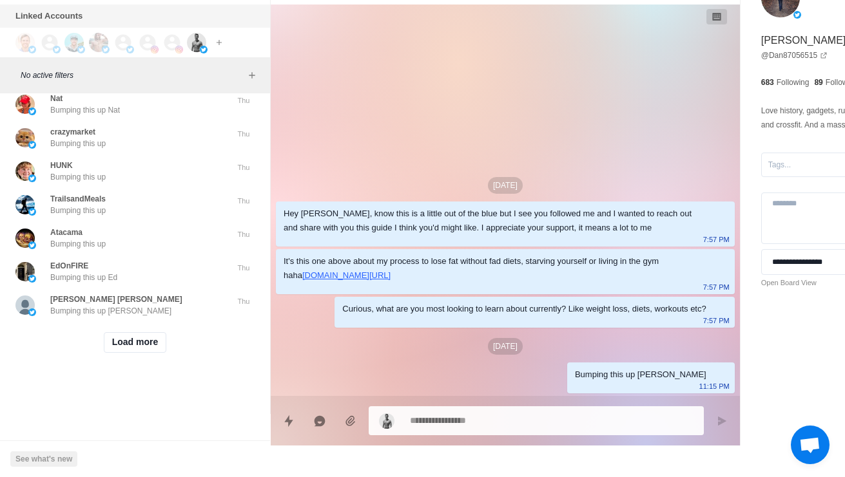
scroll to position [10698, 0]
click at [117, 343] on button "Load more" at bounding box center [135, 342] width 63 height 21
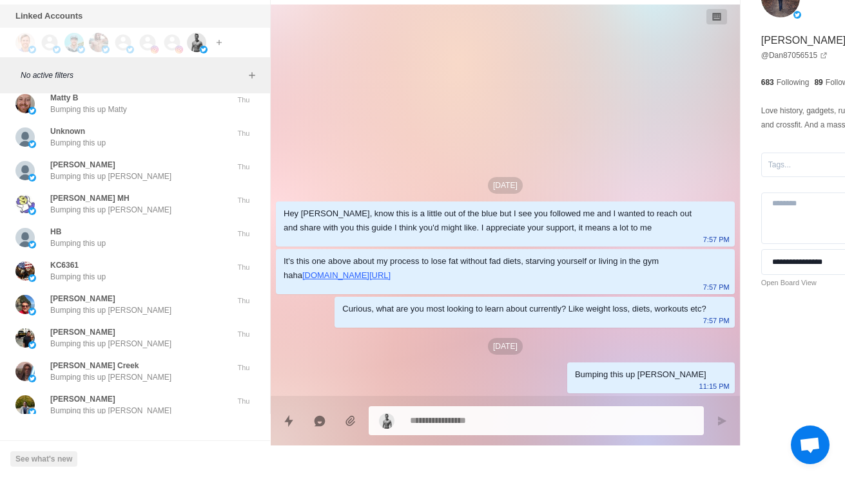
scroll to position [10984, 0]
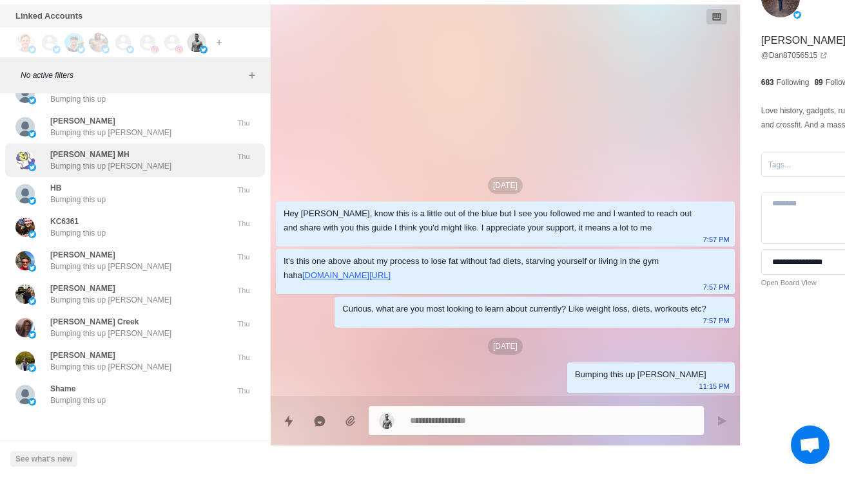
click at [58, 172] on p "Bumping this up Jessica" at bounding box center [110, 166] width 121 height 12
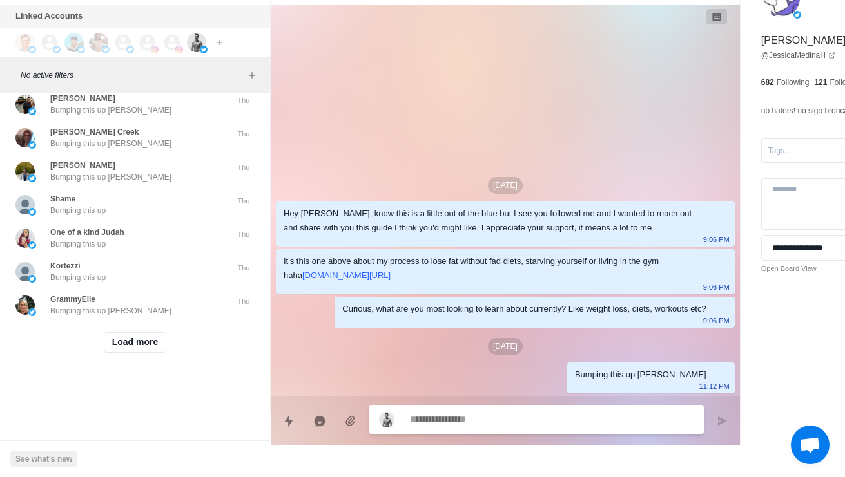
scroll to position [11381, 0]
click at [122, 342] on button "Load more" at bounding box center [135, 342] width 63 height 21
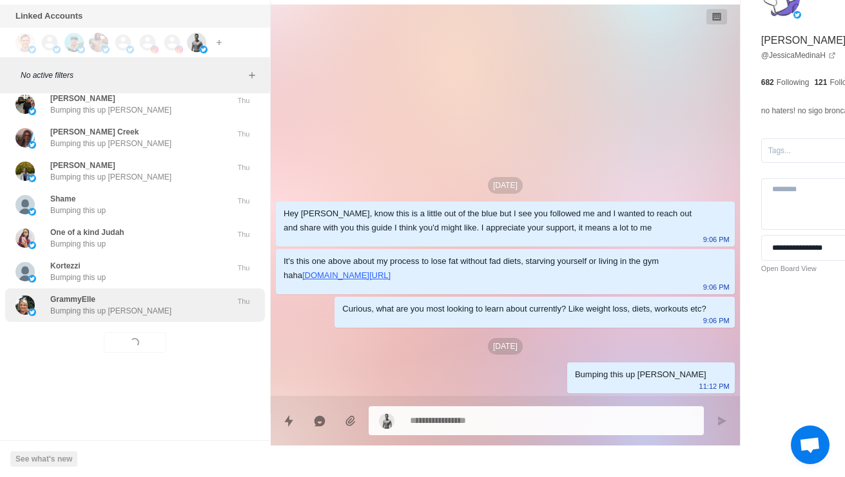
click at [78, 311] on div "GrammyElle Bumping this up Lisa Thu" at bounding box center [135, 306] width 260 height 34
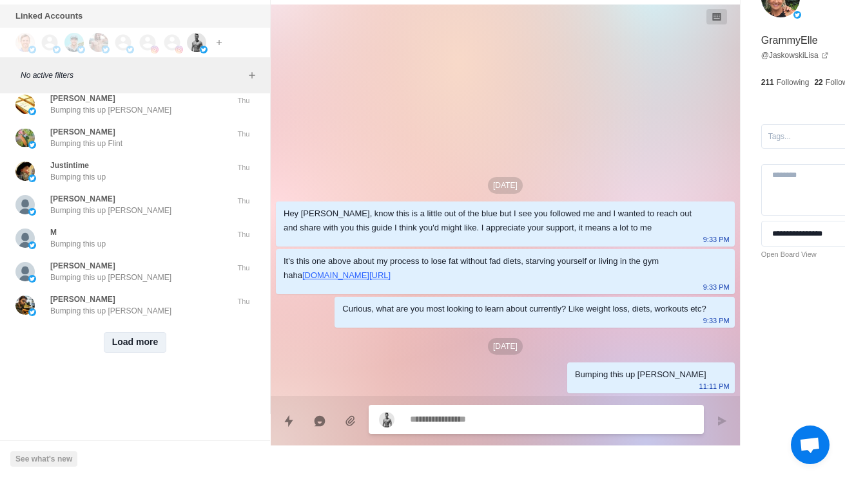
click at [111, 337] on button "Load more" at bounding box center [135, 342] width 63 height 21
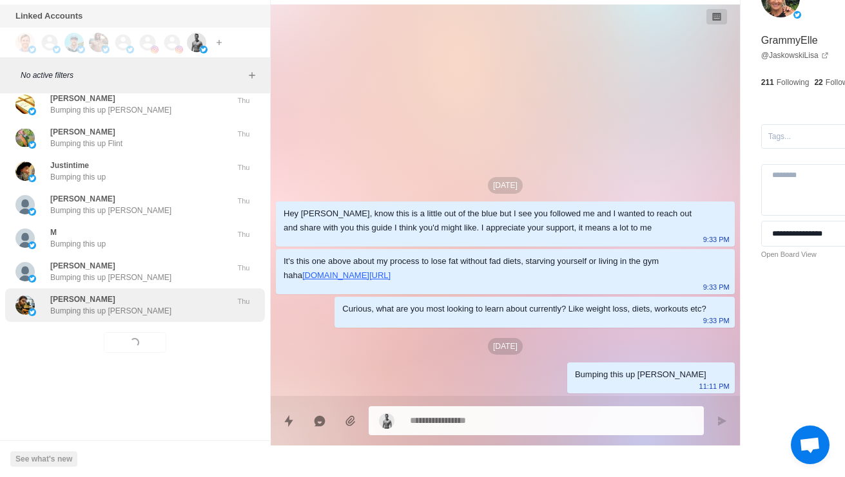
click at [72, 311] on div "Benoit Labrecque Bumping this up Benoit Thu" at bounding box center [135, 306] width 260 height 34
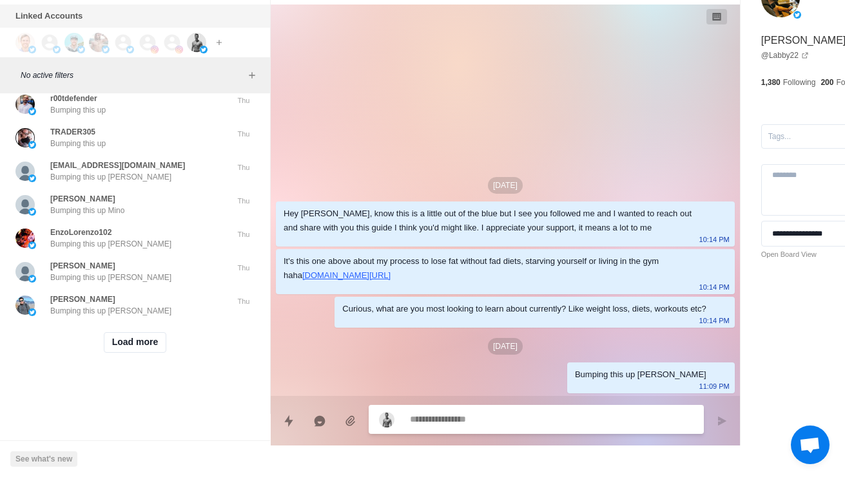
scroll to position [12747, 0]
click at [114, 341] on button "Load more" at bounding box center [135, 342] width 63 height 21
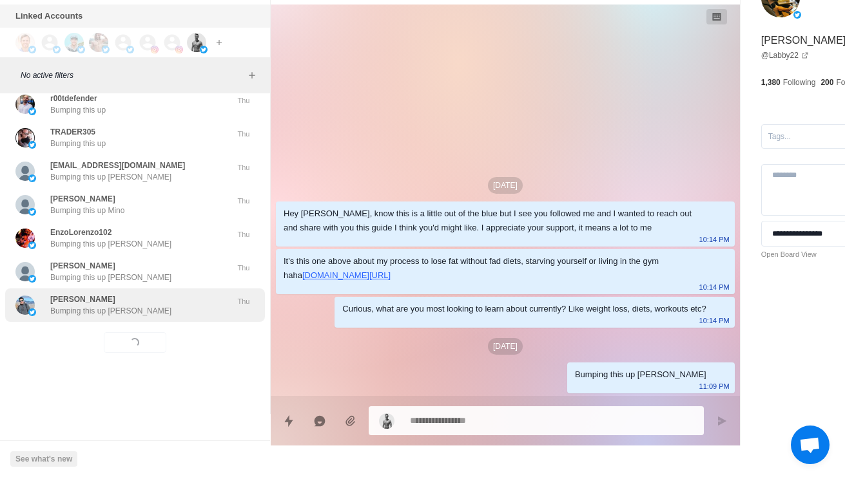
click at [71, 311] on div "Derek Kravitz Bumping this up Derek Thu" at bounding box center [135, 306] width 260 height 34
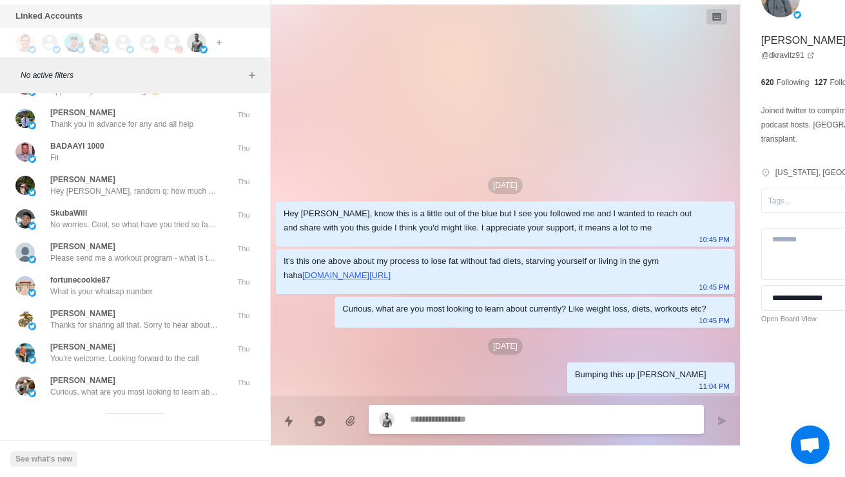
scroll to position [13096, 0]
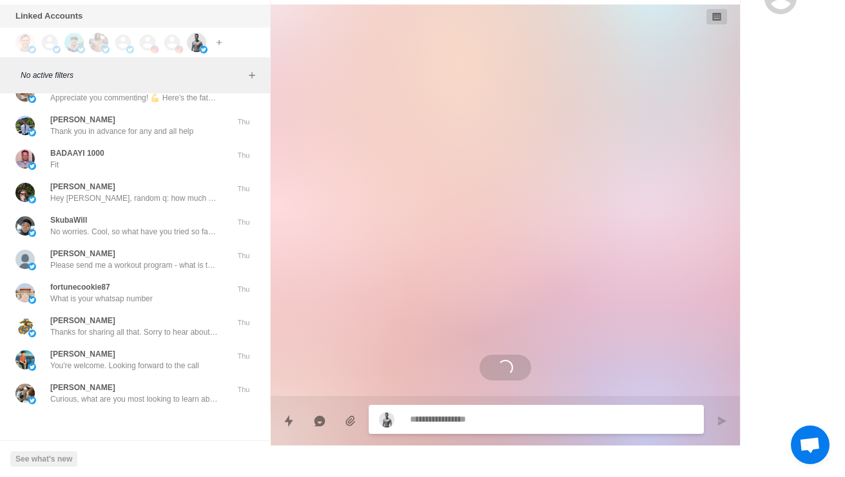
scroll to position [356, 0]
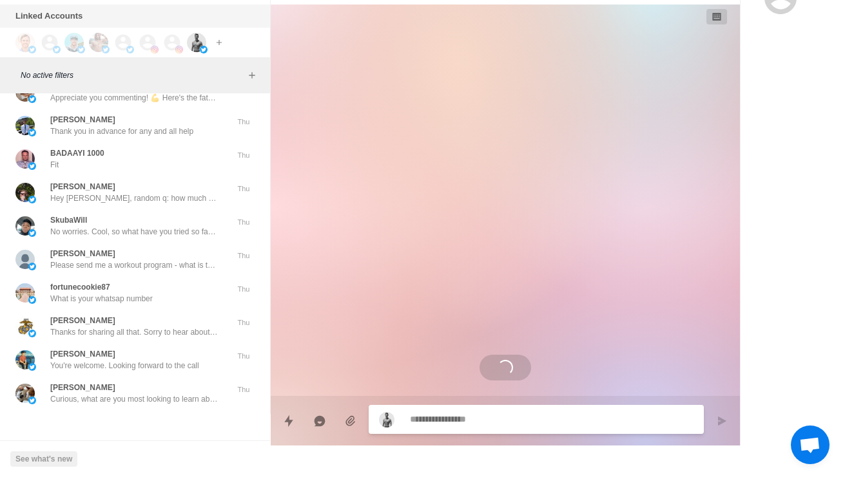
scroll to position [0, 0]
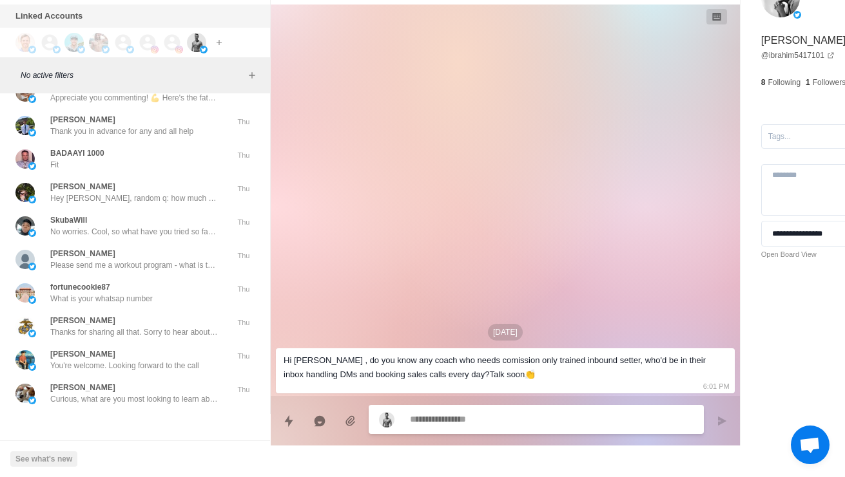
click at [51, 25] on p "Domino50" at bounding box center [68, 20] width 37 height 12
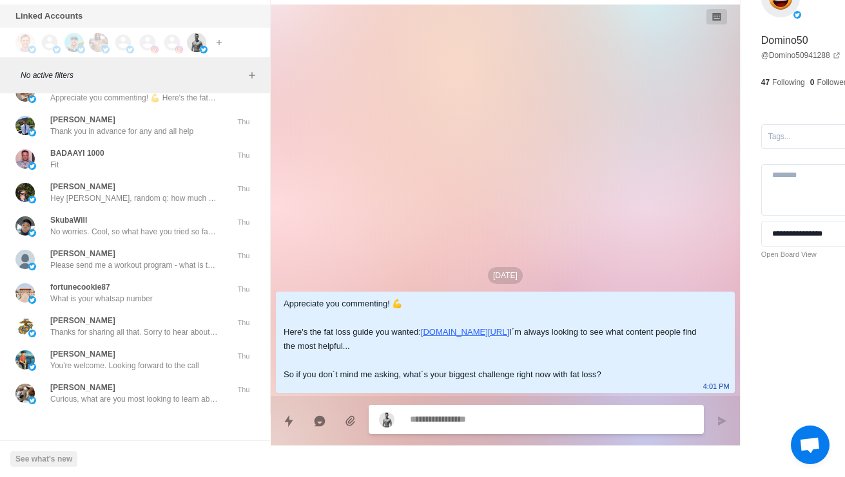
type textarea "*"
type textarea "**********"
type textarea "*"
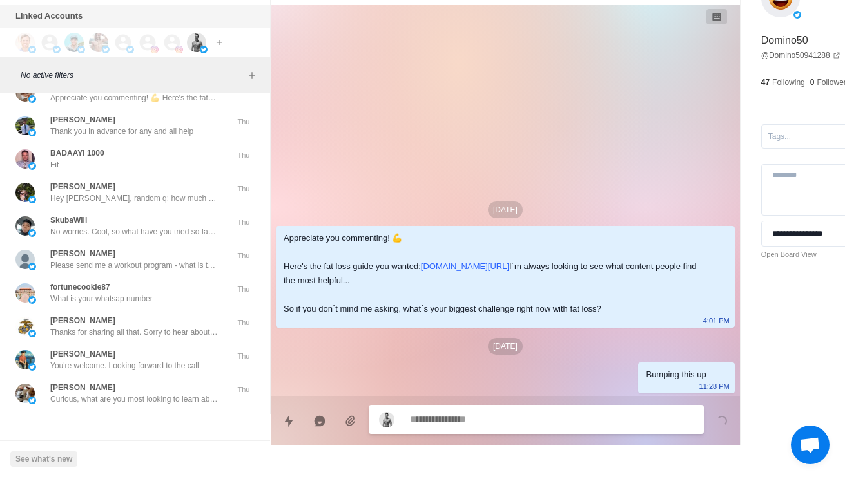
click at [73, 70] on p "Hey, here’s your free fat fat loss guide. https://www.chamberoffitness.com/fat-…" at bounding box center [134, 65] width 168 height 12
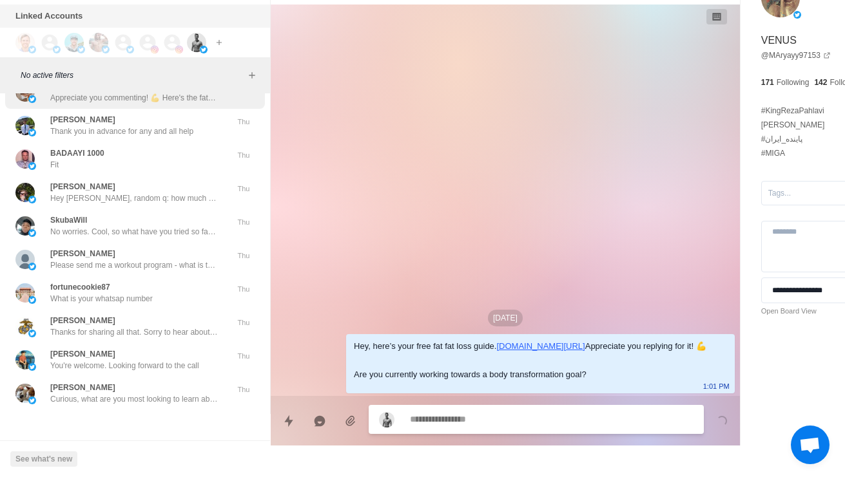
click at [70, 104] on p "Appreciate you commenting! 💪 Here's the fat loss guide you wanted: https://www.…" at bounding box center [134, 98] width 168 height 12
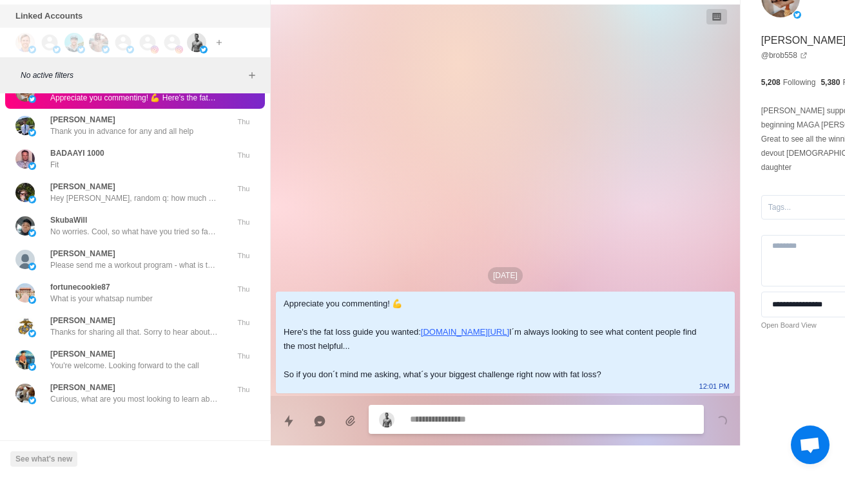
type textarea "*"
type textarea "*****"
type textarea "*"
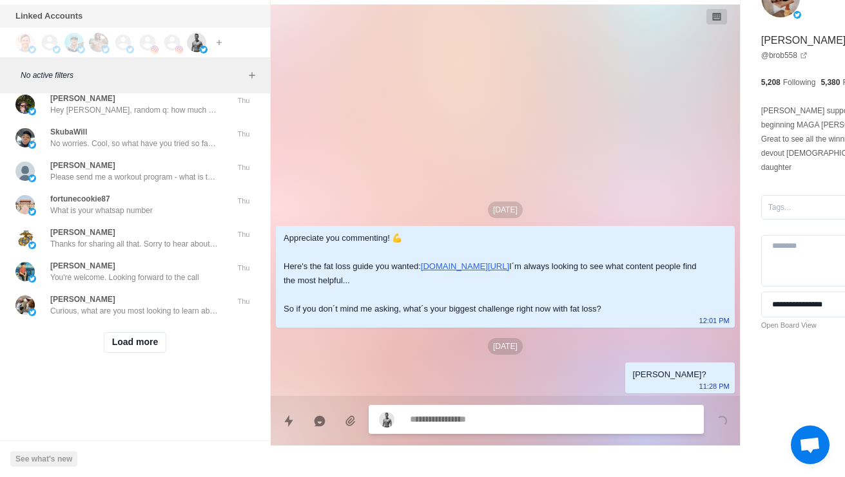
scroll to position [13193, 0]
click at [40, 49] on div "Jake Ellowitz Thank you in advance for any and all help" at bounding box center [121, 37] width 212 height 23
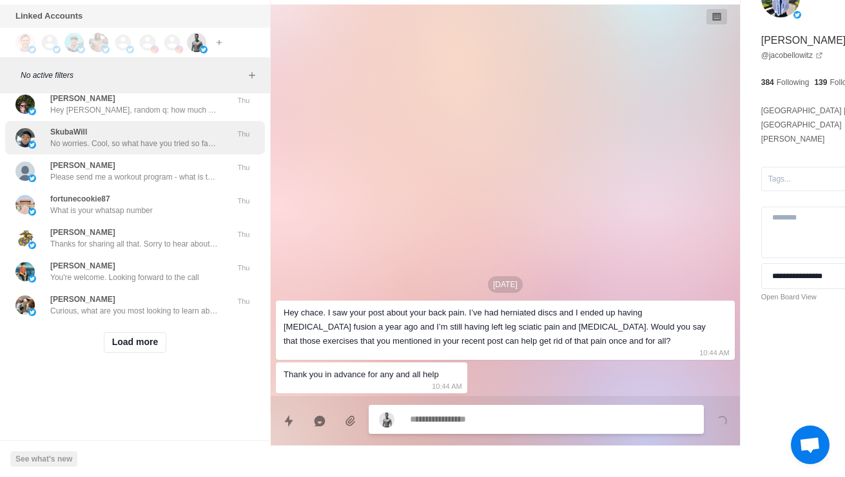
click at [51, 149] on p "No worries. Cool, so what have you tried so far with your diet and training to …" at bounding box center [134, 144] width 168 height 12
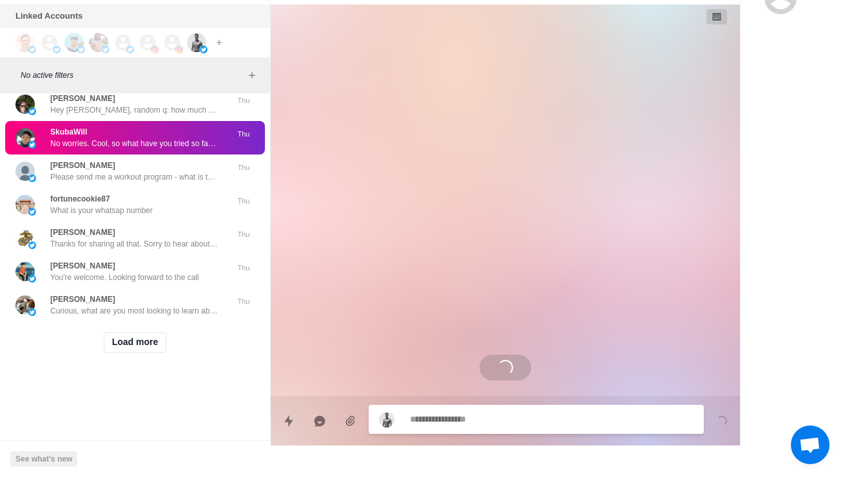
scroll to position [1, 0]
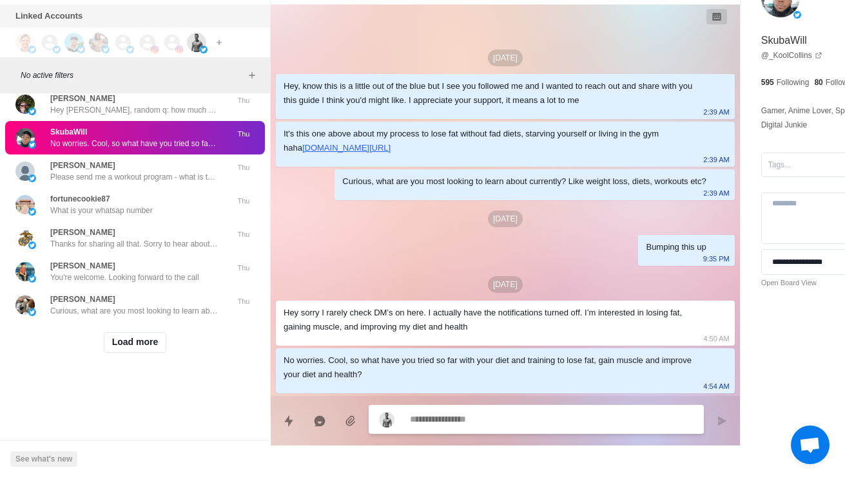
type textarea "*"
type textarea "**********"
type textarea "*"
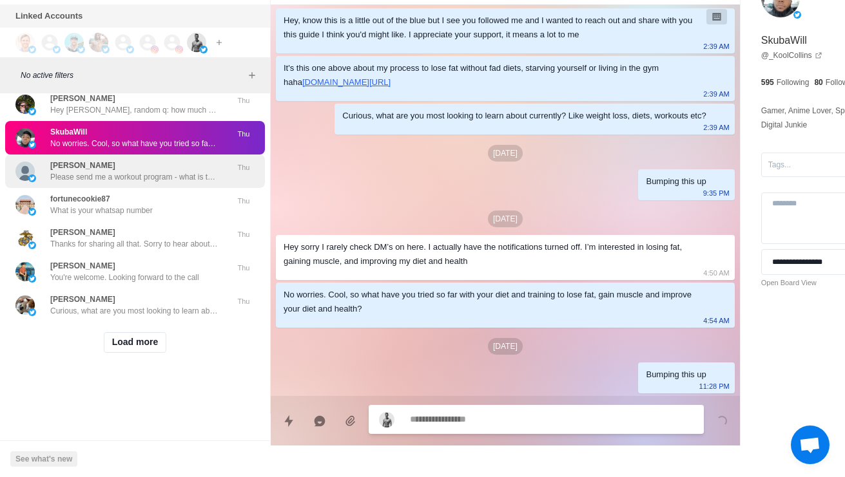
click at [67, 183] on p "Please send me a workout program - what is the cost?" at bounding box center [134, 177] width 168 height 12
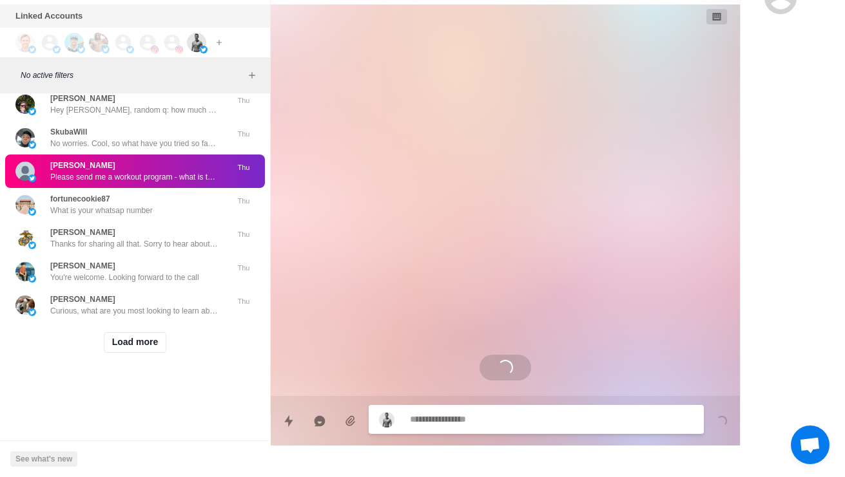
scroll to position [15, 0]
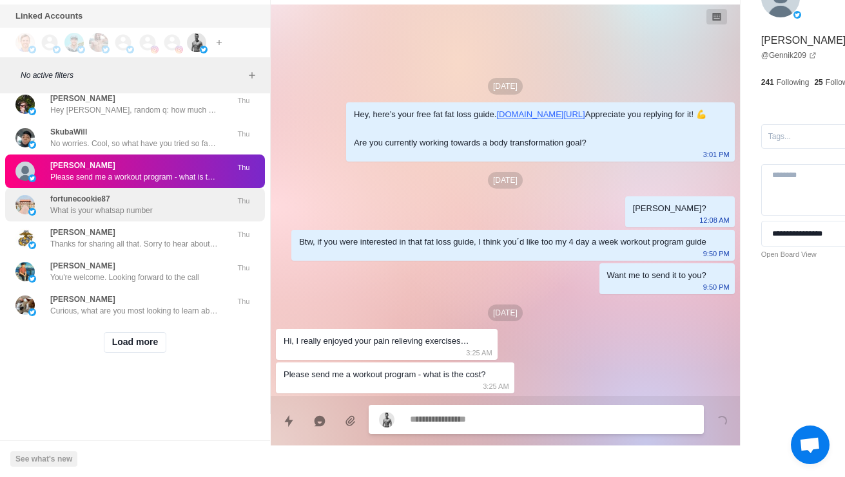
click at [43, 216] on div "fortunecookie87 What is your whatsap number" at bounding box center [121, 204] width 212 height 23
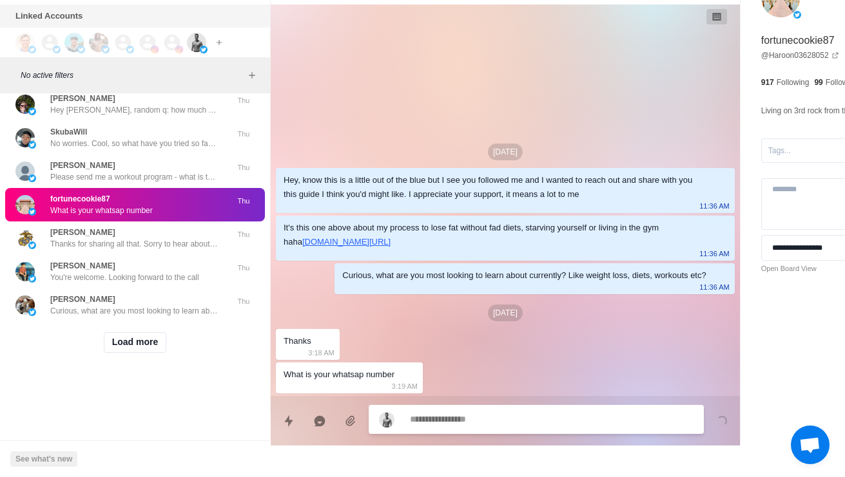
scroll to position [13417, 0]
click at [119, 352] on button "Load more" at bounding box center [135, 342] width 63 height 21
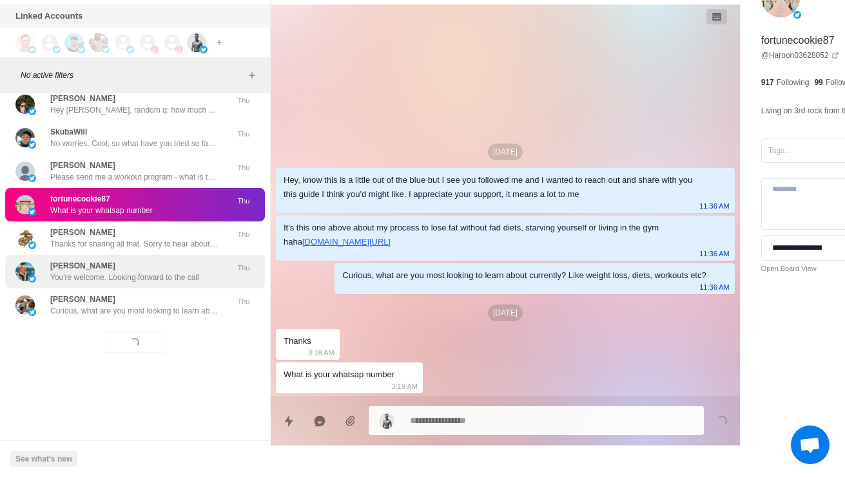
click at [34, 276] on img at bounding box center [24, 271] width 19 height 19
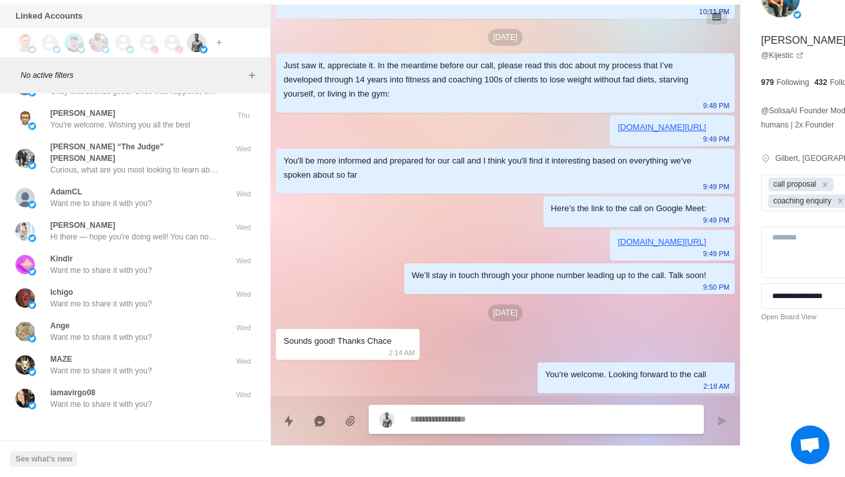
scroll to position [13556, 0]
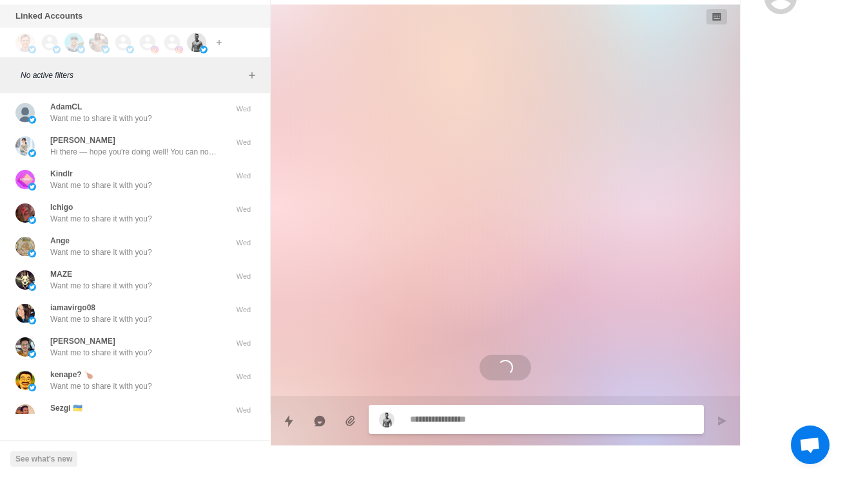
scroll to position [361, 0]
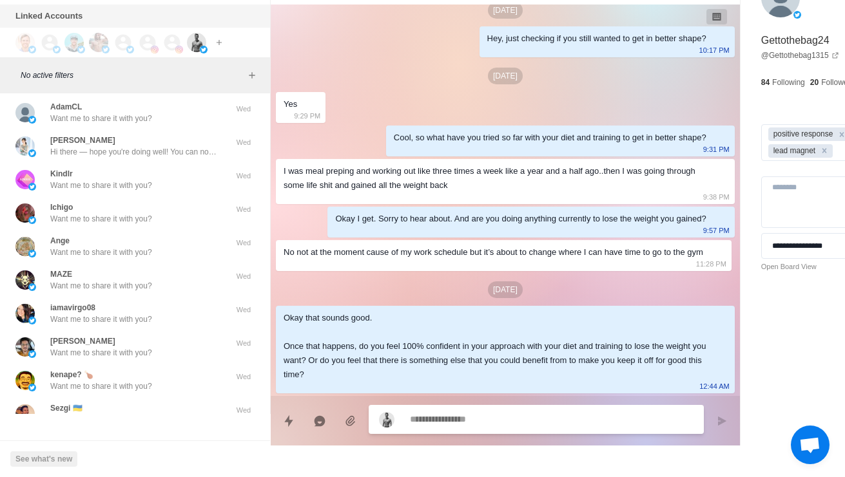
type textarea "*"
type textarea "**********"
type textarea "*"
type textarea "**********"
type textarea "*"
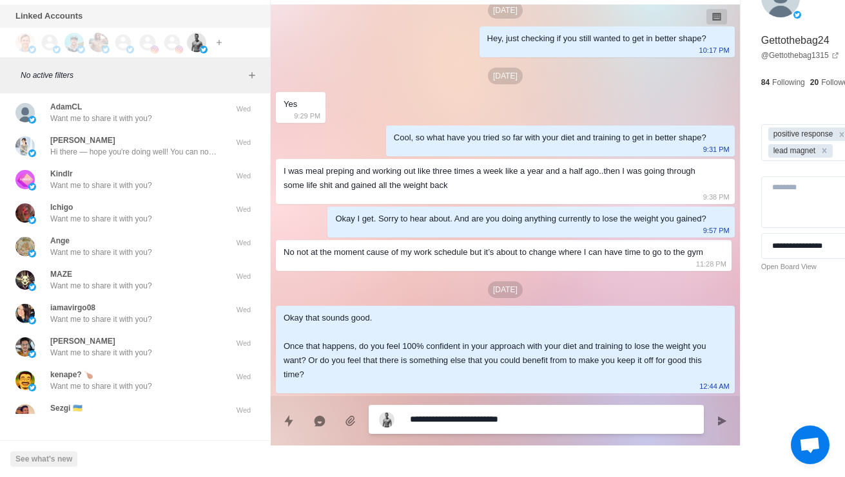
type textarea "**********"
type textarea "*"
type textarea "**********"
type textarea "*"
type textarea "**********"
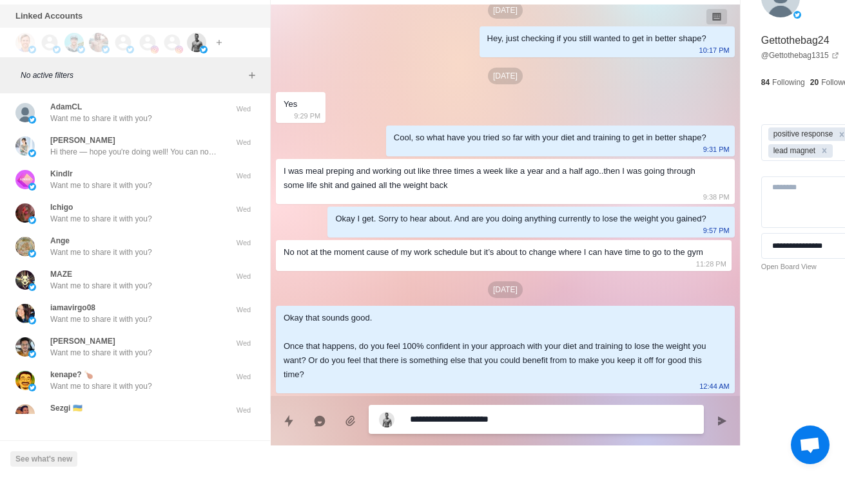
type textarea "*"
type textarea "**********"
type textarea "*"
type textarea "**********"
type textarea "*"
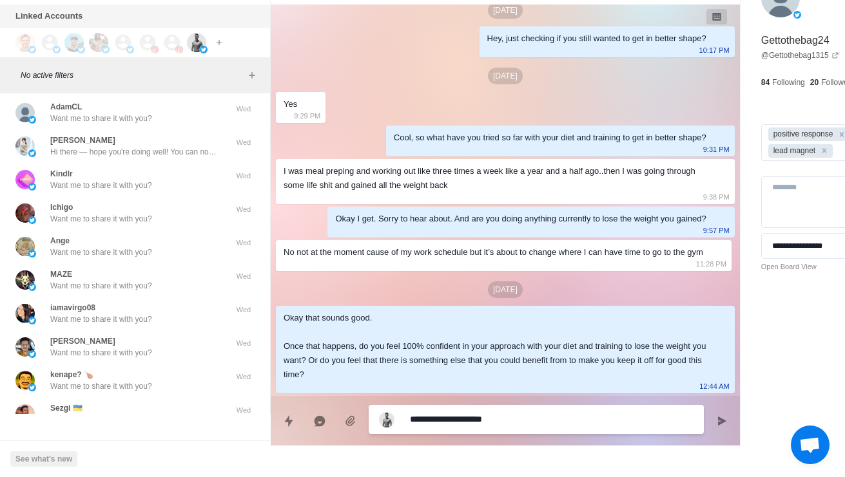
type textarea "**********"
type textarea "*"
type textarea "**********"
type textarea "*"
type textarea "**********"
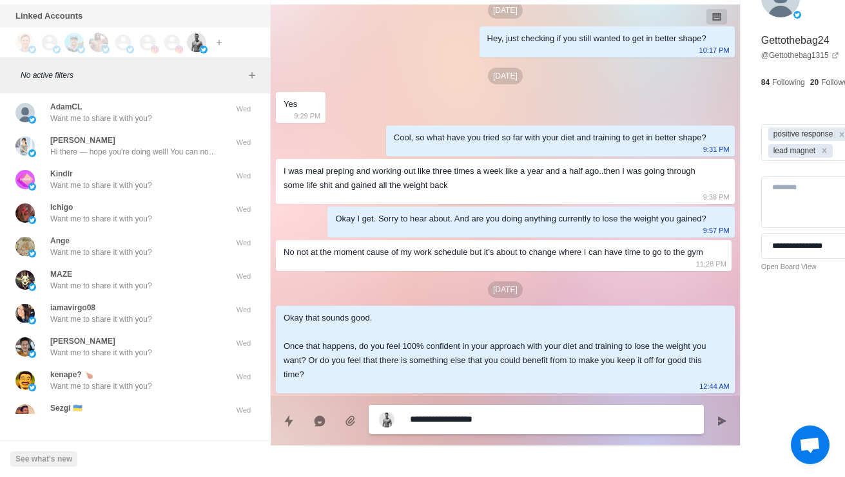
type textarea "*"
type textarea "**********"
type textarea "*"
type textarea "**********"
type textarea "*"
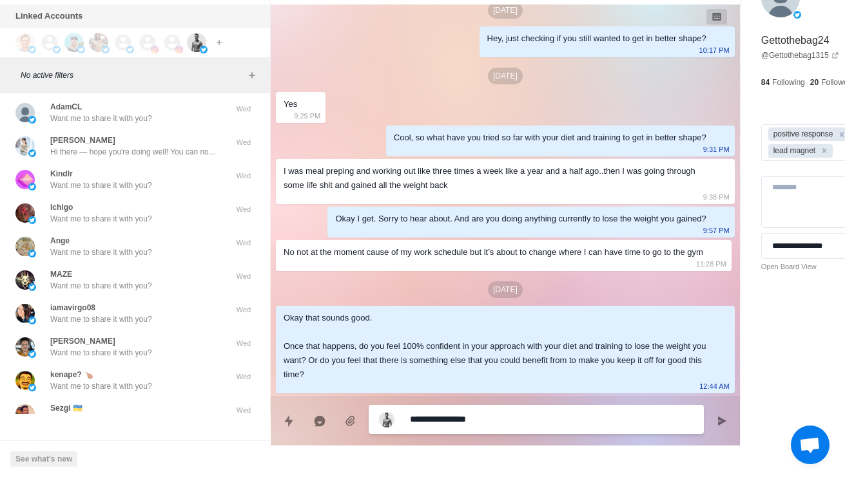
type textarea "**********"
type textarea "*"
type textarea "**********"
type textarea "*"
type textarea "**********"
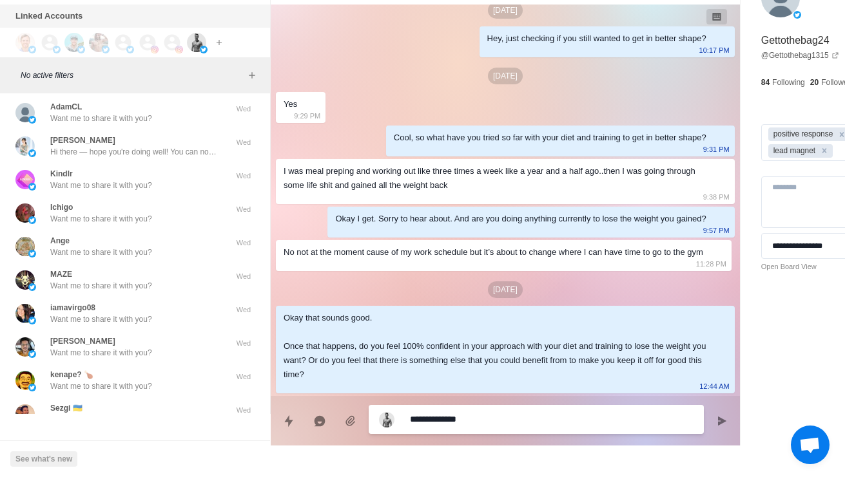
type textarea "*"
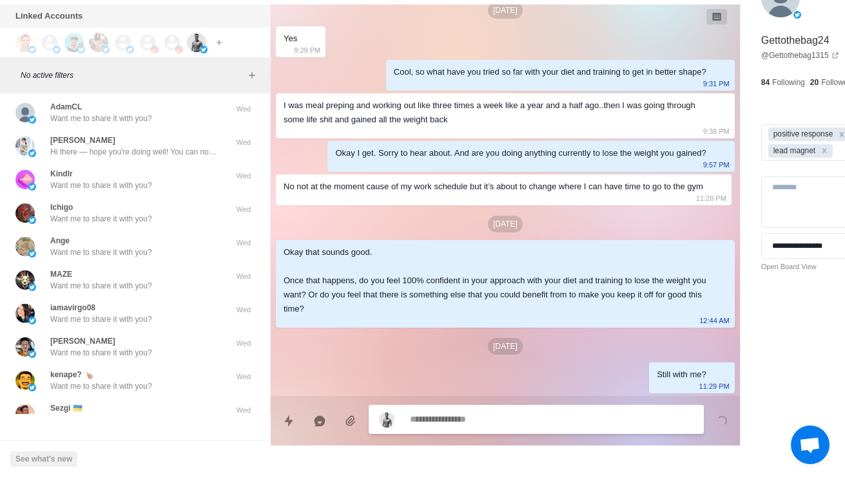
scroll to position [426, 0]
click at [73, 46] on p "You're welcome. Wishing you all the best" at bounding box center [120, 40] width 140 height 12
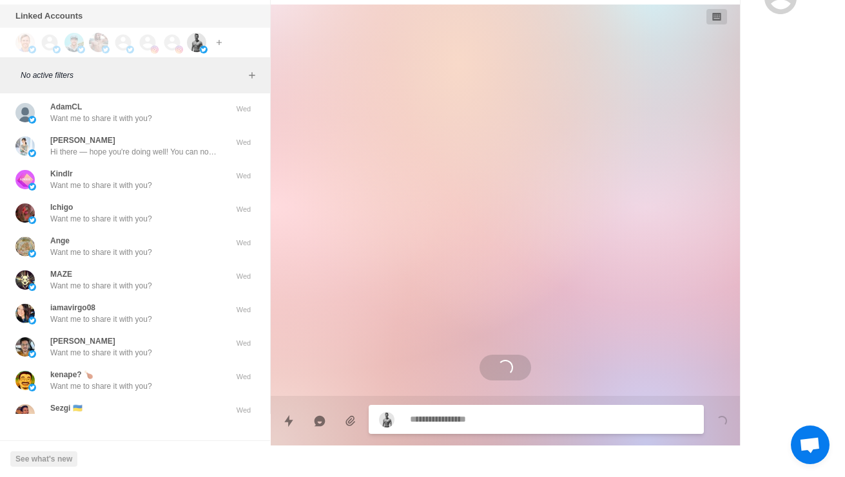
scroll to position [0, 0]
click at [48, 91] on div "Steve “The Judge” Eppers Curious, what are you most looking to learn about curr…" at bounding box center [121, 73] width 212 height 35
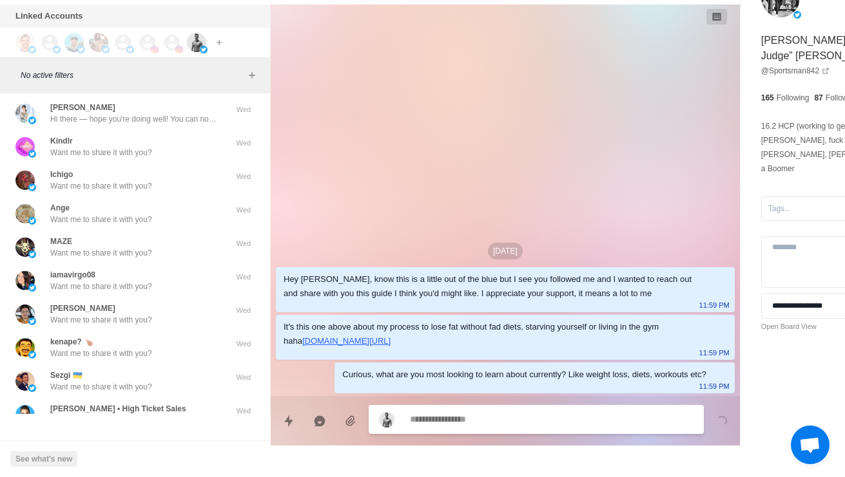
scroll to position [13595, 0]
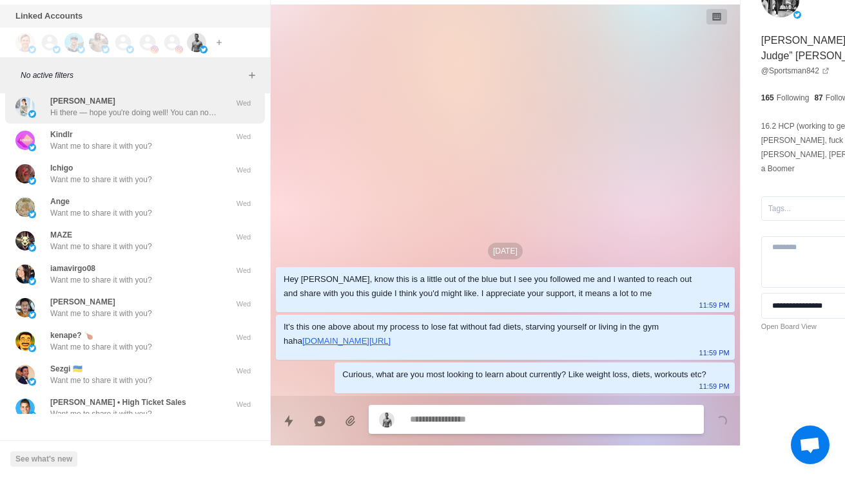
click at [48, 119] on div "長谷川 莉菜 Hi there — hope you're doing well! You can now access original shares (P…" at bounding box center [121, 106] width 212 height 23
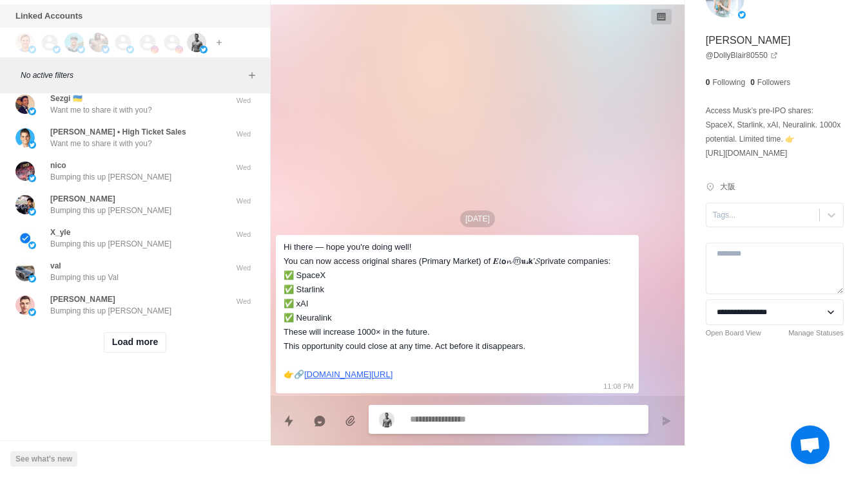
scroll to position [14113, 0]
click at [114, 343] on button "Load more" at bounding box center [135, 342] width 63 height 21
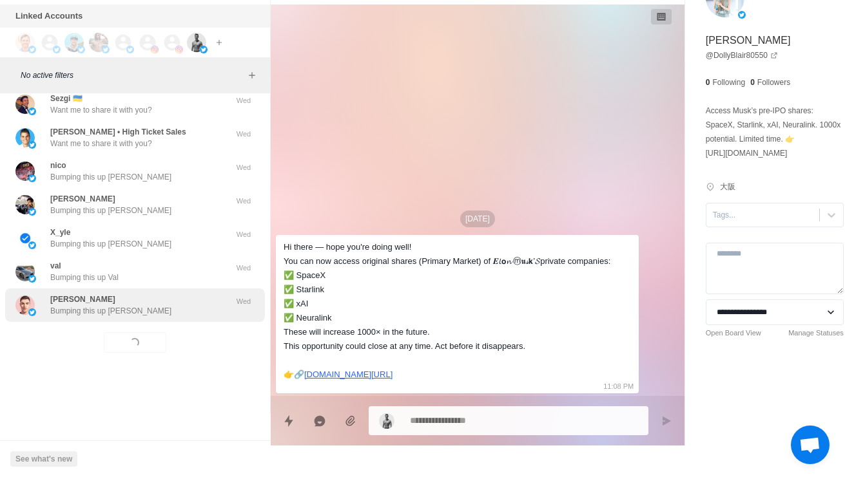
click at [68, 311] on div "Ivan Bumping this up Ivan Wed" at bounding box center [135, 306] width 260 height 34
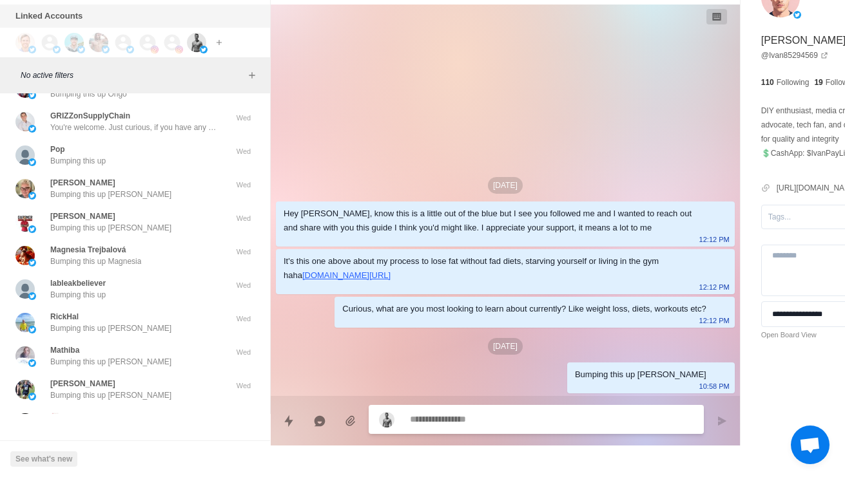
scroll to position [14285, 0]
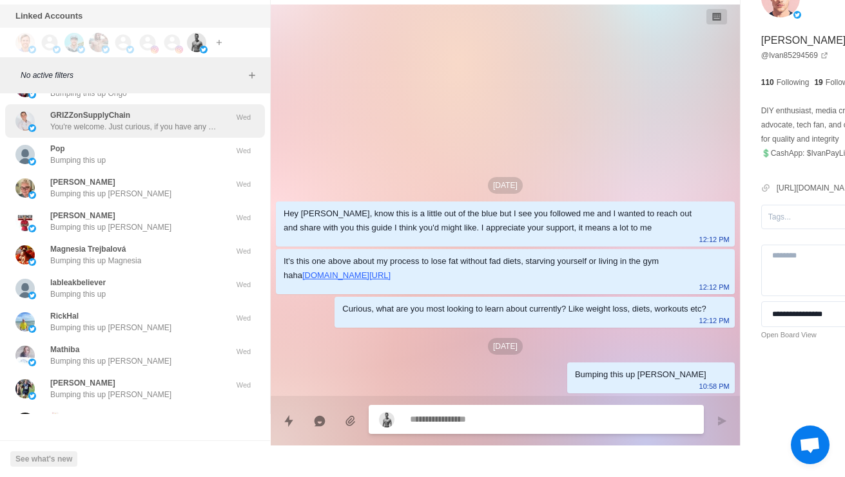
click at [34, 131] on img at bounding box center [24, 120] width 19 height 19
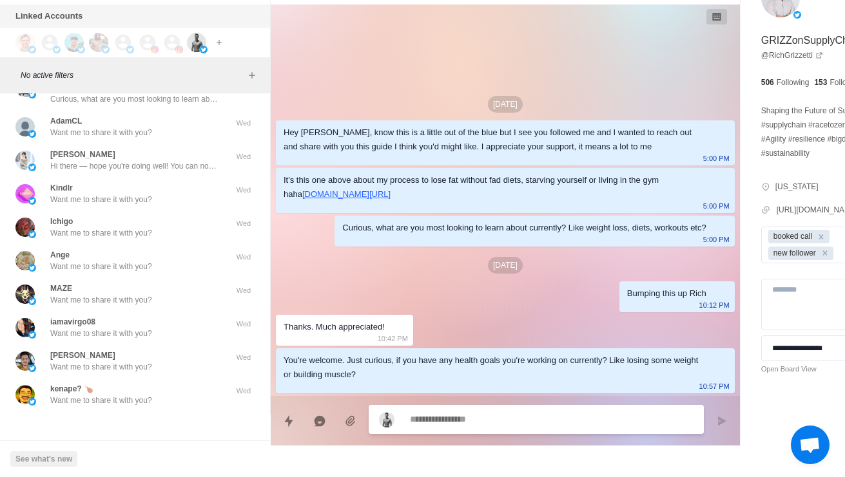
scroll to position [13541, 0]
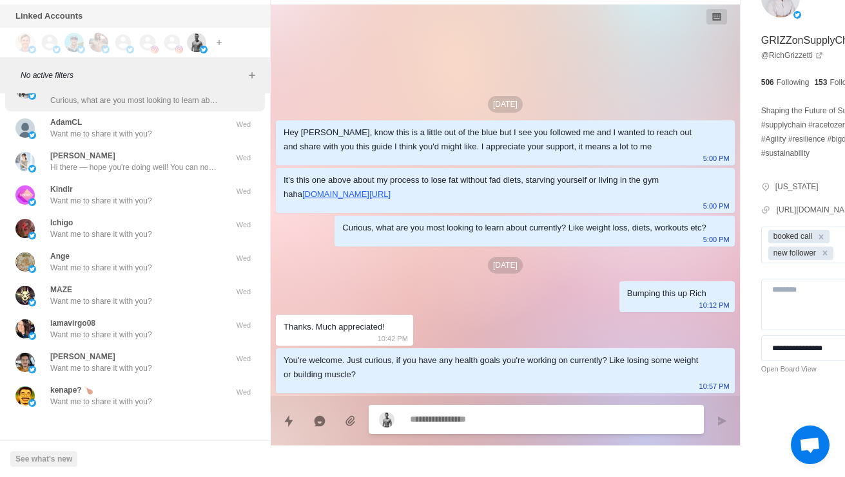
click at [34, 100] on img at bounding box center [32, 96] width 8 height 8
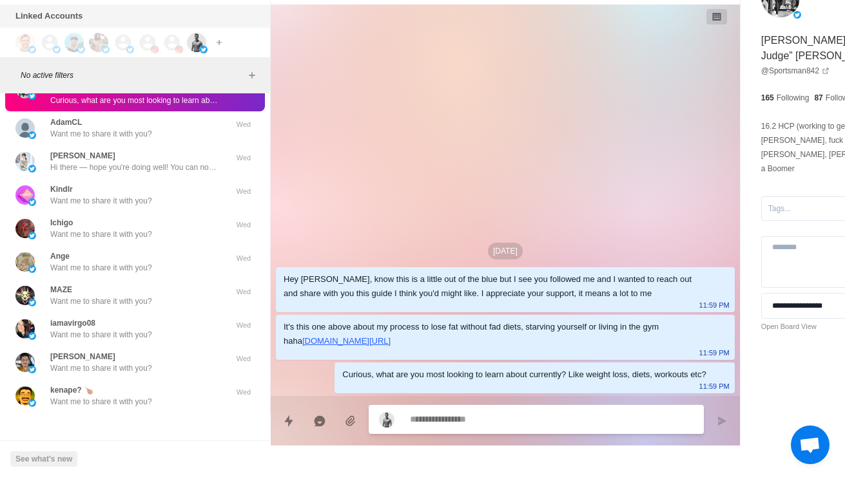
click at [21, 59] on img at bounding box center [24, 49] width 19 height 19
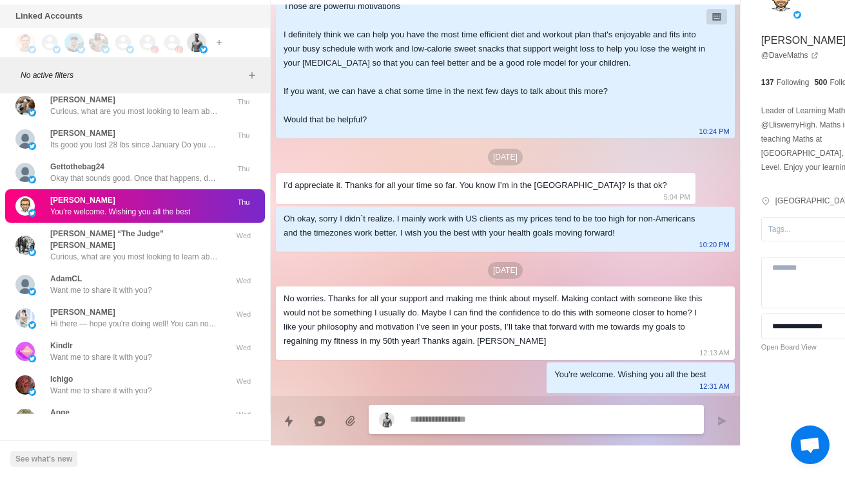
scroll to position [13381, 0]
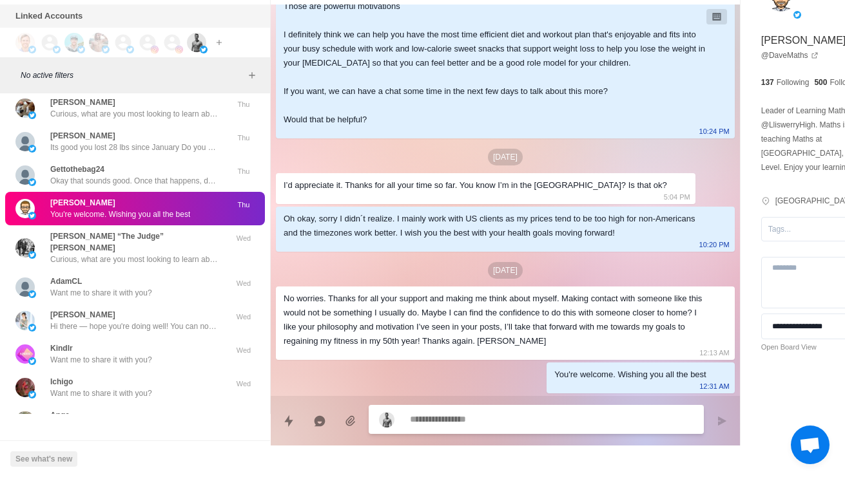
click at [20, 84] on img at bounding box center [24, 74] width 19 height 19
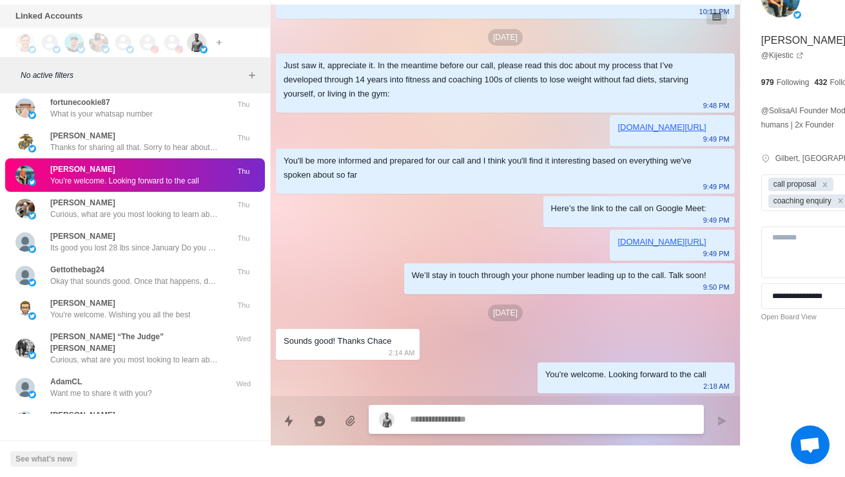
scroll to position [13276, 0]
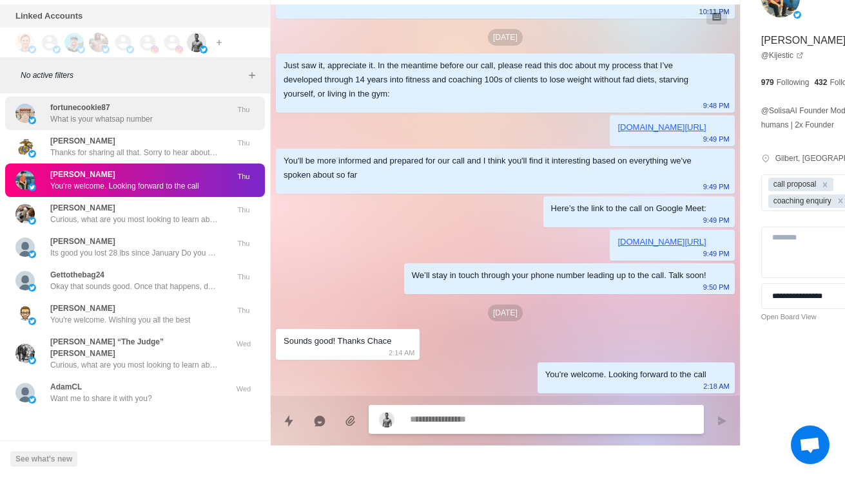
click at [25, 123] on img at bounding box center [24, 113] width 19 height 19
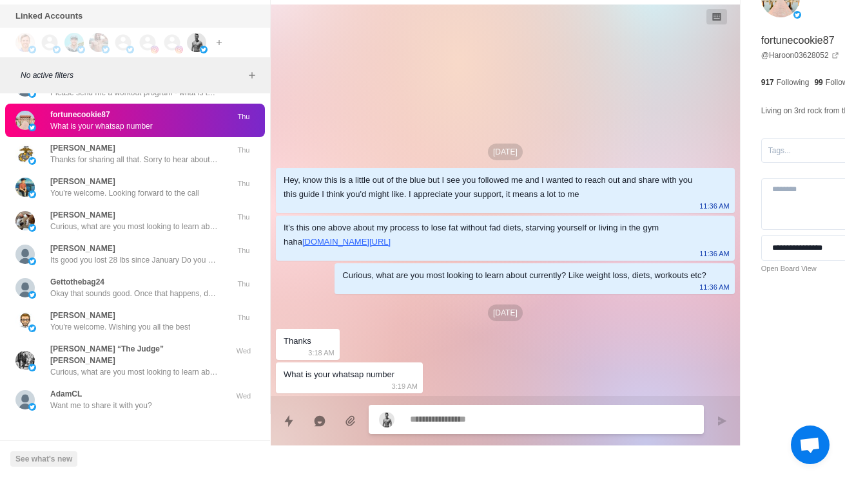
scroll to position [13268, 0]
click at [16, 97] on img at bounding box center [24, 87] width 19 height 19
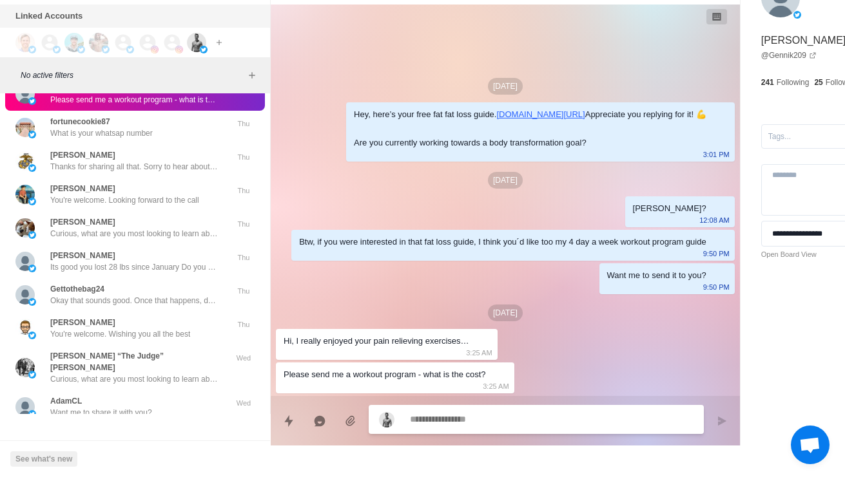
scroll to position [13257, 0]
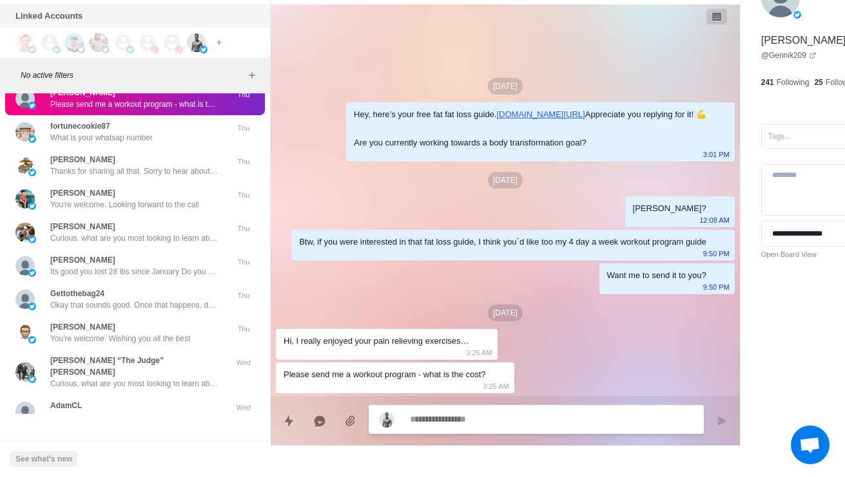
click at [6, 82] on div "SkubaWill No worries. Cool, so what have you tried so far with your diet and tr…" at bounding box center [135, 65] width 260 height 34
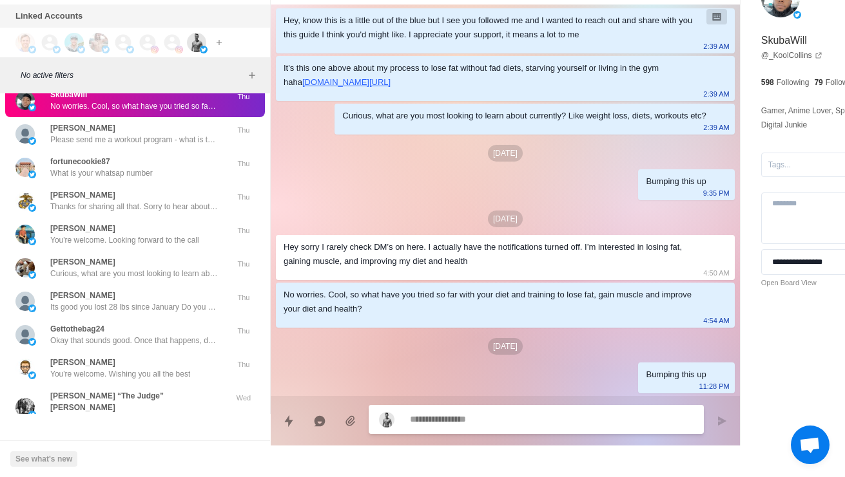
scroll to position [13221, 0]
click at [12, 84] on div "Craig Fletcher Hey Chace, random q: how much are you leaving on the table from …" at bounding box center [135, 68] width 260 height 34
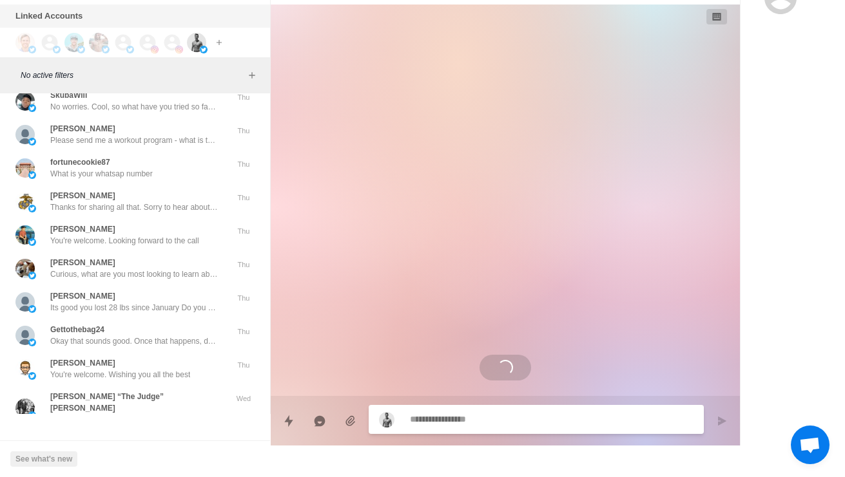
scroll to position [0, 0]
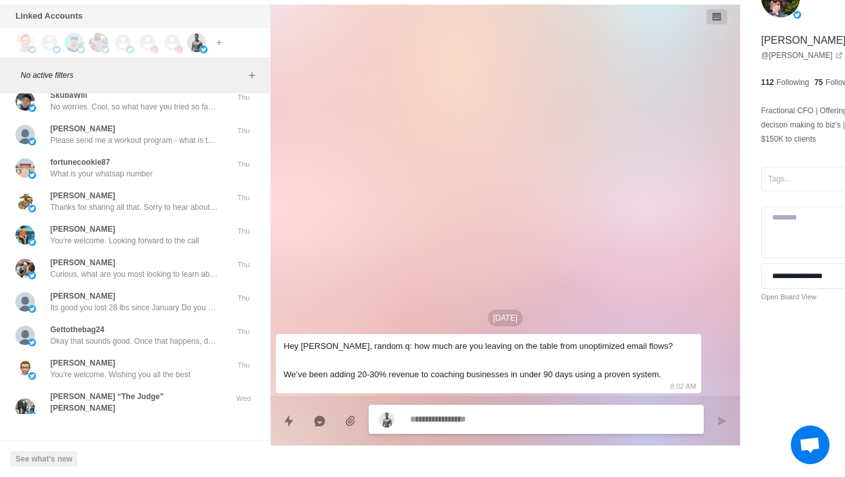
click at [30, 51] on div "BADAAYI 1000 Fit Thu" at bounding box center [135, 34] width 260 height 34
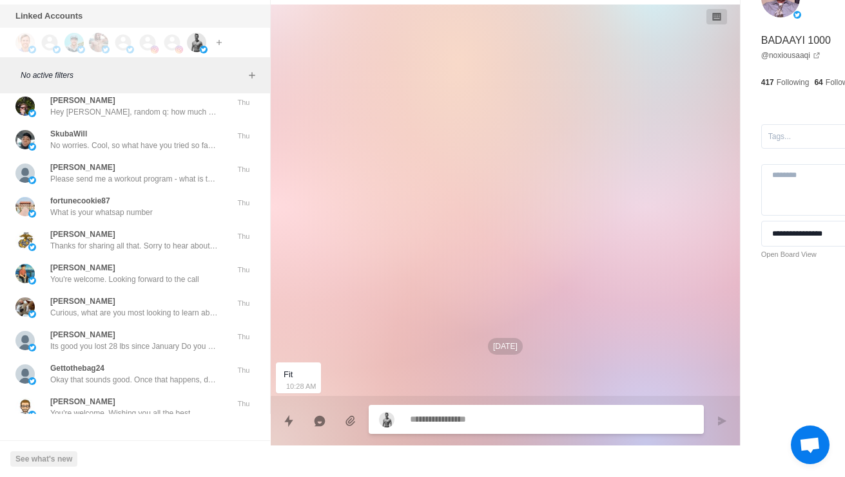
scroll to position [13182, 0]
click at [43, 18] on div "Mary Roberts Appreciate you commenting! 💪 Here's the fat loss guide you wanted:…" at bounding box center [121, 6] width 212 height 23
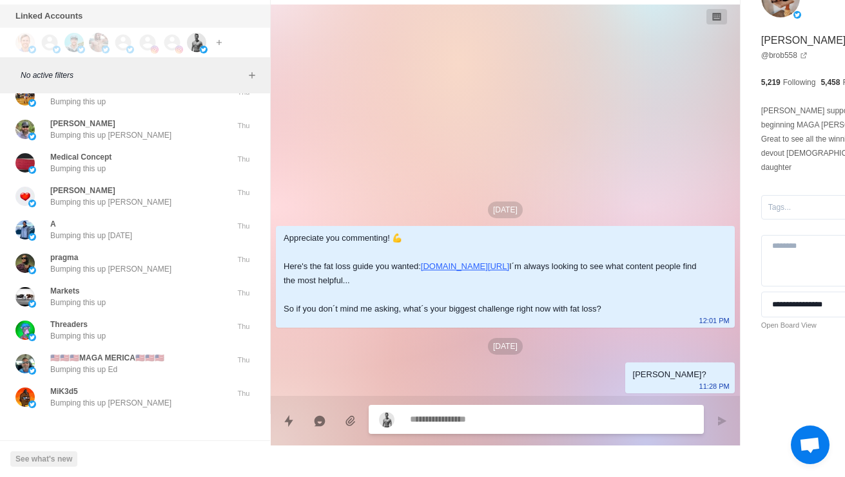
scroll to position [12286, 0]
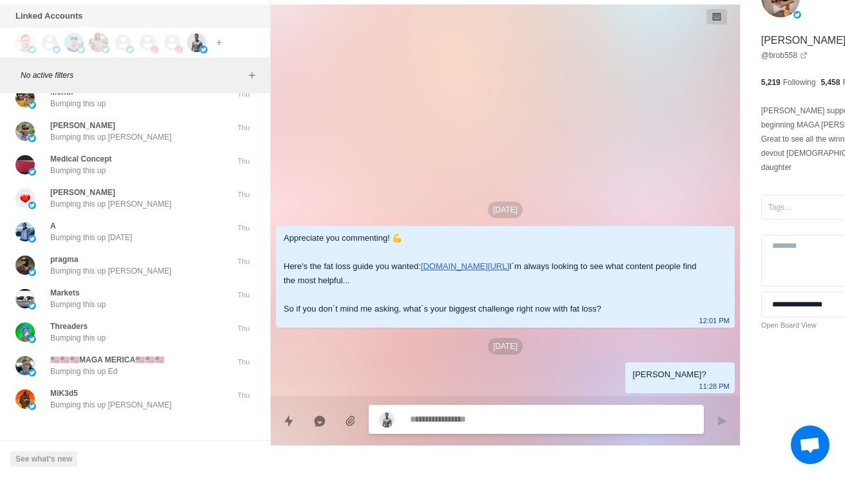
type textarea "*"
